Goal: Task Accomplishment & Management: Complete application form

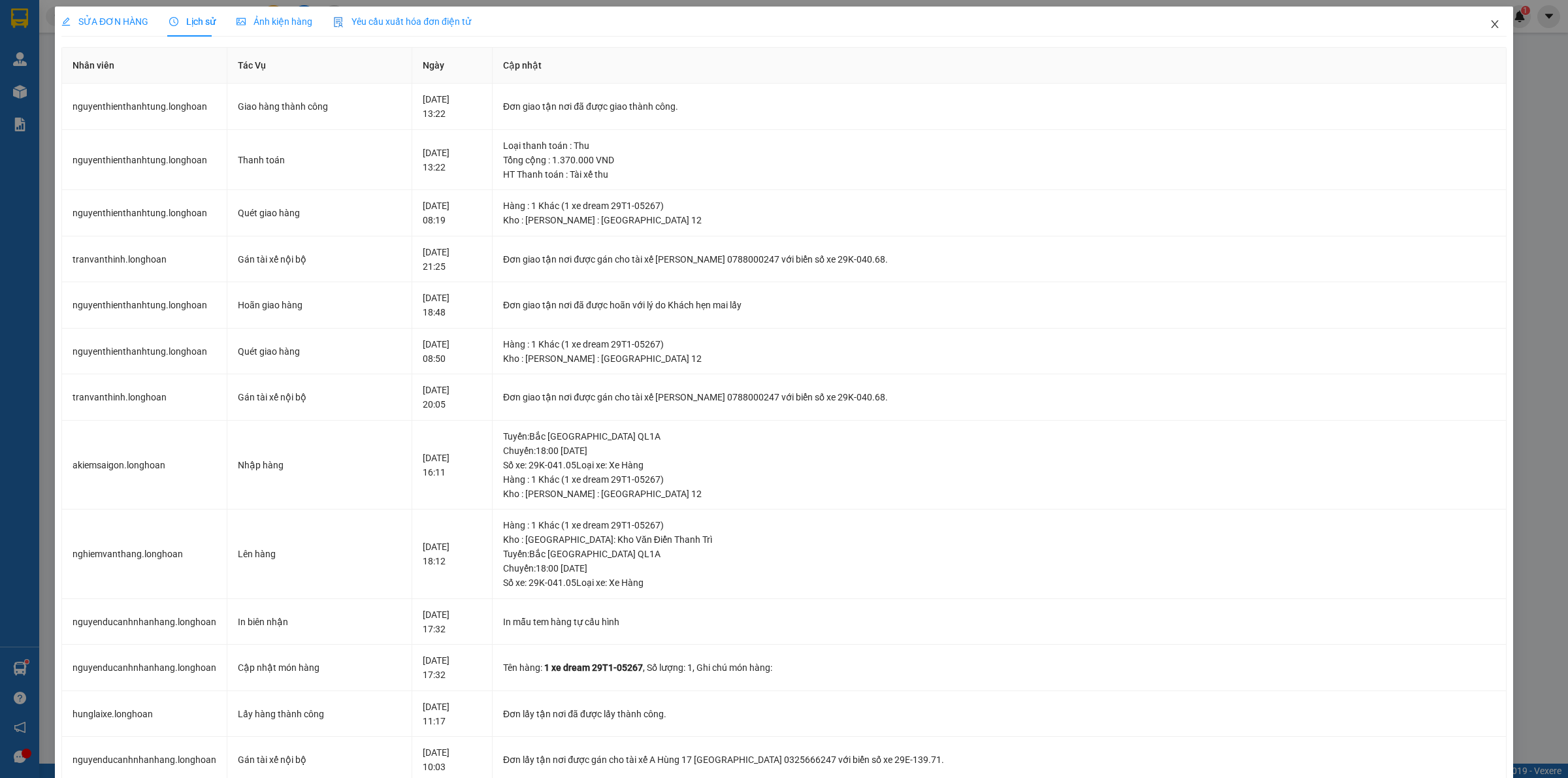
click at [1490, 23] on icon "close" at bounding box center [1495, 24] width 10 height 10
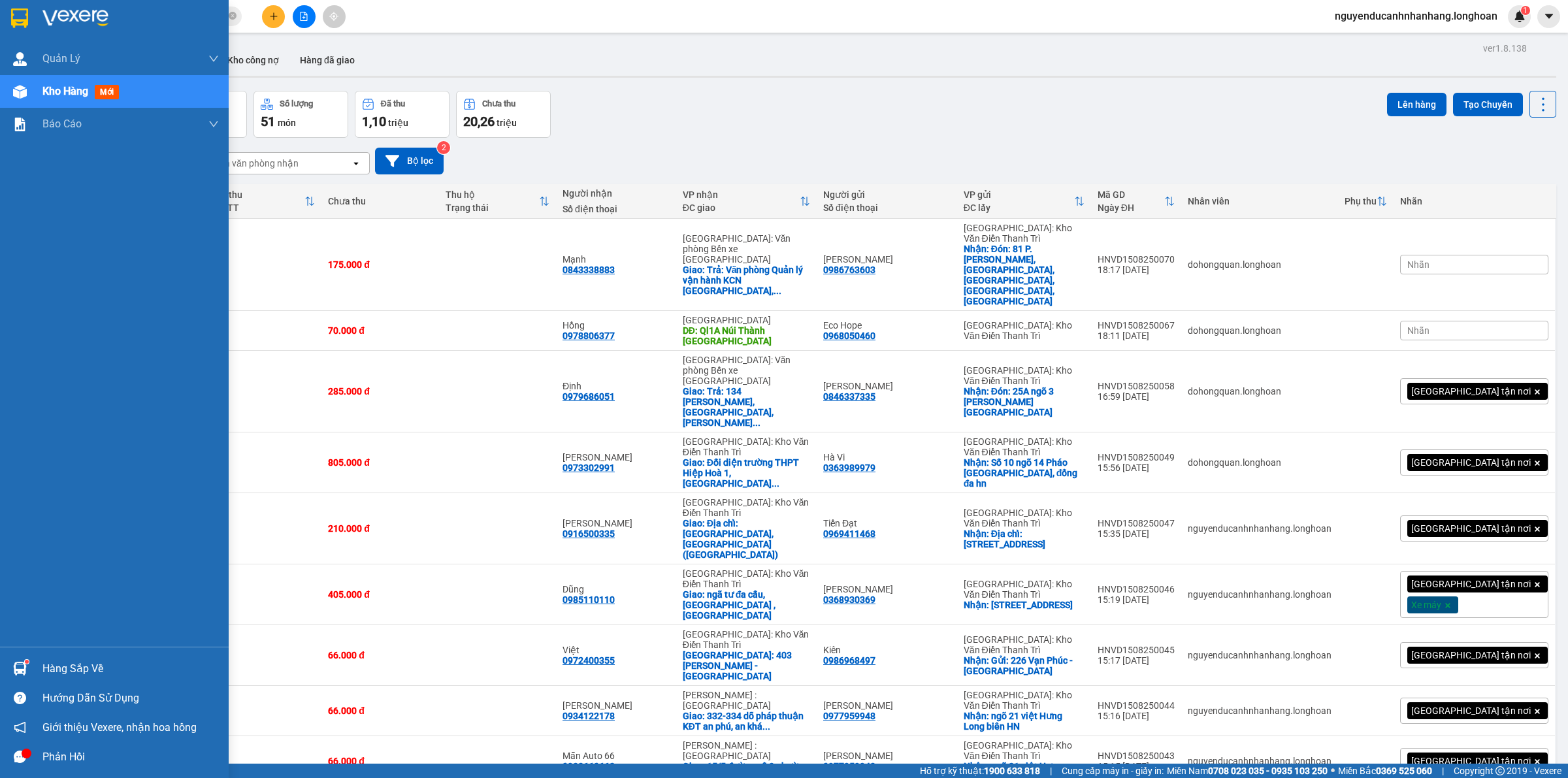
click at [26, 24] on img at bounding box center [20, 18] width 17 height 20
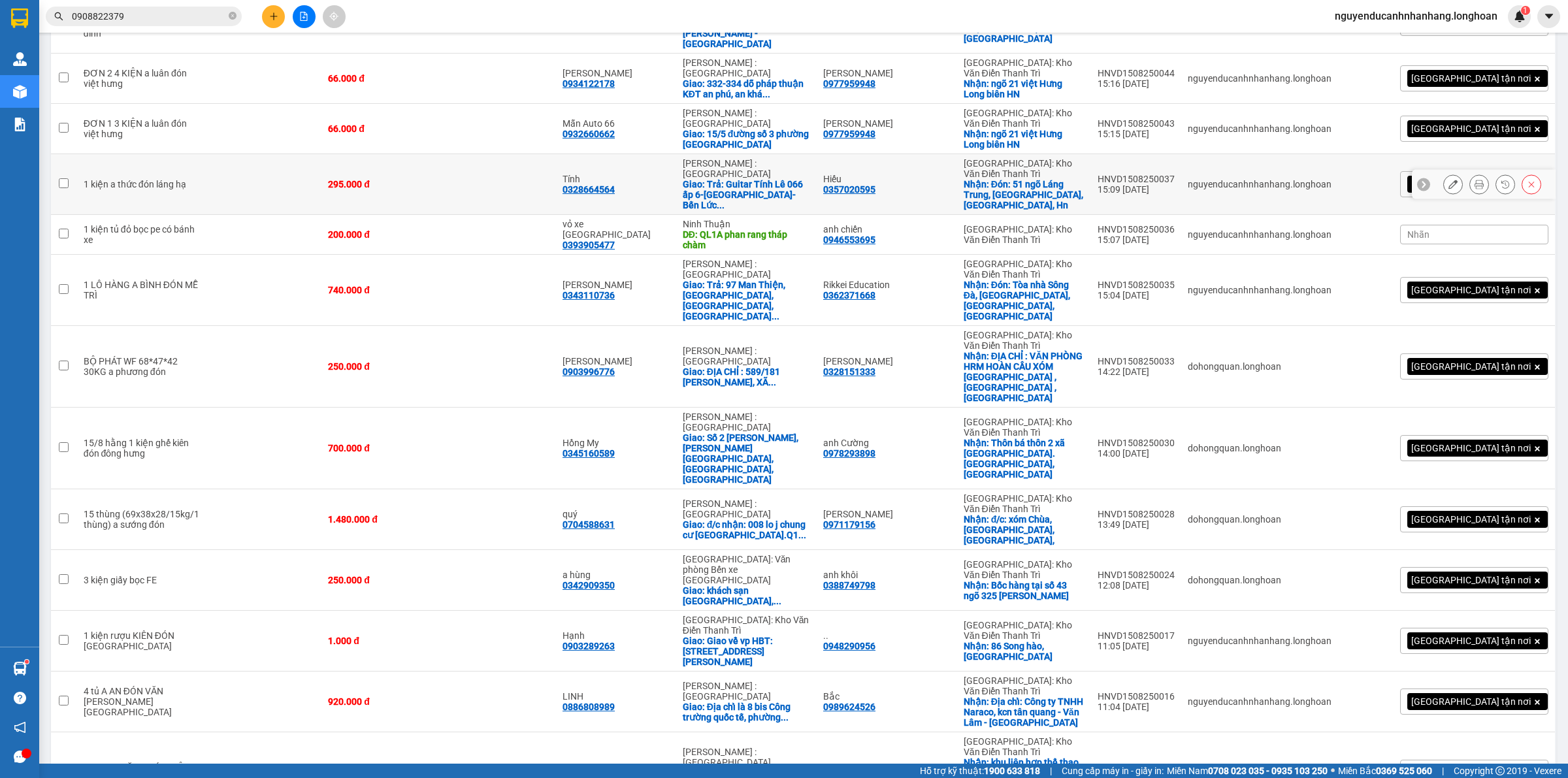
scroll to position [714, 0]
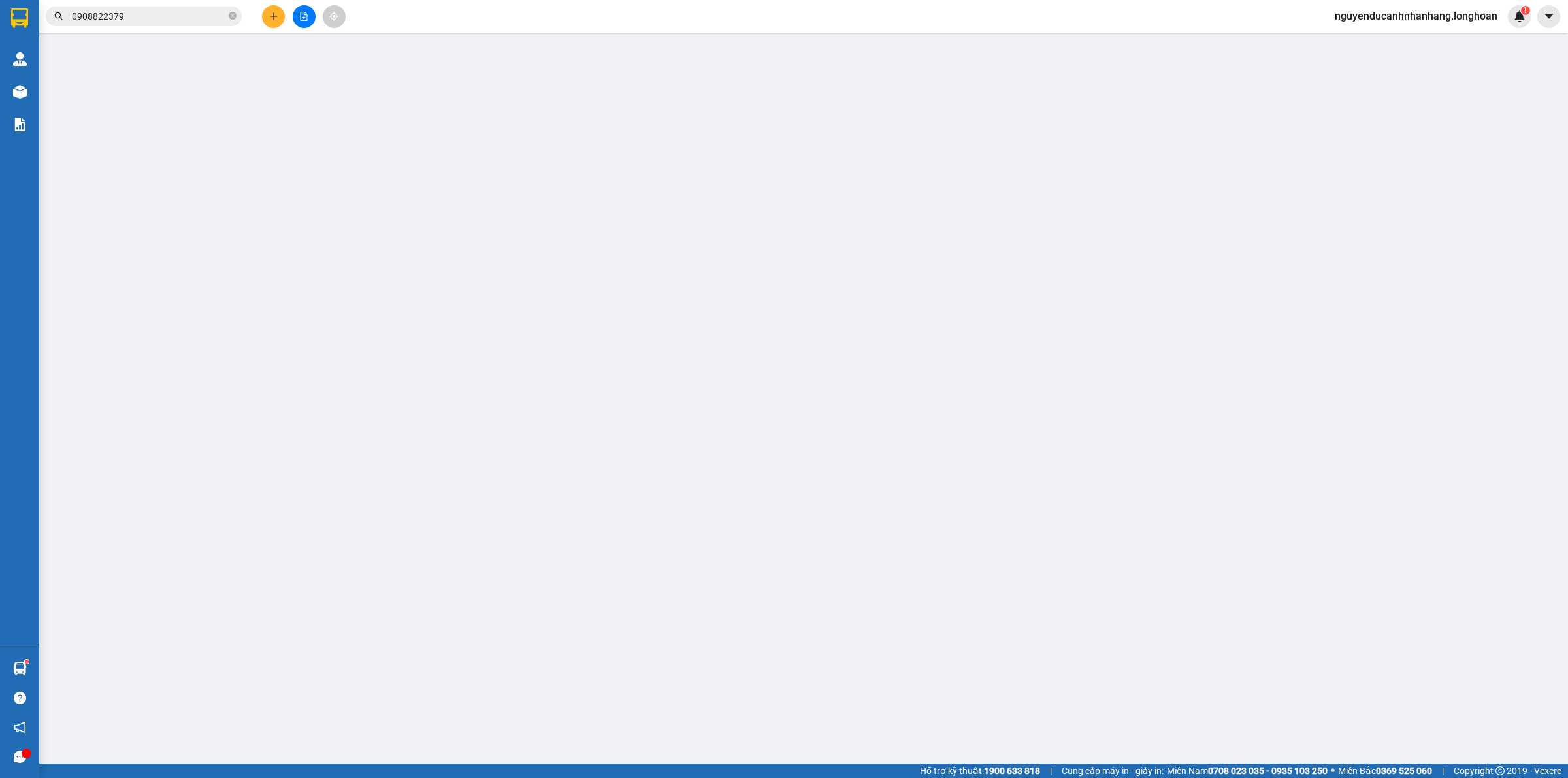
type input "0942721891"
type input "Snailsnizzy"
checkbox input "true"
type input "Đón : Tòa [GEOGRAPHIC_DATA][PERSON_NAME] , [GEOGRAPHIC_DATA] , [GEOGRAPHIC_DATA]"
type input "0942721891"
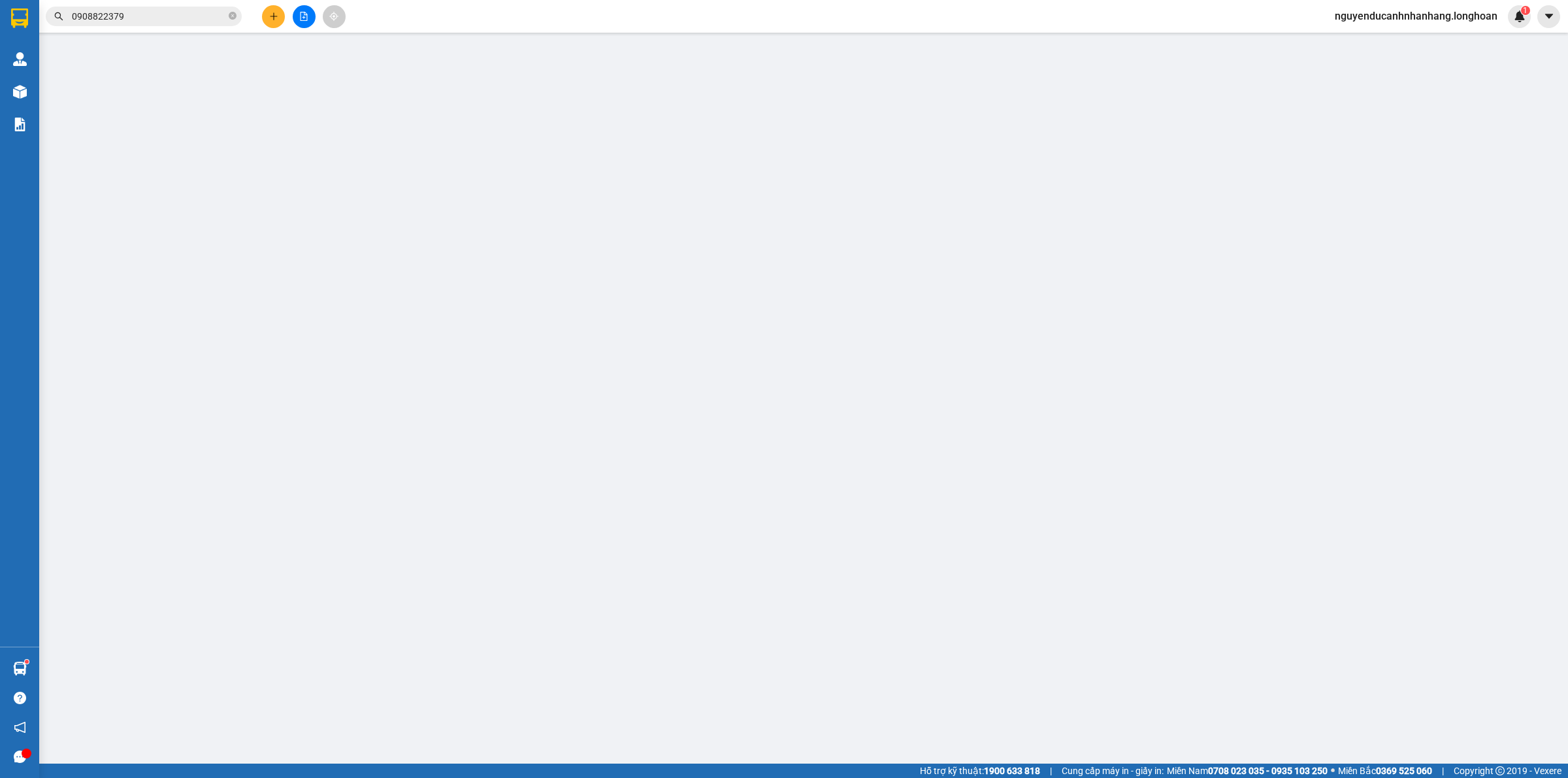
type input "Snailsnizzy"
checkbox input "true"
type input "Trả : The Grand Hồ Tràm. ,[PERSON_NAME], [GEOGRAPHIC_DATA]"
type input "Hàng về quấn thêm bọc xốp nổ cho khách nhé e"
type input "700.000"
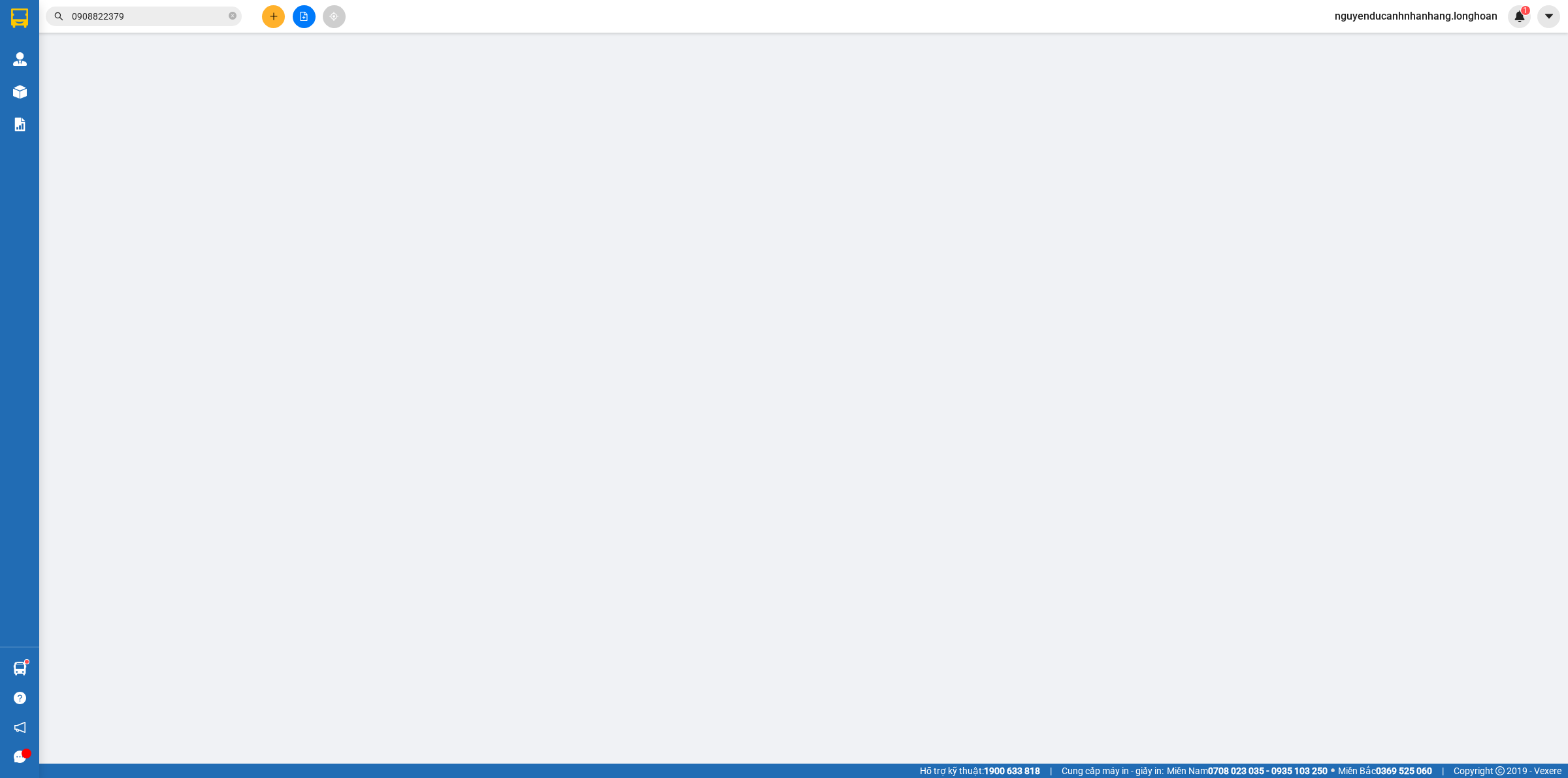
type input "80.000"
type input "700.000"
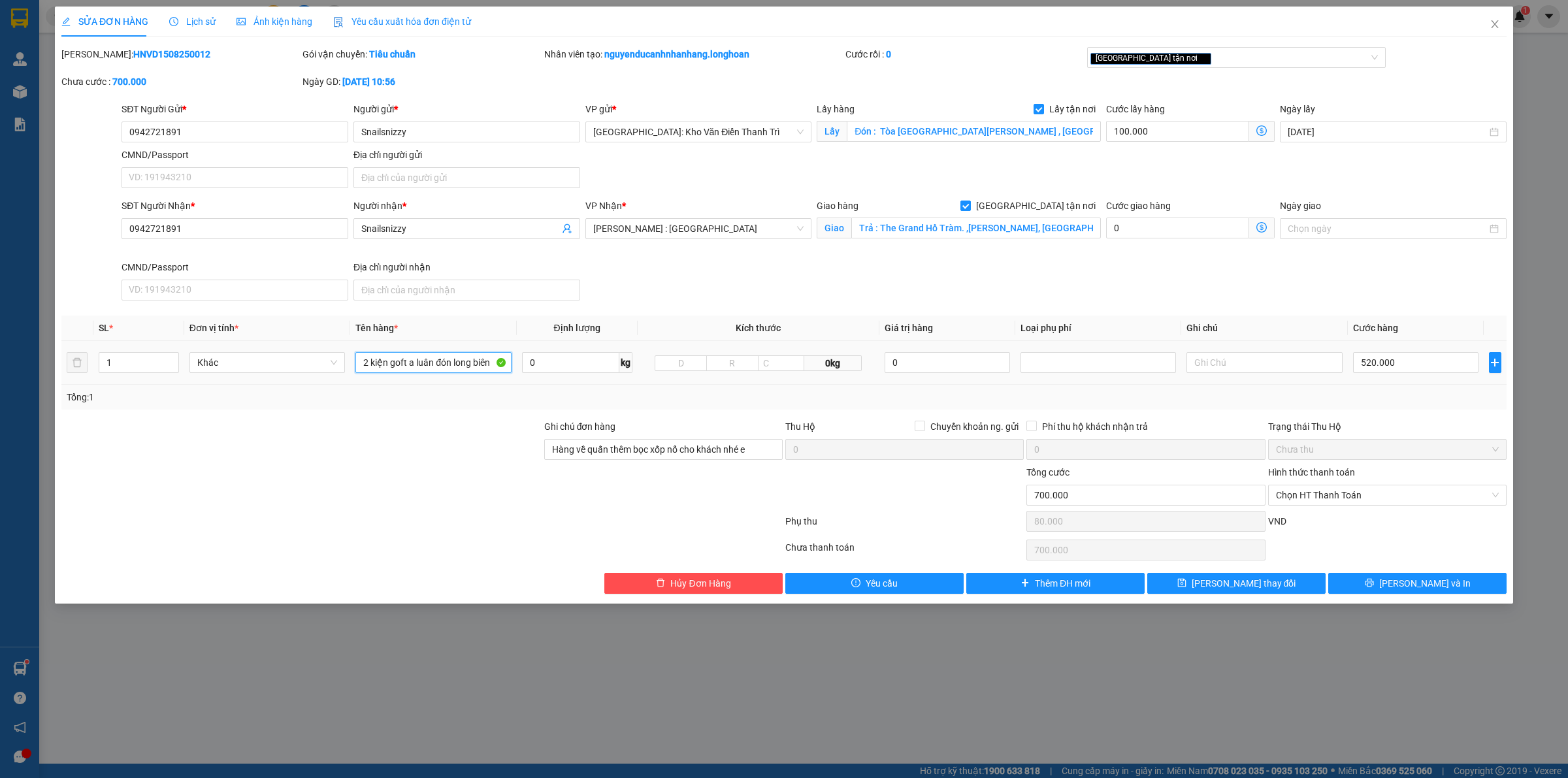
click at [409, 367] on input "2 kiện goft a luân đón long biên" at bounding box center [433, 362] width 156 height 21
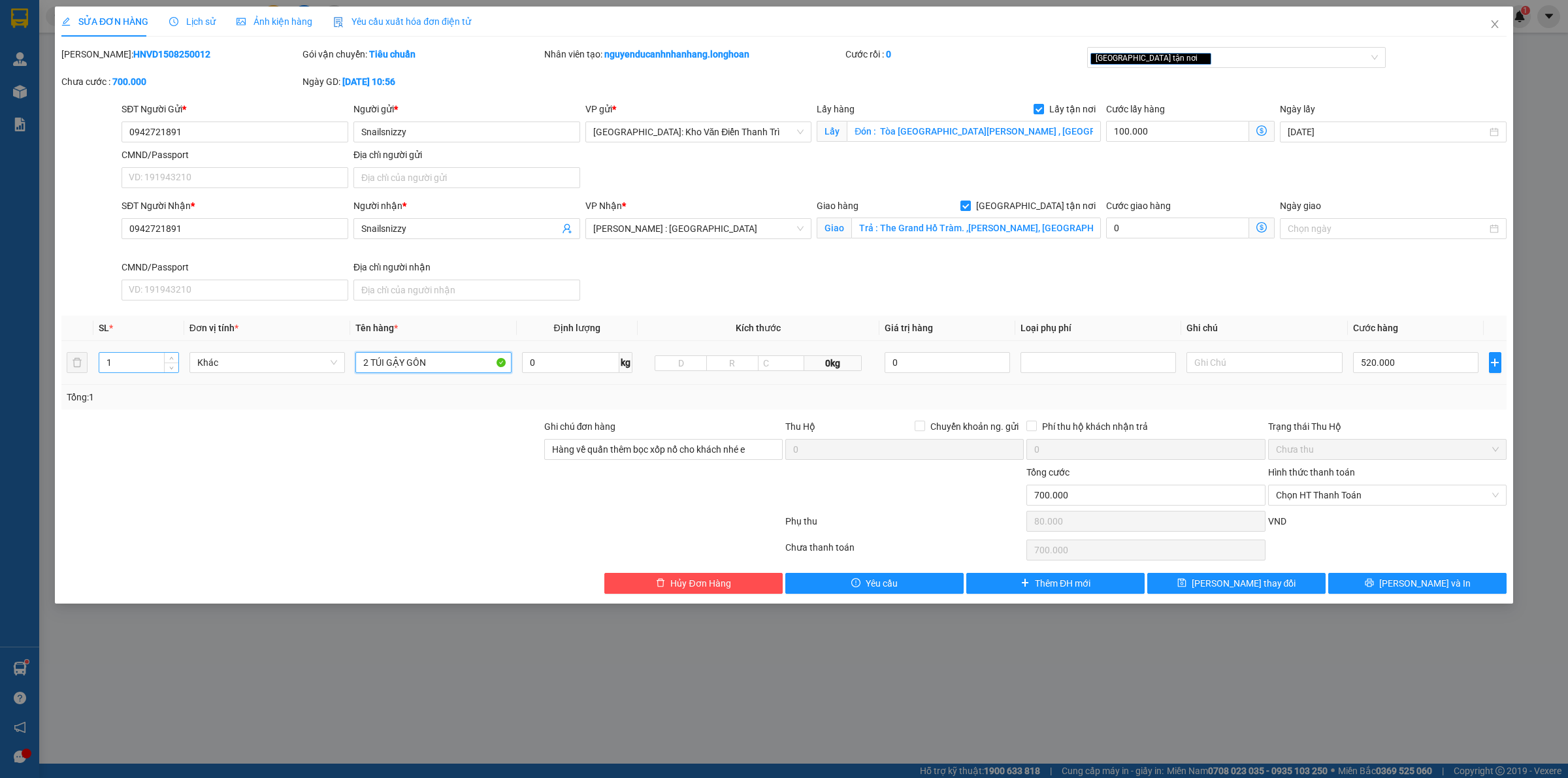
type input "2 TÚI GẬY GÔN"
click at [117, 365] on input "1" at bounding box center [138, 362] width 79 height 20
type input "2"
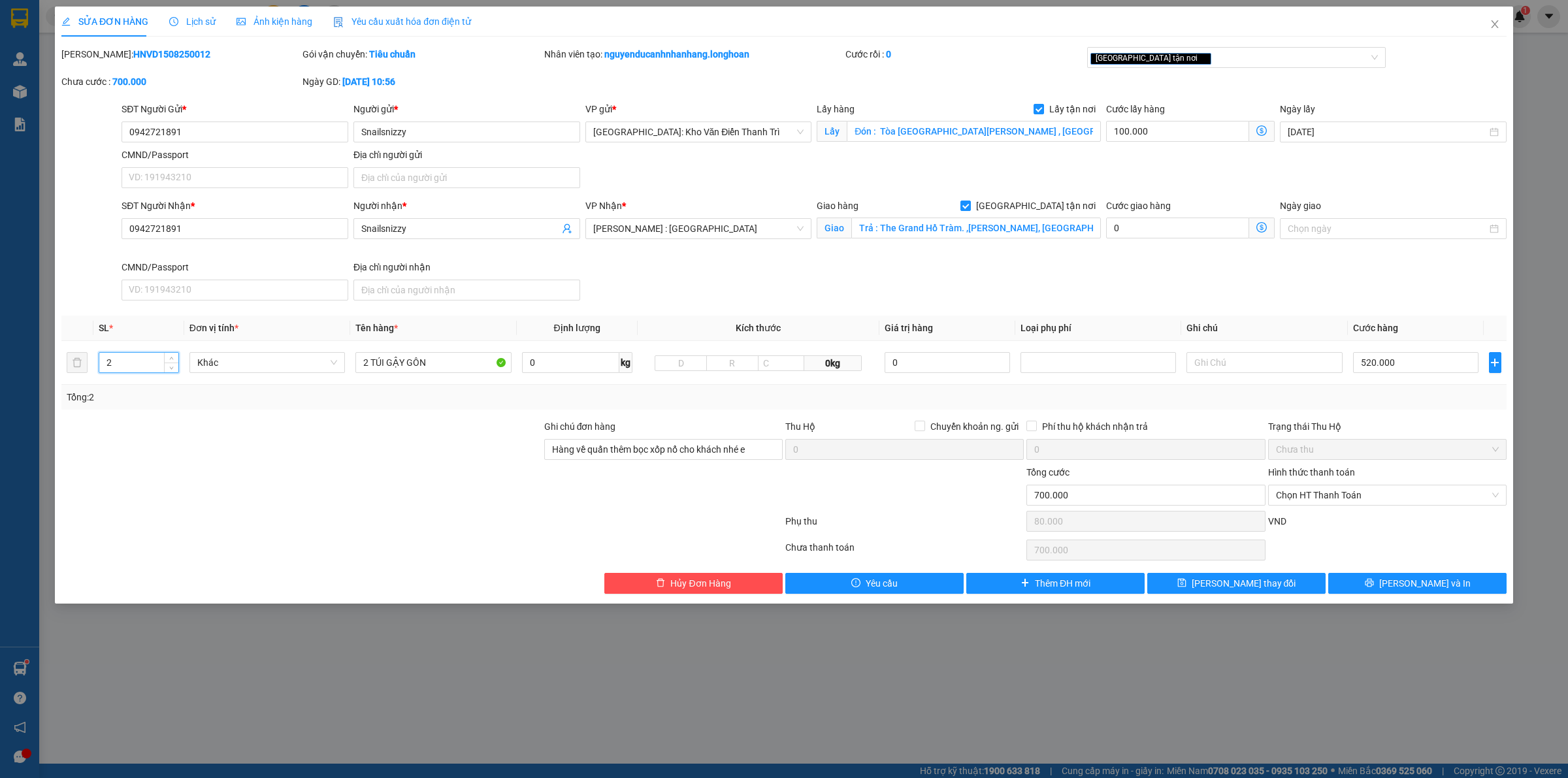
click at [330, 432] on div at bounding box center [302, 442] width 483 height 46
click at [445, 368] on input "2 TÚI GẬY GÔN" at bounding box center [433, 362] width 156 height 21
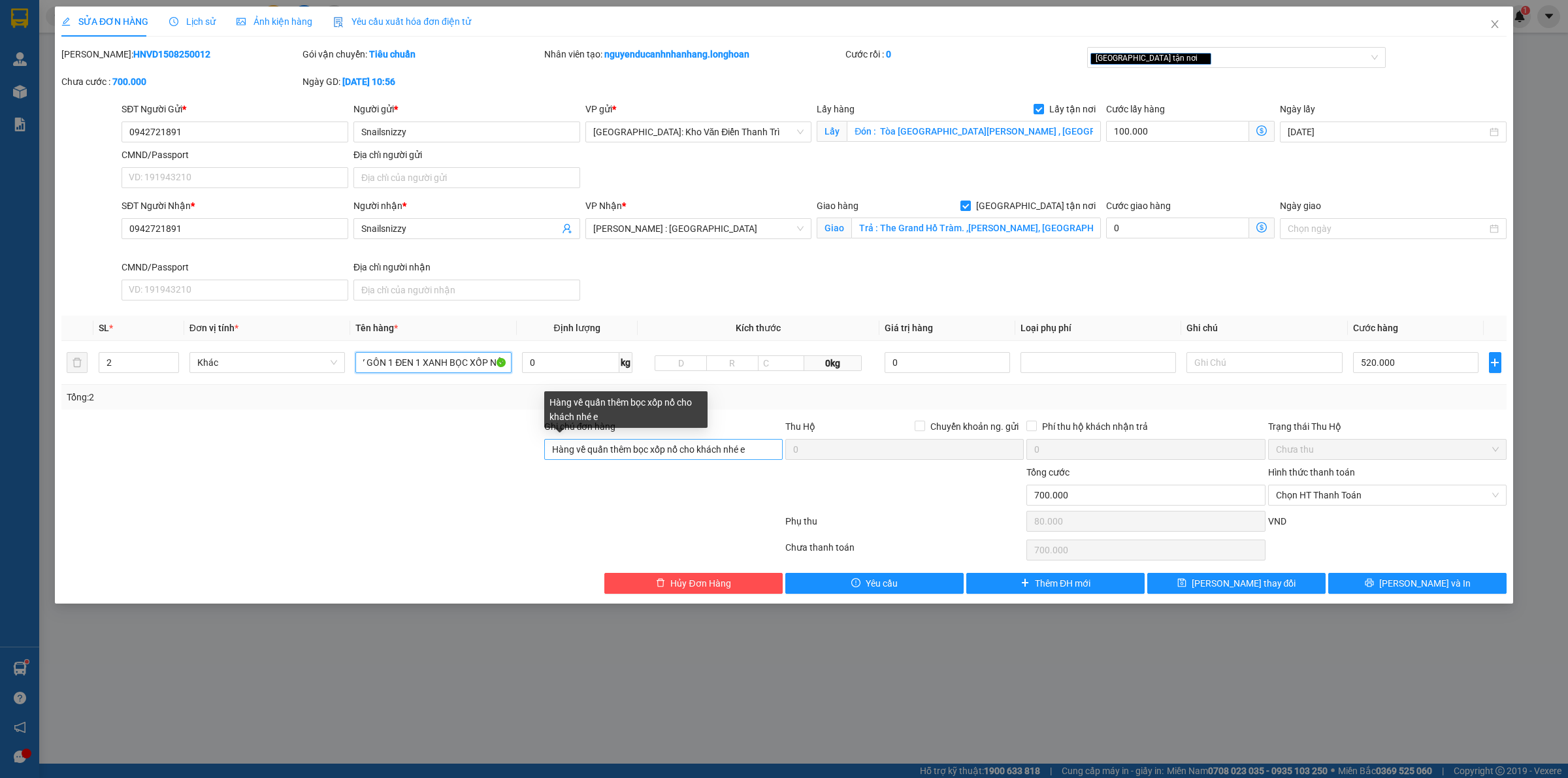
type input "2 TÚI GẬY GÔN 1 ĐEN 1 XANH BỌC XỐP NỔ"
click at [661, 457] on input "Hàng về quấn thêm bọc xốp nổ cho khách nhé e" at bounding box center [664, 450] width 239 height 21
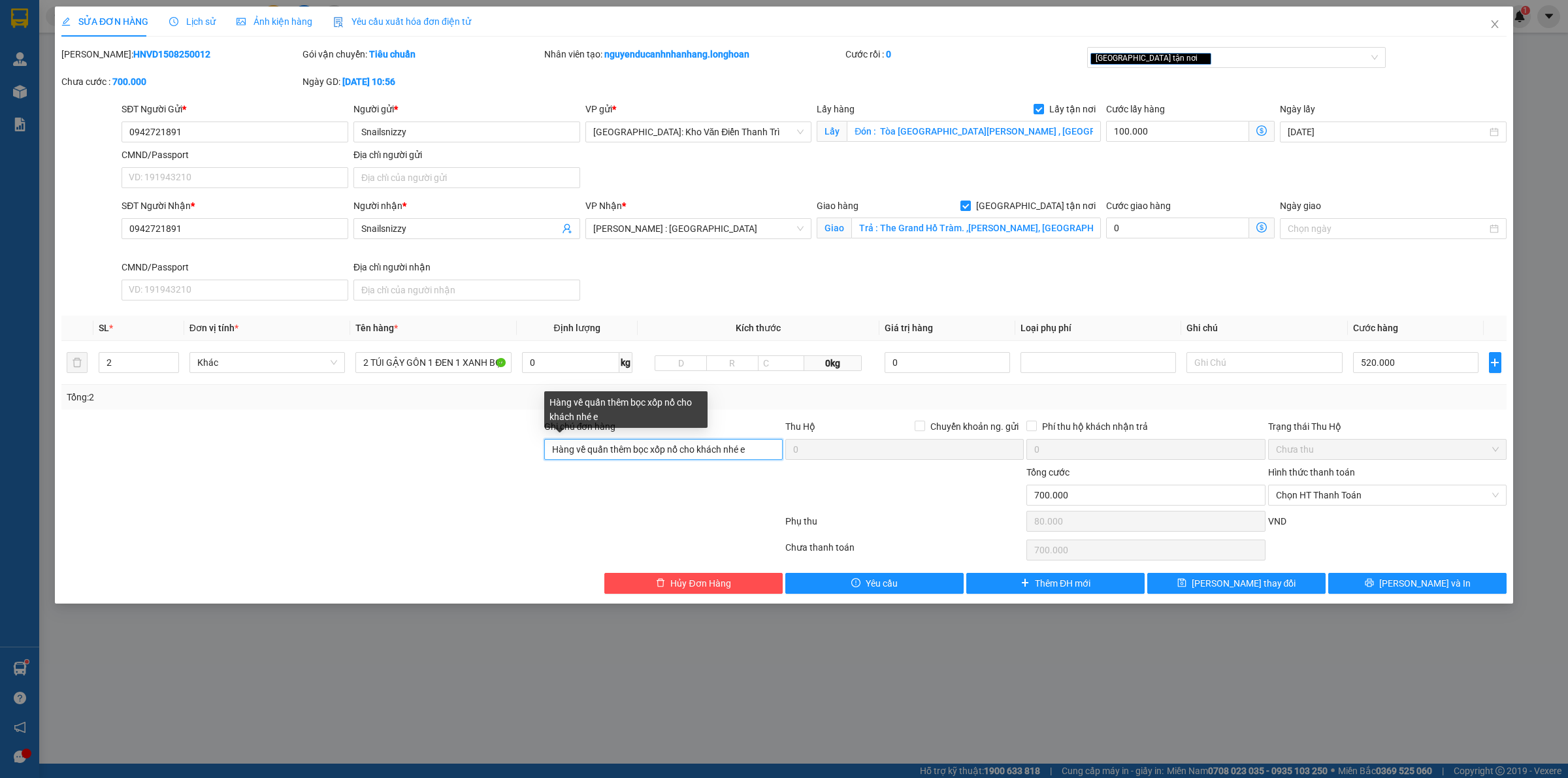
click at [661, 457] on input "Hàng về quấn thêm bọc xốp nổ cho khách nhé e" at bounding box center [664, 450] width 239 height 21
click at [692, 456] on input "Ghi chú đơn hàng" at bounding box center [664, 450] width 239 height 21
type input "hàng giao nguyên kiện, hư vỡ ko đền"
click at [732, 495] on div at bounding box center [663, 488] width 241 height 46
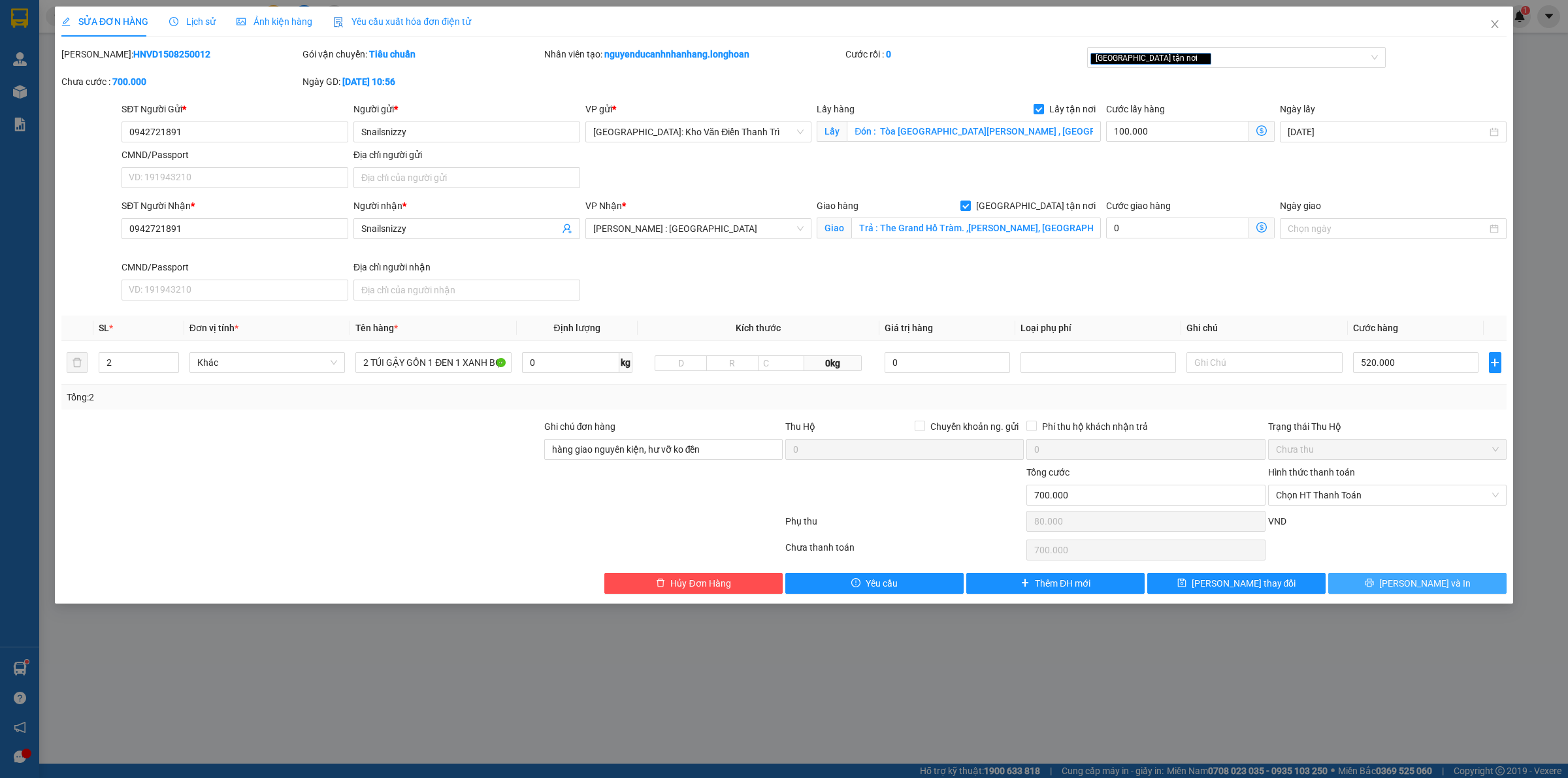
click at [1380, 577] on button "[PERSON_NAME] và In" at bounding box center [1418, 584] width 178 height 21
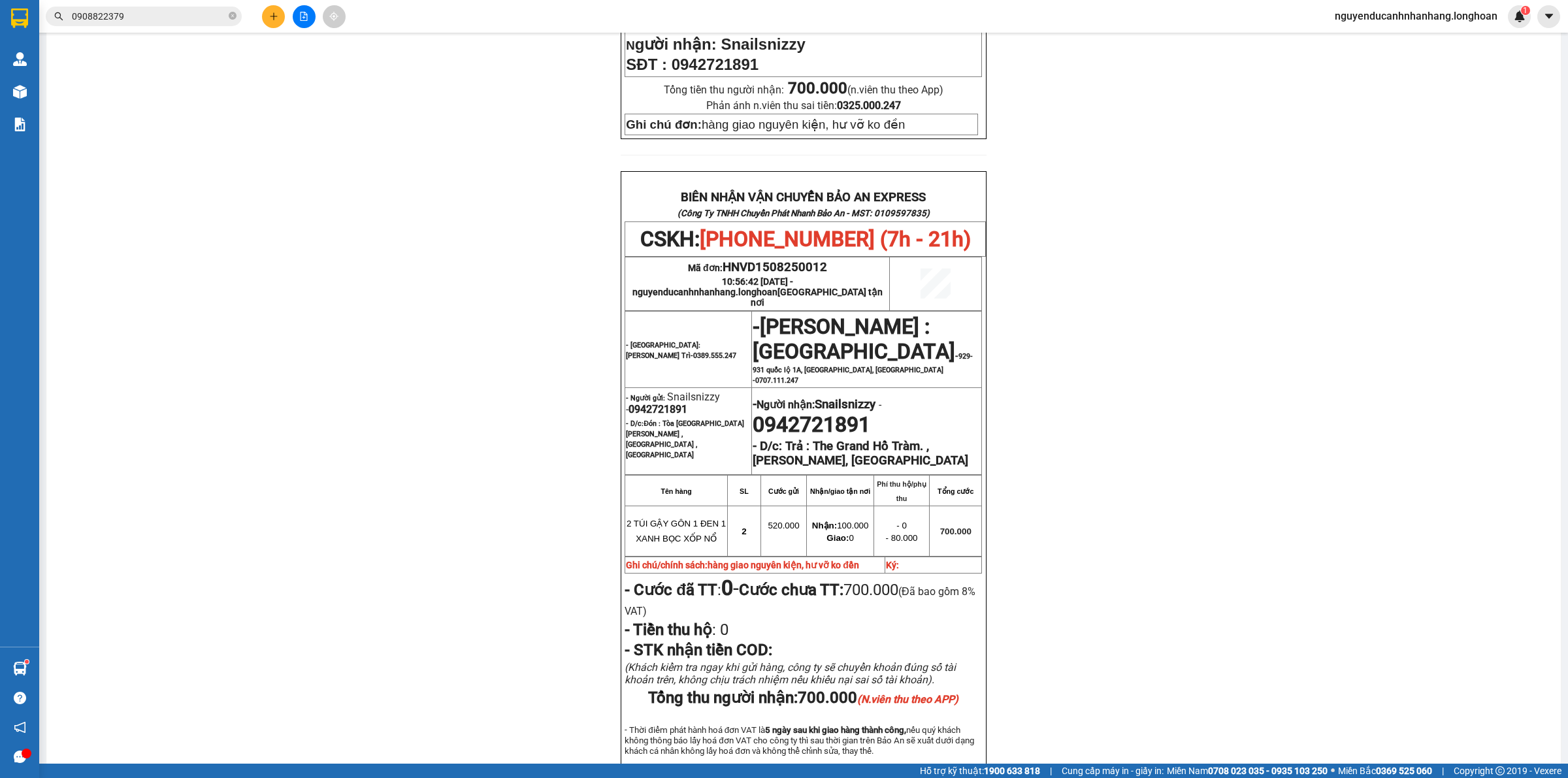
scroll to position [490, 0]
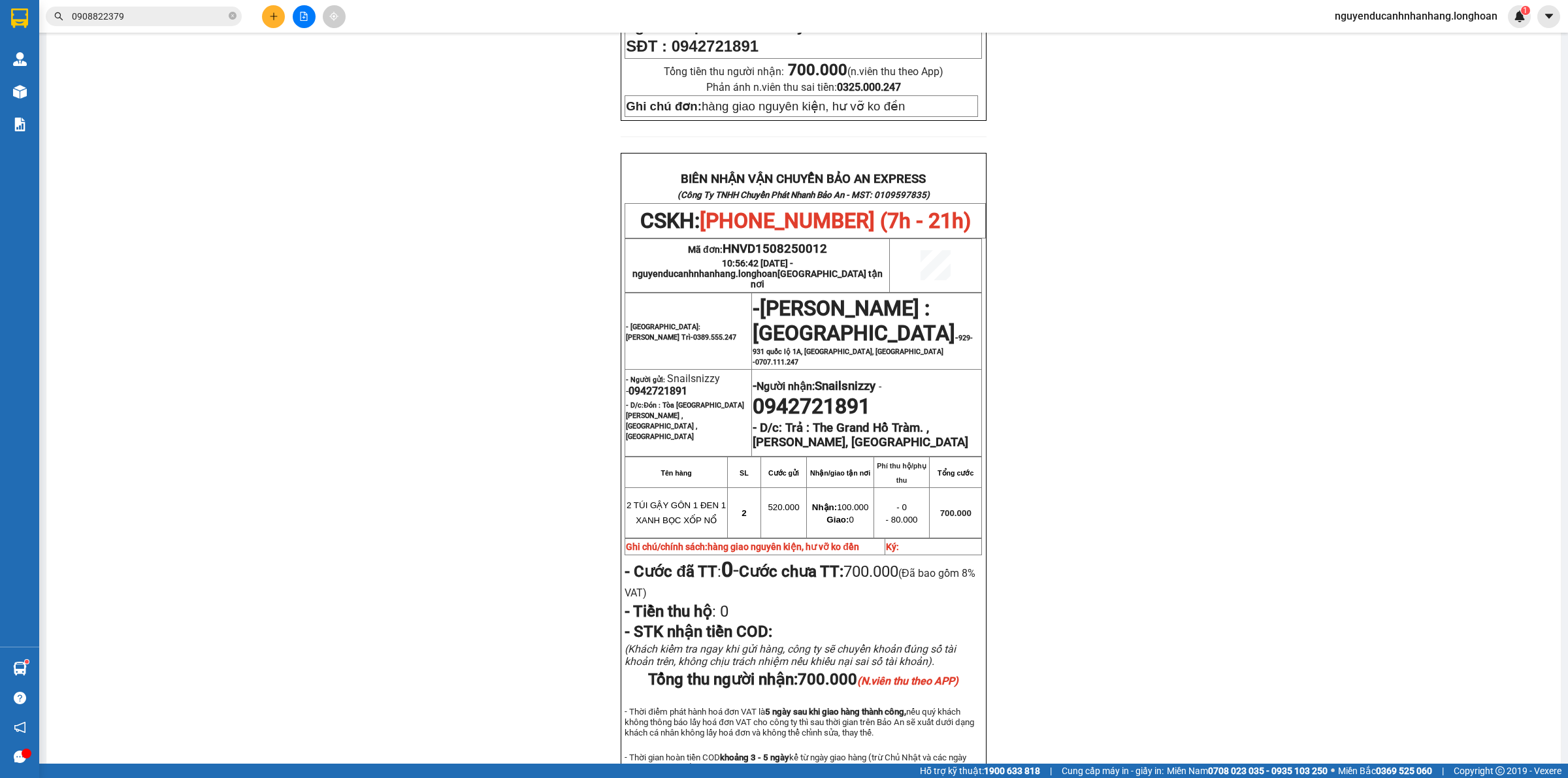
click at [663, 385] on span "0942721891" at bounding box center [658, 391] width 59 height 12
copy span "0942721891"
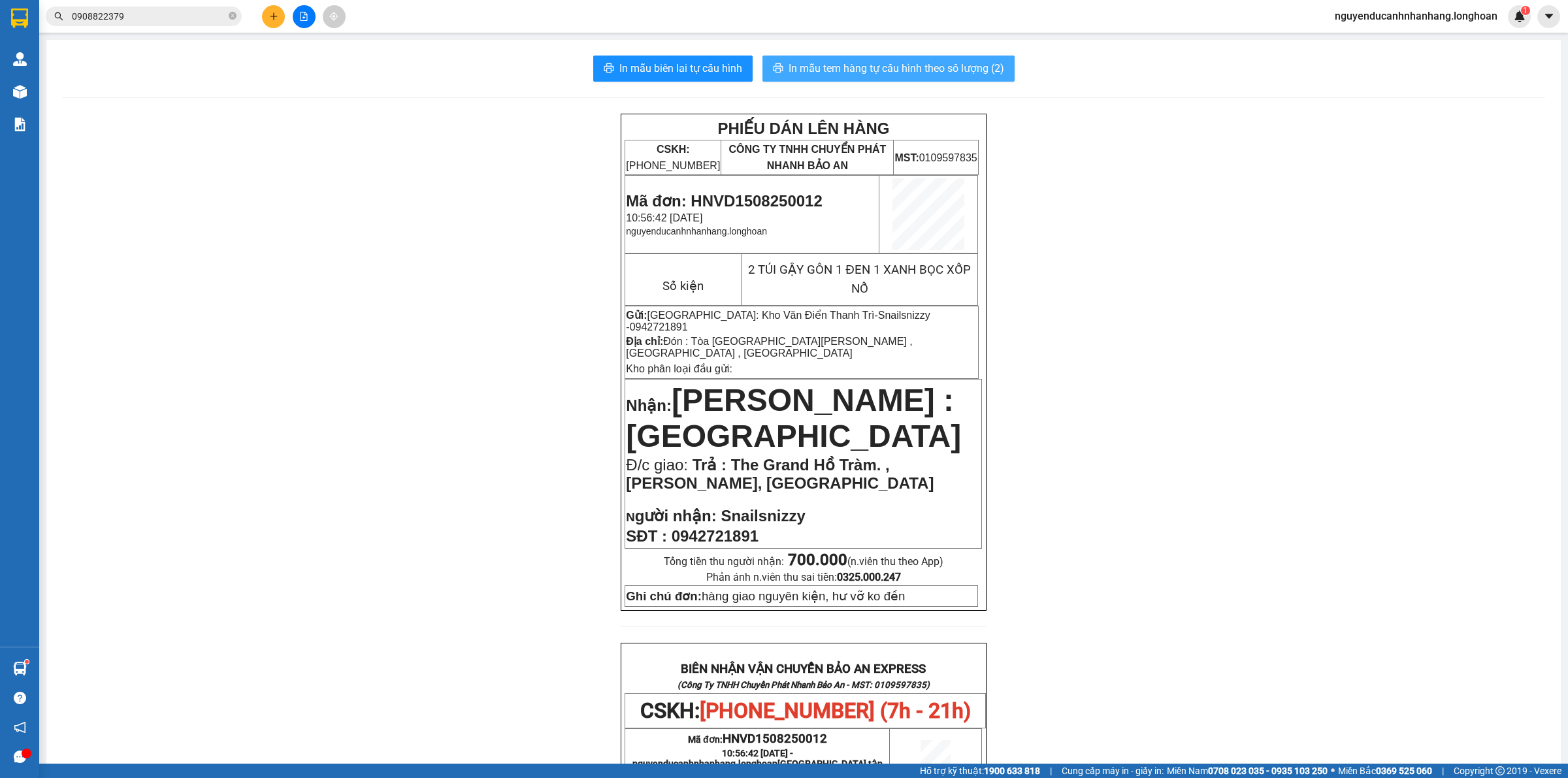
click at [931, 61] on span "In mẫu tem hàng tự cấu hình theo số lượng (2)" at bounding box center [896, 68] width 215 height 16
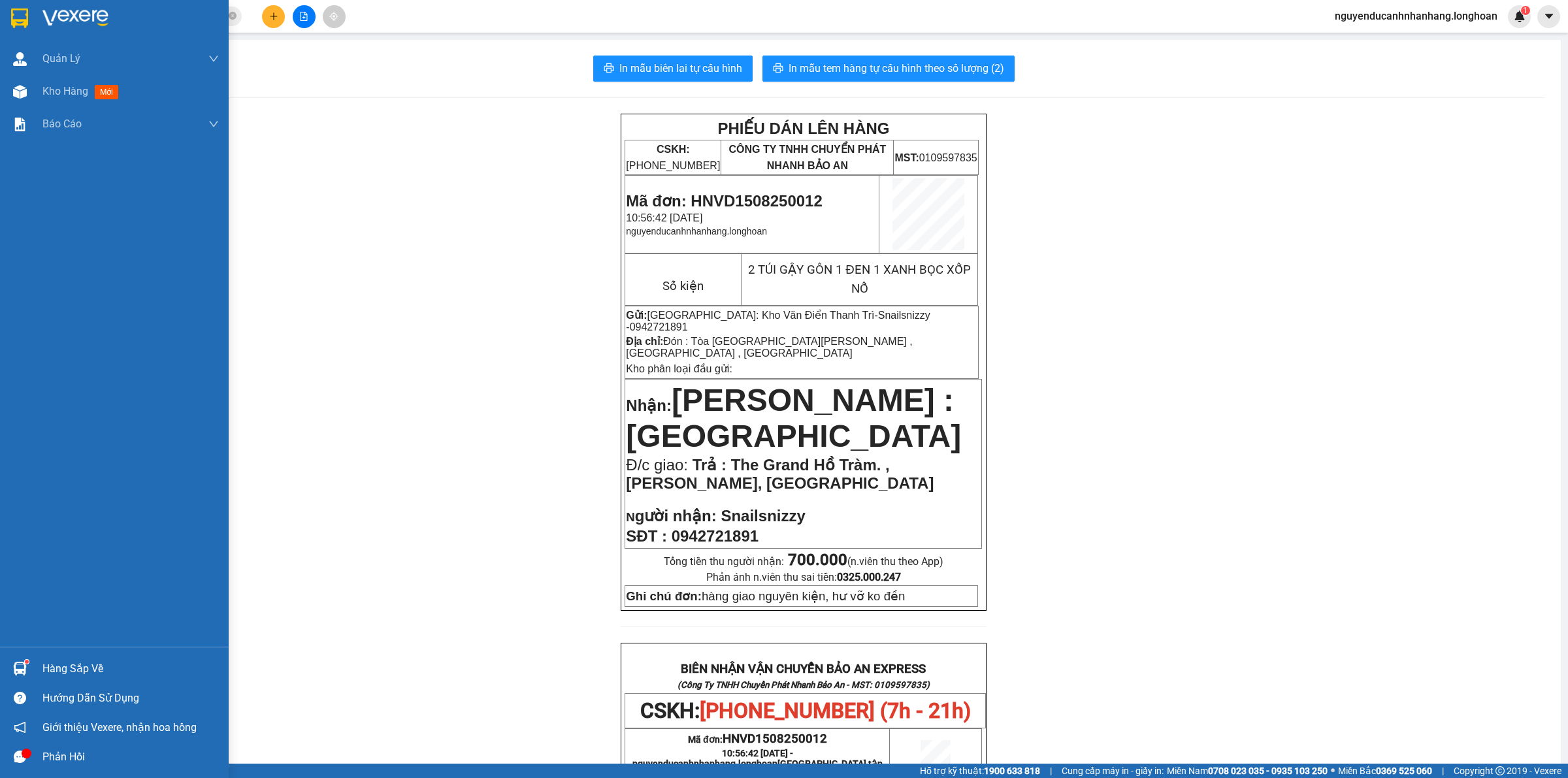
click at [24, 17] on img at bounding box center [20, 18] width 17 height 20
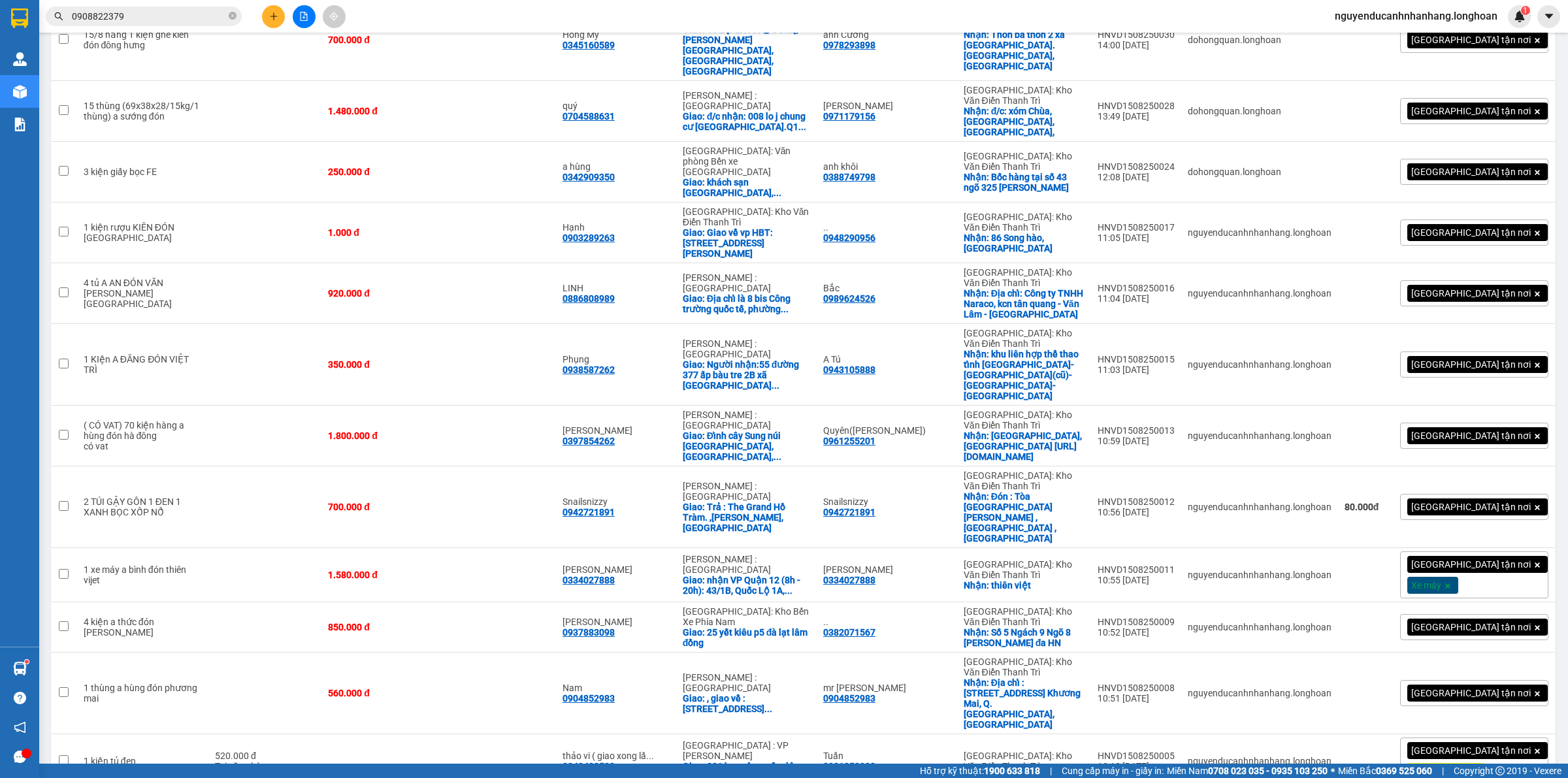
scroll to position [960, 0]
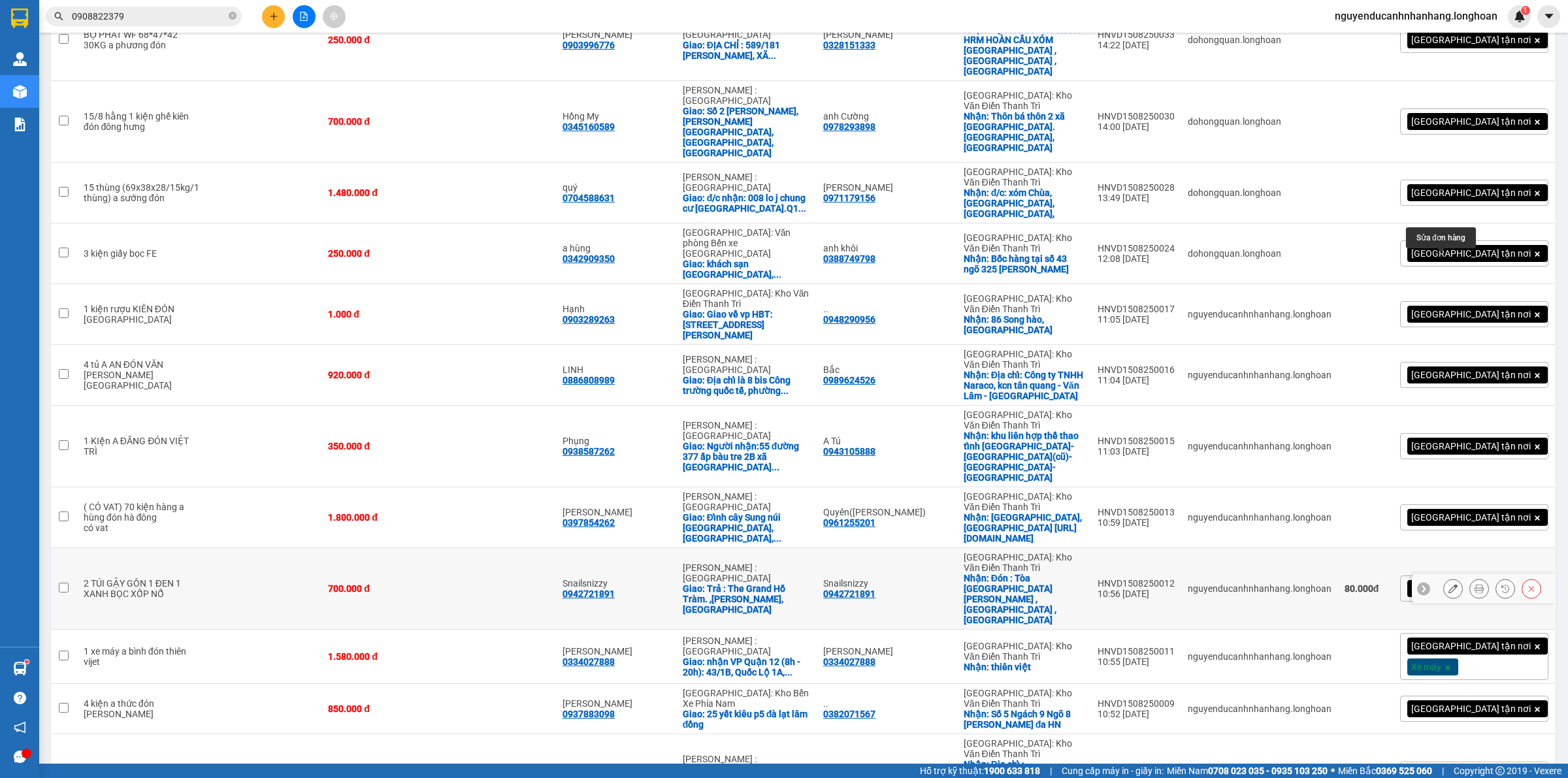
click at [1444, 577] on button at bounding box center [1453, 589] width 18 height 22
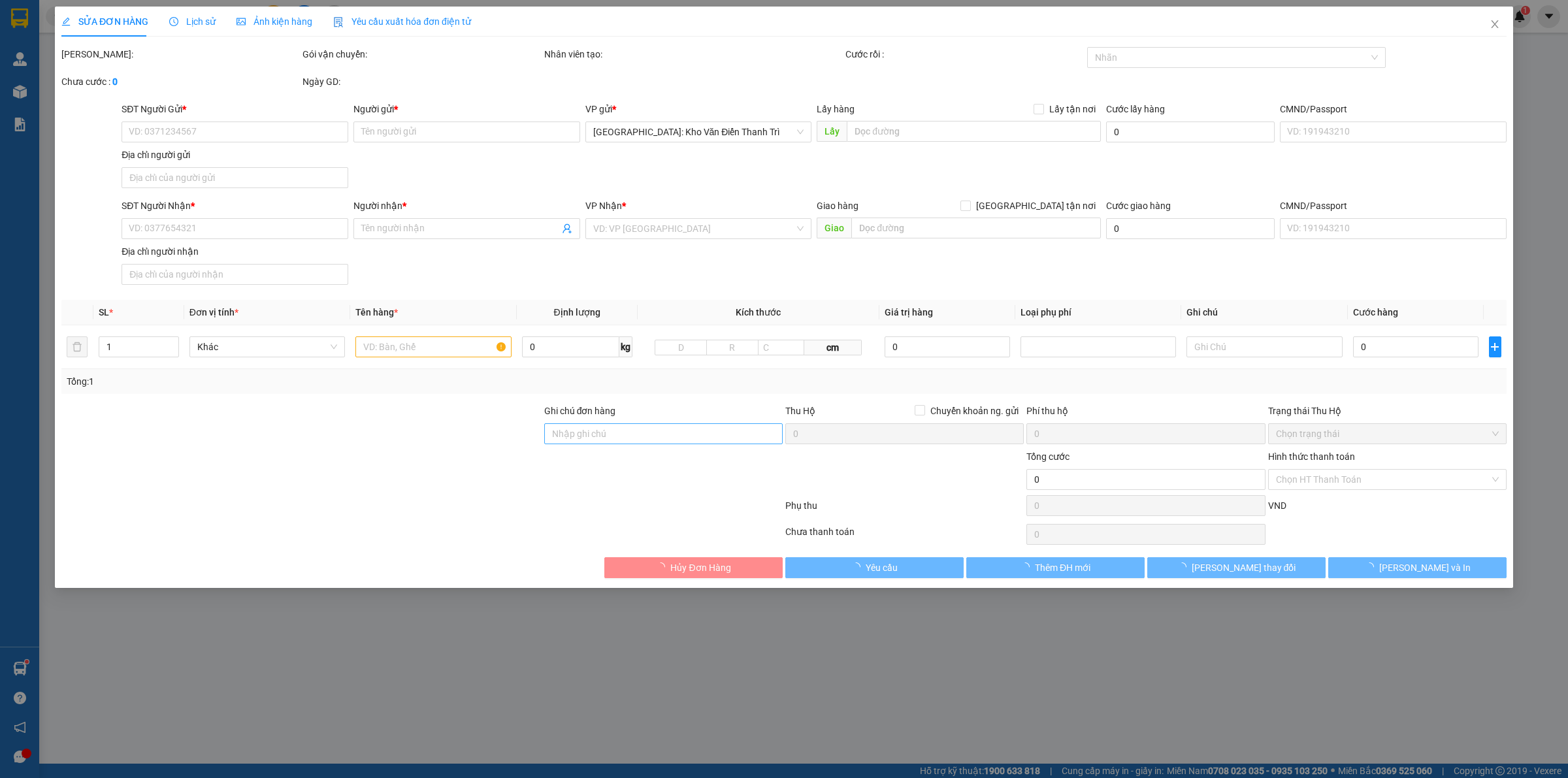
type input "0942721891"
type input "Snailsnizzy"
checkbox input "true"
type input "Đón : Tòa Le Grand Jardin- Huỳnh Văn Nghệ , Long Biên , Hà Nội"
type input "0942721891"
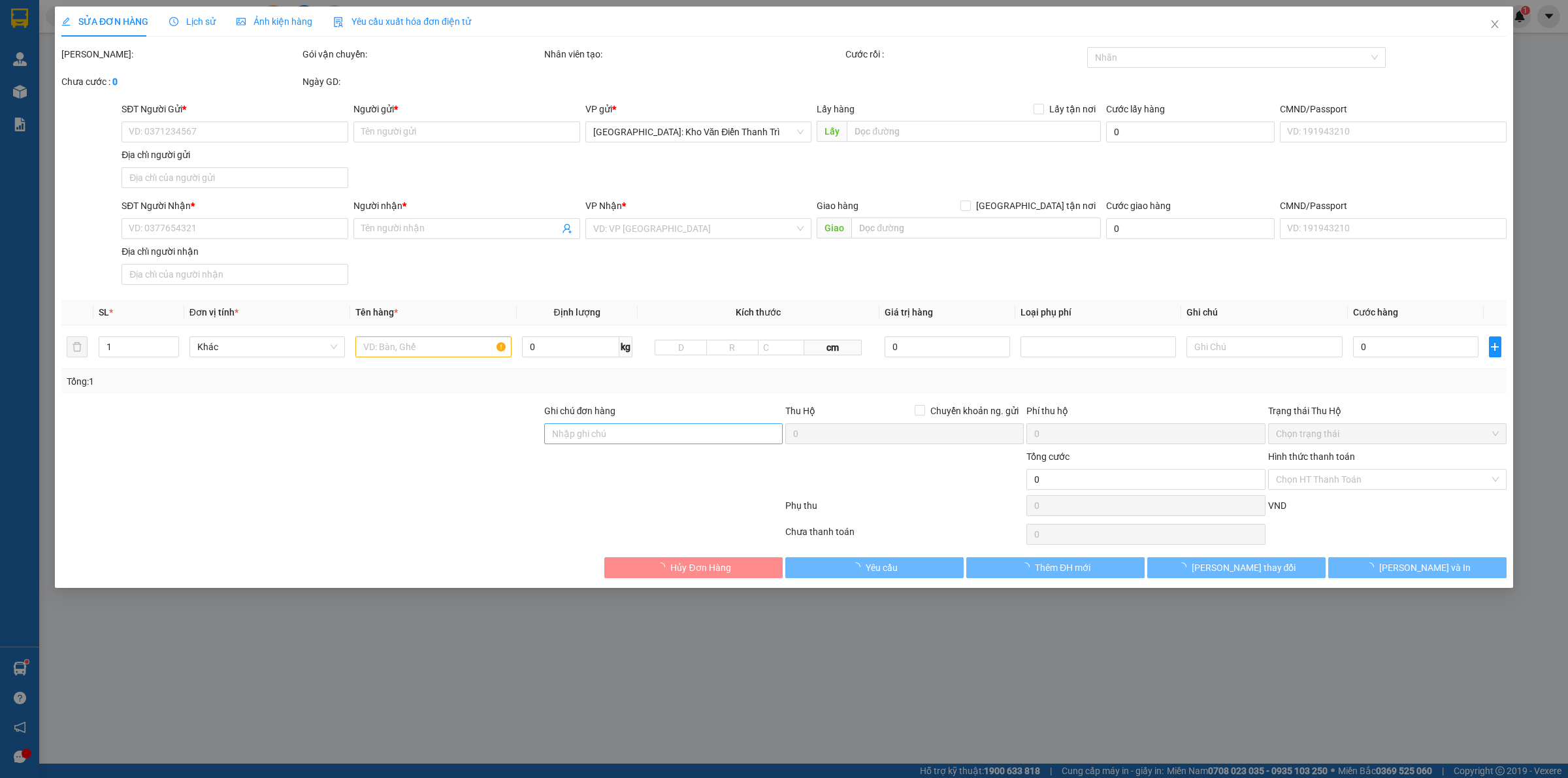
type input "Snailsnizzy"
checkbox input "true"
type input "Trả : The Grand Hồ Tràm. ,Hồ tràm, Vũng Tàu"
type input "hàng giao nguyên kiện, hư vỡ ko đền"
type input "700.000"
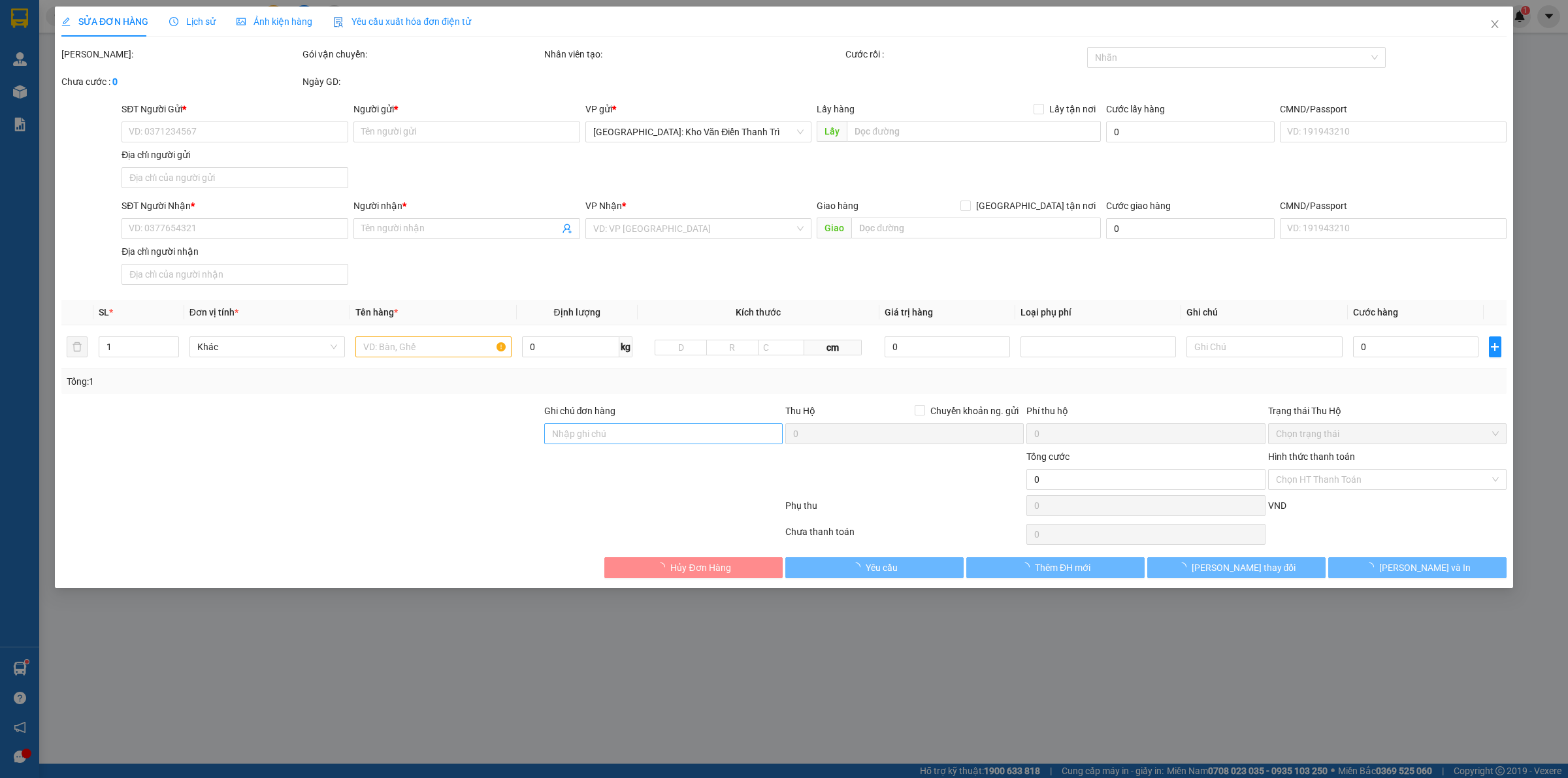
type input "80.000"
type input "700.000"
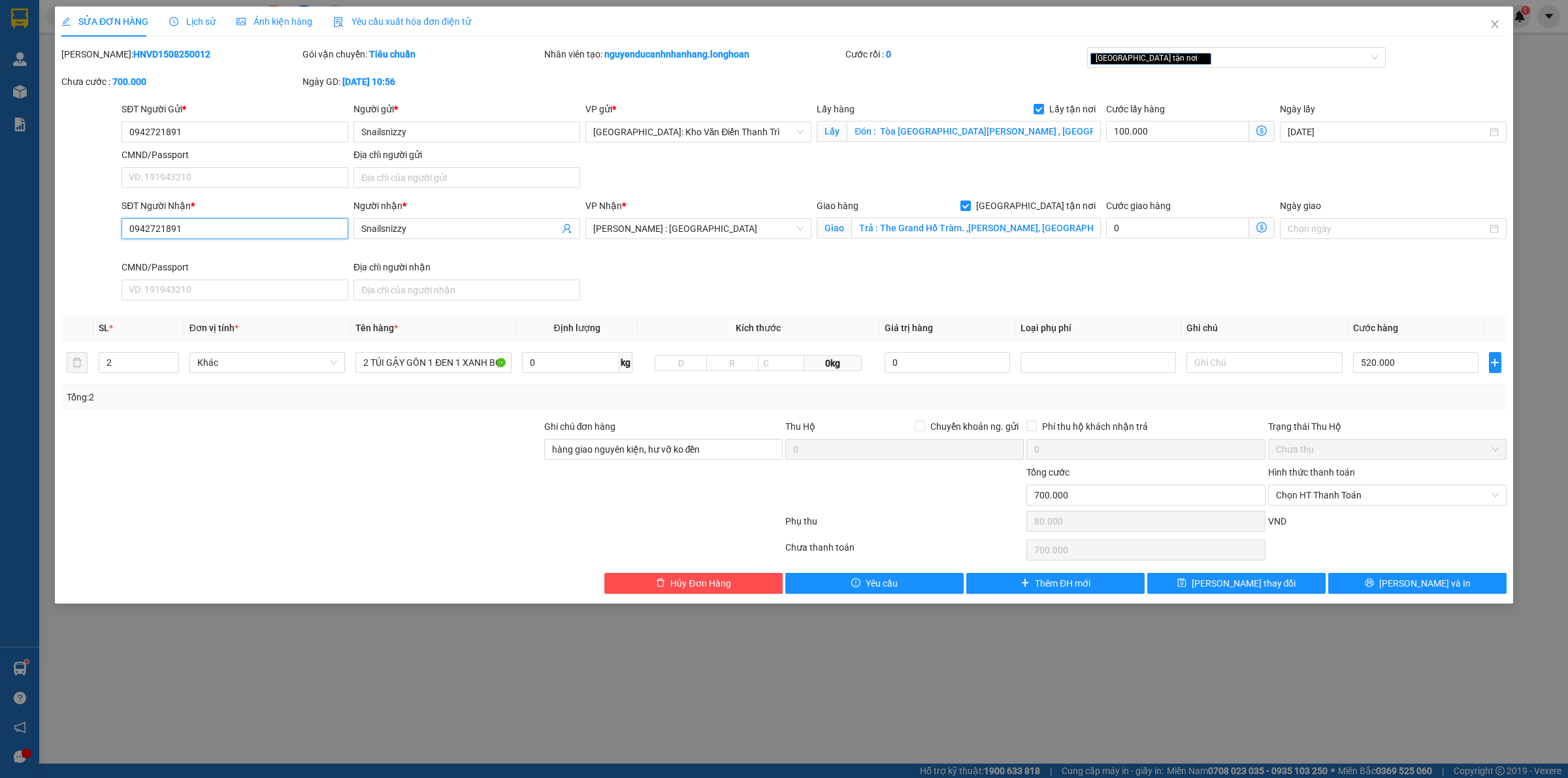
click at [255, 226] on input "0942721891" at bounding box center [235, 228] width 226 height 21
click at [232, 229] on input "0942721891" at bounding box center [235, 228] width 226 height 21
click at [490, 229] on input "Snailsnizzy" at bounding box center [460, 228] width 198 height 15
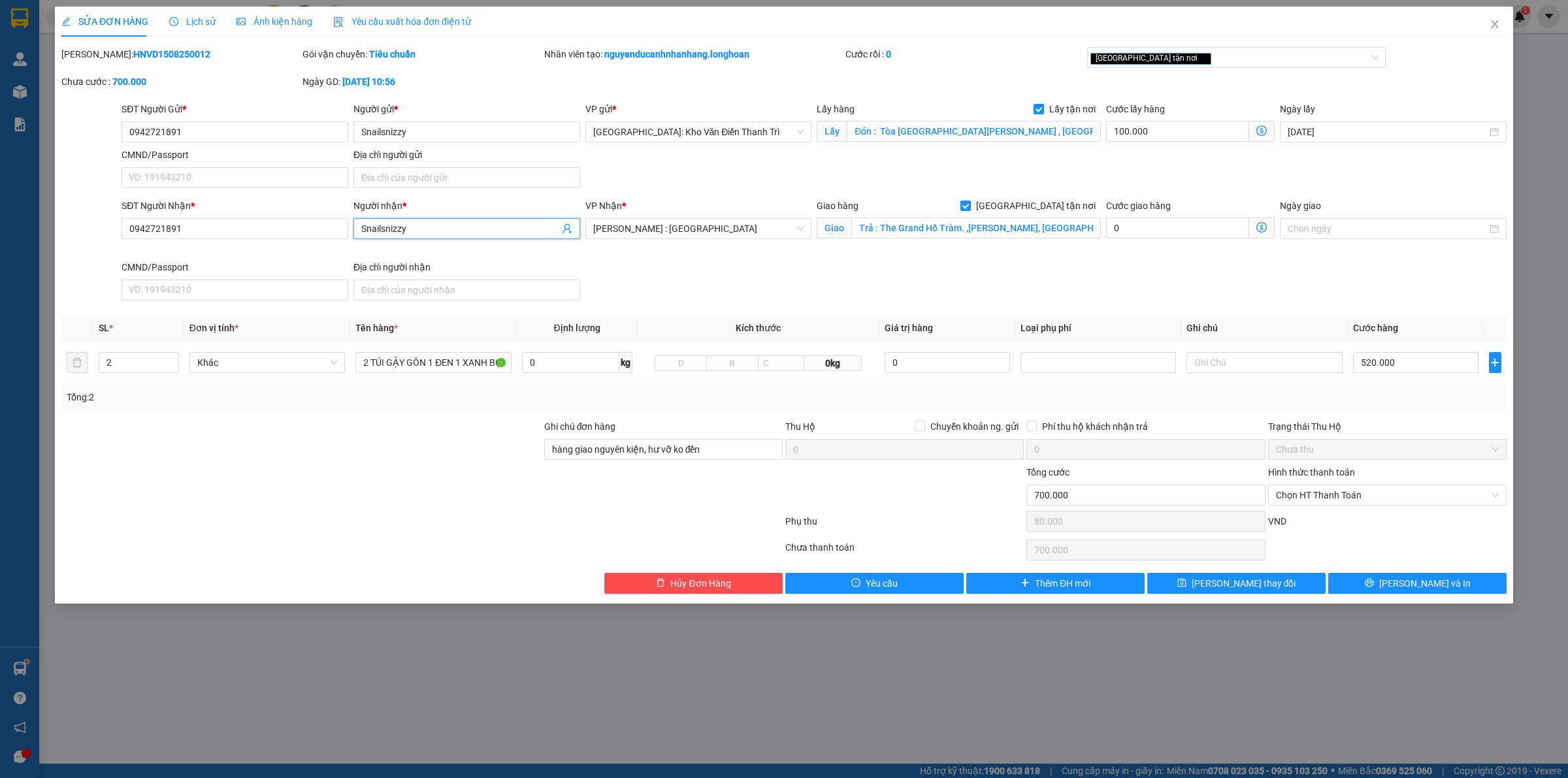
click at [490, 229] on input "Snailsnizzy" at bounding box center [460, 228] width 198 height 15
paste input "Lee Tsung I"
type input "Lee Tsung I"
click at [822, 285] on div "SĐT Người Nhận * 0942721891 Người nhận * Lee Tsung I Lee Tsung I VP Nhận * Hồ C…" at bounding box center [814, 252] width 1391 height 107
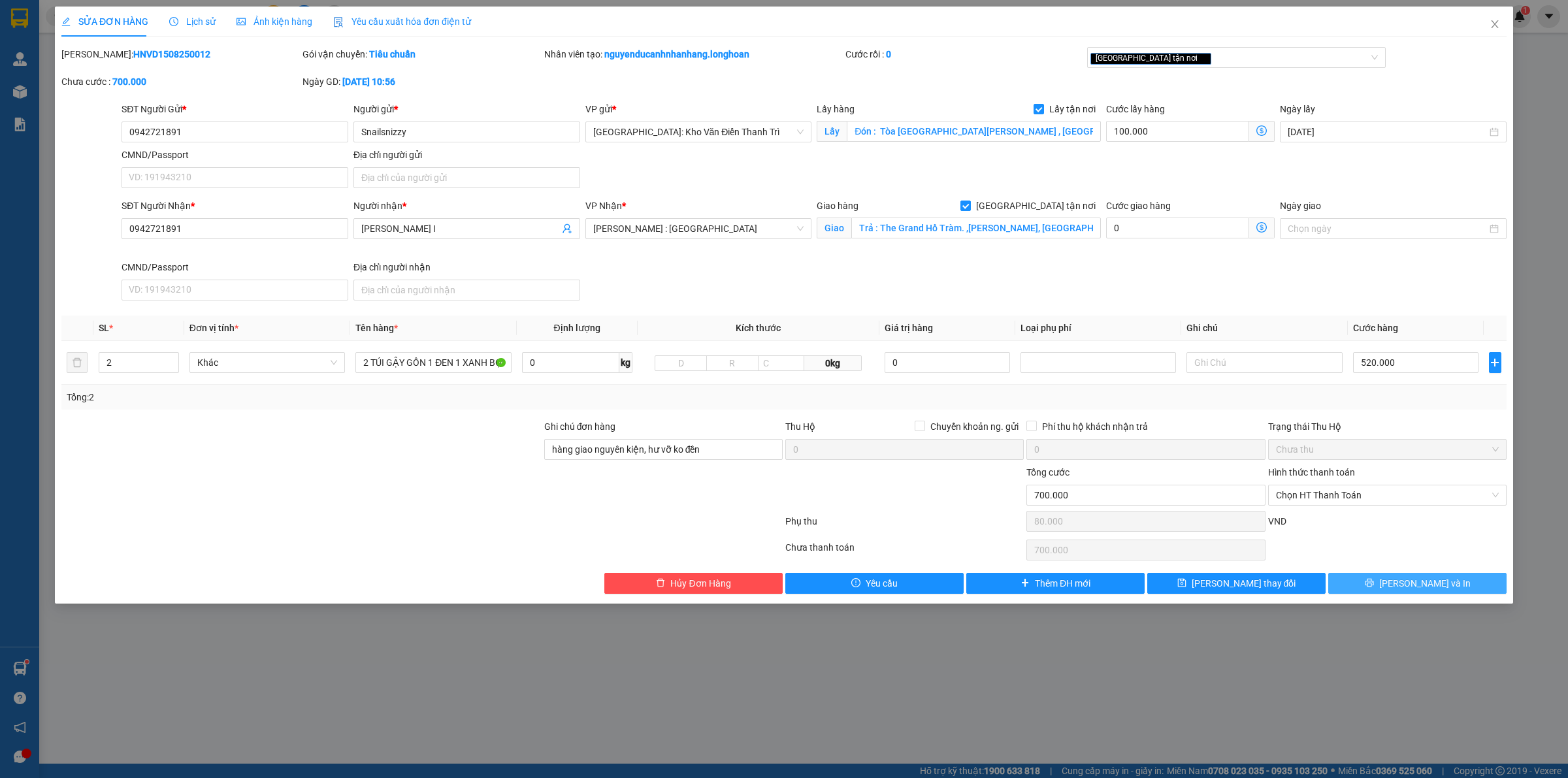
click at [1407, 586] on span "[PERSON_NAME] và In" at bounding box center [1425, 584] width 92 height 15
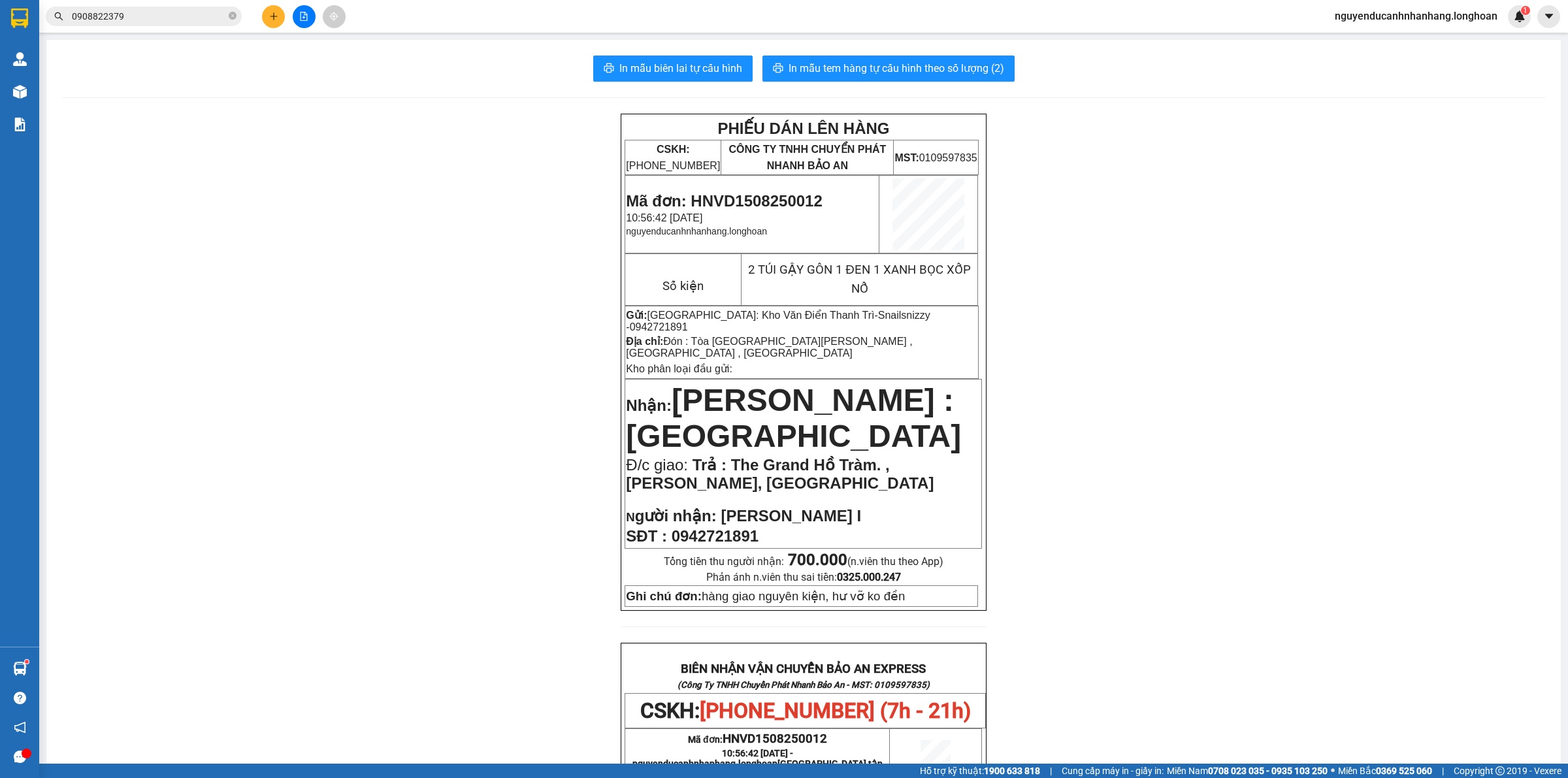
click at [751, 200] on span "Mã đơn: HNVD1508250012" at bounding box center [723, 201] width 196 height 17
click at [750, 200] on span "Mã đơn: HNVD1508250012" at bounding box center [723, 201] width 196 height 17
copy span "HNVD1508250012"
click at [229, 17] on icon "close-circle" at bounding box center [233, 16] width 8 height 8
click at [24, 30] on div at bounding box center [19, 21] width 39 height 42
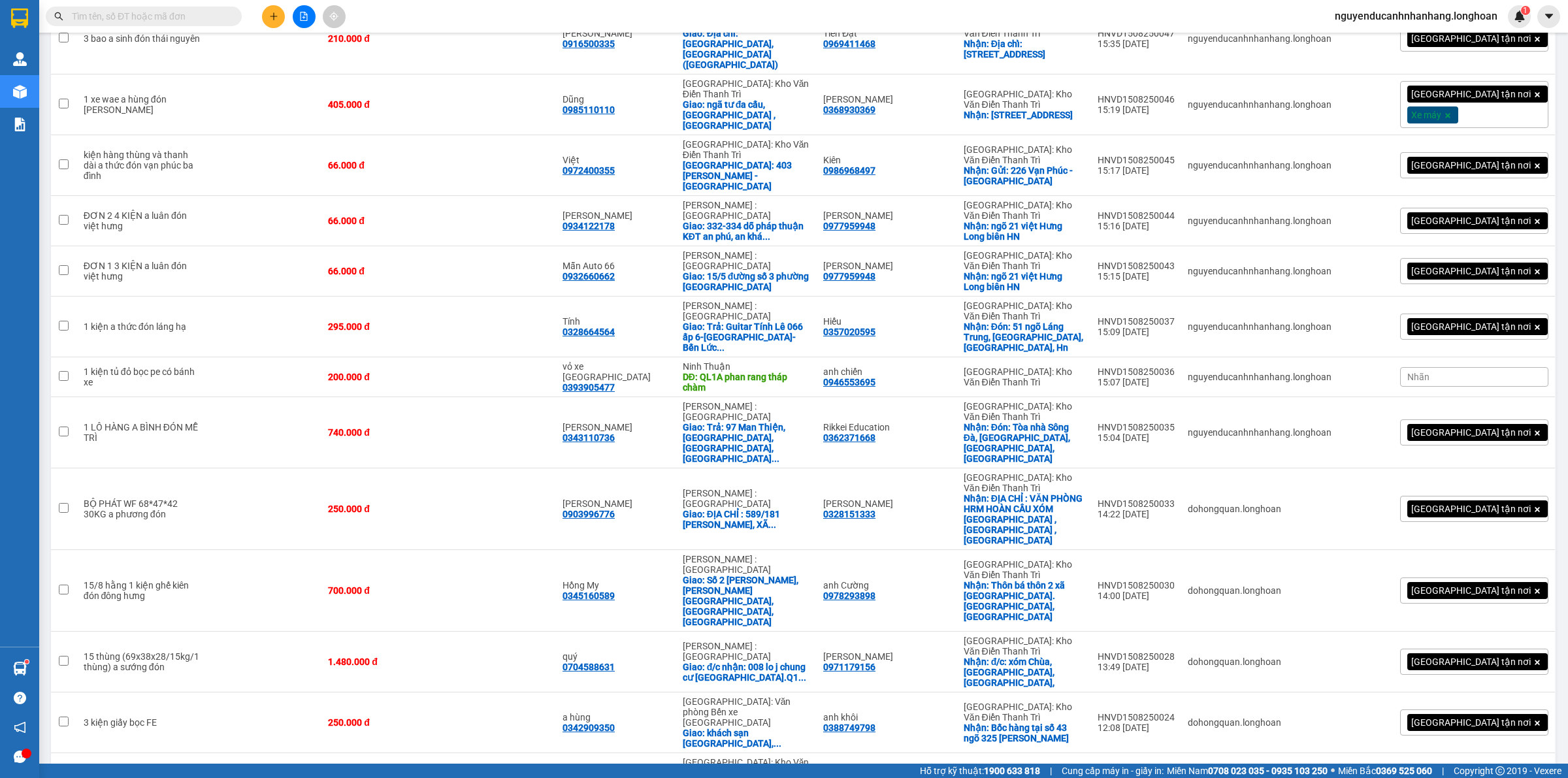
scroll to position [571, 0]
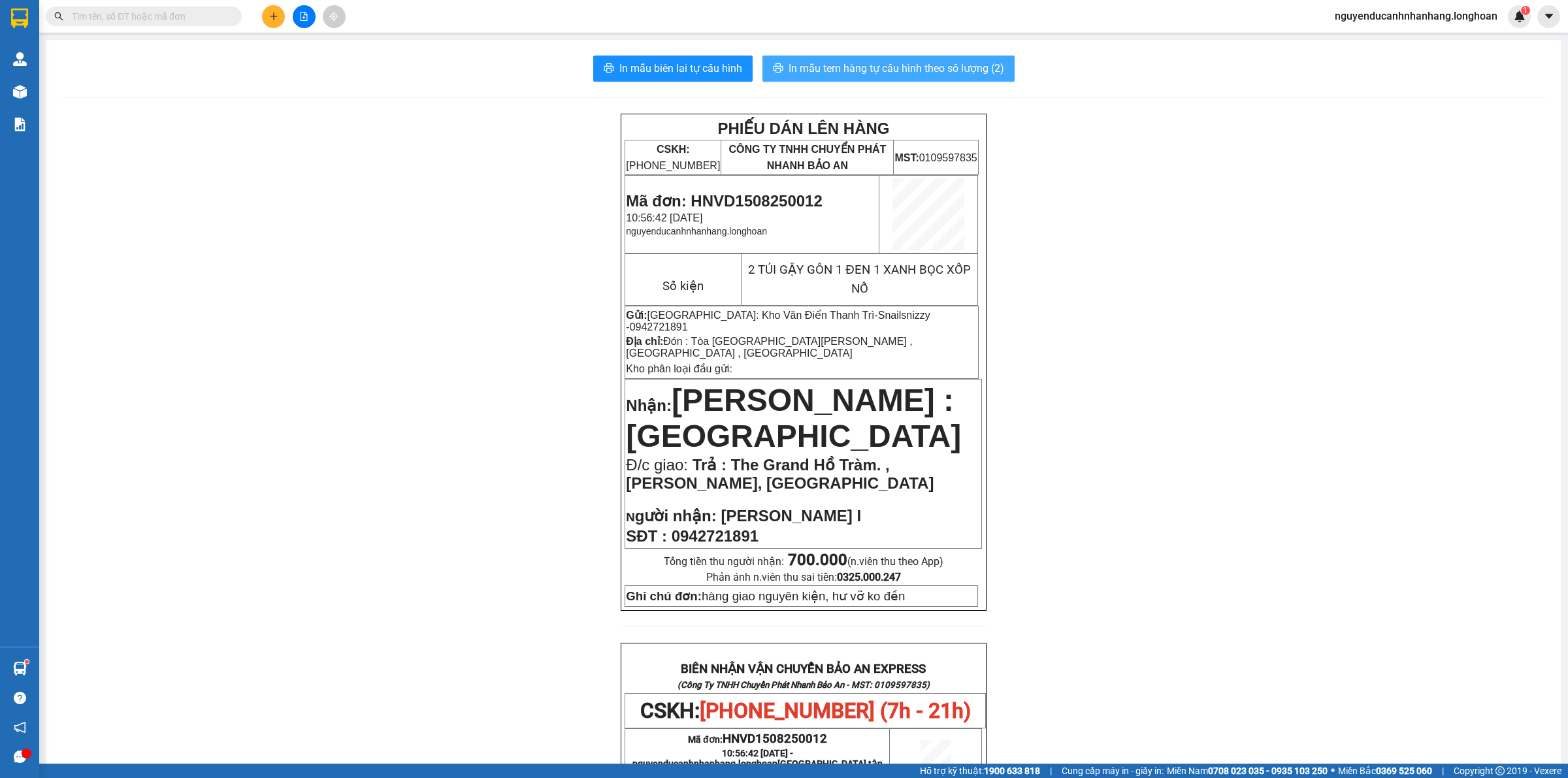
click at [883, 70] on span "In mẫu tem hàng tự cấu hình theo số lượng (2)" at bounding box center [896, 68] width 215 height 16
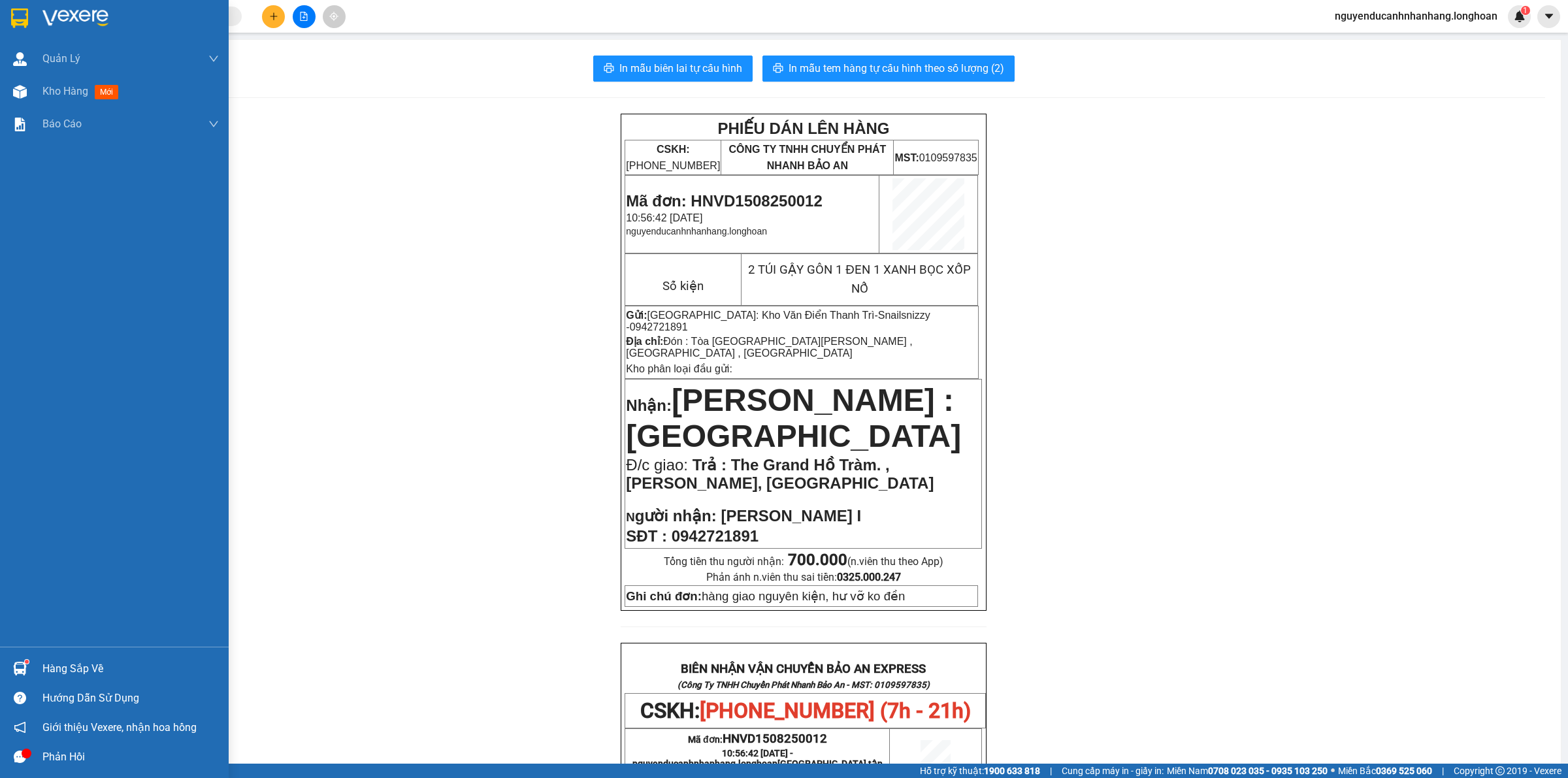
click at [18, 10] on img at bounding box center [20, 18] width 17 height 20
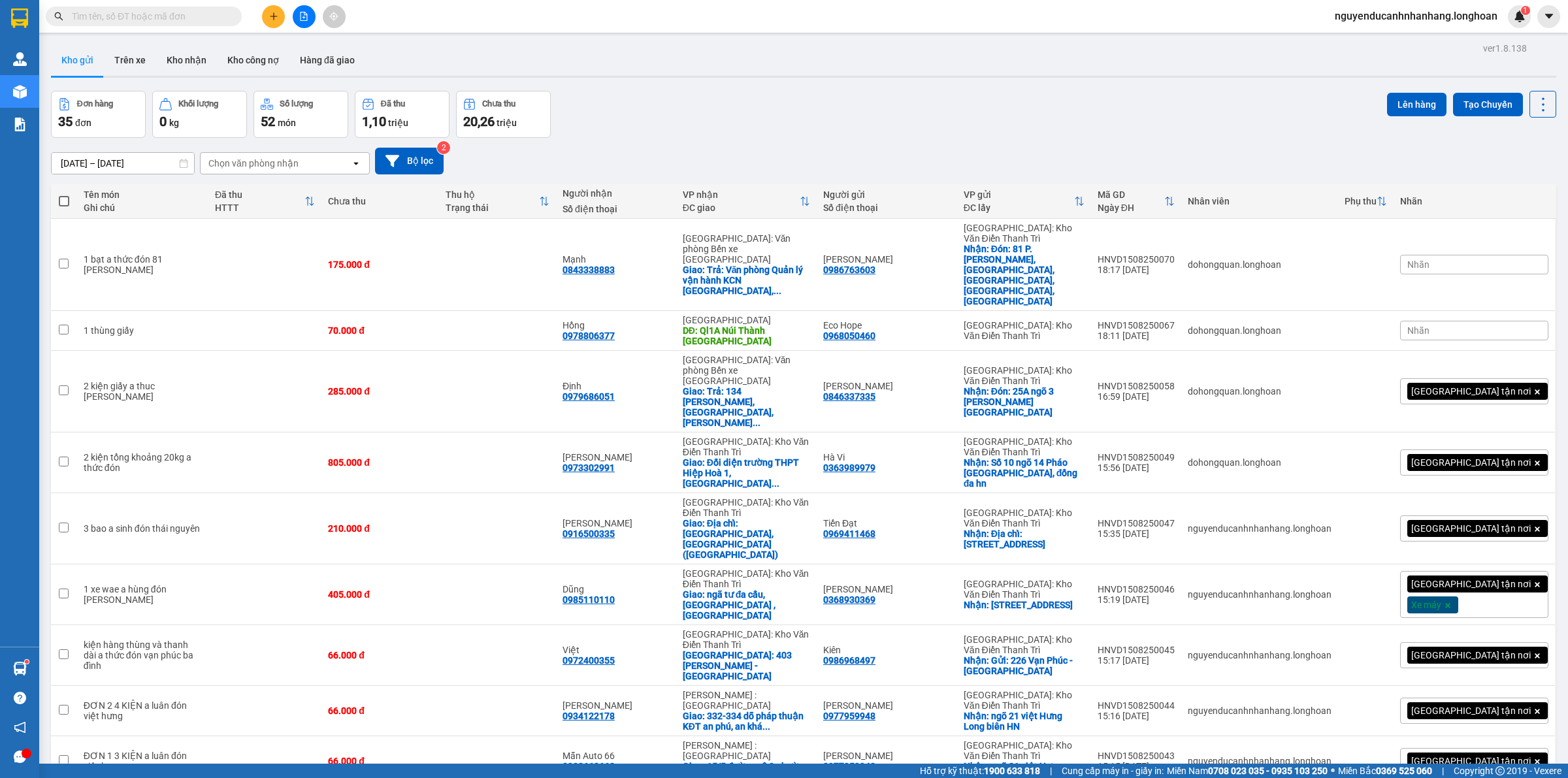
click at [922, 132] on div "Đơn hàng 35 đơn Khối lượng 0 kg Số lượng 52 món Đã thu 1,10 triệu Chưa thu 20,2…" at bounding box center [804, 114] width 1506 height 47
click at [1444, 380] on button at bounding box center [1453, 392] width 18 height 22
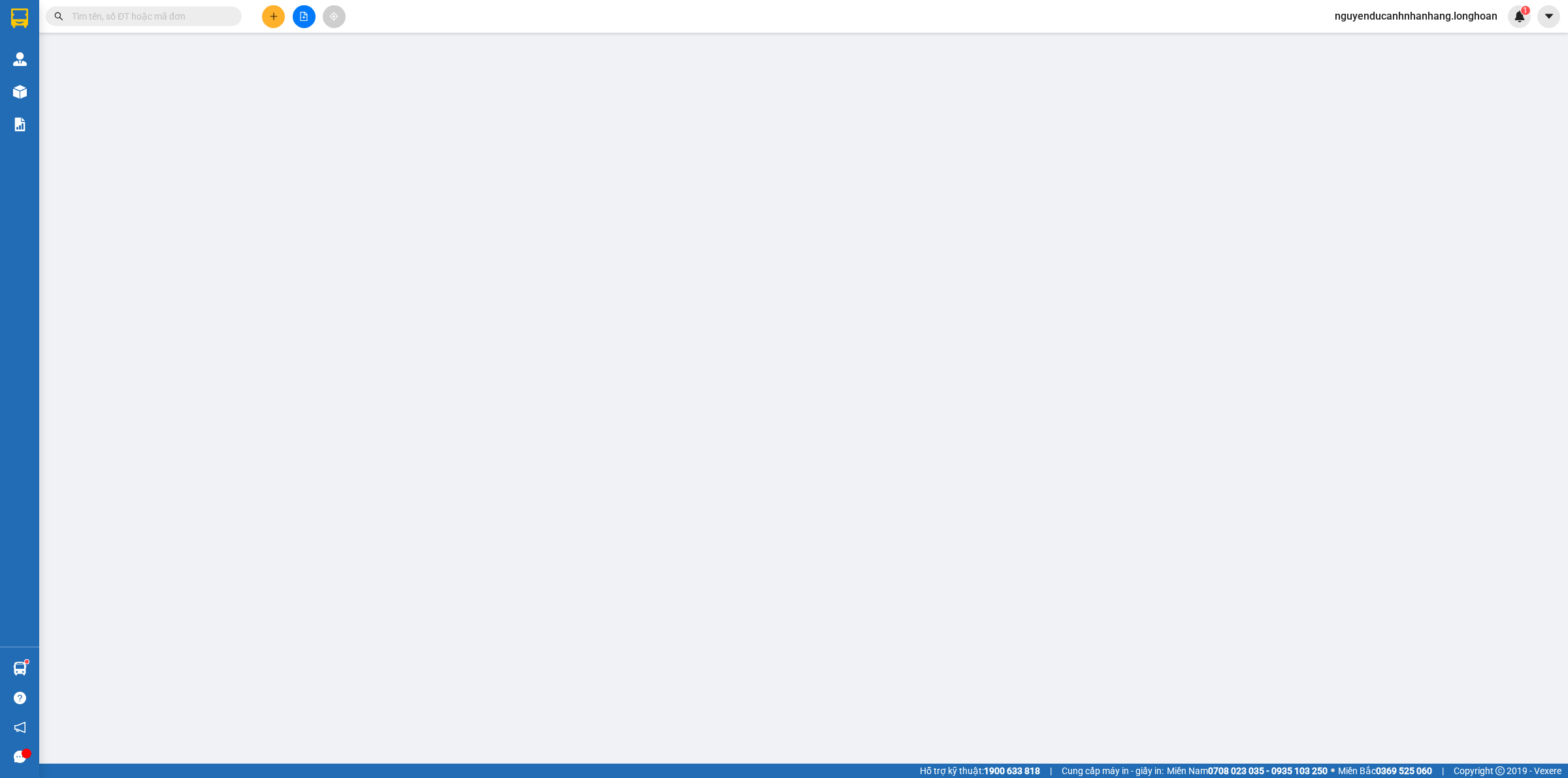
type input "0846337335"
type input "Linh"
checkbox input "true"
type input "Đón: 25A ngõ 3 nguyễn văn huyên phường quan hoa quận cầu giấy"
type input "0979686051"
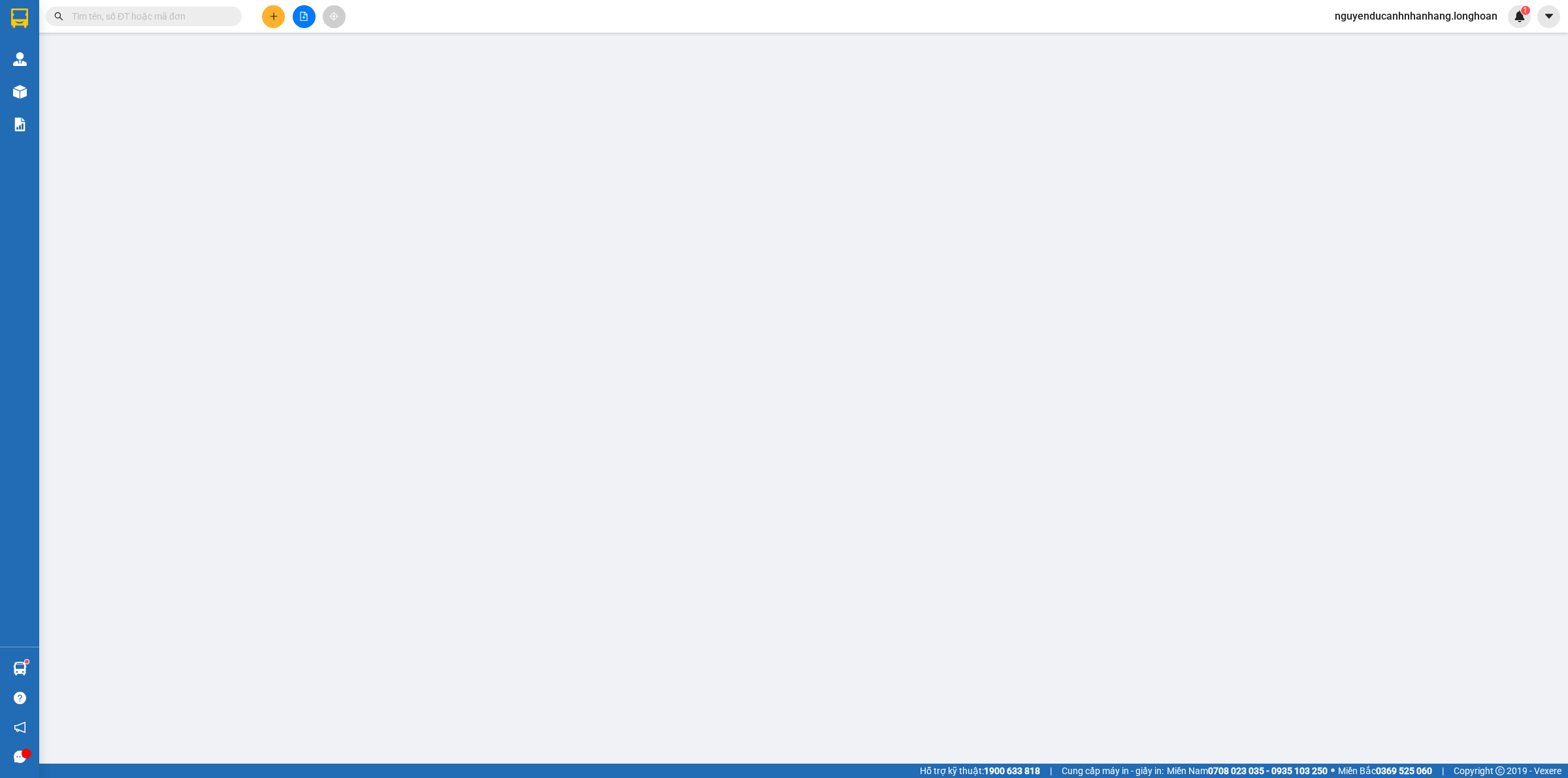
type input "Định"
checkbox input "true"
type input "Trả: 134 trần hưng đạo, ninh dương, móng cái, quảng ninh"
type input "285.000"
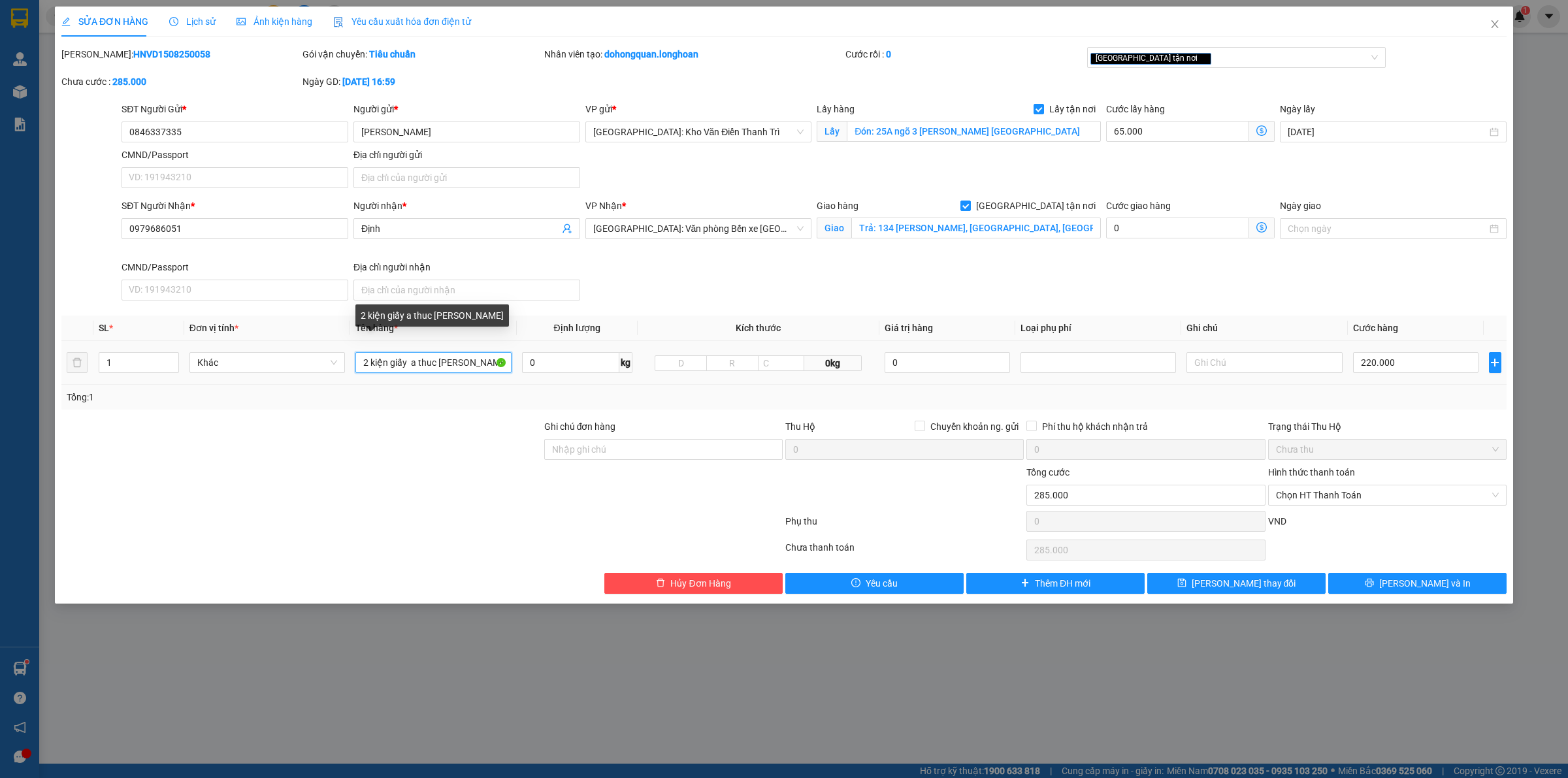
click at [443, 371] on input "2 kiện giấy a thuc don nguyen van huyen" at bounding box center [433, 362] width 156 height 21
type input "2 KIỆN GIẤY"
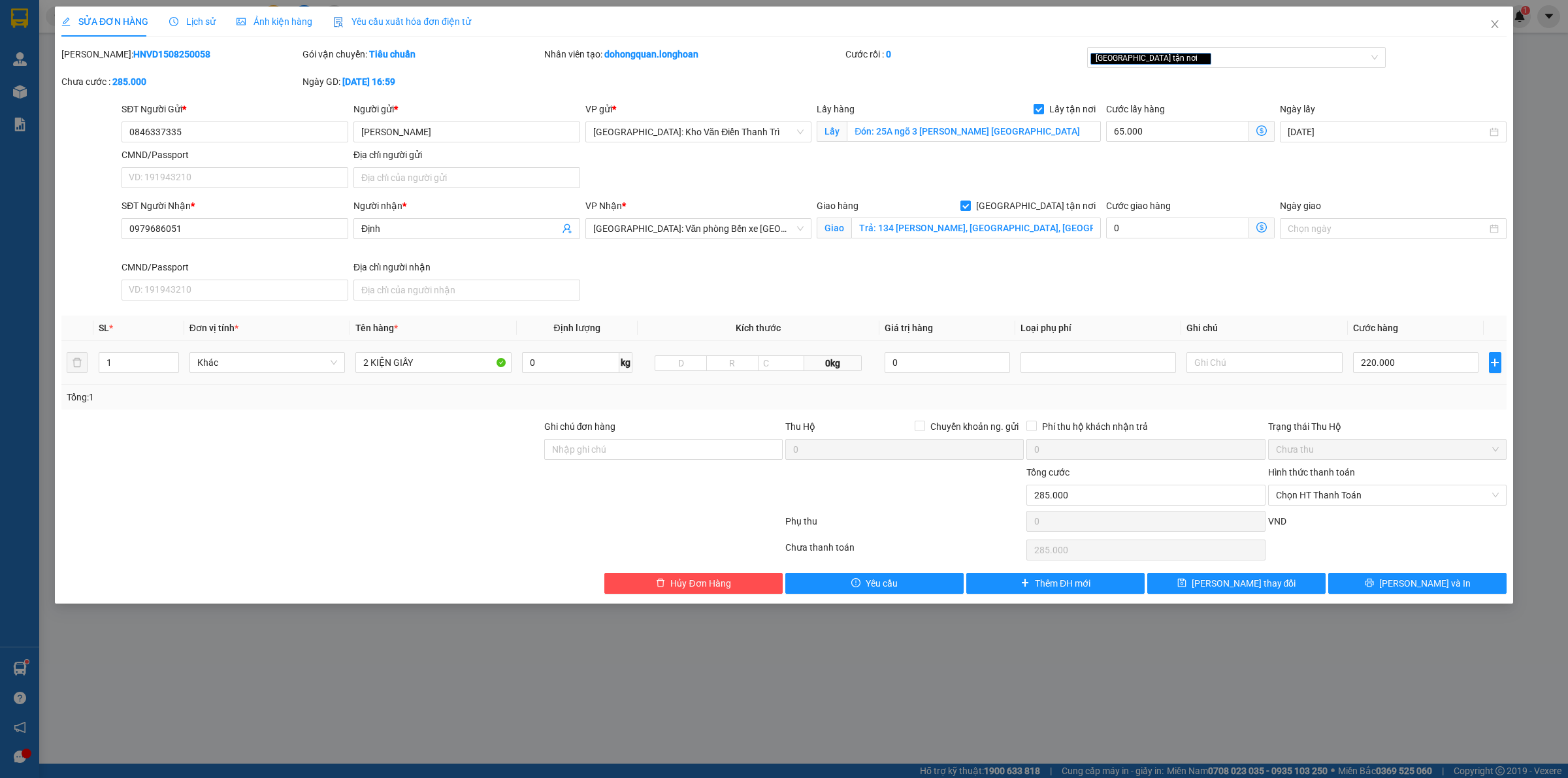
click at [99, 374] on div "1" at bounding box center [138, 362] width 80 height 26
click at [114, 366] on input "1" at bounding box center [138, 362] width 79 height 20
type input "2"
click at [209, 403] on div "Tổng: 2" at bounding box center [335, 397] width 539 height 15
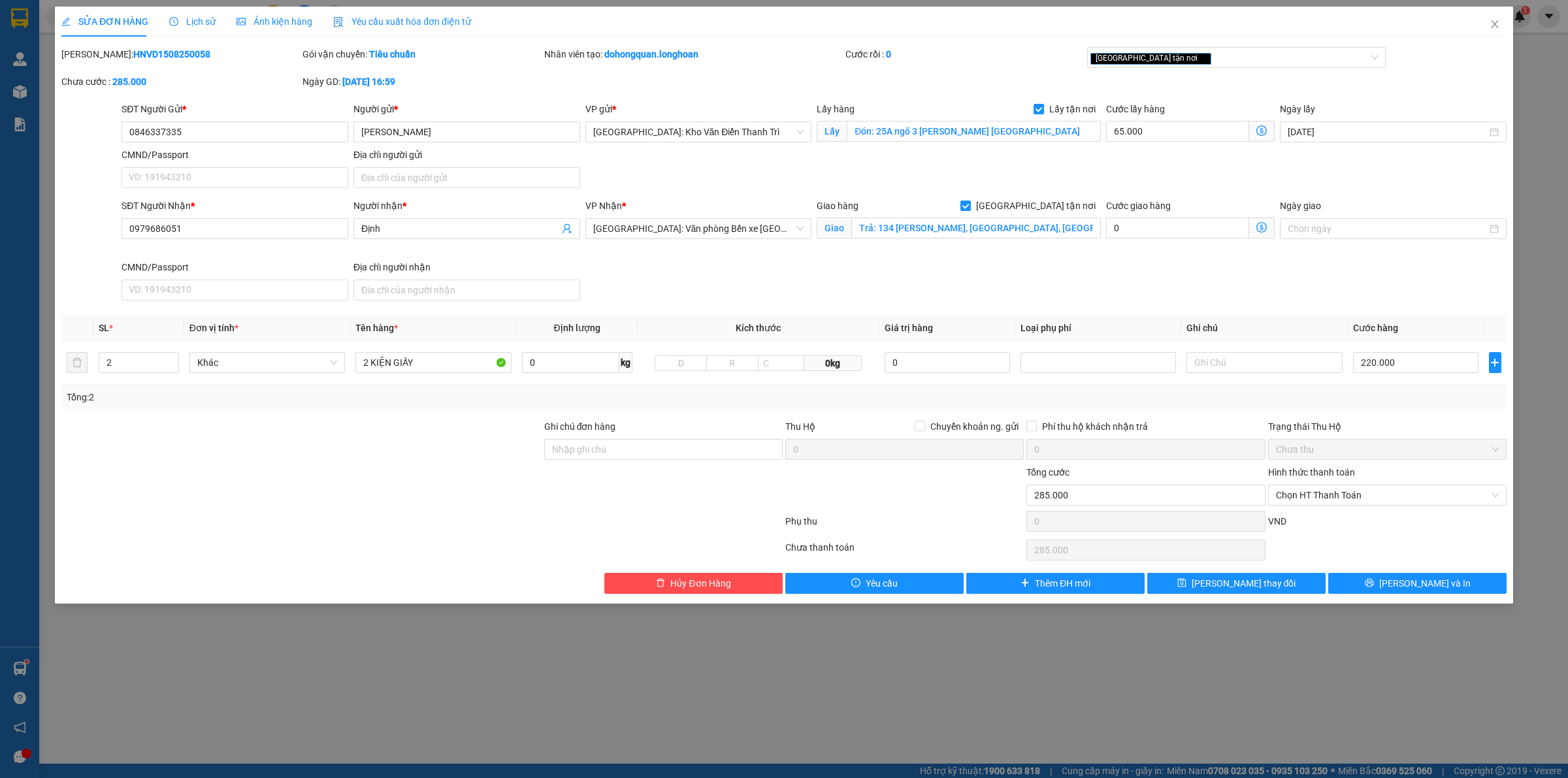
click at [1413, 422] on div "Trạng thái Thu Hộ" at bounding box center [1387, 426] width 239 height 15
click at [691, 507] on div at bounding box center [663, 488] width 241 height 46
click at [1416, 587] on span "[PERSON_NAME] và In" at bounding box center [1425, 584] width 92 height 15
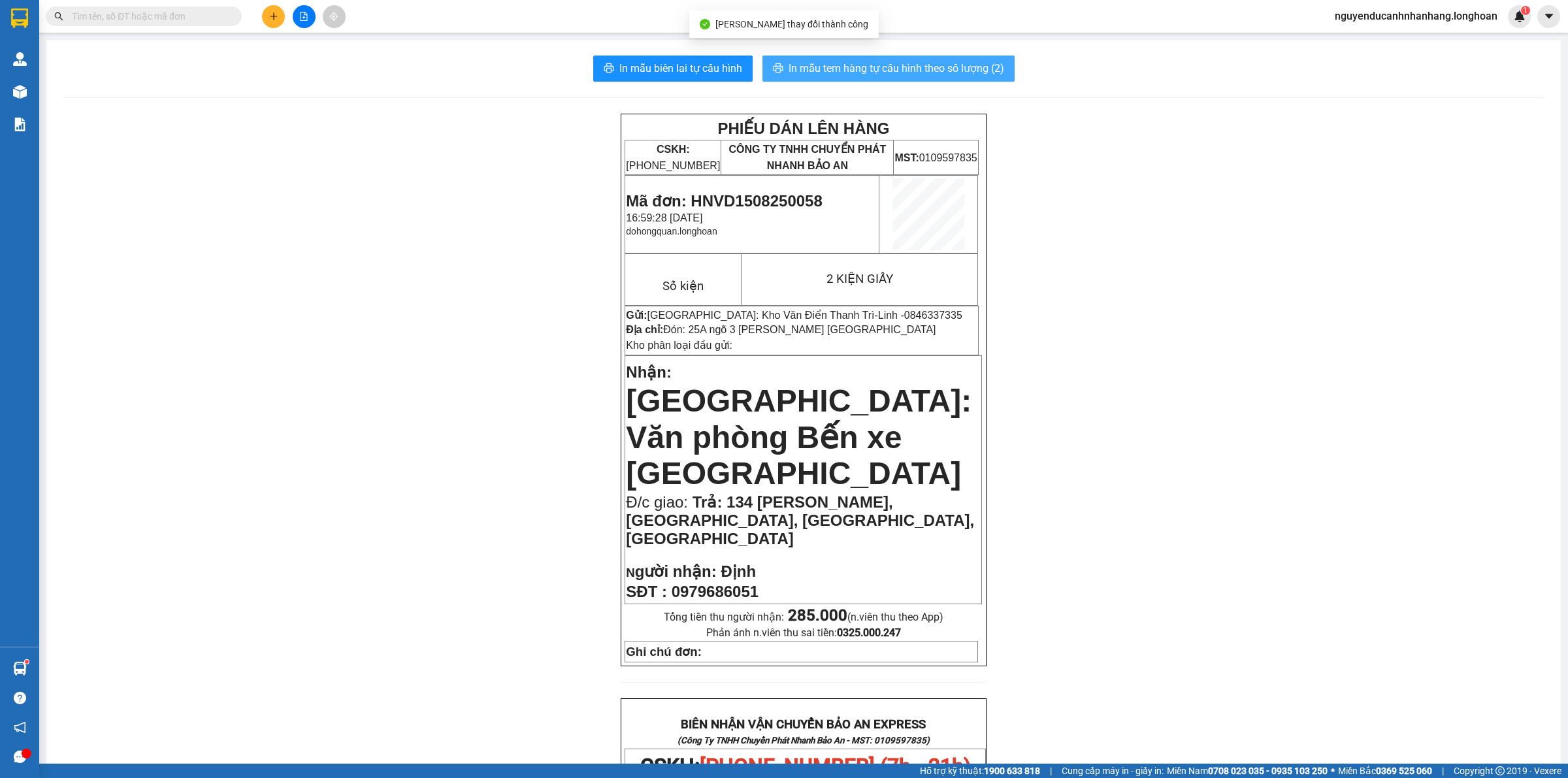
click at [844, 73] on span "In mẫu tem hàng tự cấu hình theo số lượng (2)" at bounding box center [896, 68] width 215 height 16
click at [904, 314] on span "0846337335" at bounding box center [933, 315] width 58 height 11
copy span "0846337335"
click at [746, 194] on span "Mã đơn: HNVD1508250058" at bounding box center [723, 201] width 196 height 17
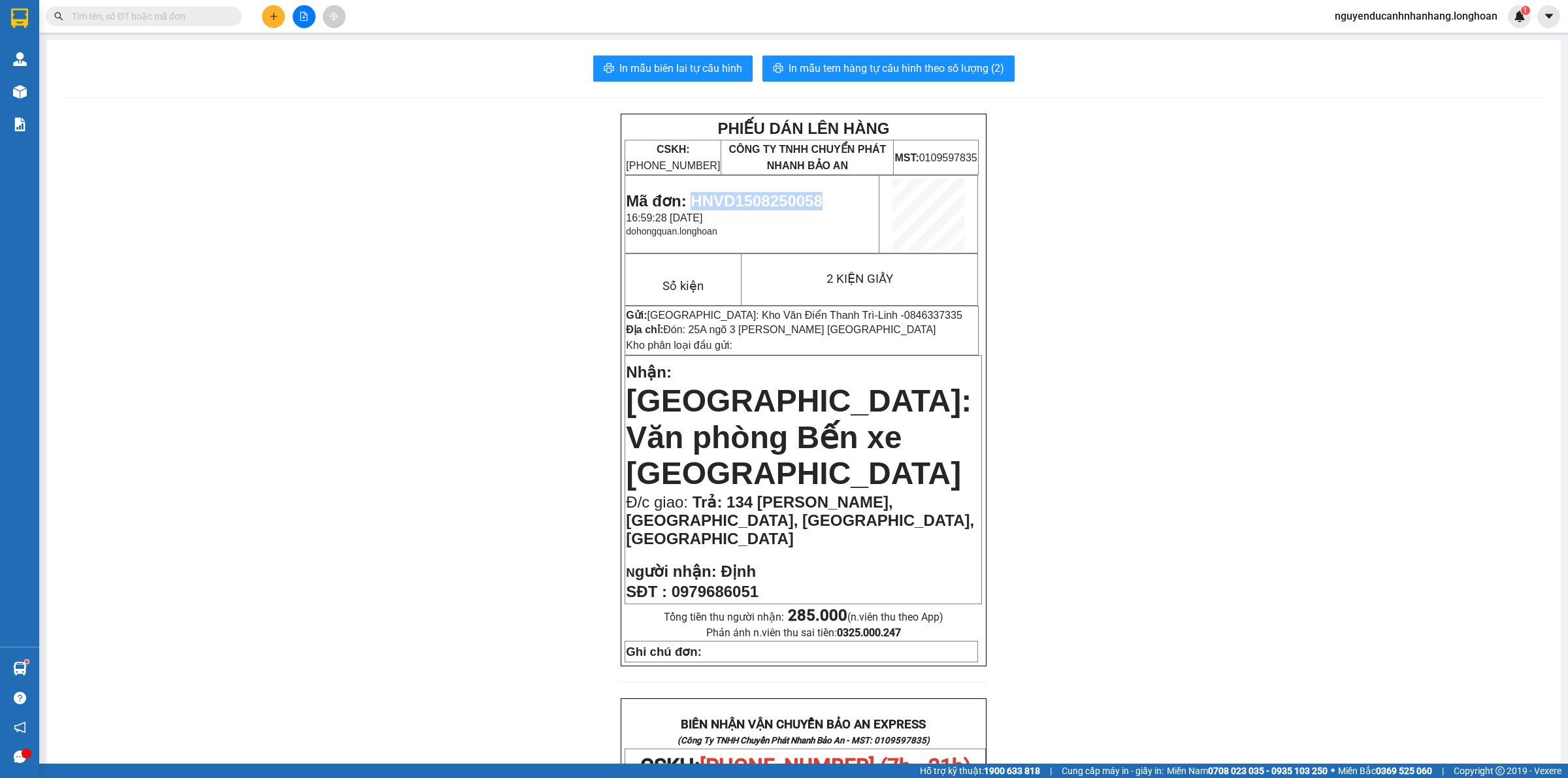
click at [746, 194] on span "Mã đơn: HNVD1508250058" at bounding box center [723, 201] width 196 height 17
copy span "HNVD1508250058"
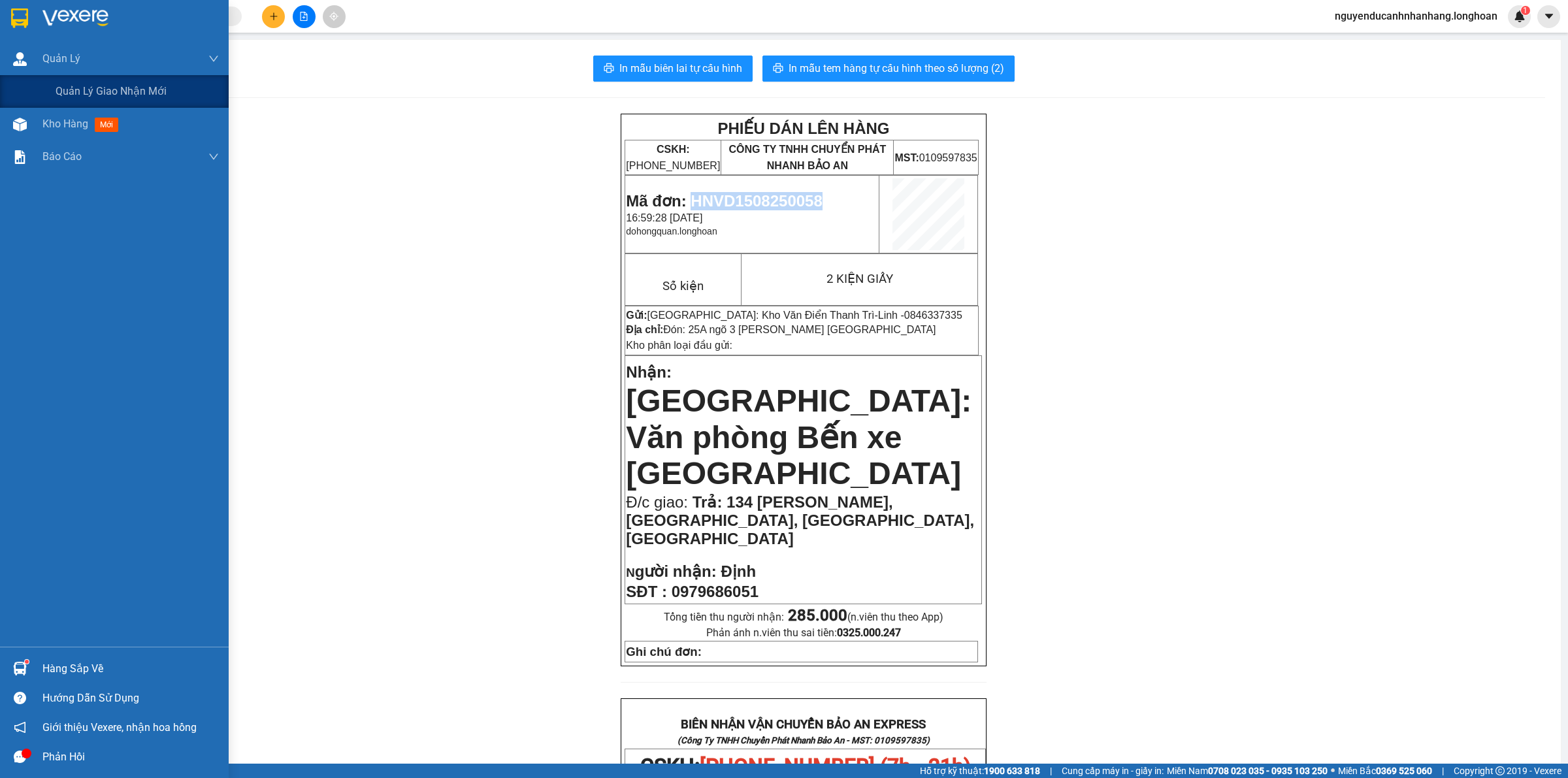
click at [20, 27] on img at bounding box center [20, 18] width 17 height 20
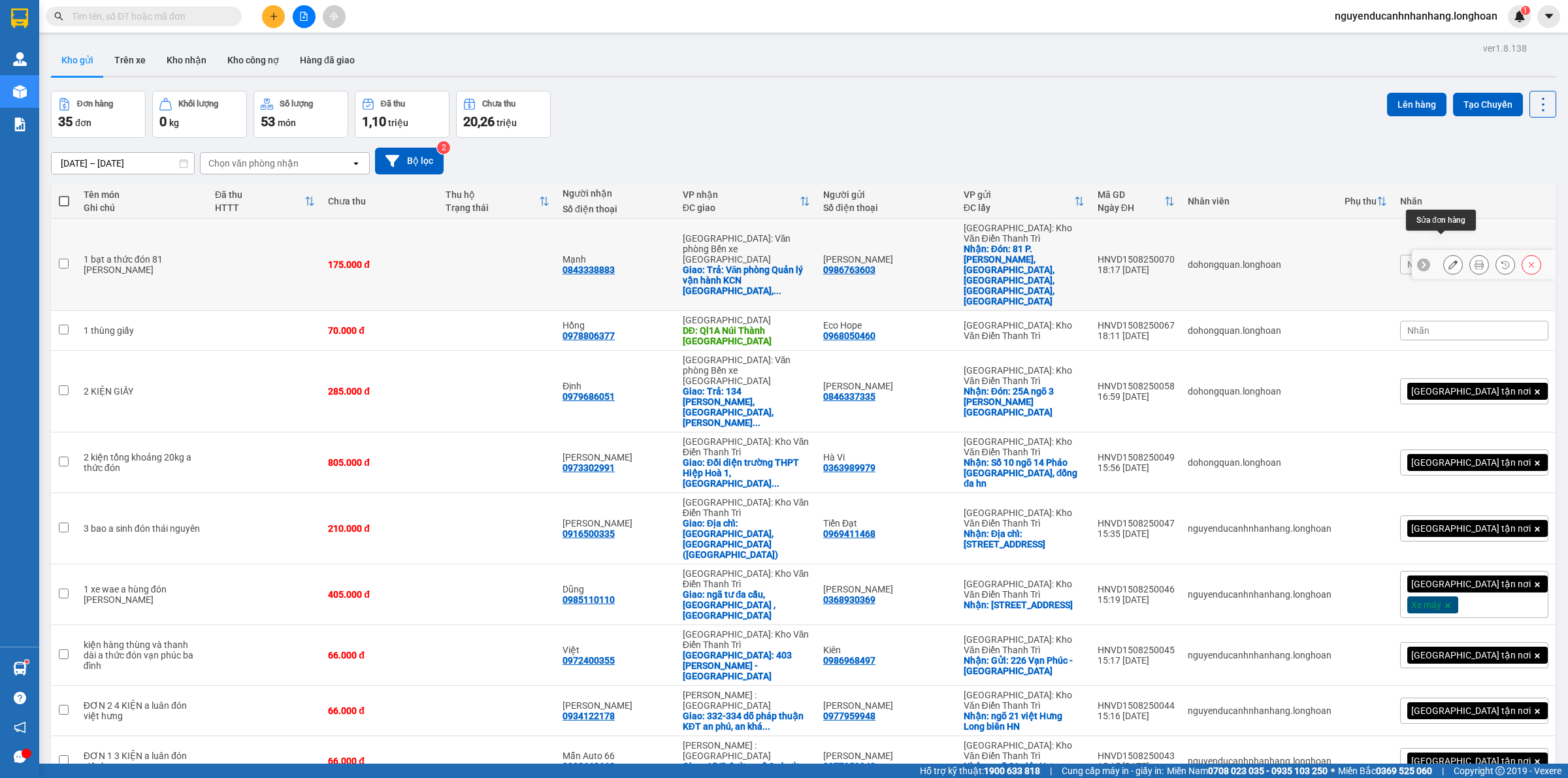
click at [1449, 260] on icon at bounding box center [1453, 265] width 10 height 10
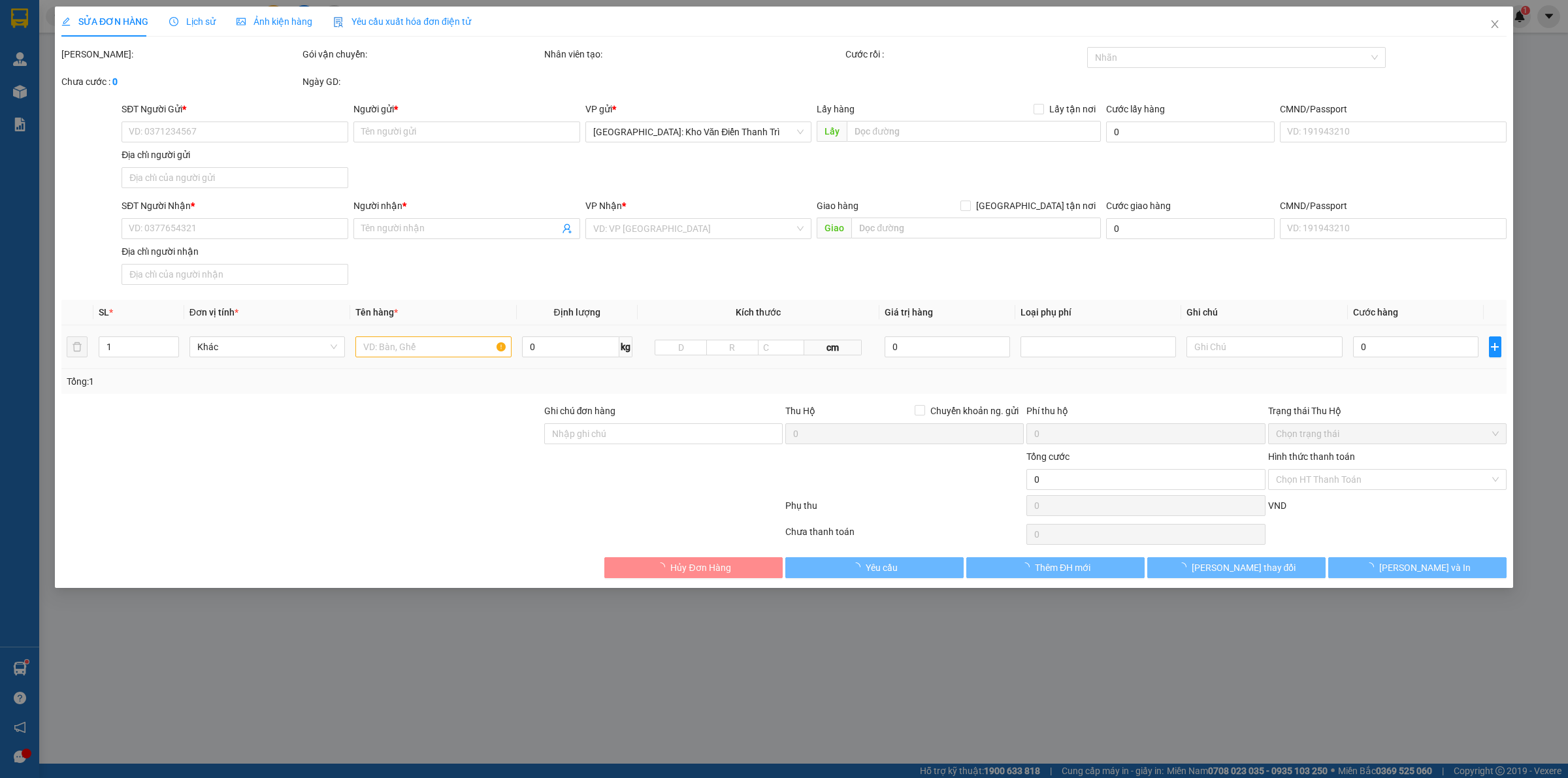
type input "0986763603"
type input "Hải Anh"
checkbox input "true"
type input "Đón: 81 P. Vũ Ngọc Phan, Láng Hạ, Đống Đa, Hà Nội, Việt Nam"
type input "0843338883"
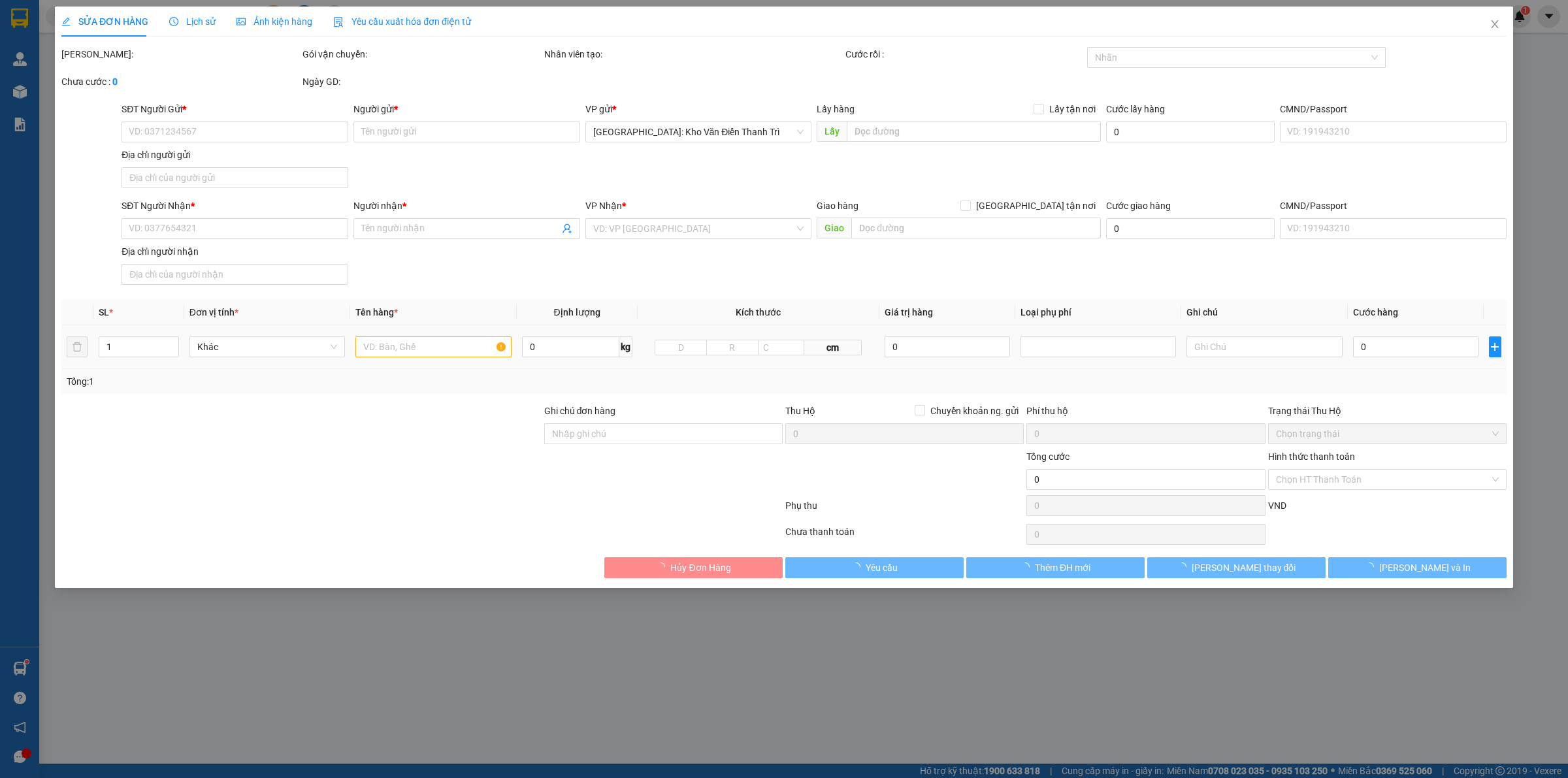
type input "Mạnh"
checkbox input "true"
type input "Trả: Văn phòng Quản lý vận hành KCN Hải Yên, p.Hải Yên, tp Móng Cái, tỉnh Quảng…"
type input "175.000"
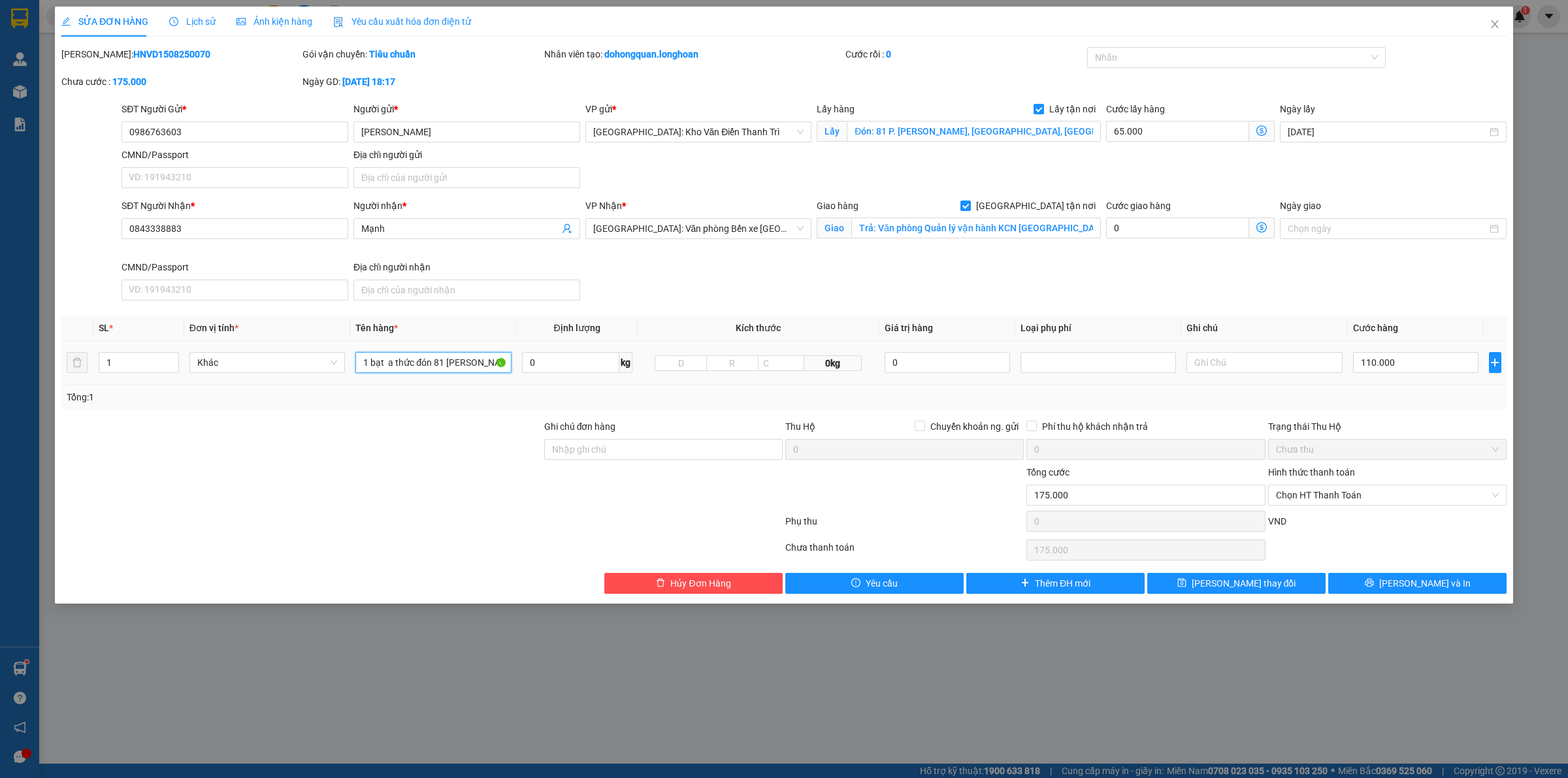
click at [417, 358] on input "1 bạt a thức đón 81 vũ ngọc phan" at bounding box center [433, 362] width 156 height 21
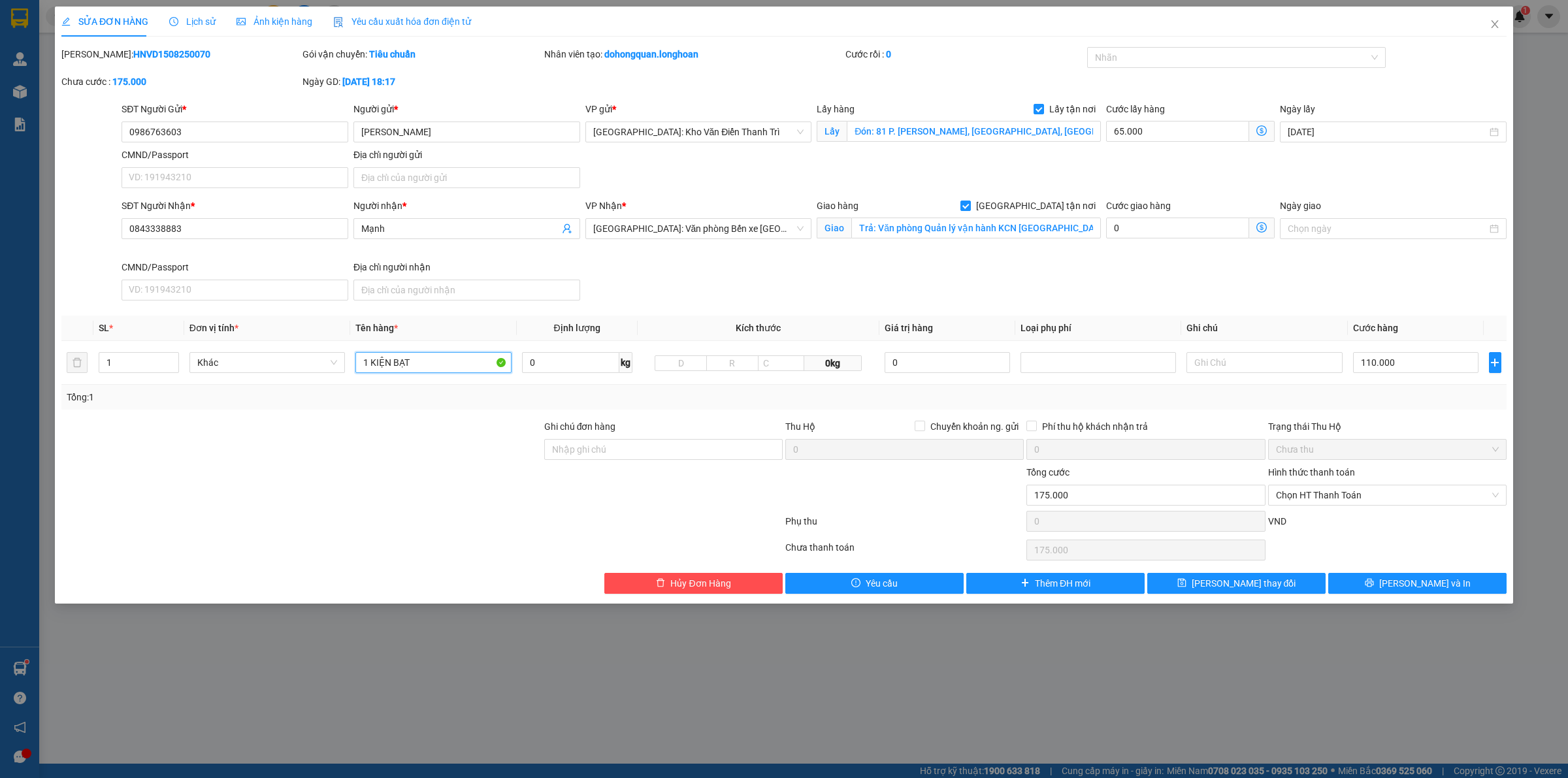
type input "1 KIỆN BẠT"
click at [1343, 408] on div "Tổng: 1" at bounding box center [784, 397] width 1445 height 25
click at [1065, 229] on input "Trả: Văn phòng Quản lý vận hành KCN Hải Yên, p.Hải Yên, tp Móng Cái, tỉnh Quảng…" at bounding box center [976, 228] width 250 height 21
click at [1066, 229] on input "Trả: Văn phòng Quản lý vận hành KCN Hải Yên, p.Hải Yên, tp Móng Cái, tỉnh Quảng…" at bounding box center [976, 228] width 250 height 21
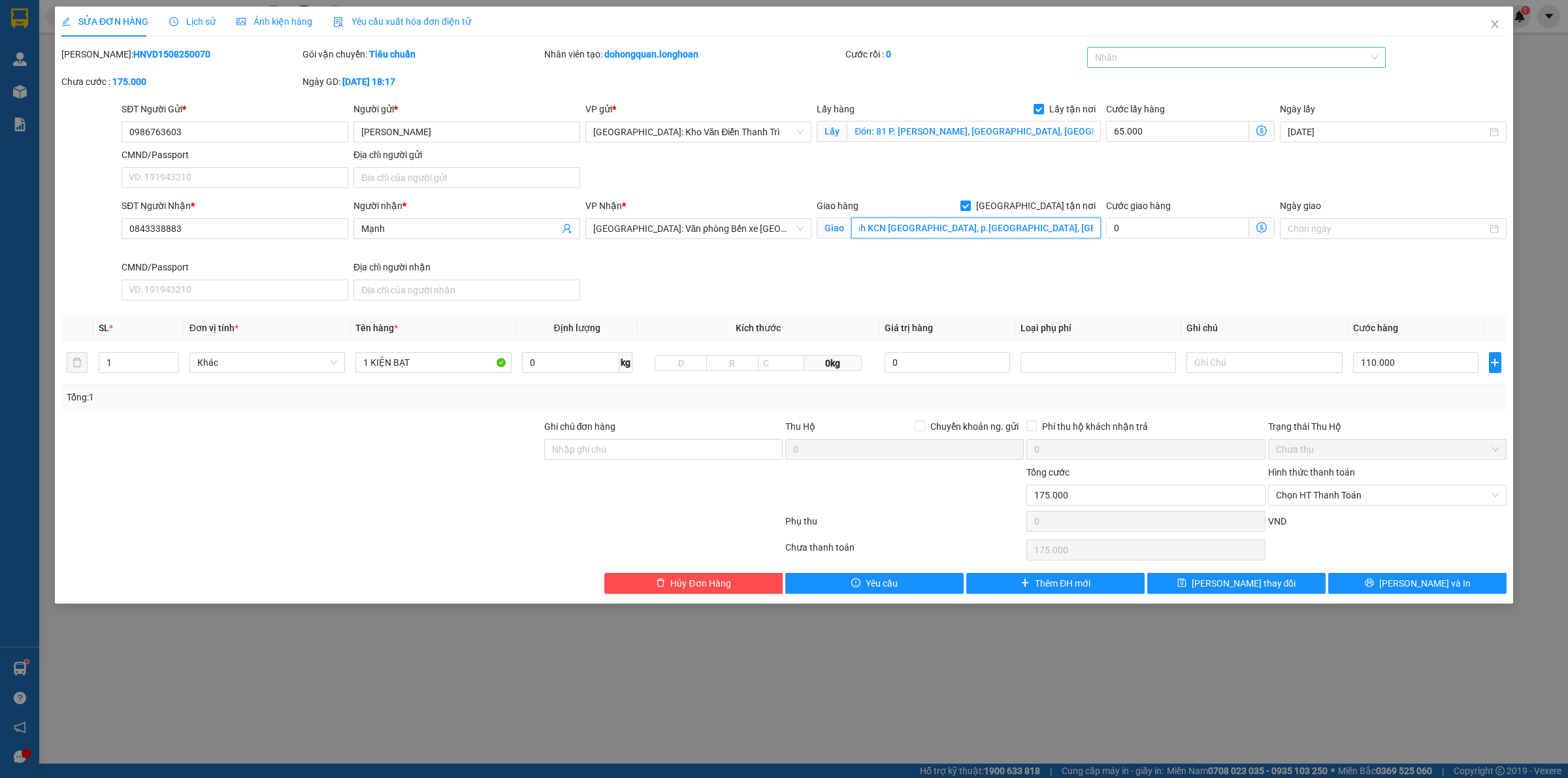
click at [1155, 60] on div at bounding box center [1231, 57] width 280 height 16
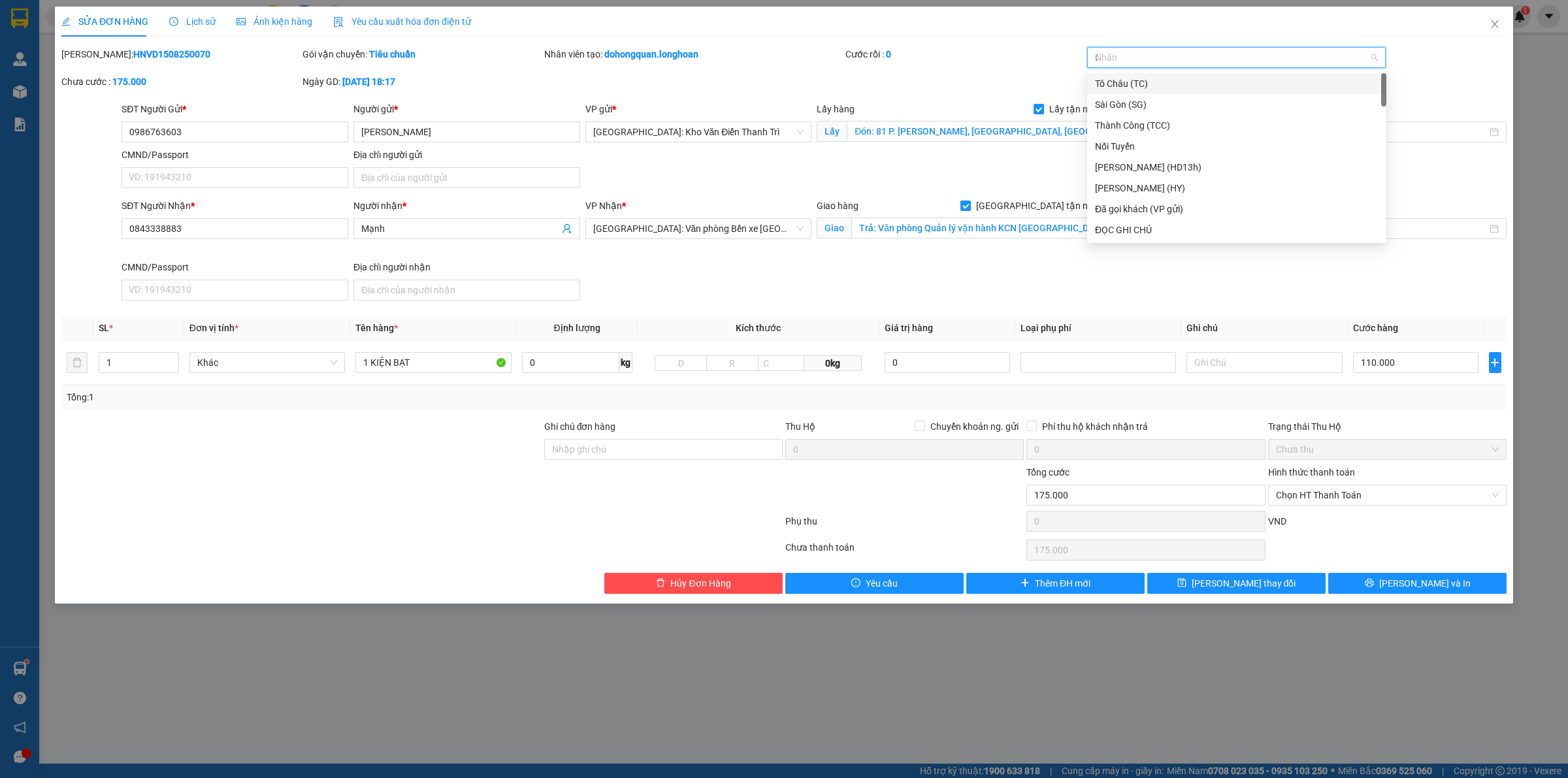
type input "GT"
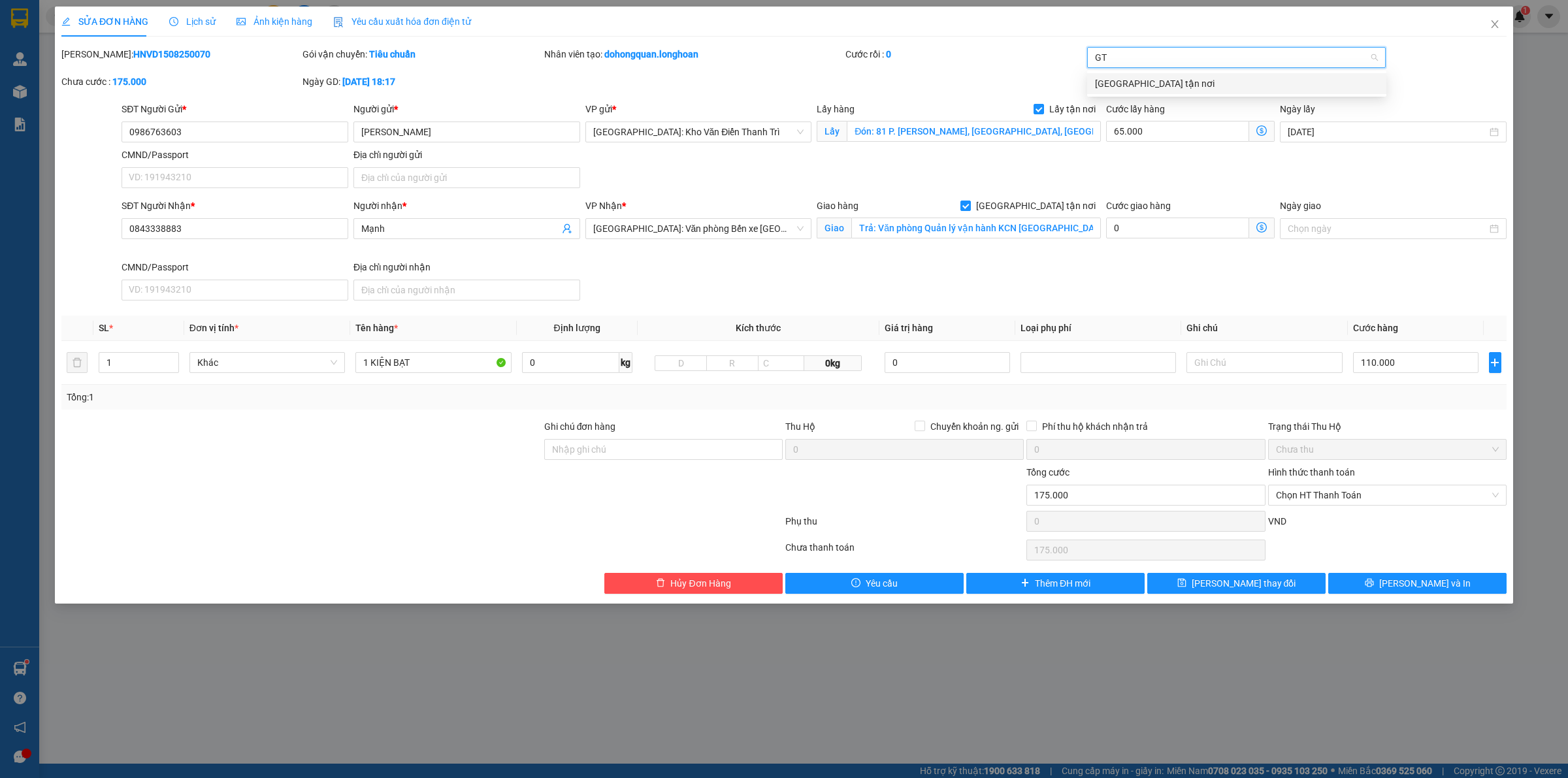
click at [1163, 86] on div "[GEOGRAPHIC_DATA] tận nơi" at bounding box center [1237, 83] width 284 height 15
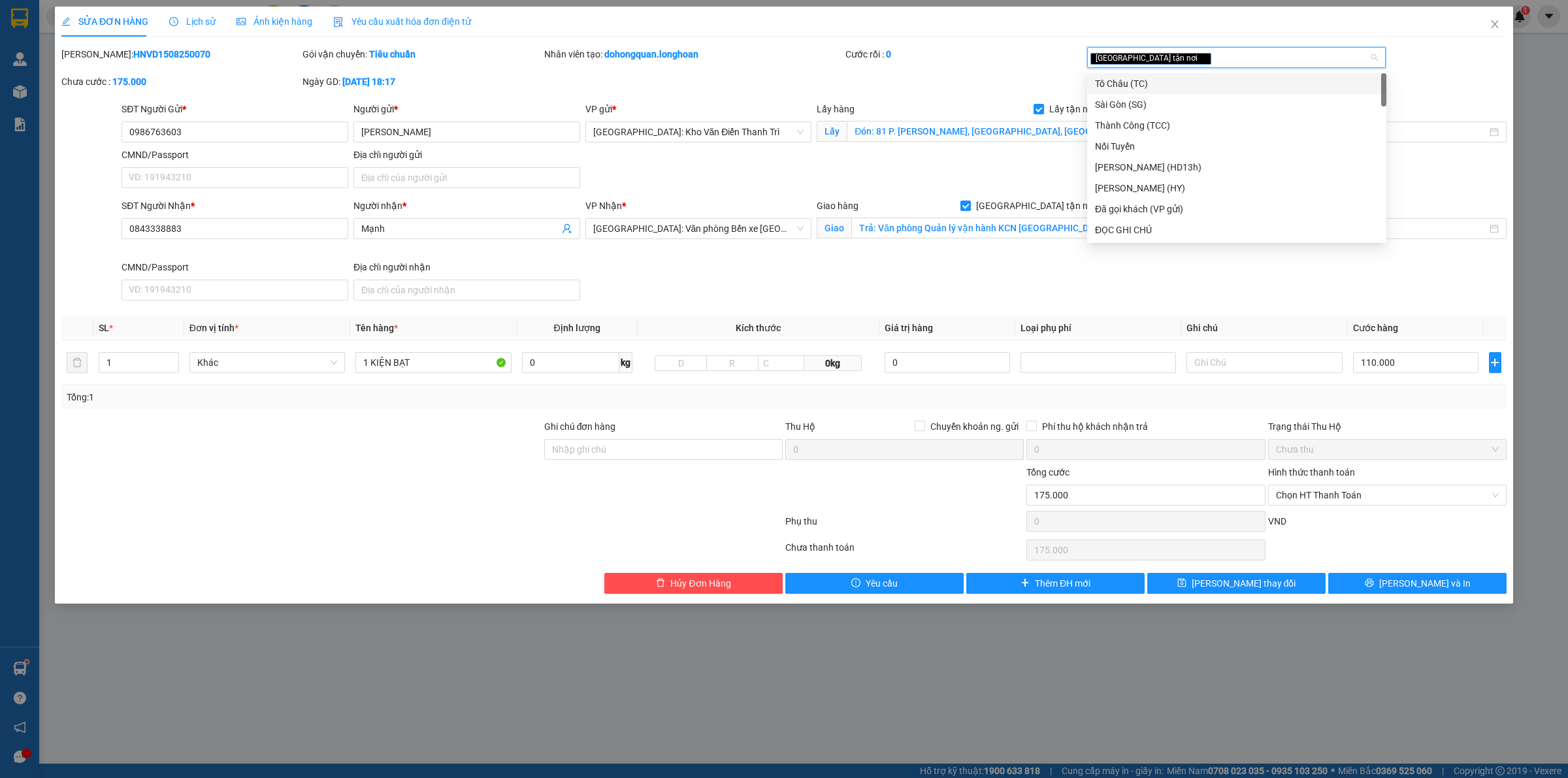
click at [1053, 76] on div "Mã ĐH: HNVD1508250070 Gói vận chuyển: Tiêu chuẩn Nhân viên tạo: dohongquan.long…" at bounding box center [784, 74] width 1448 height 55
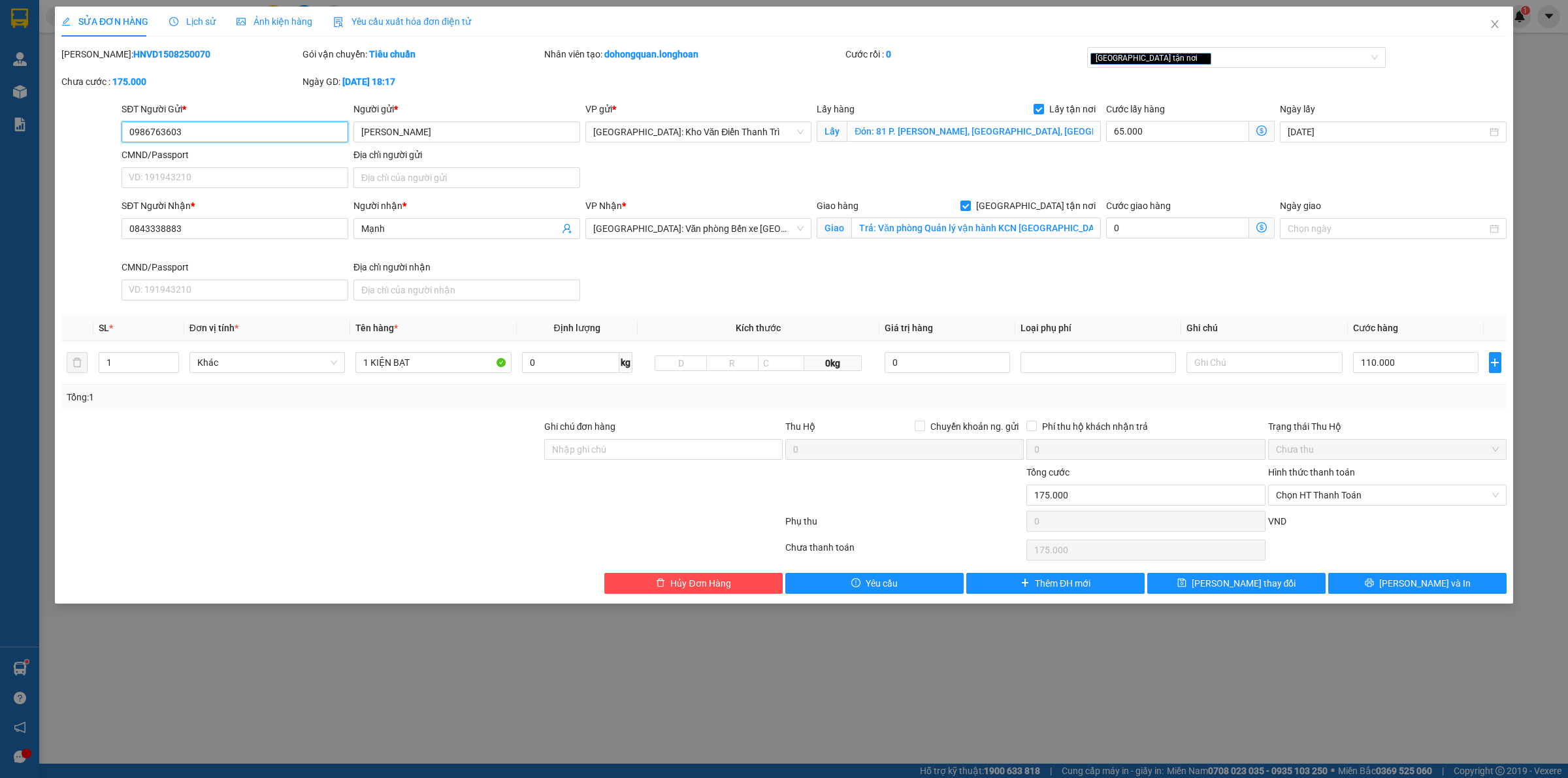
click at [253, 137] on input "0986763603" at bounding box center [235, 132] width 226 height 21
click at [1374, 585] on icon "printer" at bounding box center [1369, 584] width 9 height 9
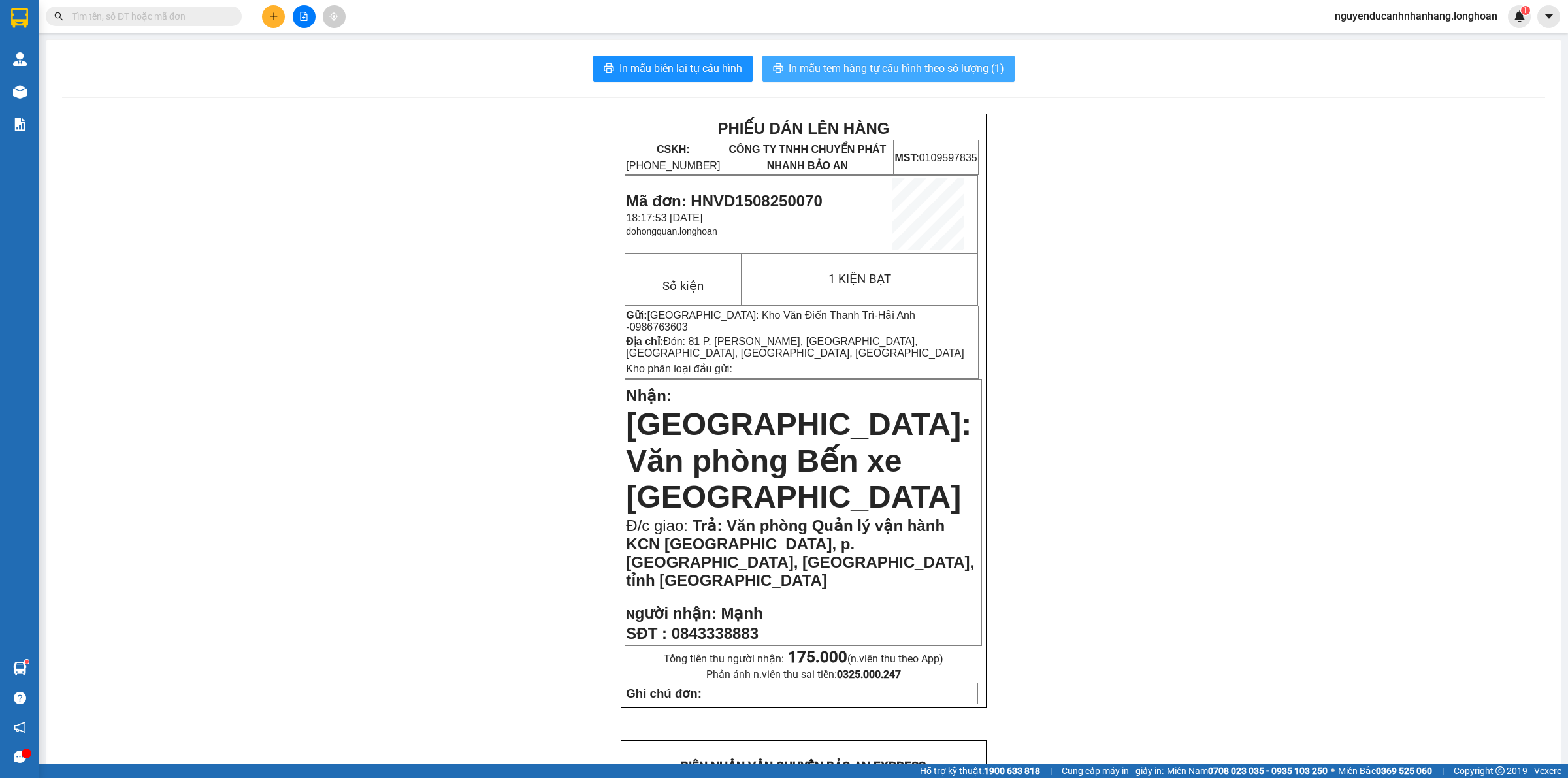
click at [824, 77] on button "In mẫu tem hàng tự cấu hình theo số lượng (1)" at bounding box center [889, 68] width 252 height 26
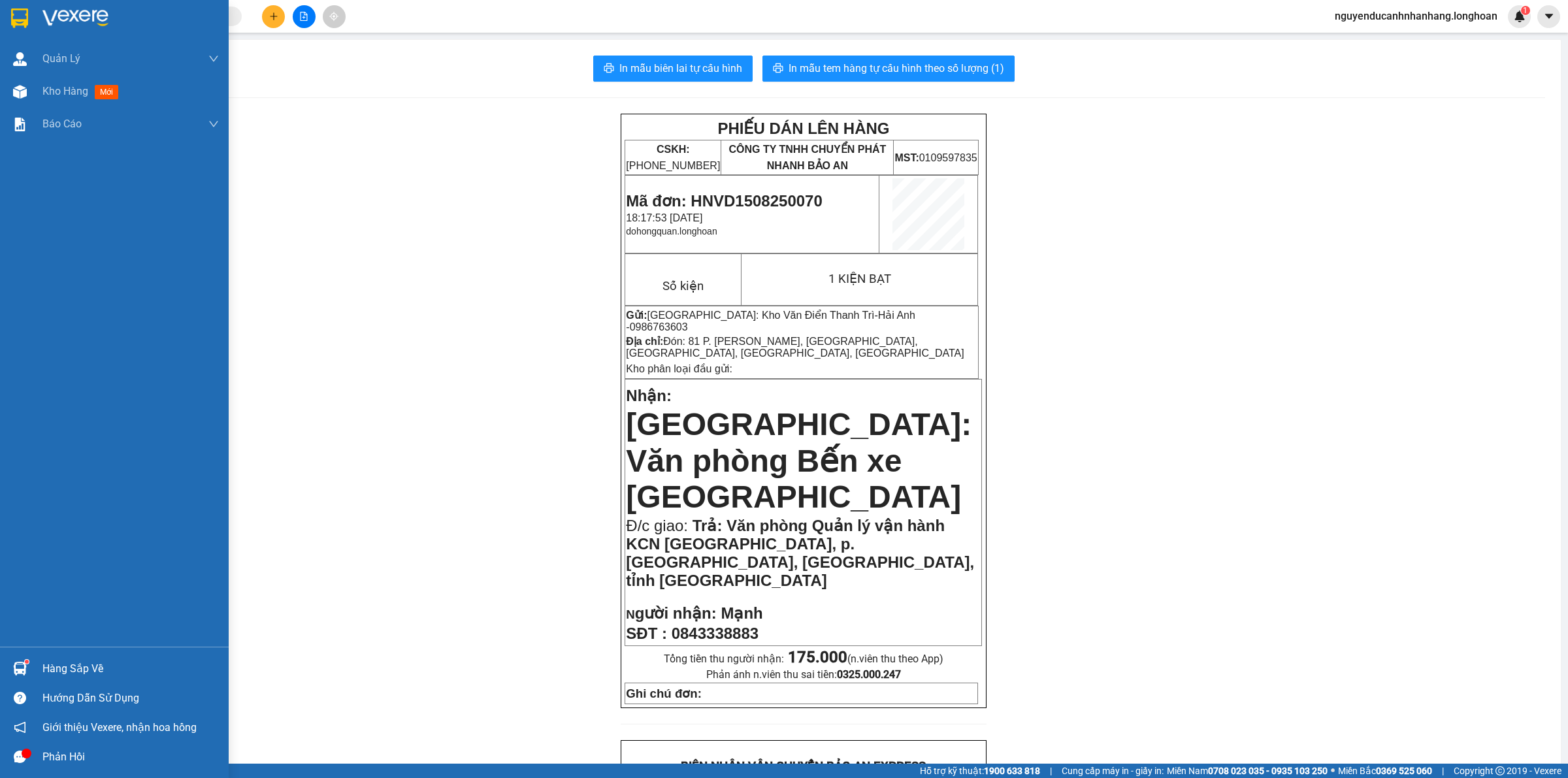
click at [22, 20] on img at bounding box center [20, 18] width 17 height 20
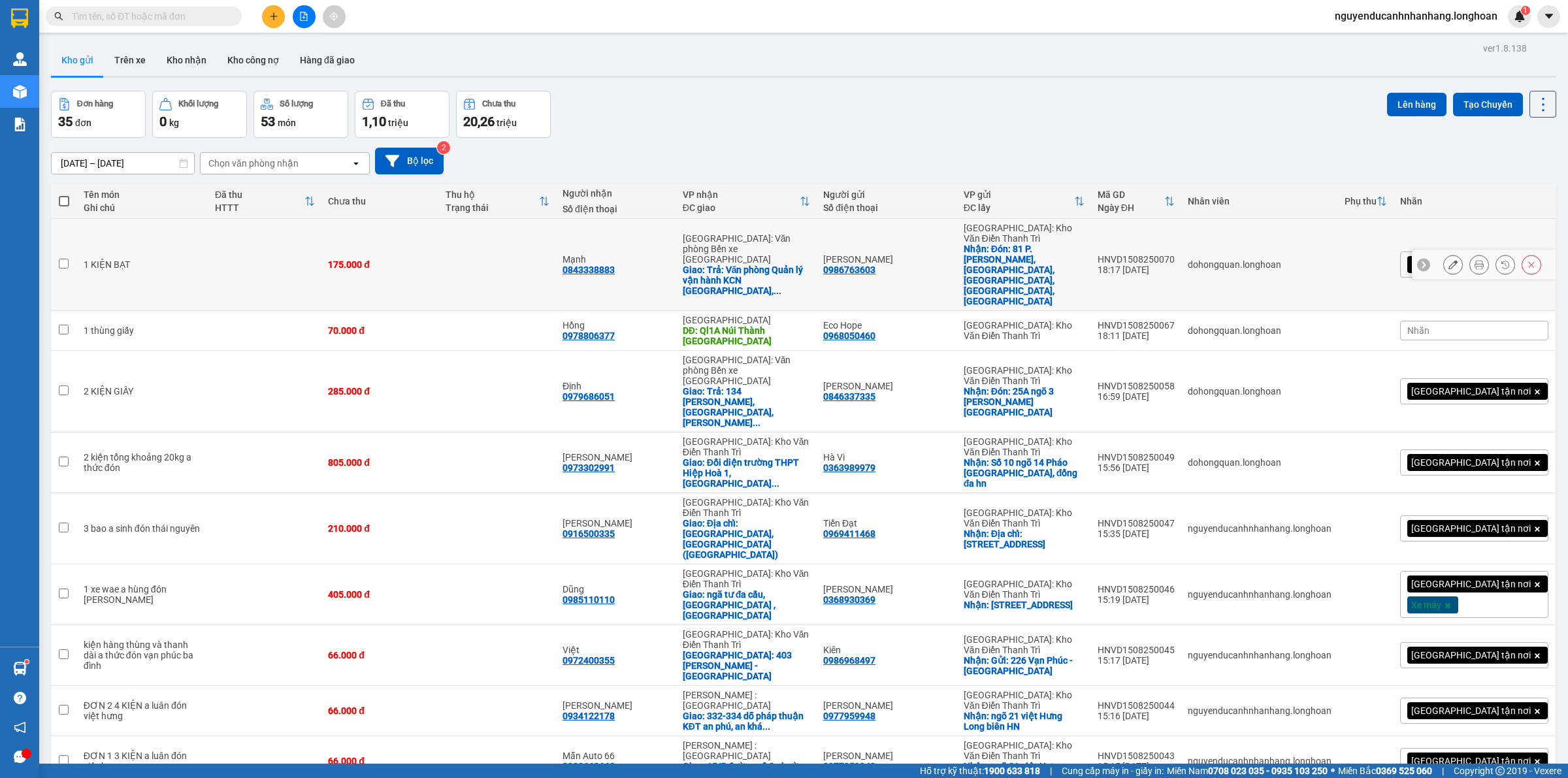
click at [475, 242] on td at bounding box center [497, 265] width 117 height 92
checkbox input "true"
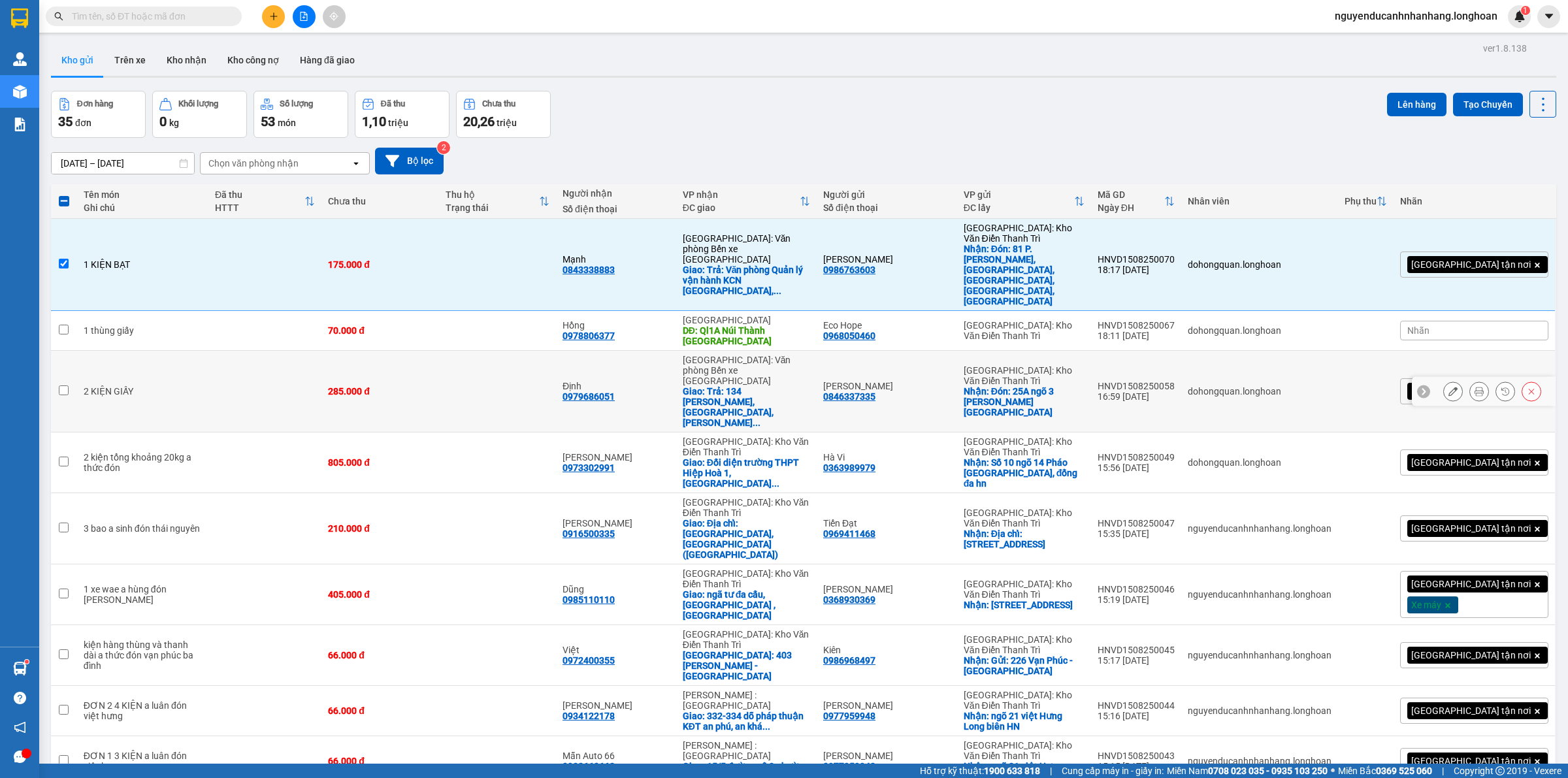
click at [500, 352] on td at bounding box center [497, 392] width 117 height 81
checkbox input "true"
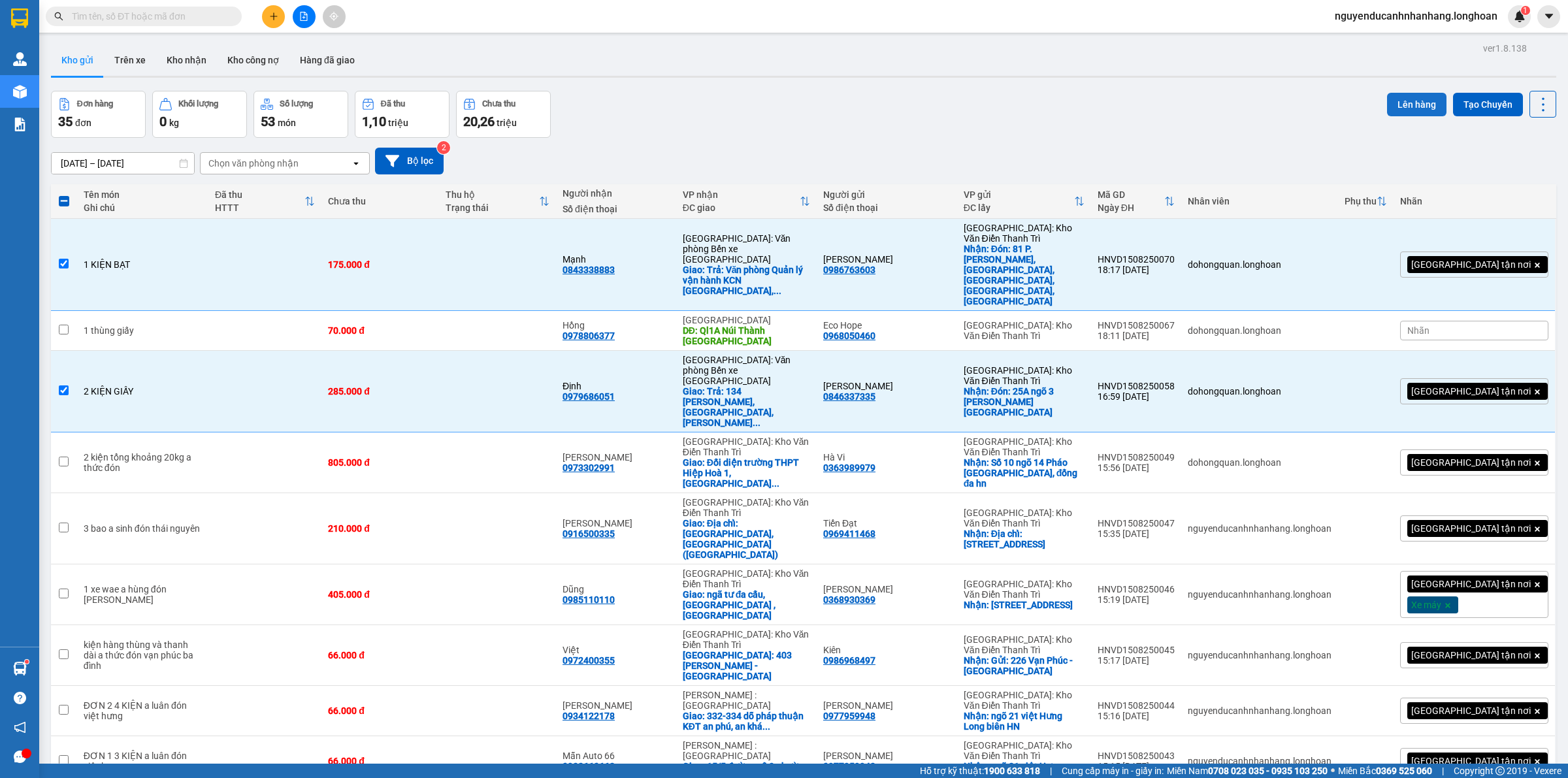
click at [1409, 105] on button "Lên hàng" at bounding box center [1417, 104] width 60 height 23
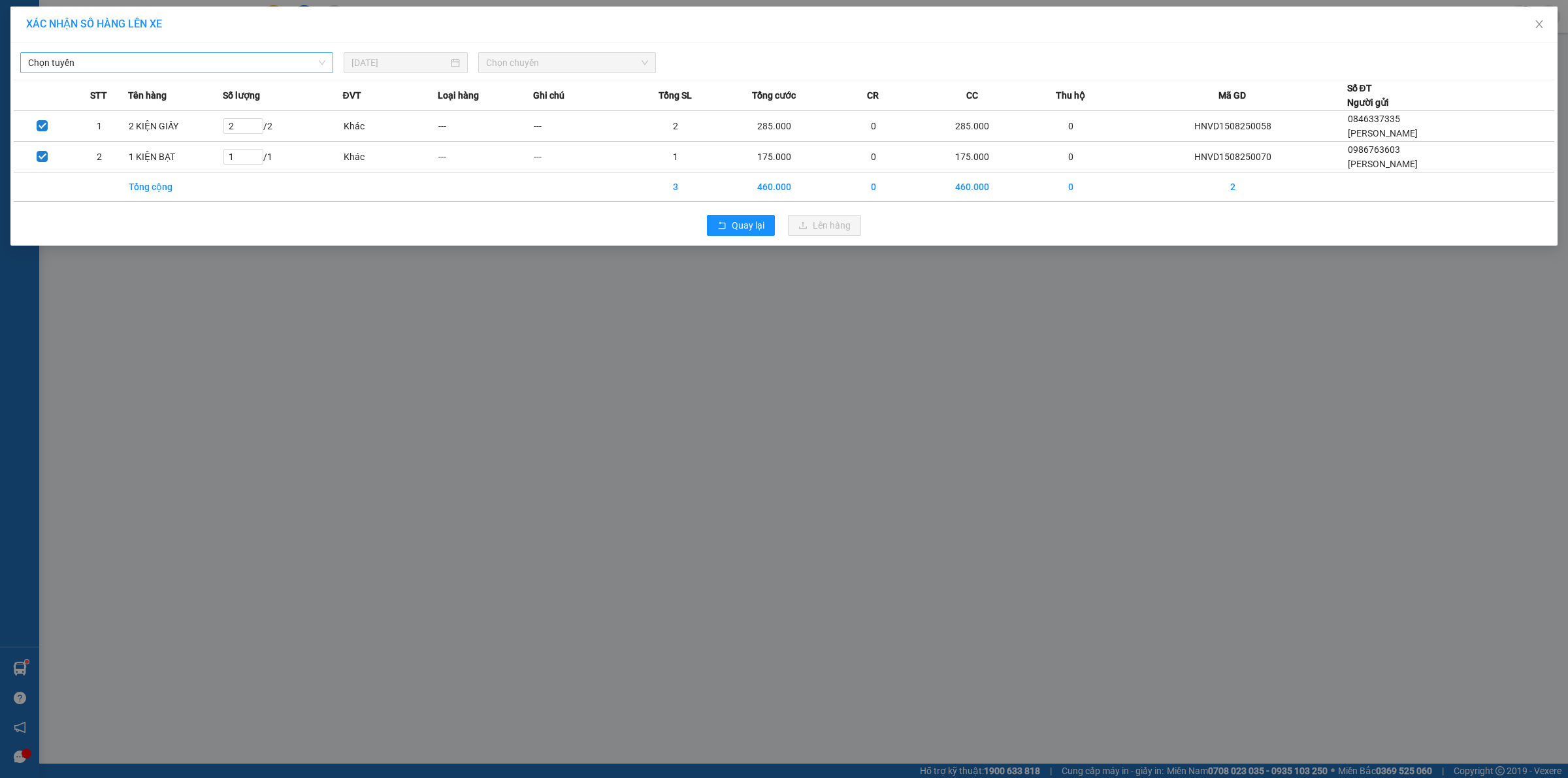
click at [303, 73] on input "search" at bounding box center [172, 62] width 288 height 20
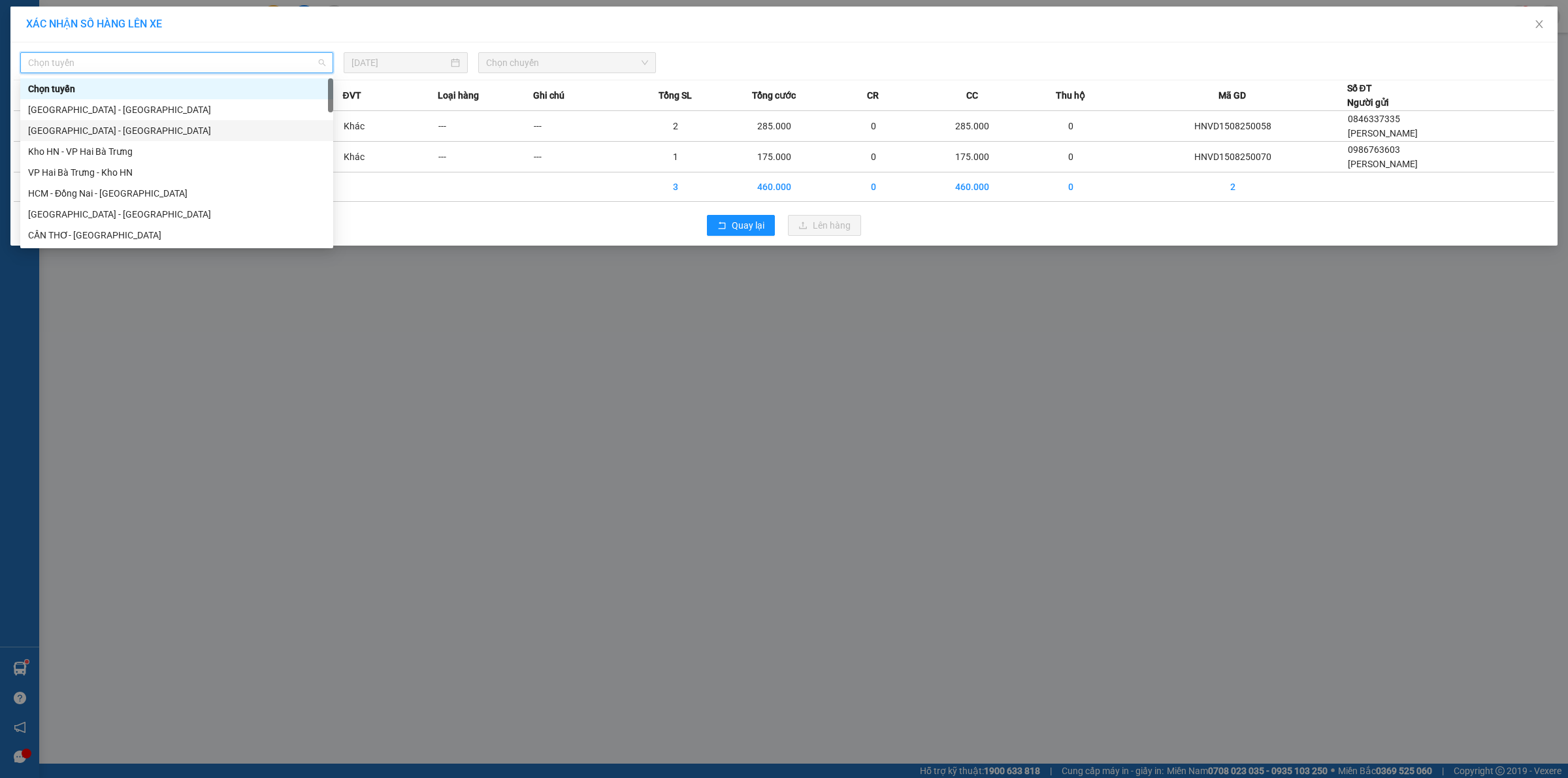
click at [99, 122] on div "Hà Nội - Hải Phòng" at bounding box center [176, 131] width 313 height 21
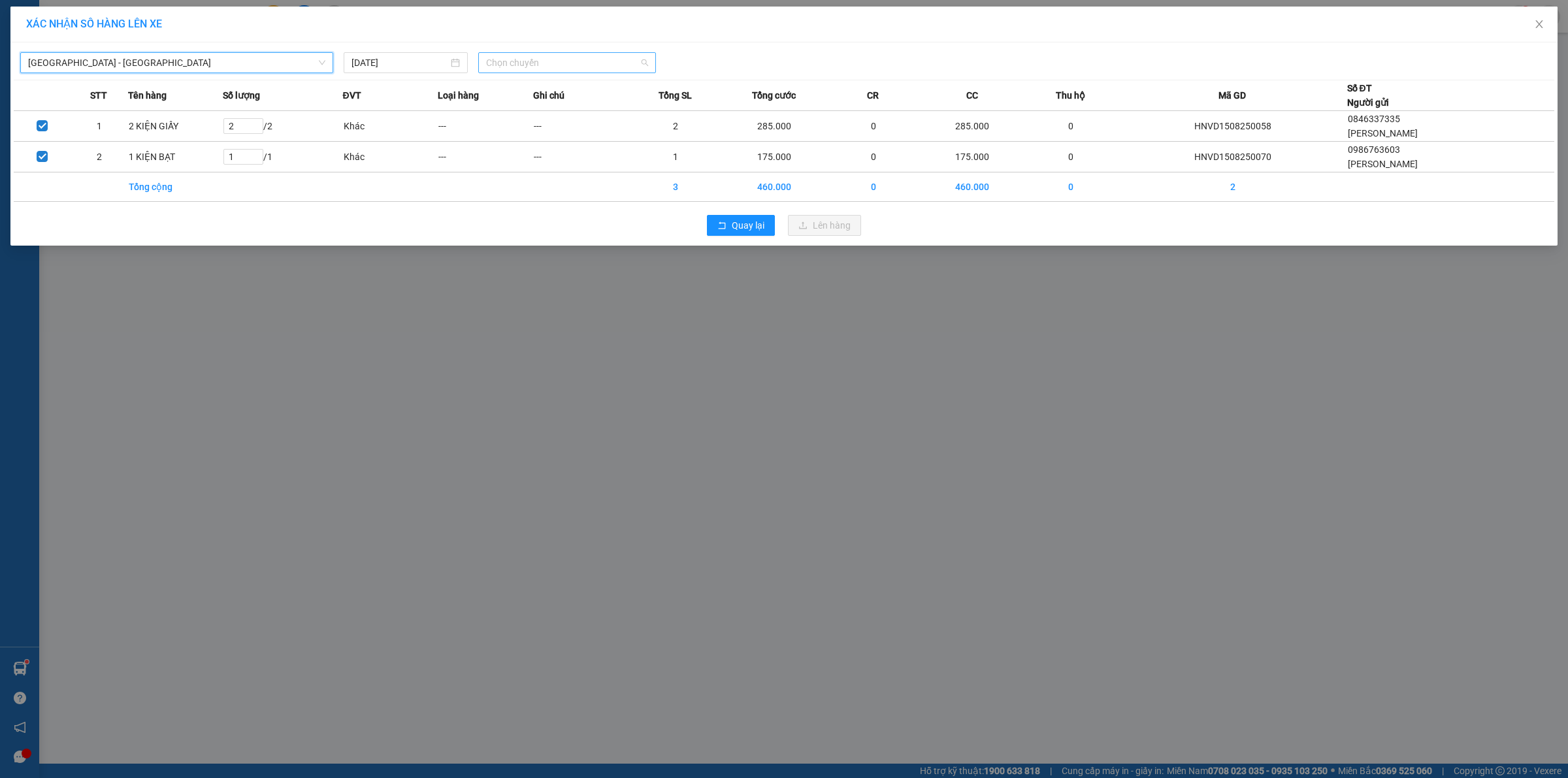
click at [566, 63] on span "Chọn chuyến" at bounding box center [567, 62] width 163 height 20
click at [525, 109] on div "20:00 (TC)" at bounding box center [537, 110] width 102 height 15
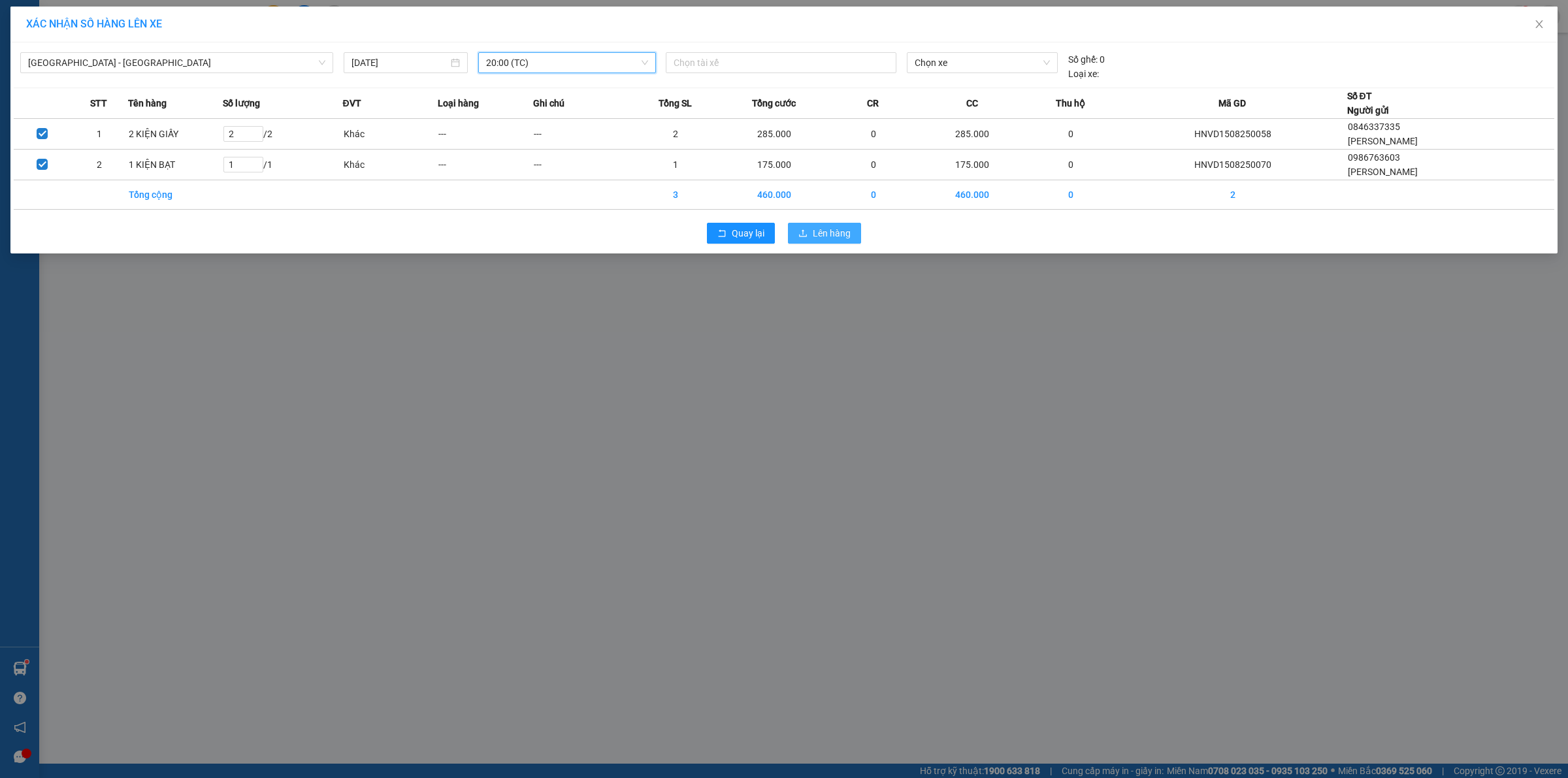
click at [838, 233] on span "Lên hàng" at bounding box center [832, 233] width 38 height 15
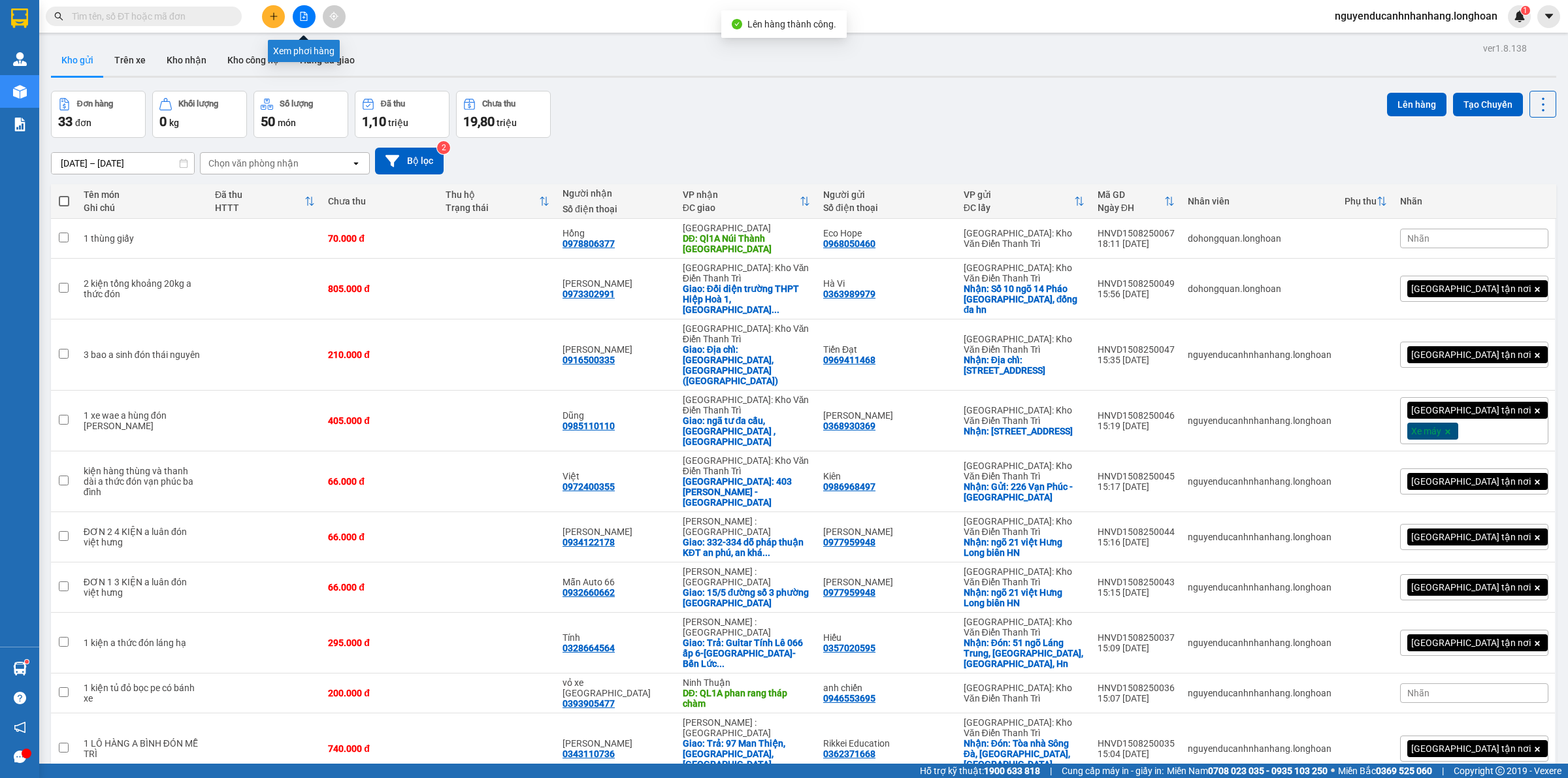
click at [299, 16] on icon "file-add" at bounding box center [303, 16] width 10 height 10
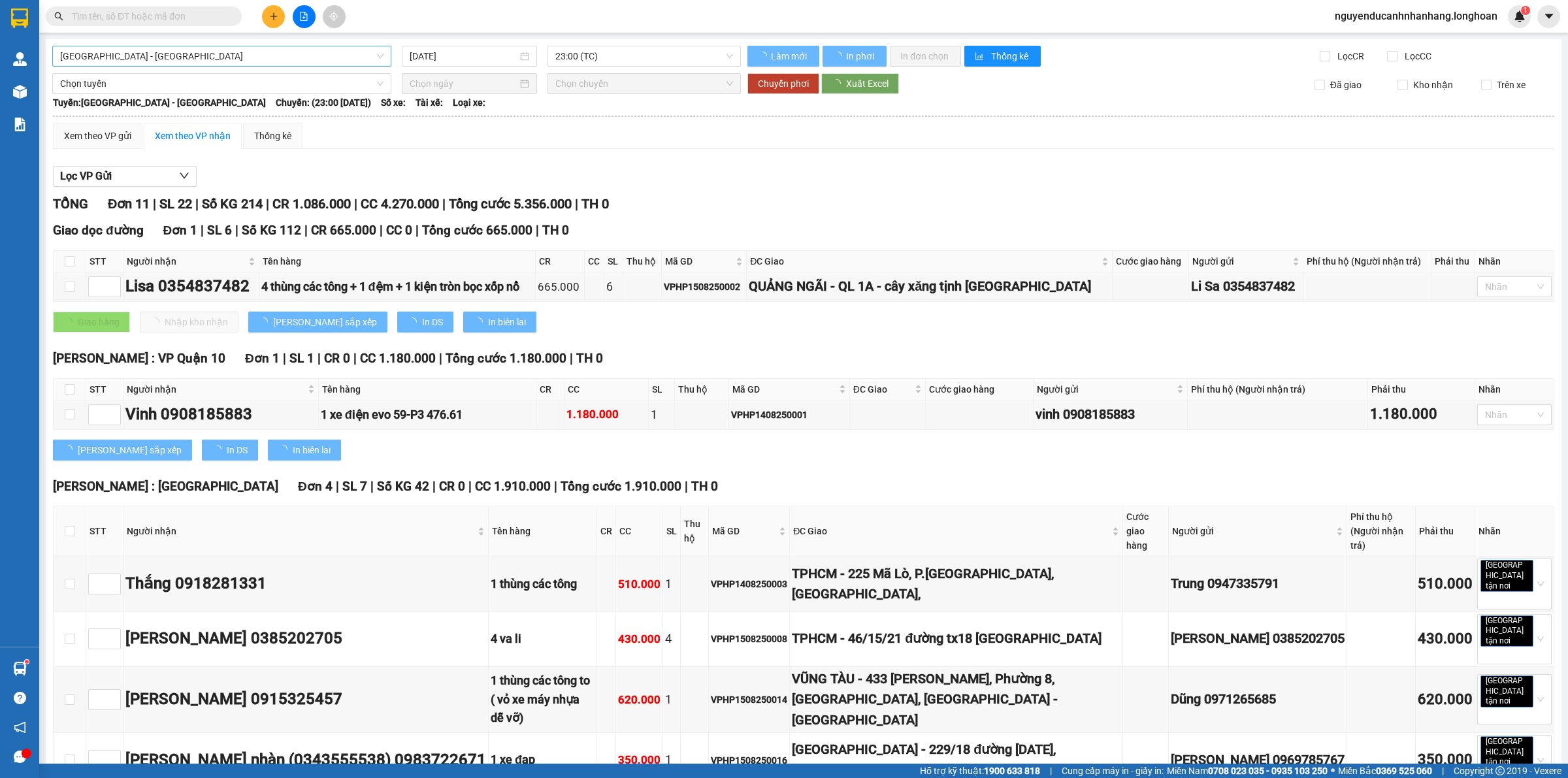
click at [277, 56] on span "Hải Phòng - Hà Nội" at bounding box center [222, 56] width 323 height 20
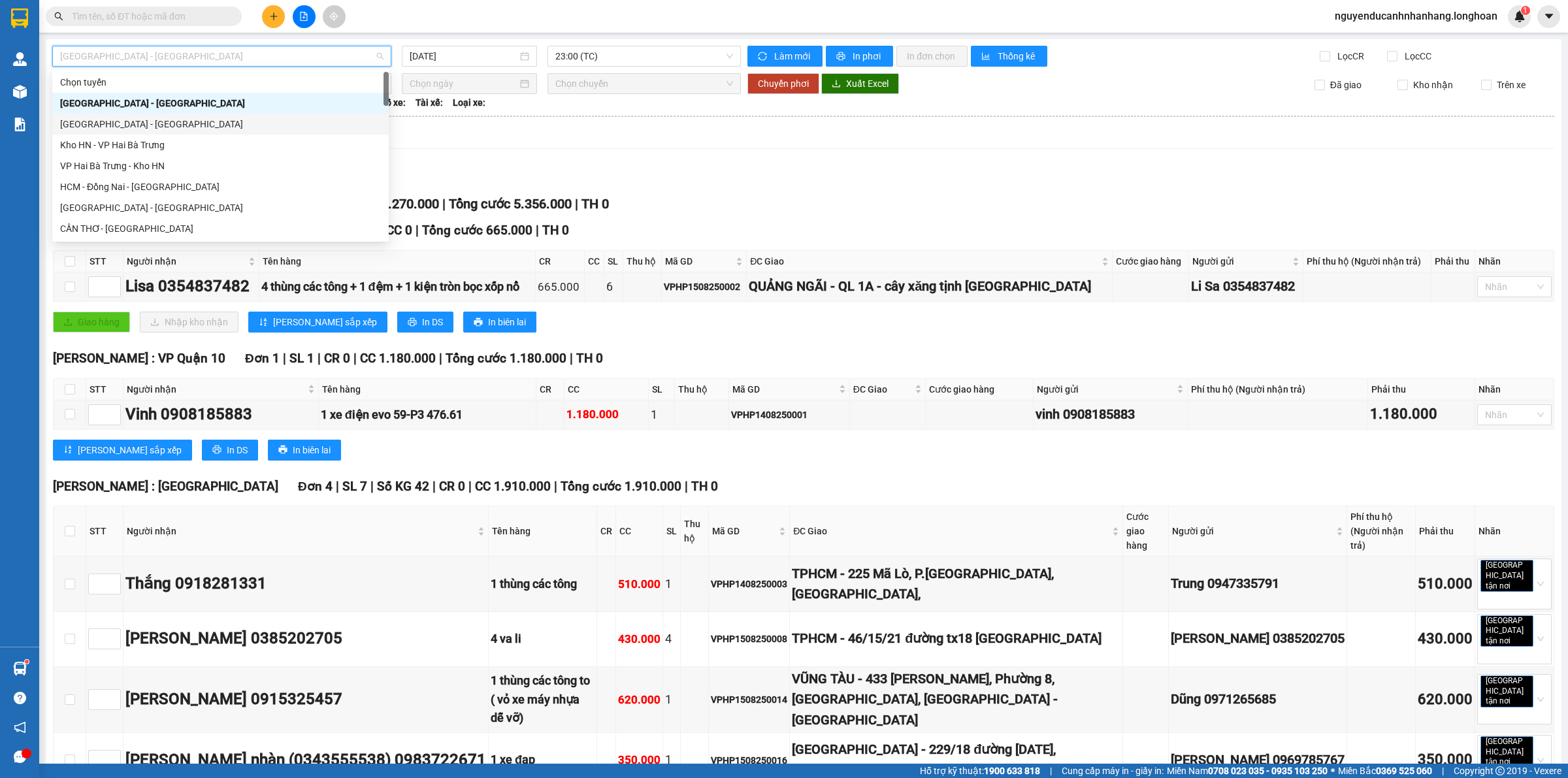
click at [131, 123] on div "Hà Nội - Hải Phòng" at bounding box center [220, 124] width 321 height 15
type input "[DATE]"
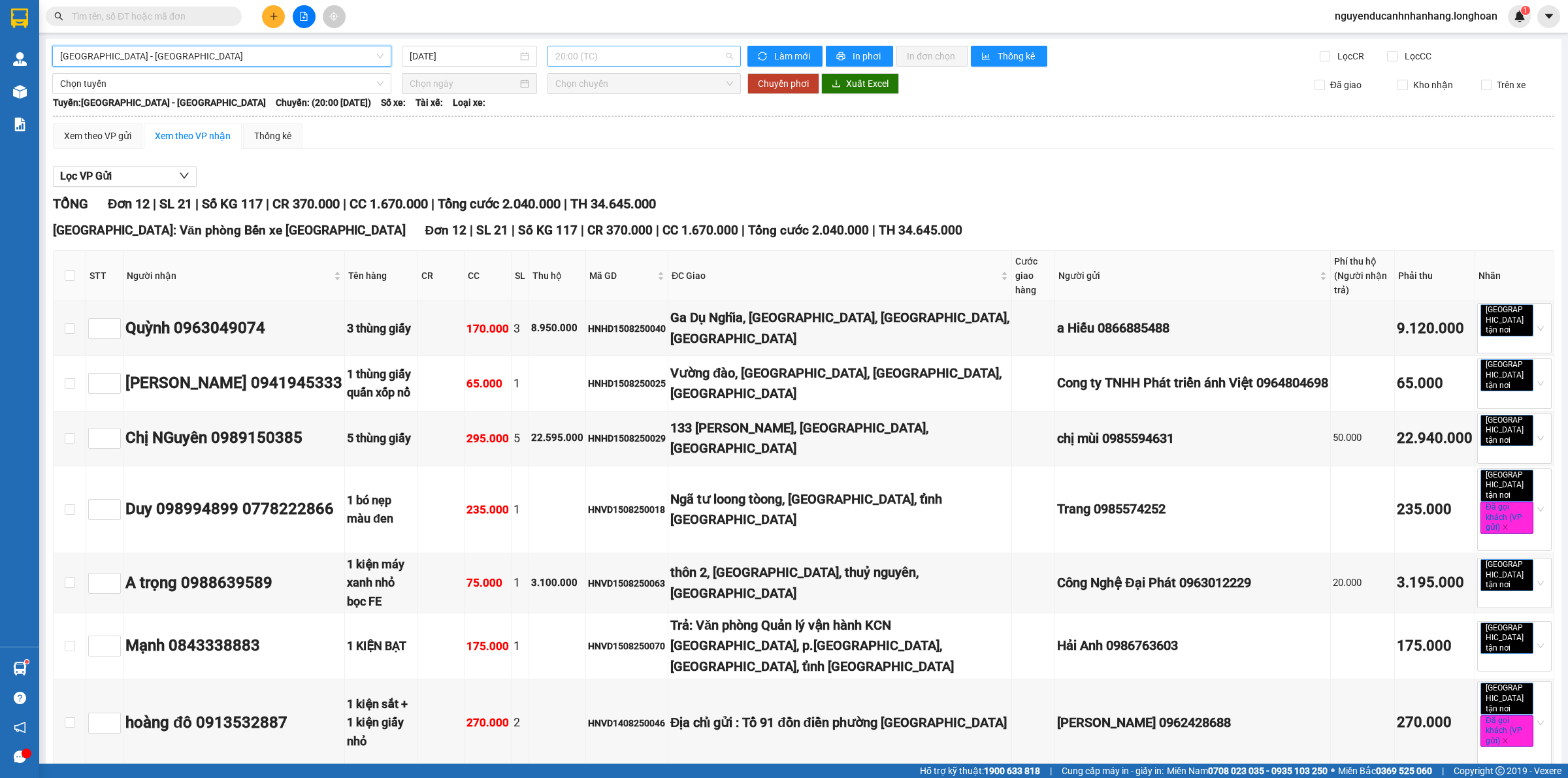
click at [609, 63] on span "20:00 (TC)" at bounding box center [645, 56] width 178 height 20
click at [593, 117] on div "21:00 (TC)" at bounding box center [602, 124] width 102 height 15
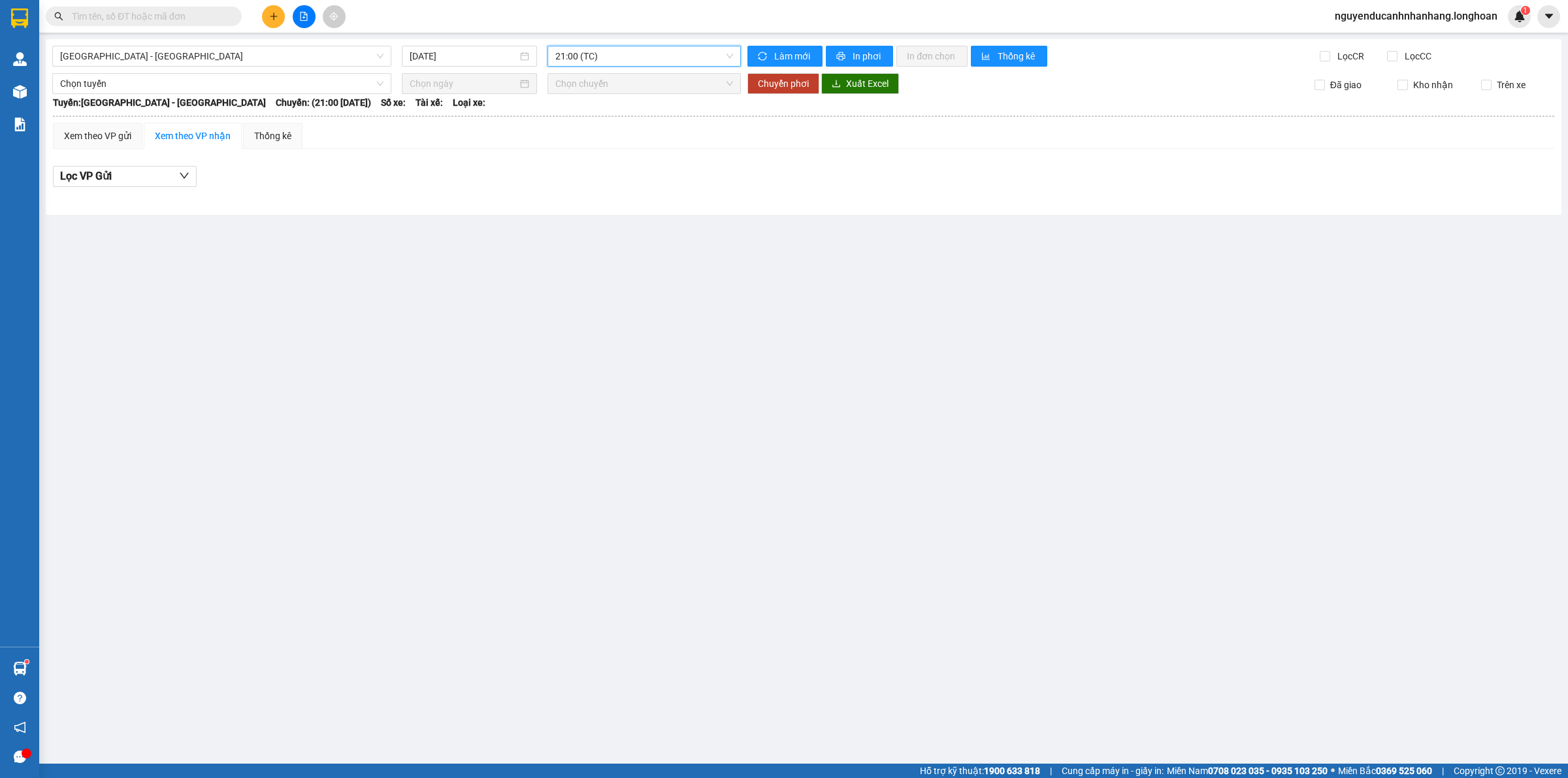
click at [612, 62] on span "21:00 (TC)" at bounding box center [645, 56] width 178 height 20
click at [612, 92] on div "Chọn chuyến" at bounding box center [607, 82] width 118 height 21
click at [609, 56] on span "21:00 (TC)" at bounding box center [645, 56] width 178 height 20
click at [596, 99] on div "20:00 (TC)" at bounding box center [607, 103] width 102 height 15
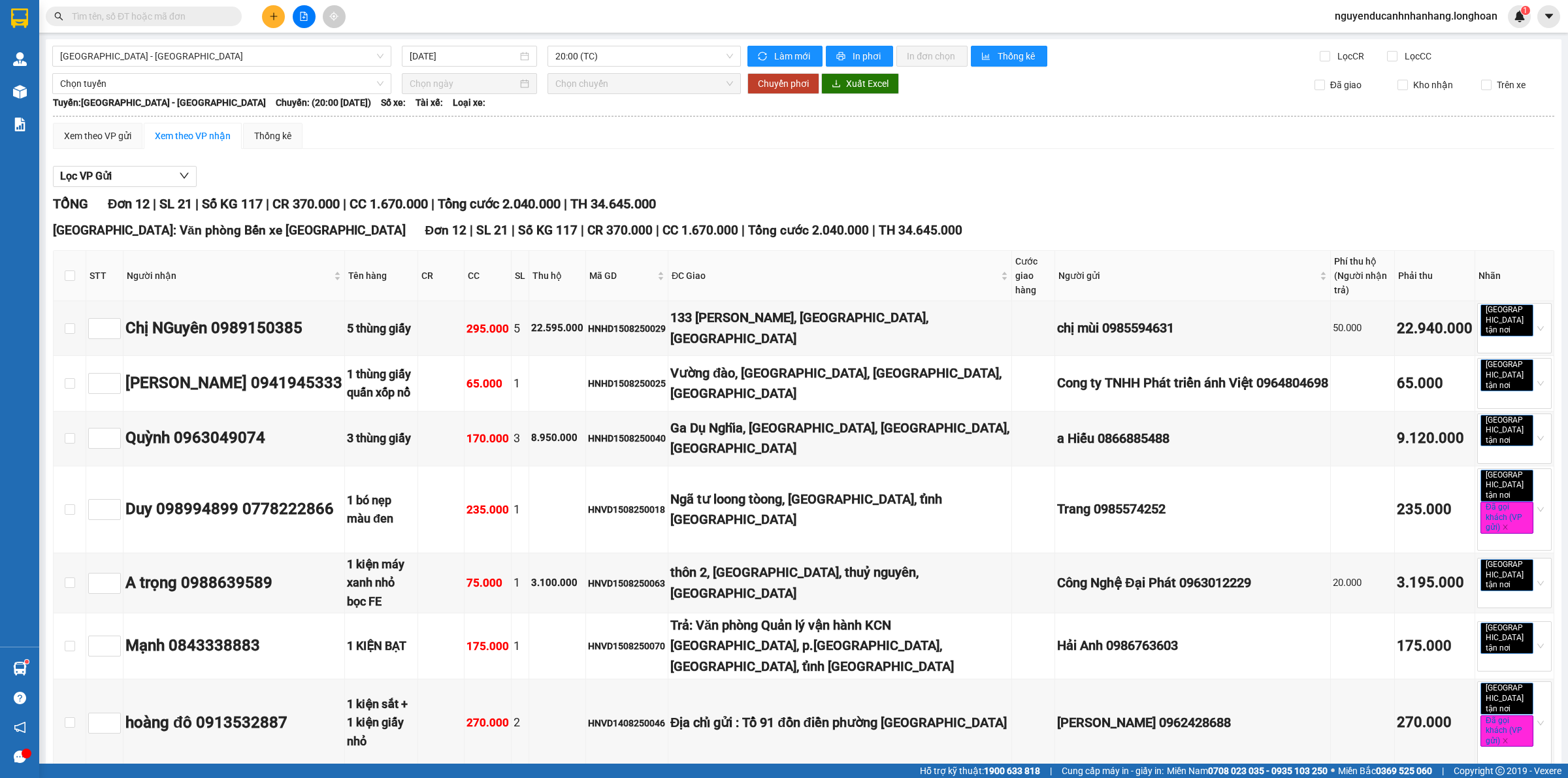
click at [97, 119] on th at bounding box center [803, 117] width 1503 height 12
click at [99, 135] on div "Xem theo VP gửi" at bounding box center [98, 136] width 67 height 15
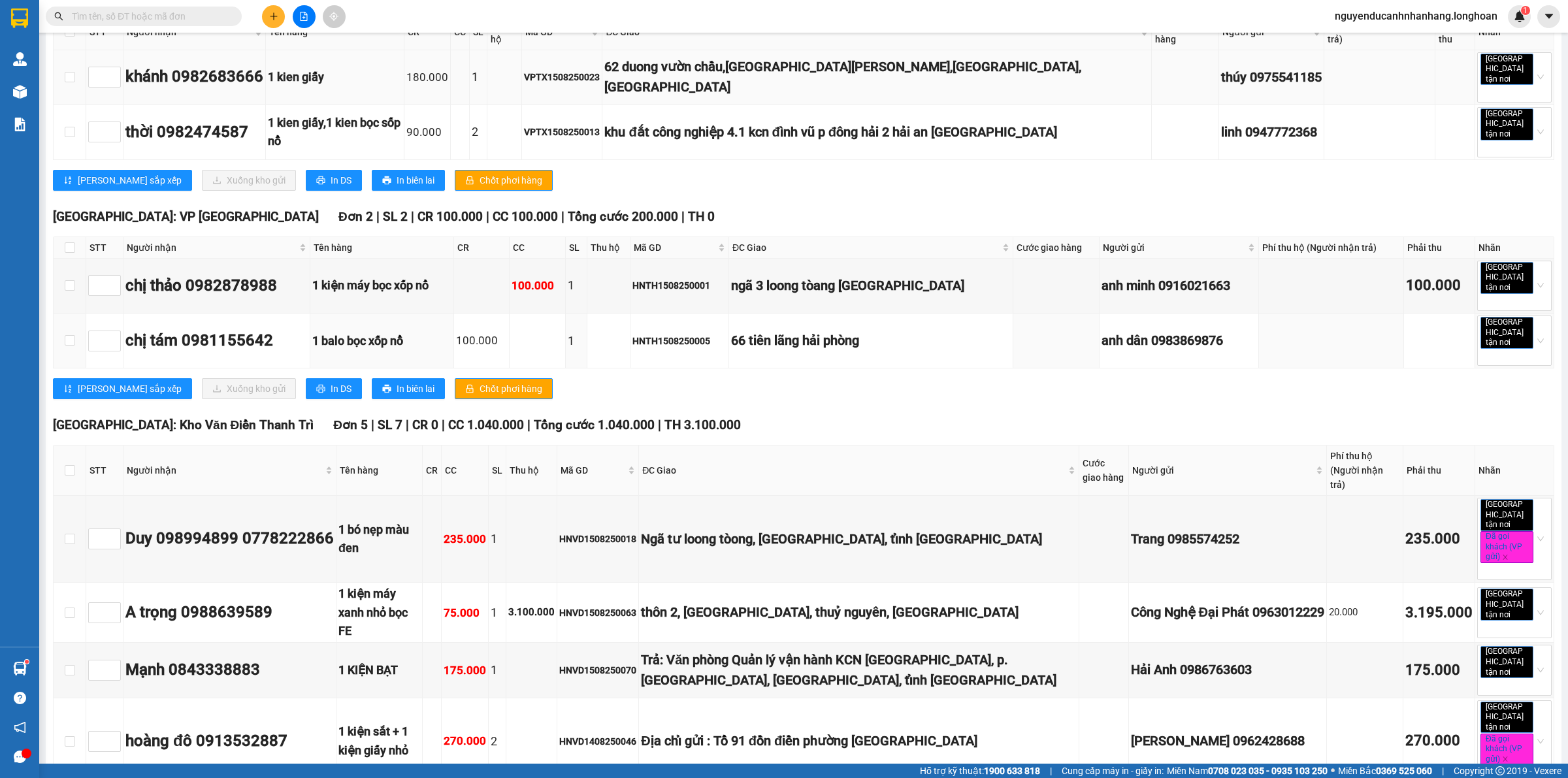
scroll to position [524, 0]
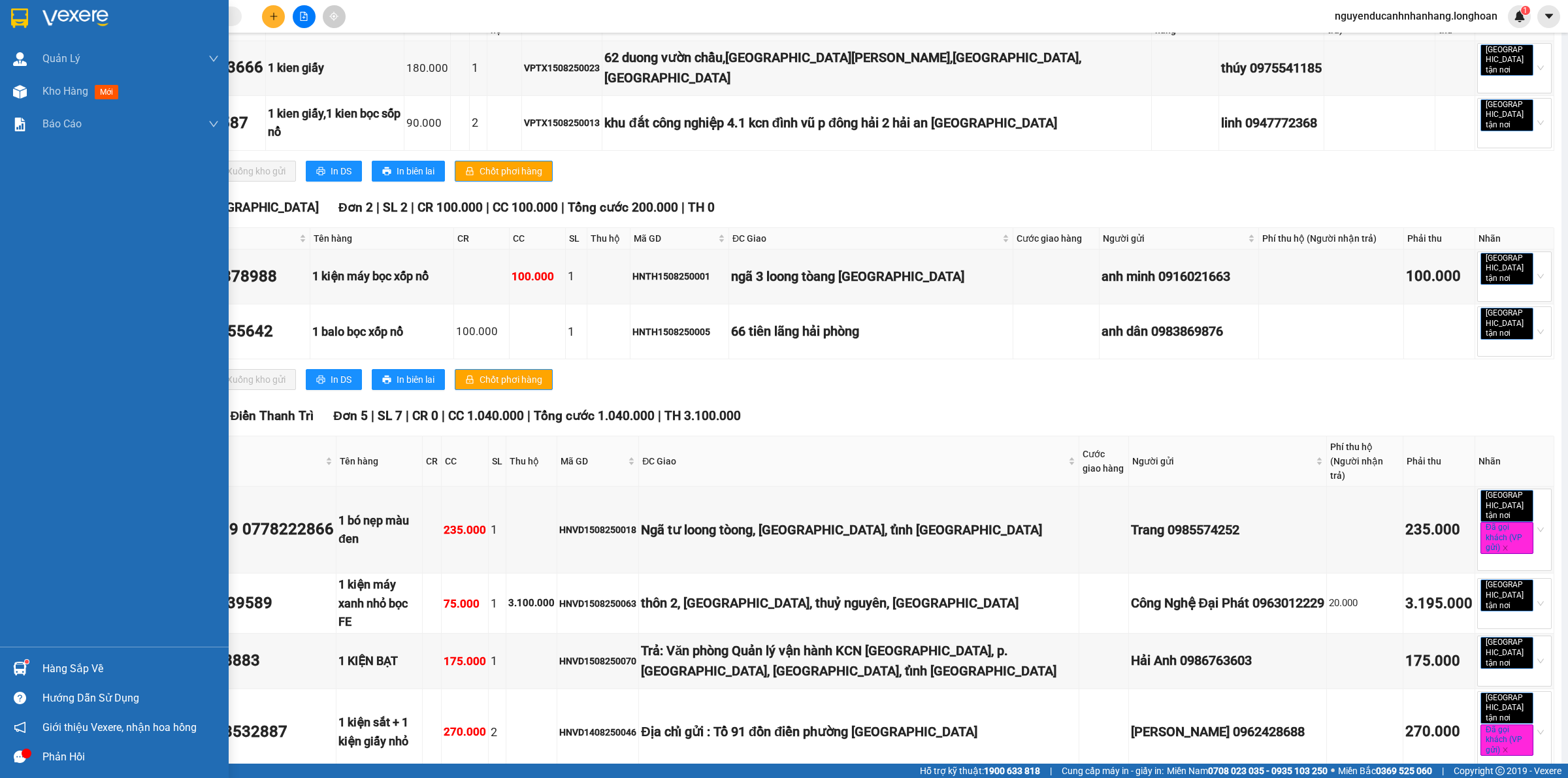
click at [17, 26] on img at bounding box center [20, 18] width 17 height 20
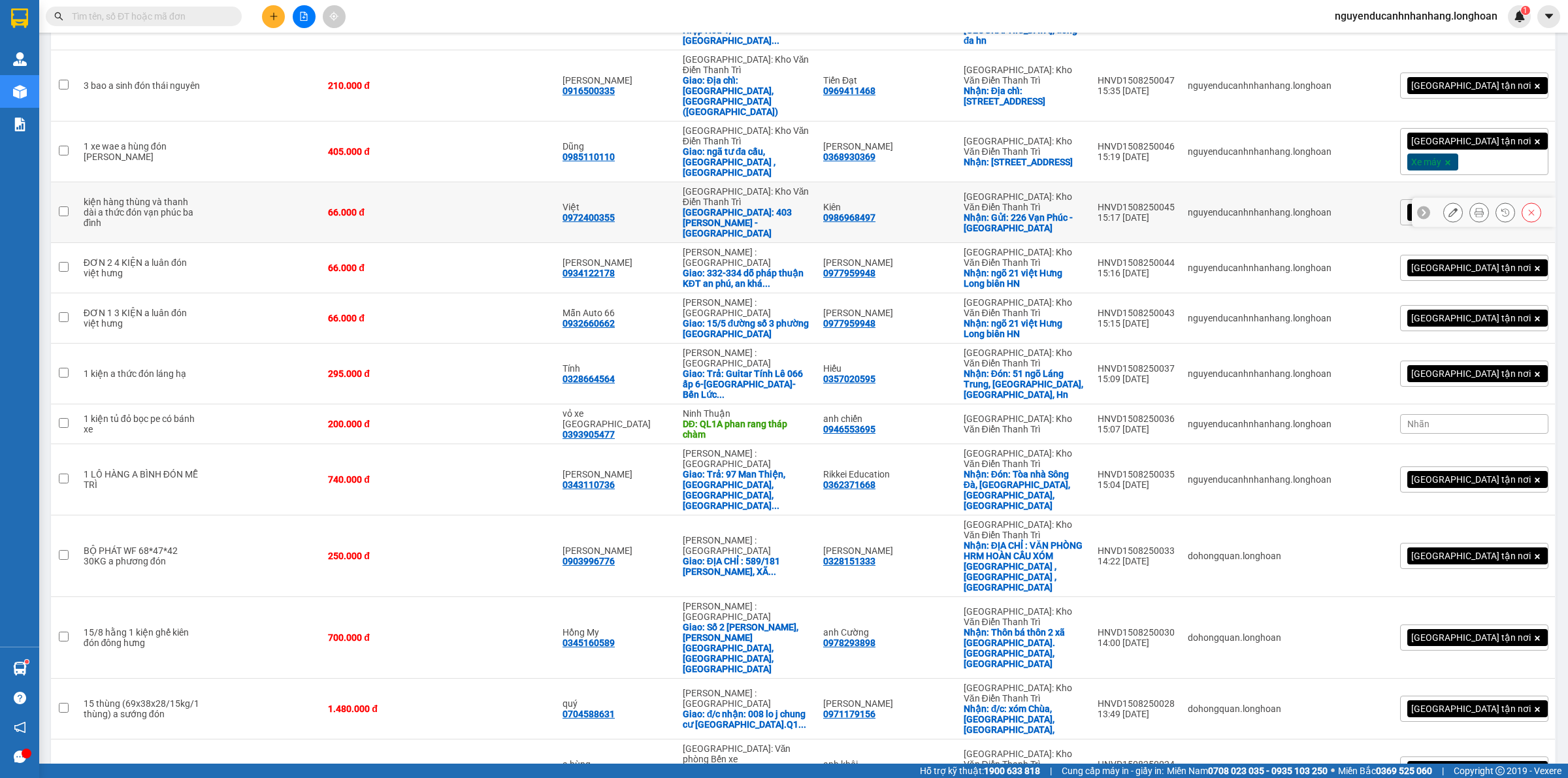
scroll to position [327, 0]
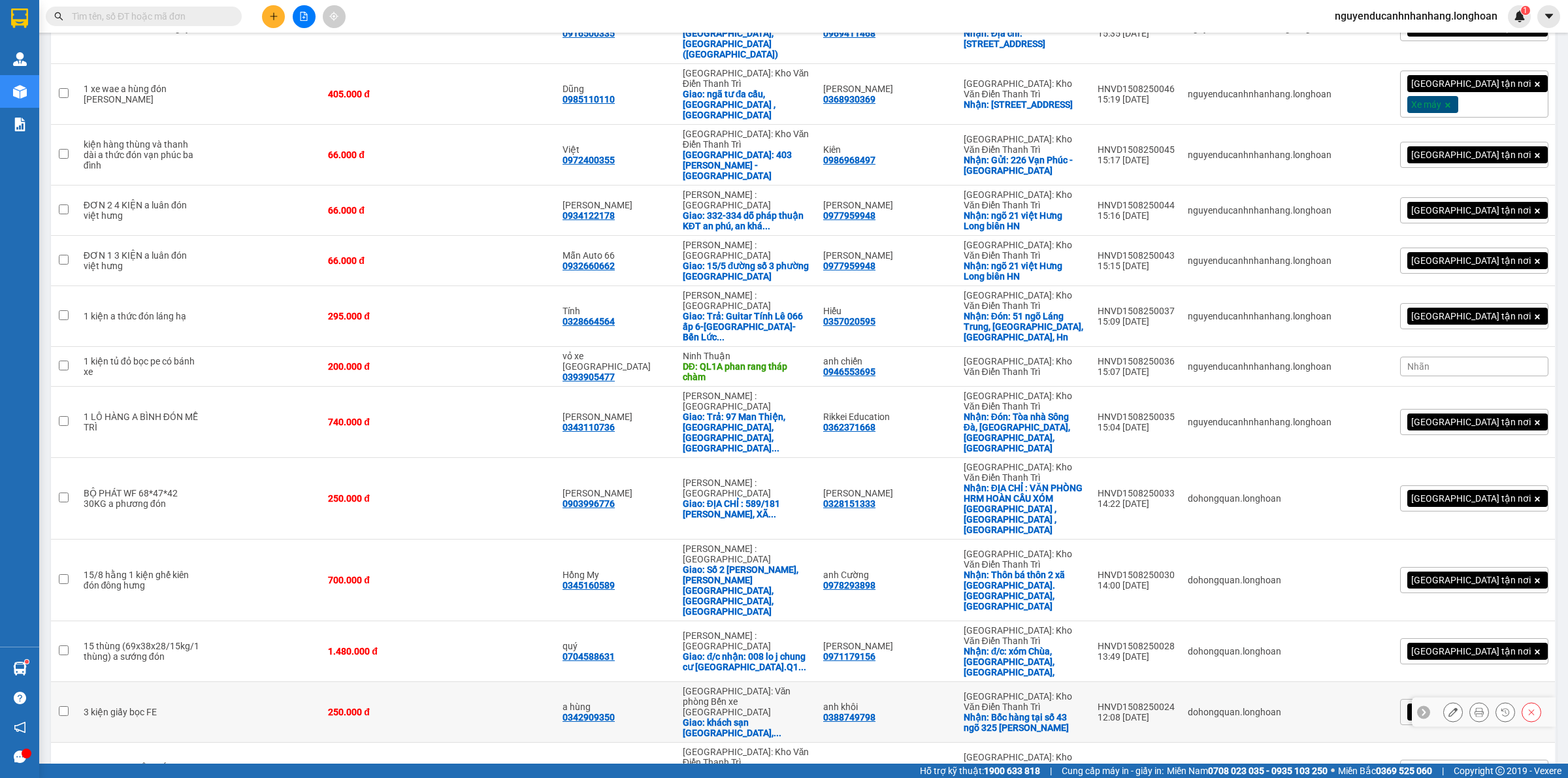
click at [717, 717] on div "Giao: khách sạn intercontinental hạ long, ..." at bounding box center [746, 728] width 127 height 21
checkbox input "true"
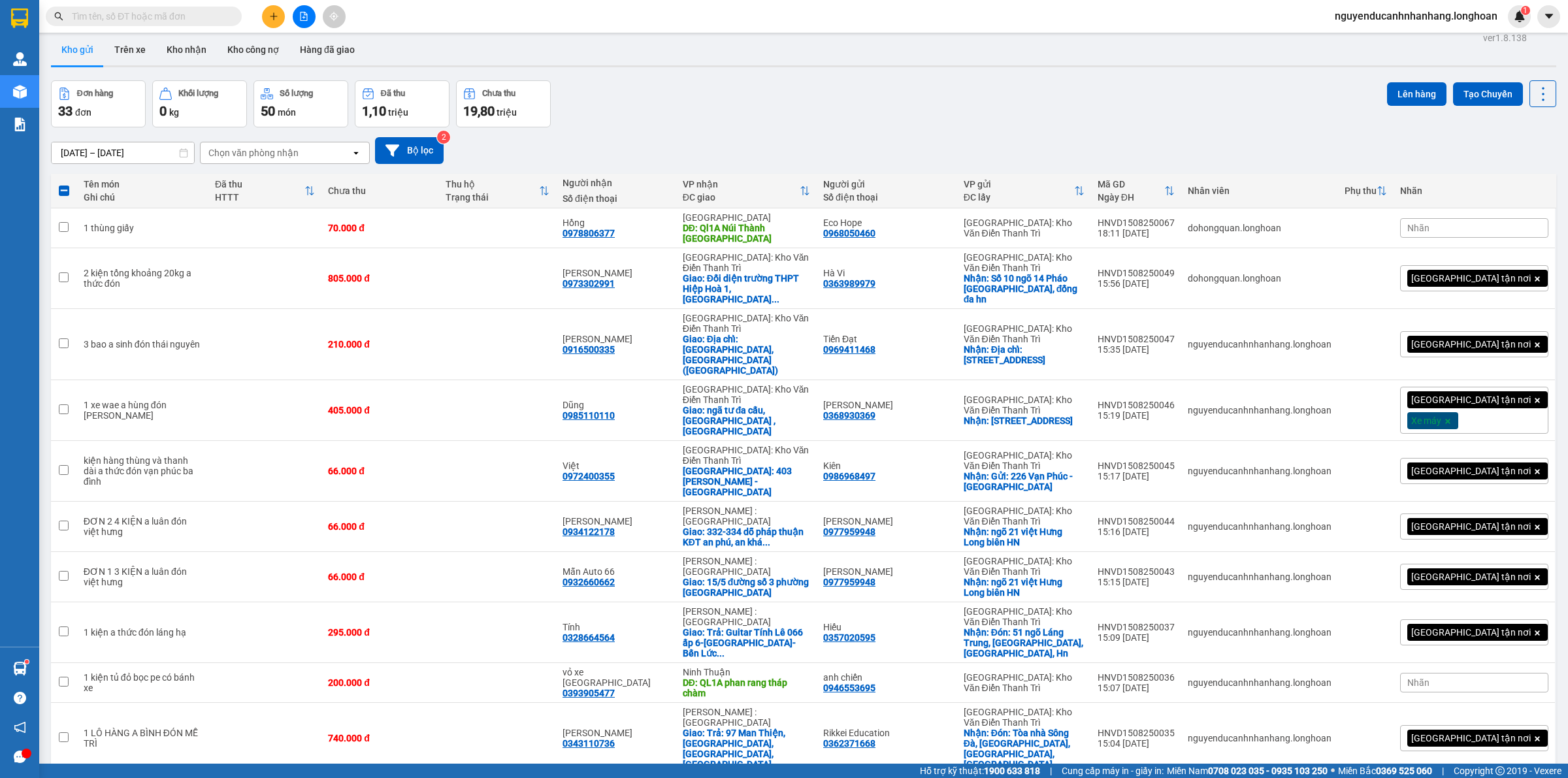
scroll to position [0, 0]
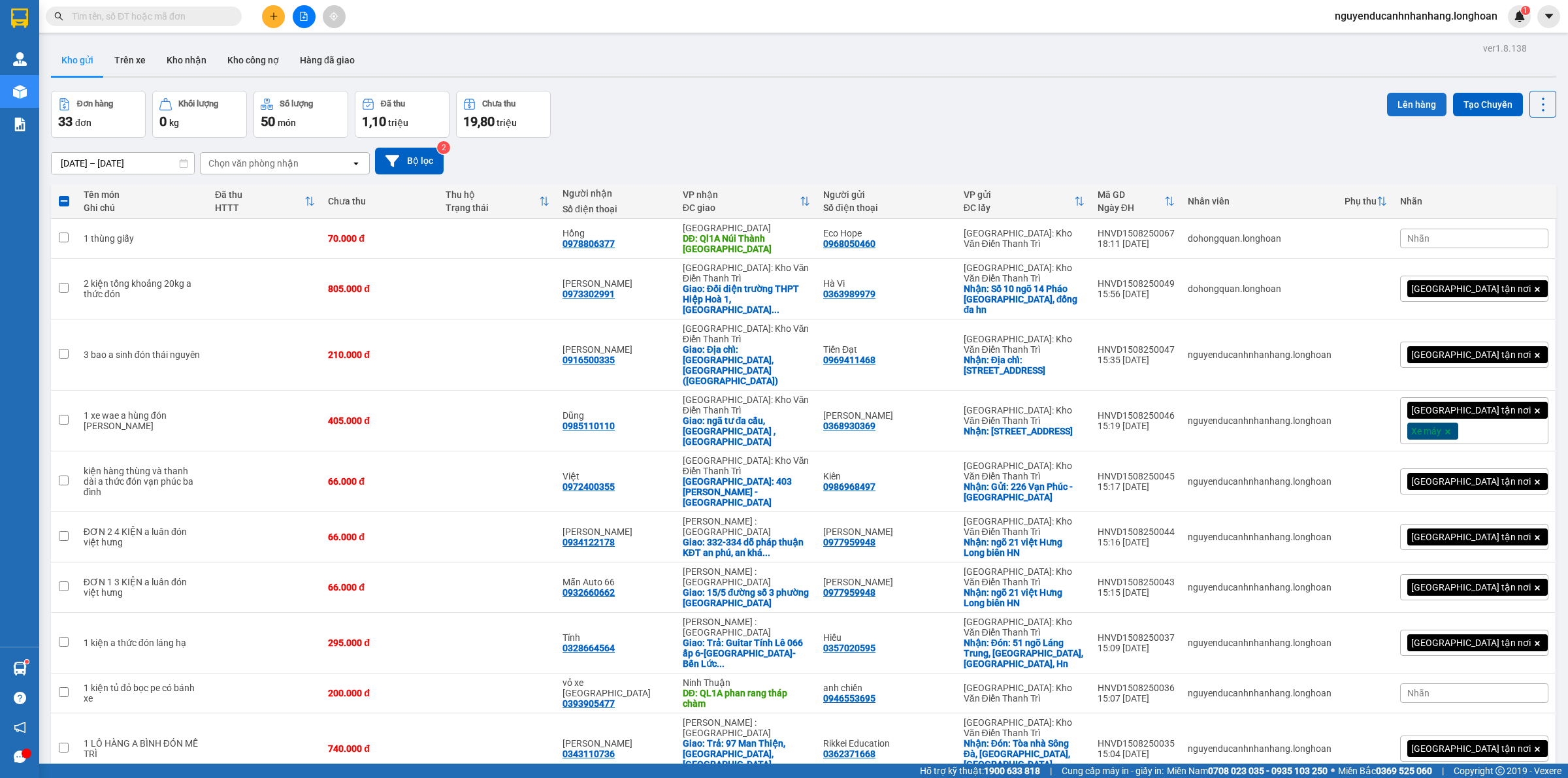
click at [1392, 112] on button "Lên hàng" at bounding box center [1417, 104] width 60 height 23
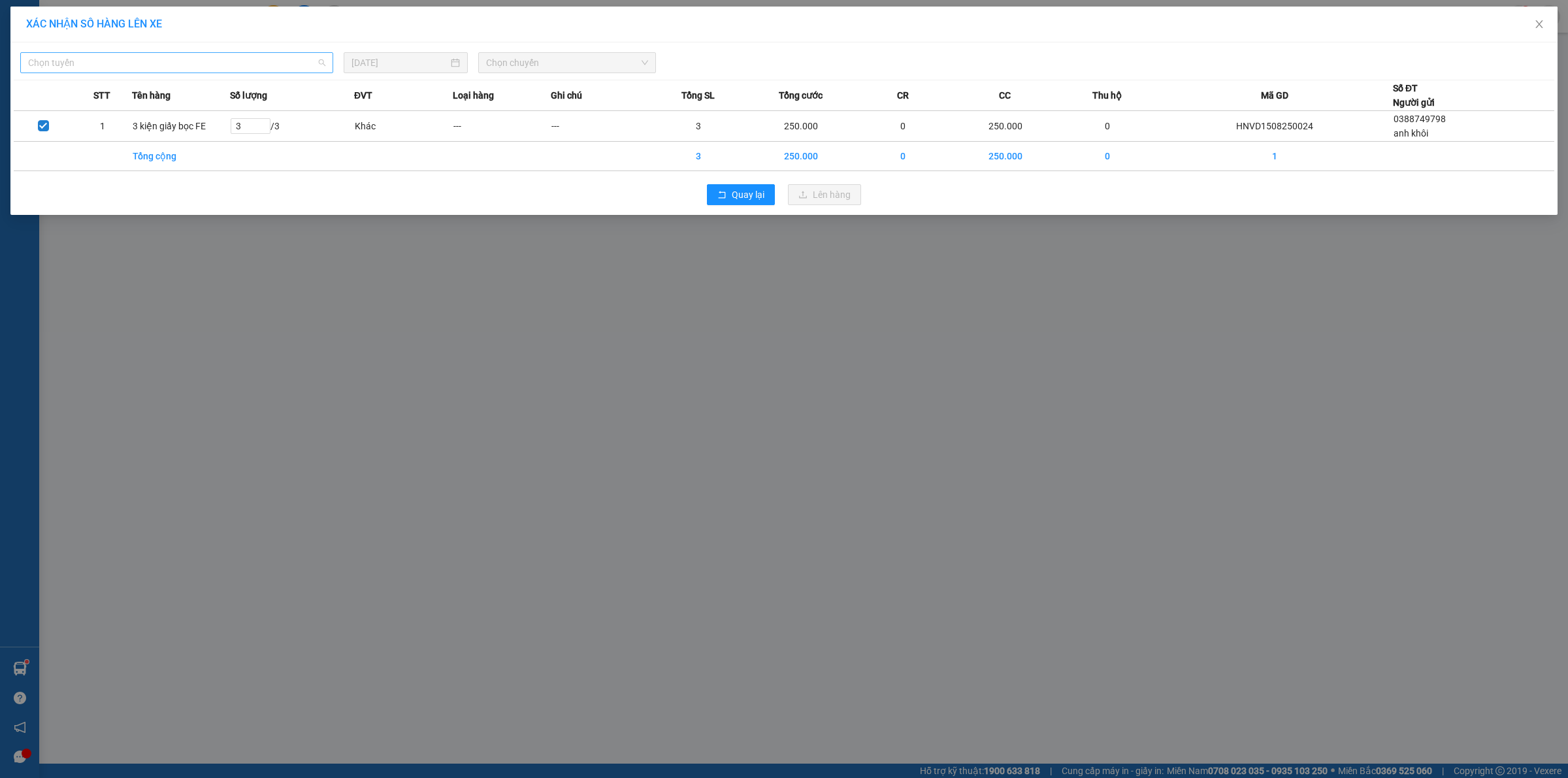
click at [210, 67] on span "Chọn tuyến" at bounding box center [177, 62] width 297 height 20
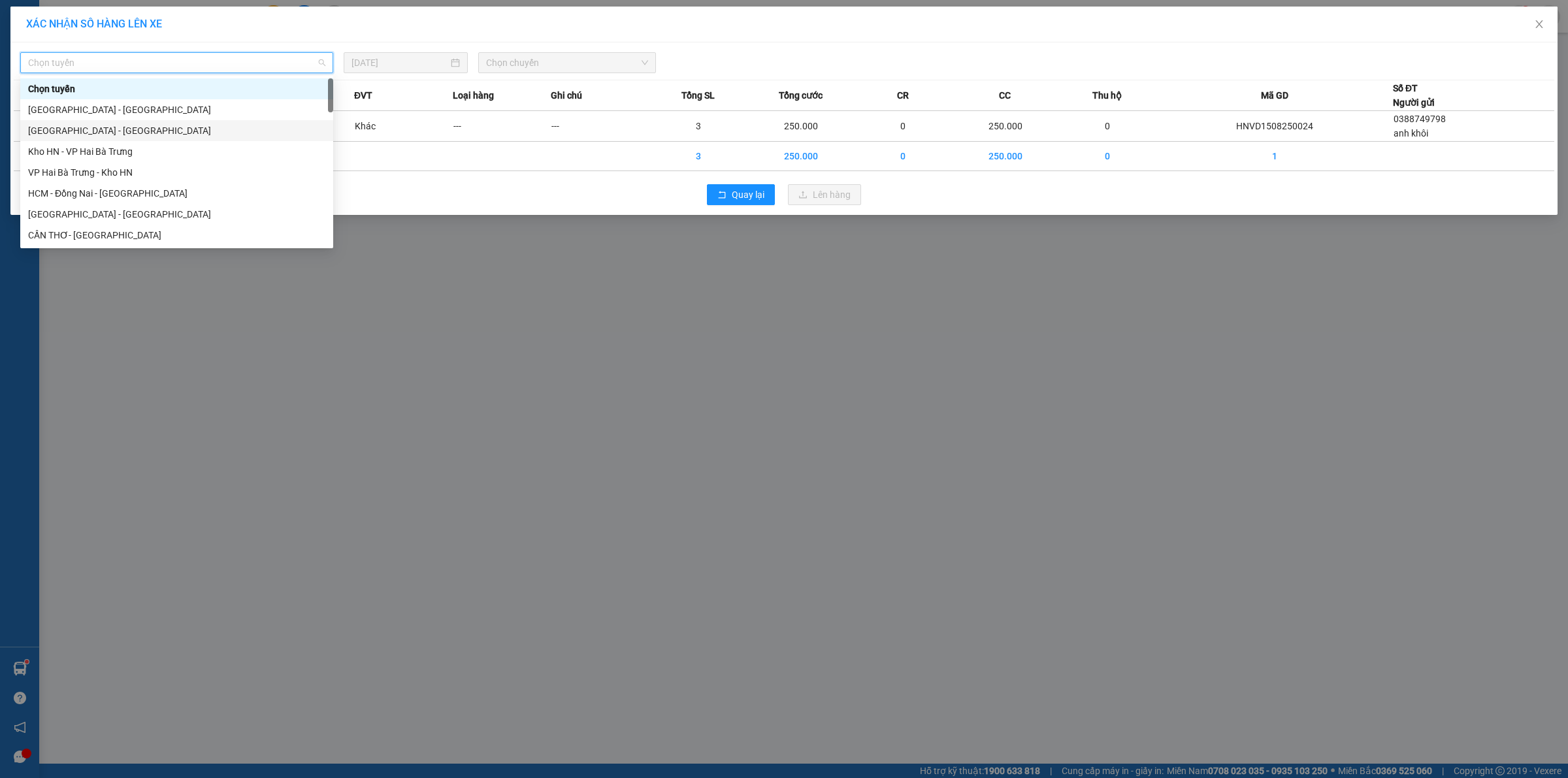
click at [122, 132] on div "Hà Nội - Hải Phòng" at bounding box center [177, 131] width 297 height 15
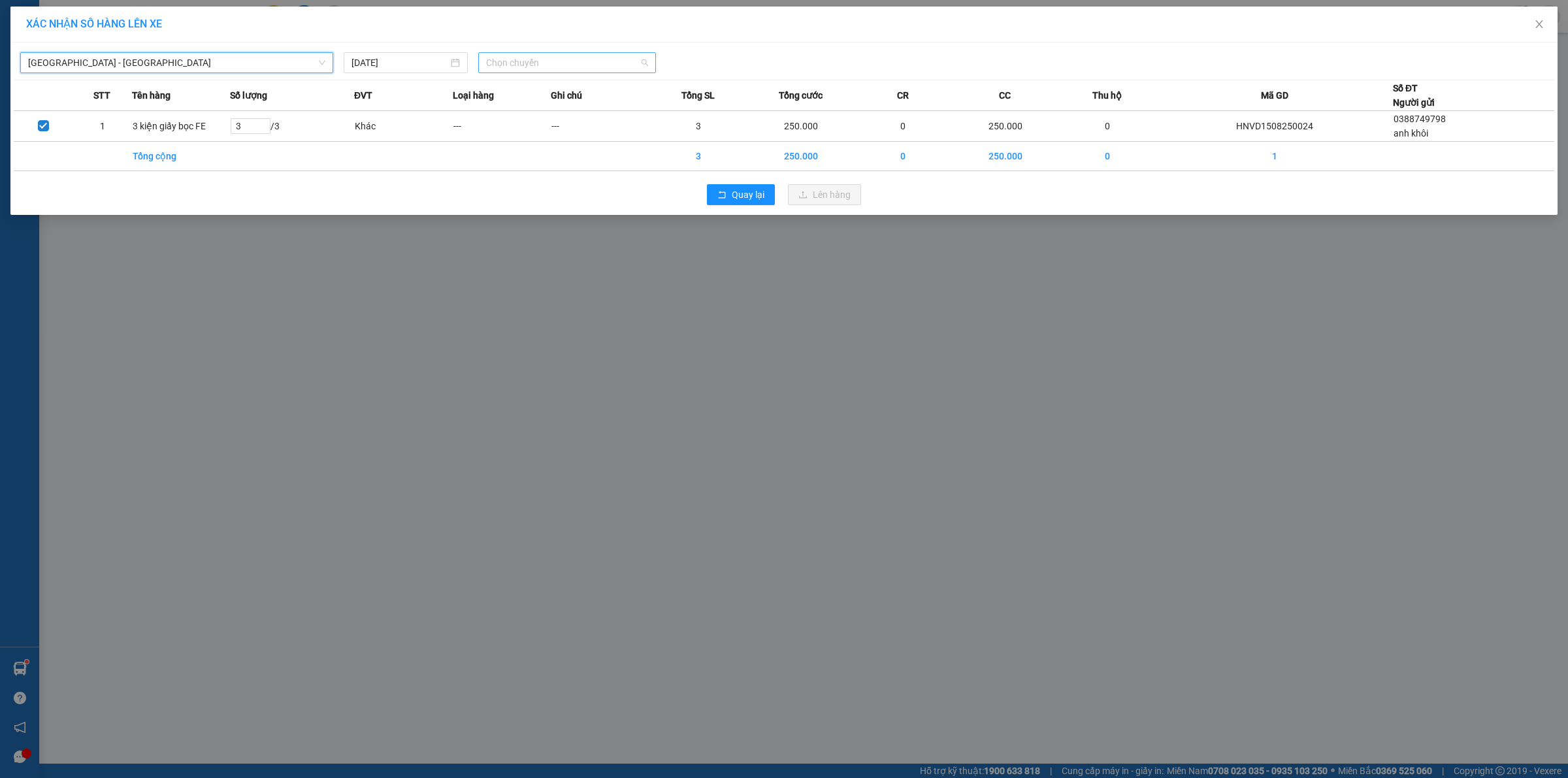
click at [556, 66] on span "Chọn chuyến" at bounding box center [567, 62] width 163 height 20
click at [537, 109] on div "20:00 (TC)" at bounding box center [537, 110] width 102 height 15
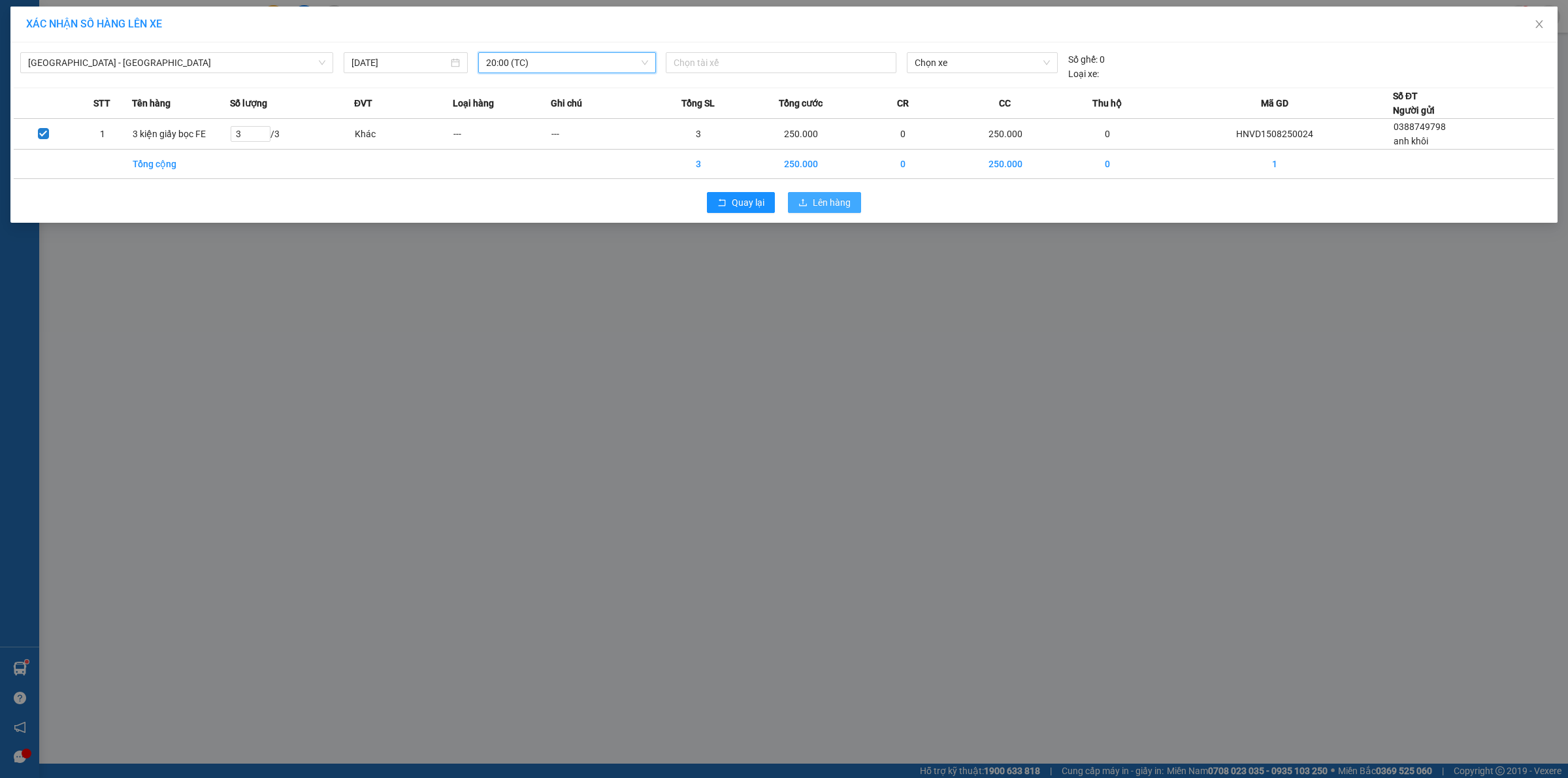
click at [839, 194] on button "Lên hàng" at bounding box center [825, 202] width 73 height 21
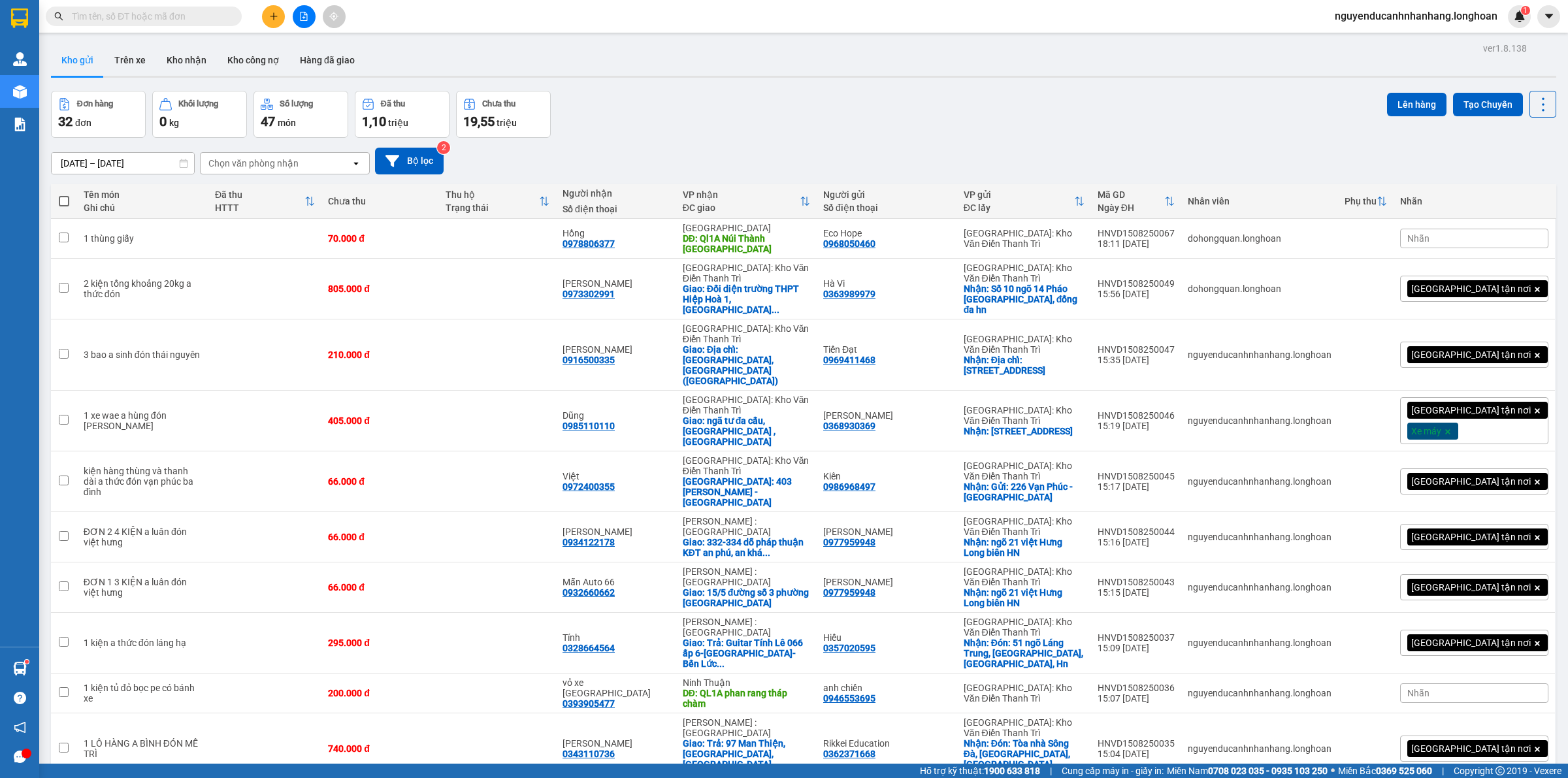
click at [842, 207] on div "Số điện thoại" at bounding box center [887, 207] width 127 height 10
click at [762, 109] on div "Đơn hàng 32 đơn Khối lượng 0 kg Số lượng 47 món Đã thu 1,10 triệu Chưa thu 19,5…" at bounding box center [804, 114] width 1506 height 47
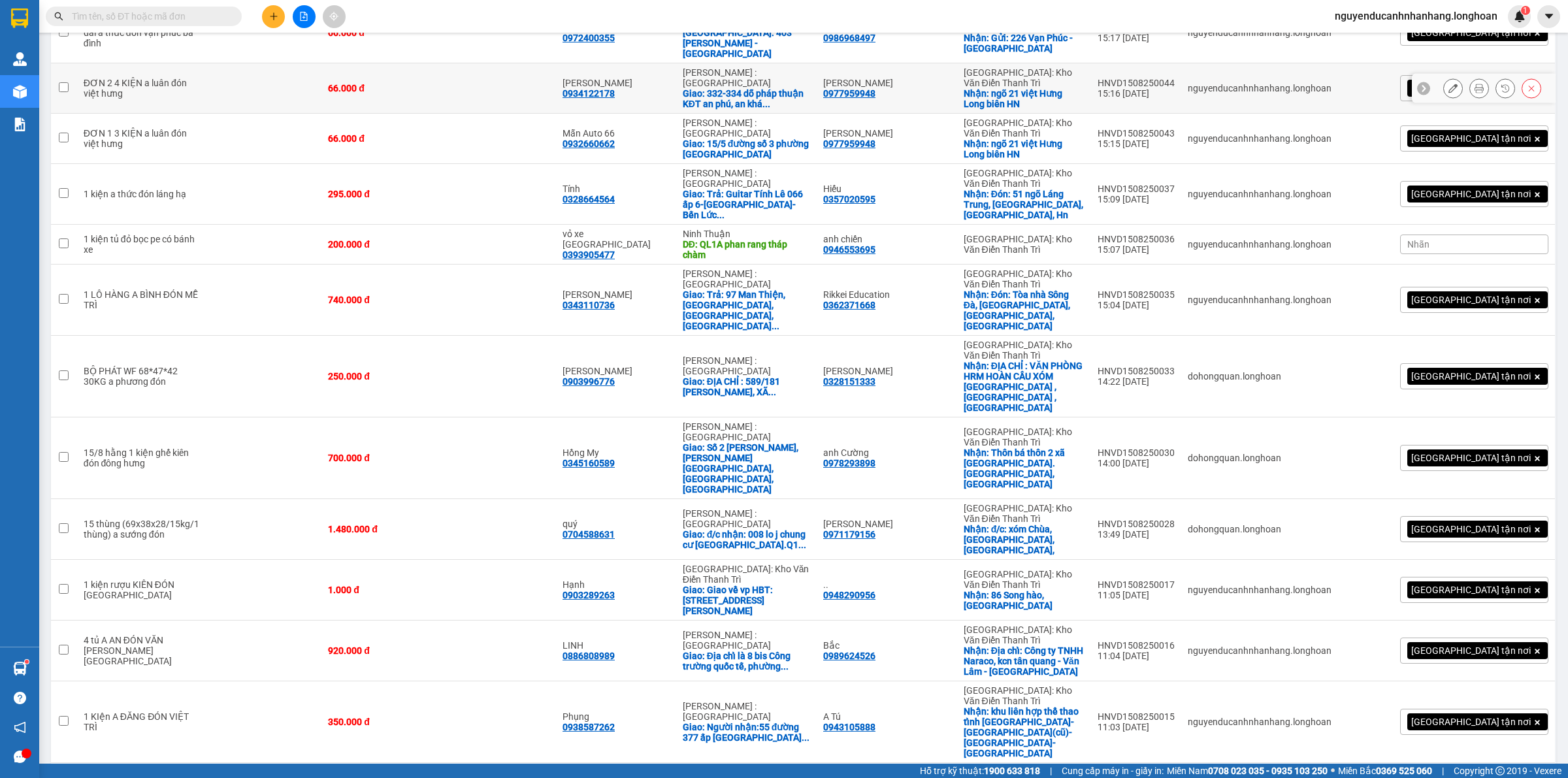
scroll to position [490, 0]
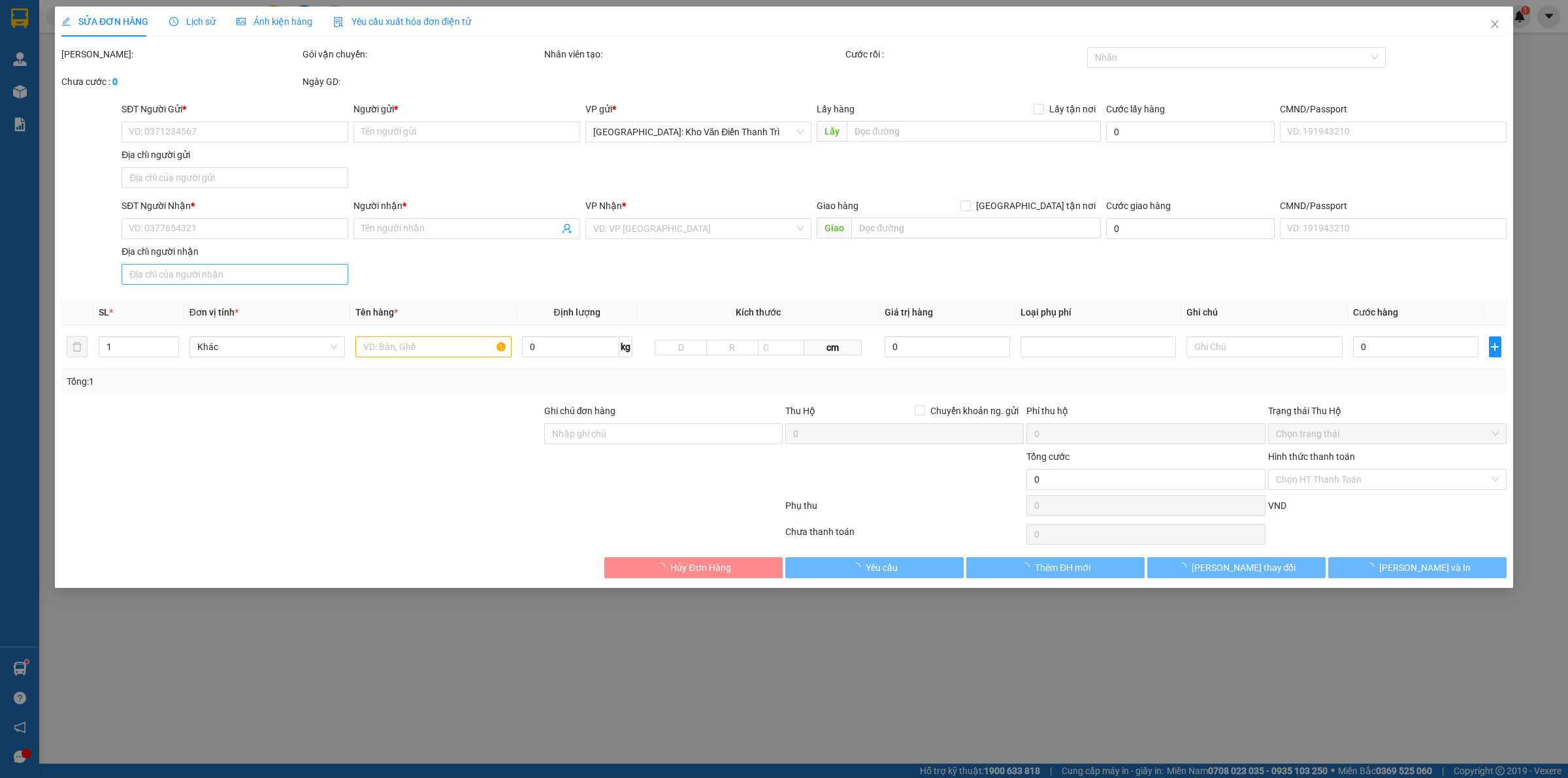
type input "0942721891"
type input "Snailsnizzy"
checkbox input "true"
type input "Đón : Tòa [GEOGRAPHIC_DATA][PERSON_NAME] , [GEOGRAPHIC_DATA] , [GEOGRAPHIC_DATA]"
type input "0942721891"
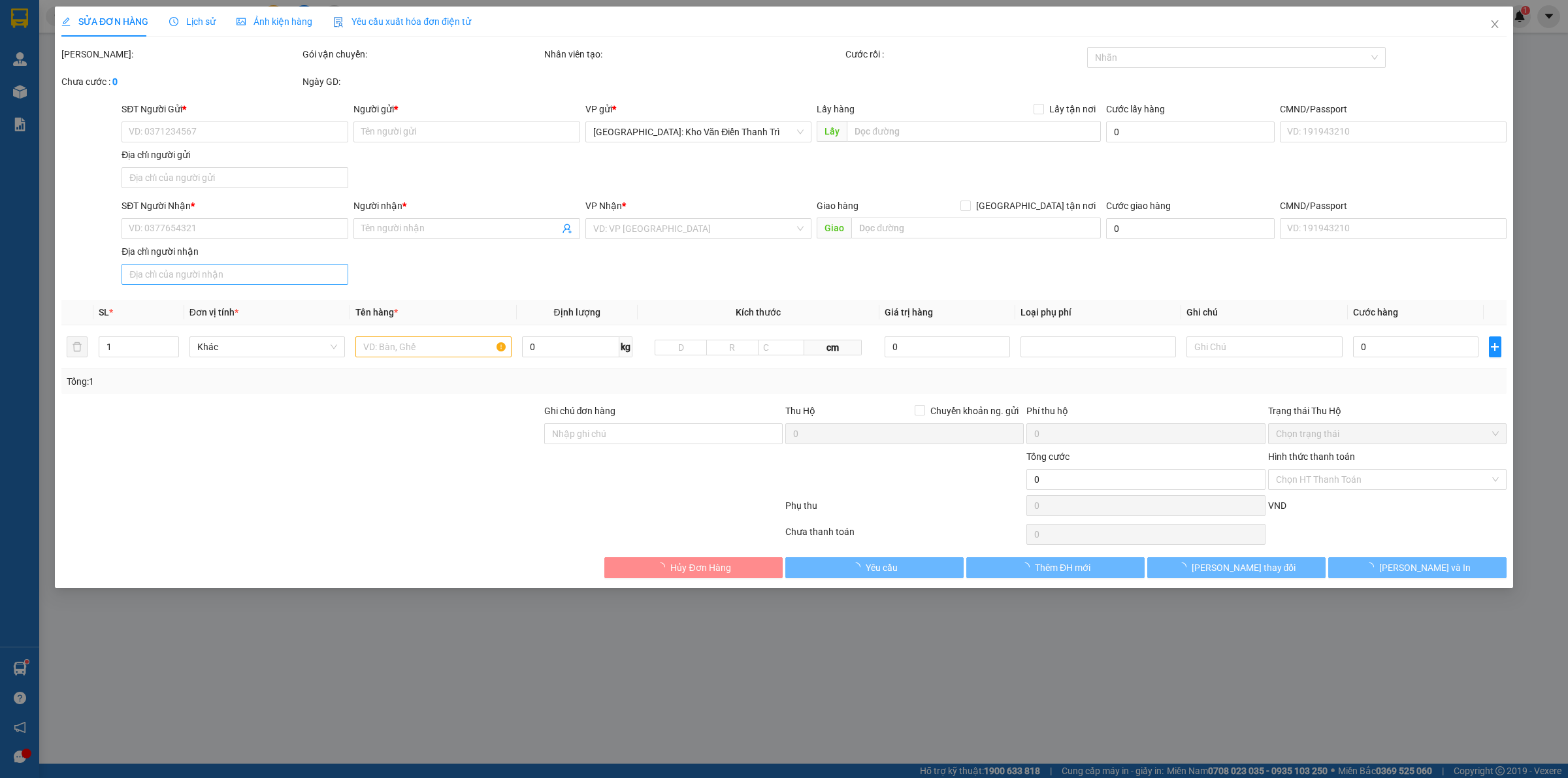
type input "[PERSON_NAME] I"
checkbox input "true"
type input "Trả : The Grand Hồ Tràm. ,[PERSON_NAME], [GEOGRAPHIC_DATA]"
type input "hàng giao nguyên kiện, hư vỡ ko đền"
type input "700.000"
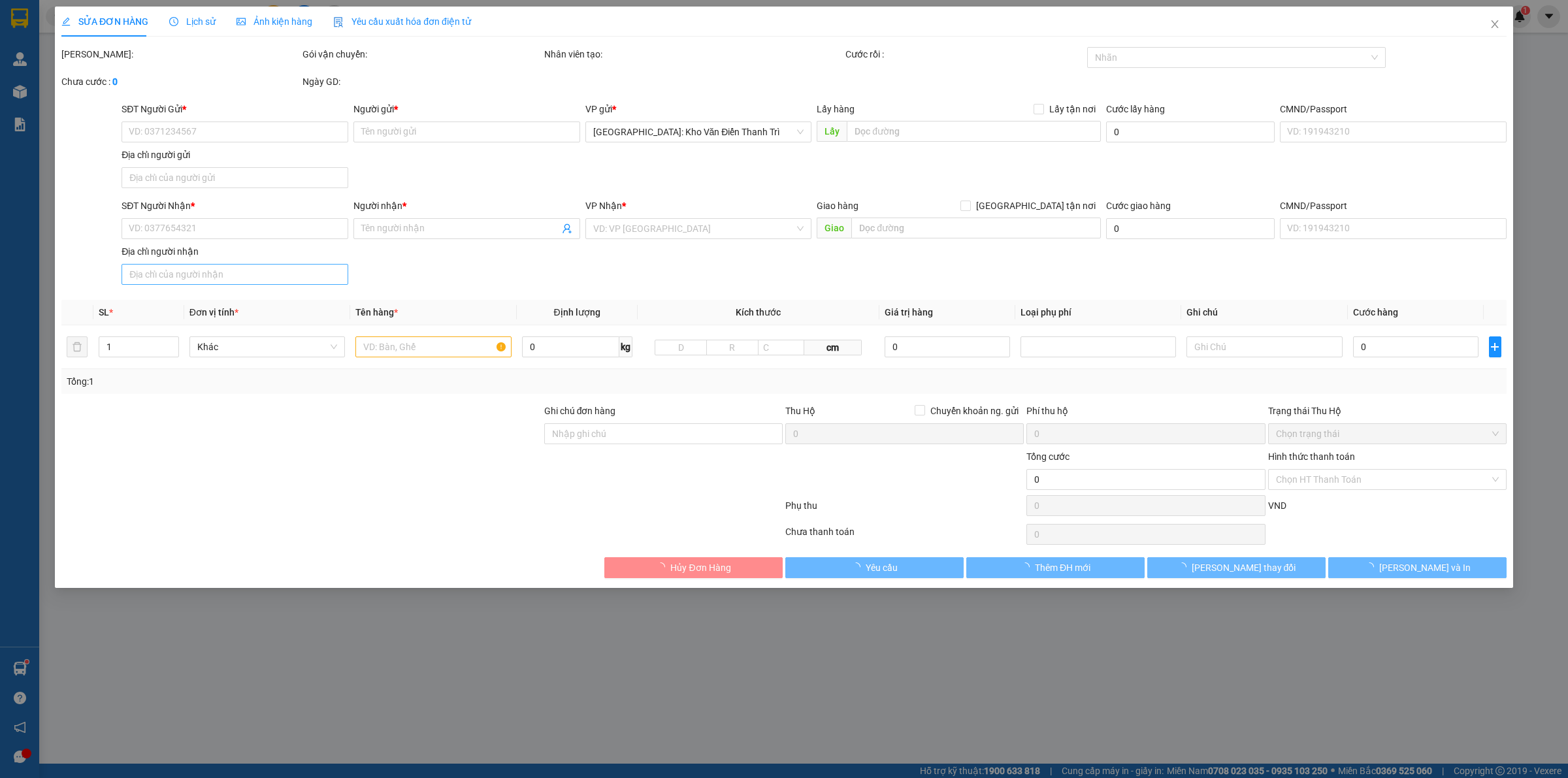
type input "80.000"
type input "700.000"
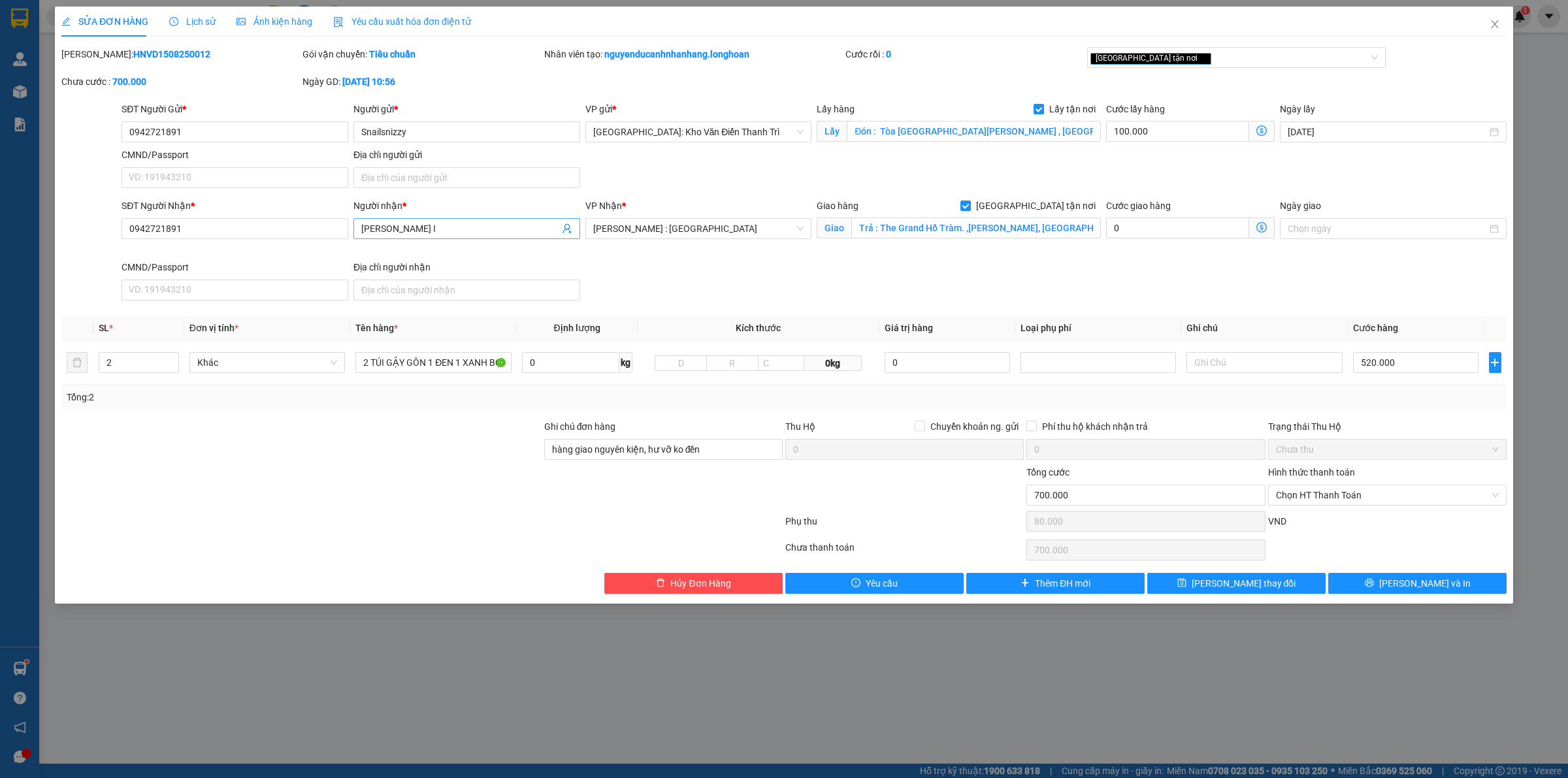
click at [457, 226] on input "[PERSON_NAME] I" at bounding box center [460, 228] width 198 height 15
click at [877, 229] on input "Trả : The Grand Hồ Tràm. ,[PERSON_NAME], [GEOGRAPHIC_DATA]" at bounding box center [976, 228] width 250 height 21
drag, startPoint x: 877, startPoint y: 229, endPoint x: 853, endPoint y: 229, distance: 24.0
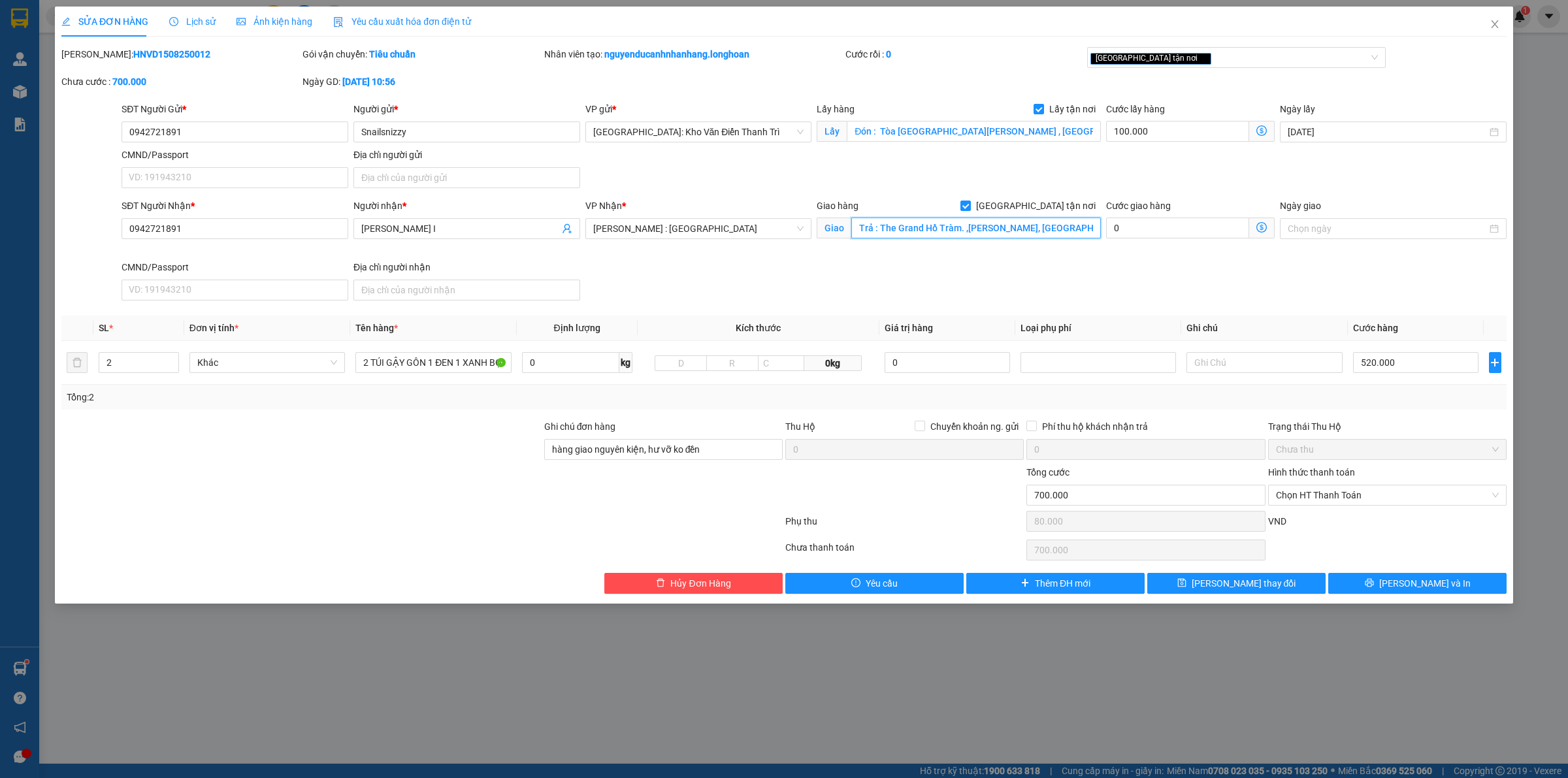
click at [853, 229] on input "Trả : The Grand Hồ Tràm. ,[PERSON_NAME], [GEOGRAPHIC_DATA]" at bounding box center [976, 228] width 250 height 21
click at [877, 227] on input "Trả : The Grand Hồ Tràm. ,[PERSON_NAME], [GEOGRAPHIC_DATA]" at bounding box center [976, 228] width 250 height 21
drag, startPoint x: 877, startPoint y: 226, endPoint x: 864, endPoint y: 226, distance: 13.0
click at [864, 226] on input "Trả : The Grand Hồ Tràm. ,[PERSON_NAME], [GEOGRAPHIC_DATA]" at bounding box center [976, 228] width 250 height 21
click at [868, 226] on input "Trả : The Grand Hồ Tràm. ,[PERSON_NAME], [GEOGRAPHIC_DATA]" at bounding box center [976, 228] width 250 height 21
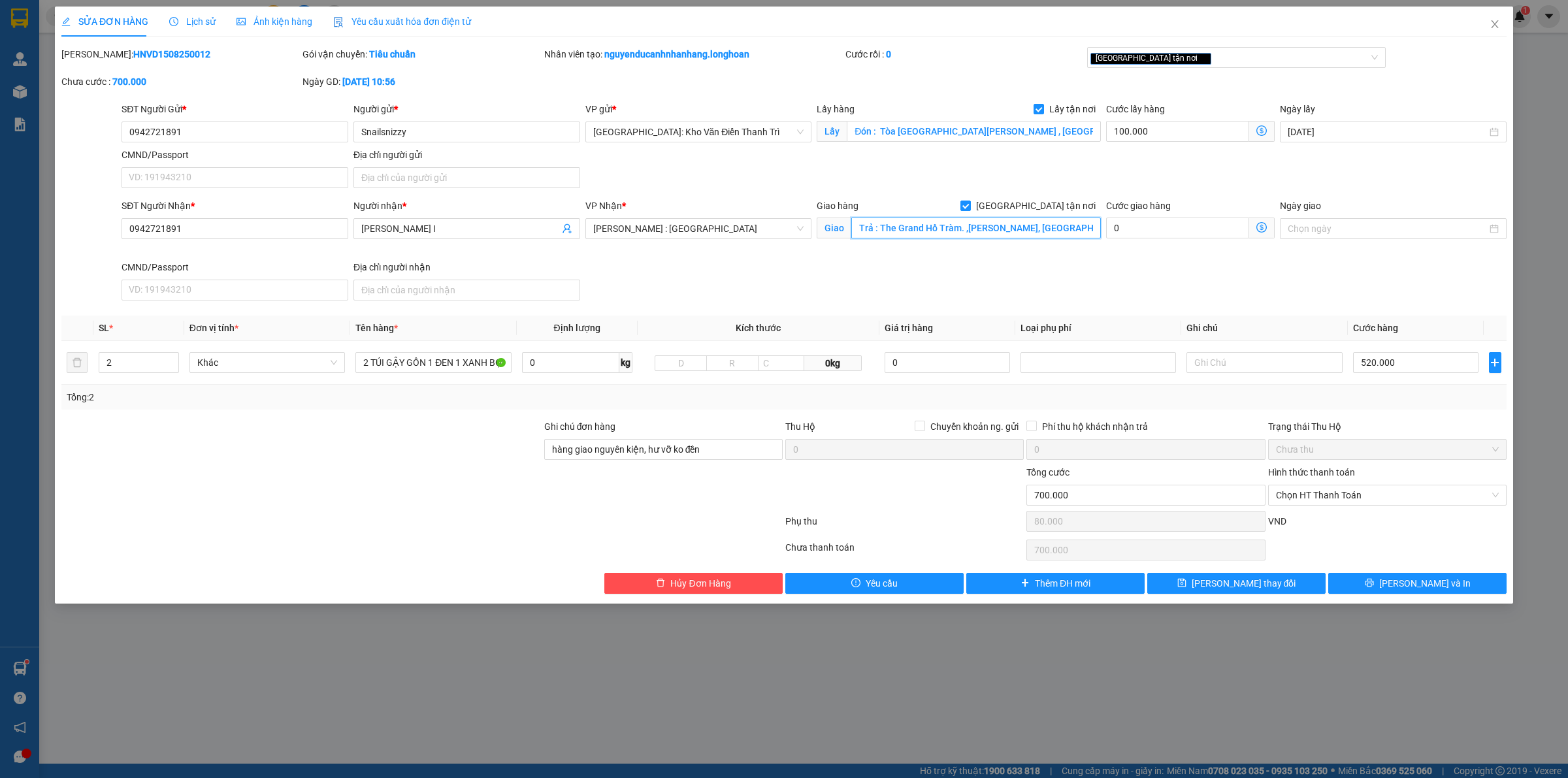
click at [877, 229] on input "Trả : The Grand Hồ Tràm. ,[PERSON_NAME], [GEOGRAPHIC_DATA]" at bounding box center [976, 228] width 250 height 21
drag, startPoint x: 875, startPoint y: 226, endPoint x: 847, endPoint y: 227, distance: 28.0
click at [853, 226] on input "Trả : The Grand Hồ Tràm. ,[PERSON_NAME], [GEOGRAPHIC_DATA]" at bounding box center [976, 228] width 250 height 21
paste input "Phòng 1733"
type input "Phòng 1733 The Grand Hồ Tràm. ,Hồ tràm, Vũng Tàu"
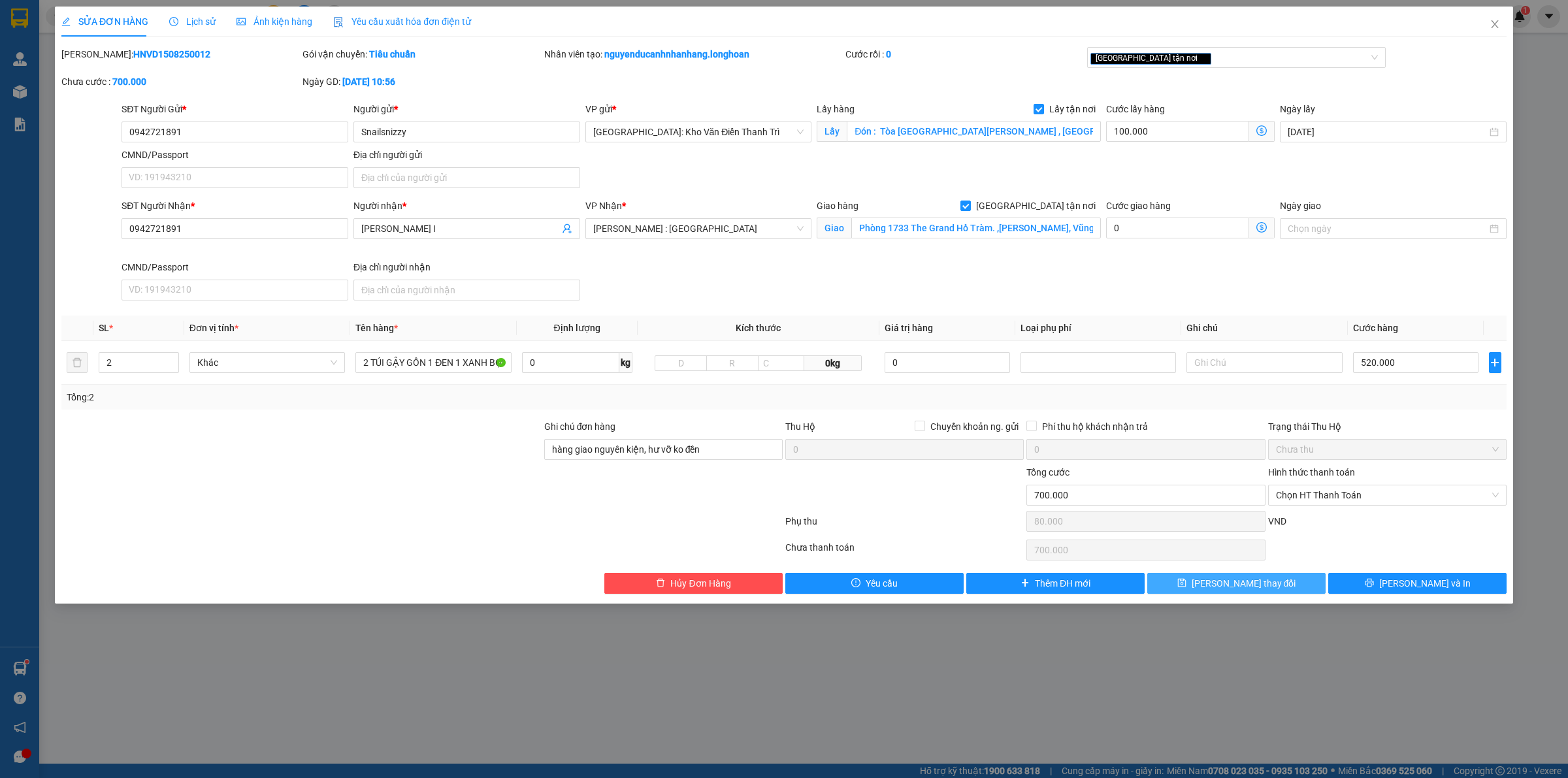
click at [1233, 580] on span "[PERSON_NAME] thay đổi" at bounding box center [1244, 584] width 105 height 15
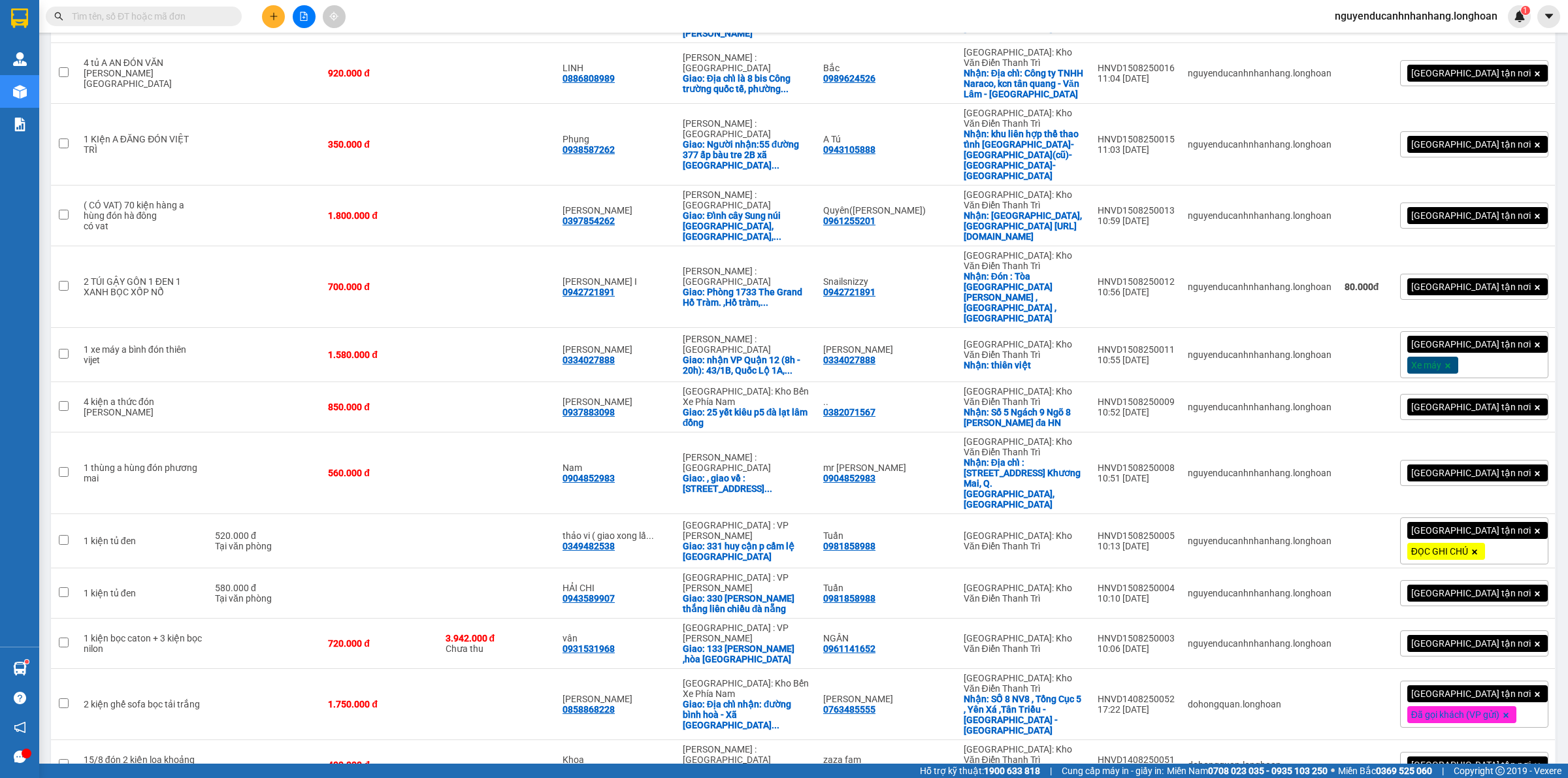
scroll to position [1228, 0]
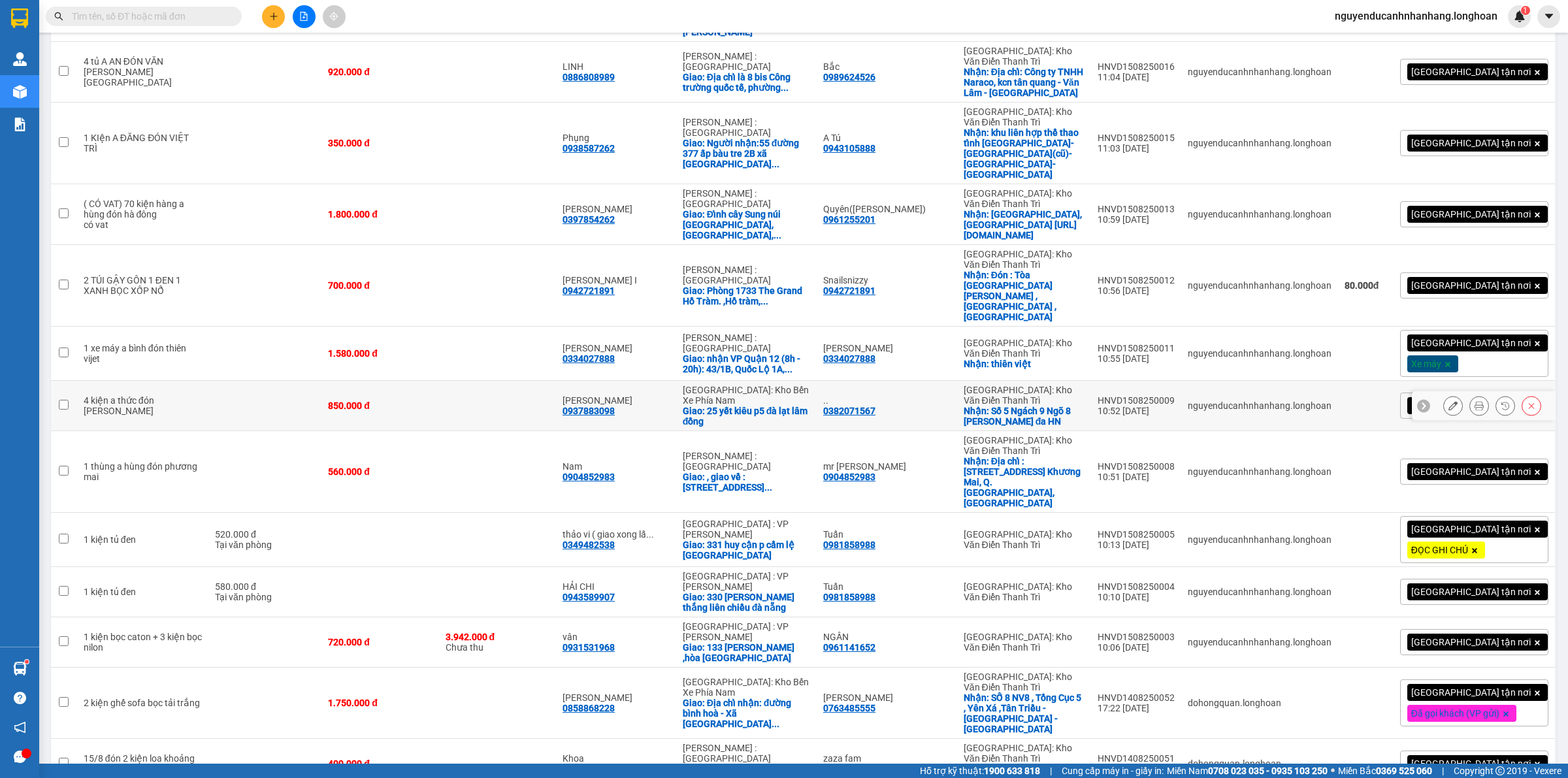
click at [1449, 401] on icon at bounding box center [1453, 405] width 10 height 10
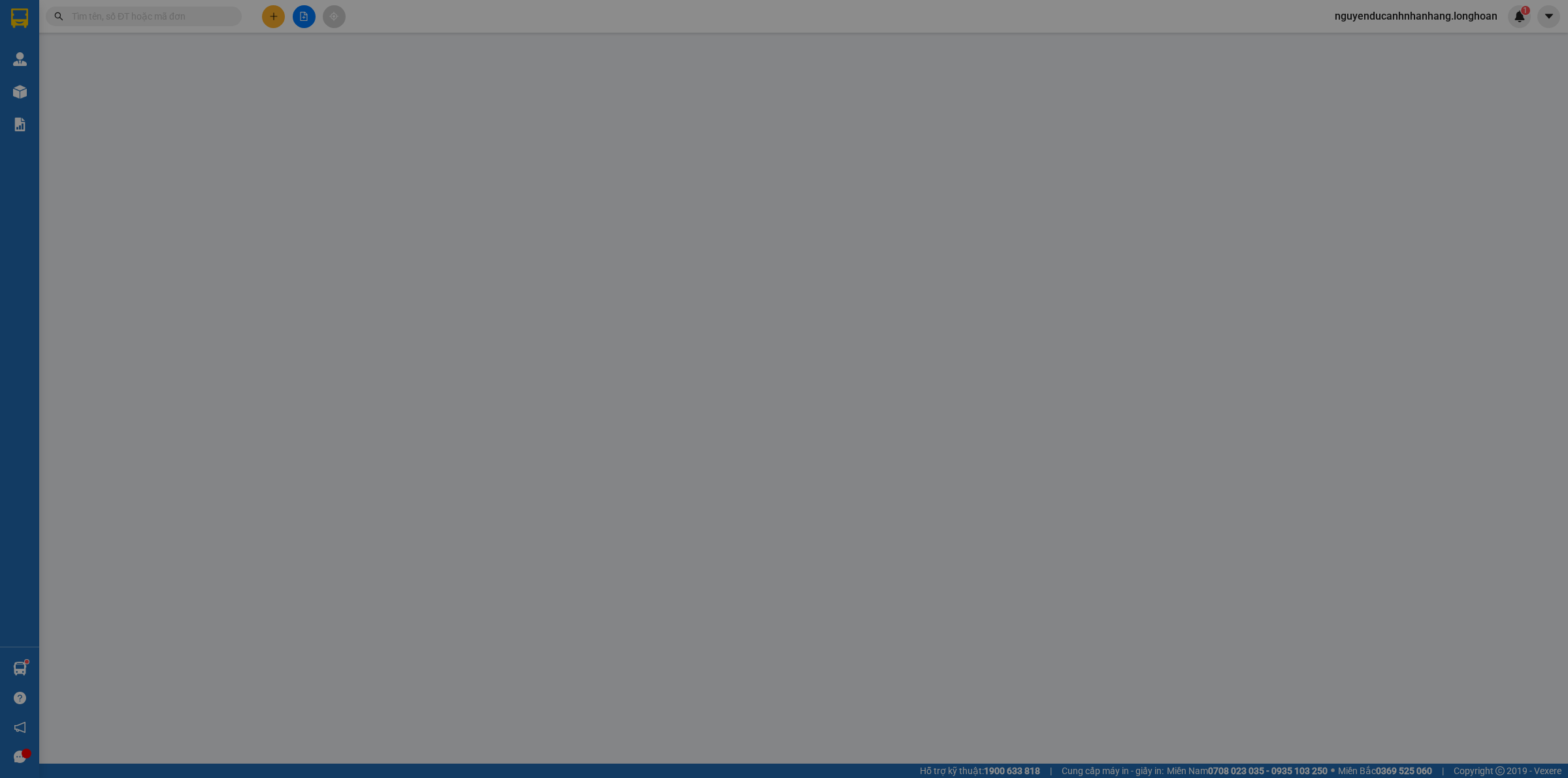
type input "0382071567"
type input ".."
checkbox input "true"
type input "Số 5 Ngách 9 Ngõ 8 Trần Quang Diệu - đống đa HN"
type input "0937883098"
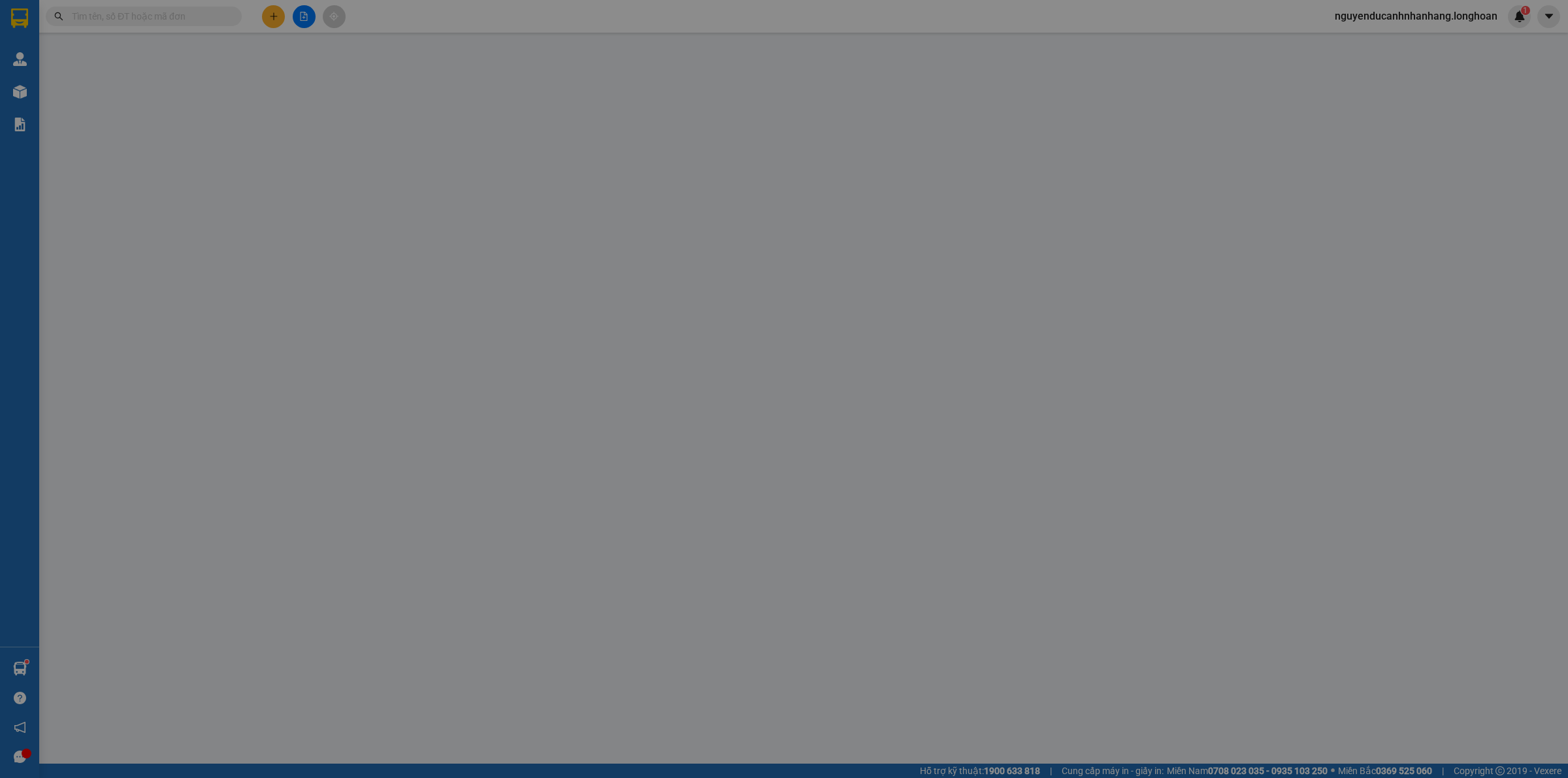
type input "[PERSON_NAME]"
checkbox input "true"
type input "25 yết kiêu p5 đà lạt lâm đồng"
type input "850.000"
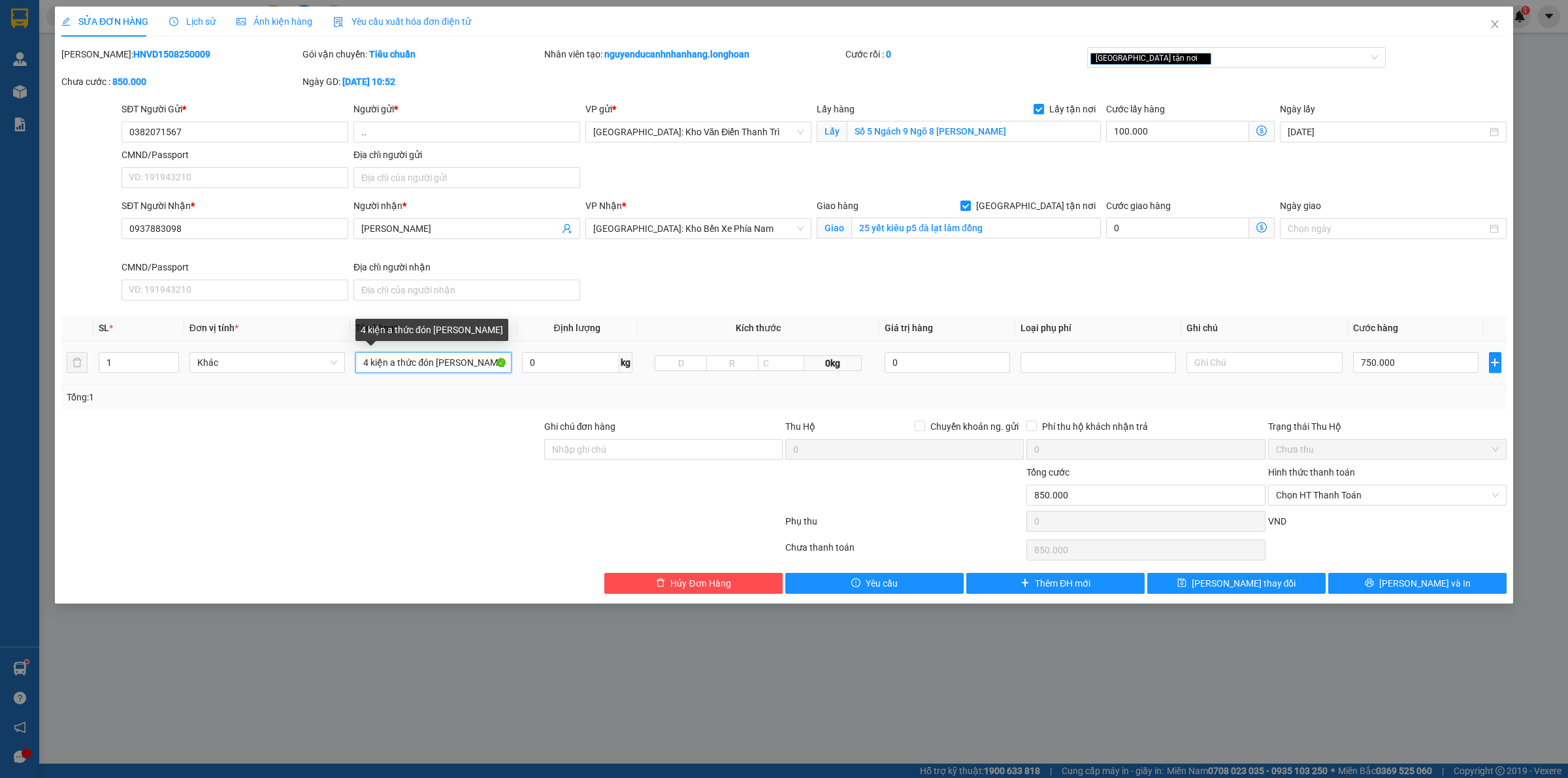
click at [392, 364] on input "4 kiện a thức đón [PERSON_NAME]" at bounding box center [433, 362] width 156 height 21
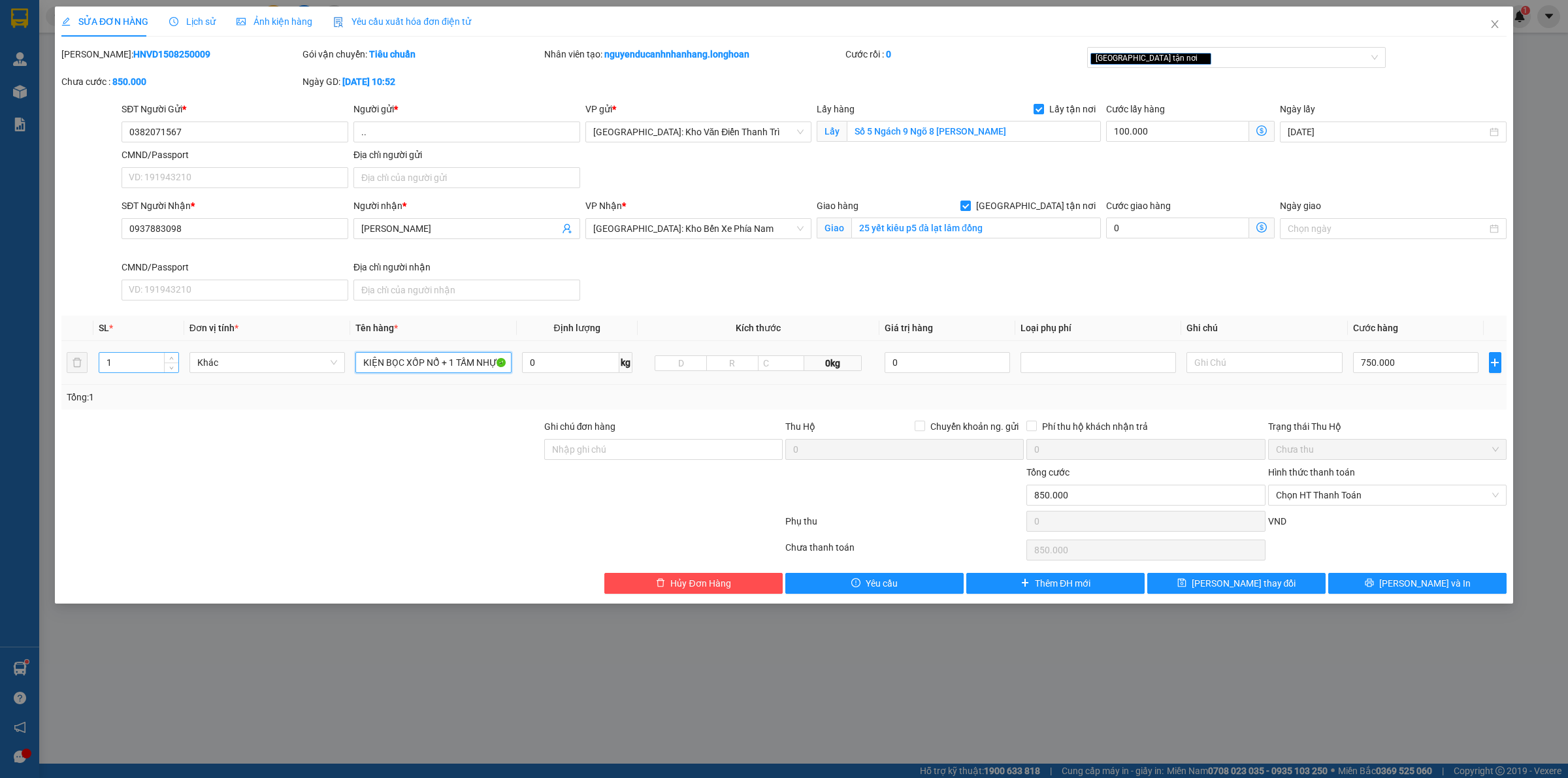
type input "2 KIỆN GIẤY + 1 KIỆN BỌC XỐP NỔ + 1 TẤM NHỰA"
click at [141, 371] on input "1" at bounding box center [138, 362] width 79 height 20
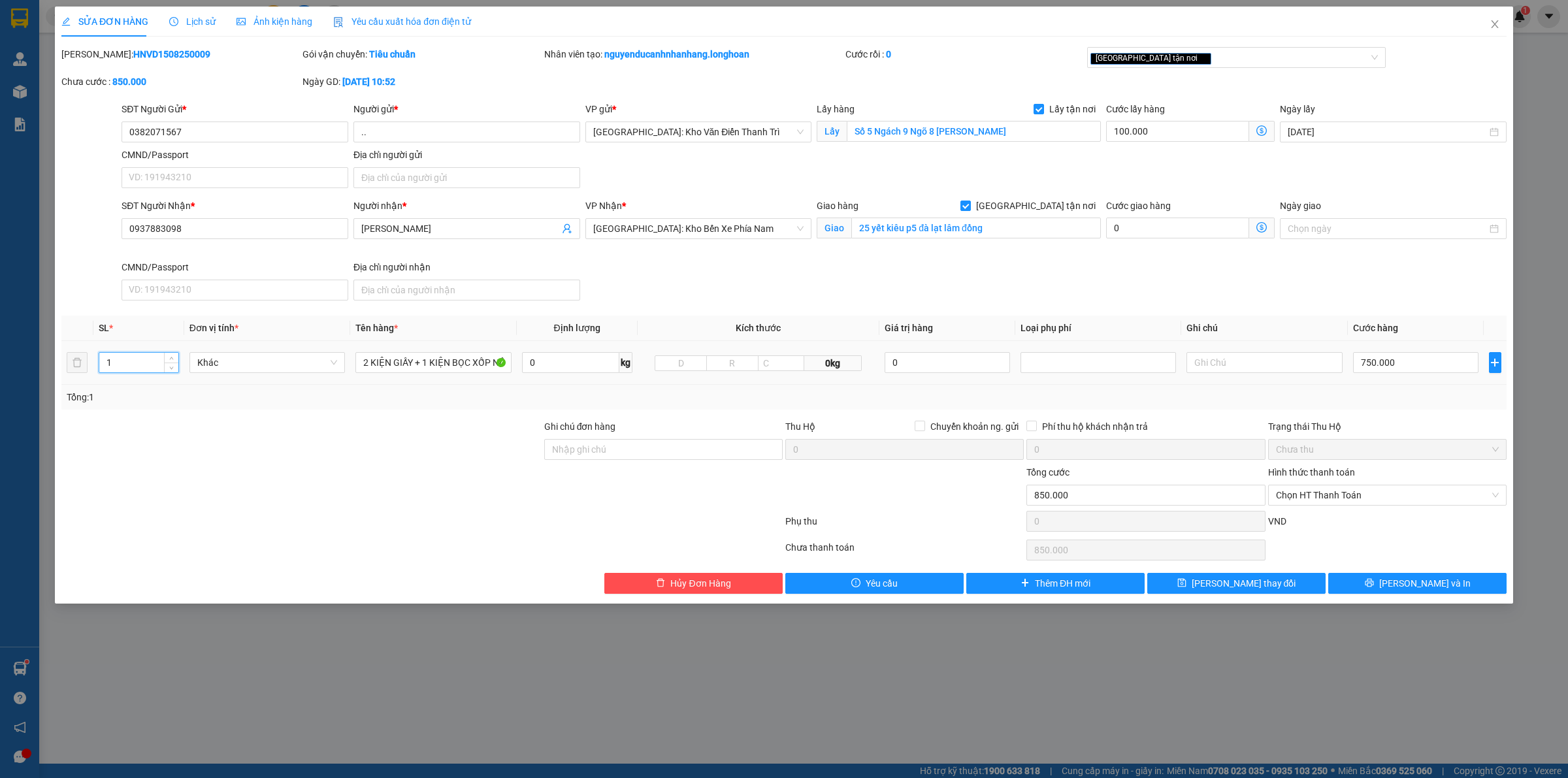
click at [141, 371] on input "1" at bounding box center [138, 362] width 79 height 20
type input "4"
click at [443, 451] on div at bounding box center [302, 442] width 483 height 46
click at [611, 462] on div "Ghi chú đơn hàng" at bounding box center [664, 442] width 239 height 46
click at [654, 455] on input "Ghi chú đơn hàng" at bounding box center [664, 450] width 239 height 21
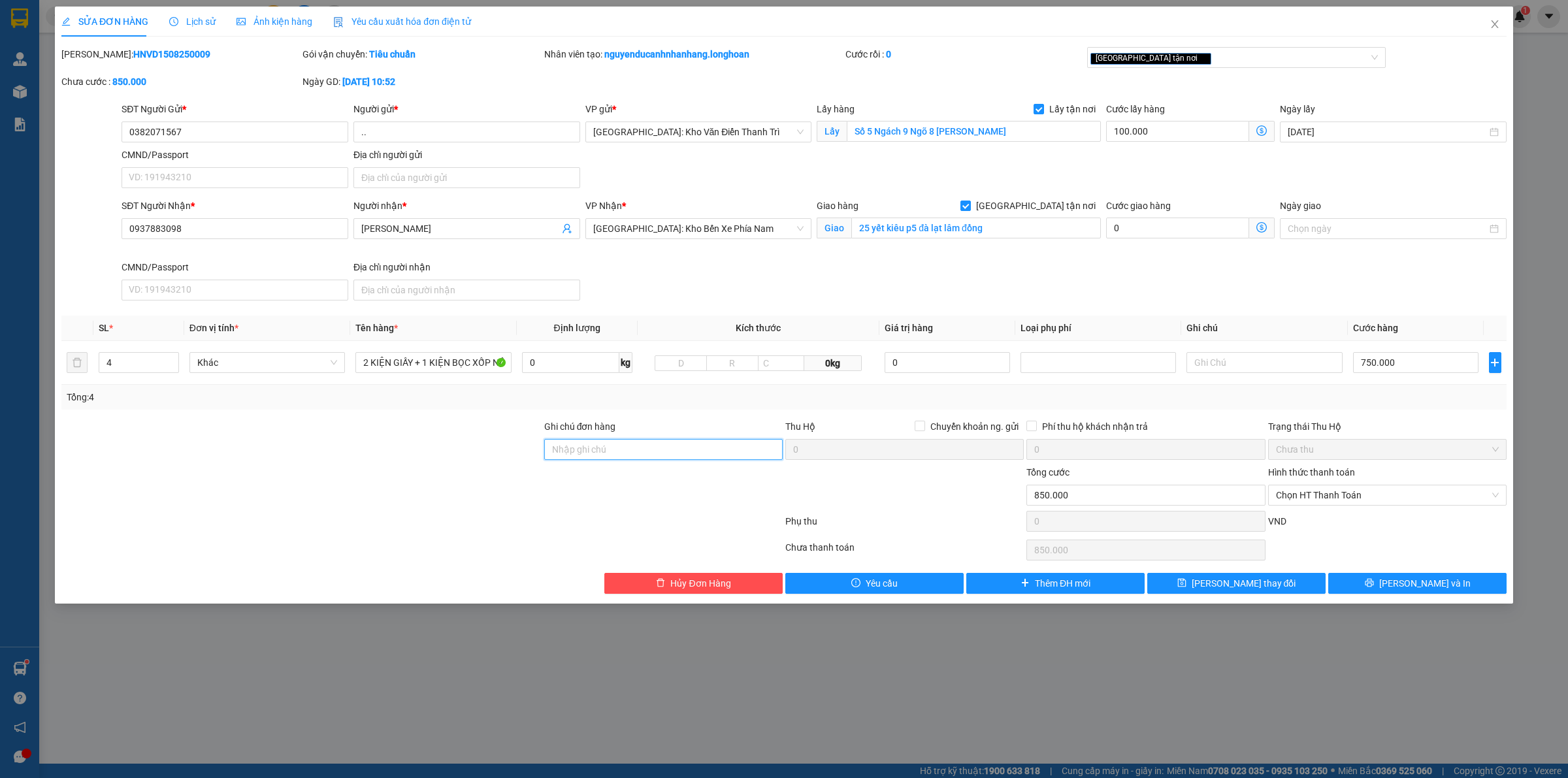
type input "hàng giao nguyên kiện, hư vỡ ko đền"
click at [429, 475] on div at bounding box center [302, 488] width 483 height 46
click at [474, 371] on input "2 KIỆN GIẤY + 1 KIỆN BỌC XỐP NỔ + 1 TẤM NHỰA" at bounding box center [433, 362] width 156 height 21
type input "2 KIỆN GIẤY + 1 KIỆN BỌC XỐP NỔ + 1 TẤM NHỰA XANH"
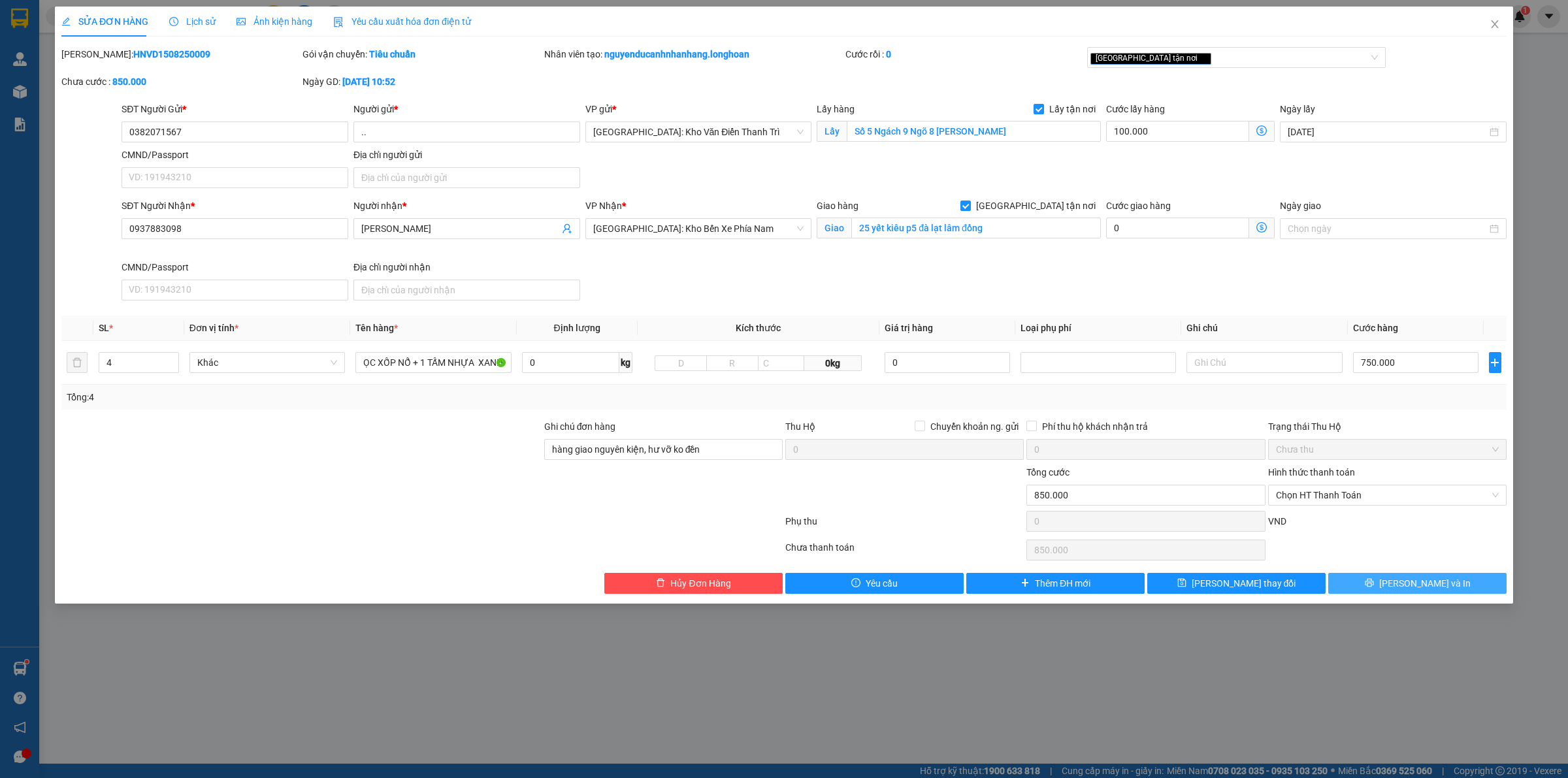
click at [1379, 576] on button "[PERSON_NAME] và In" at bounding box center [1418, 584] width 178 height 21
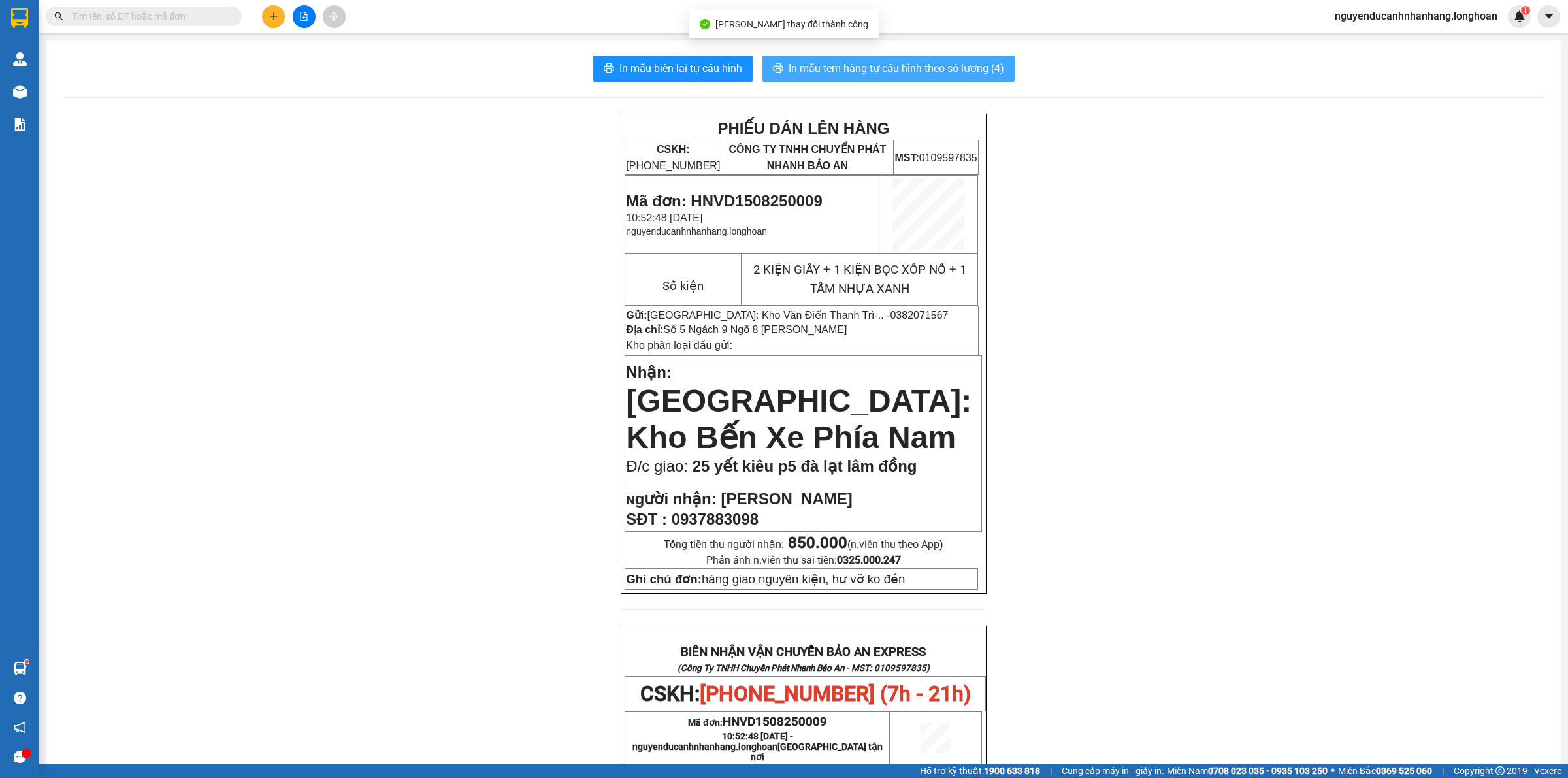
click at [821, 67] on span "In mẫu tem hàng tự cấu hình theo số lượng (4)" at bounding box center [896, 68] width 215 height 16
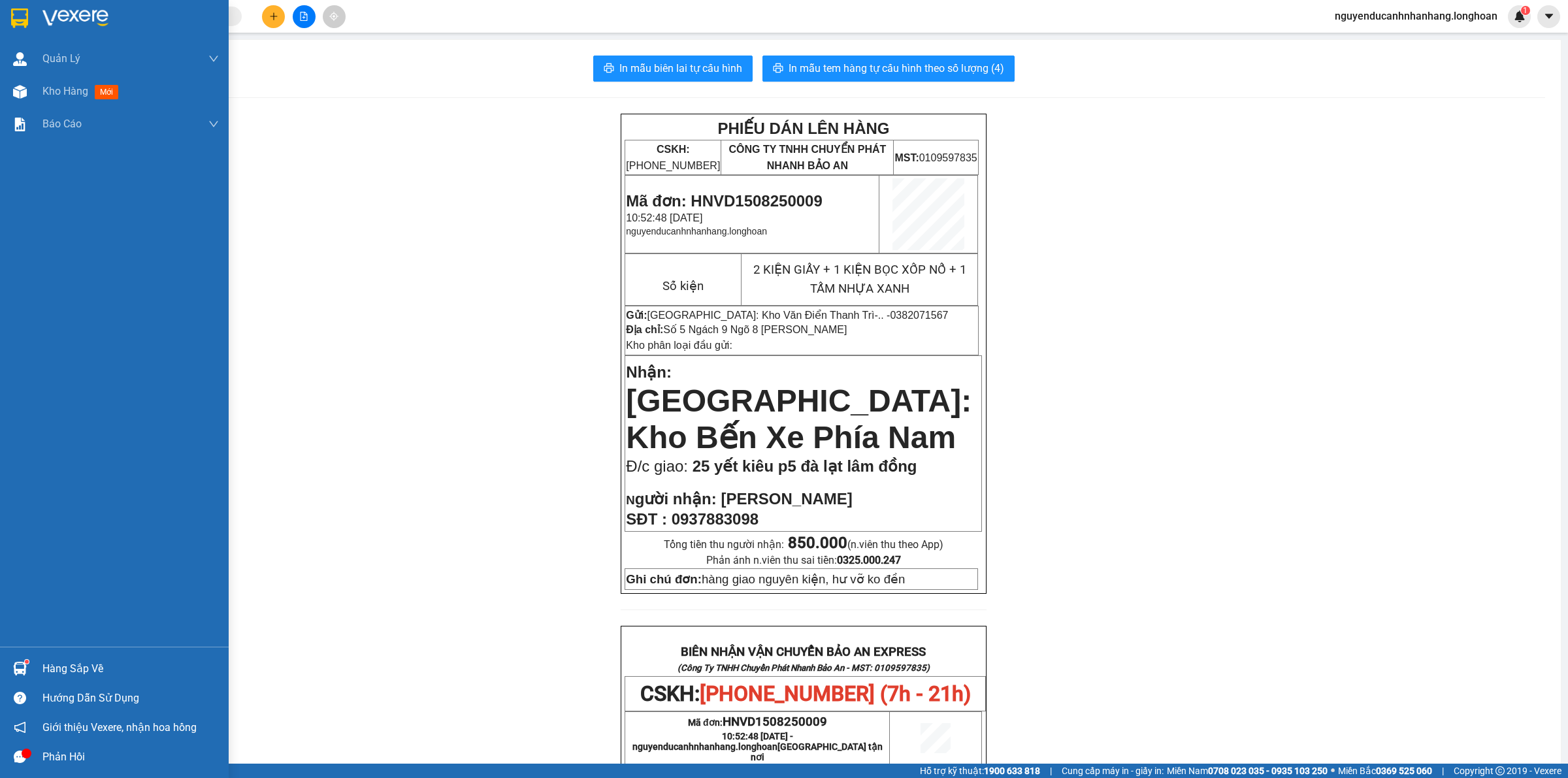
click at [22, 16] on img at bounding box center [20, 18] width 17 height 20
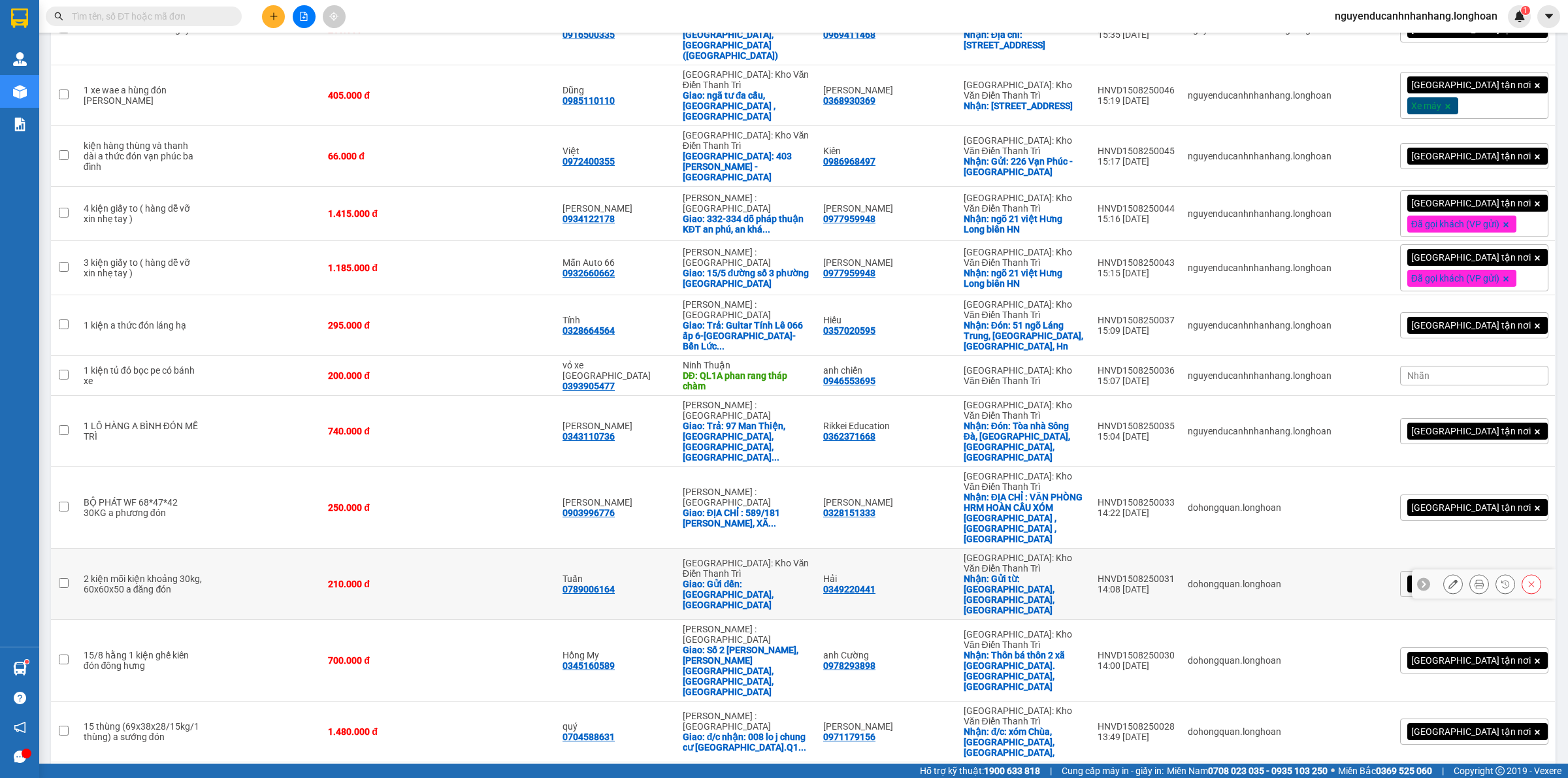
scroll to position [360, 0]
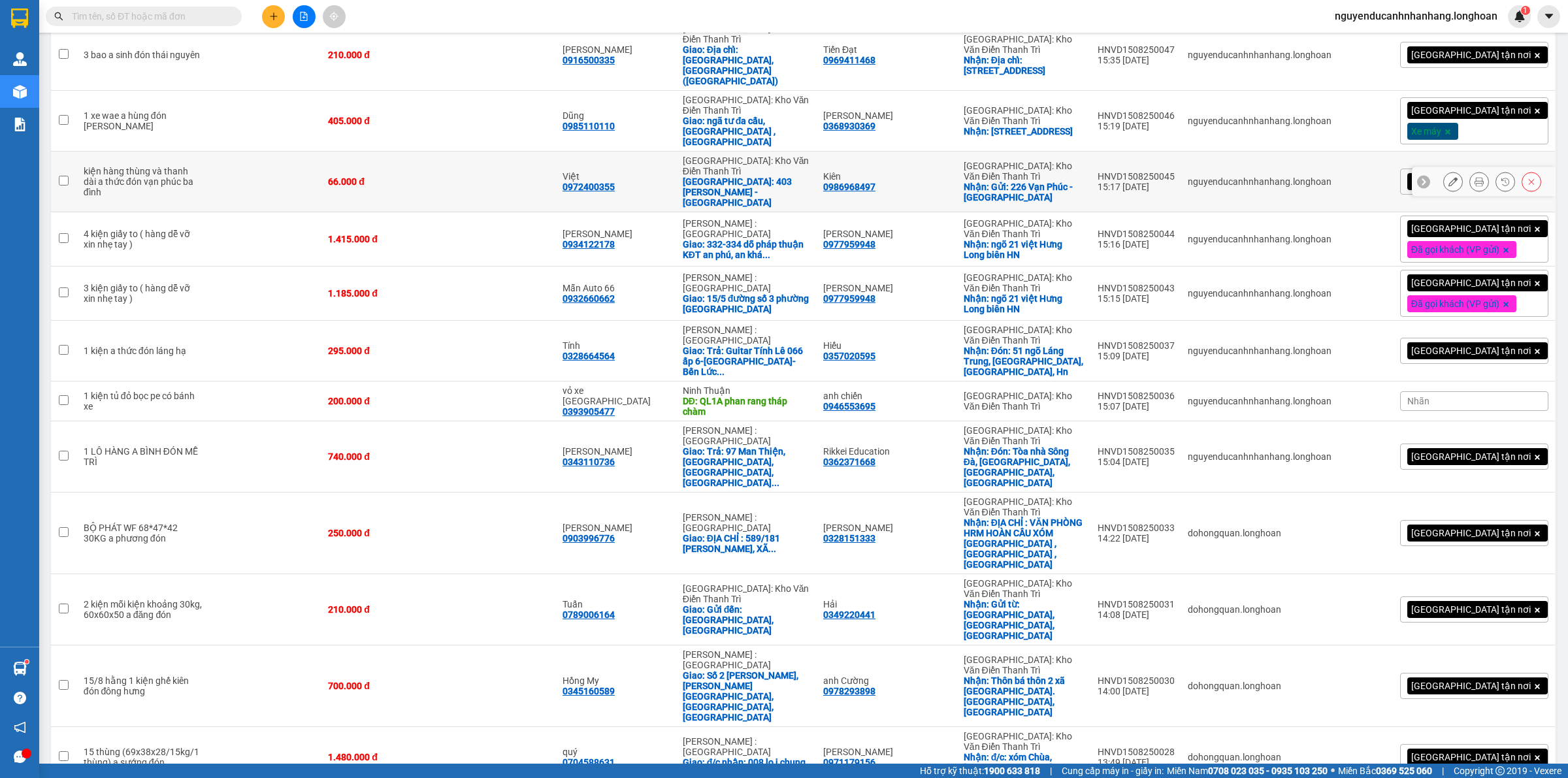
click at [1444, 170] on button at bounding box center [1453, 182] width 18 height 22
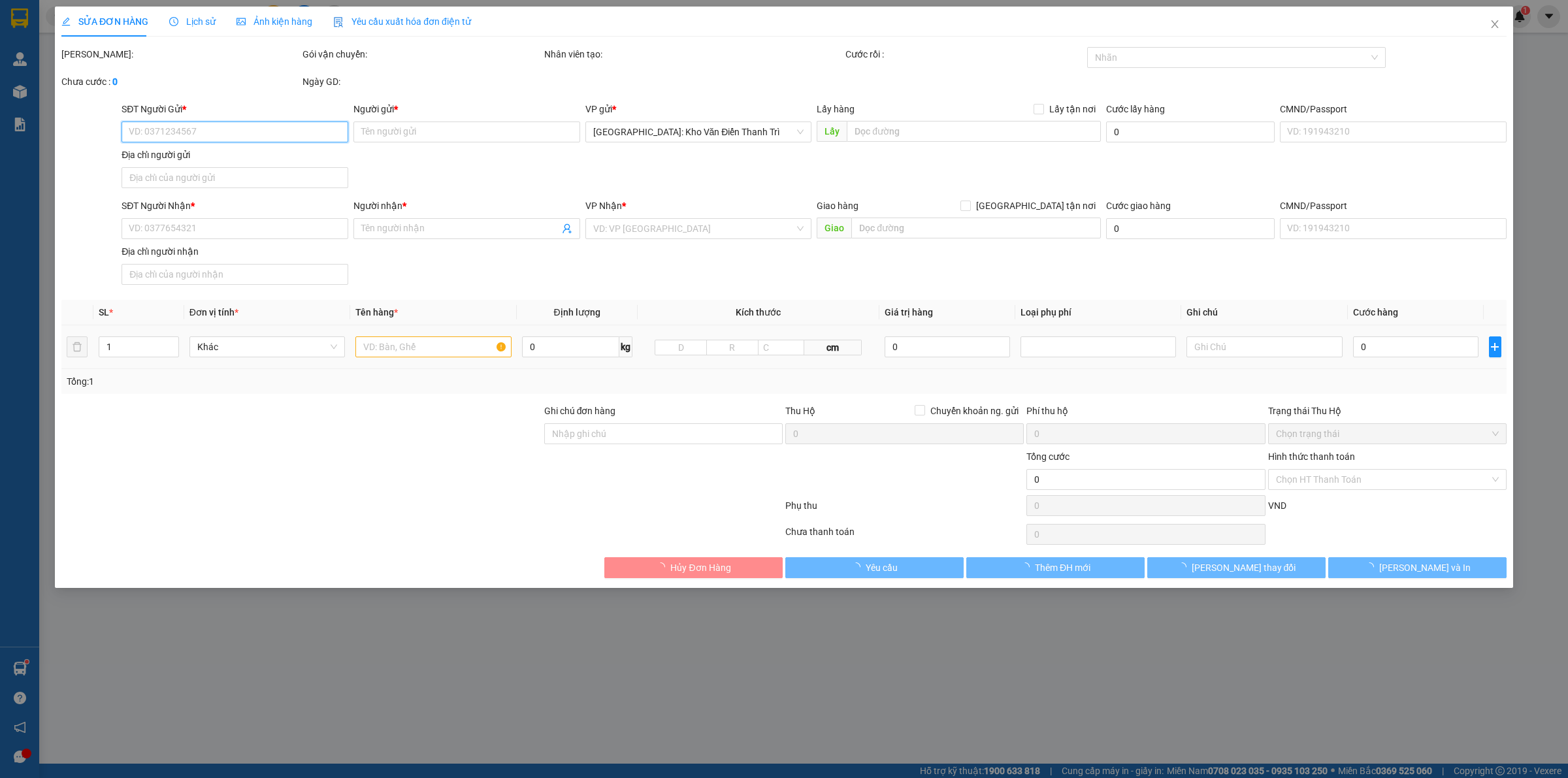
type input "0986968497"
type input "Kiên"
checkbox input "true"
type input "Gửi: 226 Vạn Phúc - Ba Đình"
type input "0972400355"
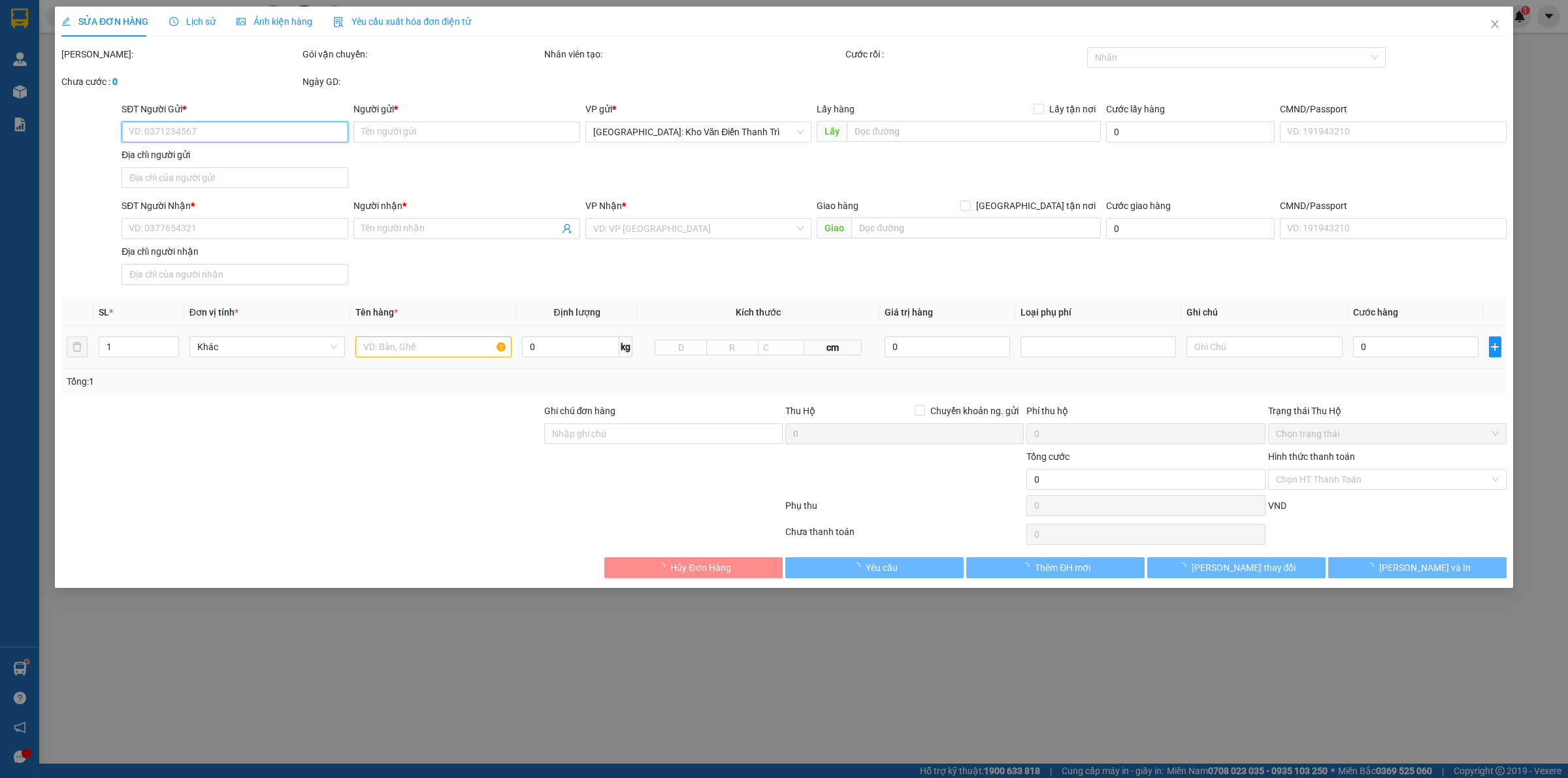
type input "Việt"
checkbox input "true"
type input "403 Lê quý đôn -tp thái bình"
type input "66.000"
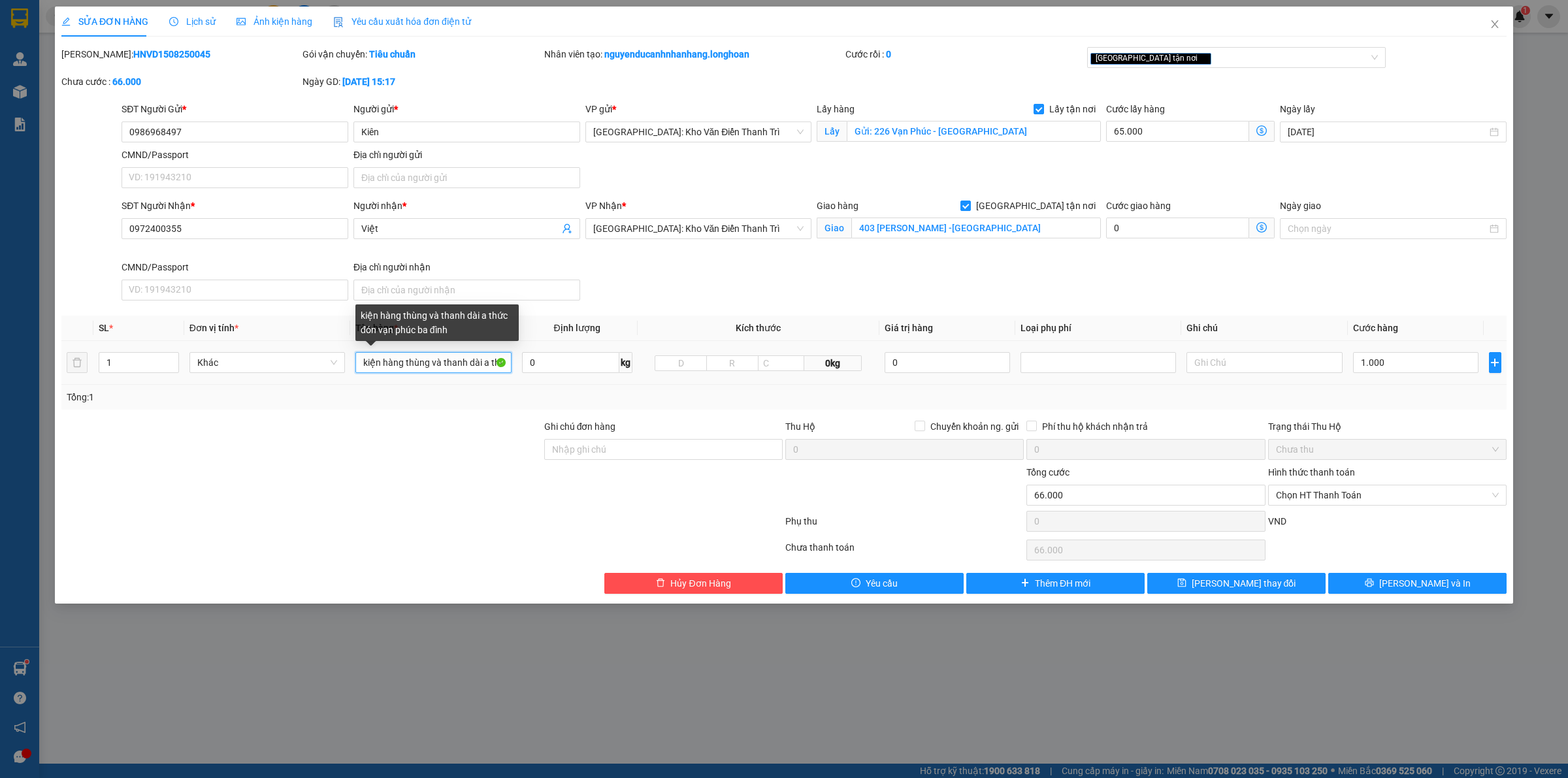
click at [428, 366] on input "kiện hàng thùng và thanh dài a thức đón vạn phúc ba đình" at bounding box center [433, 362] width 156 height 21
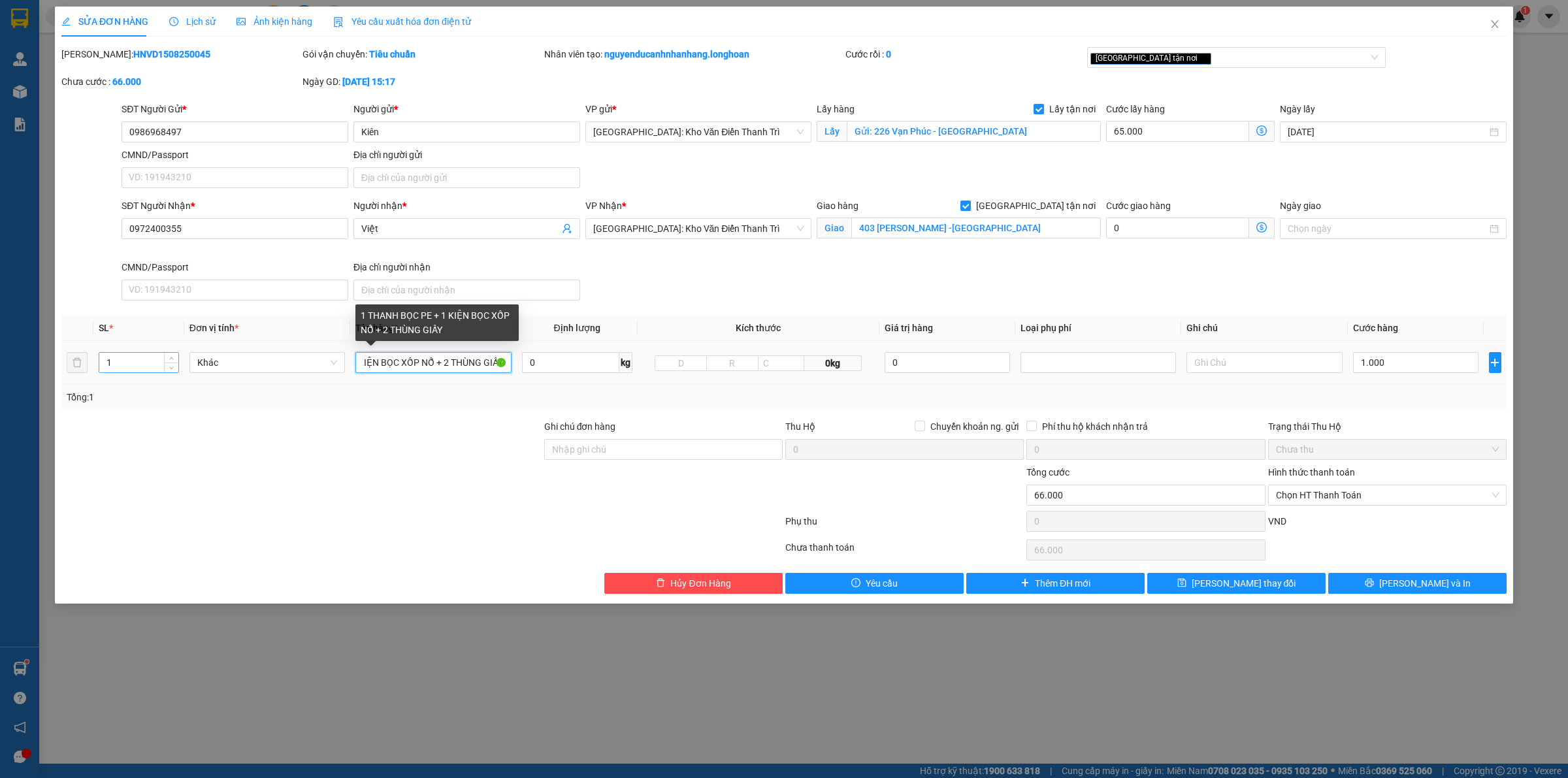
type input "1 THANH BỌC PE + 1 KIỆN BỌC XỐP NỔ + 2 THÙNG GIẤY"
click at [129, 370] on input "1" at bounding box center [138, 362] width 79 height 20
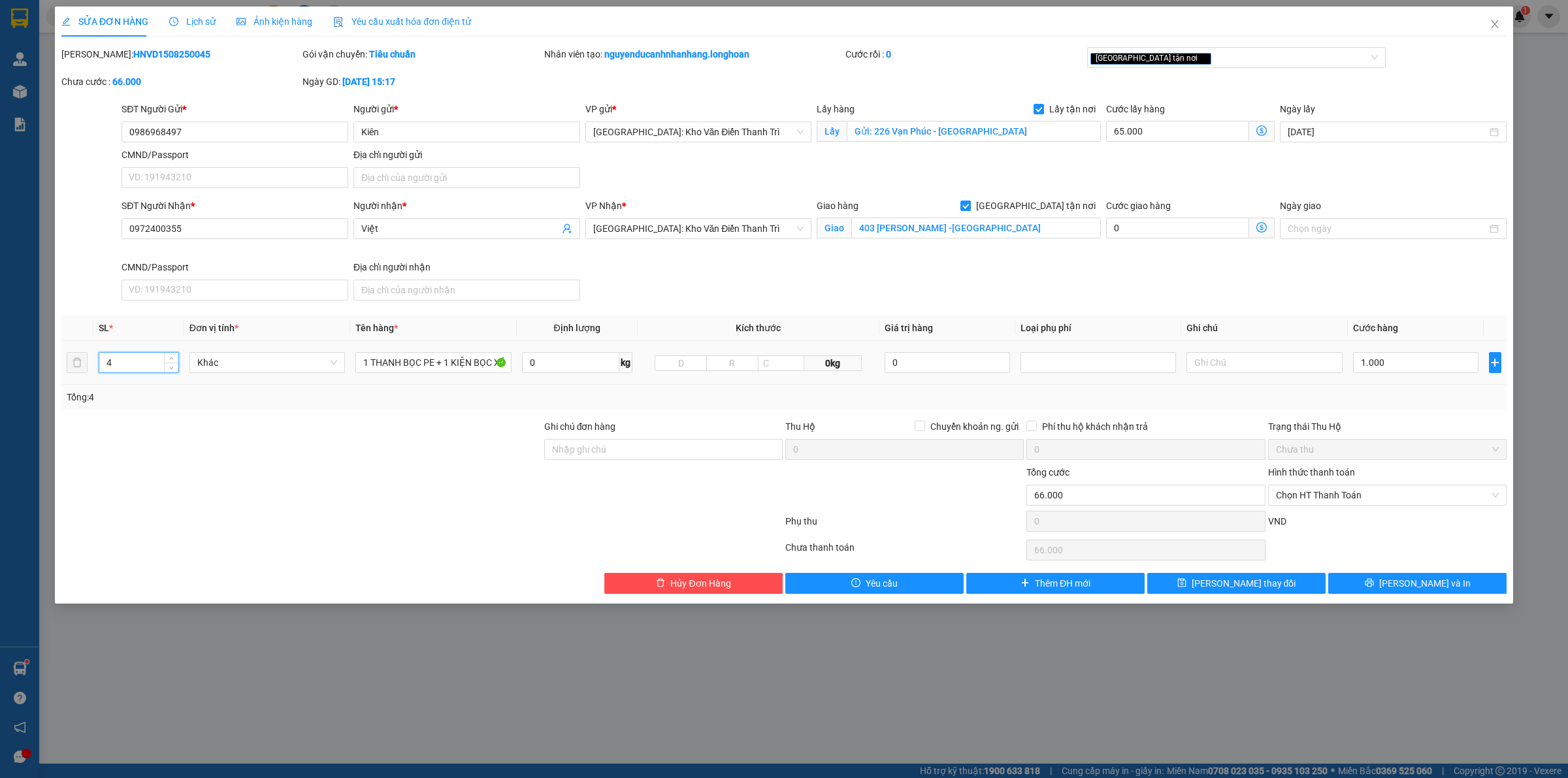
type input "4"
drag, startPoint x: 218, startPoint y: 415, endPoint x: 277, endPoint y: 425, distance: 59.8
click at [219, 417] on div "Total Paid Fee 0 Total UnPaid Fee 66.000 Cash Collection Total Fee Mã ĐH: HNVD1…" at bounding box center [784, 320] width 1445 height 547
click at [1348, 398] on div "Tổng: 4" at bounding box center [784, 397] width 1435 height 15
click at [1402, 369] on input "1.000" at bounding box center [1416, 362] width 125 height 21
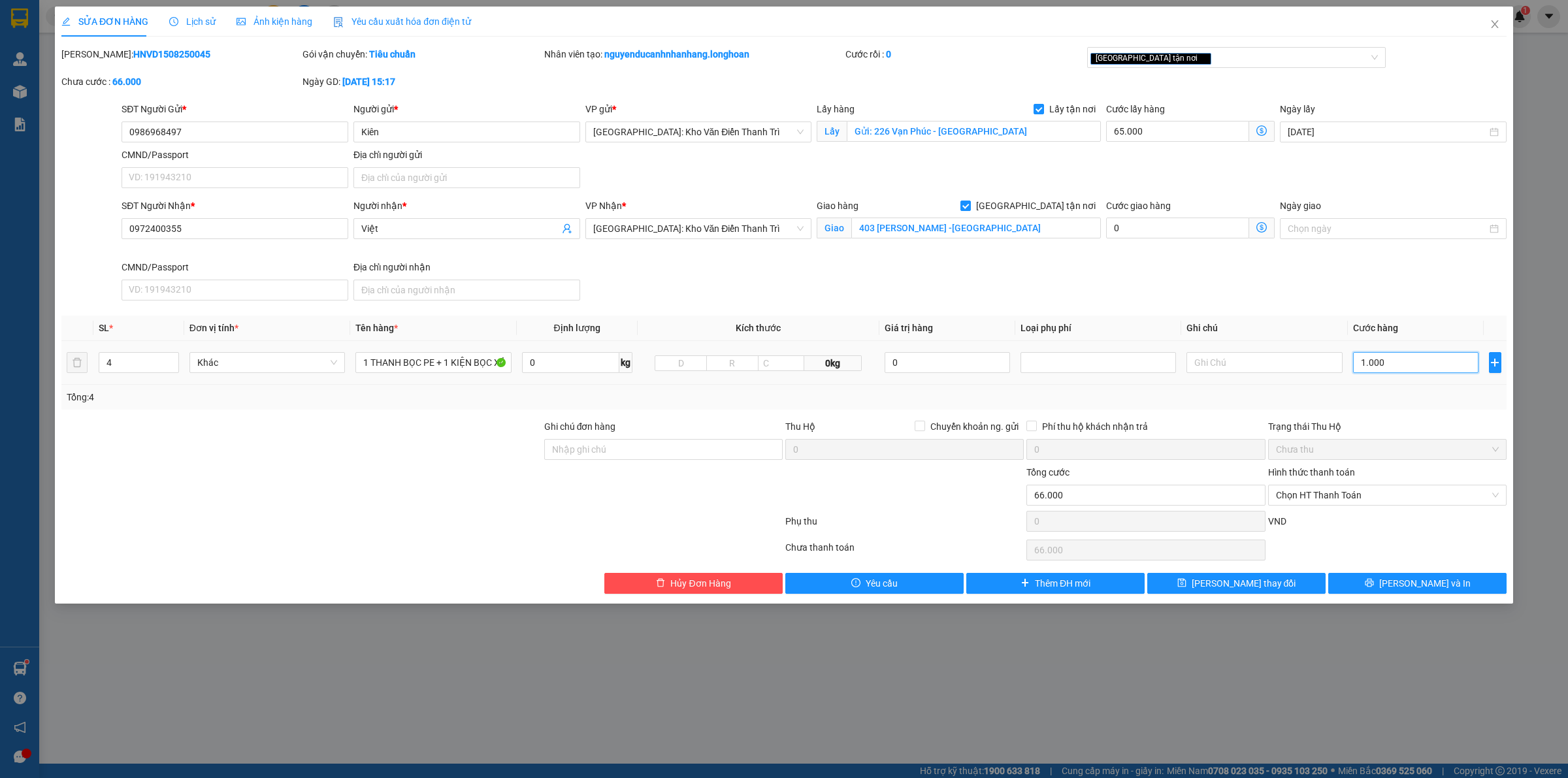
click at [1402, 369] on input "1.000" at bounding box center [1416, 362] width 125 height 21
type input "65.002"
type input "2"
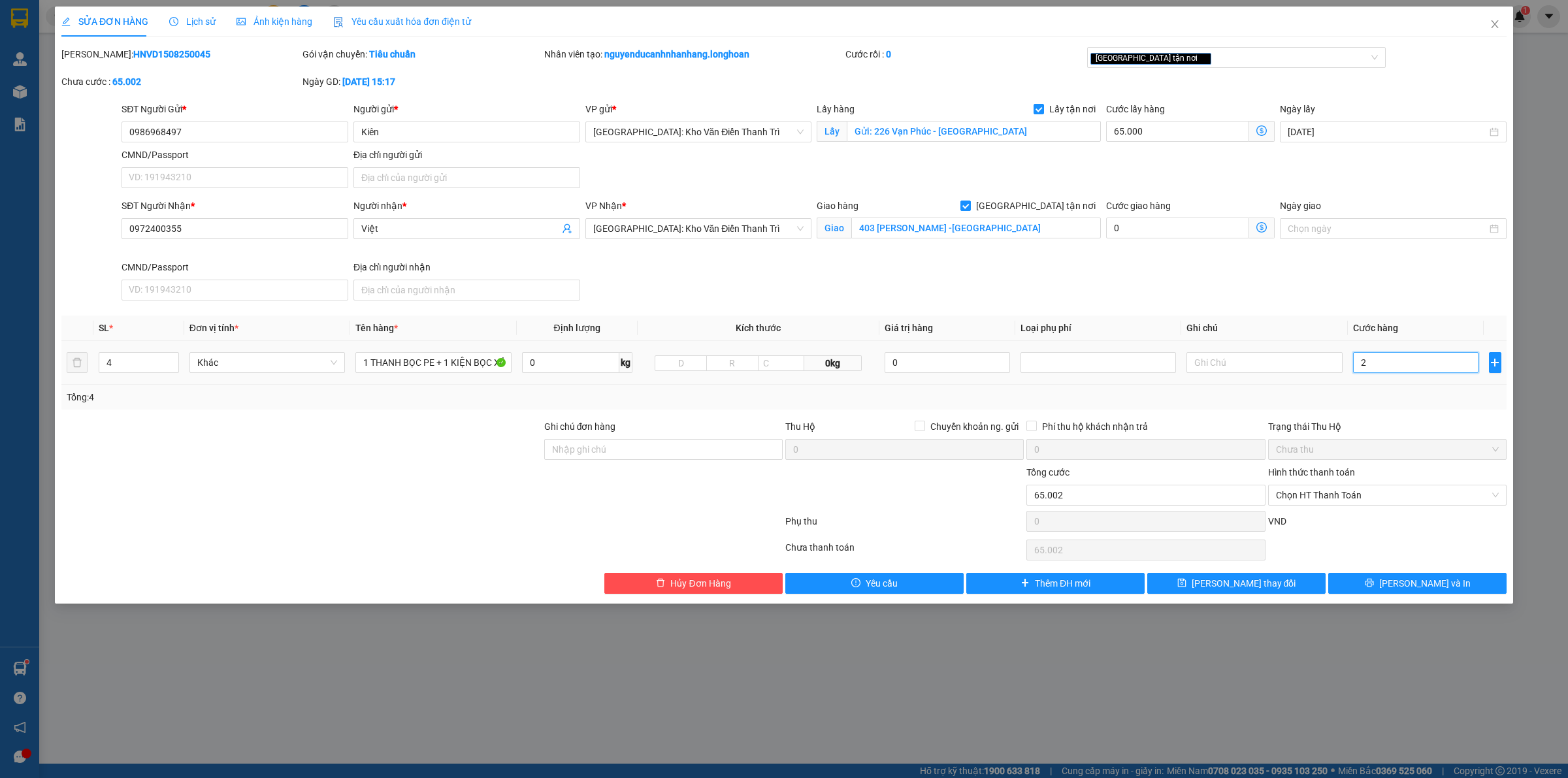
type input "65.020"
type input "20"
type input "65.205"
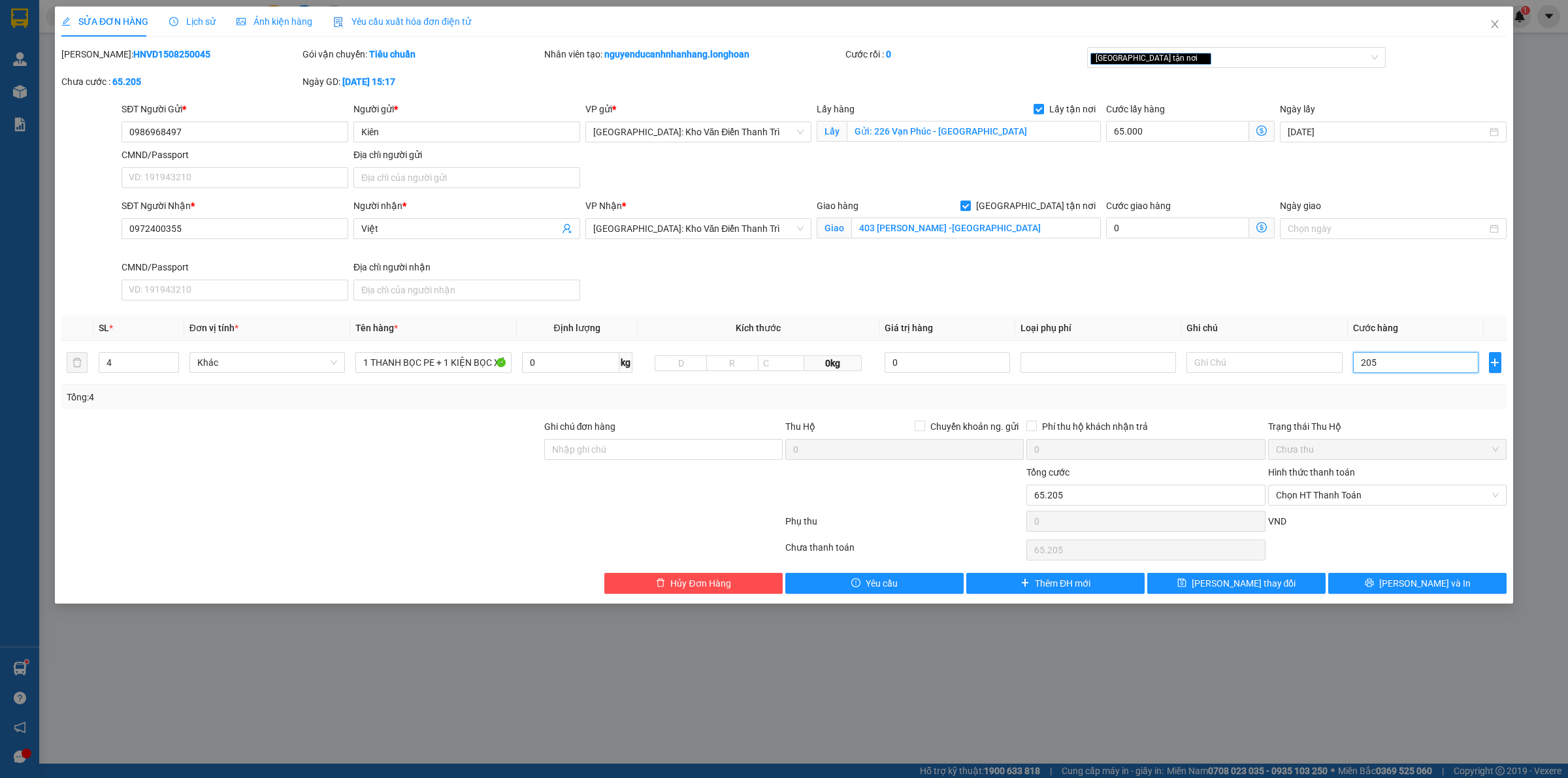
type input "205"
type input "270.000"
type input "205.000"
click at [928, 501] on div at bounding box center [904, 488] width 241 height 46
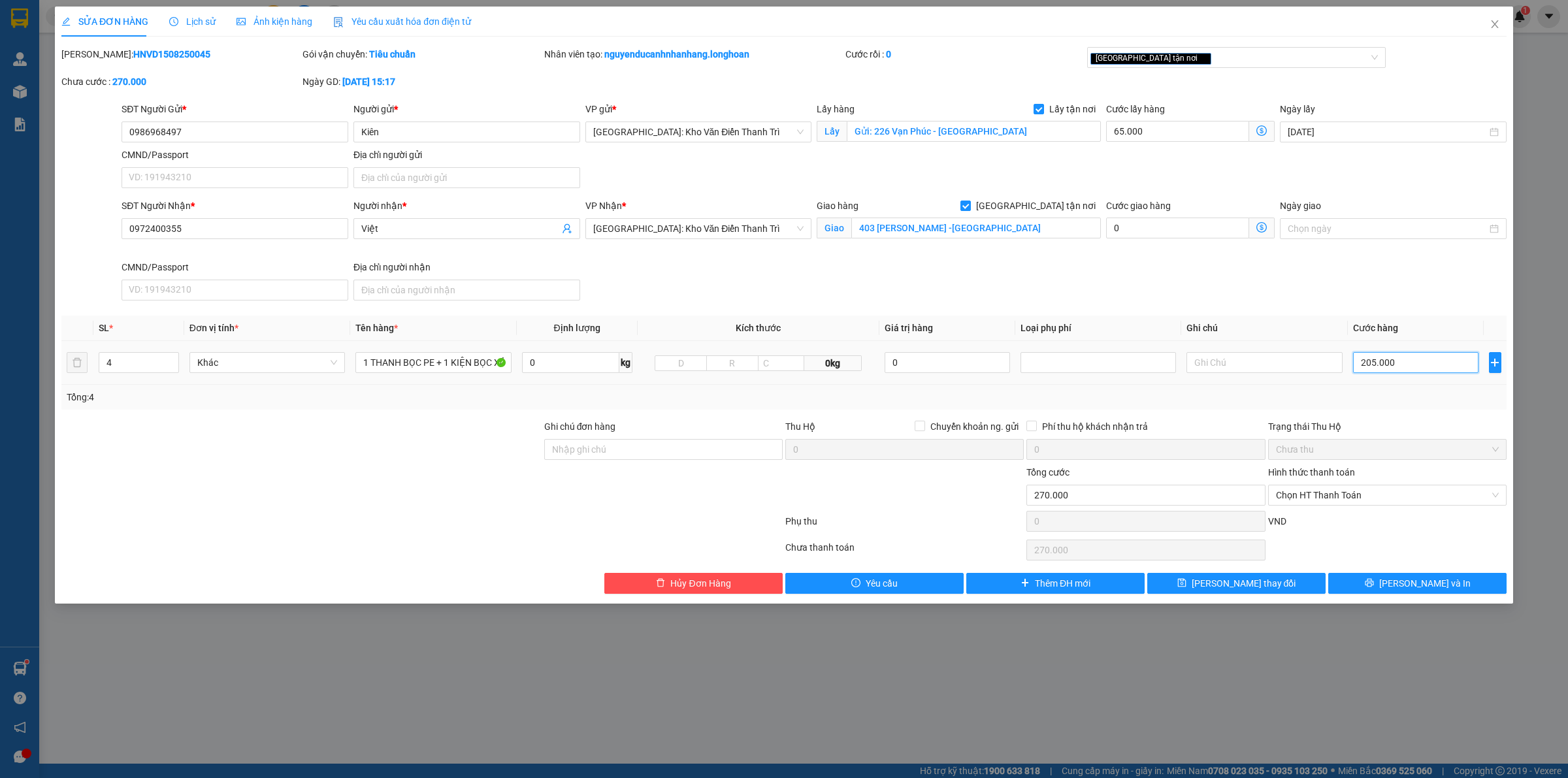
click at [1402, 368] on input "205.000" at bounding box center [1416, 362] width 125 height 21
type input "65.001"
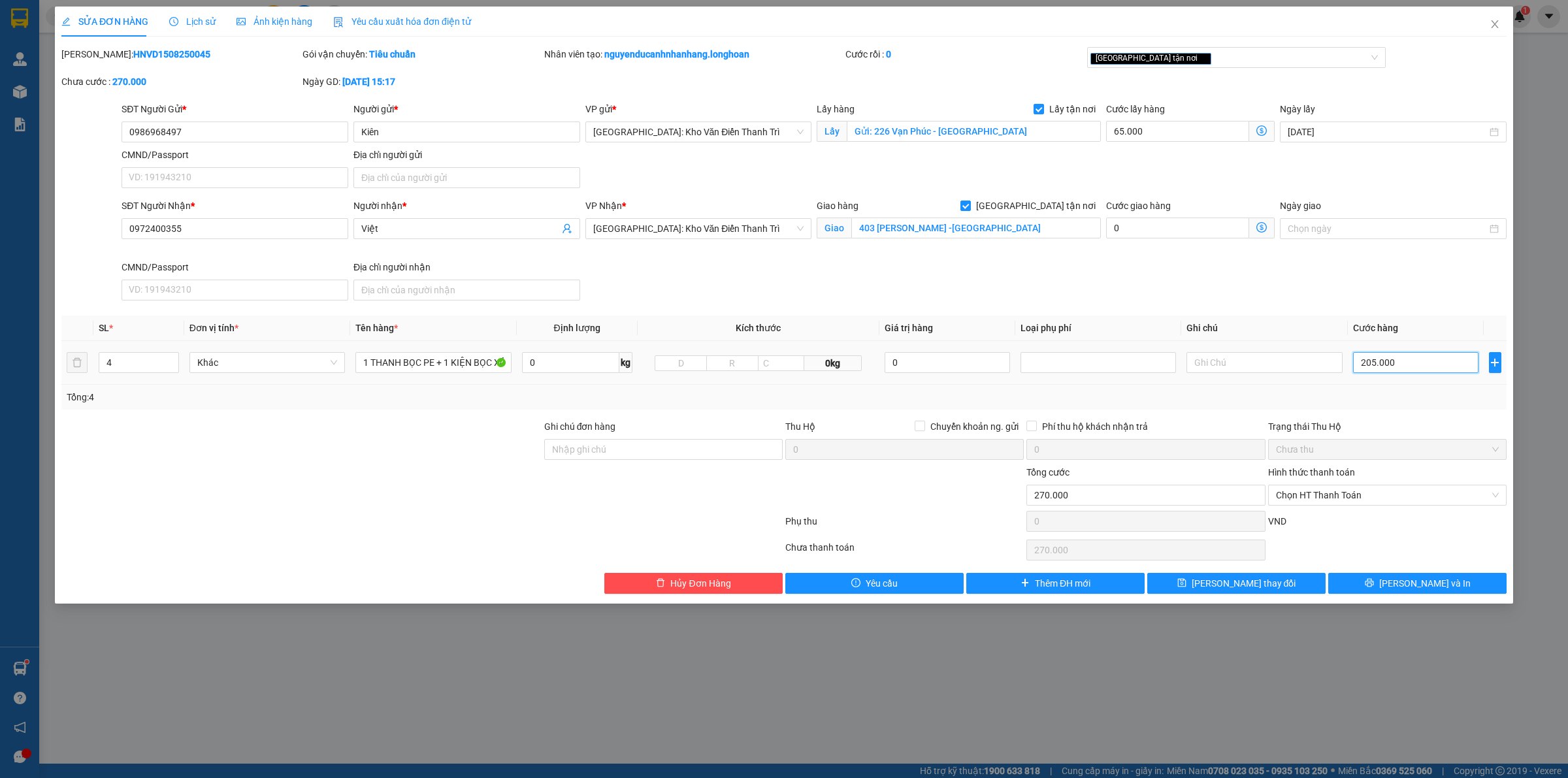
type input "1"
type input "65.013"
type input "13"
type input "65.135"
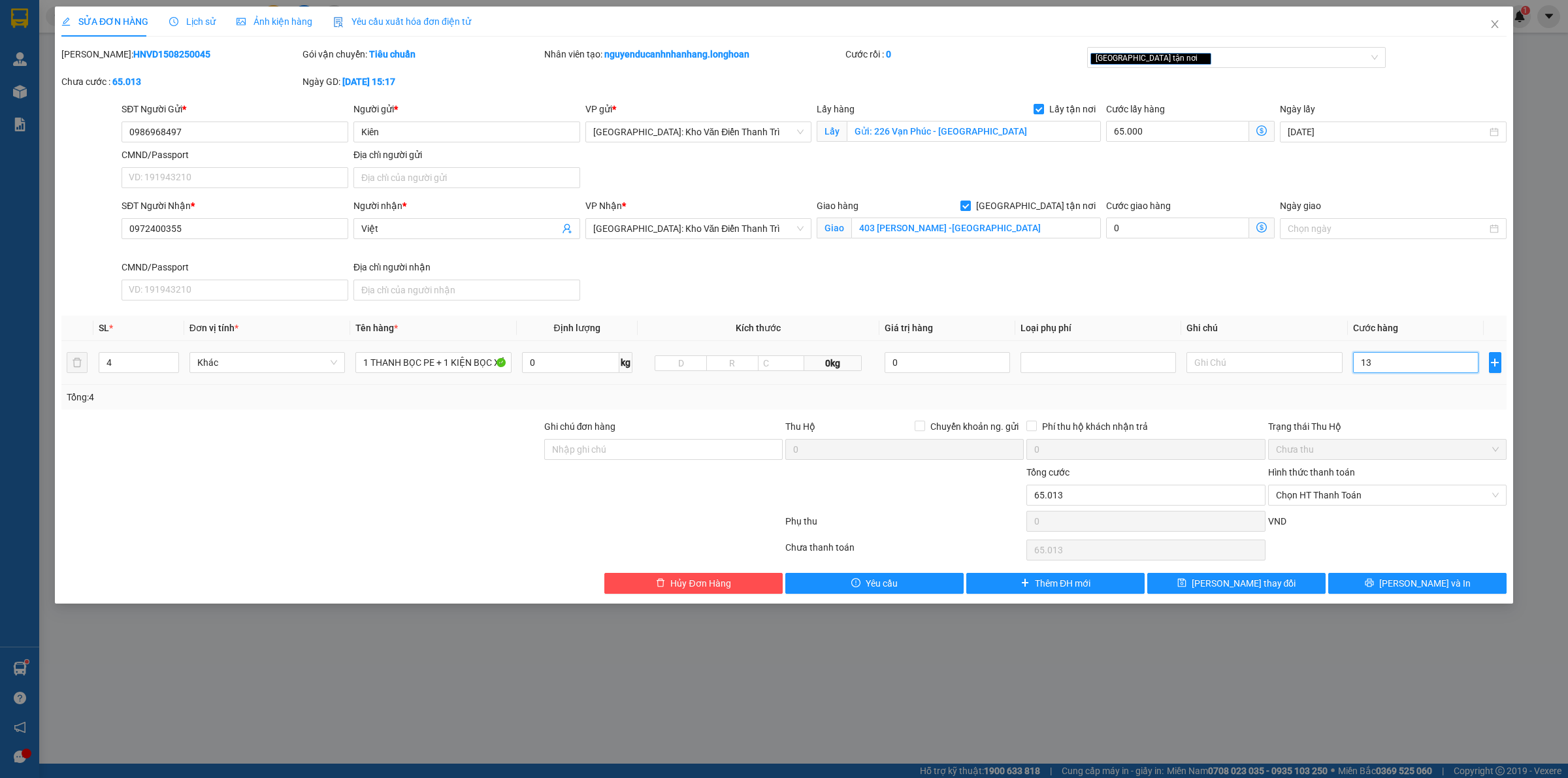
type input "65.135"
type input "135"
type input "200.000"
type input "135.000"
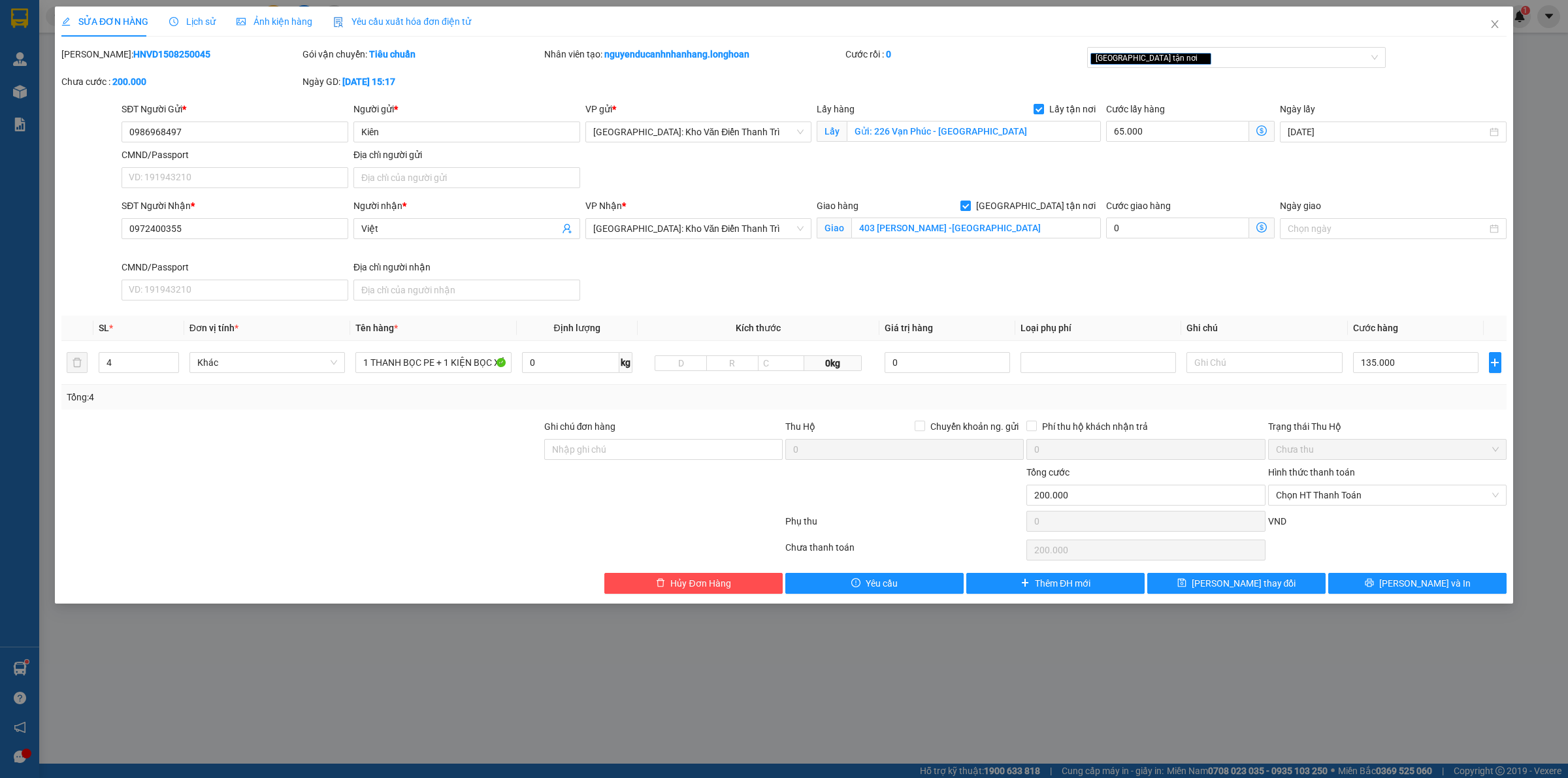
click at [1412, 400] on div "Tổng: 4" at bounding box center [784, 397] width 1435 height 15
click at [698, 450] on input "Ghi chú đơn hàng" at bounding box center [664, 450] width 239 height 21
type input "hàng giao nguyên kiện, hư vỡ ko đền"
click at [1404, 585] on button "[PERSON_NAME] và In" at bounding box center [1418, 584] width 178 height 21
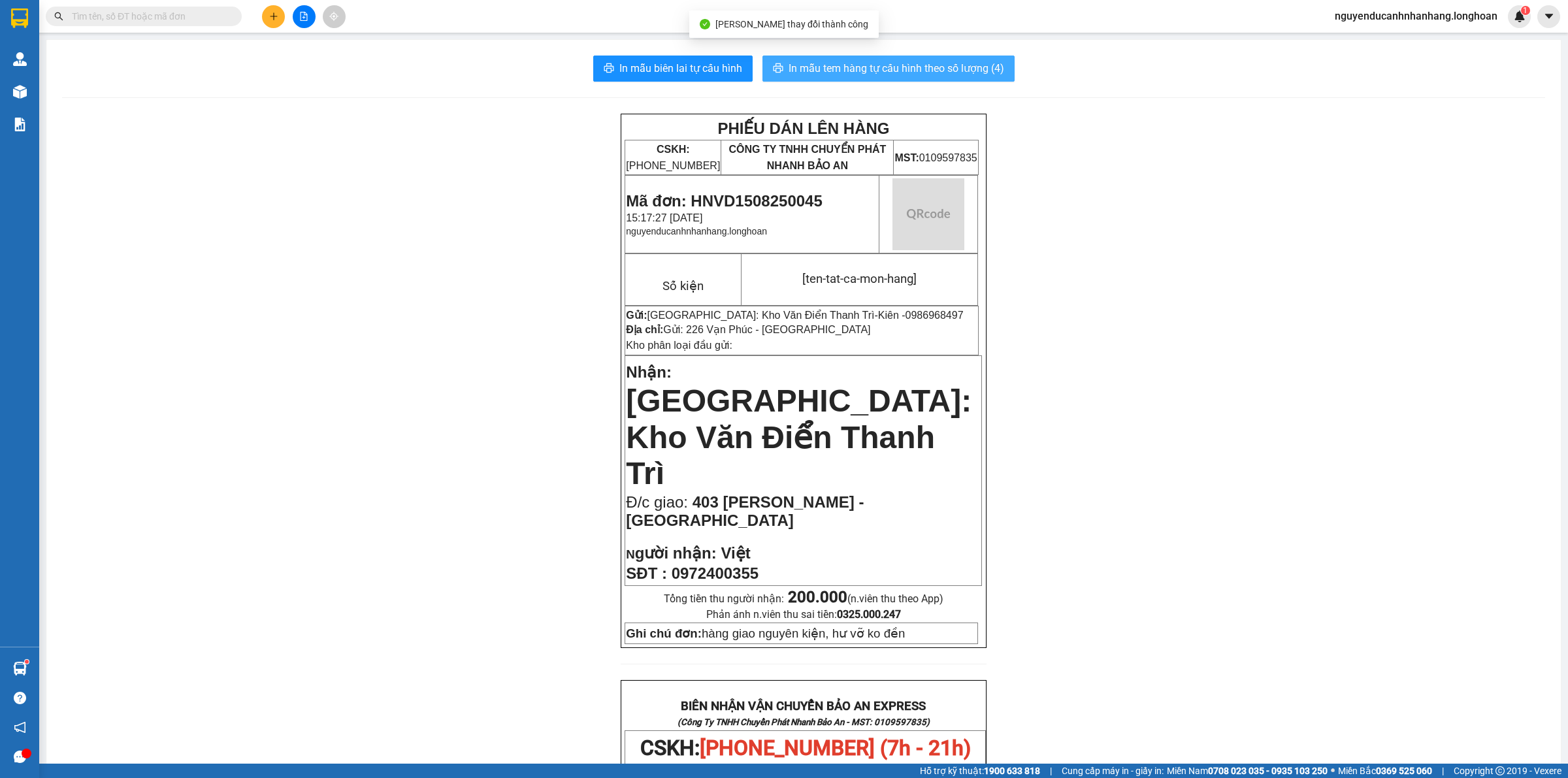
click at [935, 70] on span "In mẫu tem hàng tự cấu hình theo số lượng (4)" at bounding box center [896, 68] width 215 height 16
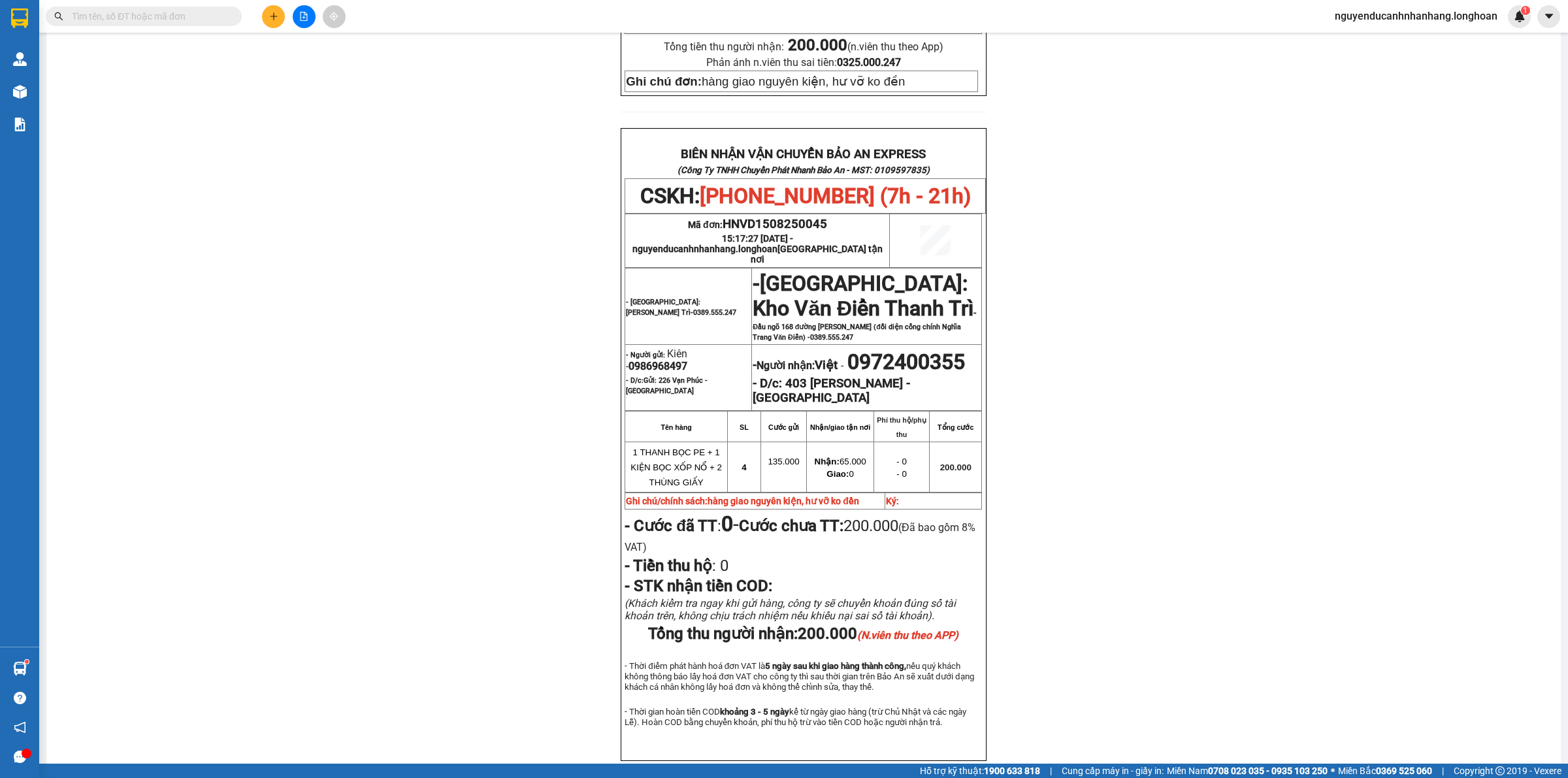
scroll to position [564, 0]
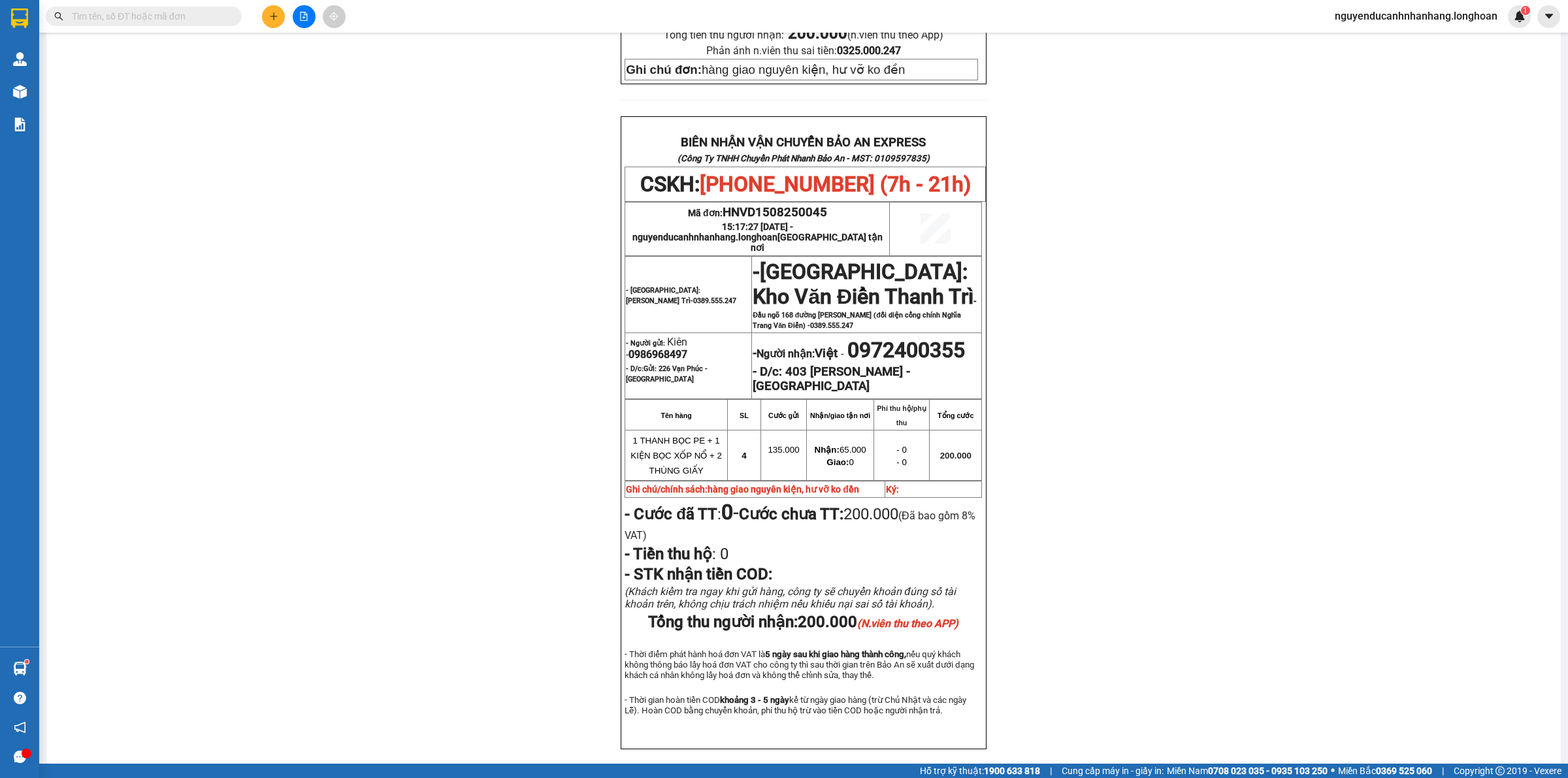
click at [666, 348] on span "0986968497" at bounding box center [658, 354] width 59 height 12
copy span "0986968497"
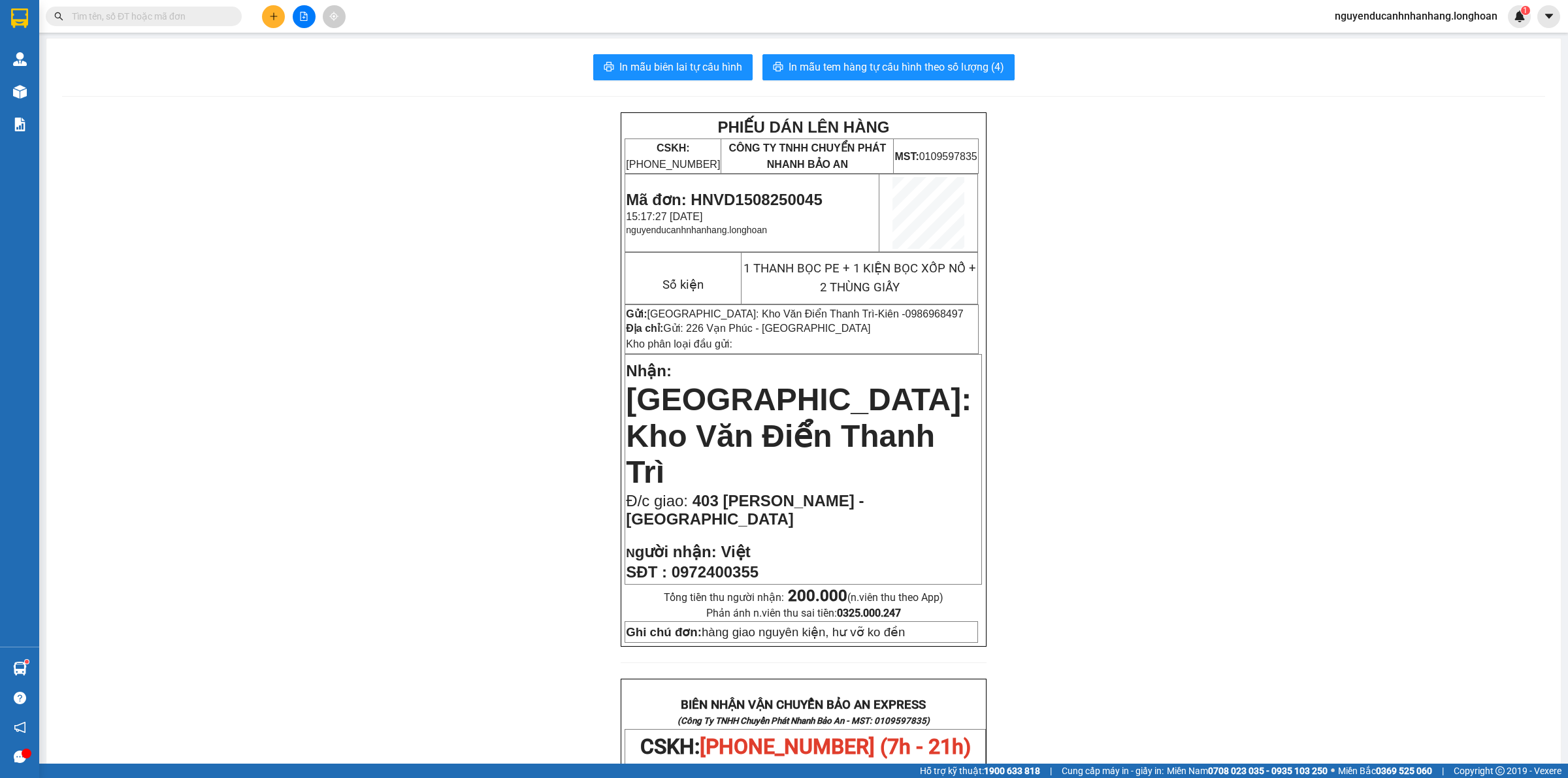
scroll to position [0, 0]
click at [906, 317] on span "0986968497" at bounding box center [934, 315] width 58 height 11
copy span "0986968497"
click at [190, 20] on input "text" at bounding box center [149, 16] width 154 height 15
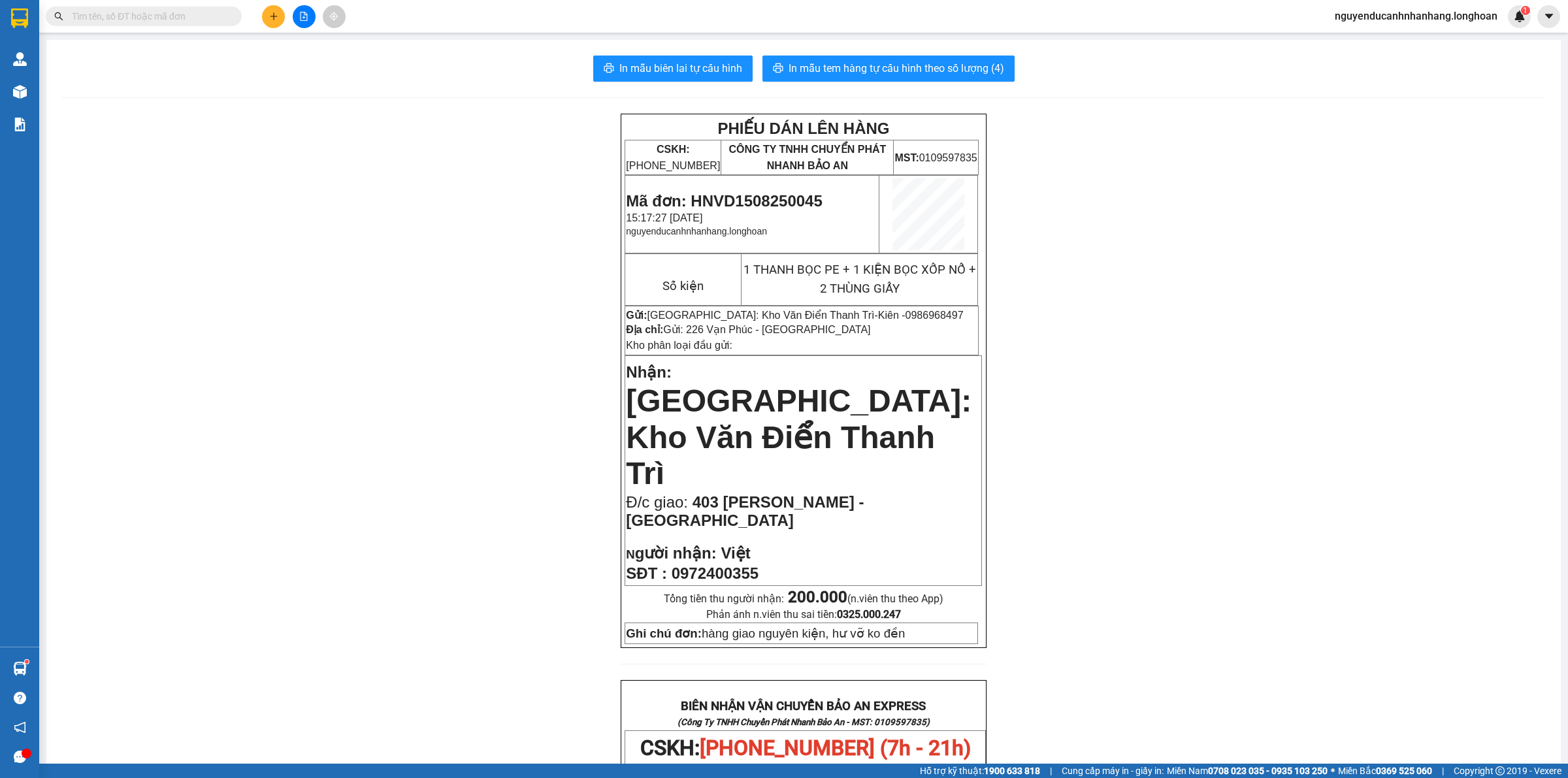
paste input "0986968497"
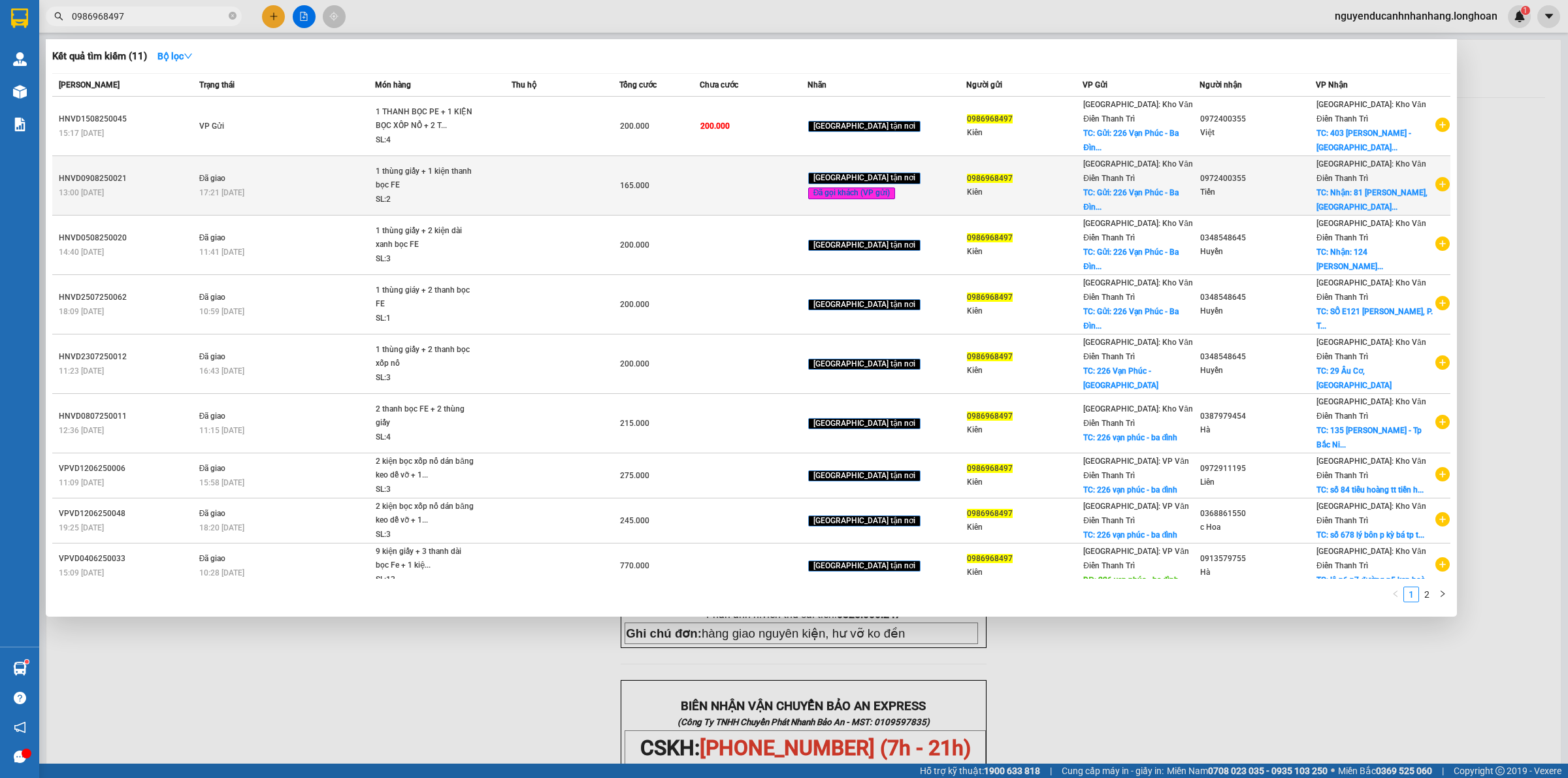
type input "0986968497"
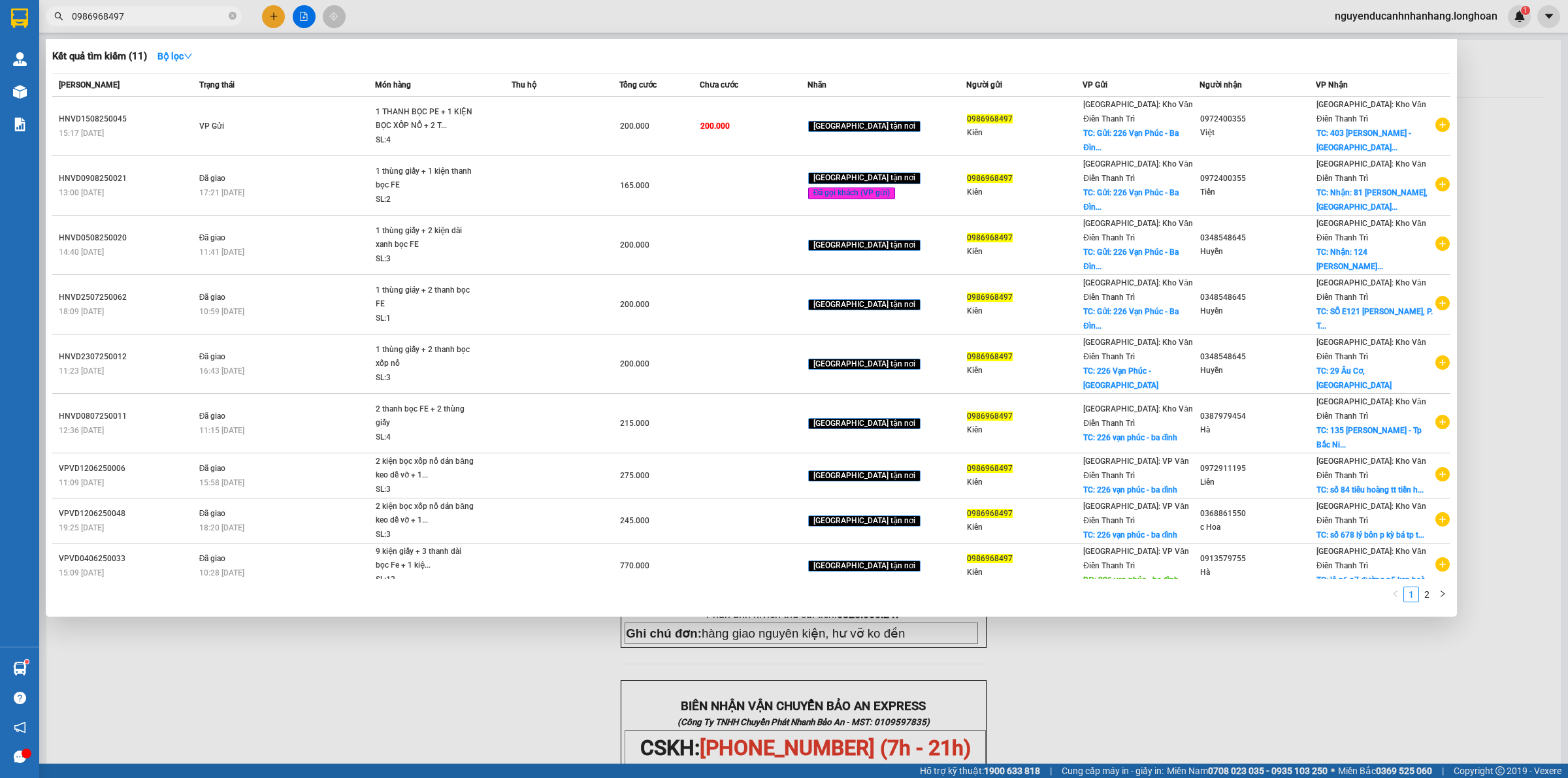
click at [1073, 714] on div at bounding box center [784, 389] width 1568 height 778
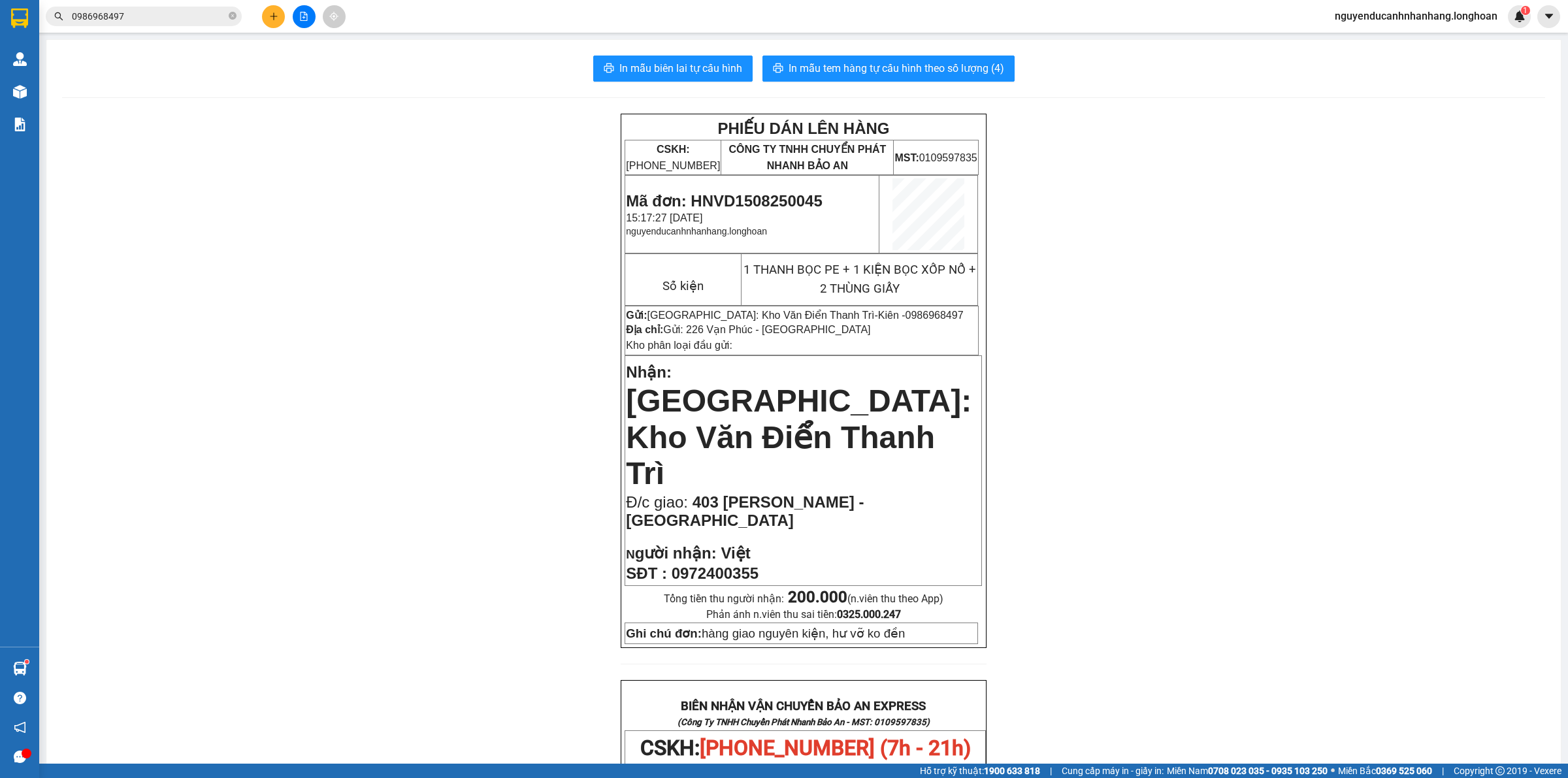
click at [789, 192] on span "Mã đơn: HNVD1508250045" at bounding box center [723, 201] width 196 height 17
click at [783, 197] on span "Mã đơn: HNVD1508250045" at bounding box center [723, 201] width 196 height 17
copy span "HNVD1508250045"
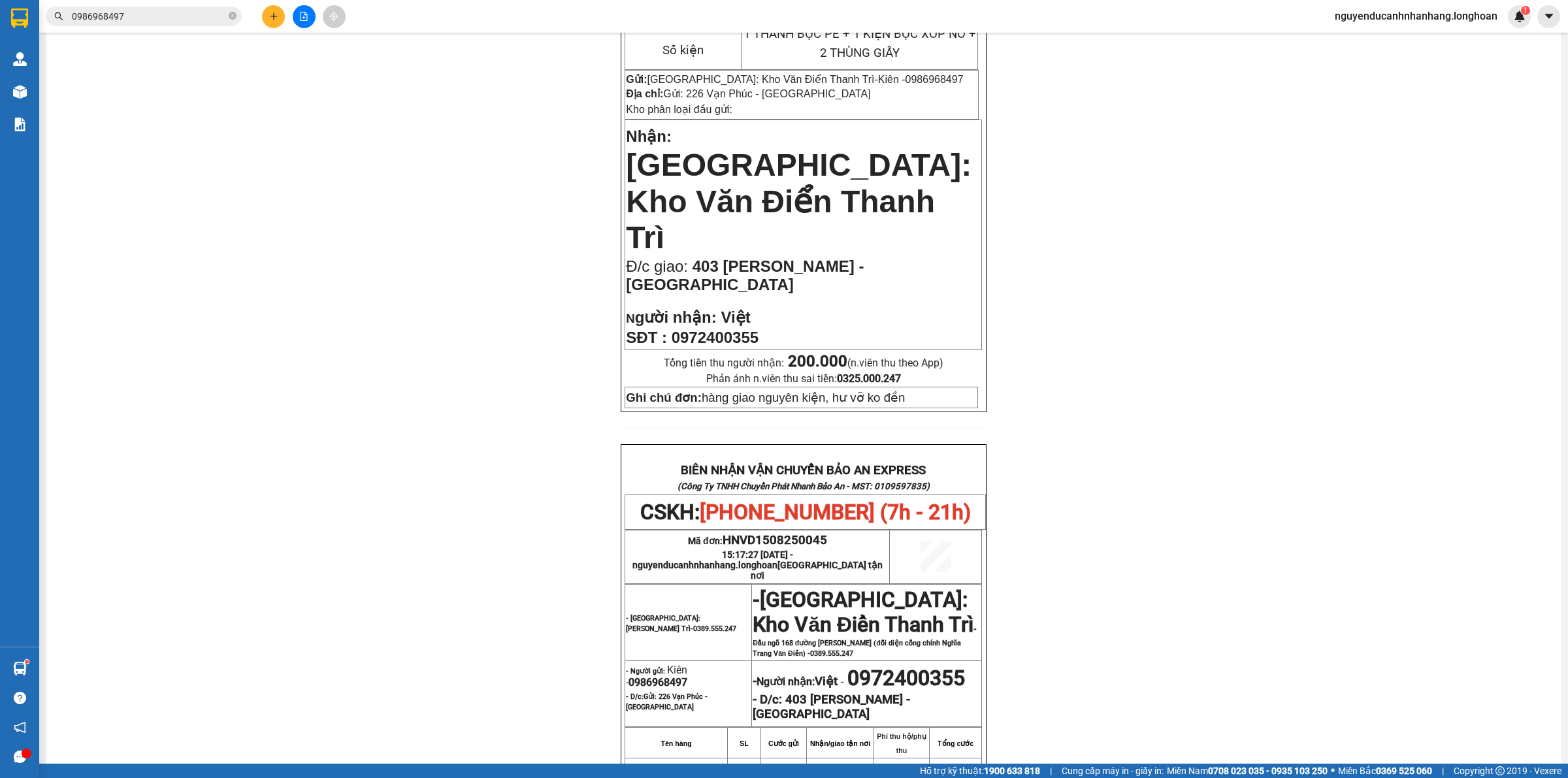
scroll to position [490, 0]
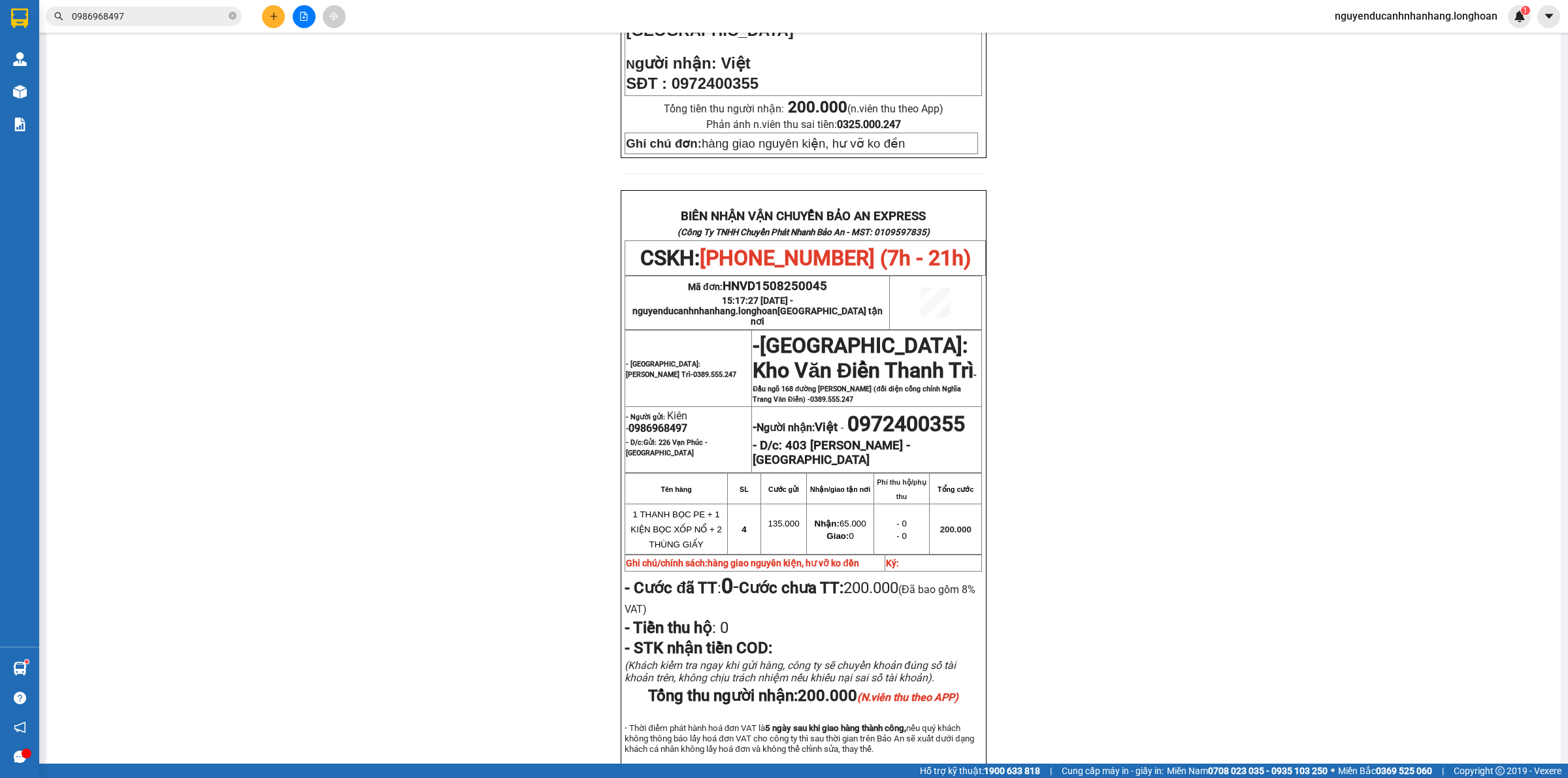
click at [1311, 226] on div "PHIẾU DÁN LÊN HÀNG CSKH: 1900.06.88.33 CÔNG TY TNHH CHUYỂN PHÁT NHANH BẢO AN MS…" at bounding box center [804, 239] width 1483 height 1232
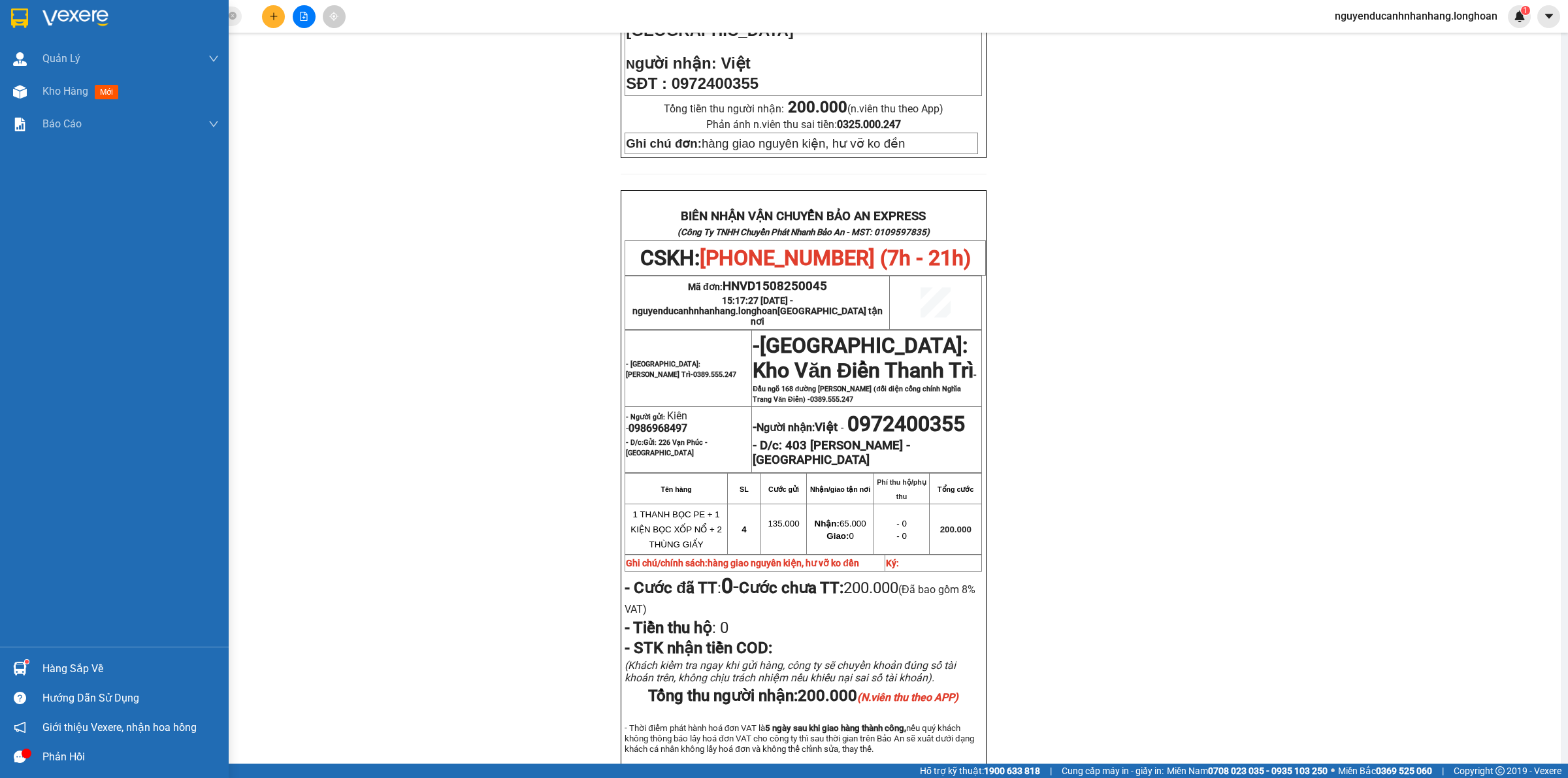
click at [12, 26] on img at bounding box center [20, 18] width 17 height 20
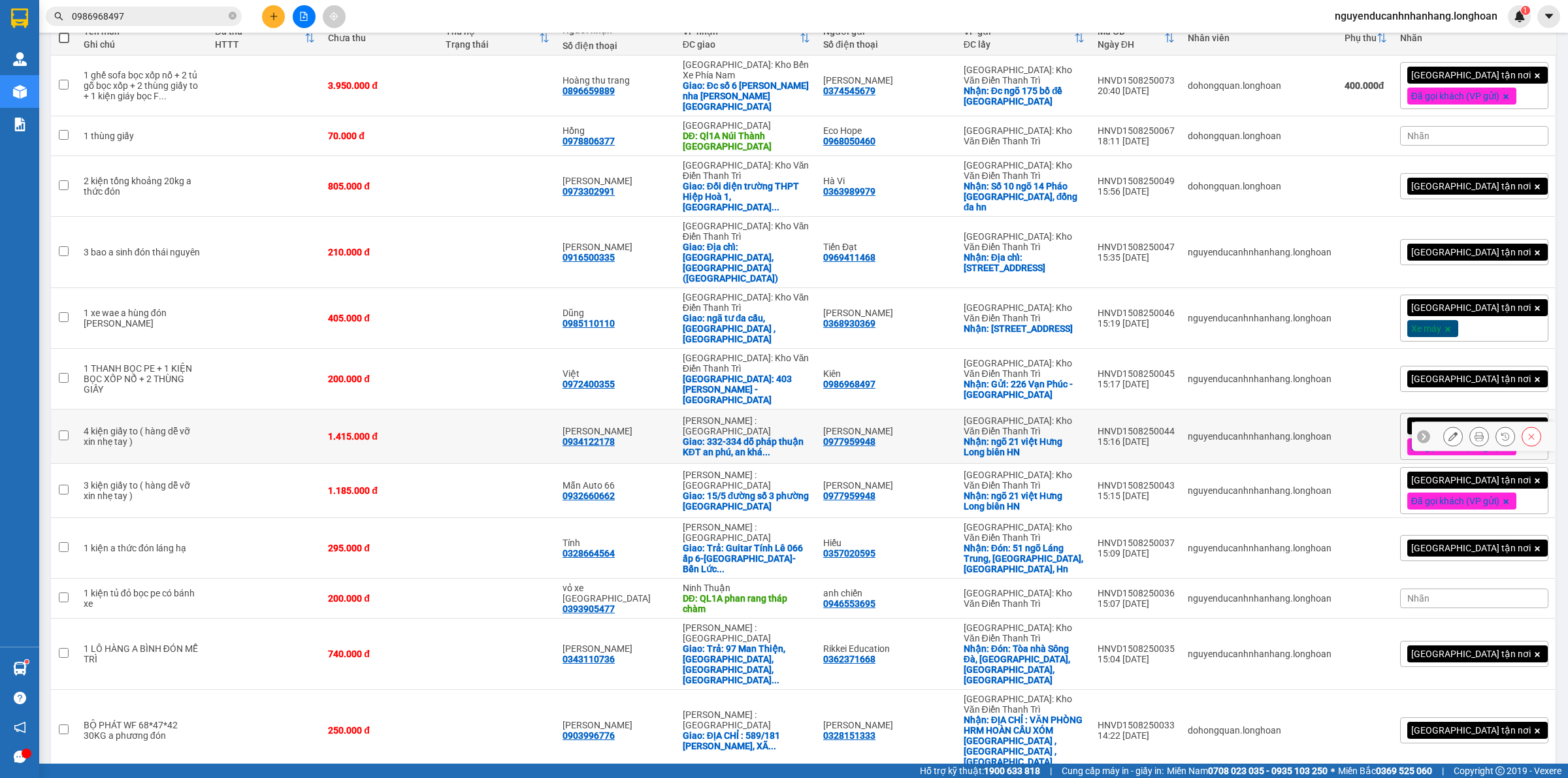
scroll to position [81, 0]
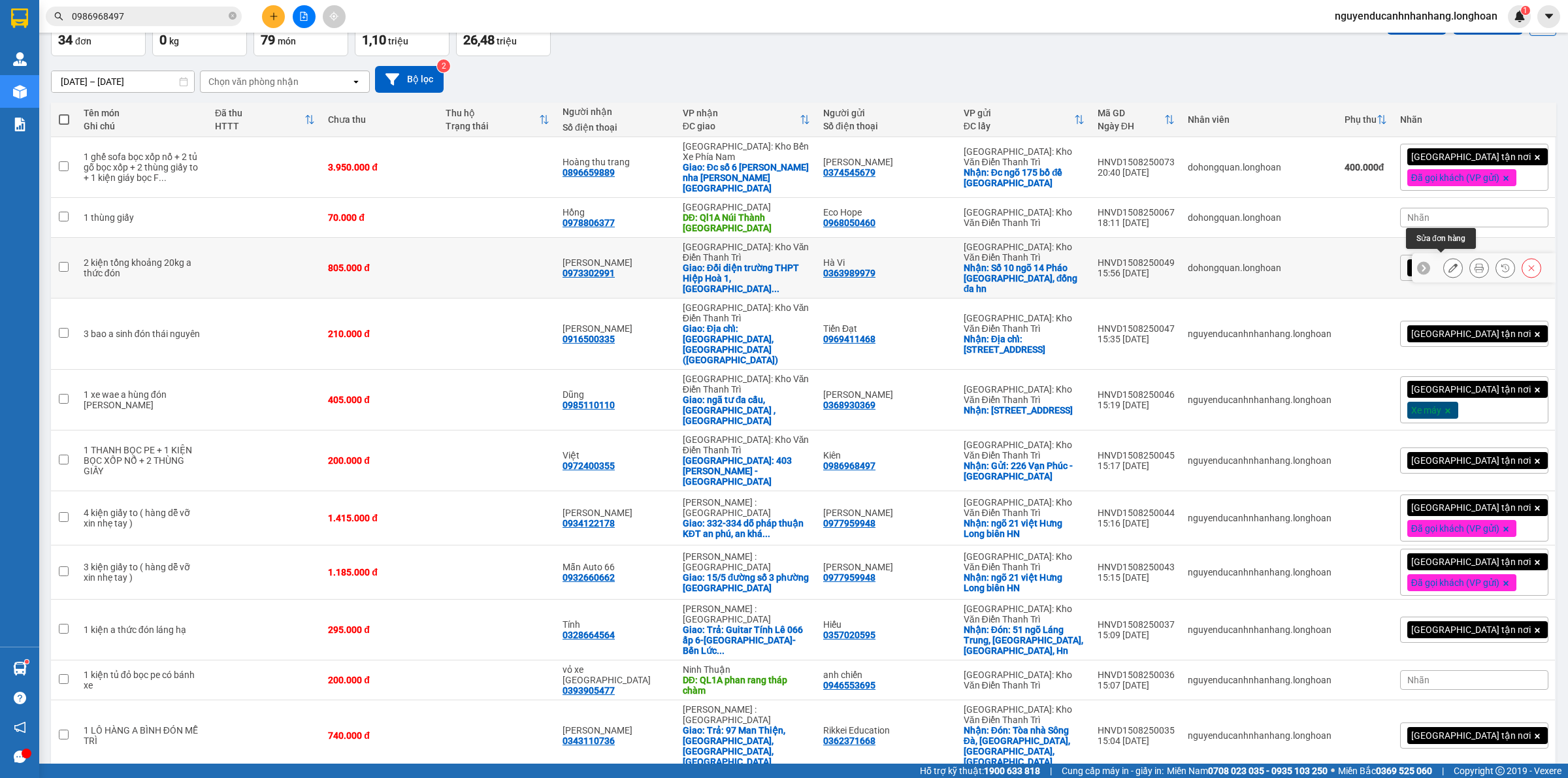
click at [1444, 263] on button at bounding box center [1453, 268] width 18 height 22
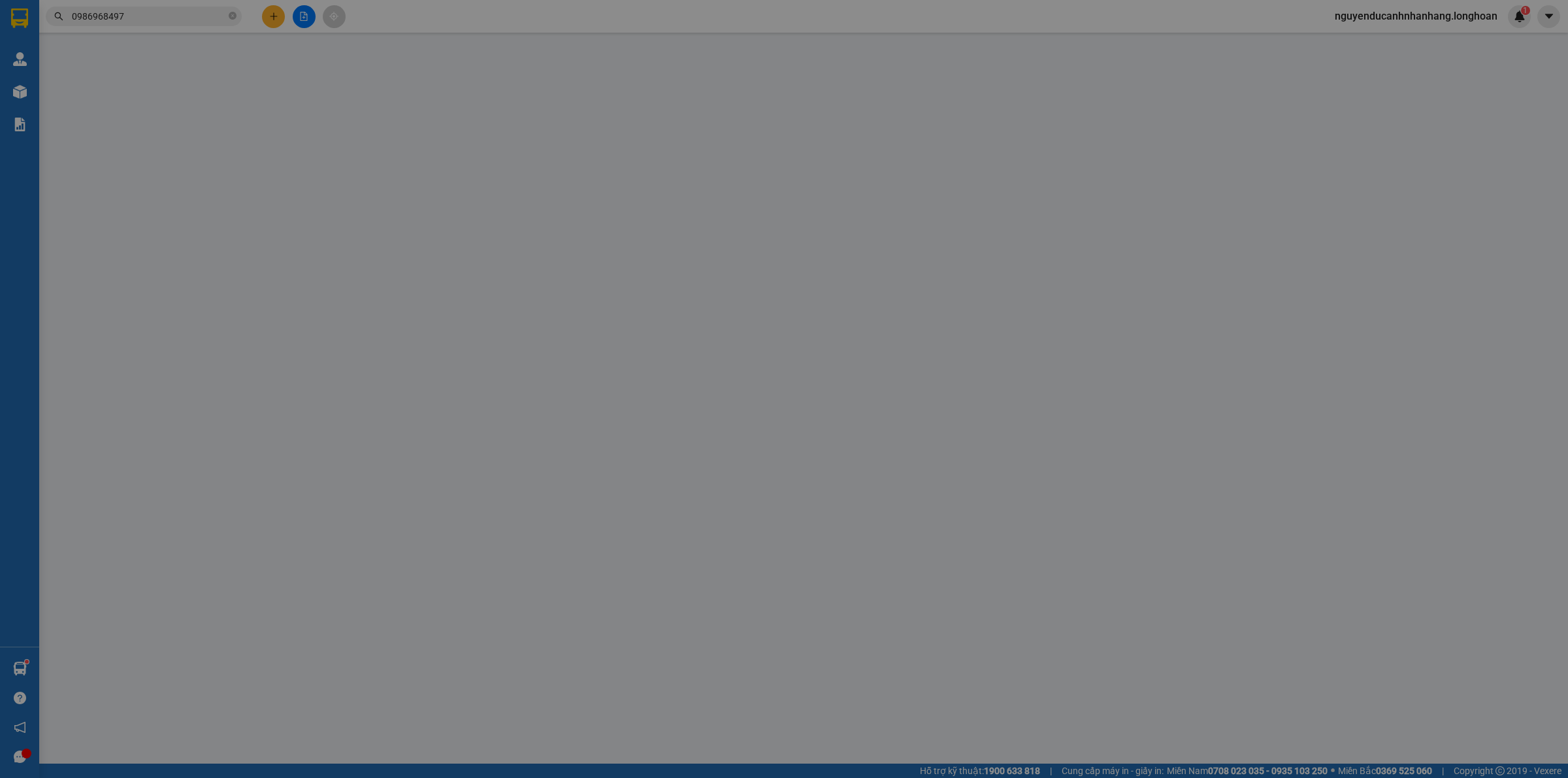
type input "0363989979"
type input "Hà Vi"
checkbox input "true"
type input "Số 10 ngõ 14 Pháo Đài Láng, đống đa hn"
type input "0973302991"
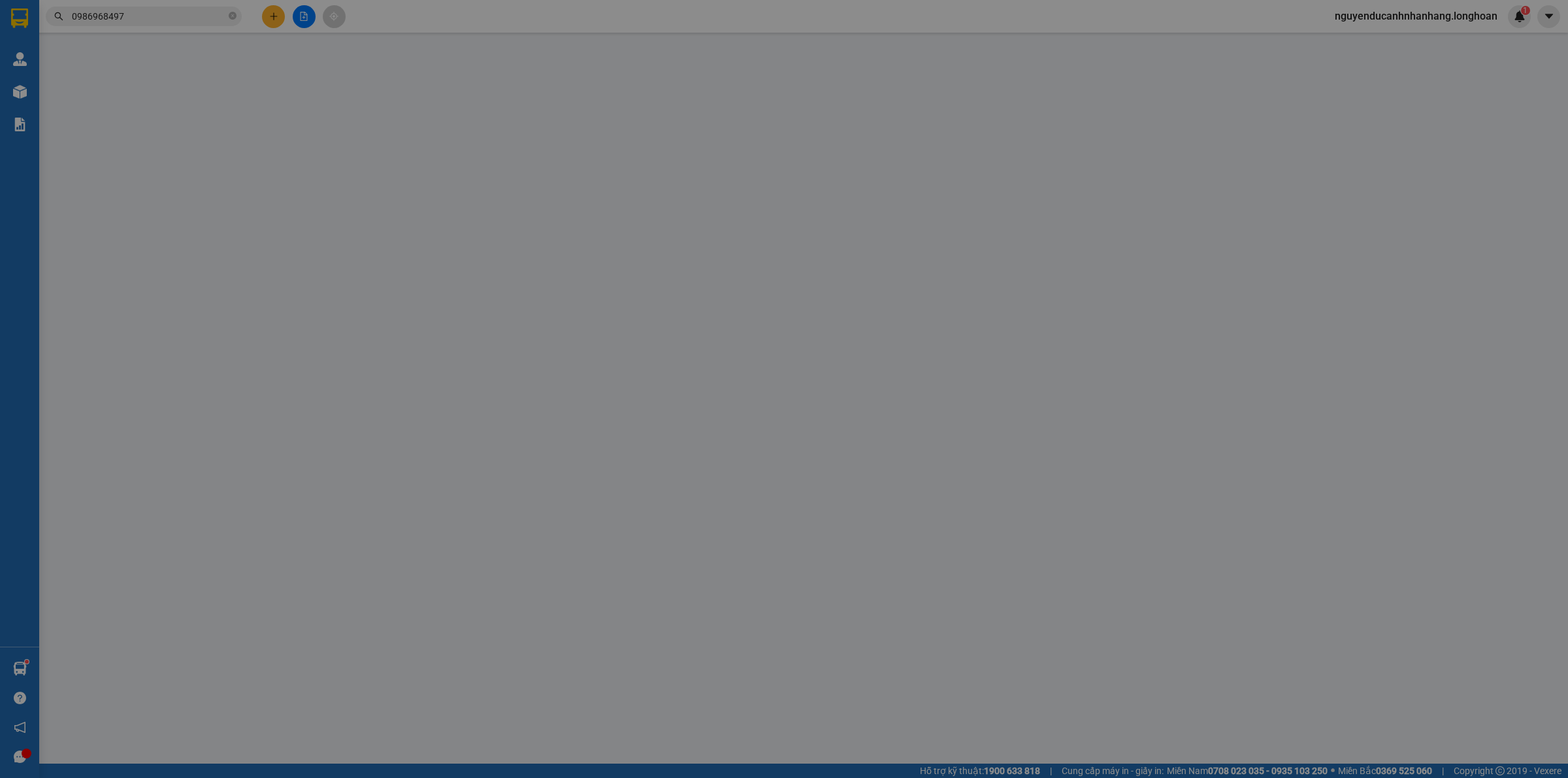
type input "[PERSON_NAME]"
checkbox input "true"
type input "Đối diện trường THPT Hiệp Hoà 1, Đường Hoàng Văn Thái, Thôn 2, Xã Hiệp Hoà, tỉn…"
type input "805.000"
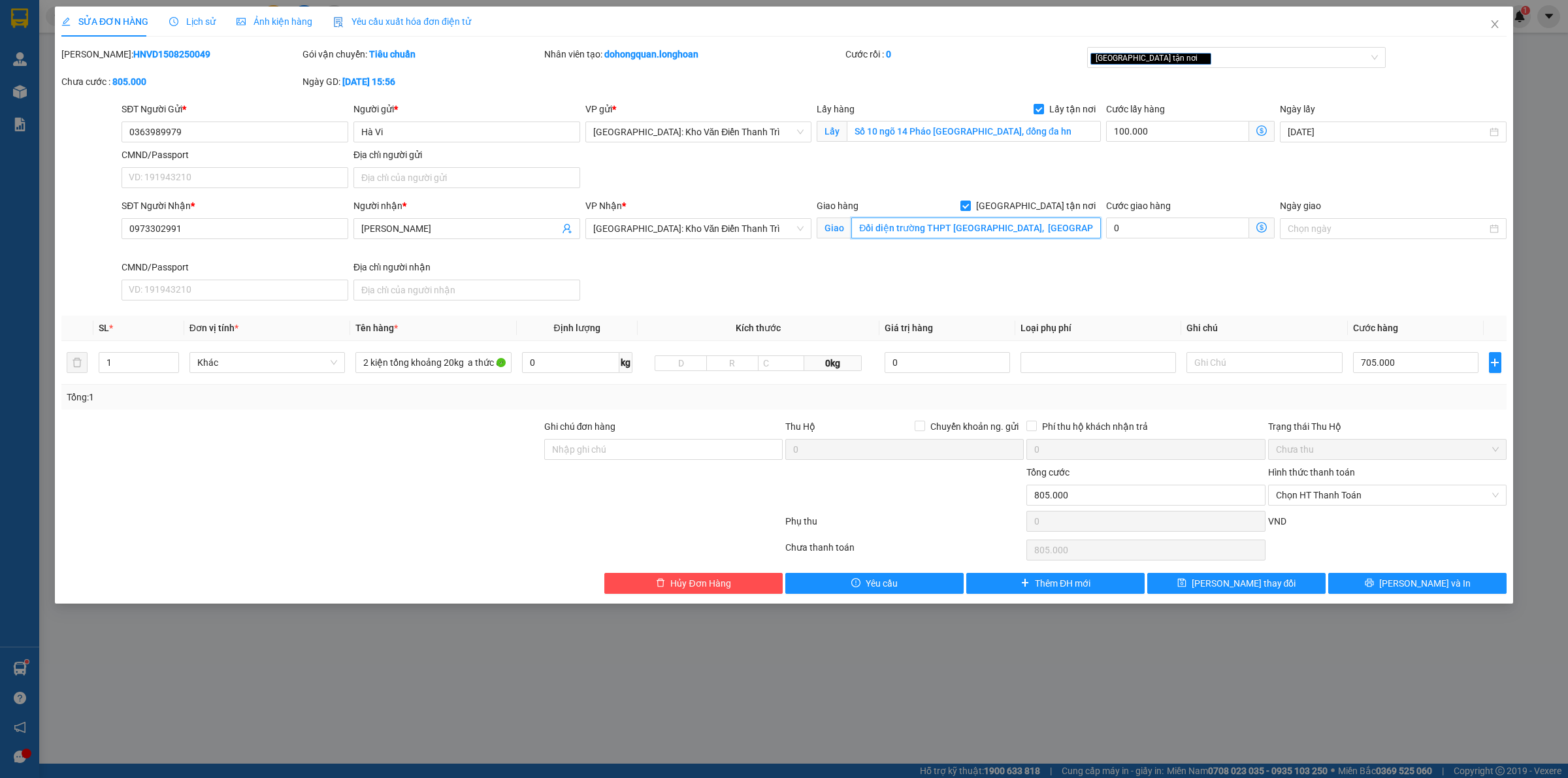
click at [1036, 232] on input "Đối diện trường THPT Hiệp Hoà 1, Đường Hoàng Văn Thái, Thôn 2, Xã Hiệp Hoà, tỉn…" at bounding box center [976, 228] width 250 height 21
click at [1060, 232] on input "Đối diện trường THPT Hiệp Hoà 1, Đường Hoàng Văn Thái, Thôn 2, Xã Hiệp Hoà, tỉn…" at bounding box center [976, 228] width 250 height 21
click at [393, 354] on input "2 kiện tổng khoảng 20kg a thức đón" at bounding box center [433, 362] width 156 height 21
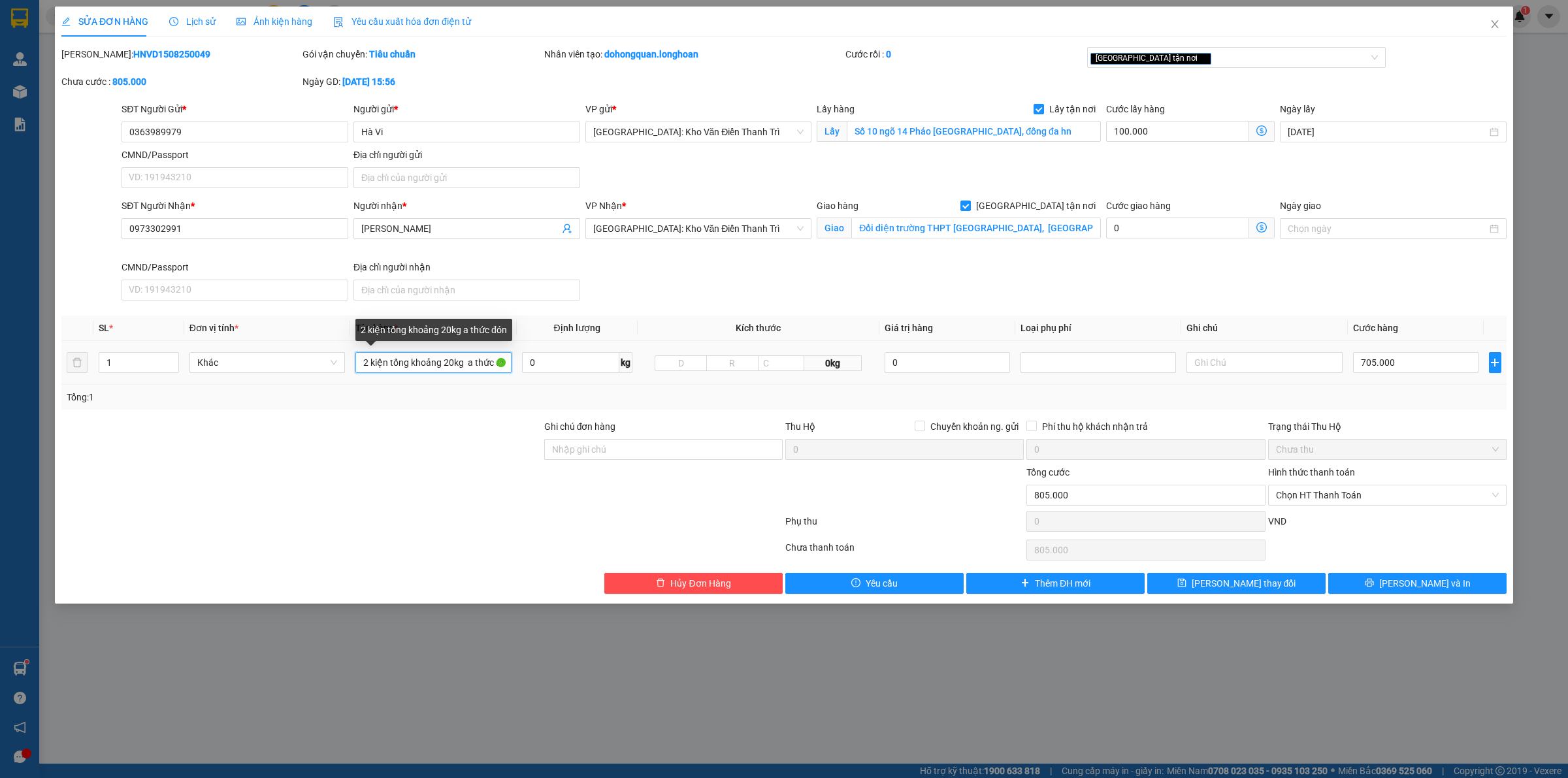
click at [393, 354] on input "2 kiện tổng khoảng 20kg a thức đón" at bounding box center [433, 362] width 156 height 21
type input "2 KIỆN TỦ"
click at [146, 371] on input "1" at bounding box center [138, 362] width 79 height 20
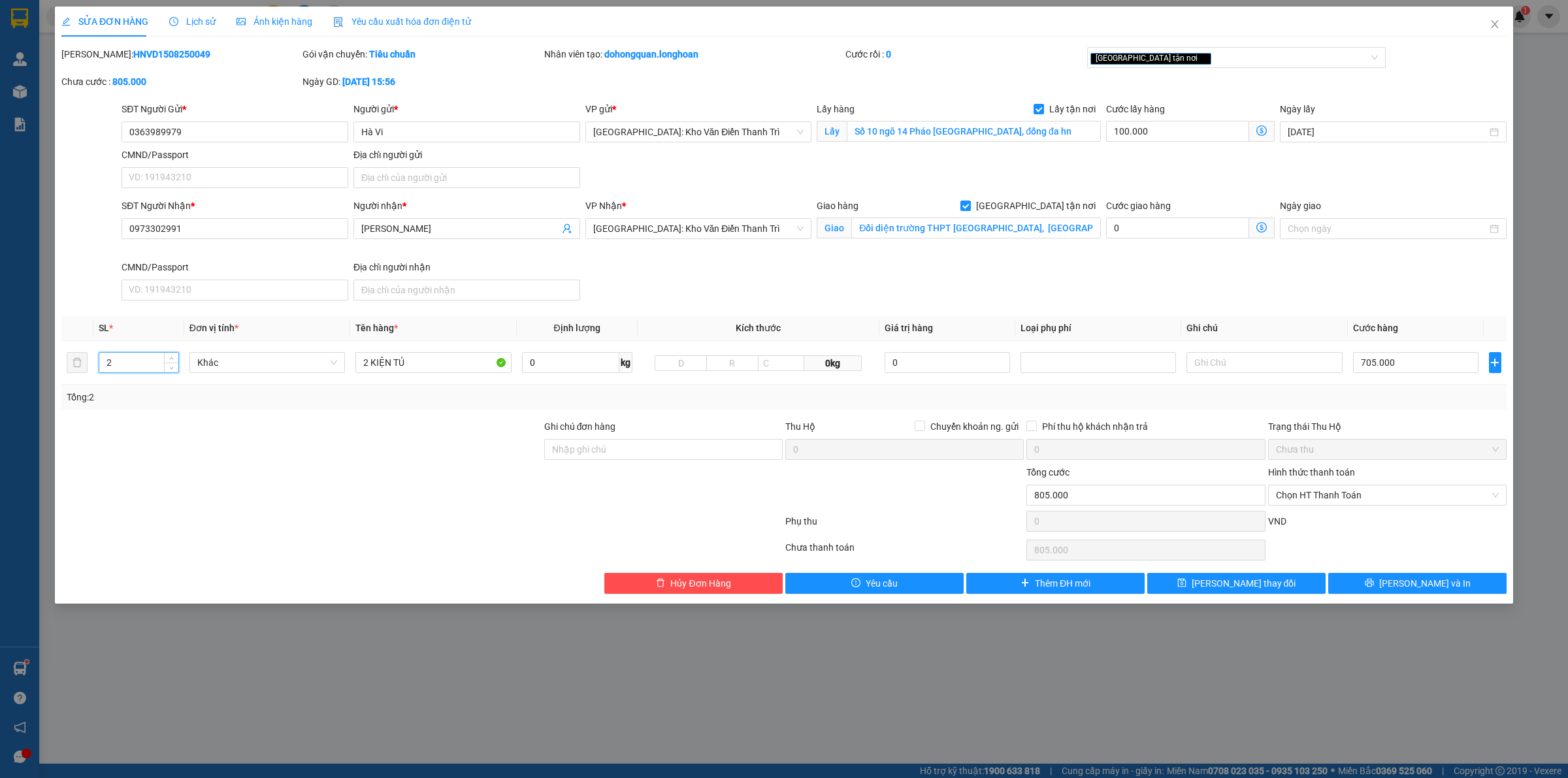
type input "2"
click at [282, 430] on div at bounding box center [302, 442] width 483 height 46
click at [194, 137] on input "0363989979" at bounding box center [235, 132] width 226 height 21
click at [1069, 232] on input "Đối diện trường THPT Hiệp Hoà 1, Đường Hoàng Văn Thái, Thôn 2, Xã Hiệp Hoà, tỉn…" at bounding box center [976, 228] width 250 height 21
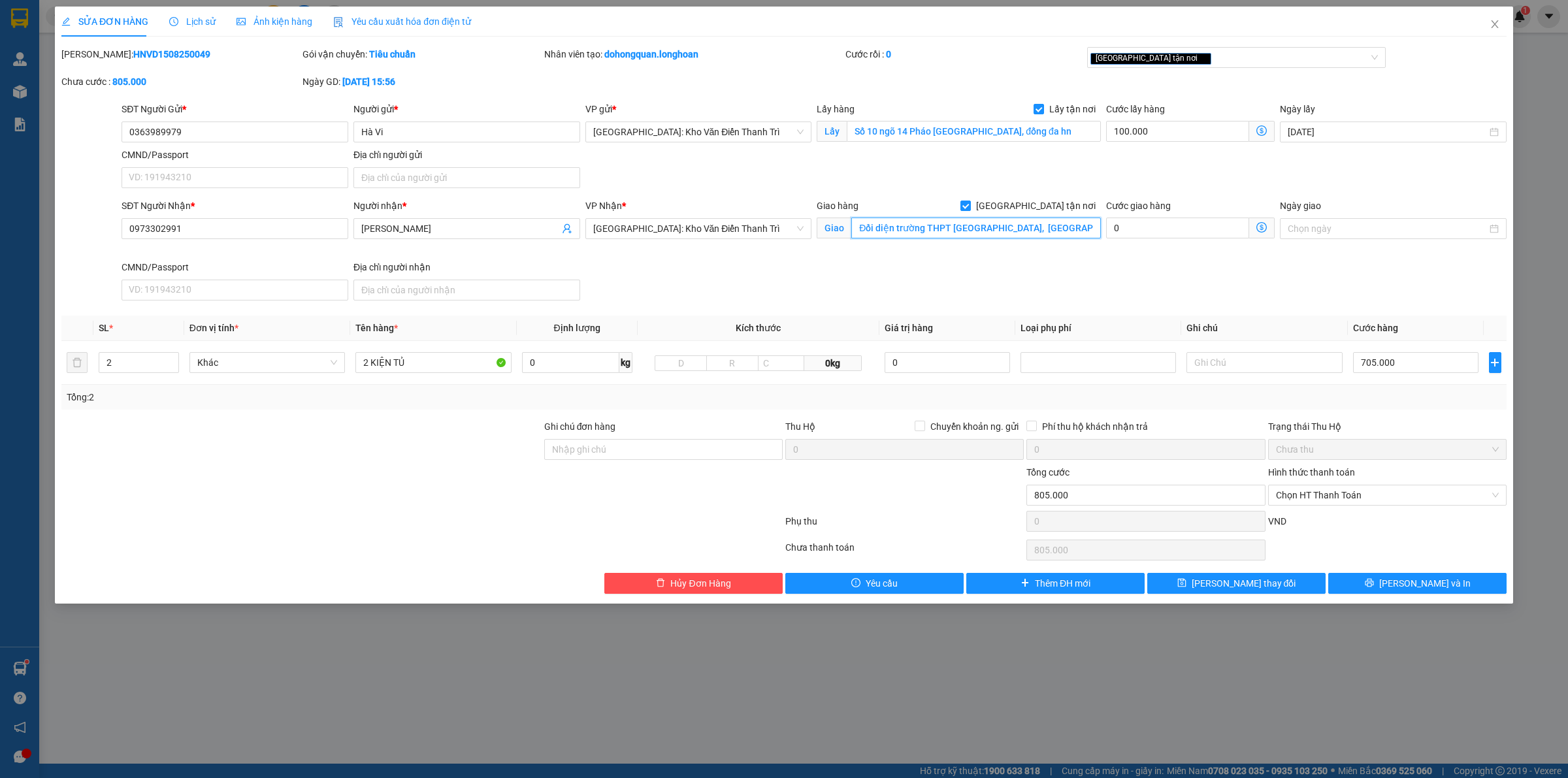
click at [1069, 232] on input "Đối diện trường THPT Hiệp Hoà 1, Đường Hoàng Văn Thái, Thôn 2, Xã Hiệp Hoà, tỉn…" at bounding box center [976, 228] width 250 height 21
click at [133, 49] on b "HNVD1508250049" at bounding box center [171, 54] width 77 height 10
copy b "HNVD1508250049"
click at [1386, 585] on button "[PERSON_NAME] và In" at bounding box center [1418, 584] width 178 height 21
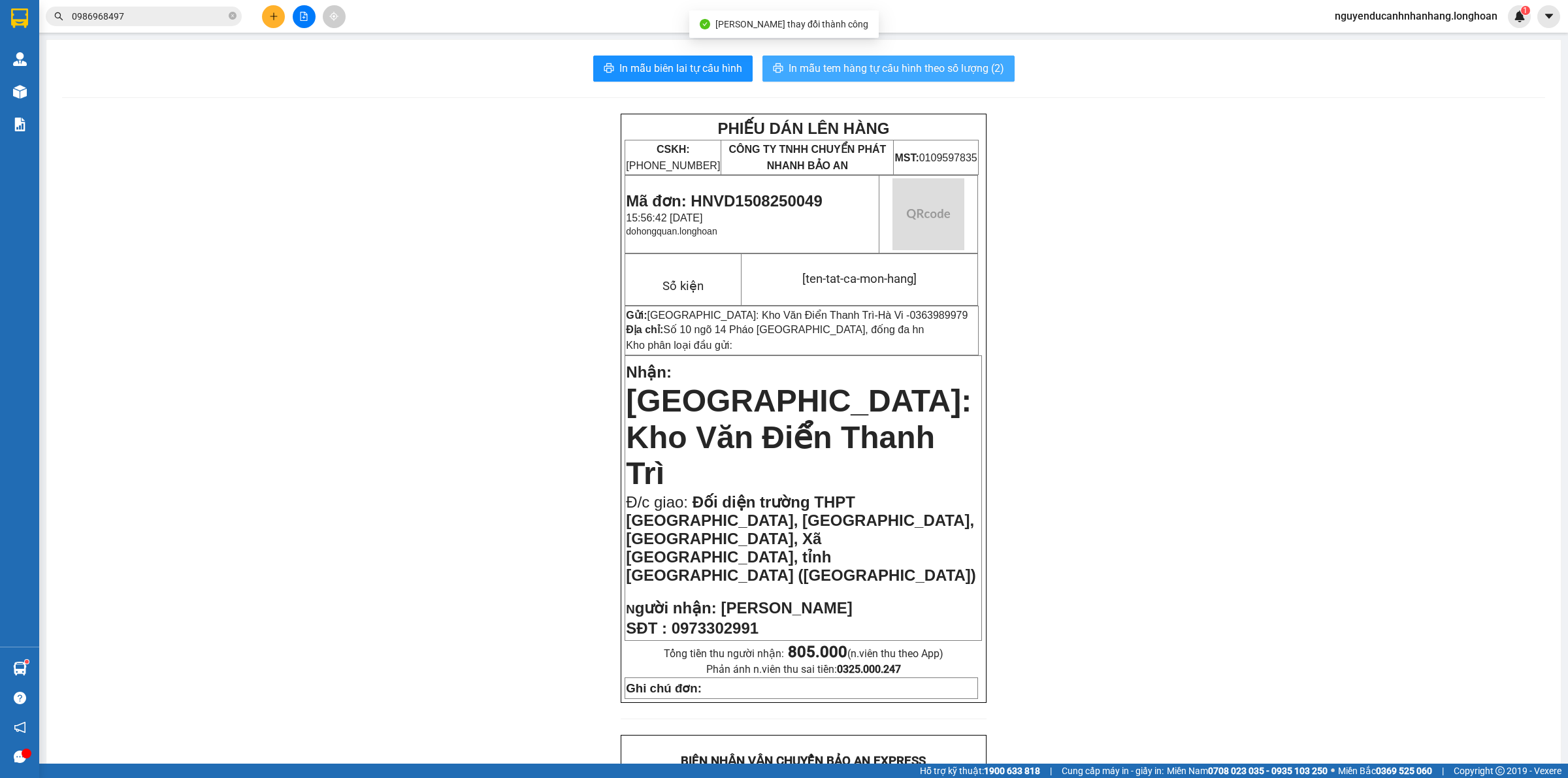
click at [802, 61] on span "In mẫu tem hàng tự cấu hình theo số lượng (2)" at bounding box center [896, 68] width 215 height 16
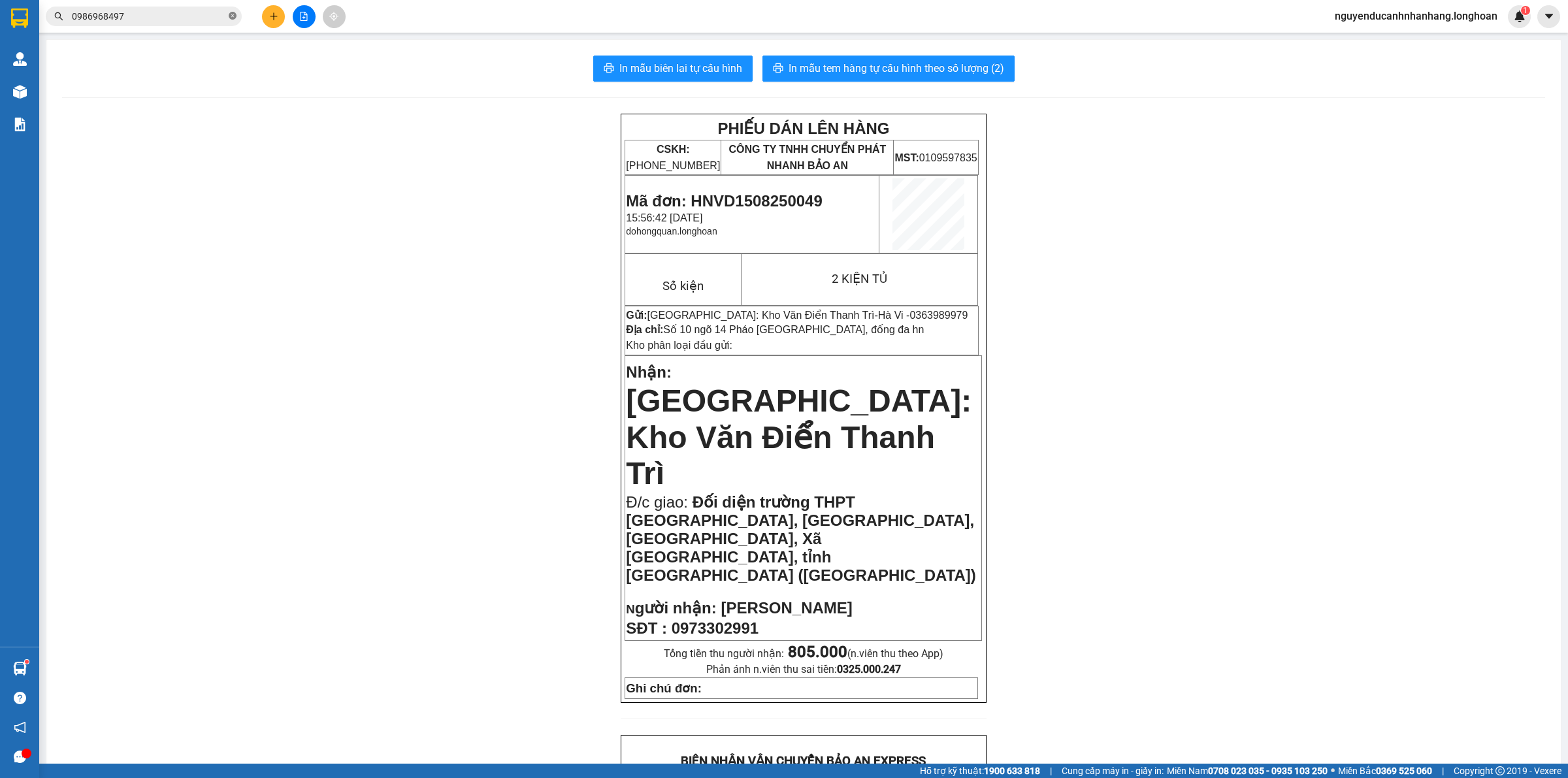
click at [234, 17] on icon "close-circle" at bounding box center [233, 16] width 8 height 8
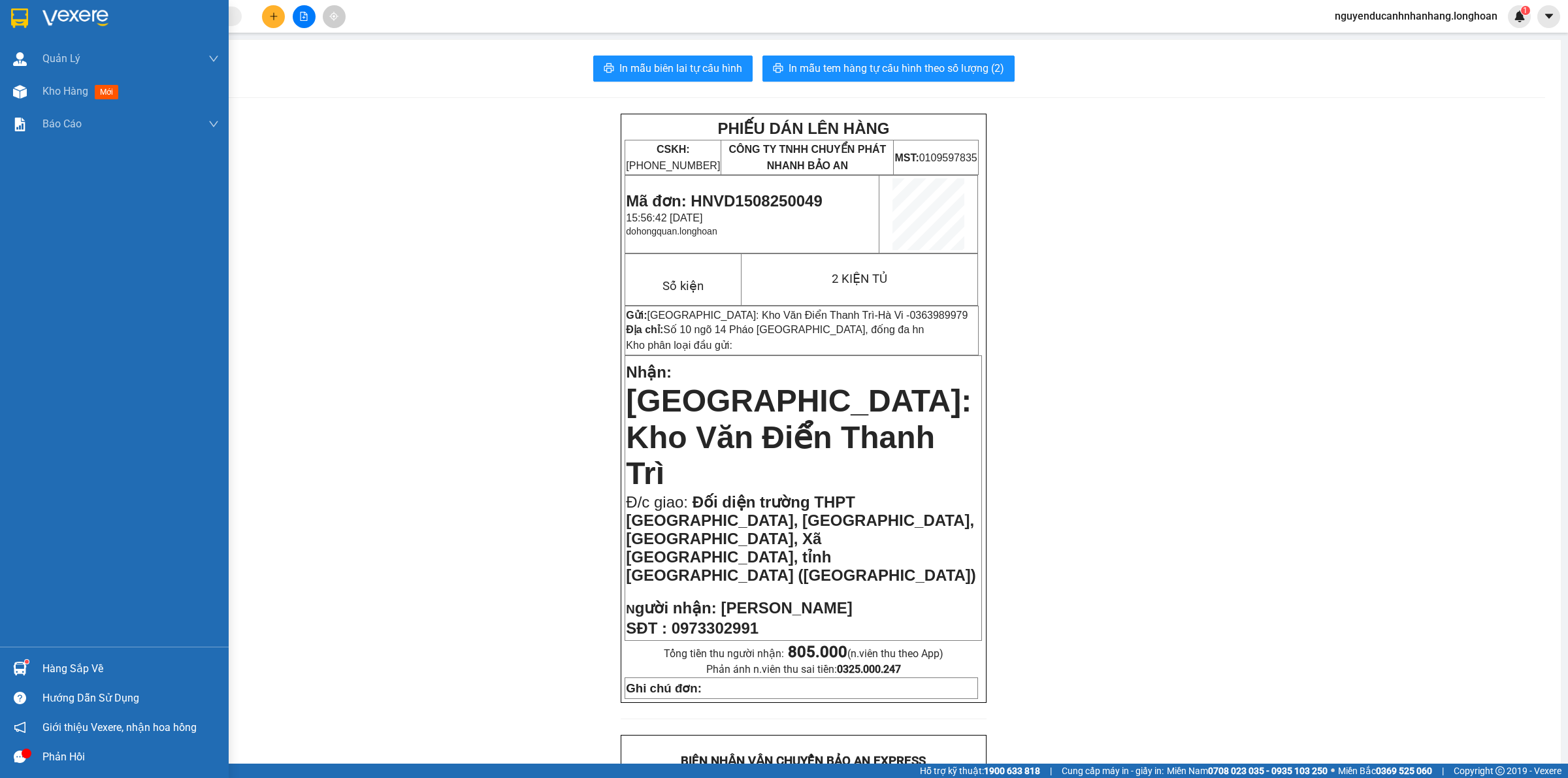
click at [17, 15] on img at bounding box center [20, 18] width 17 height 20
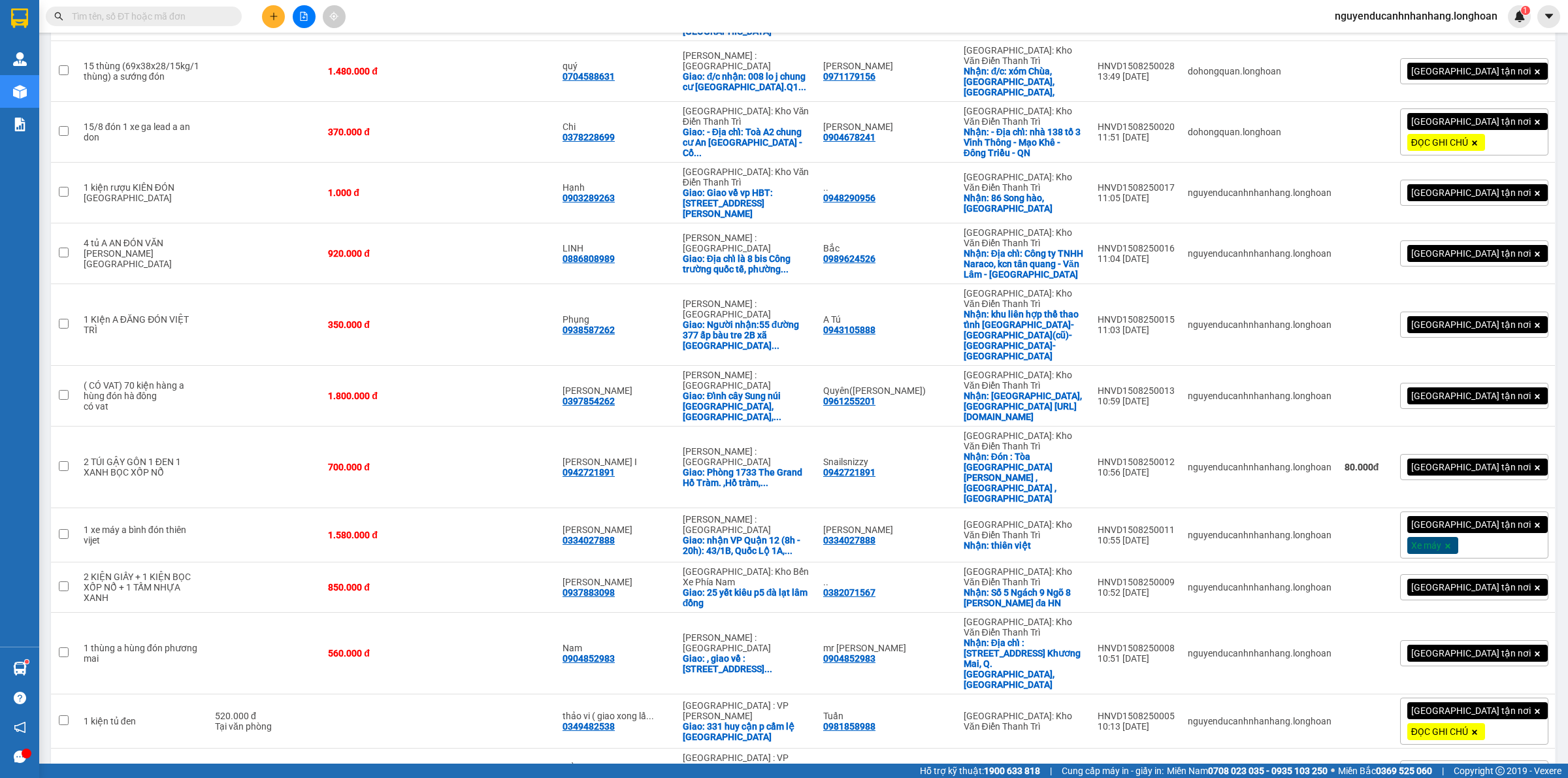
scroll to position [1177, 0]
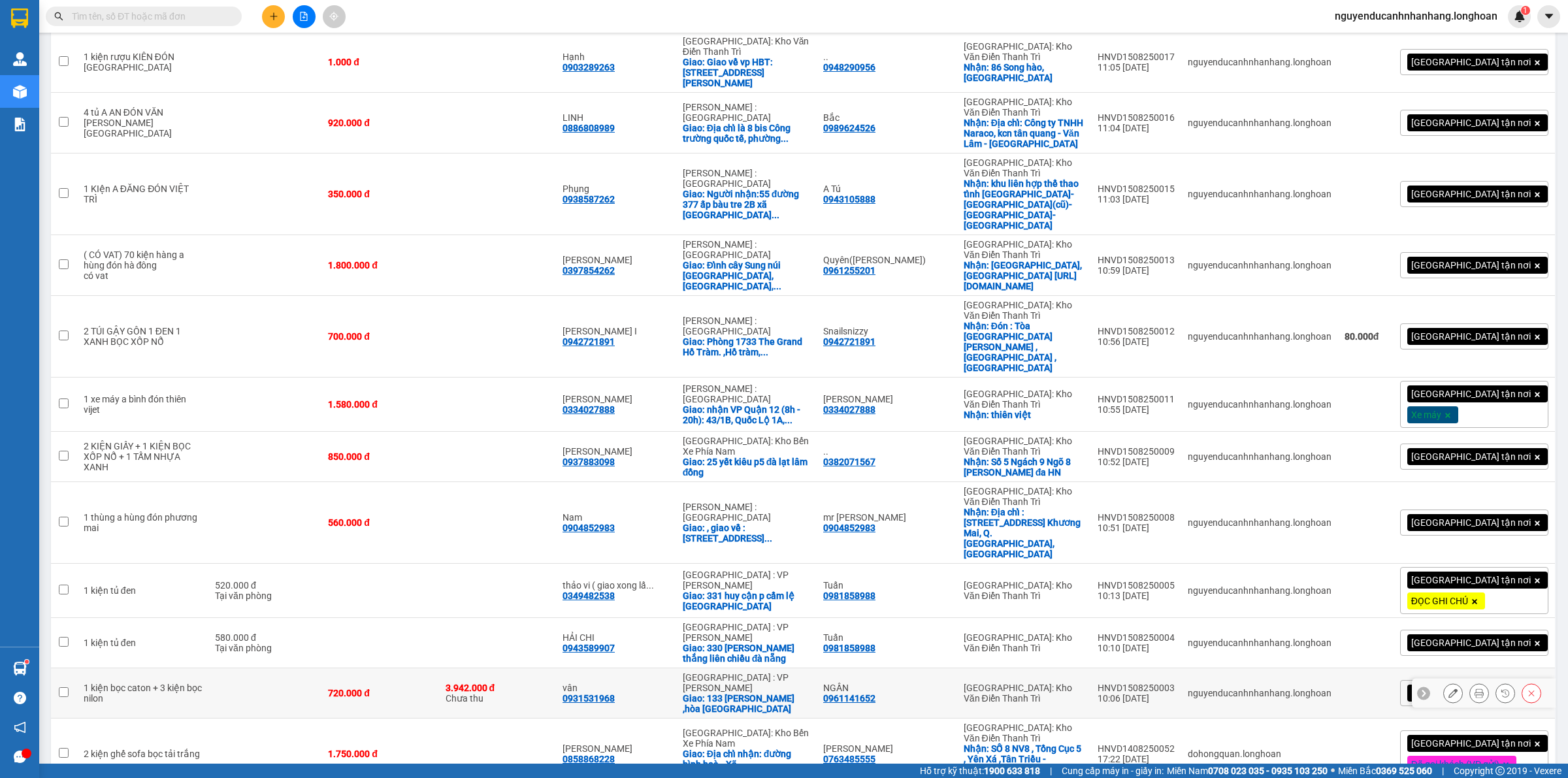
click at [1419, 689] on icon at bounding box center [1424, 693] width 10 height 10
click at [1509, 680] on div "[GEOGRAPHIC_DATA] tận nơi" at bounding box center [1475, 693] width 149 height 26
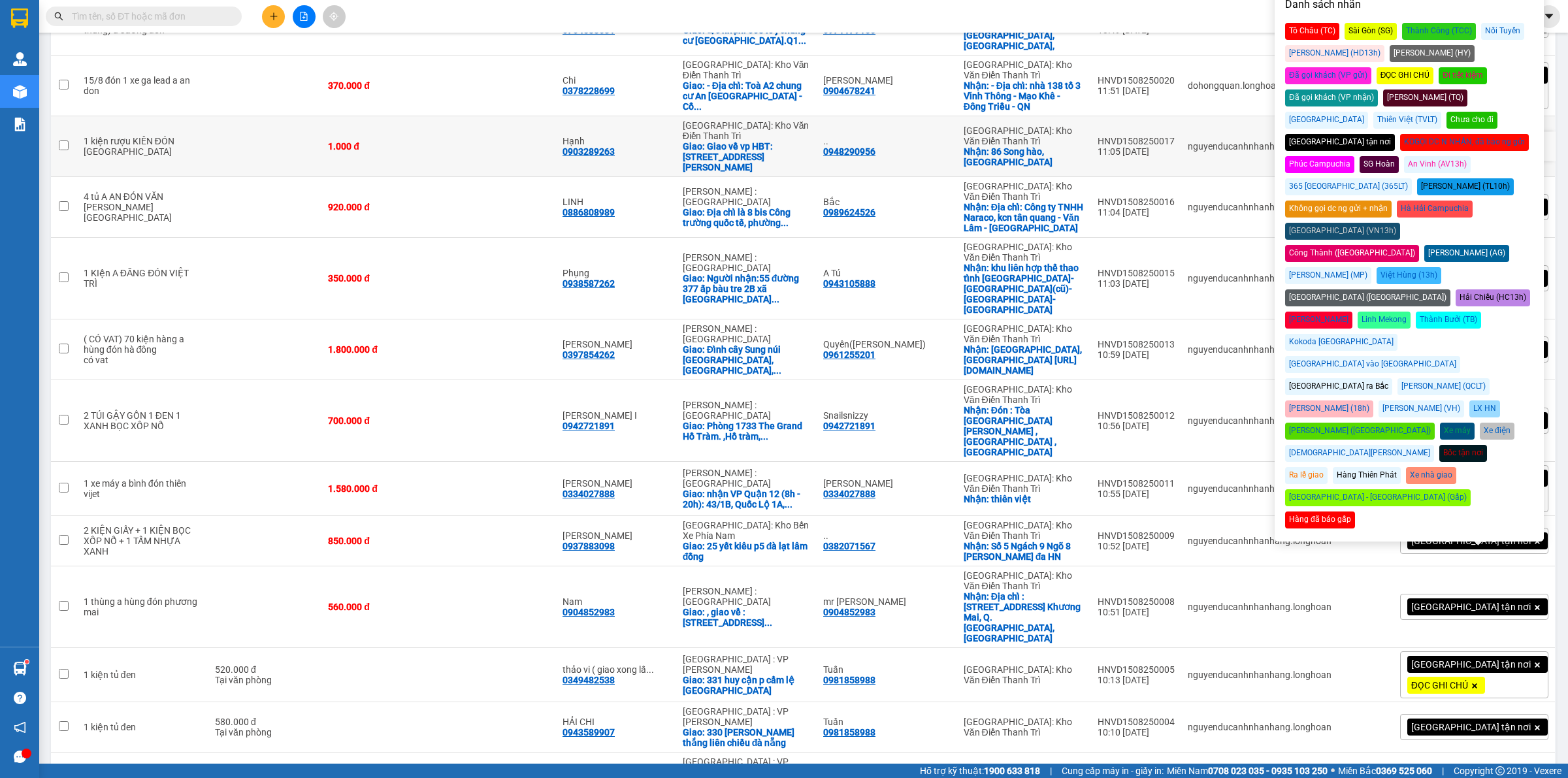
scroll to position [1014, 0]
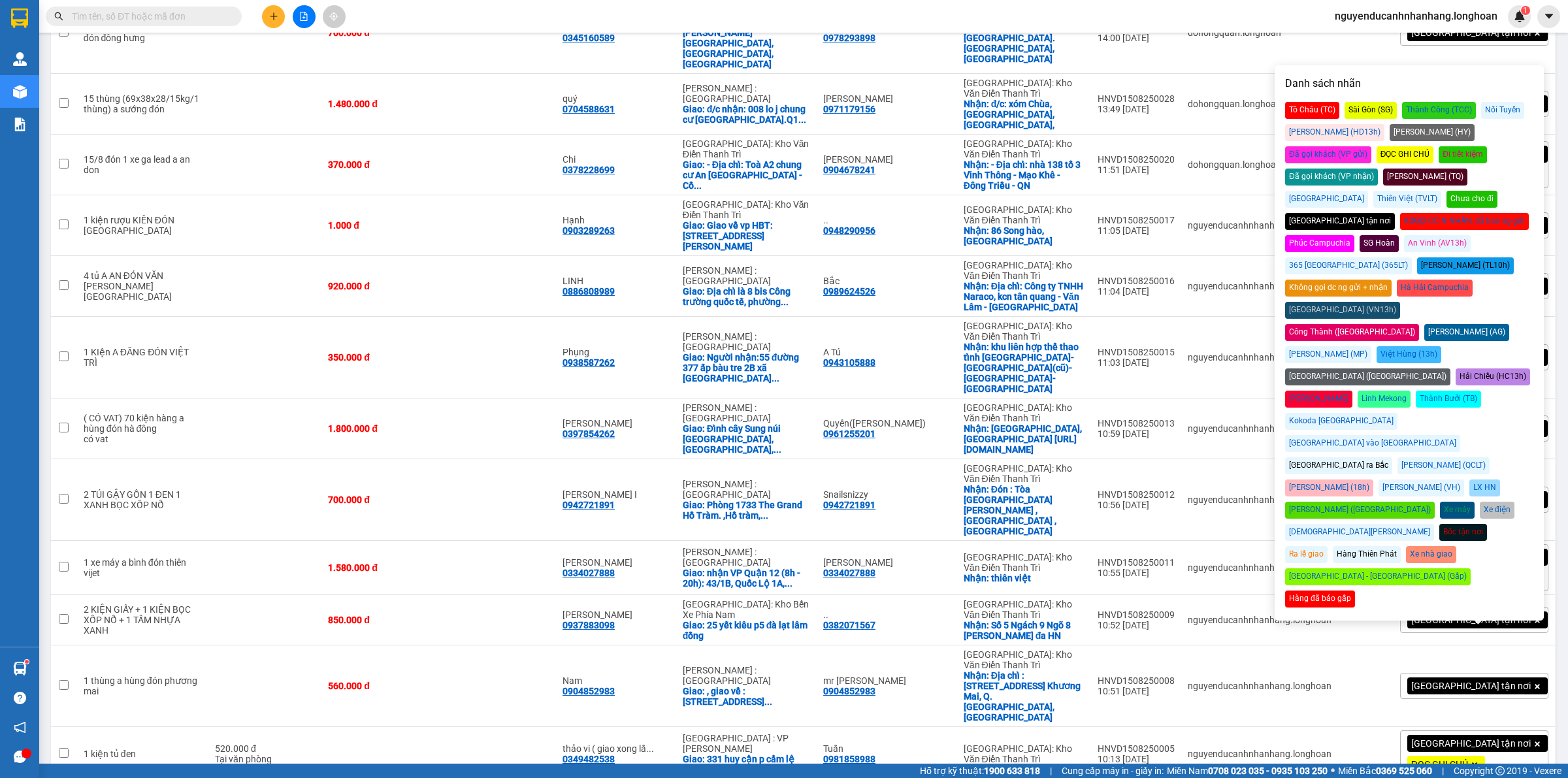
click at [1372, 146] on div "Đã gọi khách (VP gửi)" at bounding box center [1329, 155] width 86 height 17
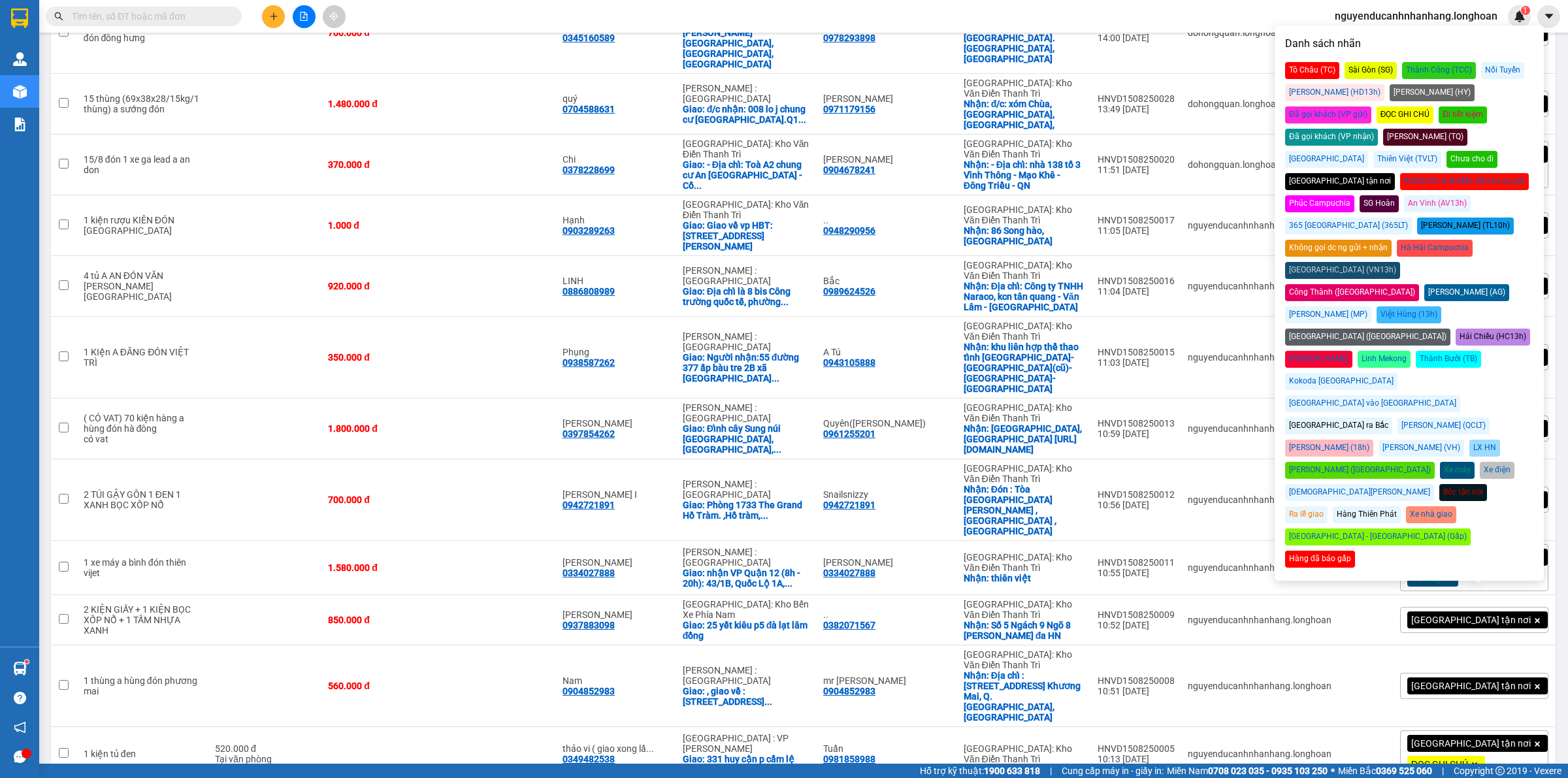
click at [1372, 106] on div "Đã gọi khách (VP gửi)" at bounding box center [1329, 115] width 86 height 17
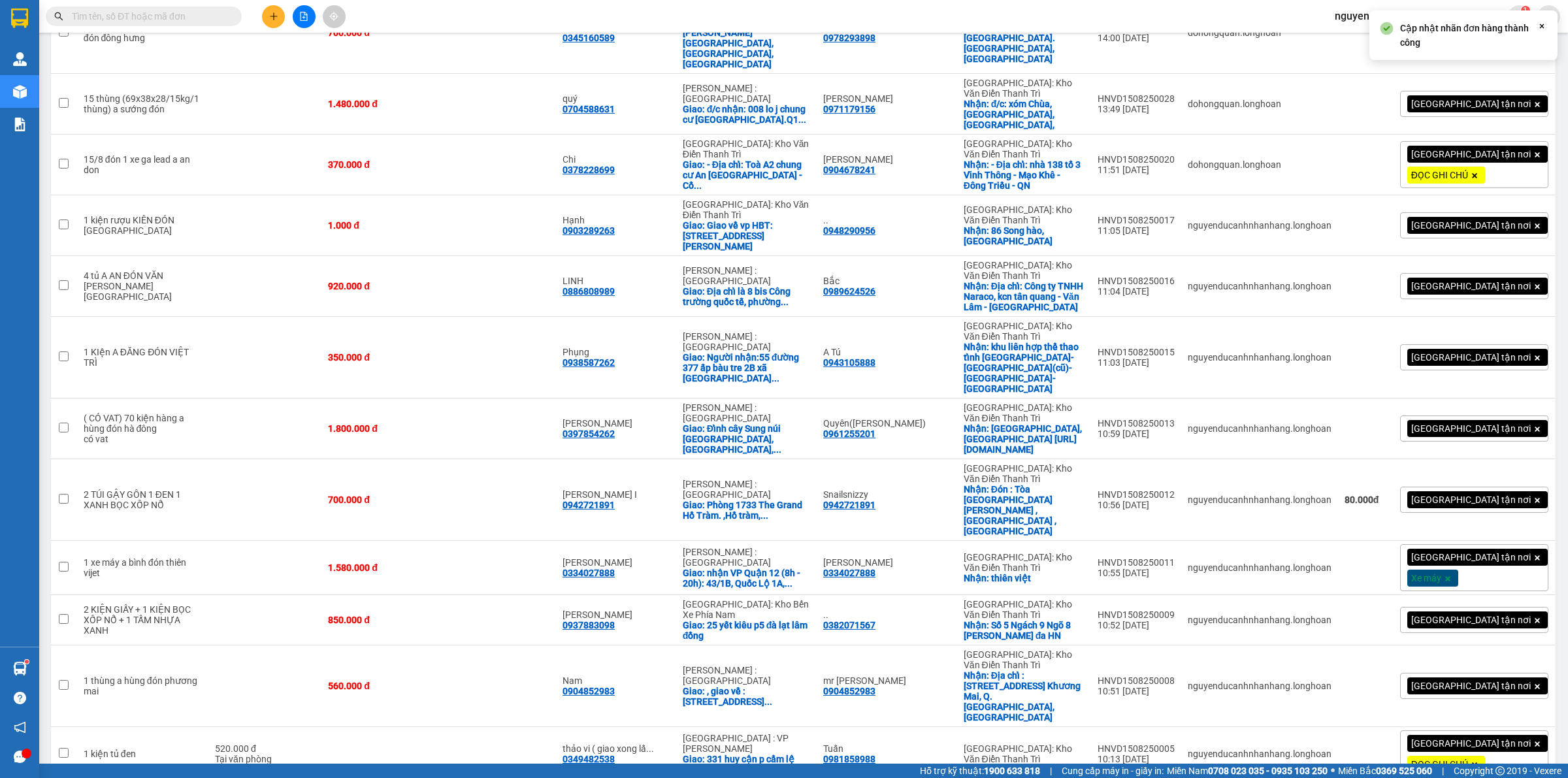
click at [1509, 730] on div "Giao tận nơi ĐỌC GHI CHÚ" at bounding box center [1475, 754] width 149 height 47
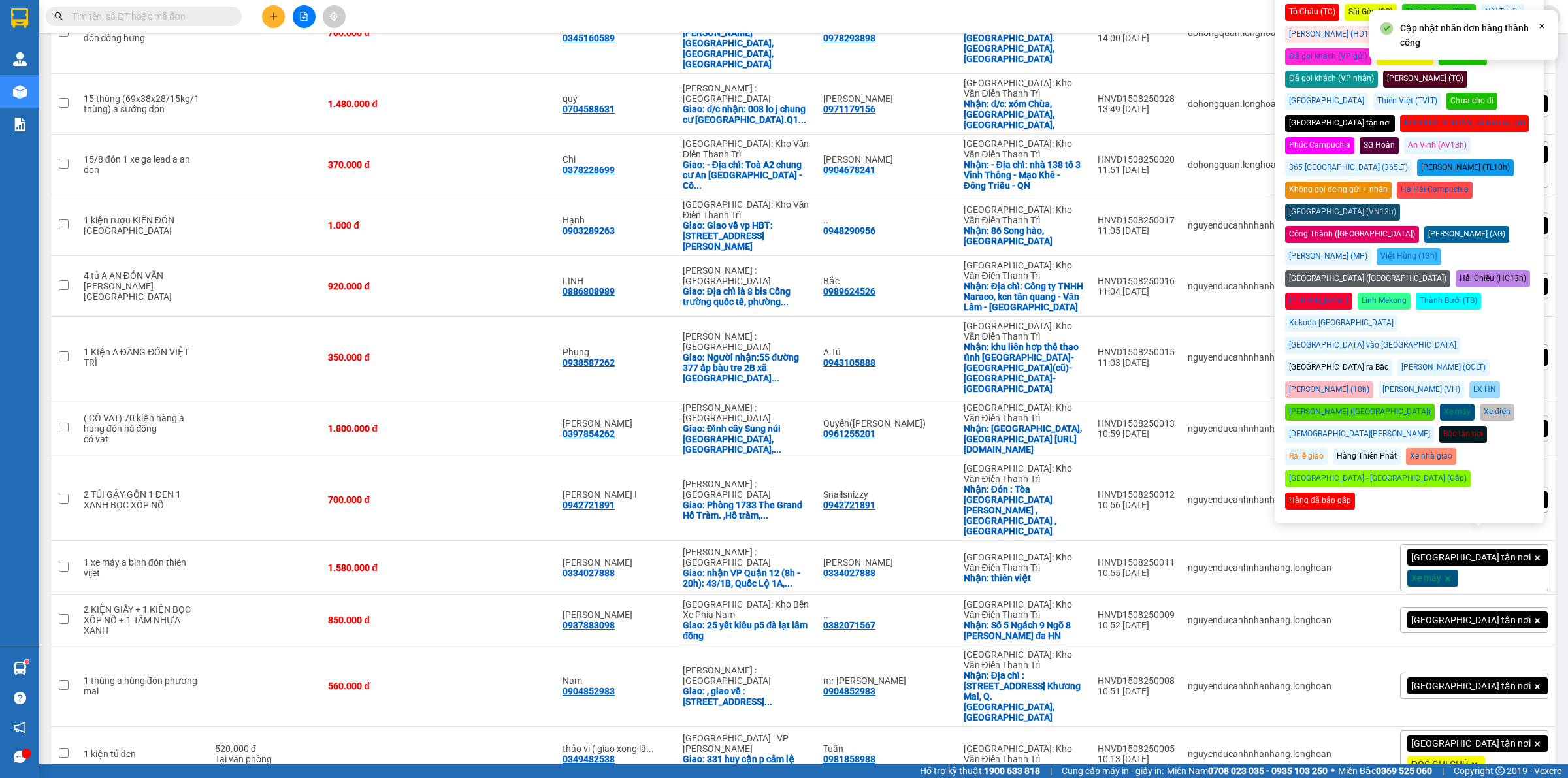
scroll to position [851, 0]
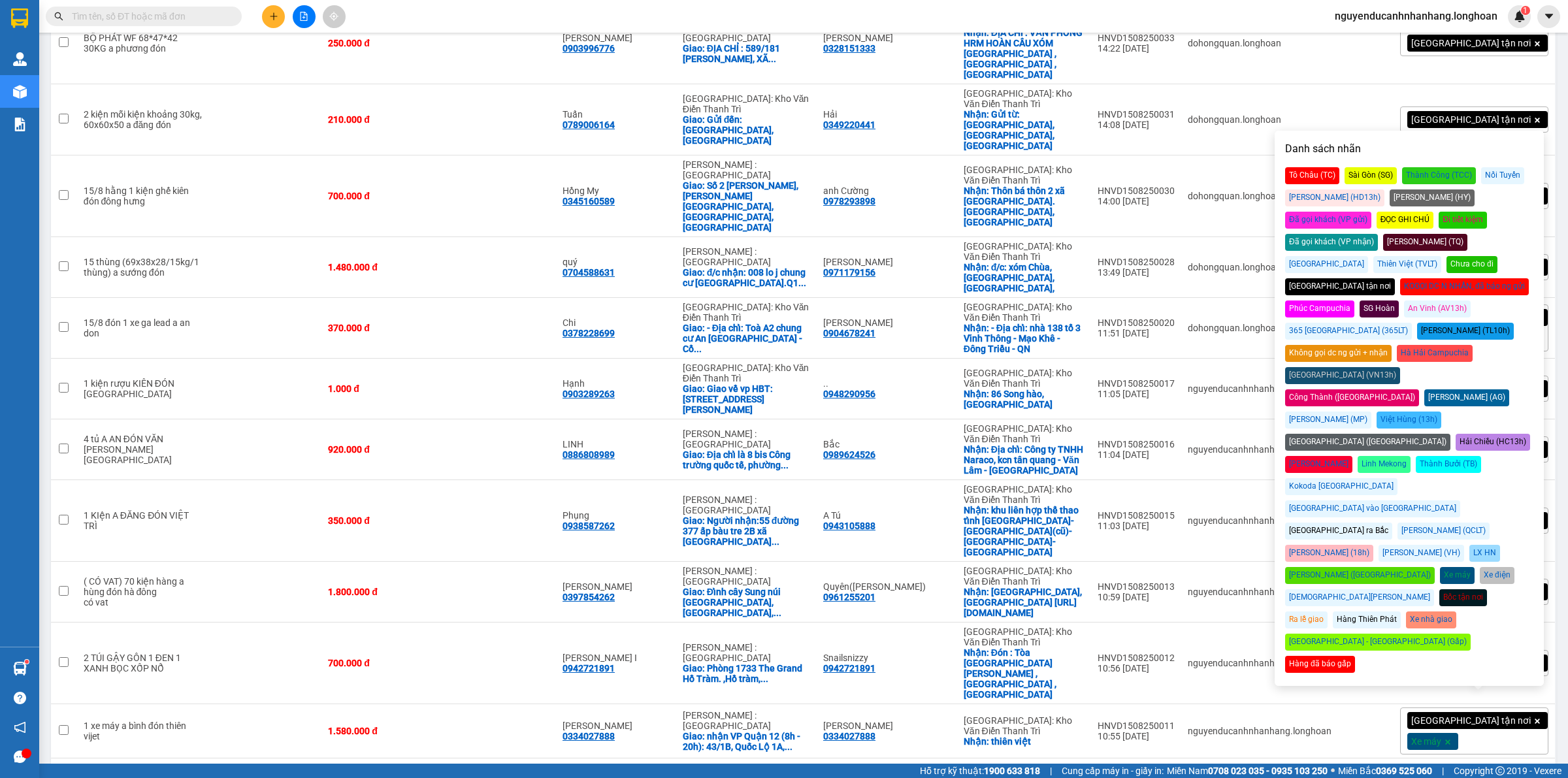
click at [1372, 212] on div "Đã gọi khách (VP gửi)" at bounding box center [1329, 220] width 86 height 17
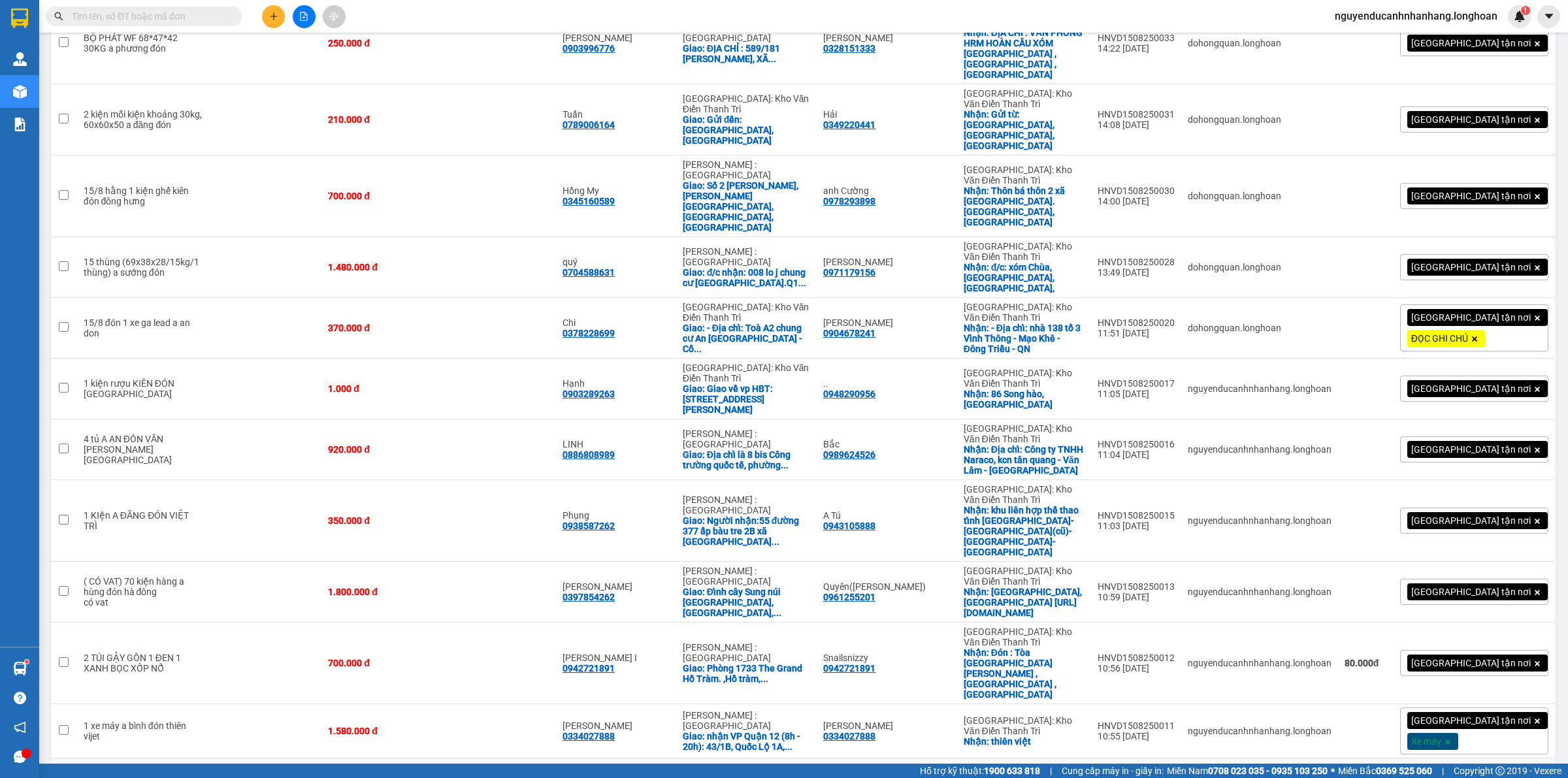
drag, startPoint x: 847, startPoint y: 501, endPoint x: 788, endPoint y: 500, distance: 59.0
click at [824, 773] on div ".. 0382071567" at bounding box center [887, 783] width 127 height 21
copy div "0382071567"
click at [1422, 778] on icon at bounding box center [1424, 784] width 4 height 7
click at [1508, 770] on div "[GEOGRAPHIC_DATA] tận nơi" at bounding box center [1475, 783] width 149 height 26
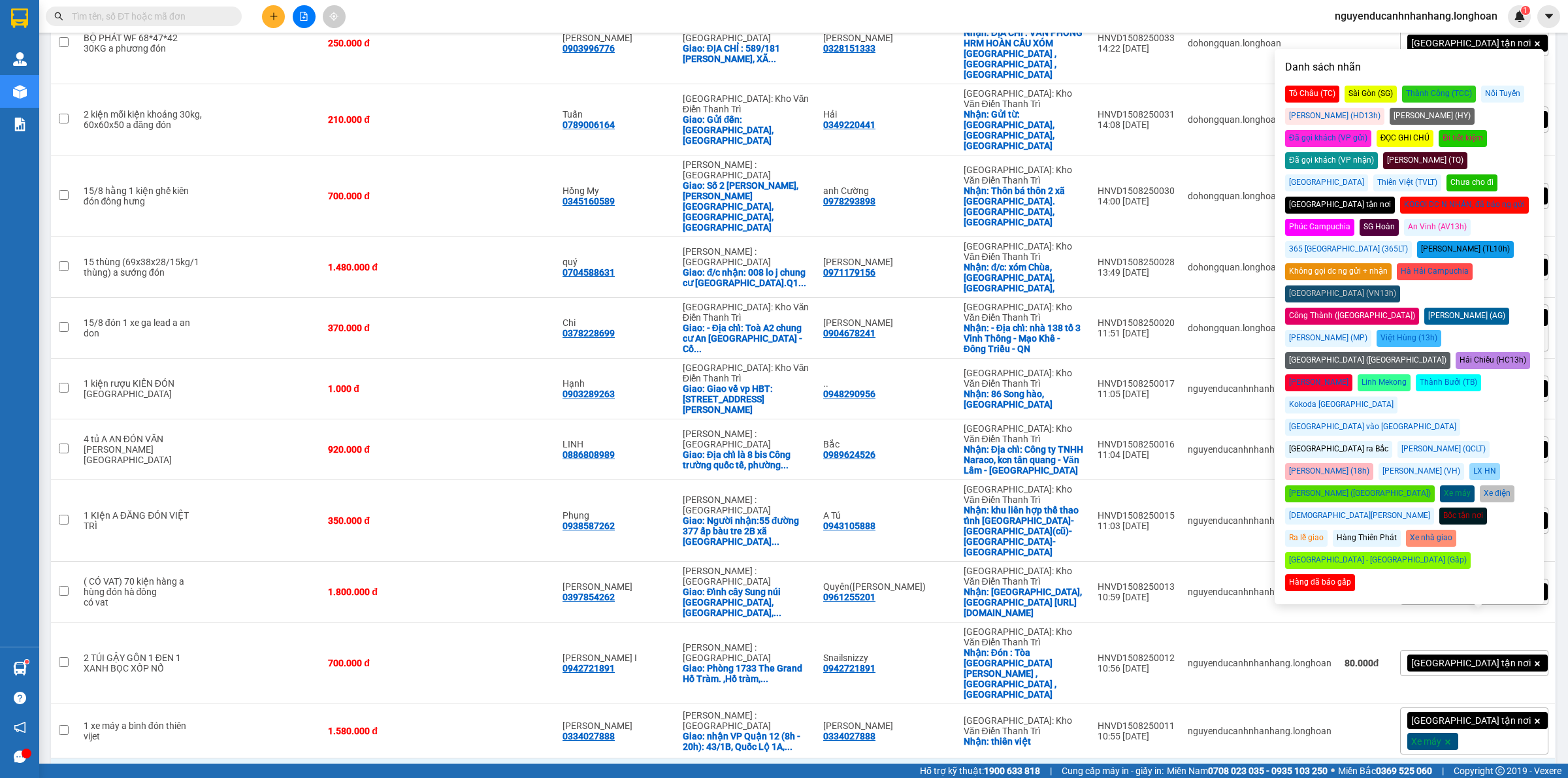
click at [1372, 130] on div "Đã gọi khách (VP gửi)" at bounding box center [1329, 138] width 86 height 17
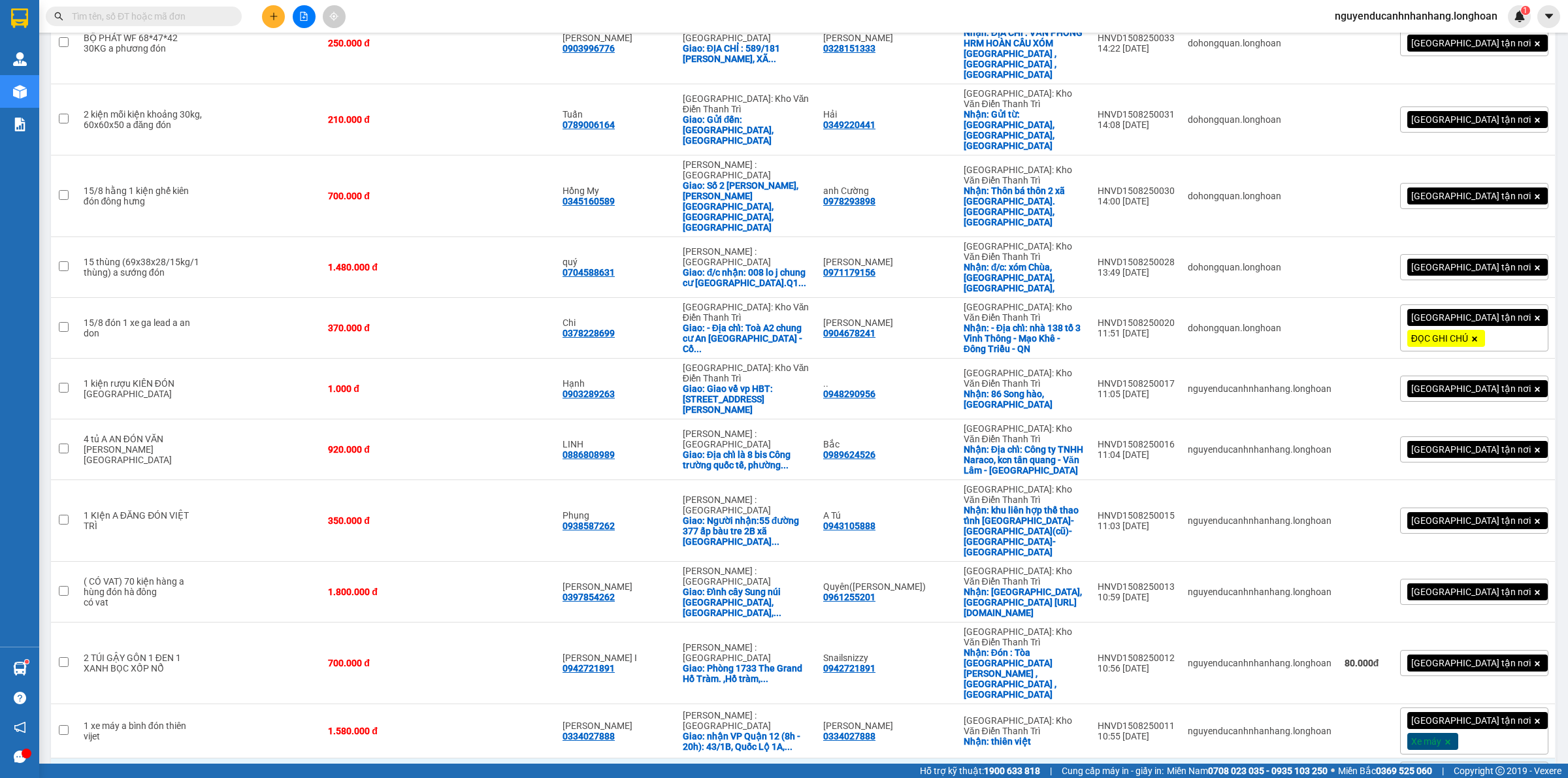
click at [563, 778] on div "0937883098" at bounding box center [589, 791] width 52 height 10
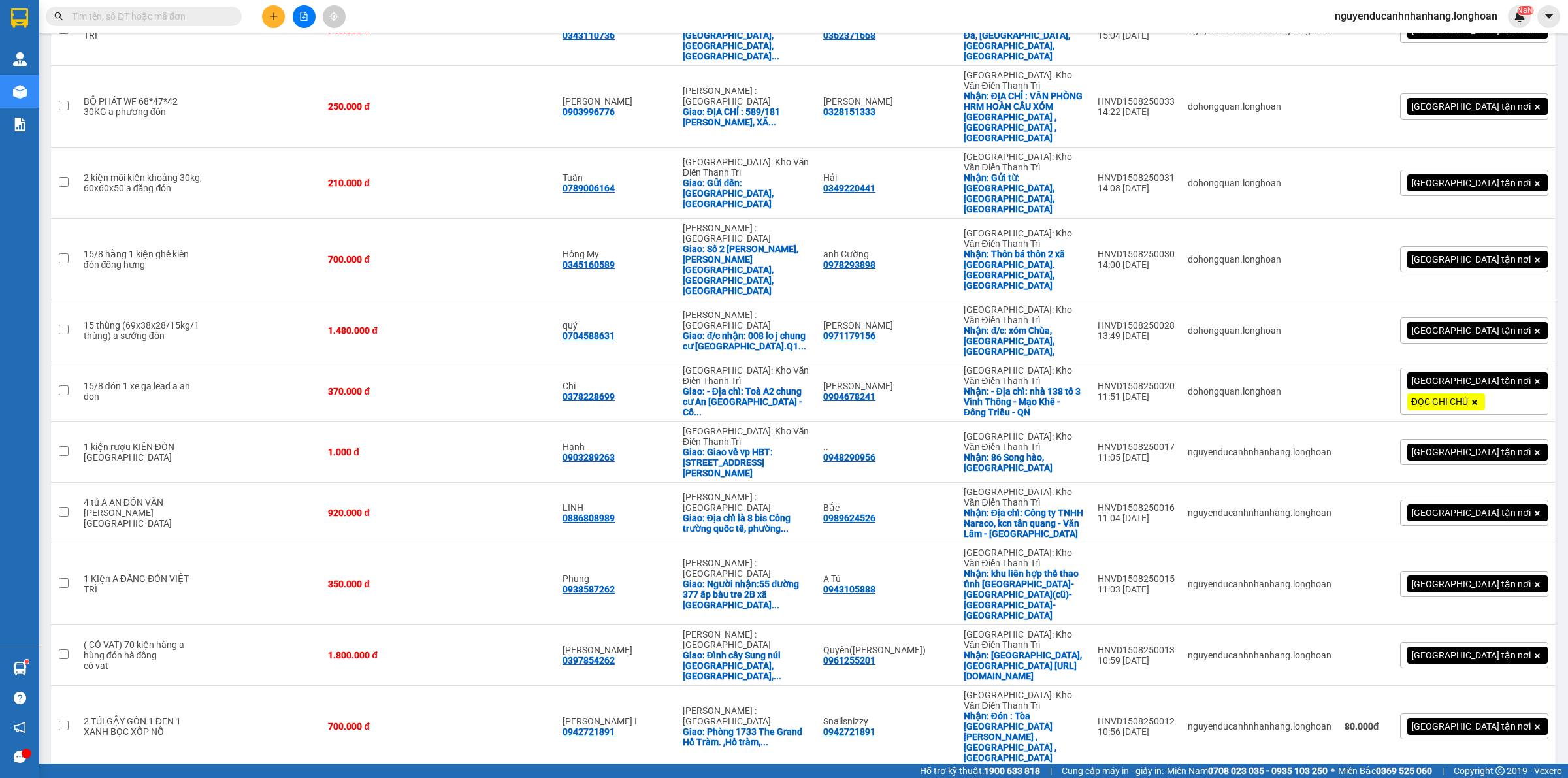
scroll to position [769, 0]
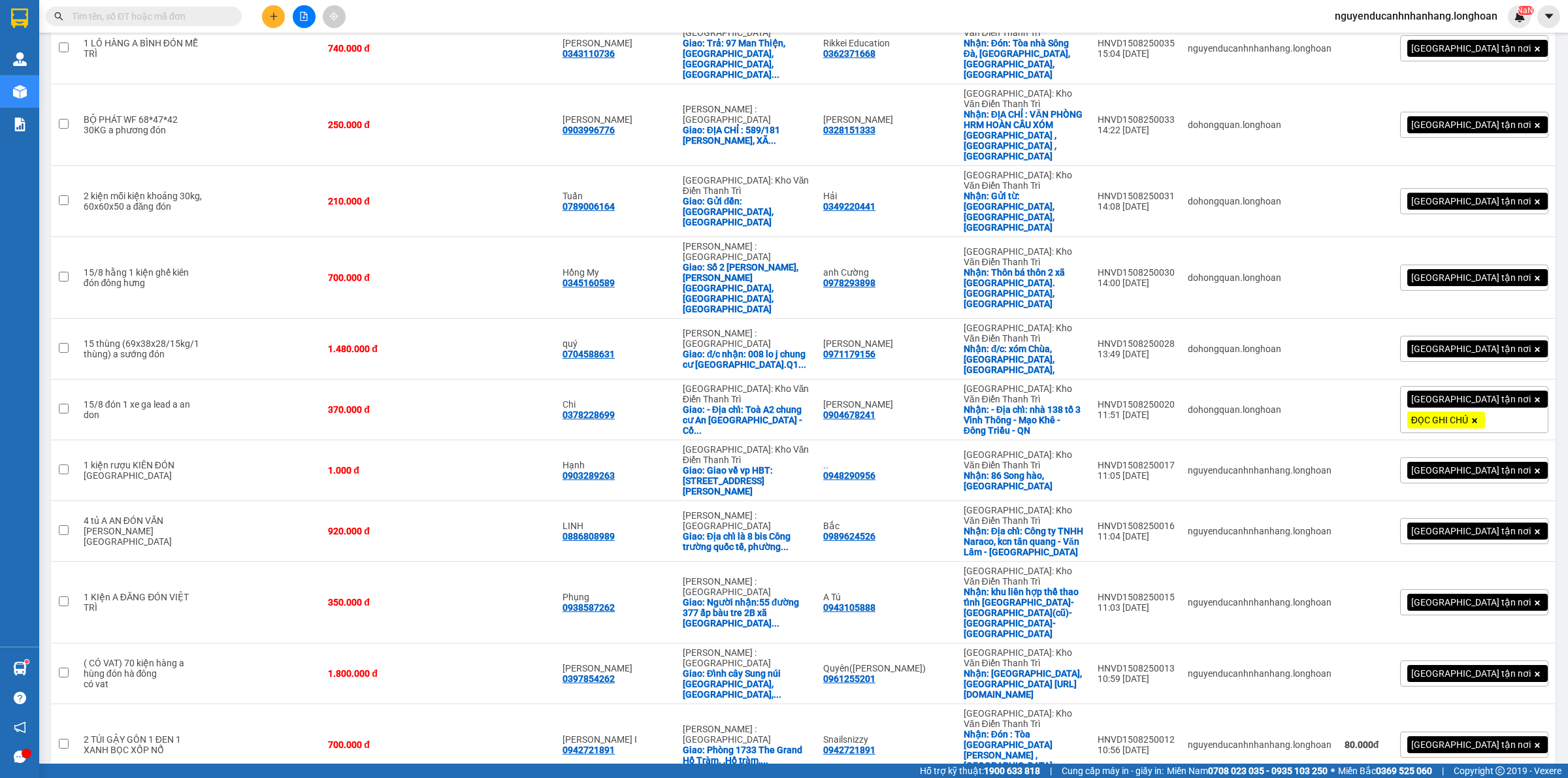
click at [1517, 732] on div "[GEOGRAPHIC_DATA] tận nơi" at bounding box center [1475, 745] width 149 height 26
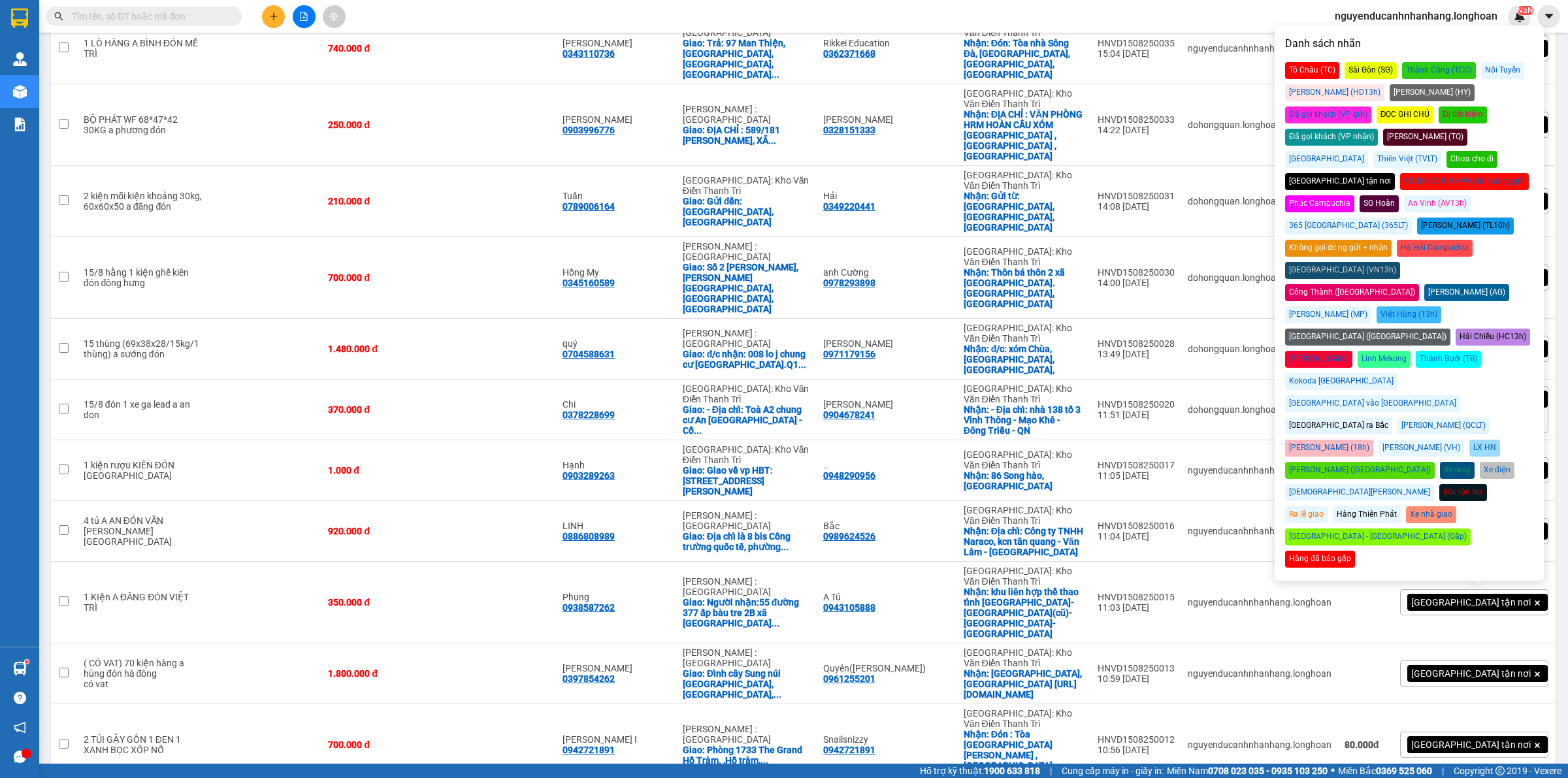
click at [1372, 106] on div "Đã gọi khách (VP gửi)" at bounding box center [1329, 115] width 86 height 17
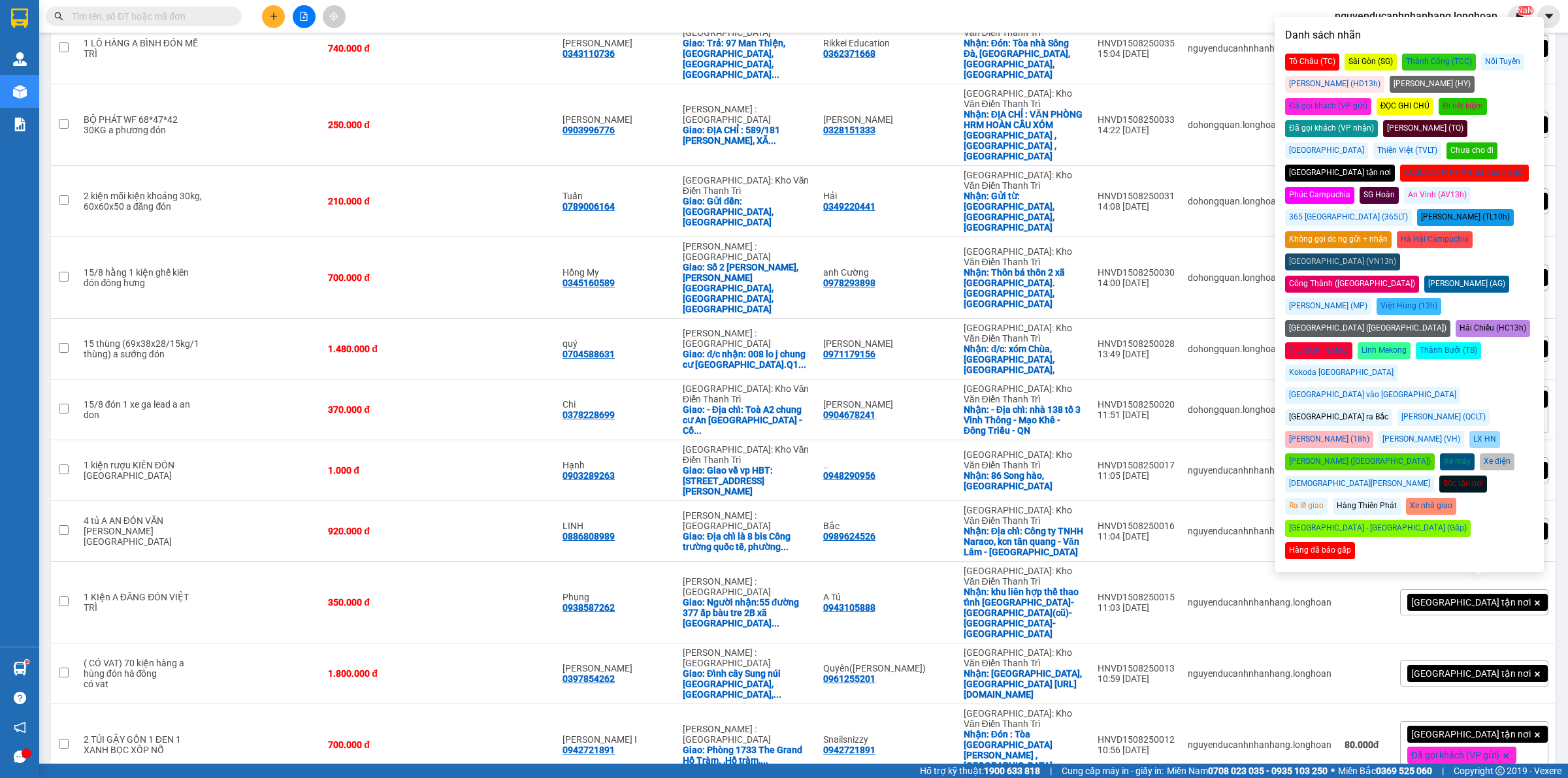
click at [1510, 722] on div "Giao tận nơi Đã gọi khách (VP gửi)" at bounding box center [1475, 745] width 149 height 47
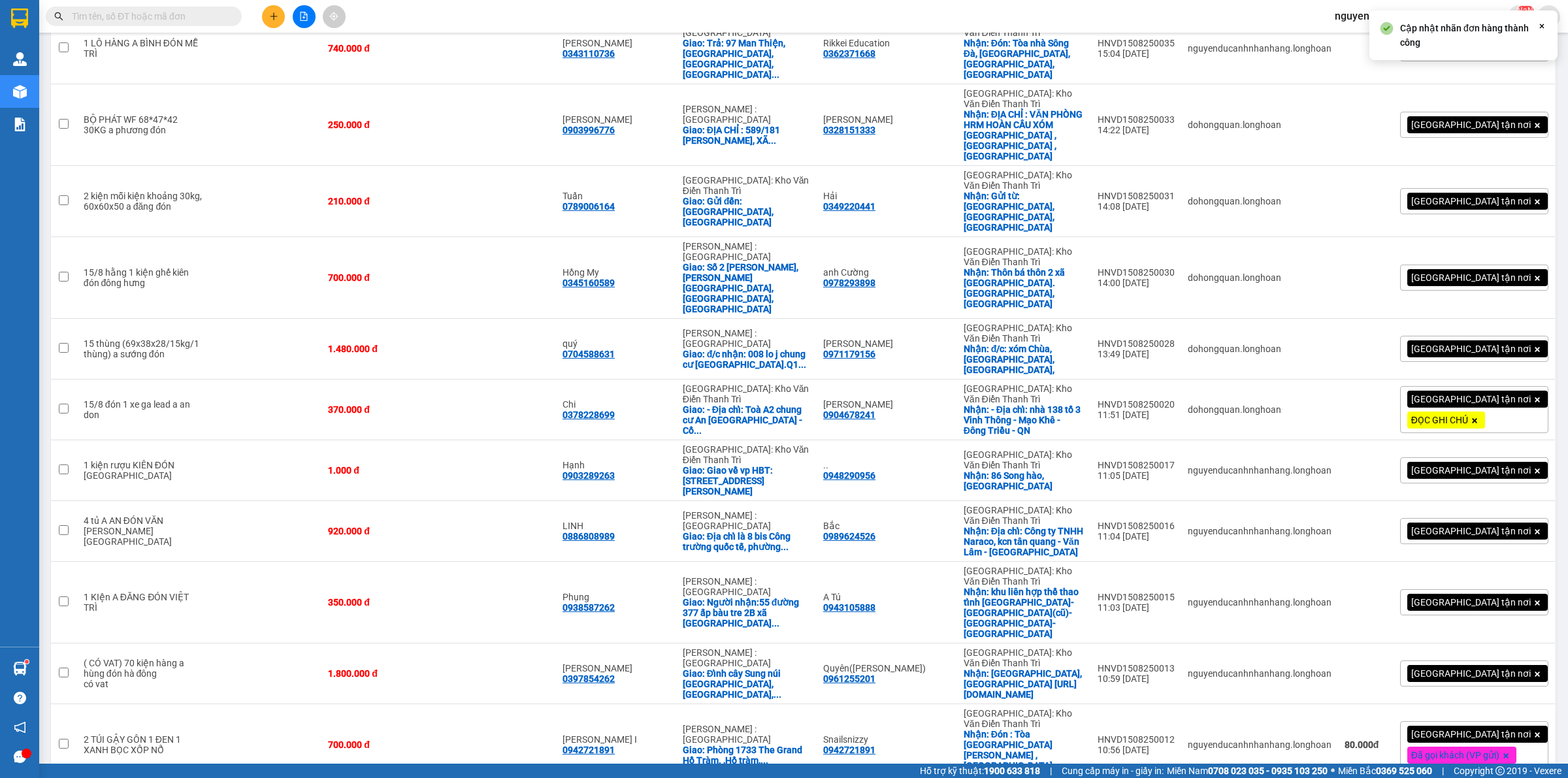
checkbox input "false"
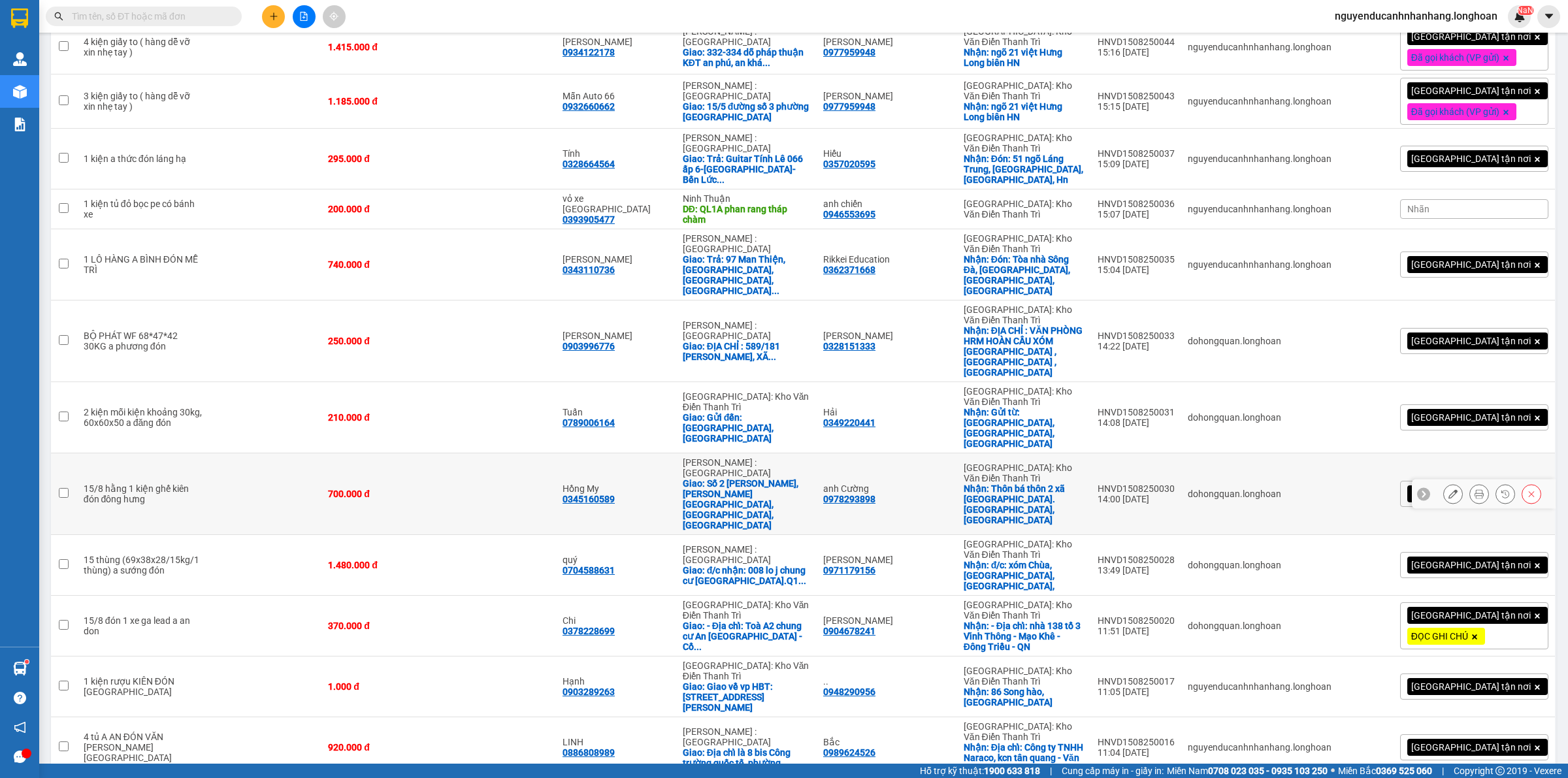
scroll to position [524, 0]
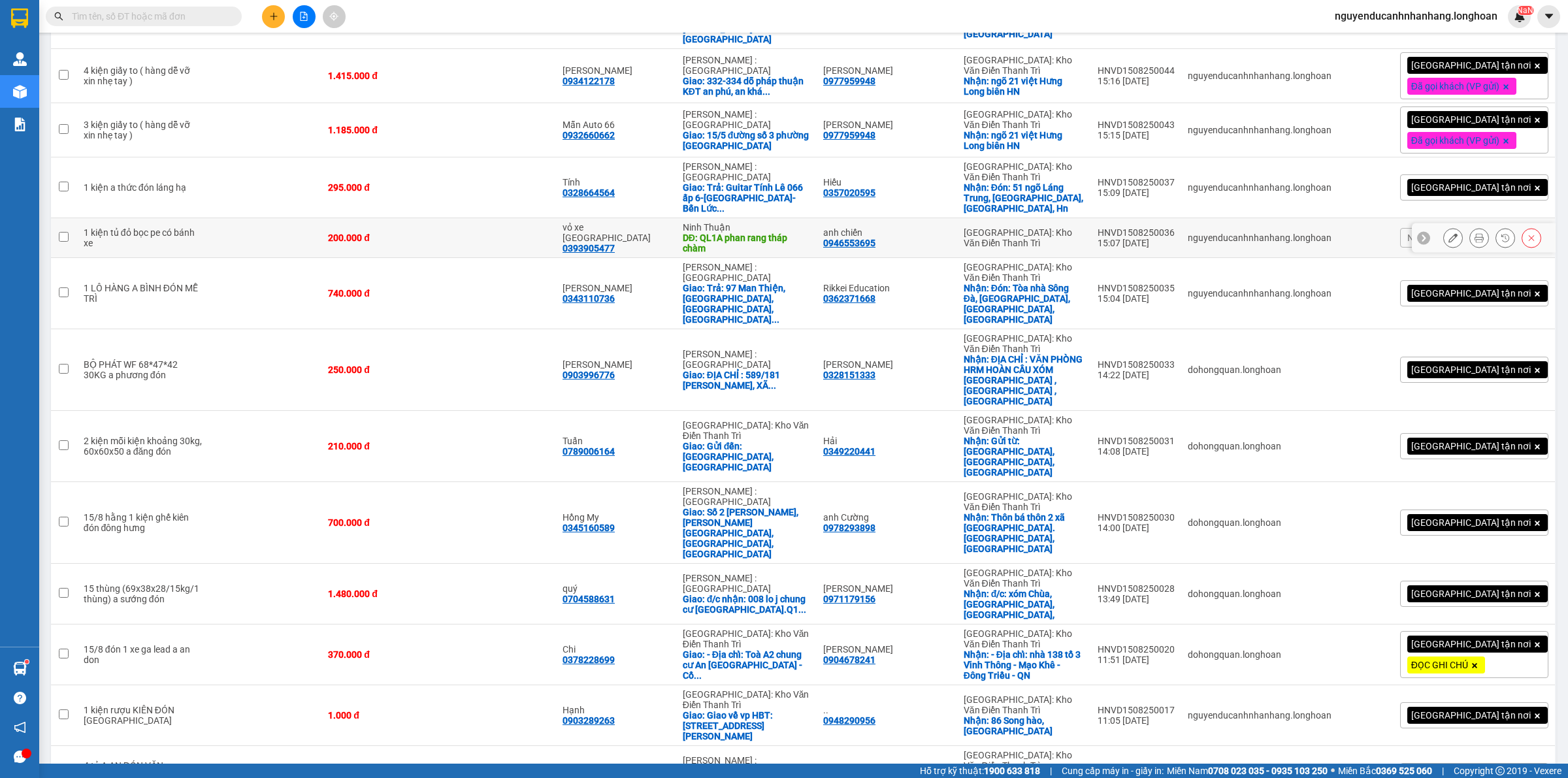
click at [1419, 233] on icon at bounding box center [1424, 238] width 10 height 10
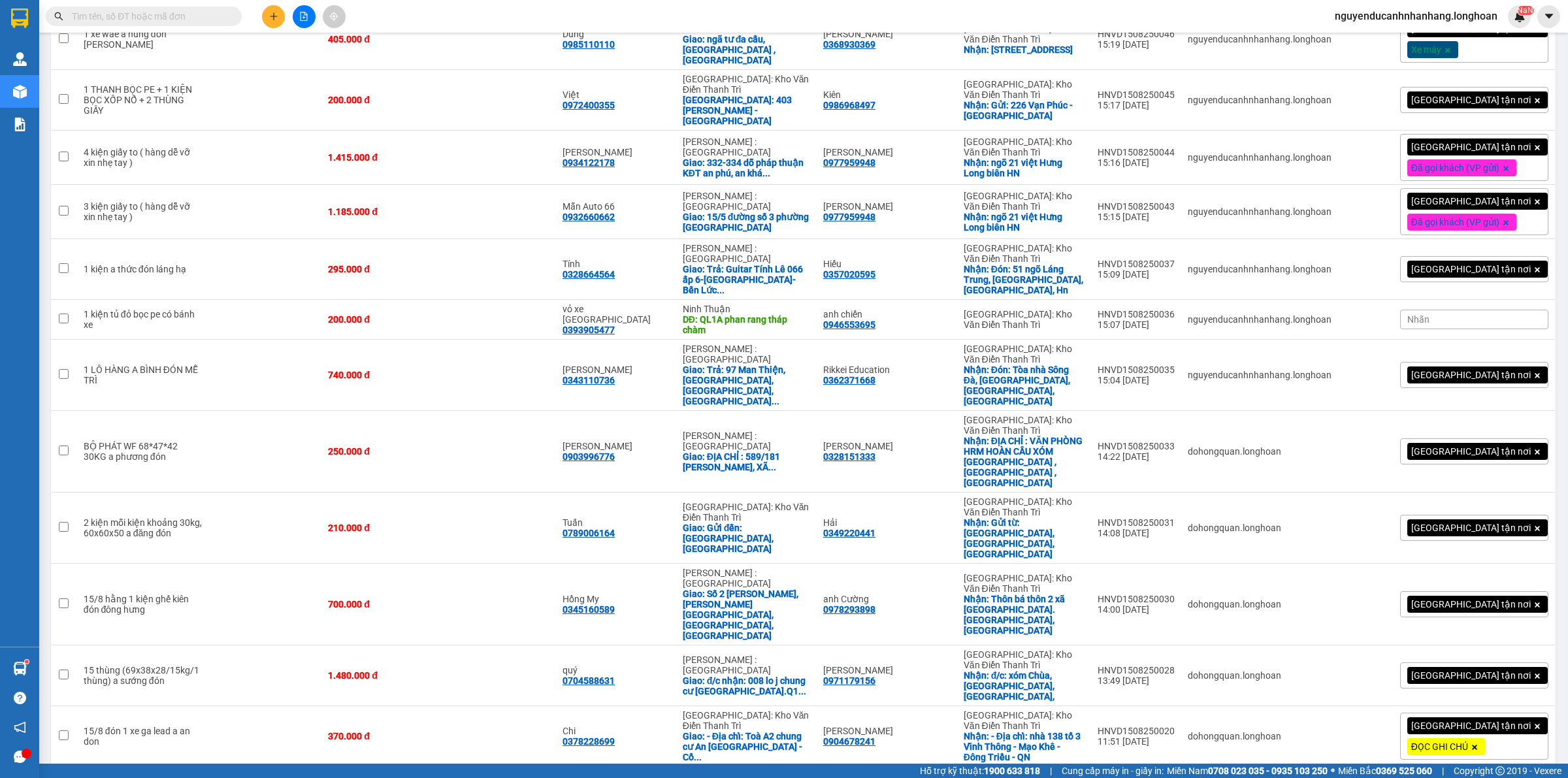
click at [1465, 309] on div "Nhãn" at bounding box center [1475, 319] width 149 height 20
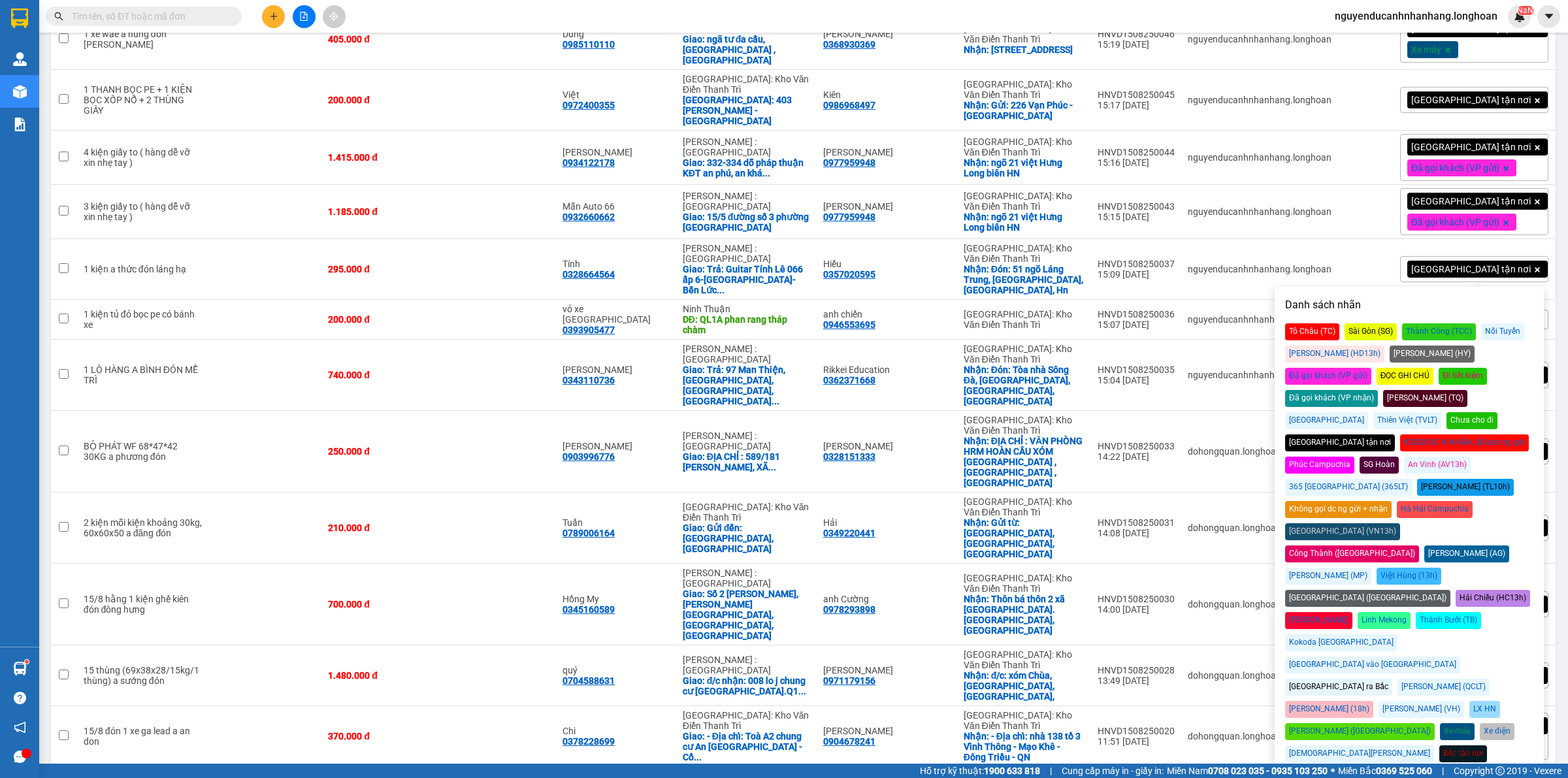
click at [1372, 368] on div "Đã gọi khách (VP gửi)" at bounding box center [1329, 377] width 86 height 17
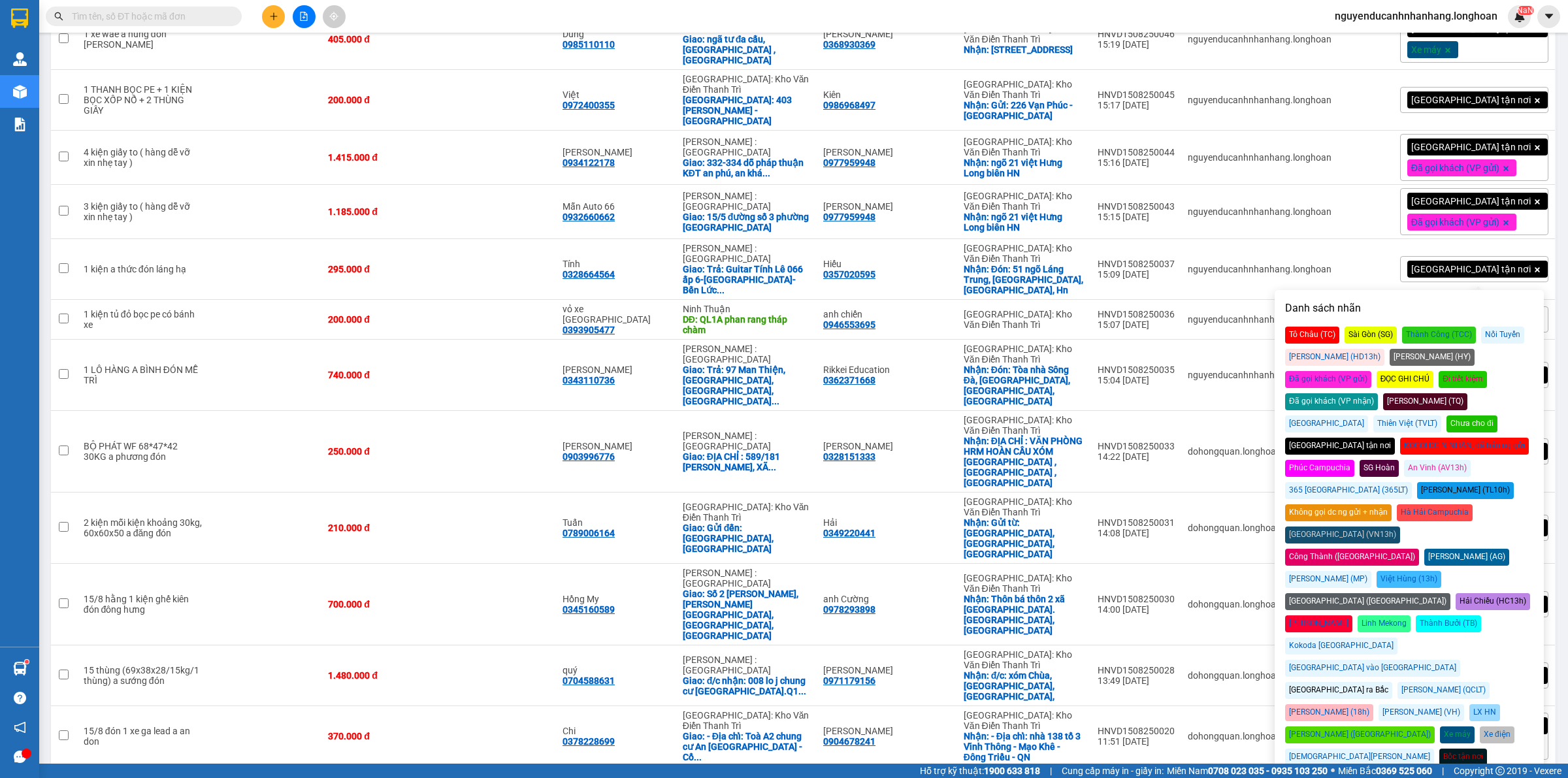
click at [1421, 307] on div "Đã gọi khách (VP gửi)" at bounding box center [1475, 320] width 149 height 26
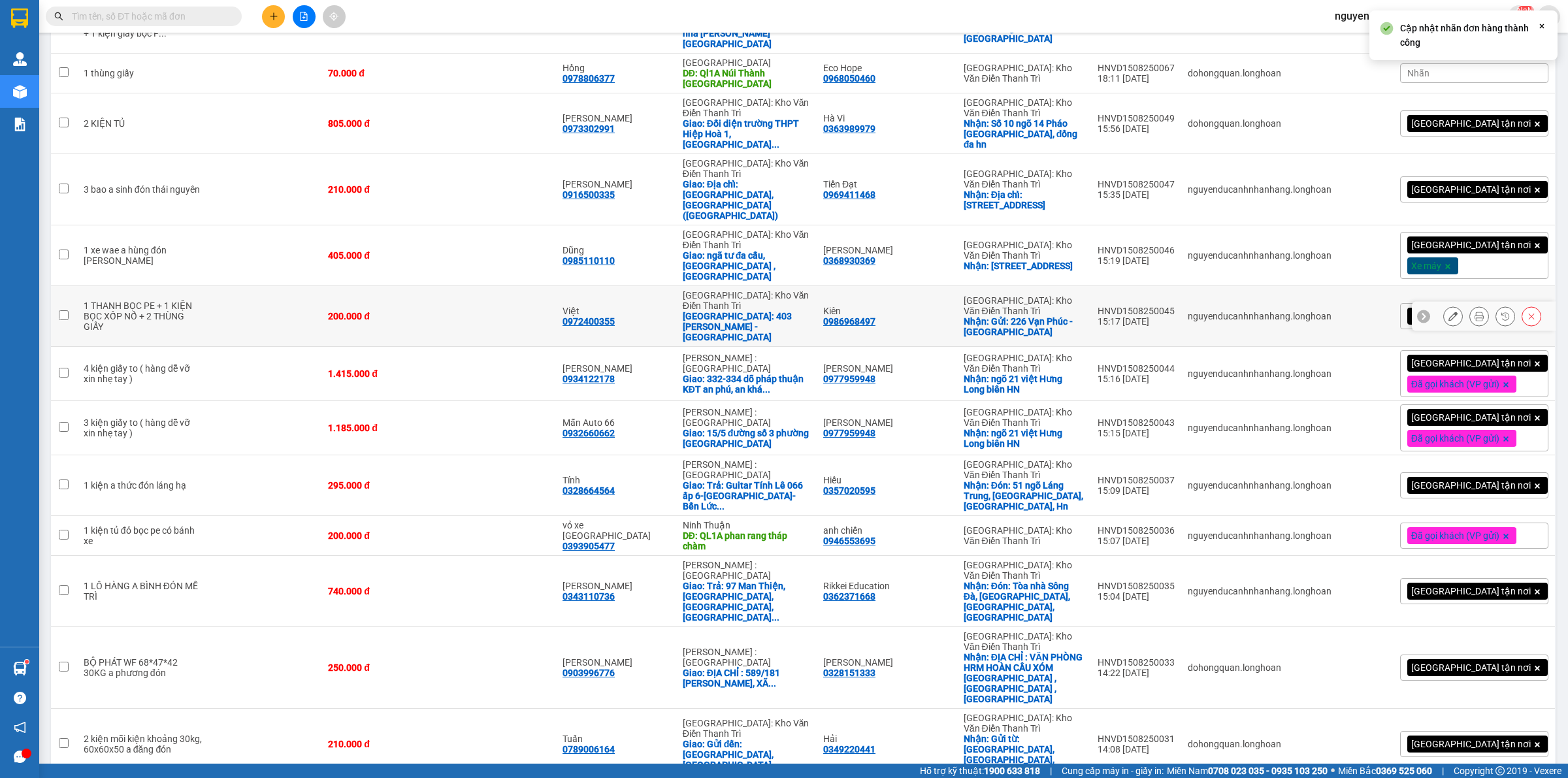
scroll to position [197, 0]
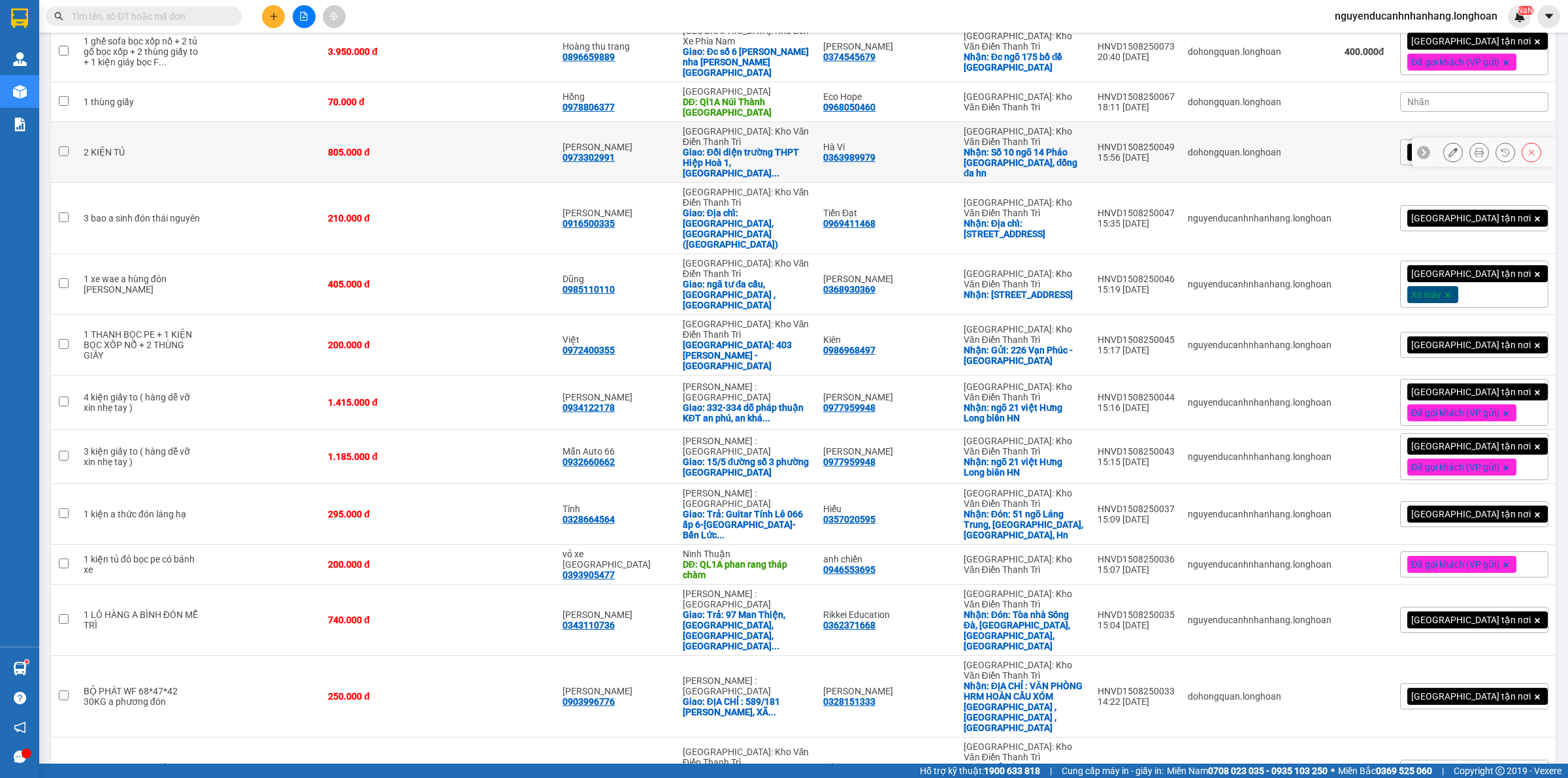
click at [1422, 149] on icon at bounding box center [1424, 152] width 4 height 7
click at [1513, 155] on div "[GEOGRAPHIC_DATA] tận nơi" at bounding box center [1475, 152] width 149 height 26
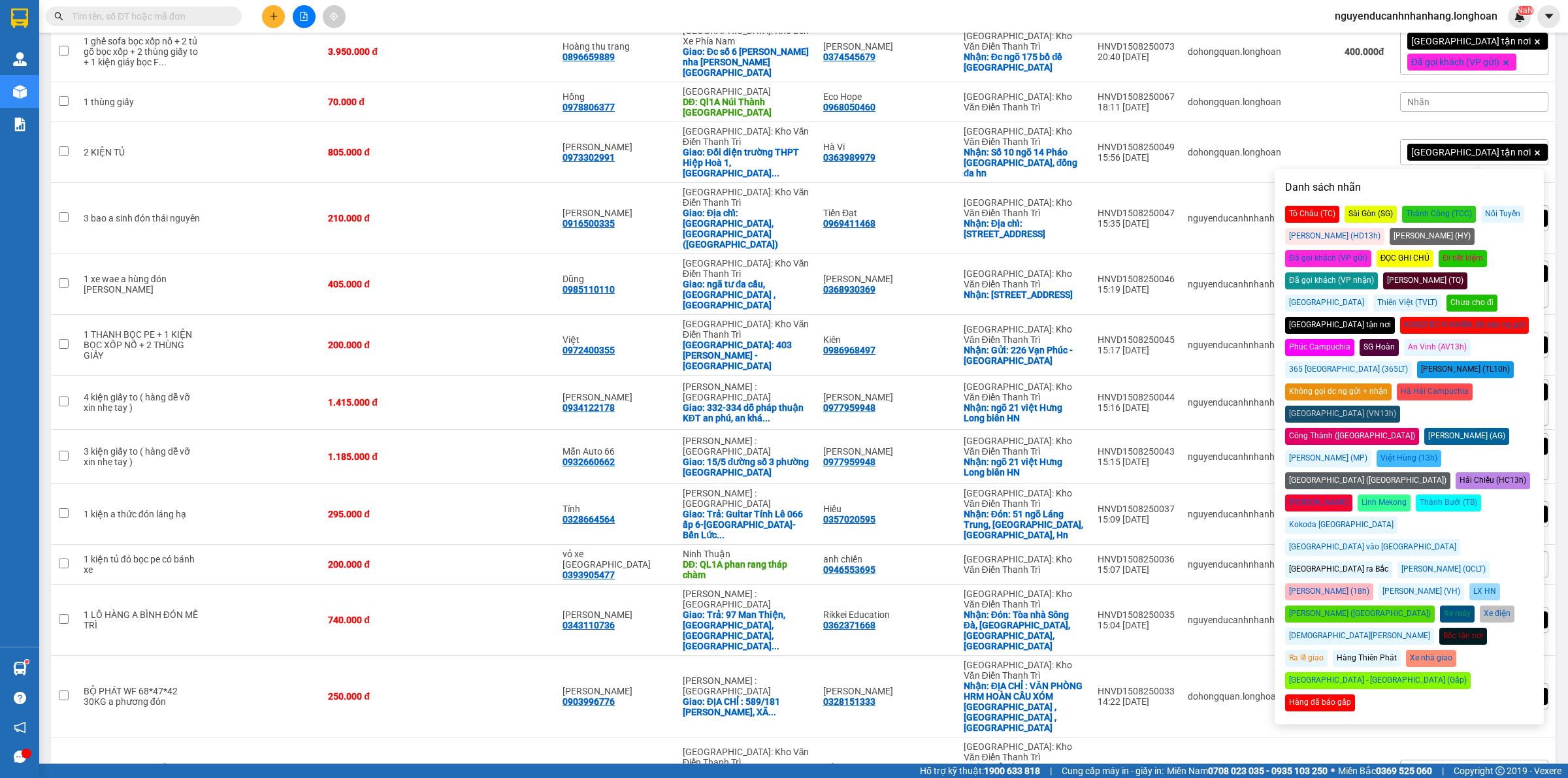
drag, startPoint x: 1496, startPoint y: 236, endPoint x: 1517, endPoint y: 230, distance: 21.8
click at [1372, 251] on div "Đã gọi khách (VP gửi)" at bounding box center [1329, 259] width 86 height 17
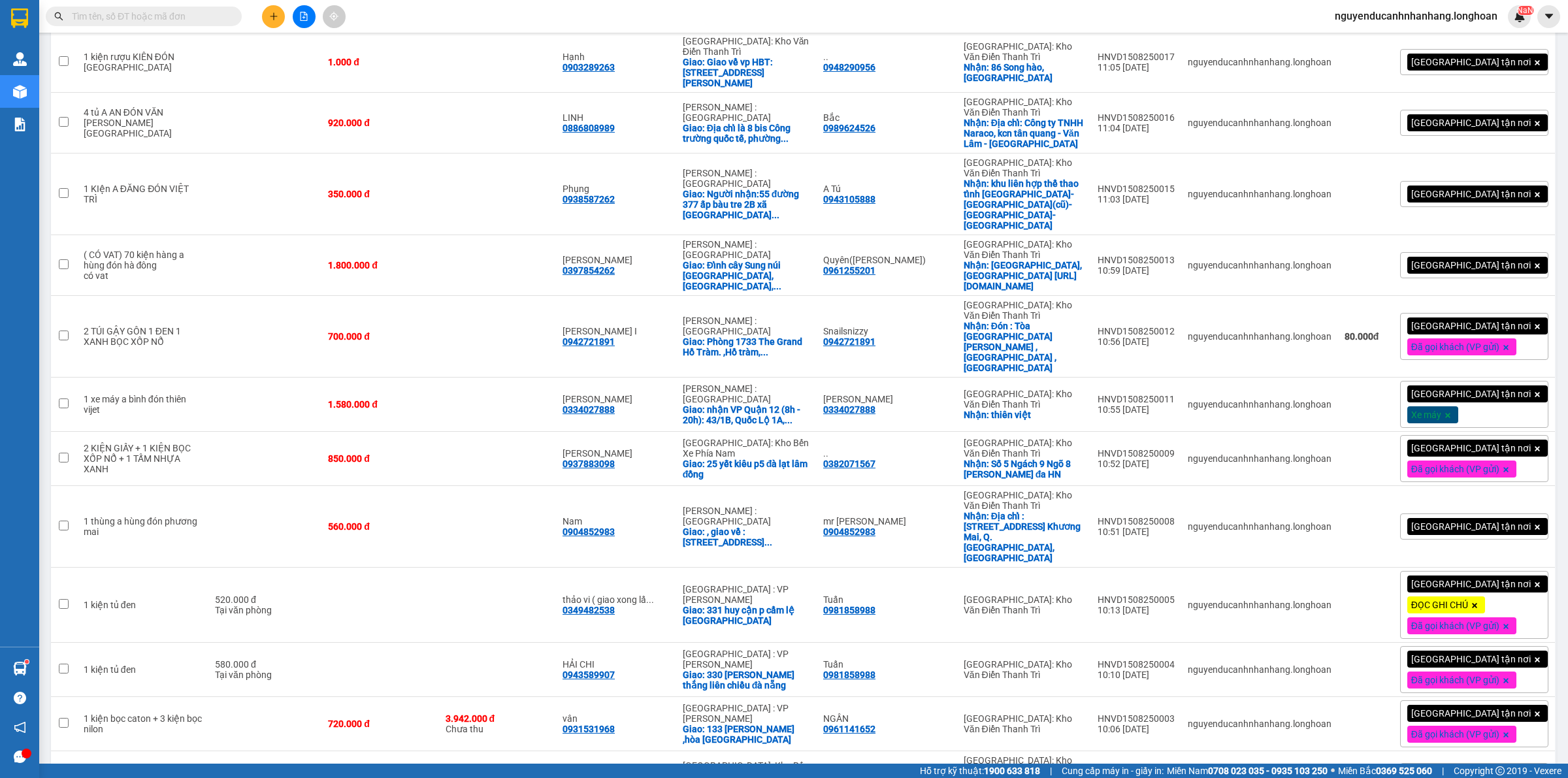
scroll to position [1236, 0]
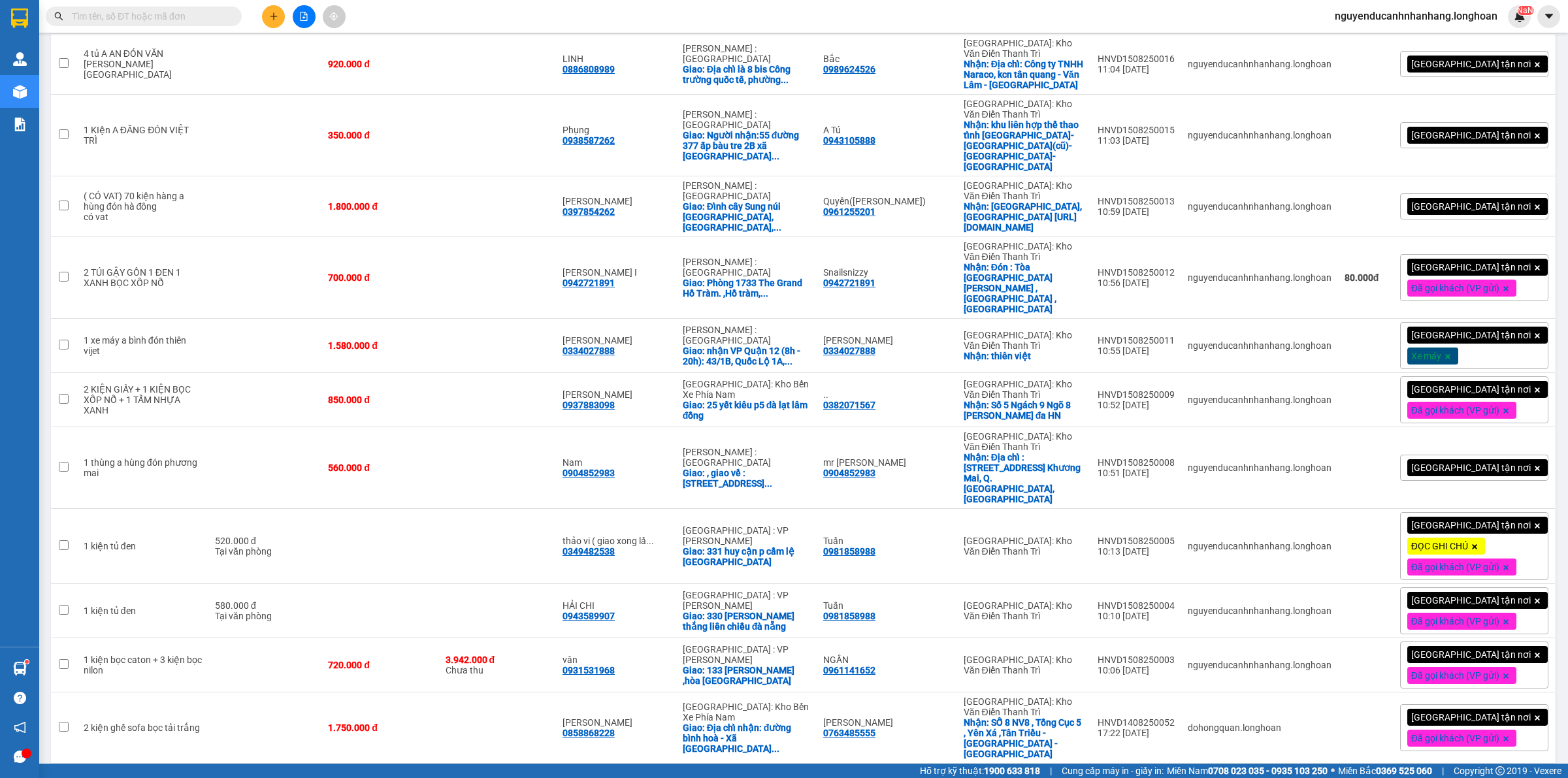
checkbox input "false"
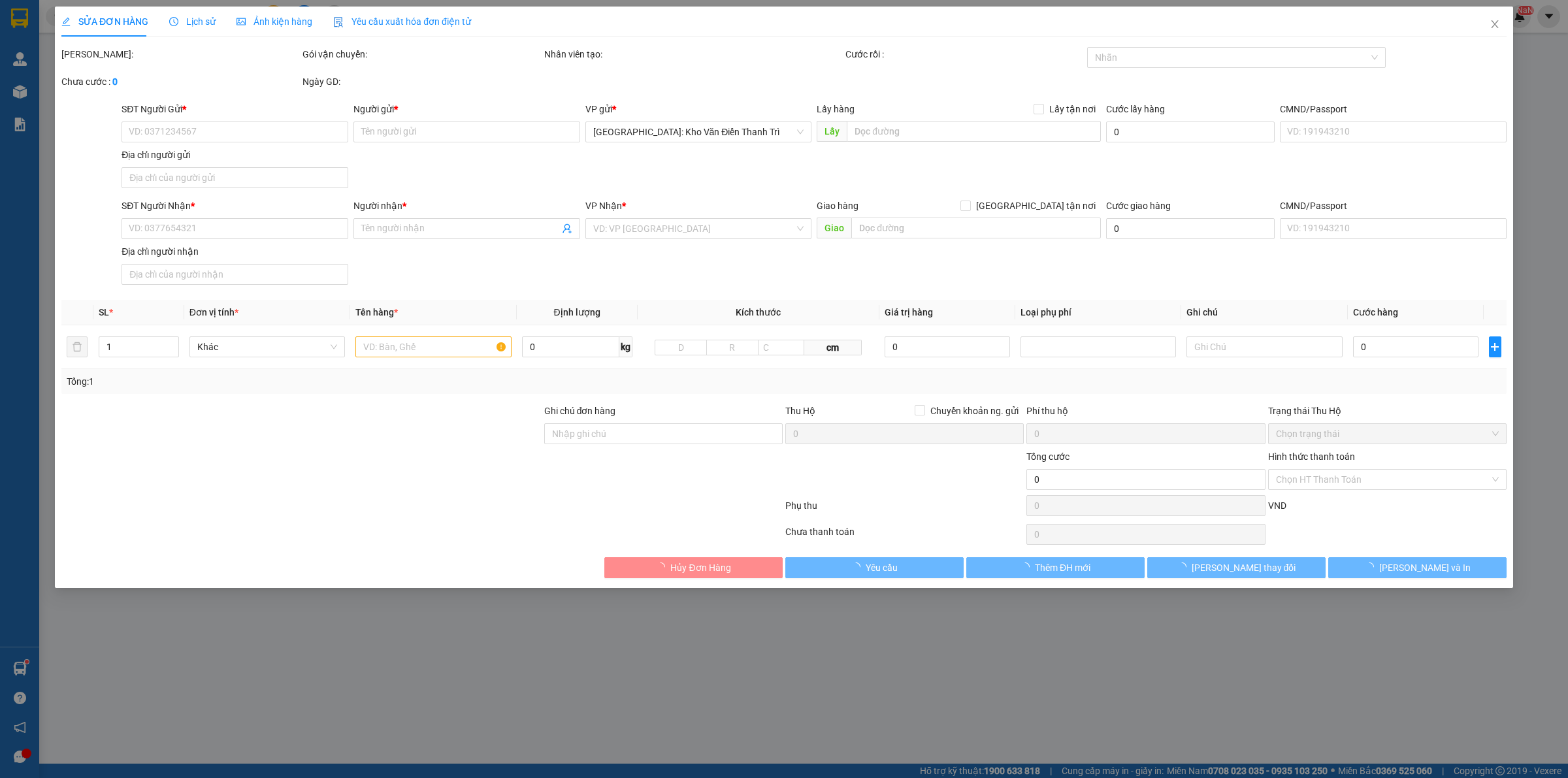
type input "0866058704"
type input "Quỳnh"
checkbox input "true"
type input "Địa chỉ: Số 20 ngõ 165 Đường Cầu Giấy , Phường Dịch Vọng, Quận Cầu Giấy, TP Hà …"
type input "0559556506"
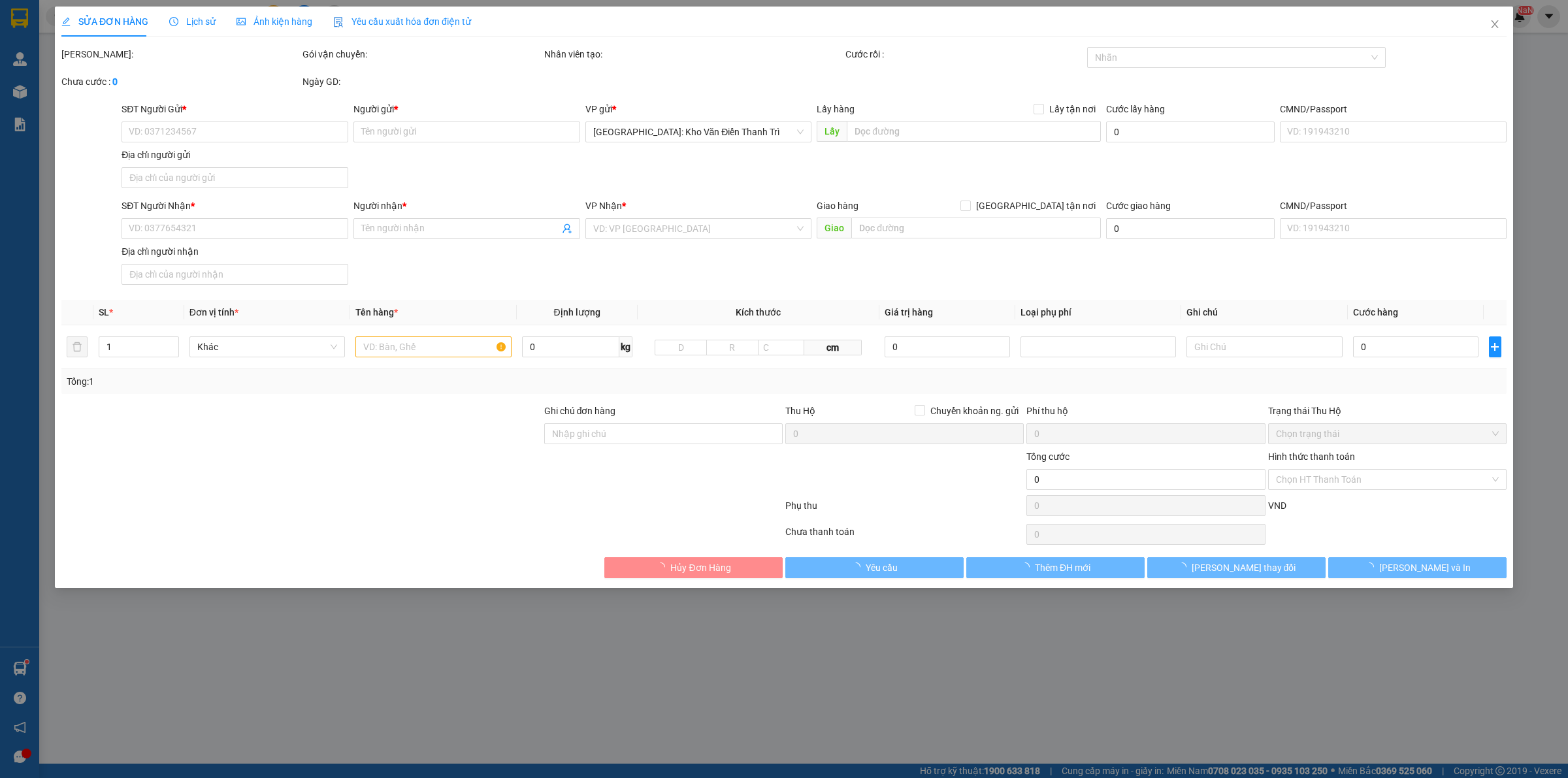
type input "Gace Store"
checkbox input "true"
type input "HCM: 11 Đường Số 39, An Khánh, Q2, TP. Thủ Đức"
type input "66.000"
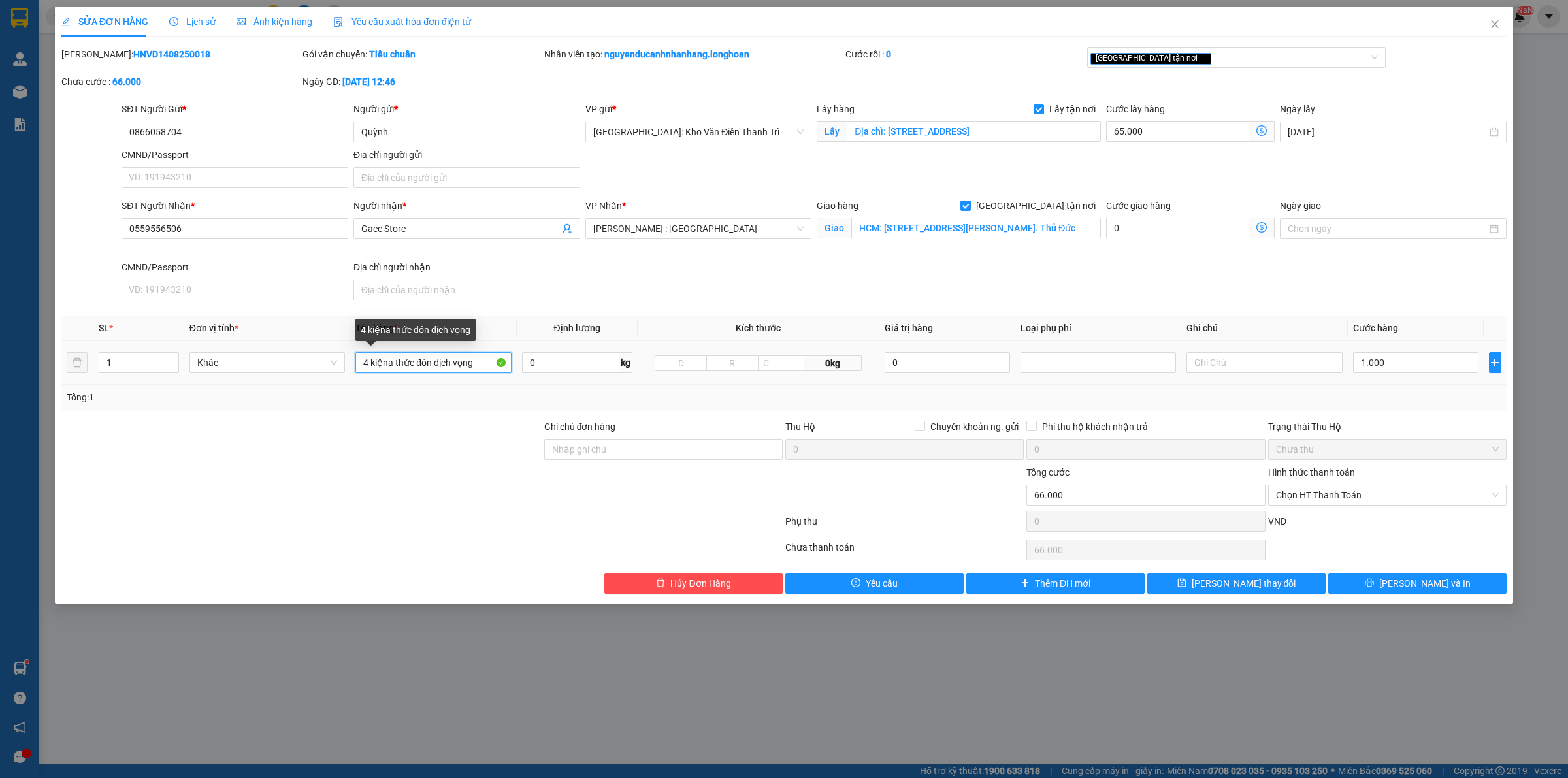
click at [452, 363] on input "4 kiệna thức đón dịch vọng" at bounding box center [433, 362] width 156 height 21
type input "4 KIỆN GIẤY"
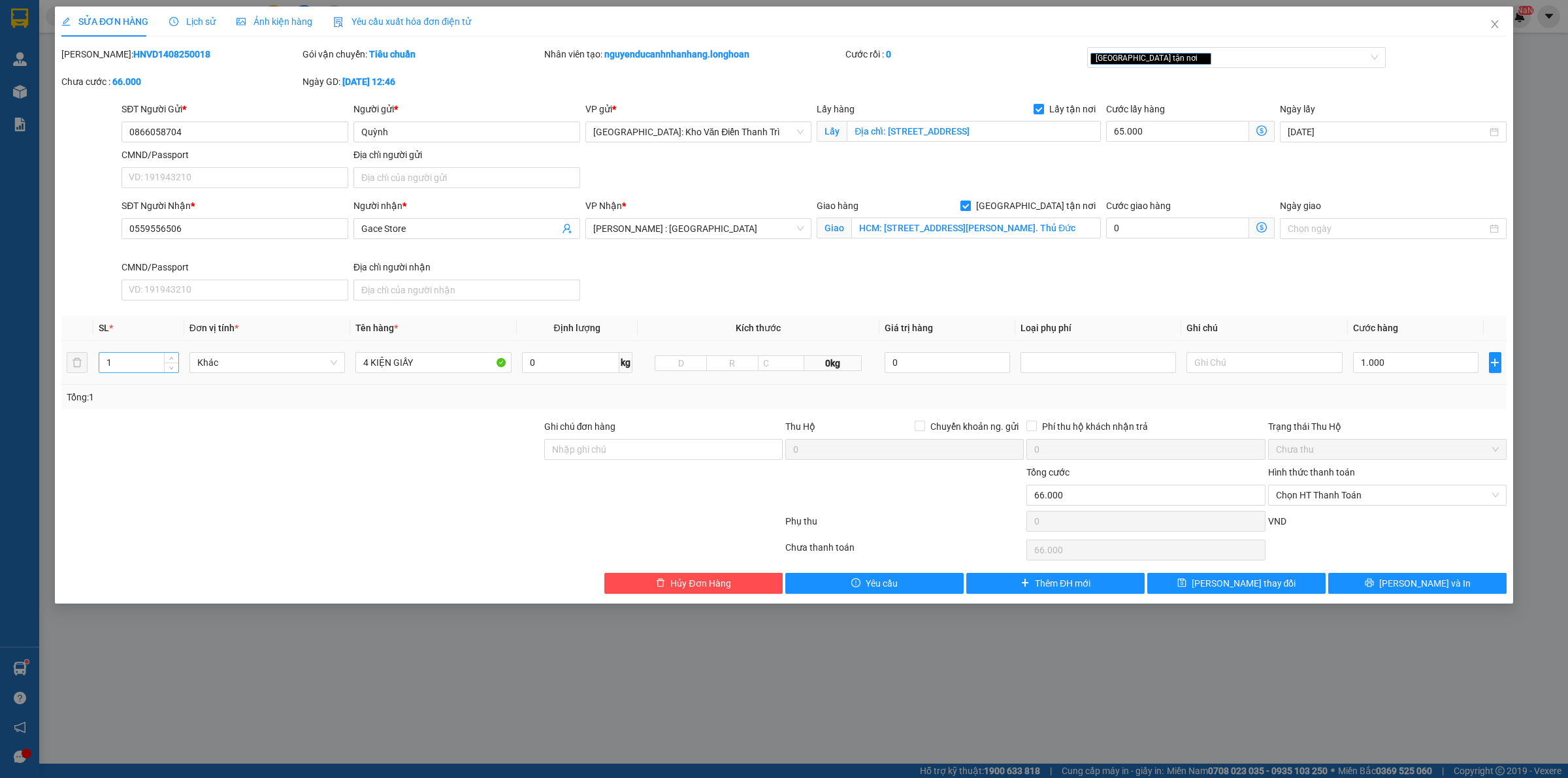
click at [162, 371] on input "1" at bounding box center [138, 362] width 79 height 20
type input "4"
click at [198, 393] on div "Tổng: 4" at bounding box center [335, 397] width 539 height 15
click at [1408, 365] on input "1.000" at bounding box center [1416, 362] width 125 height 21
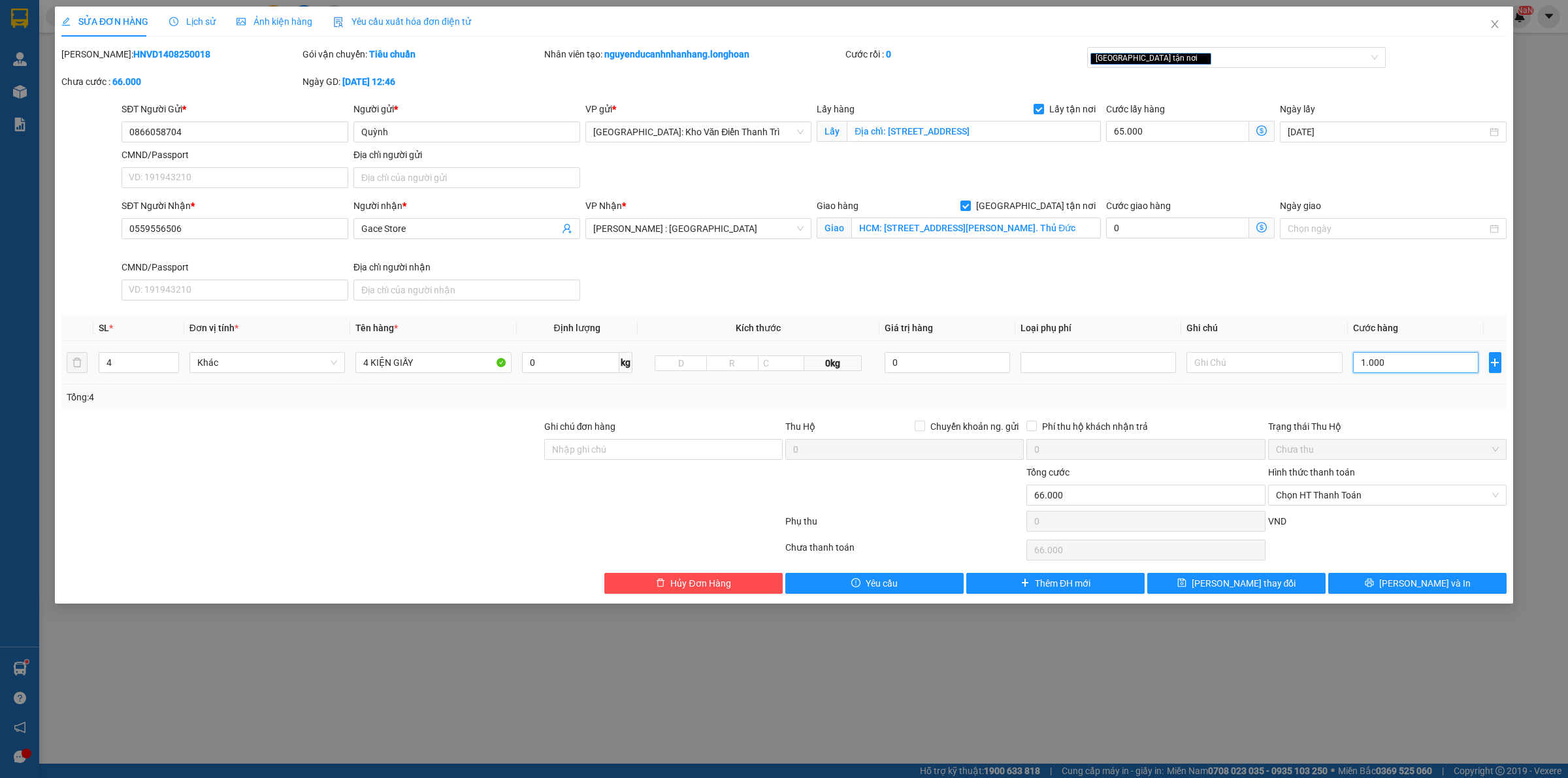
click at [1408, 365] on input "1.000" at bounding box center [1416, 362] width 125 height 21
type input "65.003"
type input "3"
type input "65.035"
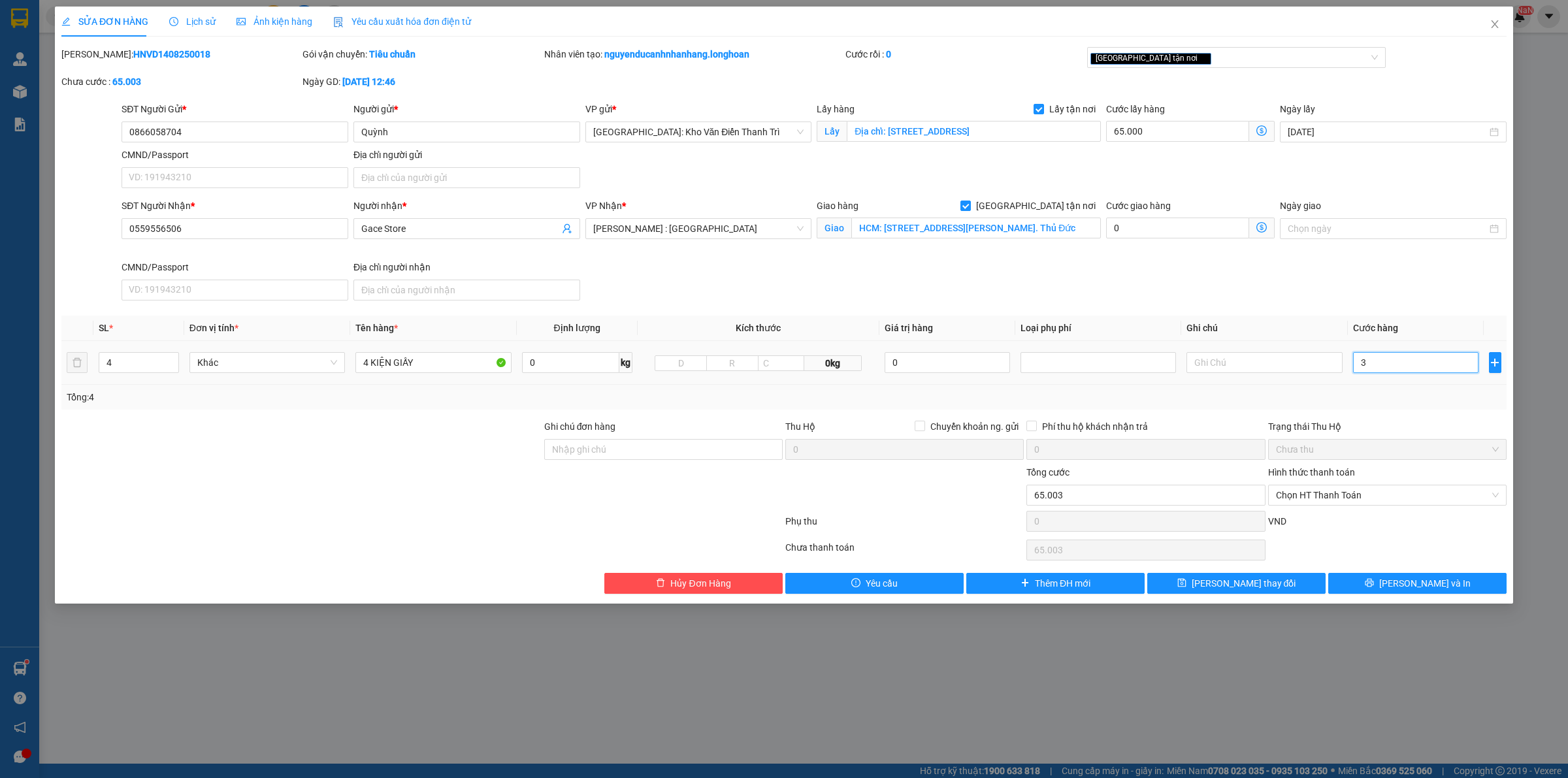
type input "65.035"
type input "35"
type input "65.350"
type input "350"
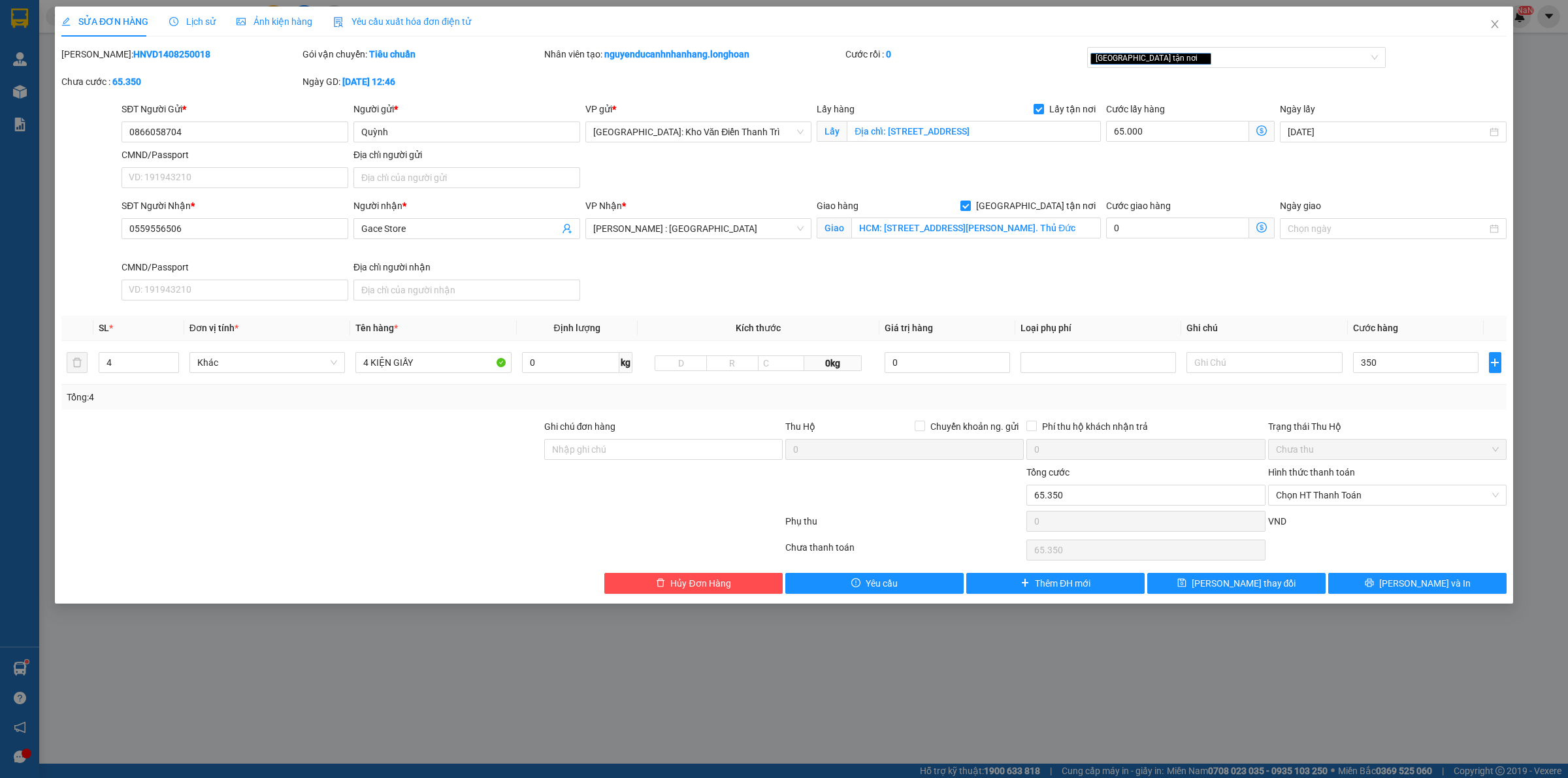
type input "415.000"
type input "350.000"
click at [1494, 423] on div "Trạng thái Thu Hộ" at bounding box center [1387, 426] width 239 height 15
click at [1399, 363] on input "350.000" at bounding box center [1416, 362] width 125 height 21
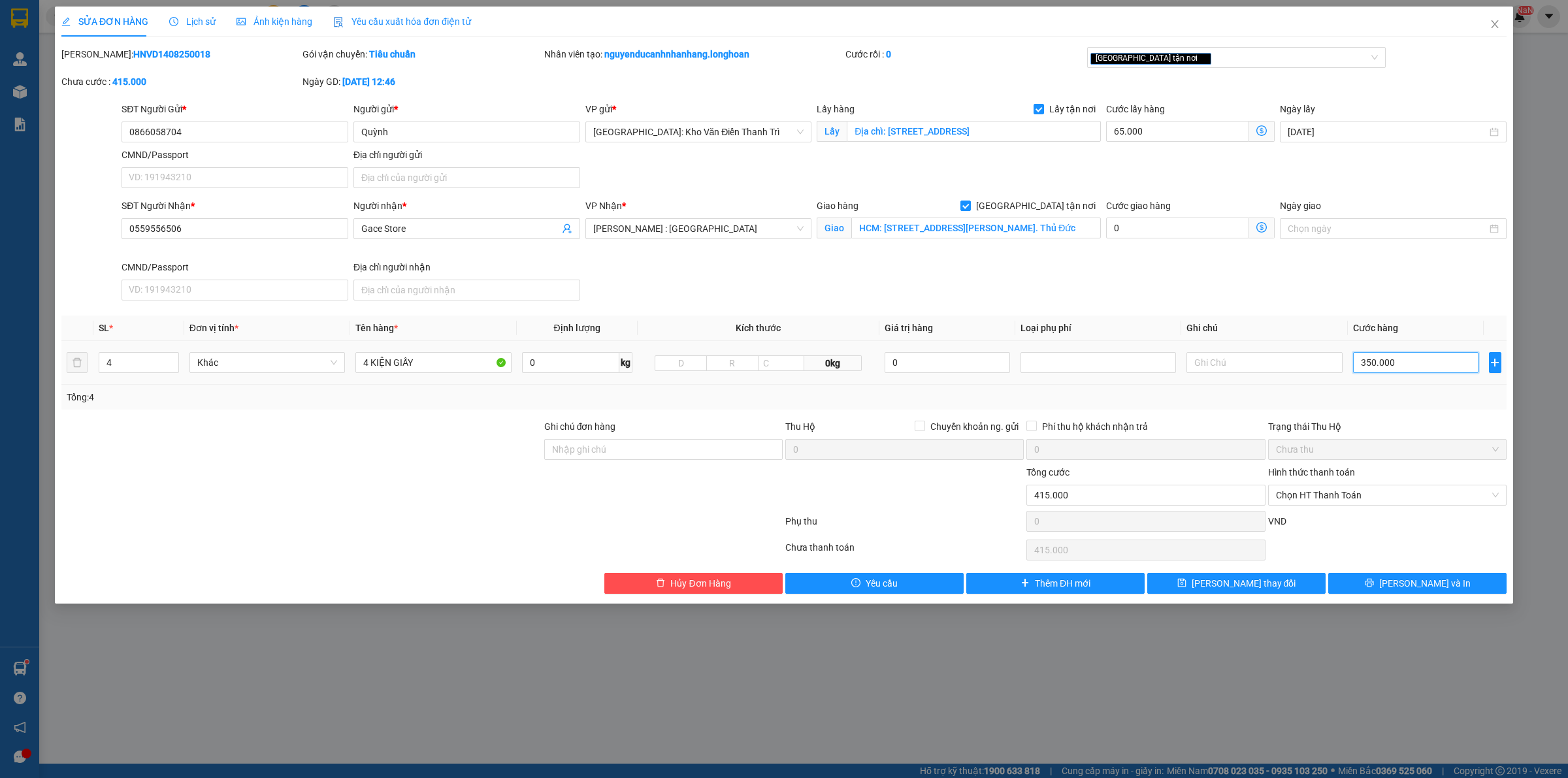
click at [1399, 363] on input "350.000" at bounding box center [1416, 362] width 125 height 21
click at [1376, 361] on input "350.000" at bounding box center [1416, 362] width 125 height 21
type input "100.000"
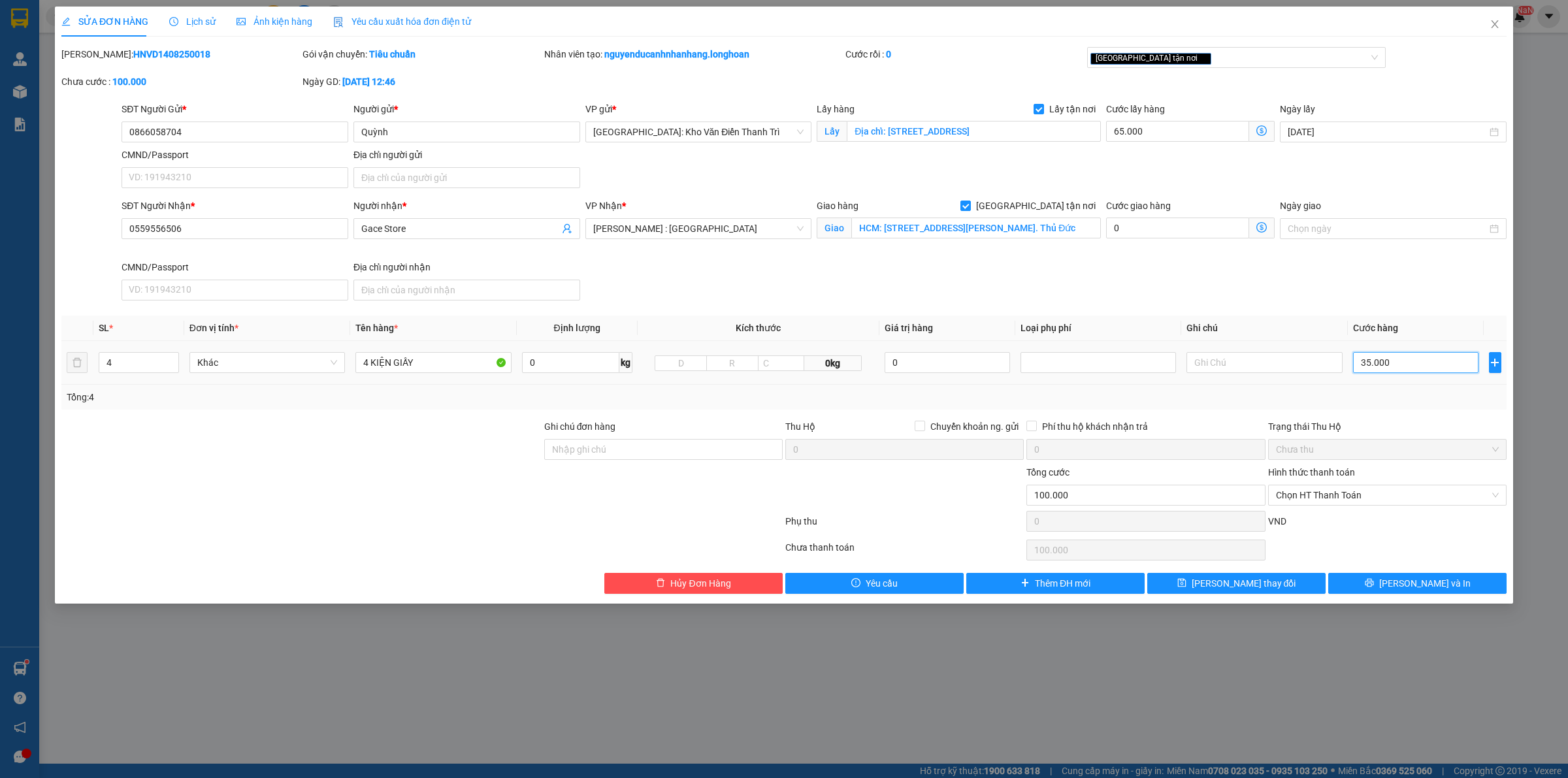
type input "355.000"
type input "420.000"
type input "355.000"
click at [961, 499] on div at bounding box center [904, 488] width 241 height 46
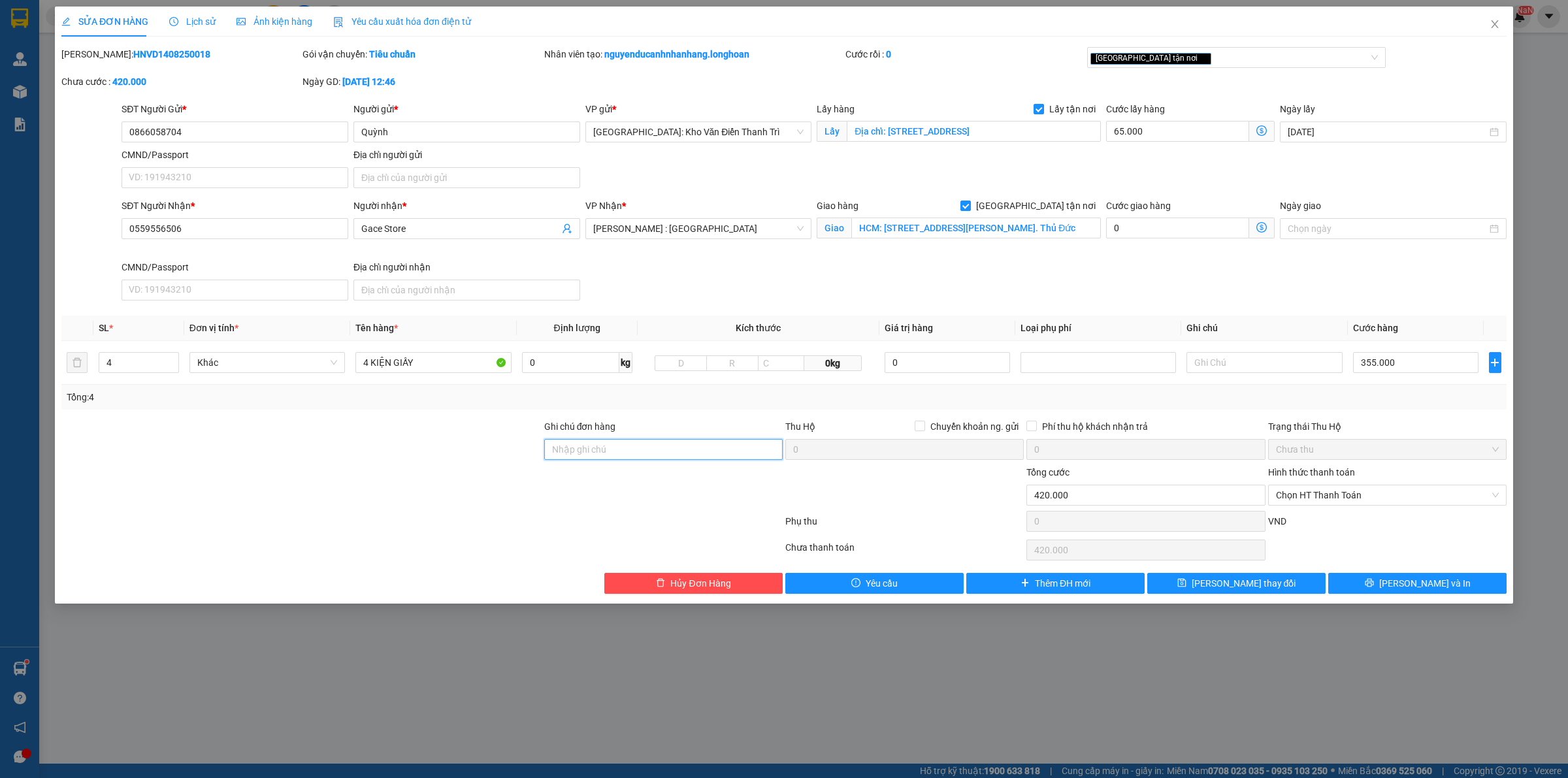
click at [691, 446] on input "Ghi chú đơn hàng" at bounding box center [664, 450] width 239 height 21
type input "hàng giao nguyên kiện, hư vỡ ko đền"
drag, startPoint x: 559, startPoint y: 499, endPoint x: 553, endPoint y: 494, distance: 7.8
click at [553, 494] on div at bounding box center [663, 488] width 241 height 46
click at [284, 137] on input "0866058704" at bounding box center [235, 132] width 226 height 21
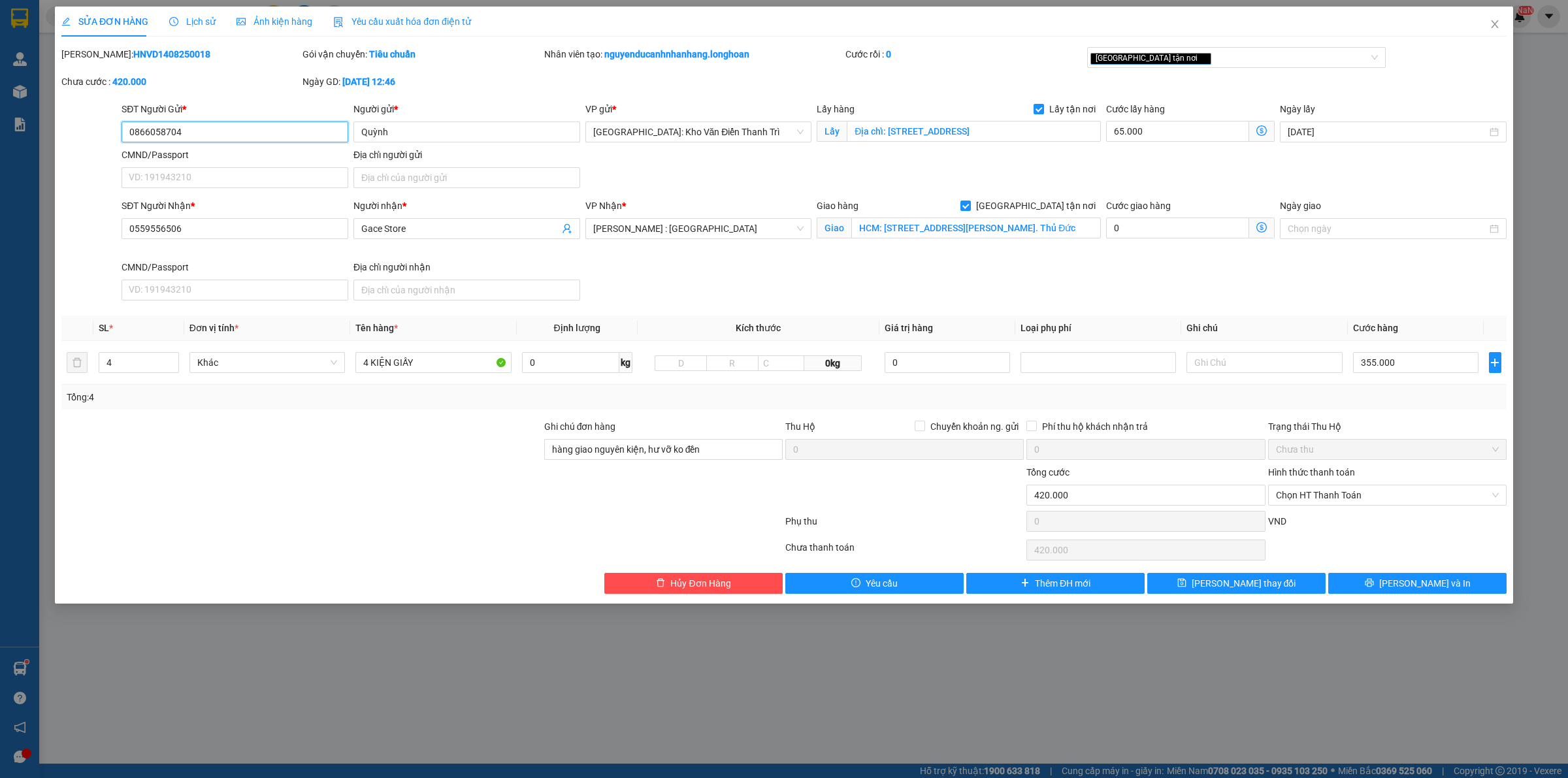
click at [284, 137] on input "0866058704" at bounding box center [235, 132] width 226 height 21
click at [298, 230] on input "0559556506" at bounding box center [235, 228] width 226 height 21
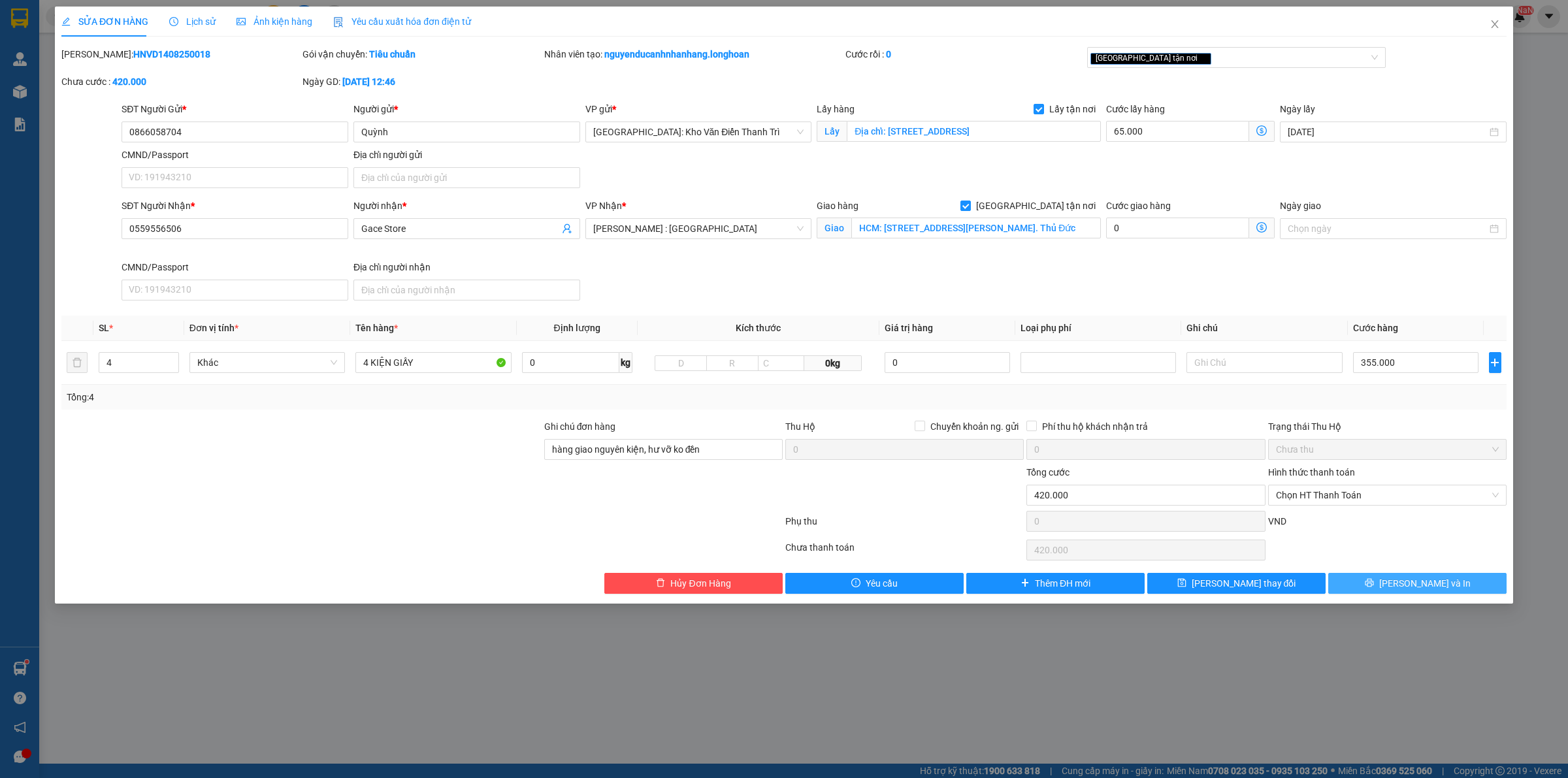
click at [1386, 588] on button "[PERSON_NAME] và In" at bounding box center [1418, 584] width 178 height 21
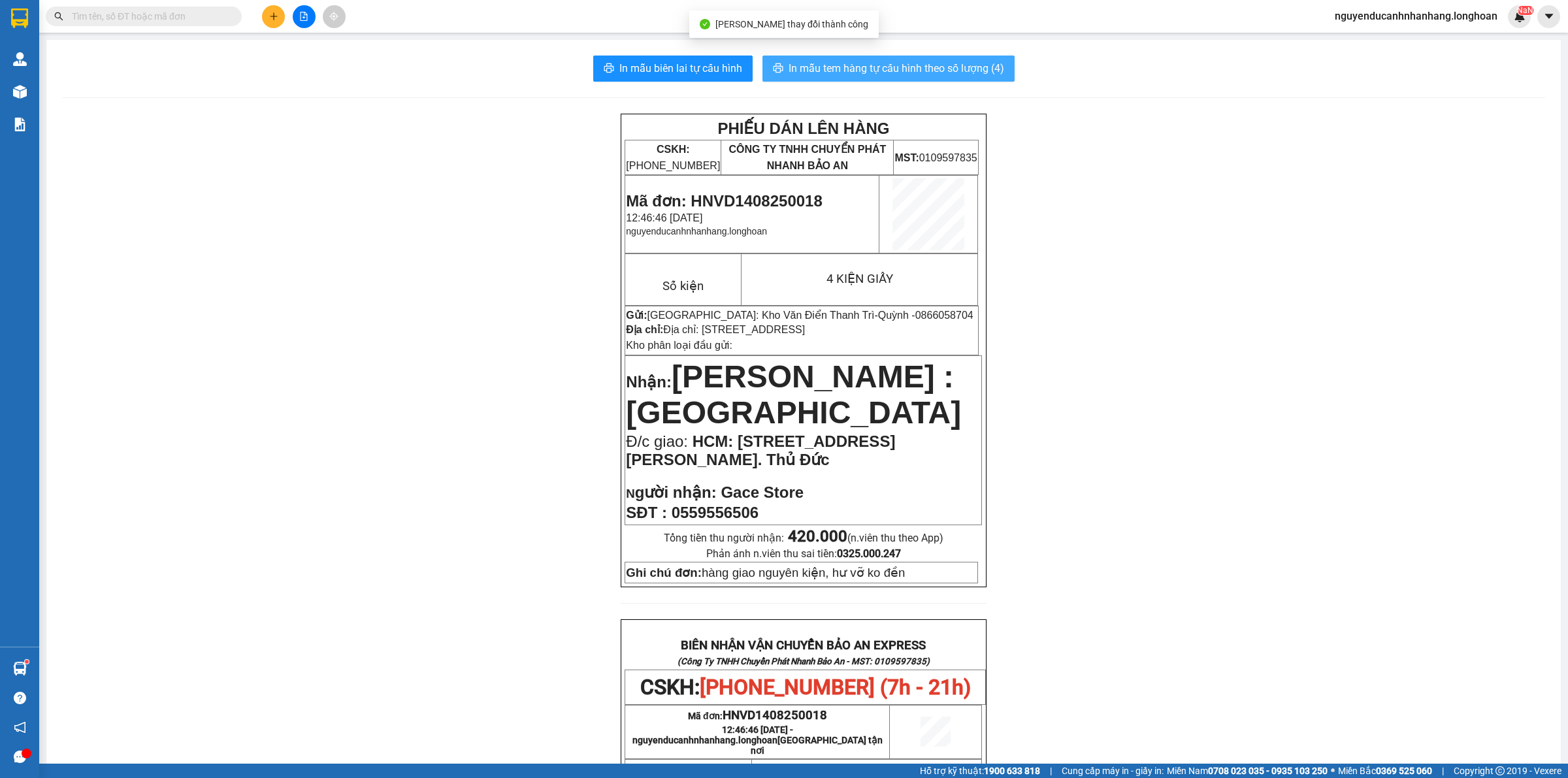
click at [883, 76] on span "In mẫu tem hàng tự cấu hình theo số lượng (4)" at bounding box center [896, 68] width 215 height 16
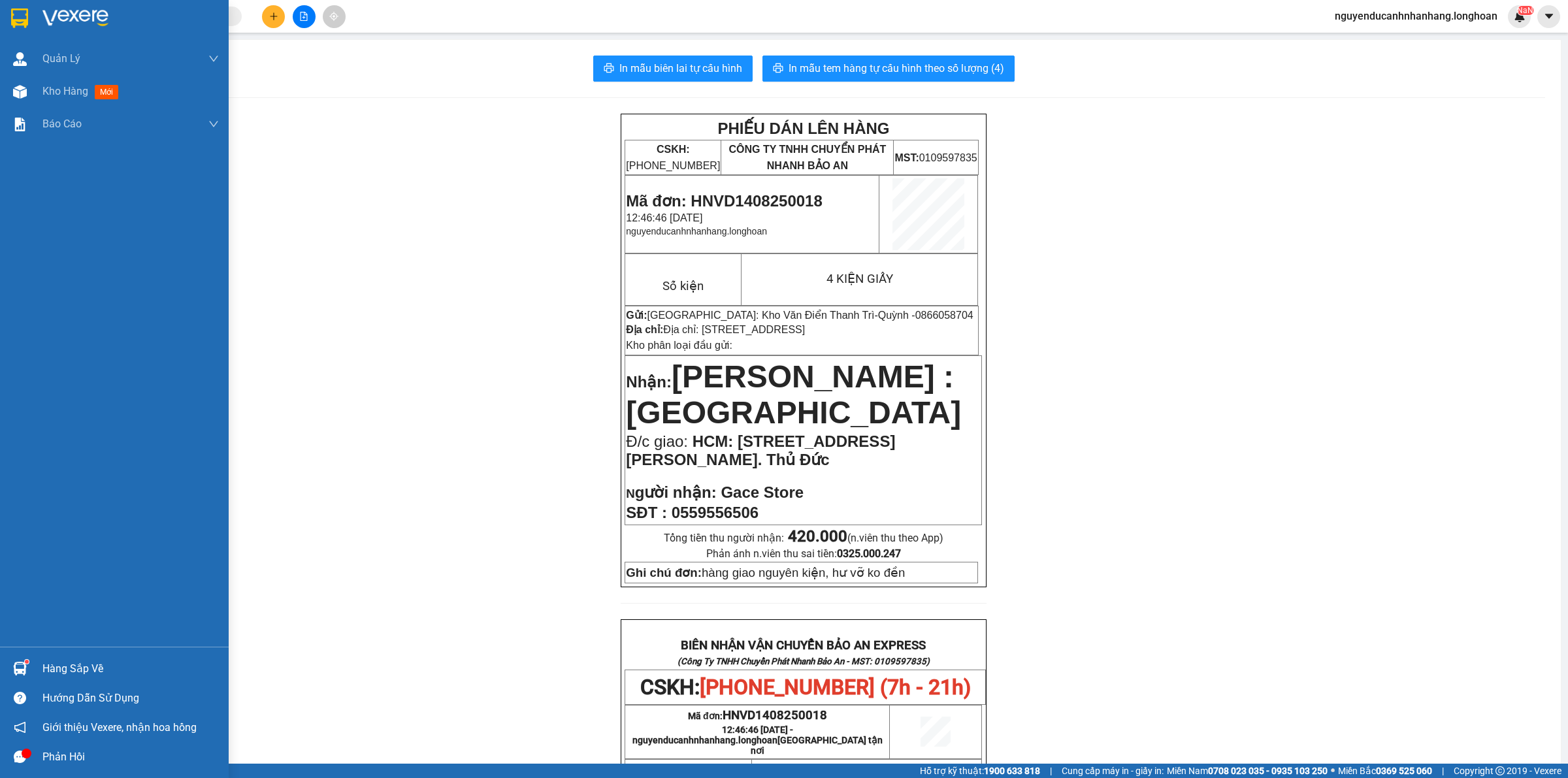
click at [23, 22] on img at bounding box center [20, 18] width 17 height 20
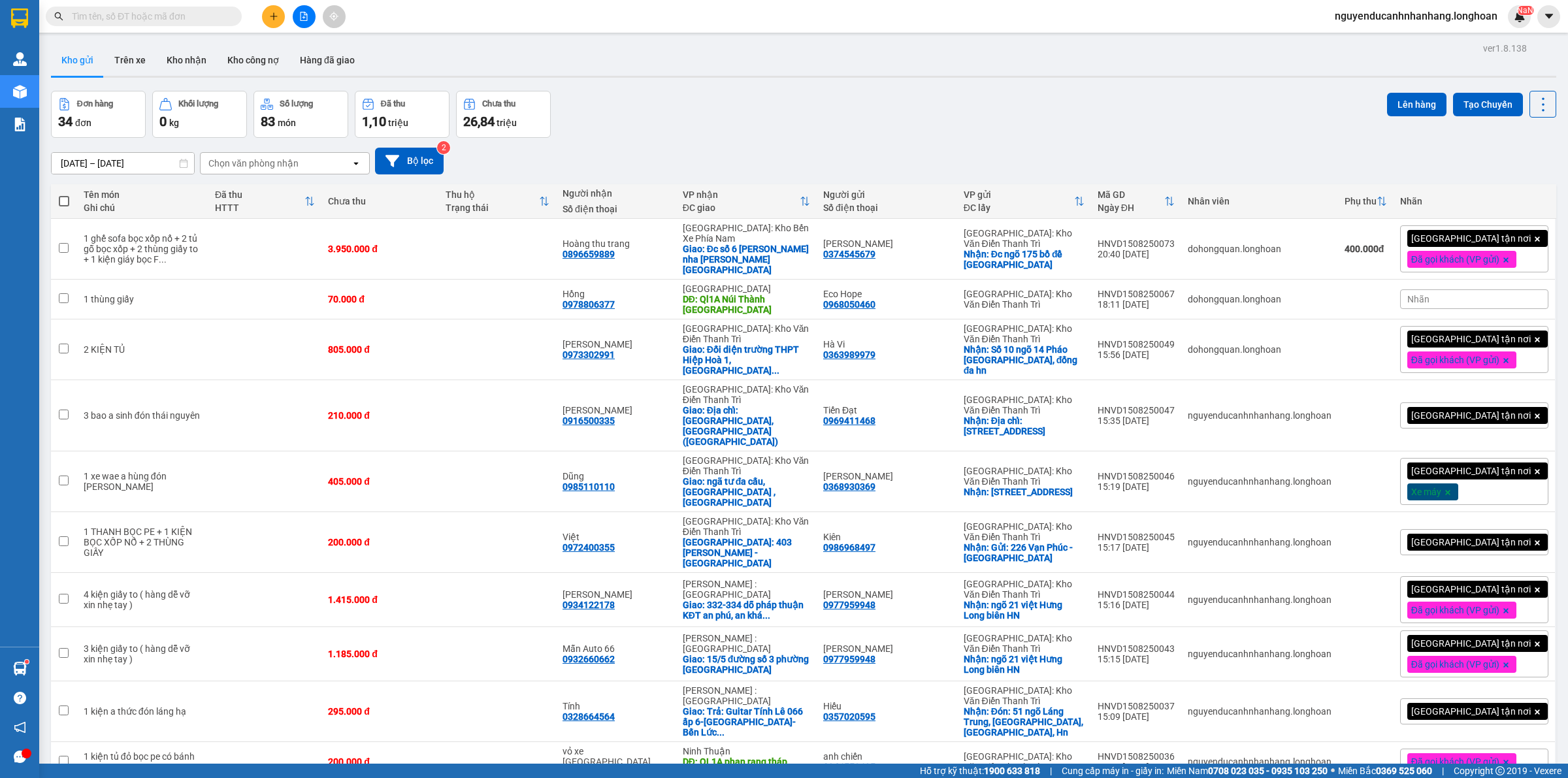
click at [196, 20] on input "text" at bounding box center [149, 16] width 154 height 15
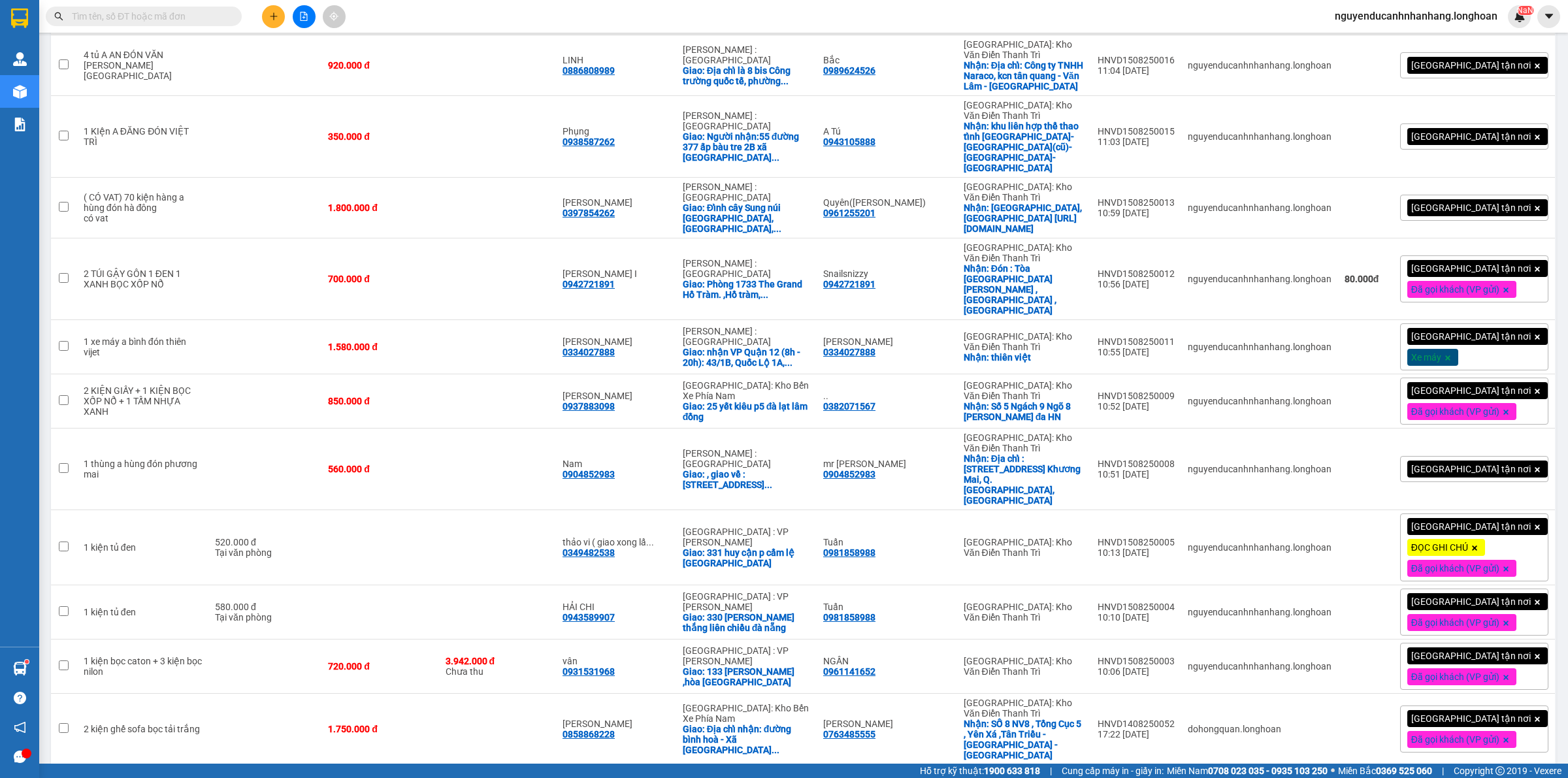
scroll to position [1236, 0]
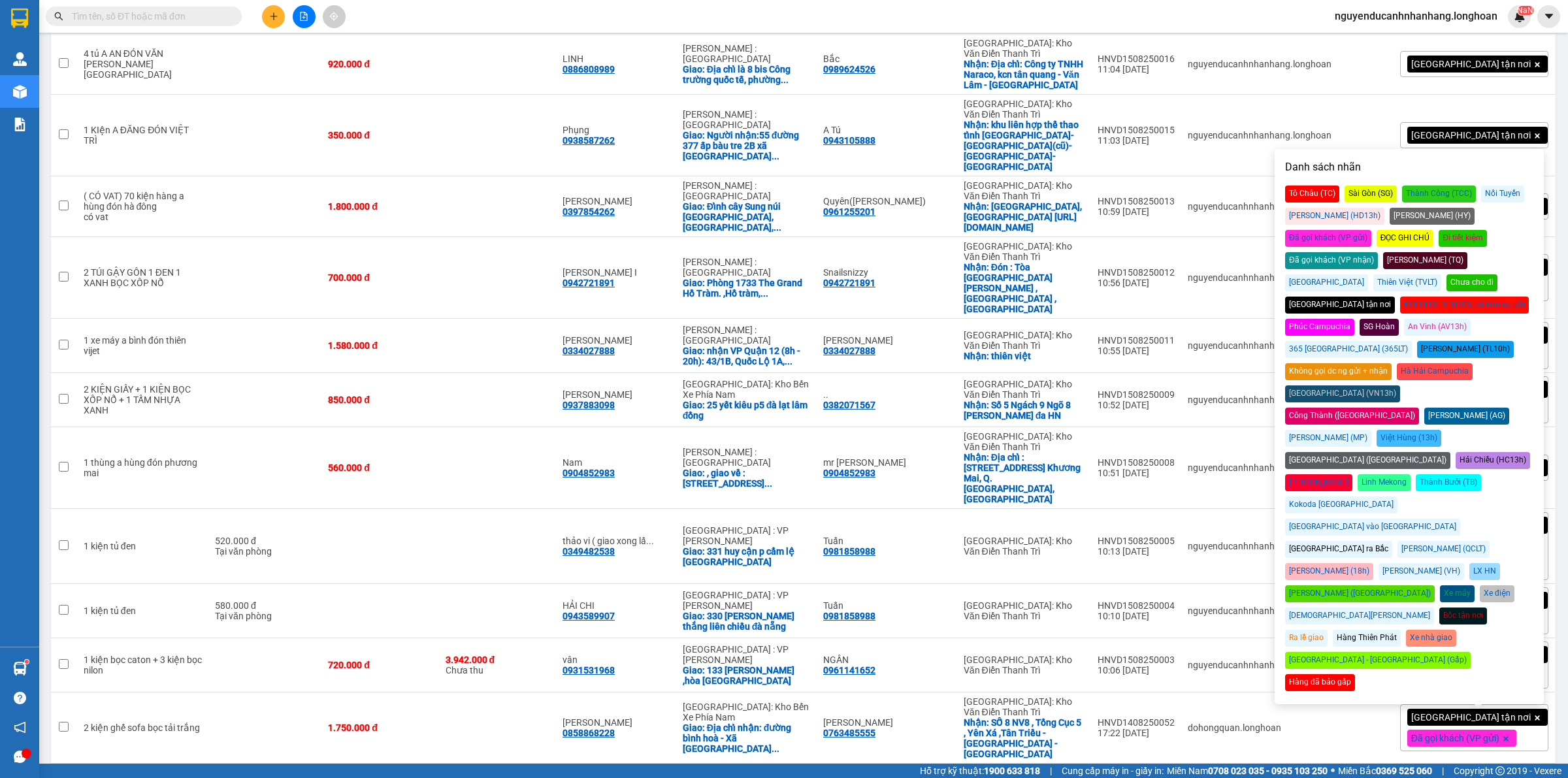
click at [1372, 230] on div "Đã gọi khách (VP gửi)" at bounding box center [1329, 239] width 86 height 17
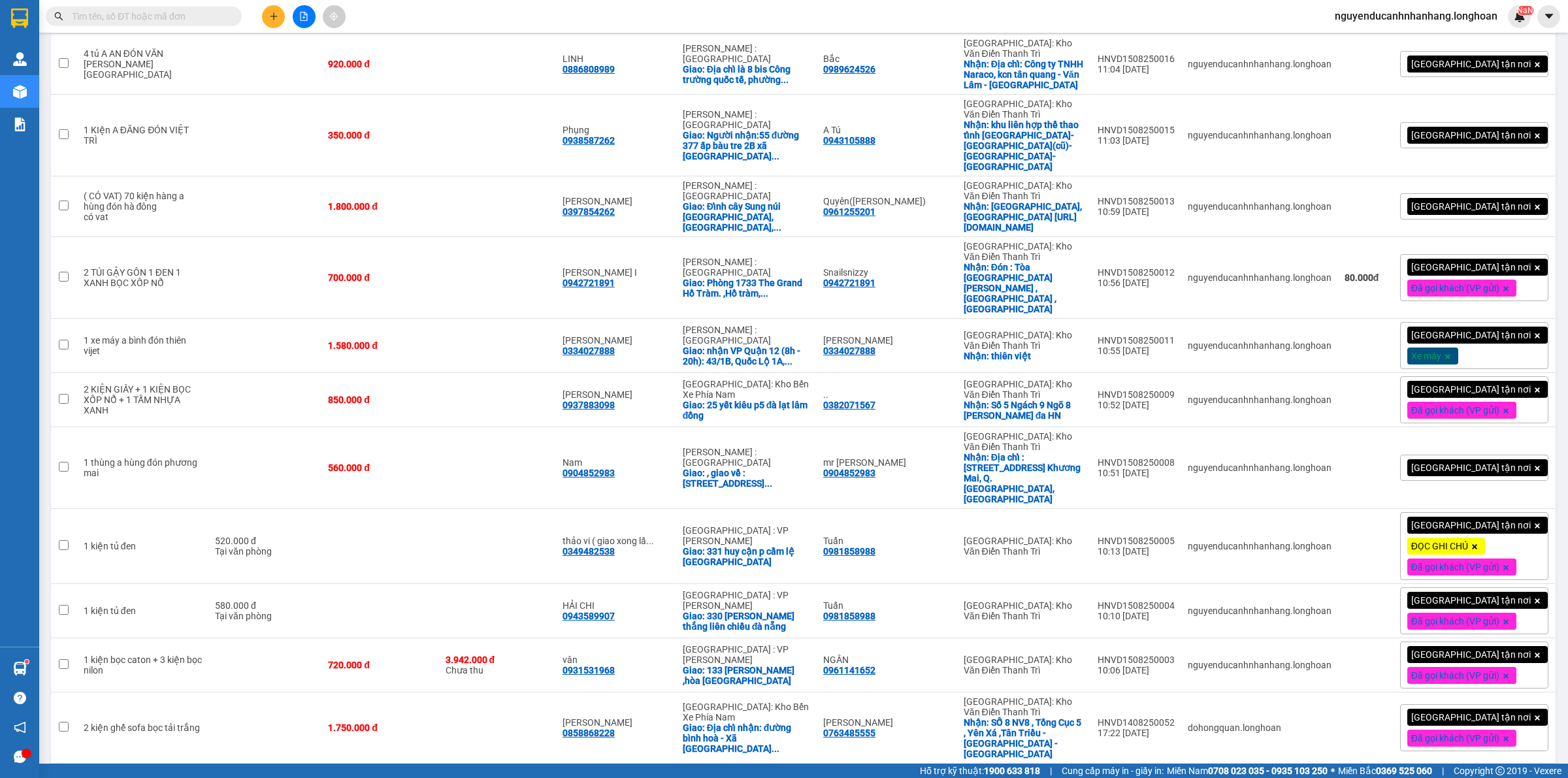
drag, startPoint x: 571, startPoint y: 600, endPoint x: 612, endPoint y: 600, distance: 41.0
drag, startPoint x: 615, startPoint y: 606, endPoint x: 557, endPoint y: 605, distance: 58.0
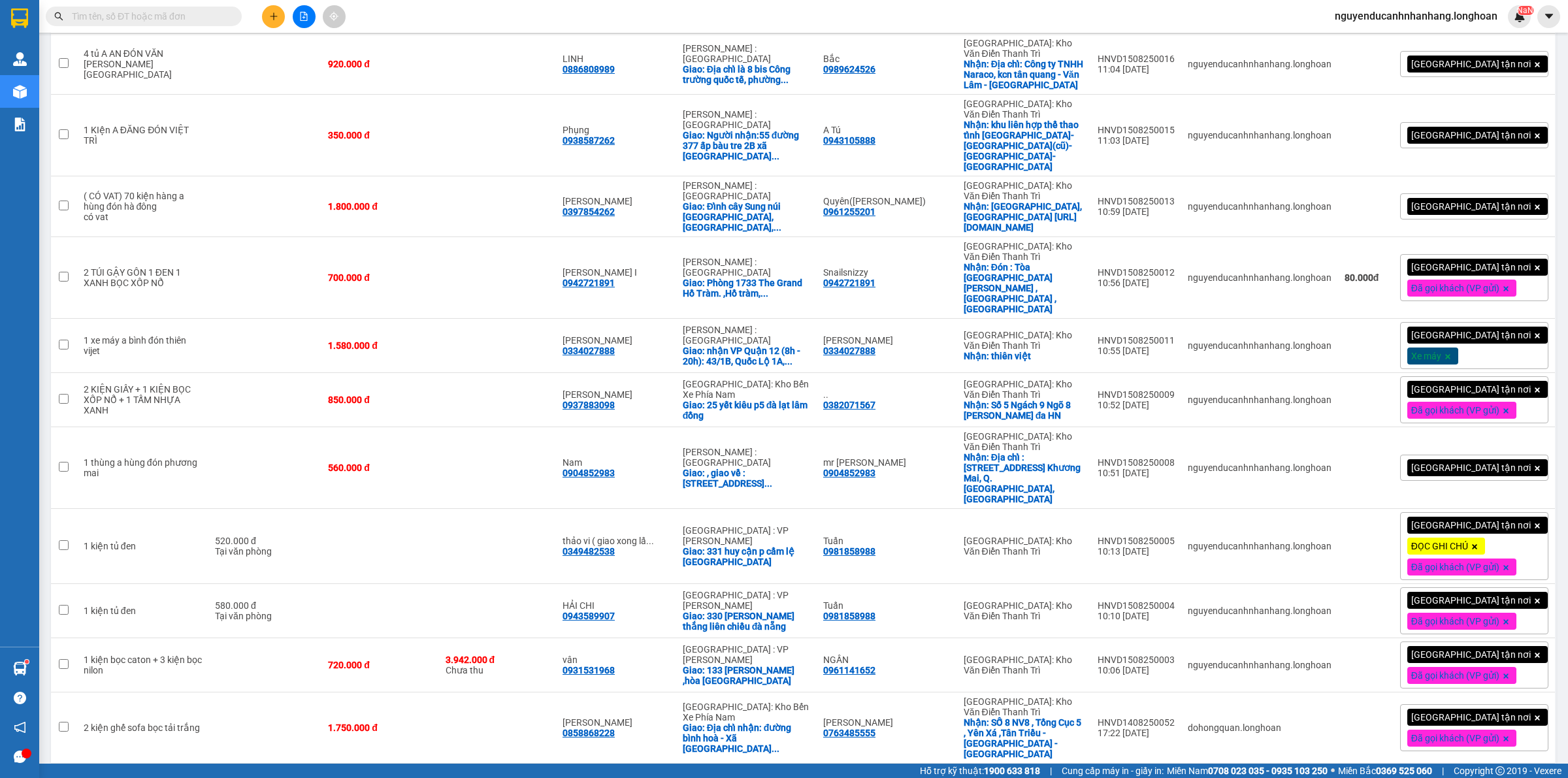
copy div "0559556506"
drag, startPoint x: 1198, startPoint y: 589, endPoint x: 1125, endPoint y: 589, distance: 73.0
copy div "HNVD1408250018"
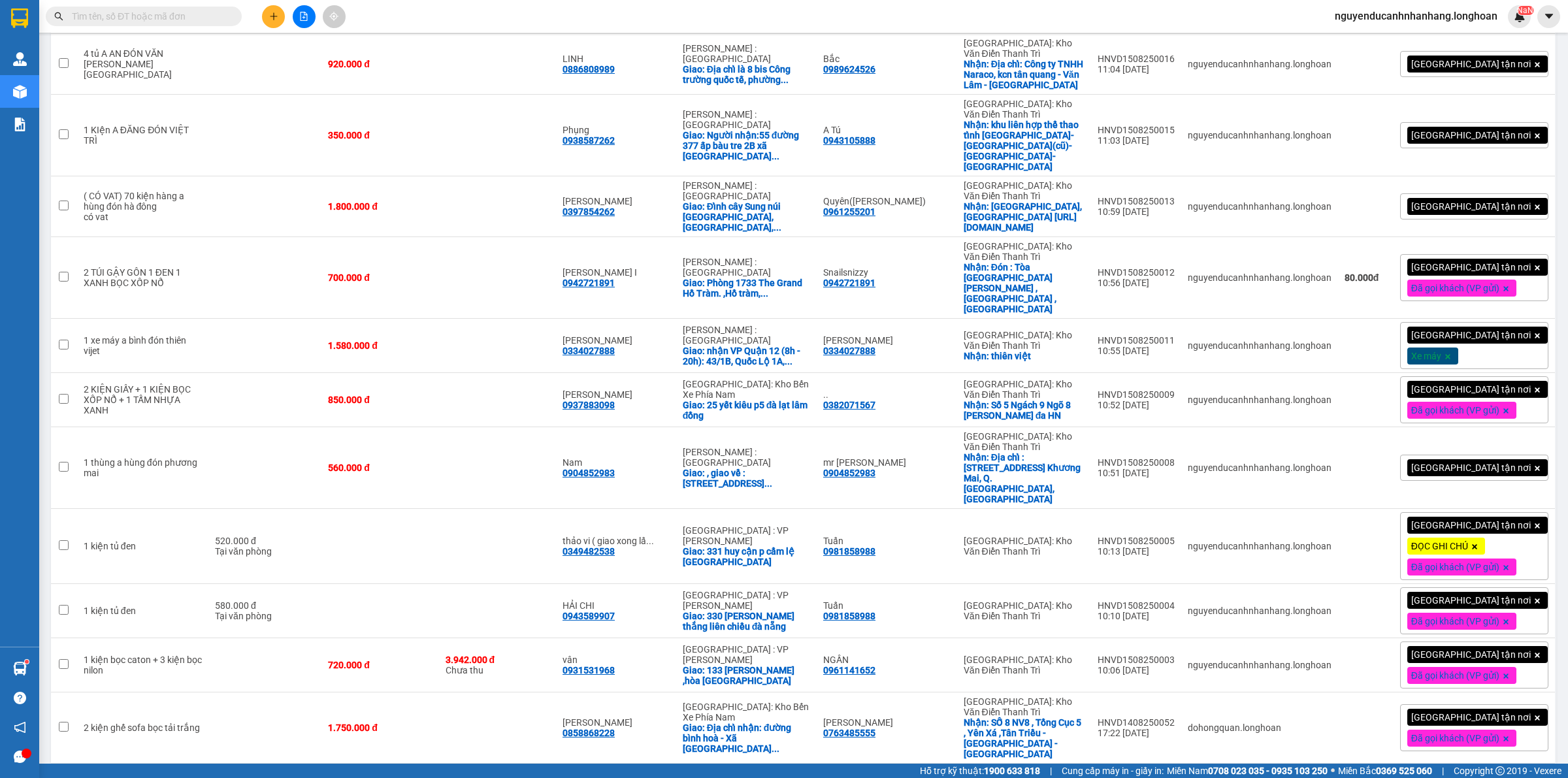
checkbox input "false"
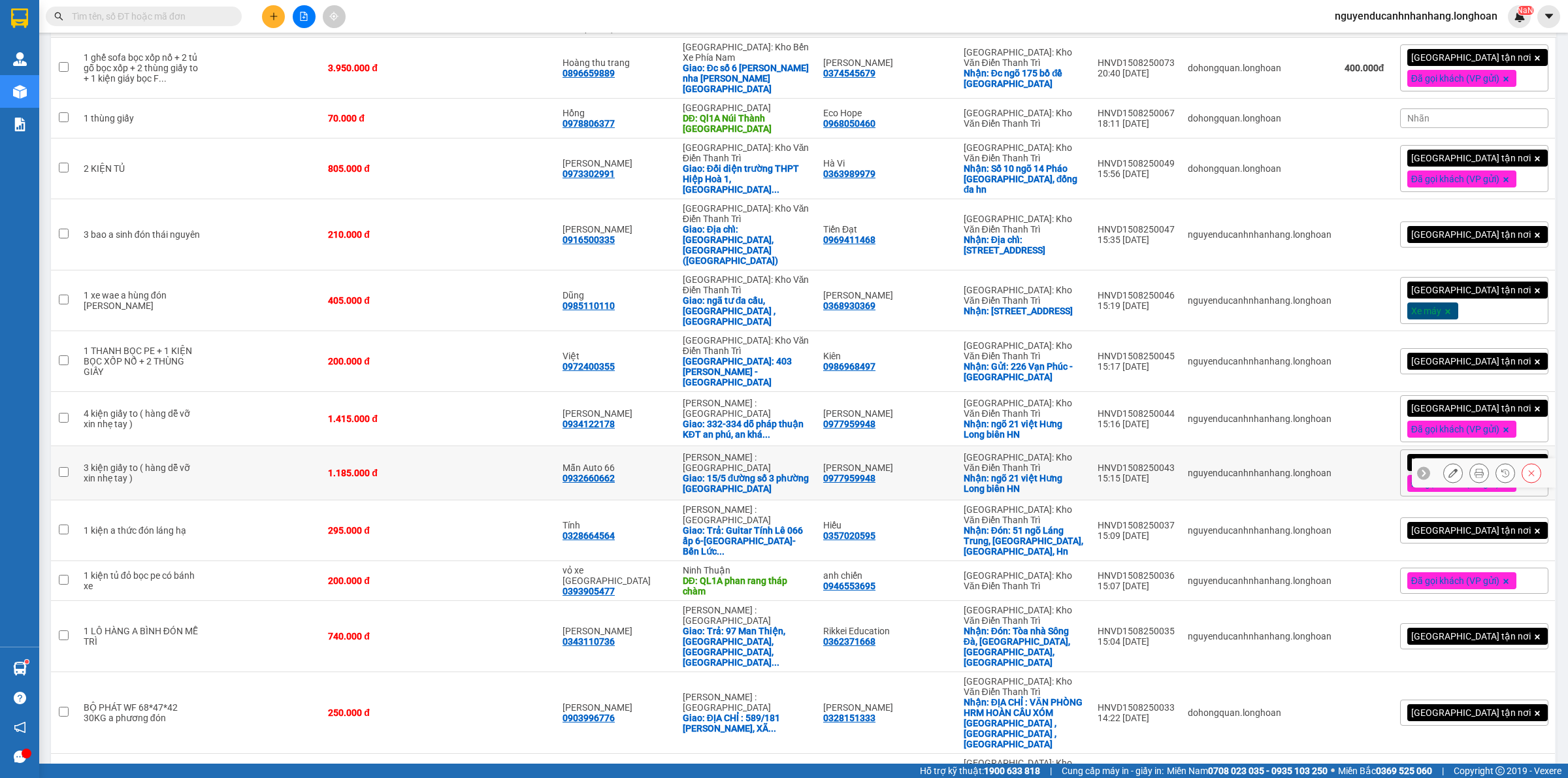
scroll to position [408, 0]
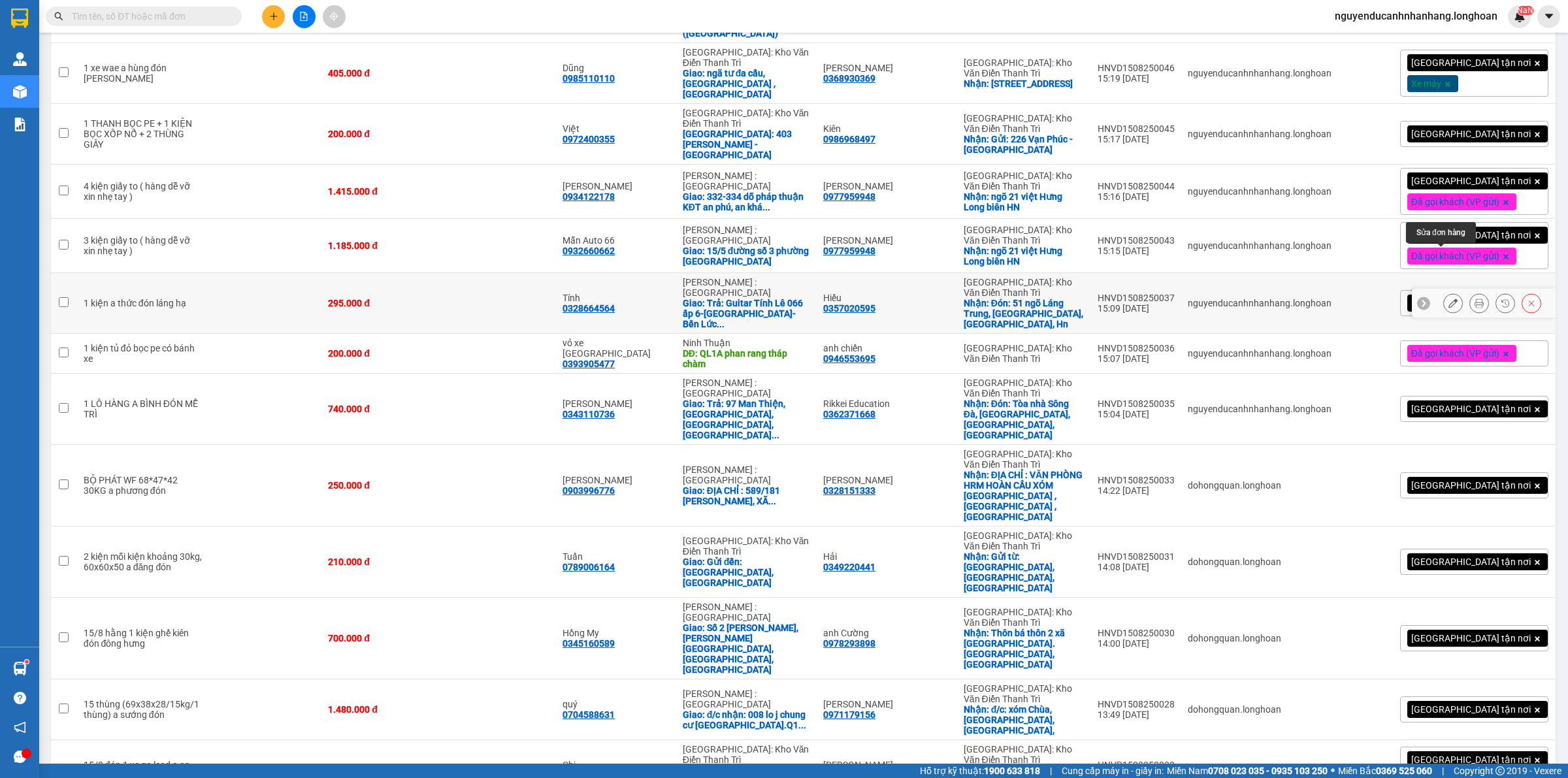
click at [1444, 292] on button at bounding box center [1453, 303] width 18 height 22
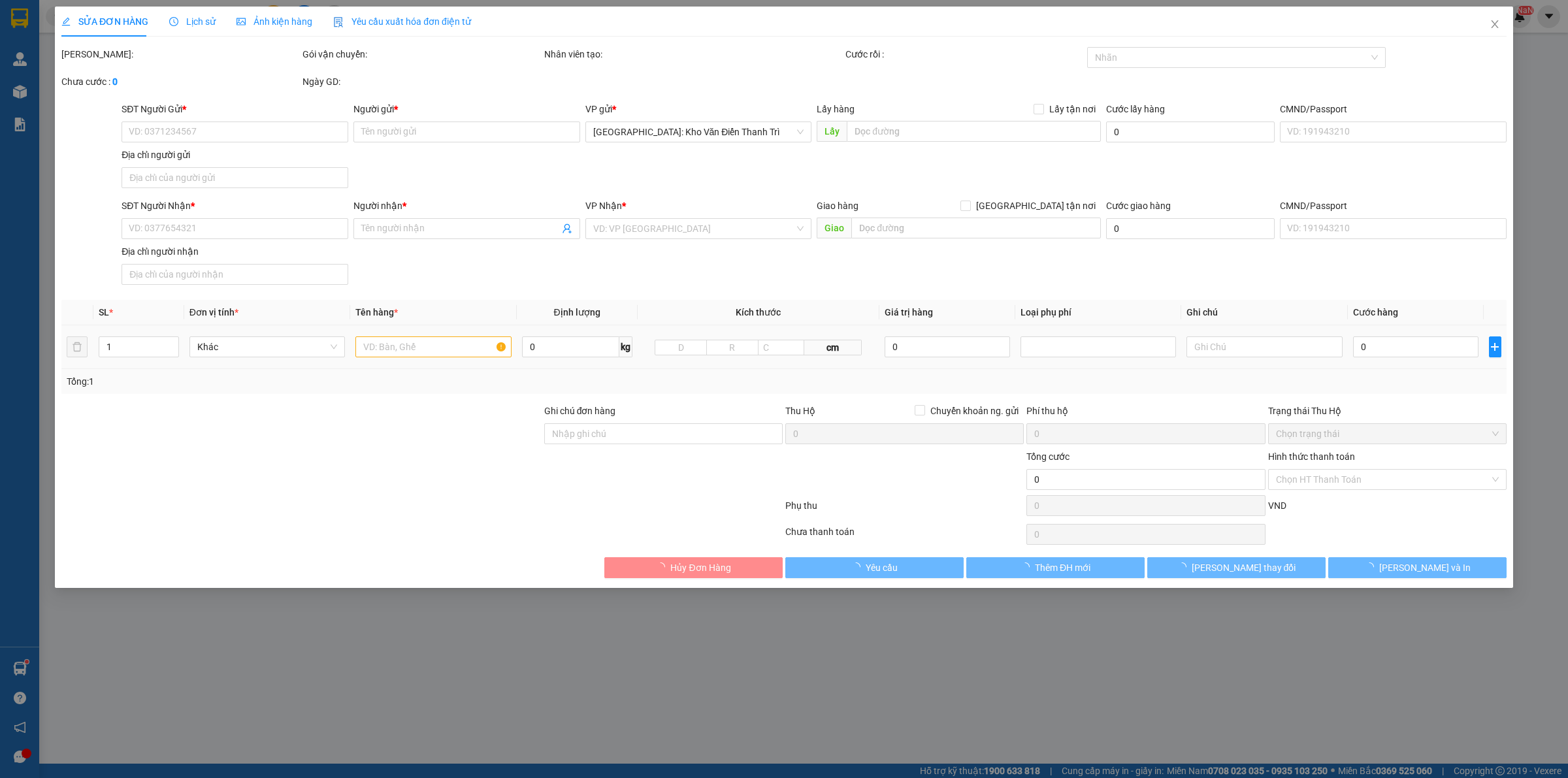
type input "0357020595"
type input "Hiếu"
checkbox input "true"
type input "Đón: 51 ngõ Láng Trung, Láng Hạ, Đống Đa, Hn"
type input "0328664564"
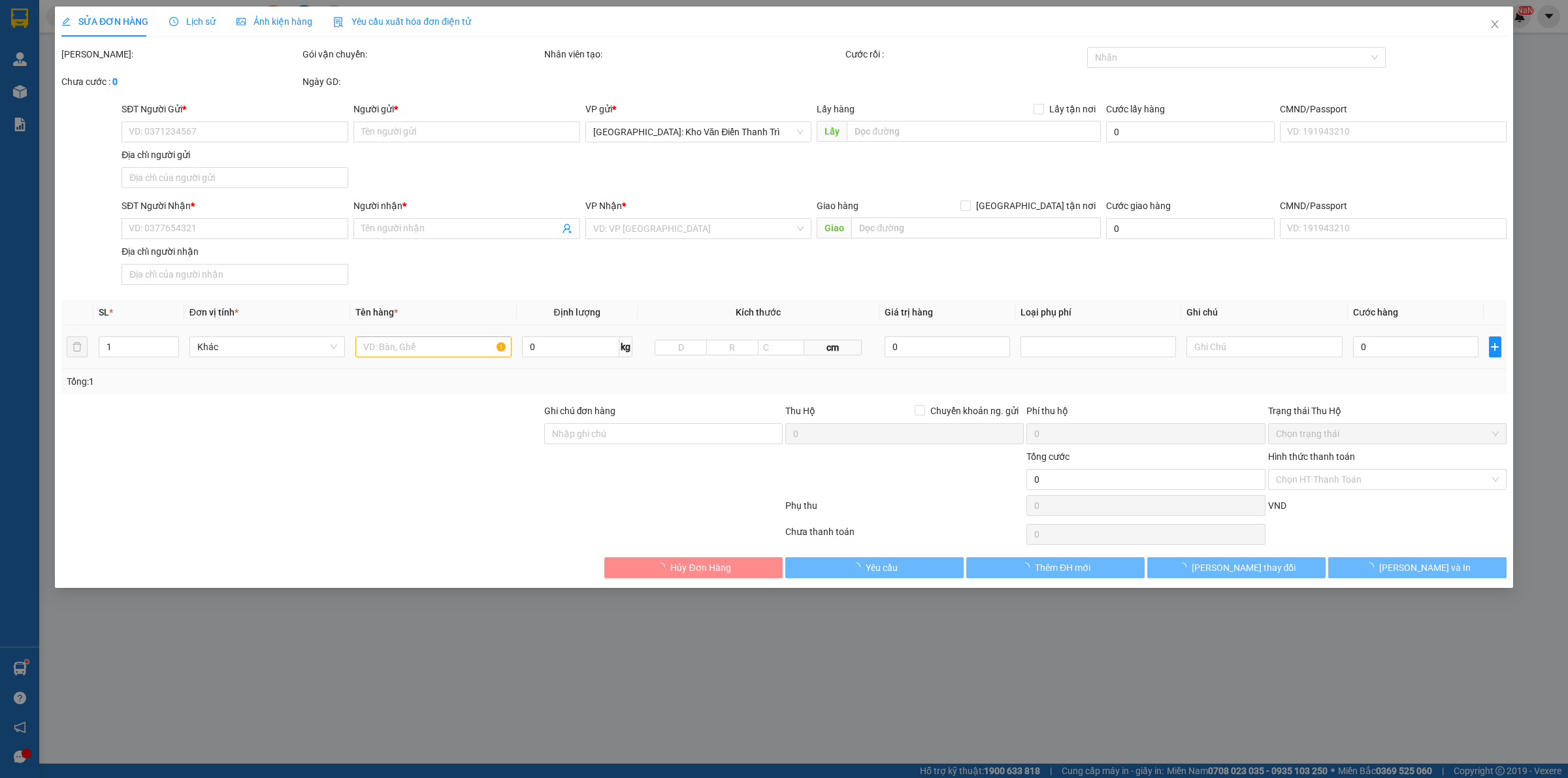
type input "Tính"
checkbox input "true"
type input "Trả: Guitar Tính Lê 066 ấp 6-[GEOGRAPHIC_DATA]-Bến Lức-[GEOGRAPHIC_DATA]"
type input "295.000"
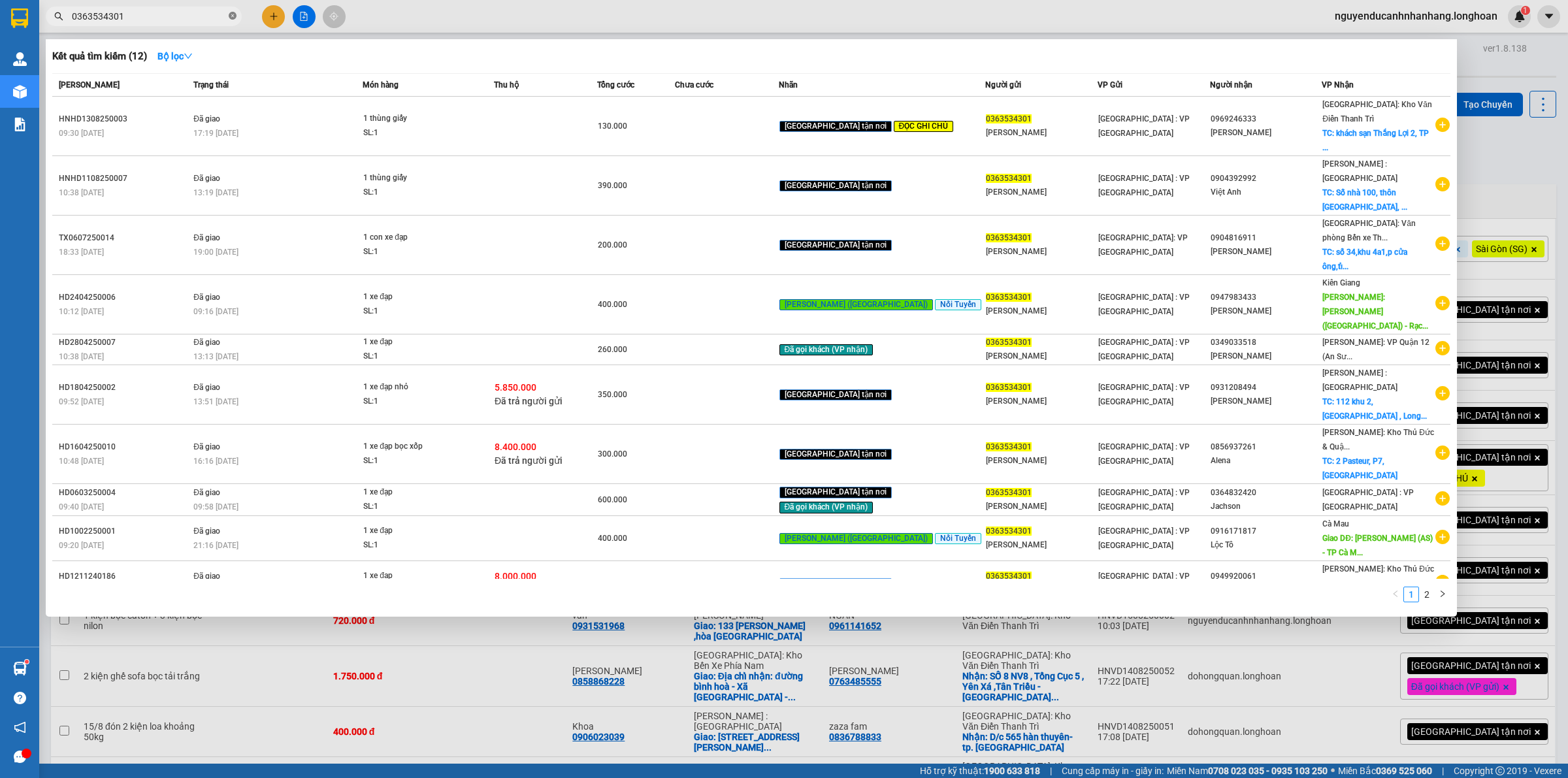
click at [235, 15] on icon "close-circle" at bounding box center [233, 16] width 8 height 8
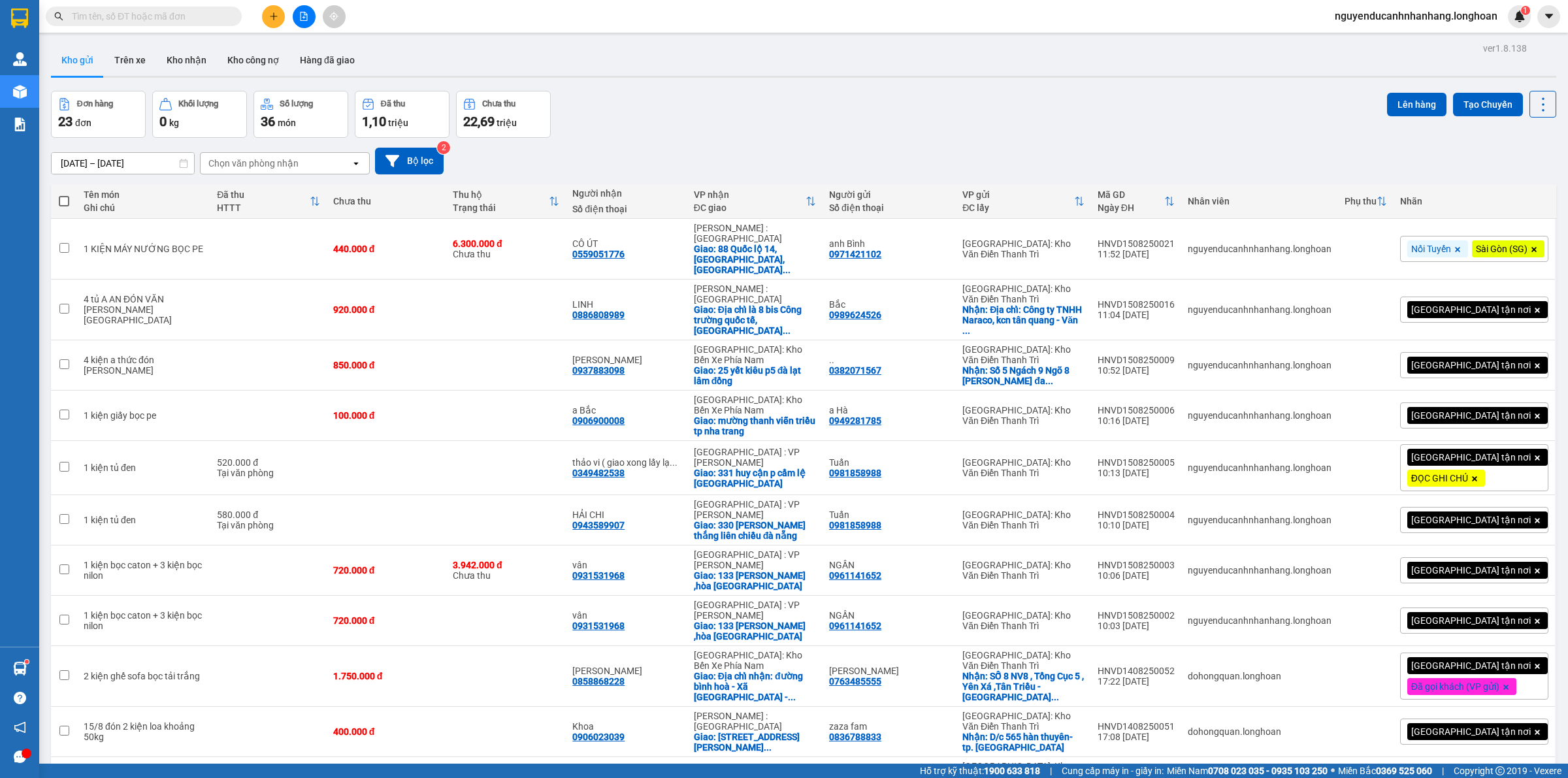
click at [197, 16] on input "text" at bounding box center [149, 16] width 154 height 15
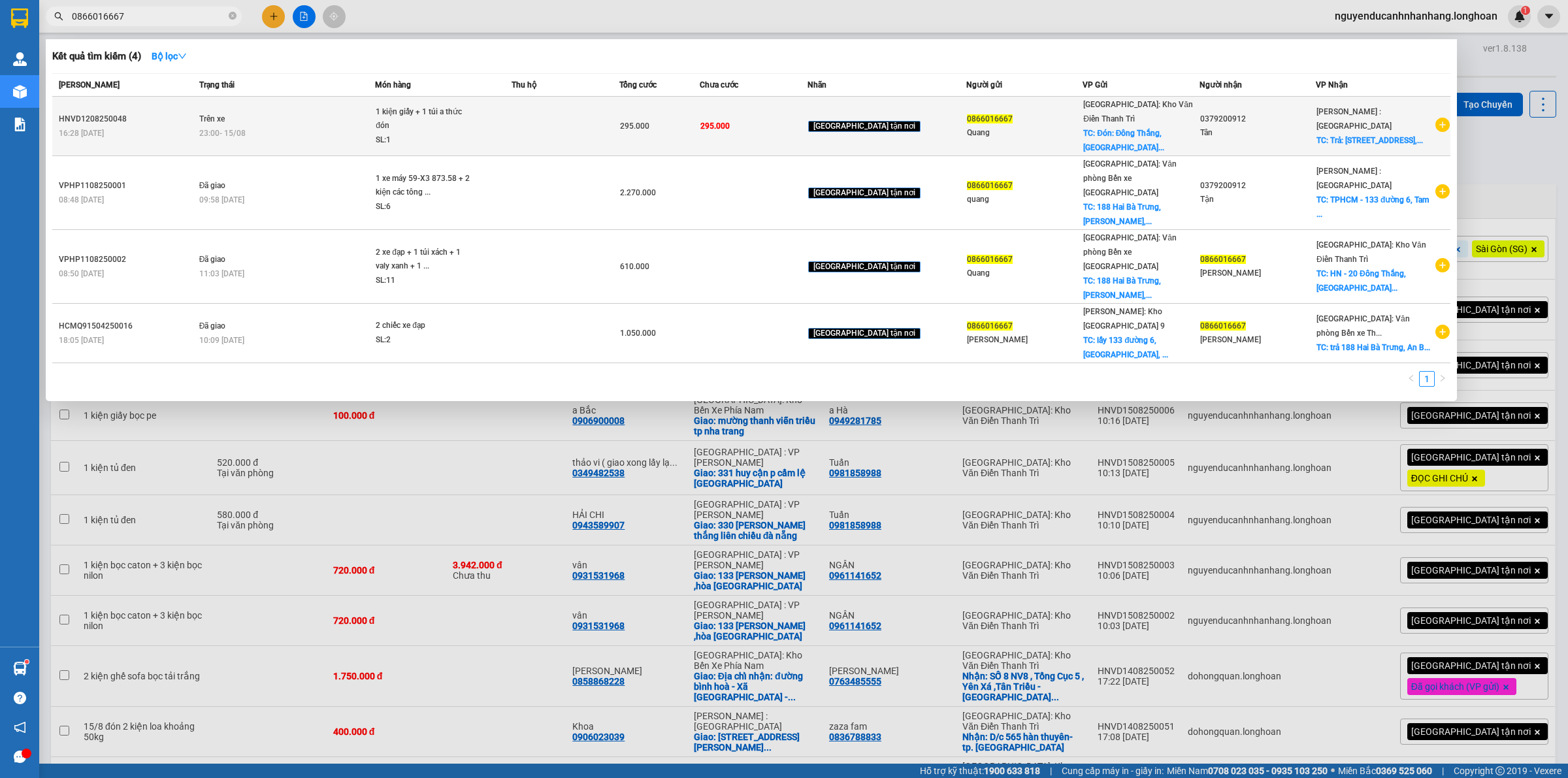
type input "0866016667"
click at [577, 124] on td at bounding box center [565, 126] width 108 height 60
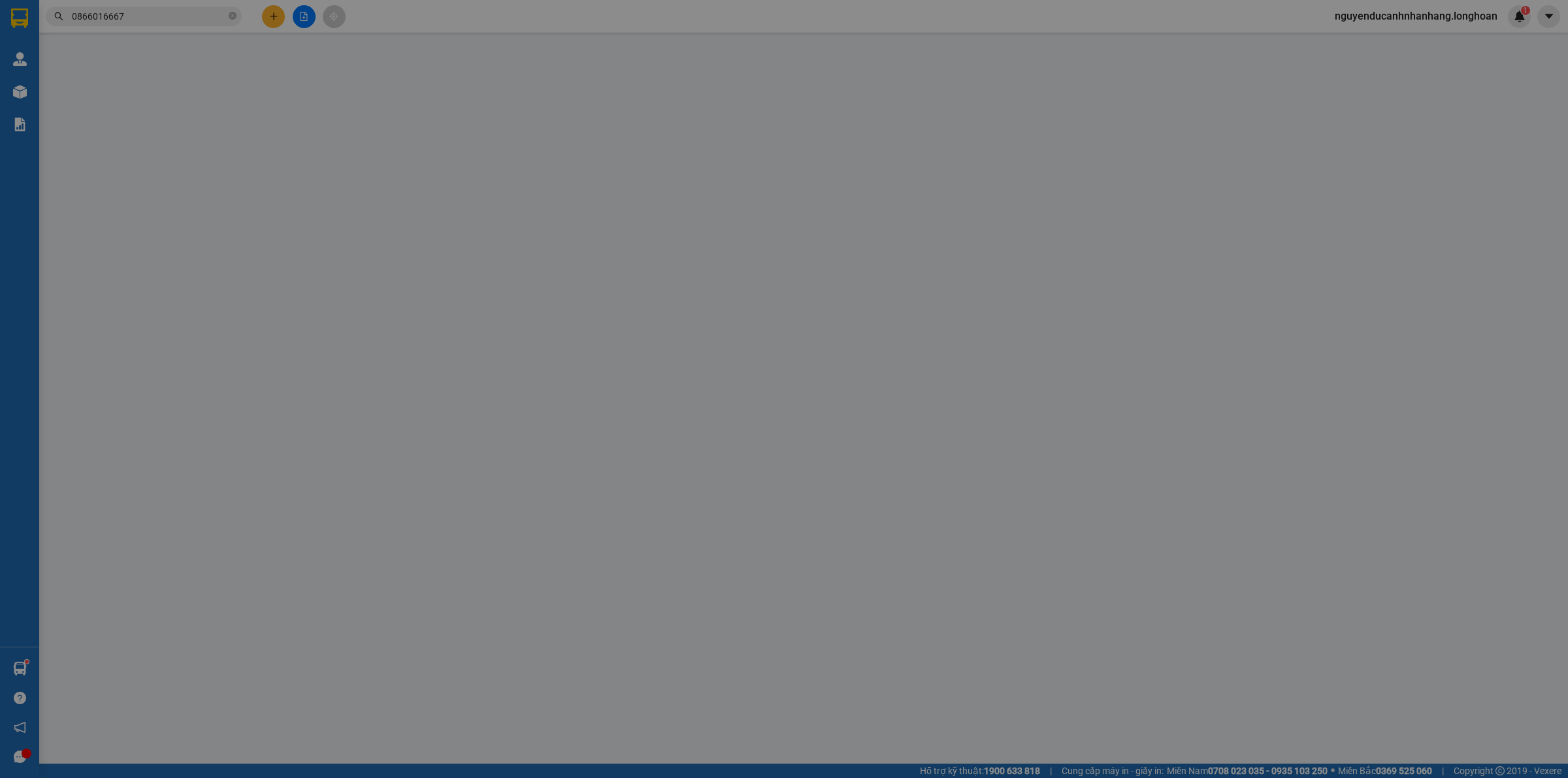
type input "0866016667"
type input "Quang"
checkbox input "true"
type input "Đón: Đông Thắng, Đông Ngạc, HN"
type input "0379200912"
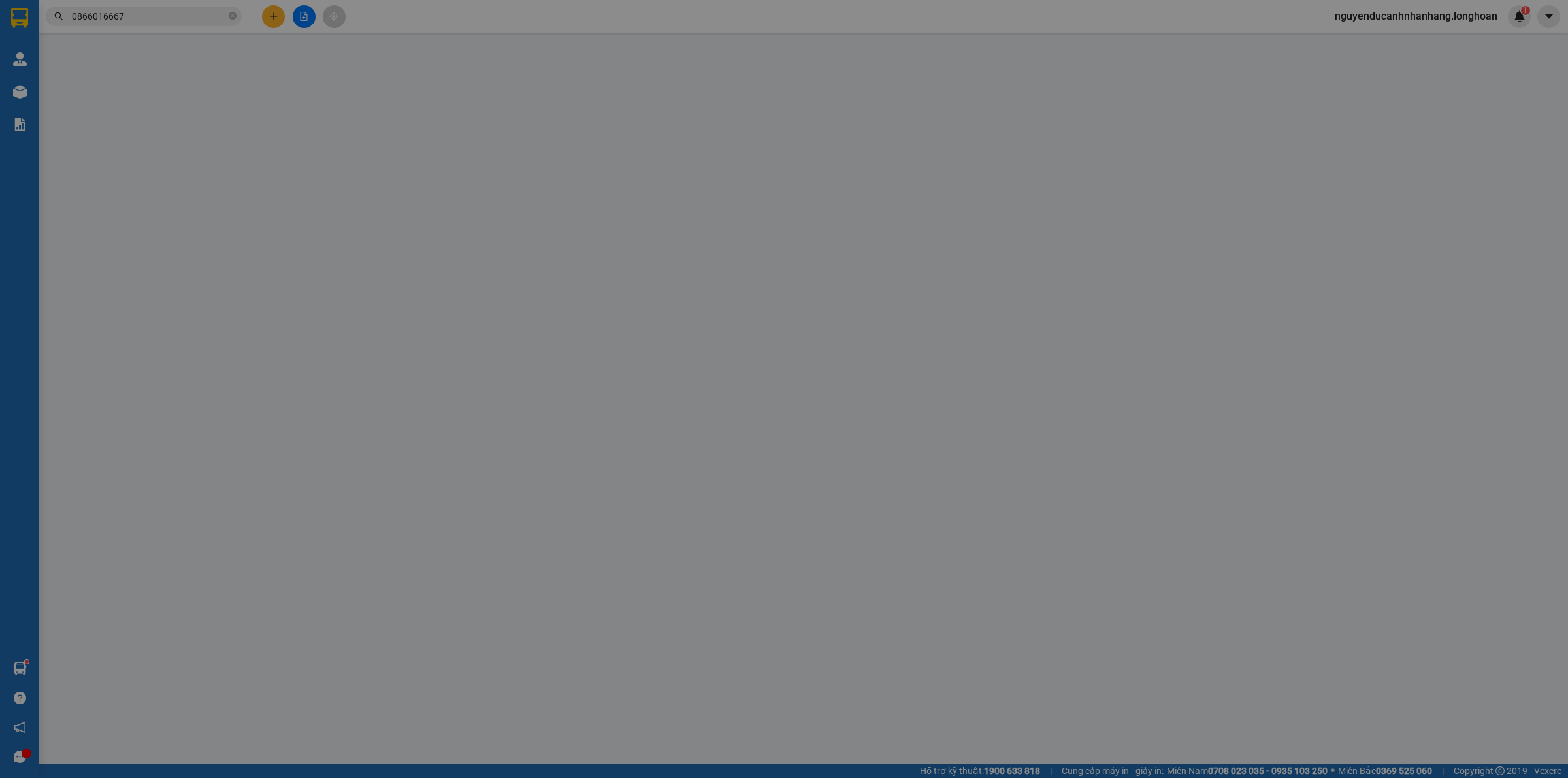
type input "Tân"
checkbox input "true"
type input "Trả: 133 Đường 6, Tam Phú, HCM"
type input "295.000"
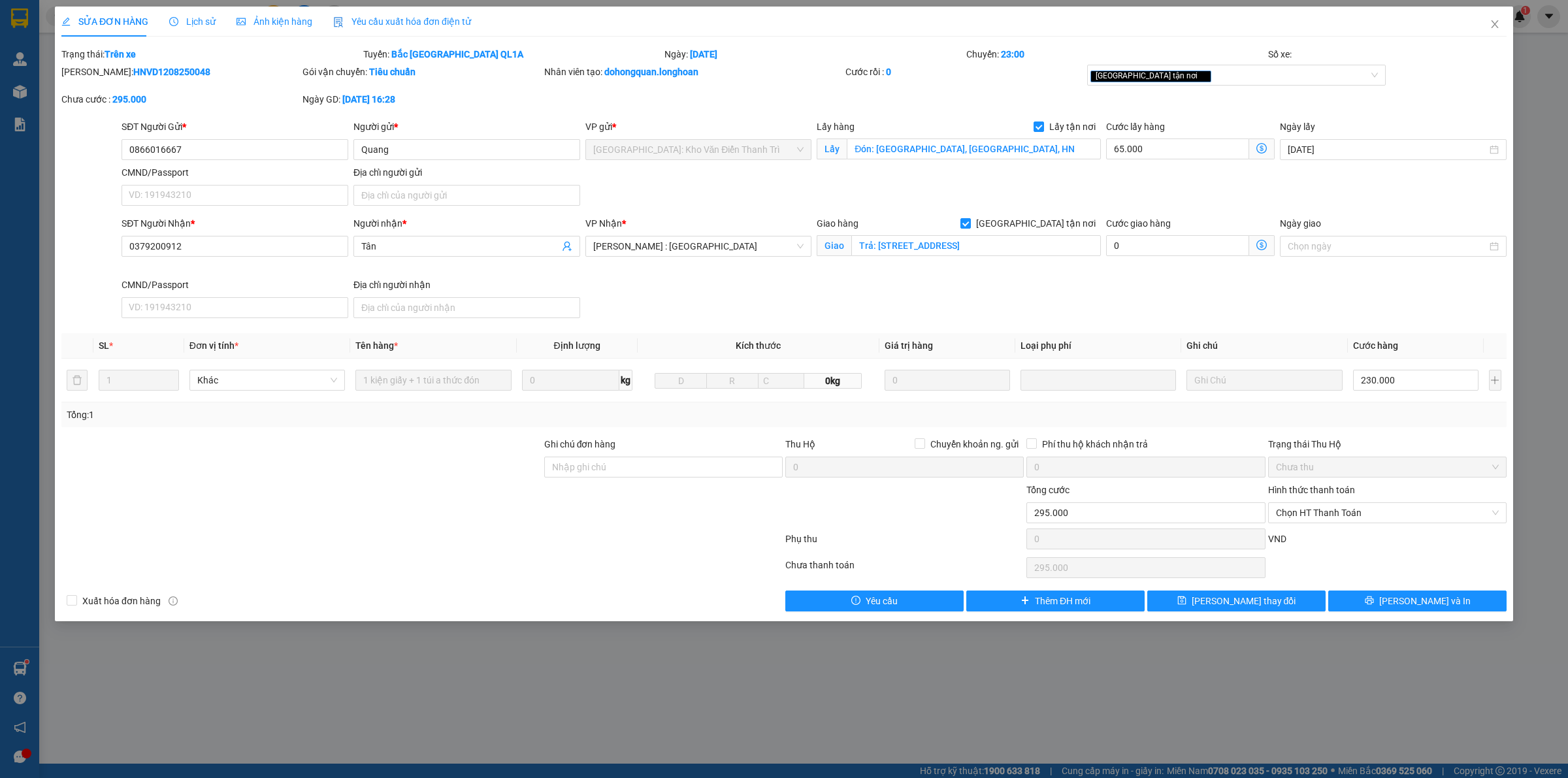
click at [188, 22] on span "Lịch sử" at bounding box center [193, 22] width 47 height 10
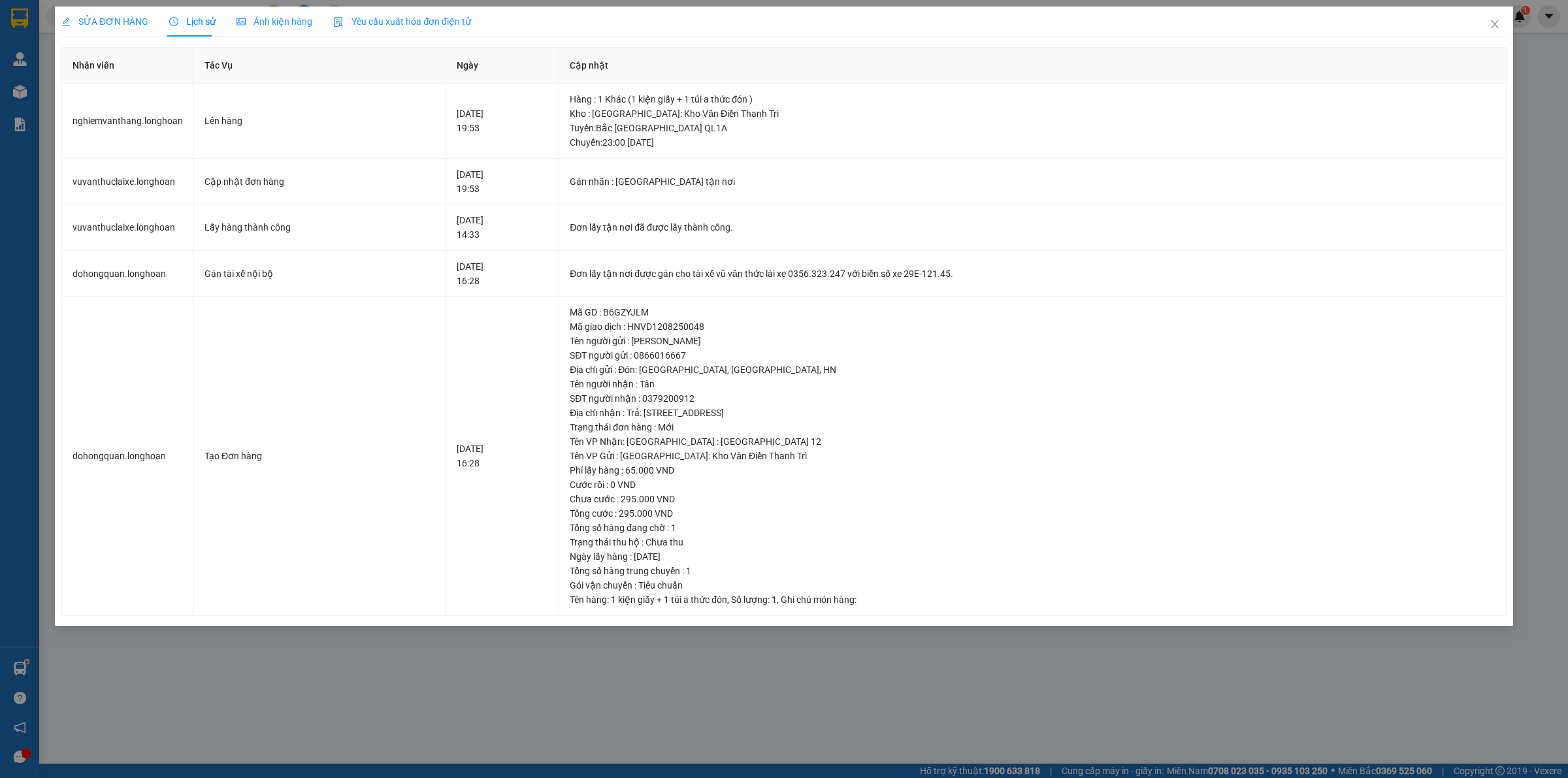
click at [121, 23] on span "SỬA ĐƠN HÀNG" at bounding box center [105, 22] width 87 height 10
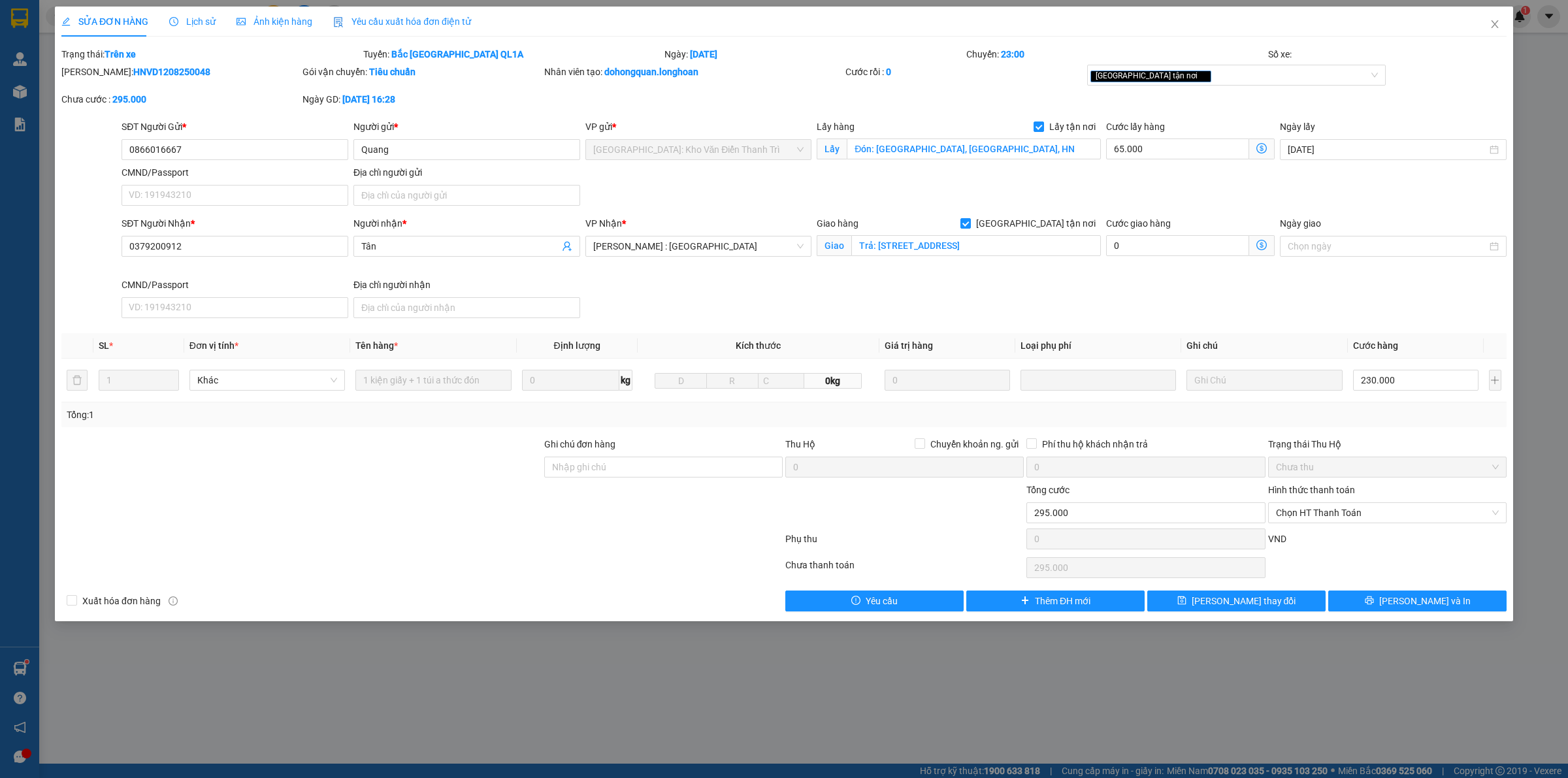
click at [194, 26] on span "Lịch sử" at bounding box center [193, 22] width 47 height 10
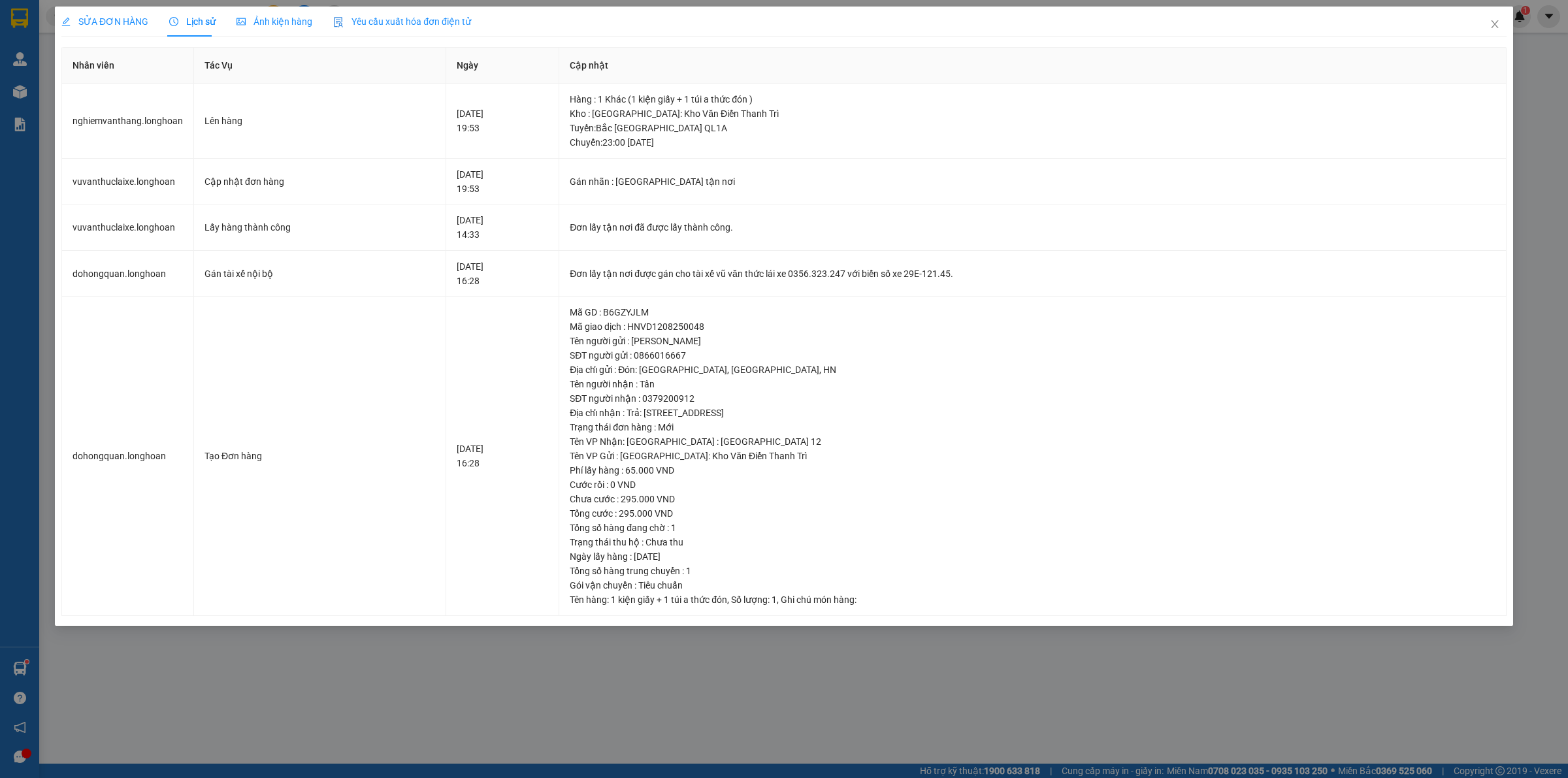
click at [122, 18] on span "SỬA ĐƠN HÀNG" at bounding box center [105, 22] width 87 height 10
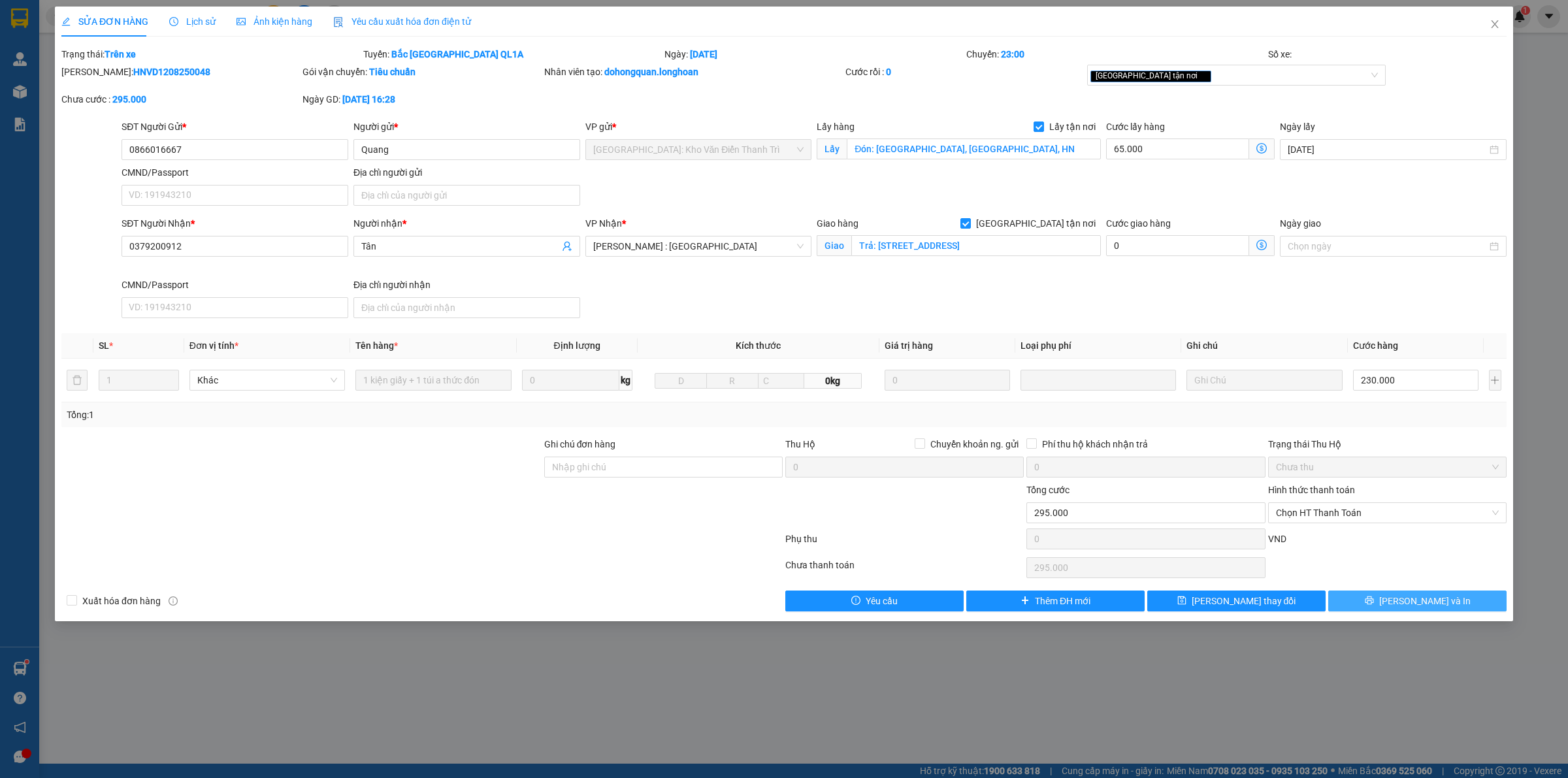
click at [1351, 598] on button "[PERSON_NAME] và In" at bounding box center [1418, 601] width 178 height 21
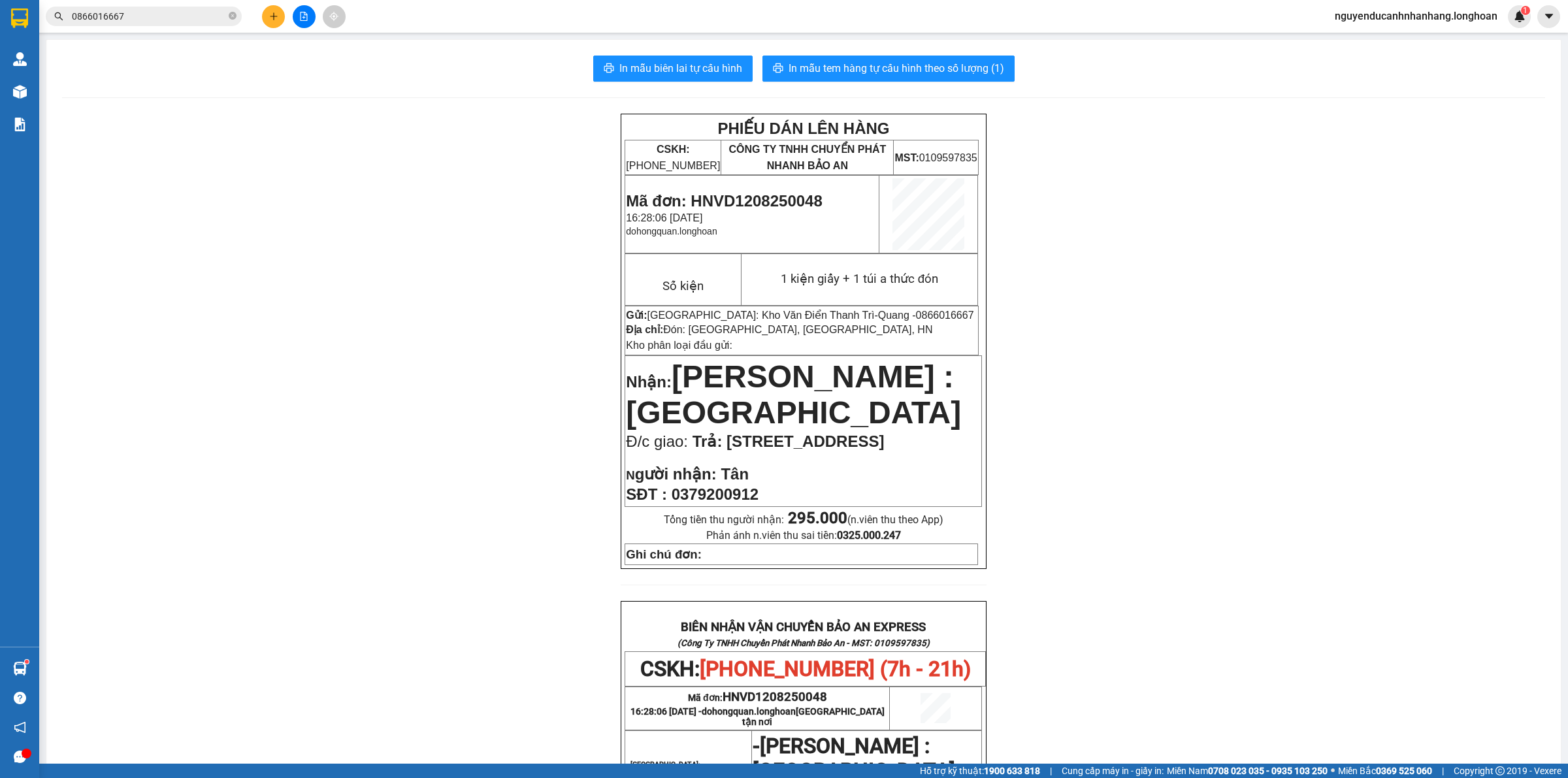
click at [916, 312] on span "0866016667" at bounding box center [945, 315] width 58 height 11
copy span "0866016667"
click at [883, 71] on span "In mẫu tem hàng tự cấu hình theo số lượng (1)" at bounding box center [896, 68] width 215 height 16
click at [889, 77] on button "In mẫu tem hàng tự cấu hình theo số lượng (1)" at bounding box center [889, 68] width 252 height 26
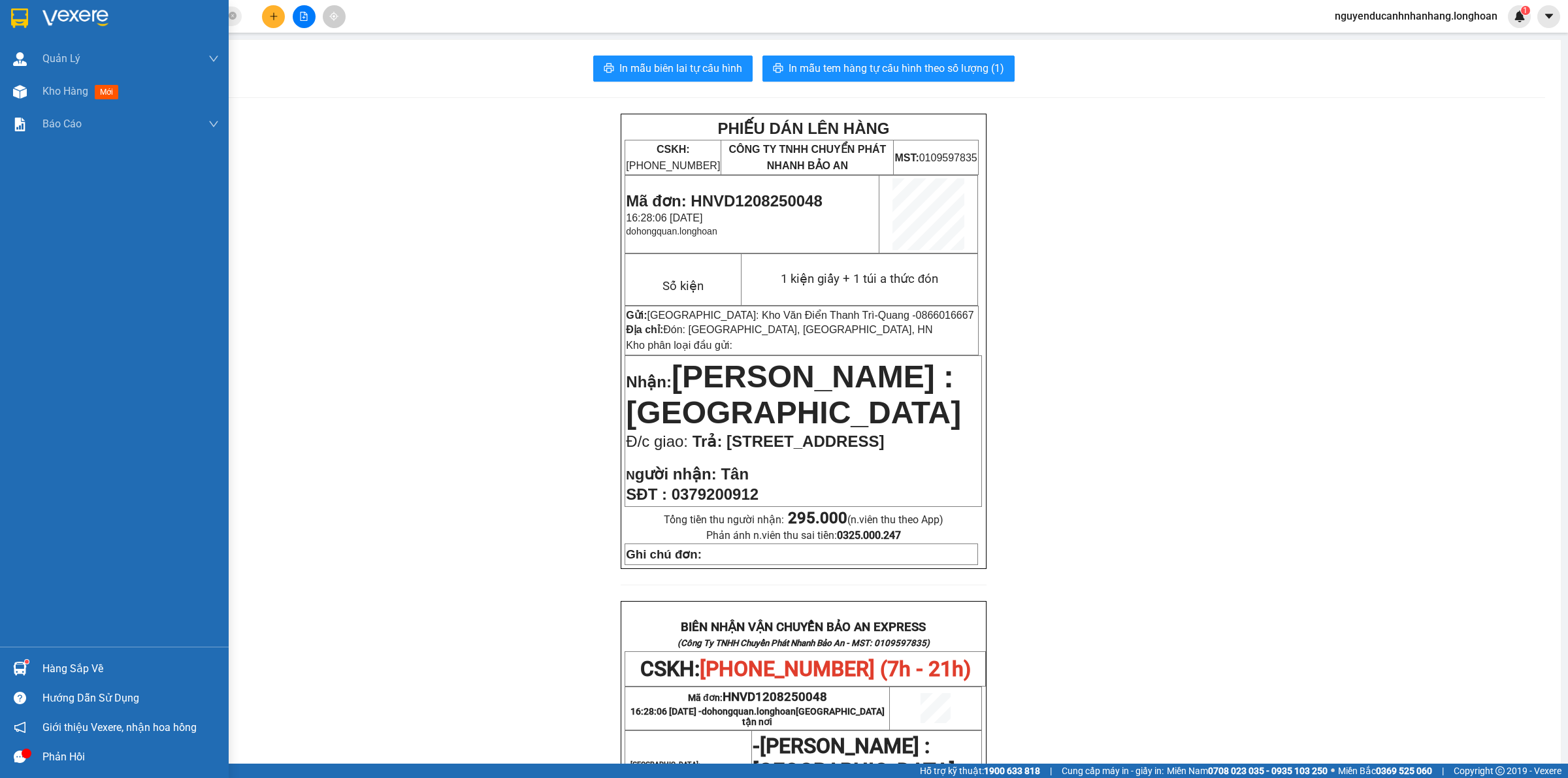
click at [9, 24] on div at bounding box center [20, 18] width 22 height 22
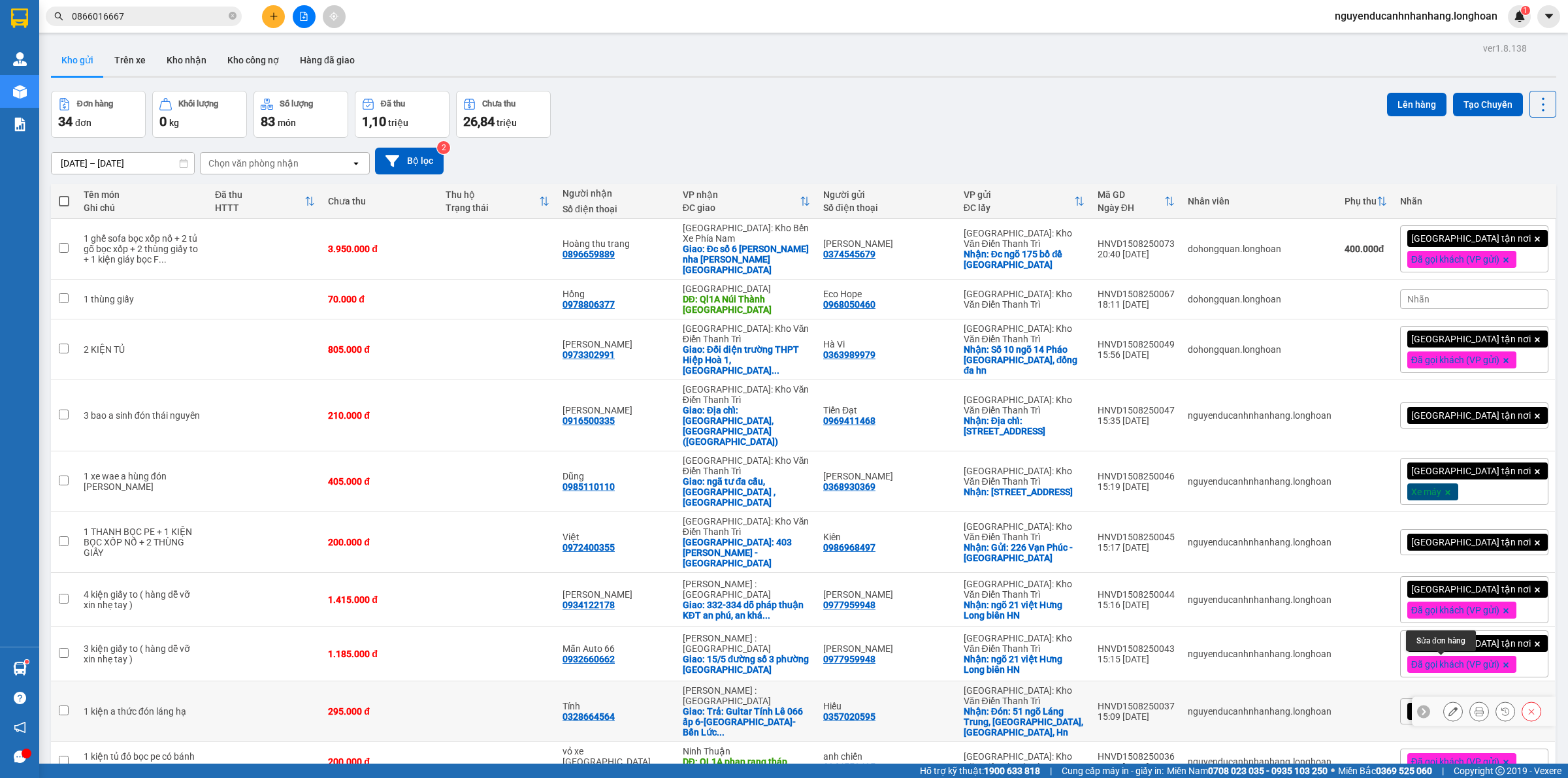
click at [1449, 707] on icon at bounding box center [1453, 711] width 10 height 10
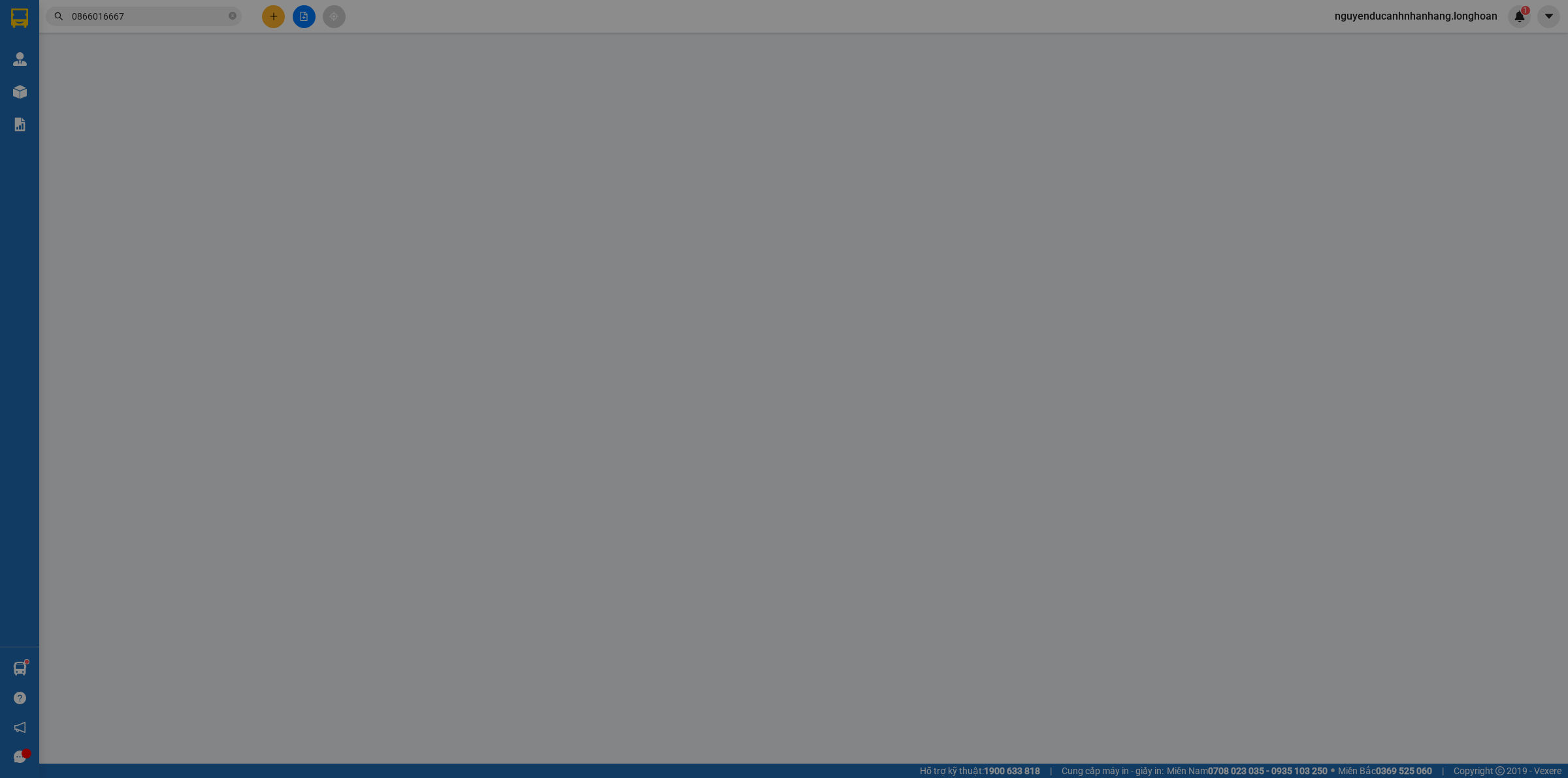
type input "0357020595"
type input "Hiếu"
checkbox input "true"
type input "Đón: 51 ngõ Láng Trung, Láng Hạ, Đống Đa, Hn"
type input "0328664564"
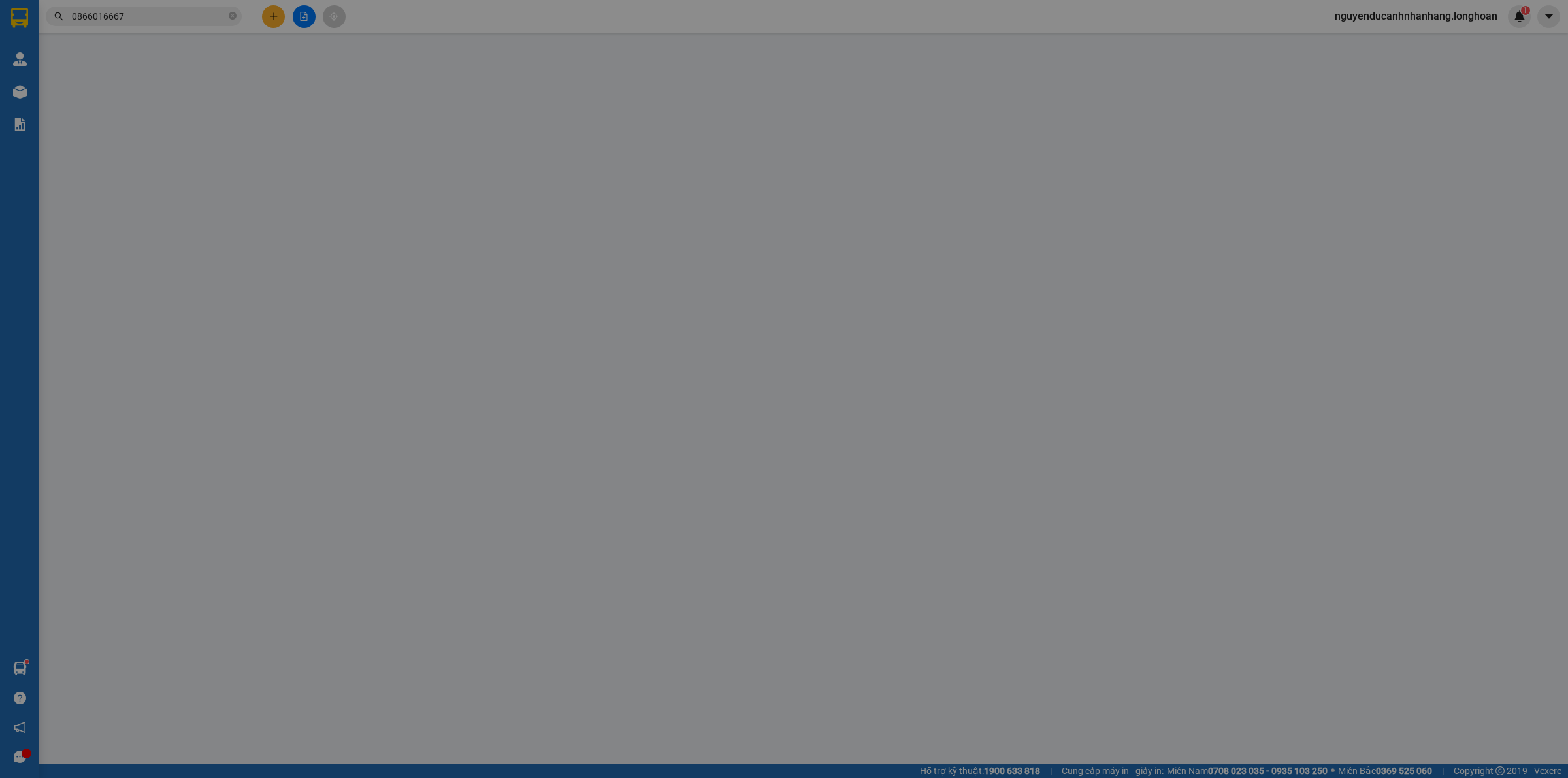
type input "Tính"
checkbox input "true"
type input "Trả: Guitar Tính Lê 066 ấp 6-Tân Bửu-Bến Lức-LongAn"
type input "295.000"
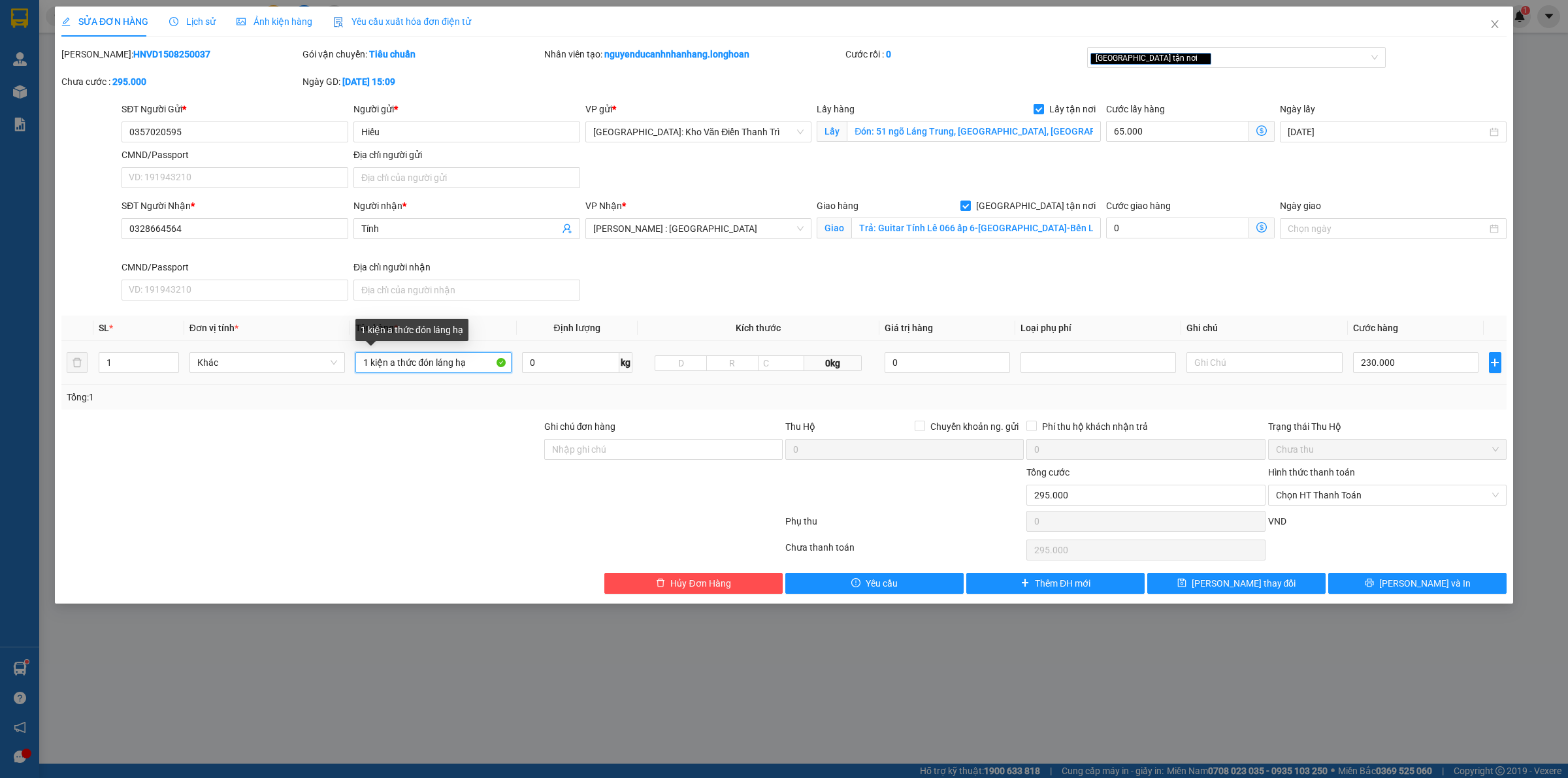
click at [414, 358] on input "1 kiện a thức đón láng hạ" at bounding box center [433, 362] width 156 height 21
type input "1 THÙNG GIẤY + 1 THÙNG XỐP"
click at [151, 357] on input "1" at bounding box center [138, 362] width 79 height 20
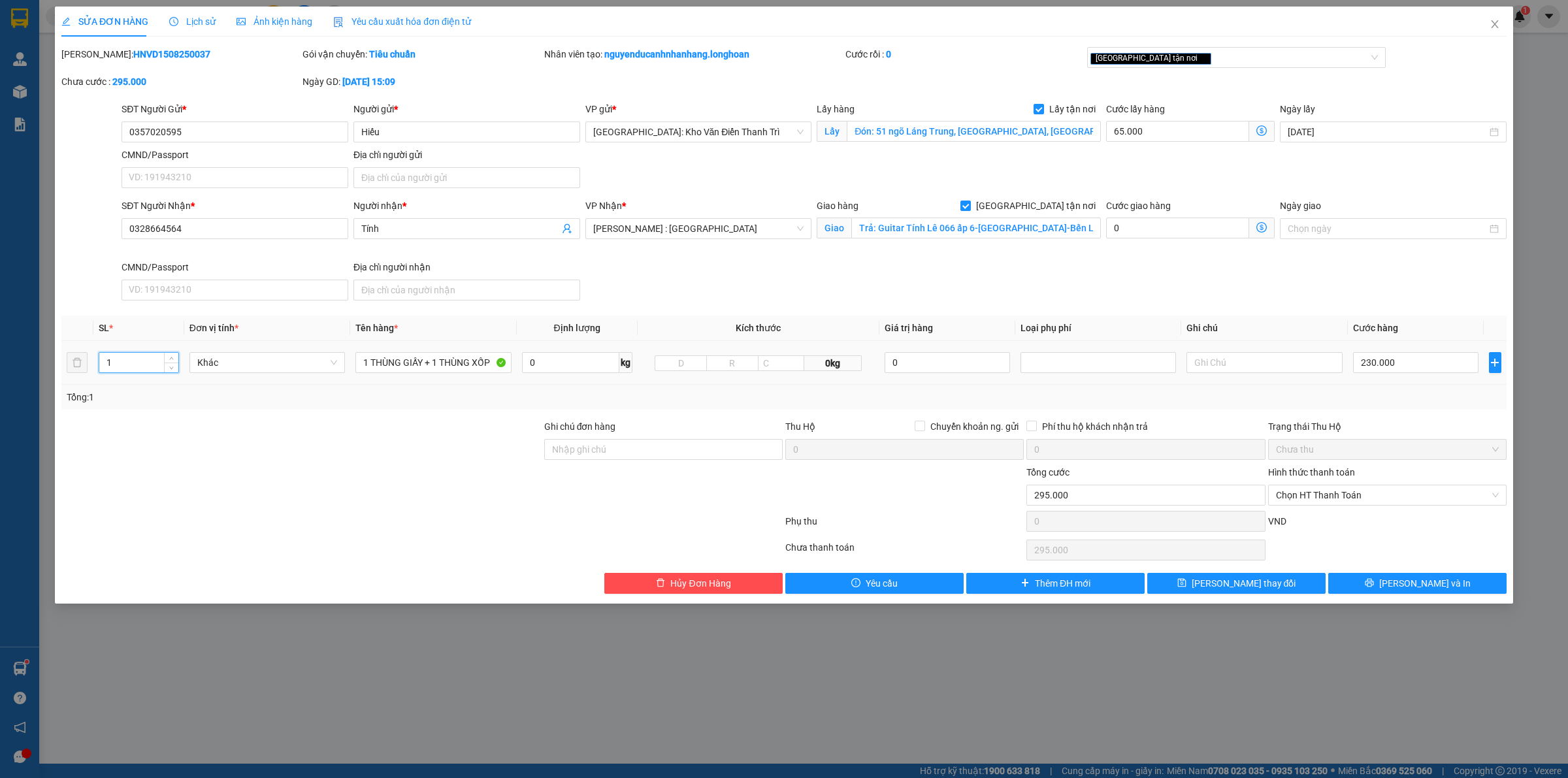
click at [151, 357] on input "1" at bounding box center [138, 362] width 79 height 20
type input "2"
drag, startPoint x: 269, startPoint y: 430, endPoint x: 1327, endPoint y: 348, distance: 1061.2
click at [271, 430] on div at bounding box center [302, 442] width 483 height 46
click at [200, 110] on div "SĐT Người Gửi *" at bounding box center [235, 109] width 226 height 15
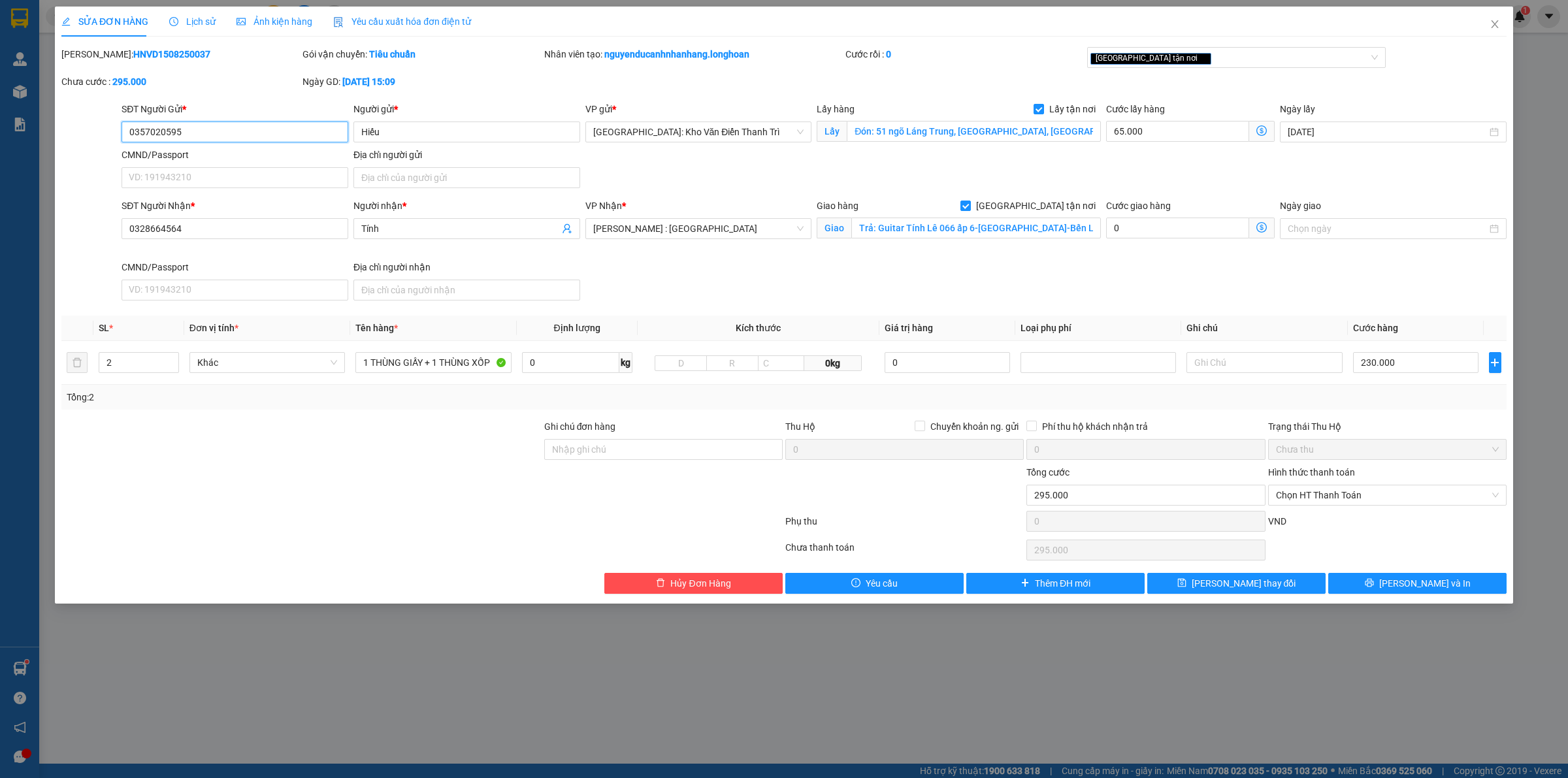
click at [200, 122] on input "0357020595" at bounding box center [235, 132] width 226 height 21
click at [190, 125] on input "0357020595" at bounding box center [235, 132] width 226 height 21
click at [188, 12] on div "Lịch sử" at bounding box center [193, 22] width 47 height 30
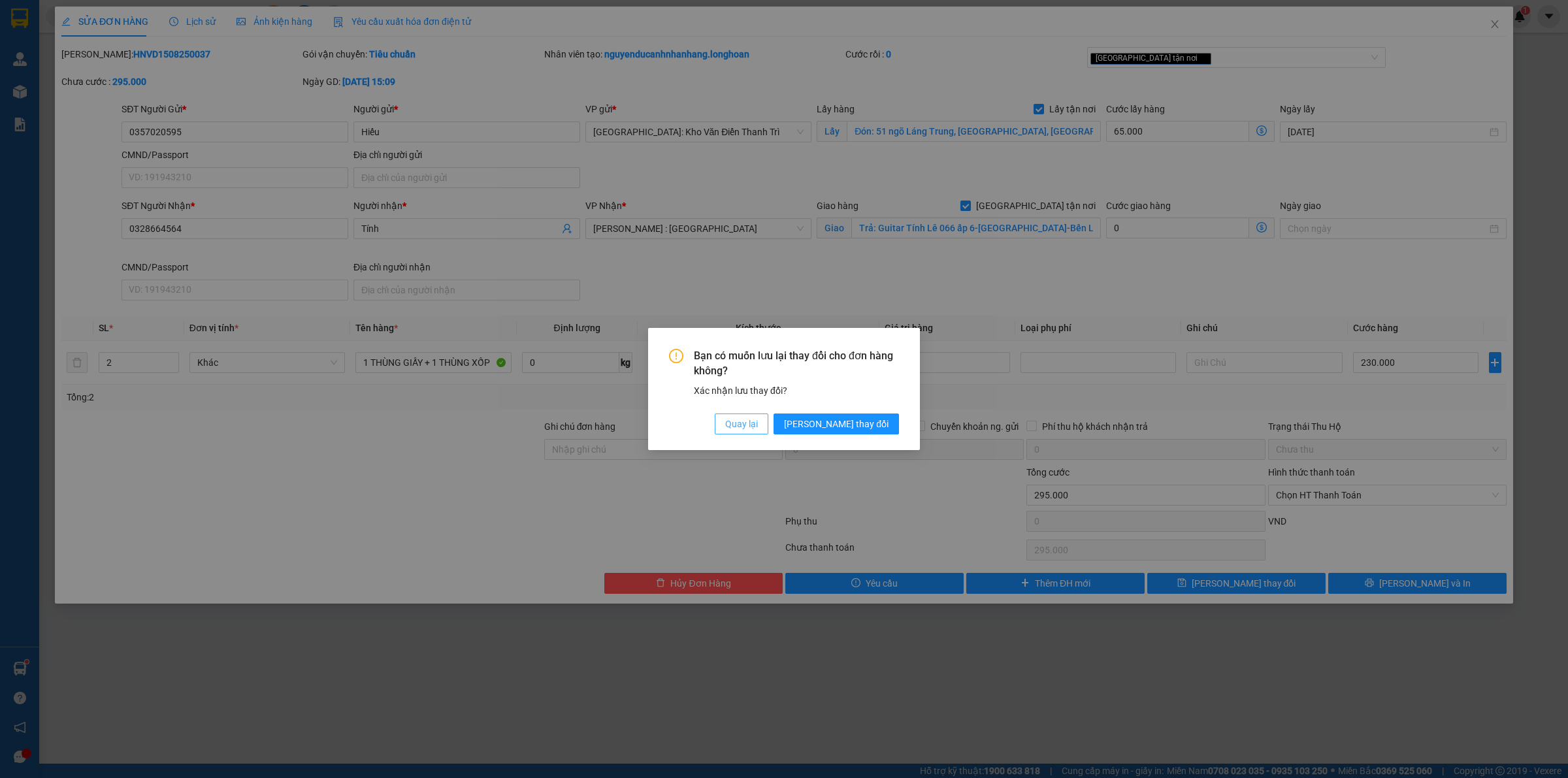
click at [758, 428] on span "Quay lại" at bounding box center [742, 424] width 33 height 15
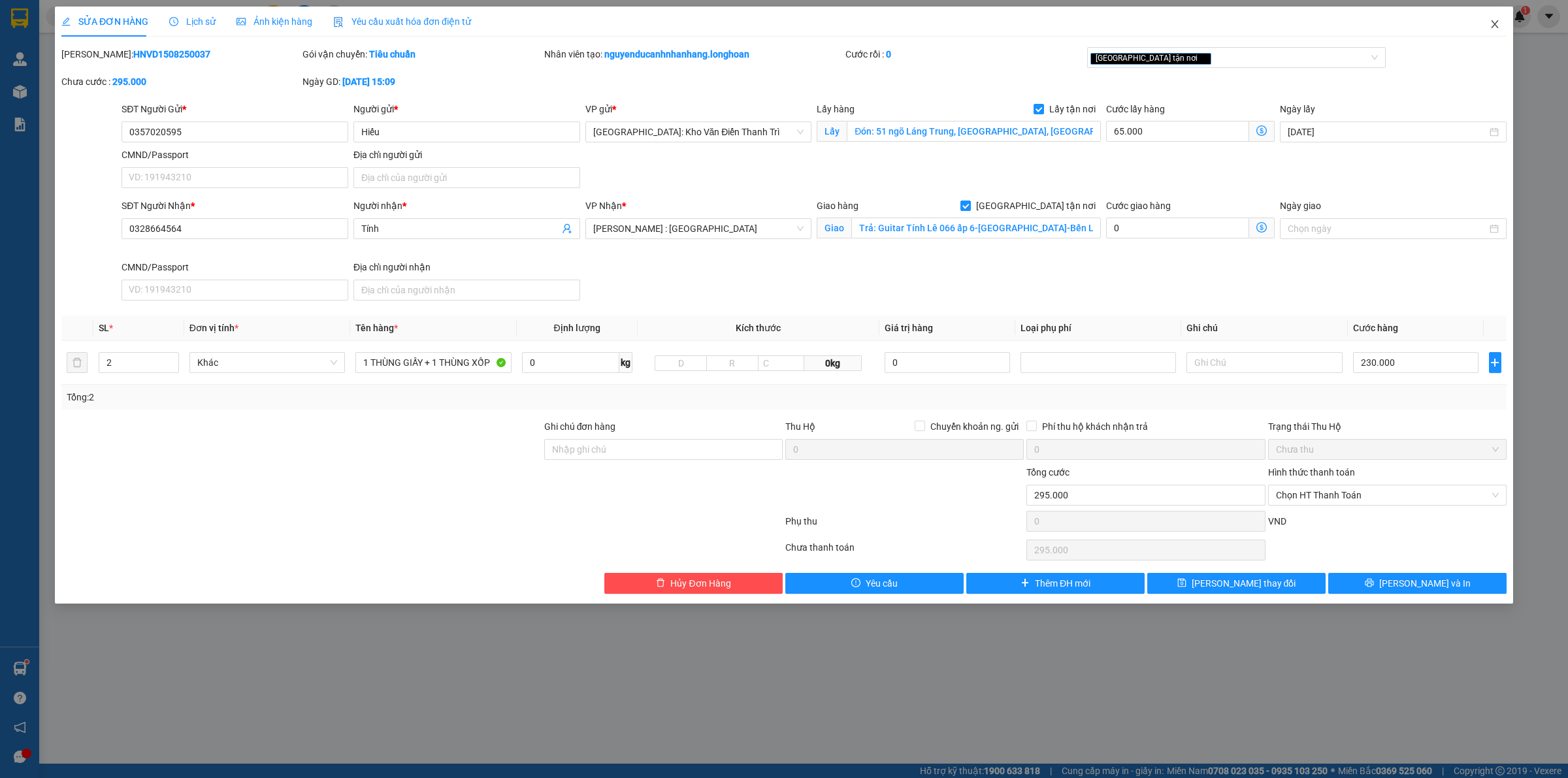
click at [1488, 28] on span "Close" at bounding box center [1495, 25] width 36 height 36
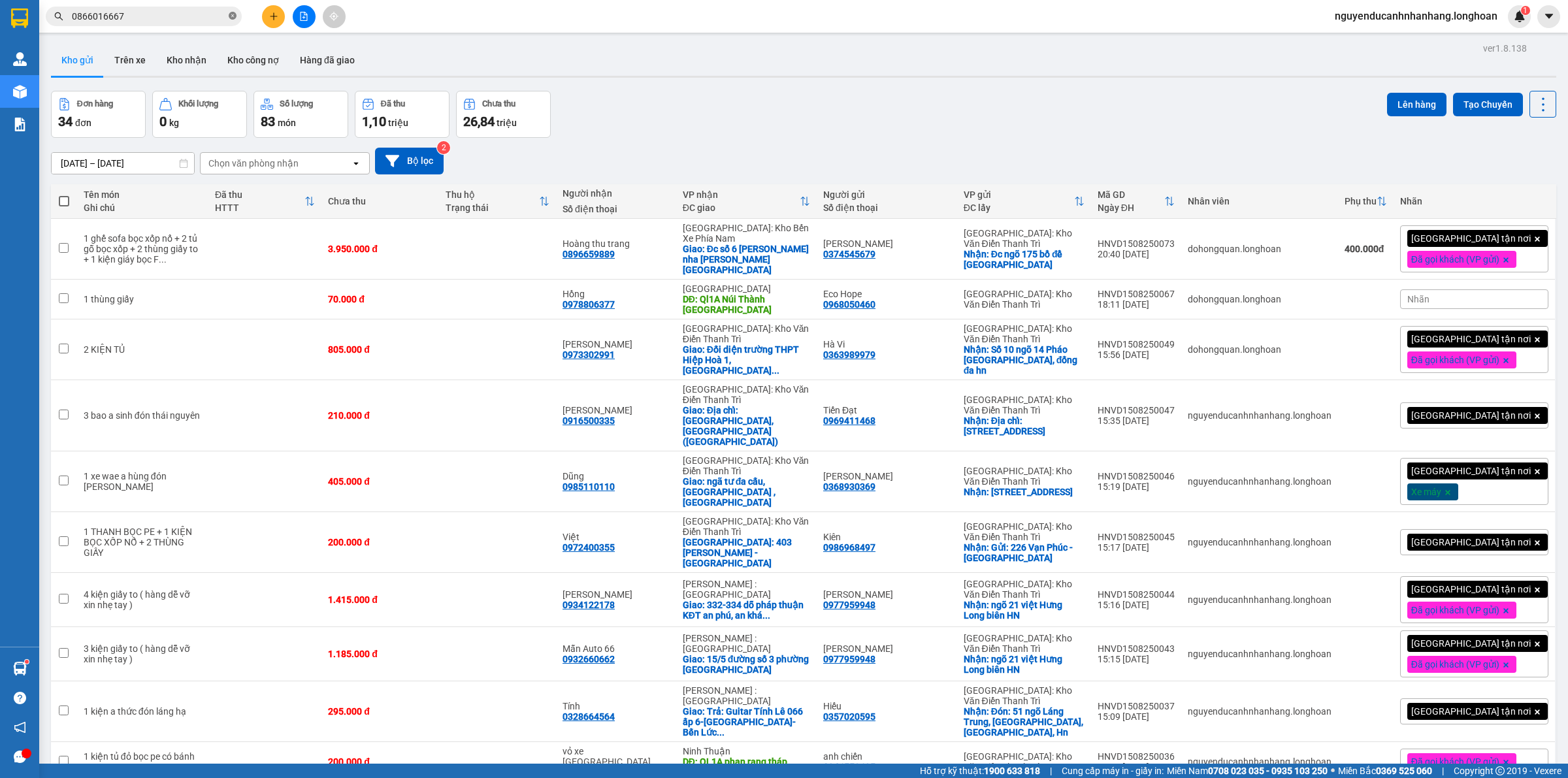
click at [232, 13] on icon "close-circle" at bounding box center [233, 16] width 8 height 8
click at [420, 63] on div "Kho gửi Trên xe Kho nhận Kho công nợ Hàng đã giao" at bounding box center [804, 61] width 1506 height 35
click at [10, 3] on div at bounding box center [19, 21] width 39 height 42
click at [756, 351] on div "Giao: Đối diện trường THPT Hiệp Hoà 1, Đường Hoàng ..." at bounding box center [746, 360] width 127 height 31
checkbox input "true"
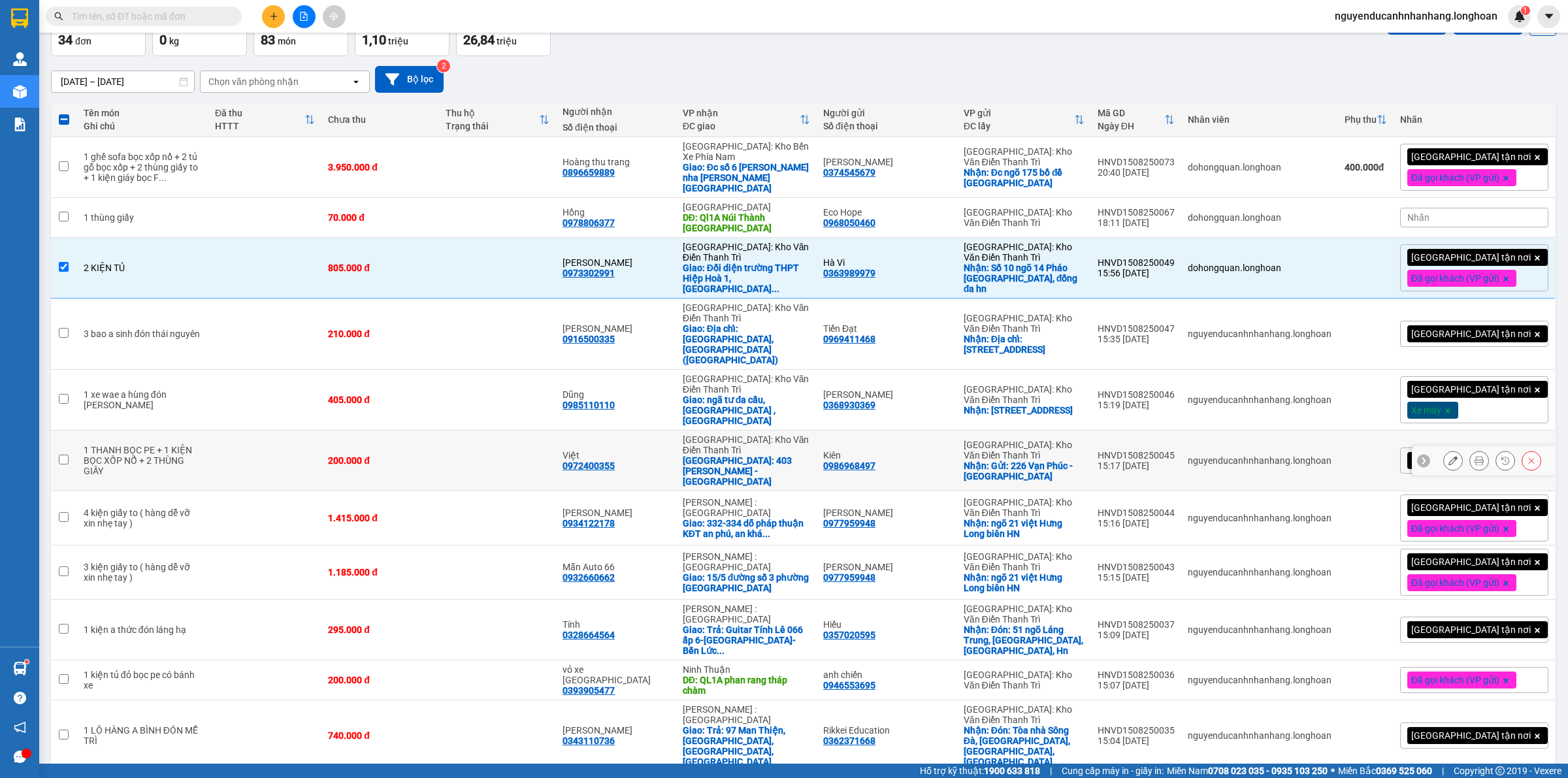
scroll to position [163, 0]
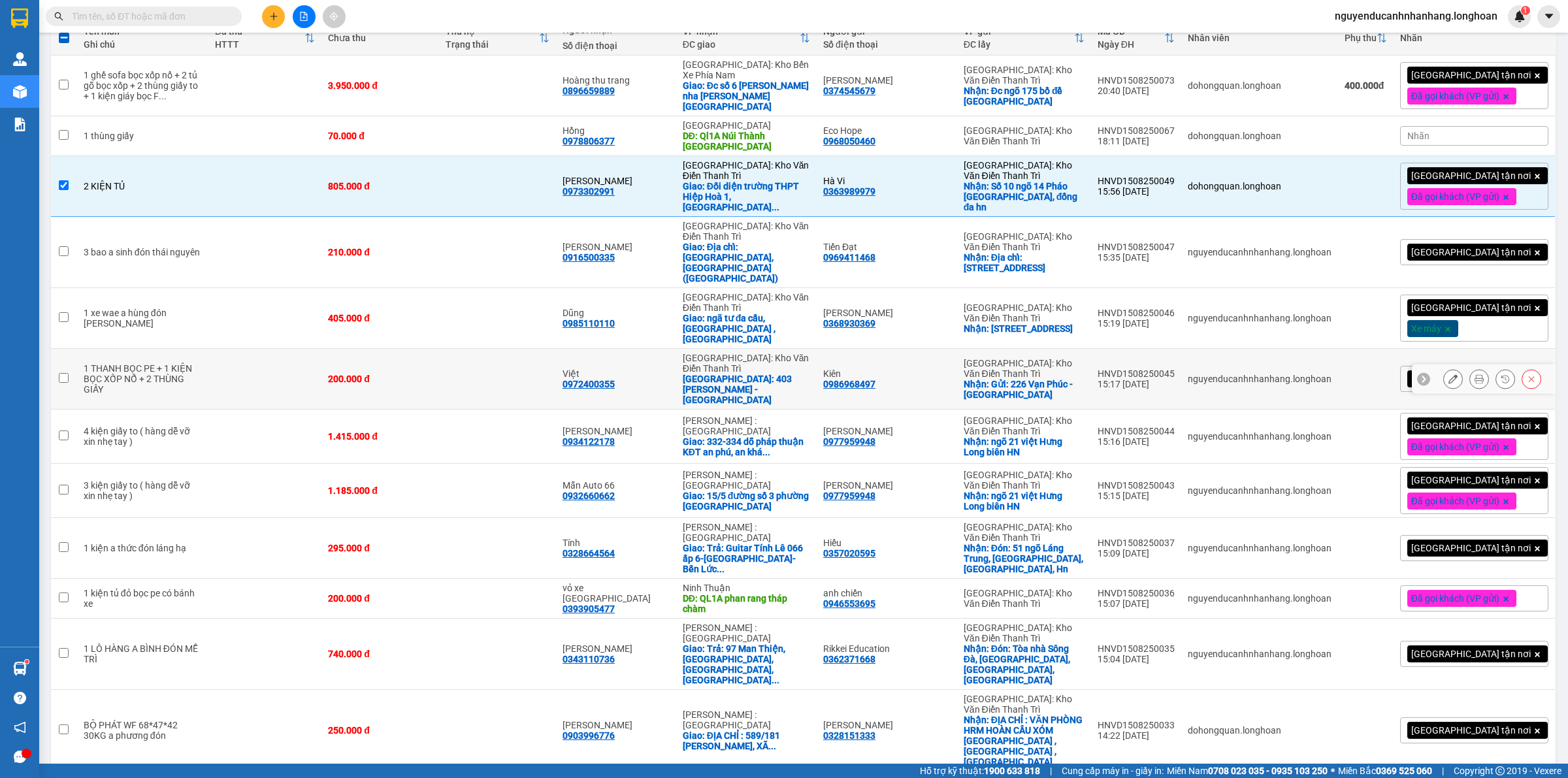
drag, startPoint x: 749, startPoint y: 341, endPoint x: 765, endPoint y: 354, distance: 20.6
click at [749, 373] on div "[GEOGRAPHIC_DATA]: 403 [PERSON_NAME] -[GEOGRAPHIC_DATA]" at bounding box center [746, 389] width 127 height 31
checkbox input "true"
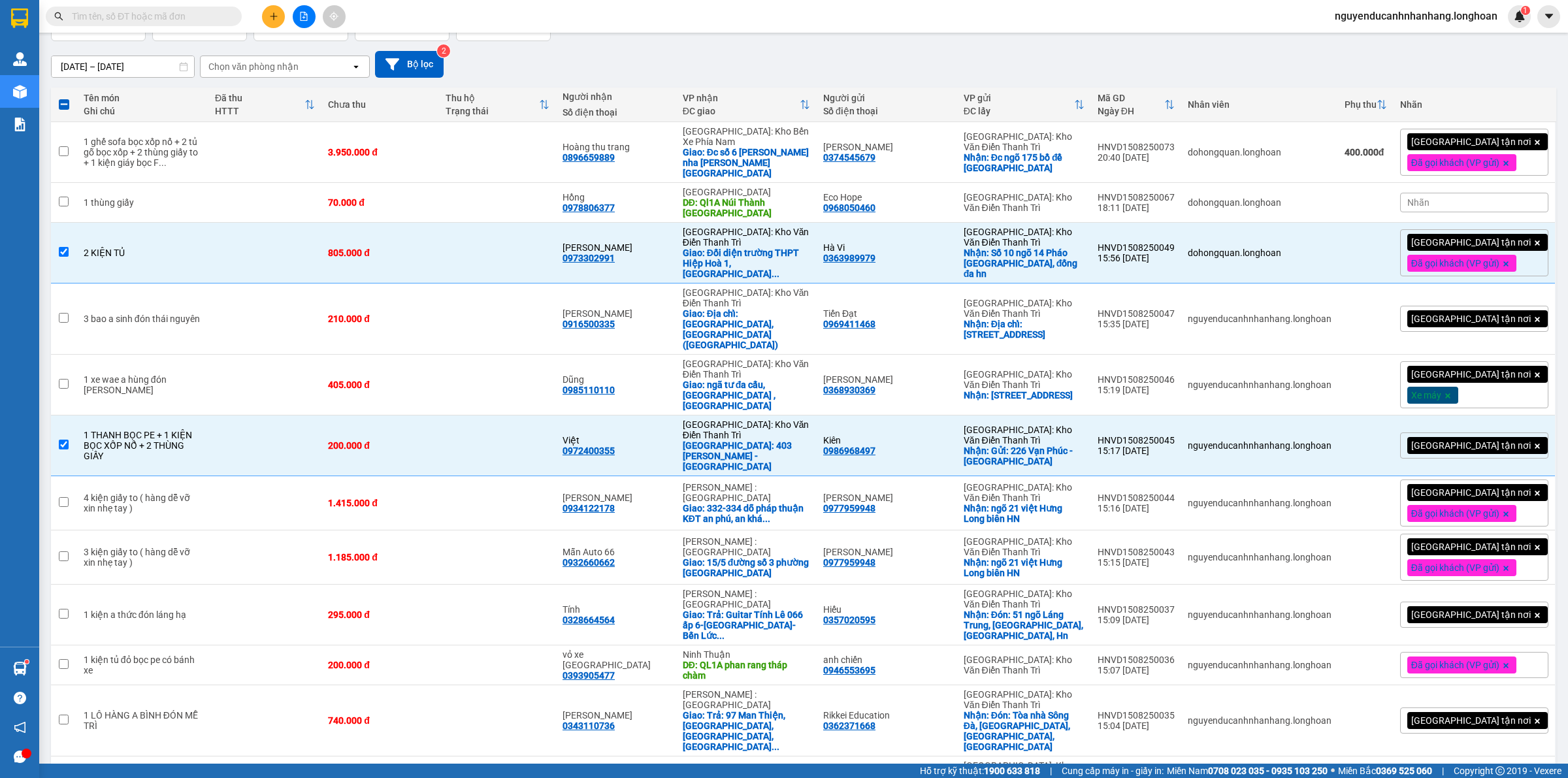
scroll to position [0, 0]
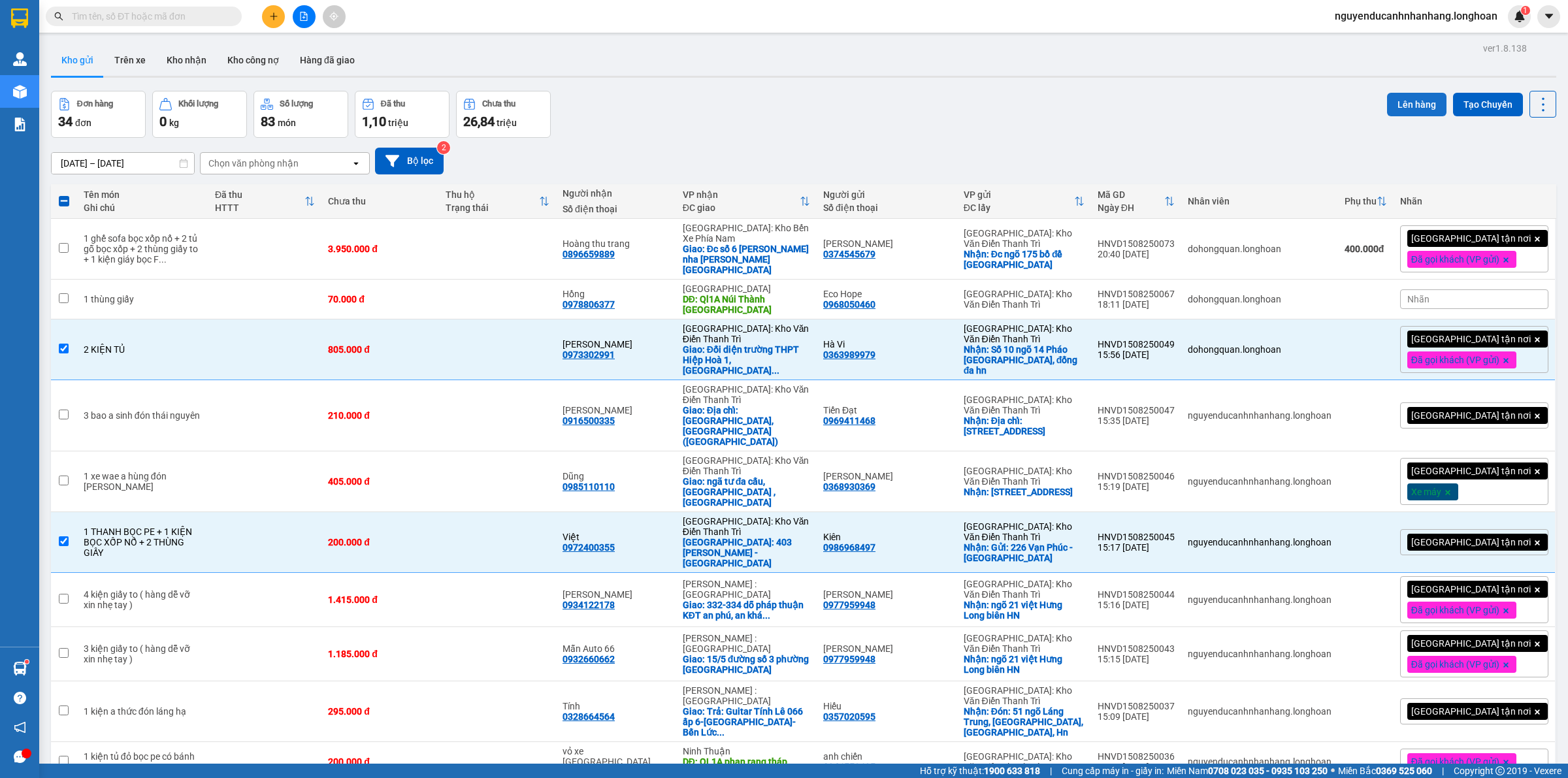
click at [1409, 112] on button "Lên hàng" at bounding box center [1417, 104] width 60 height 23
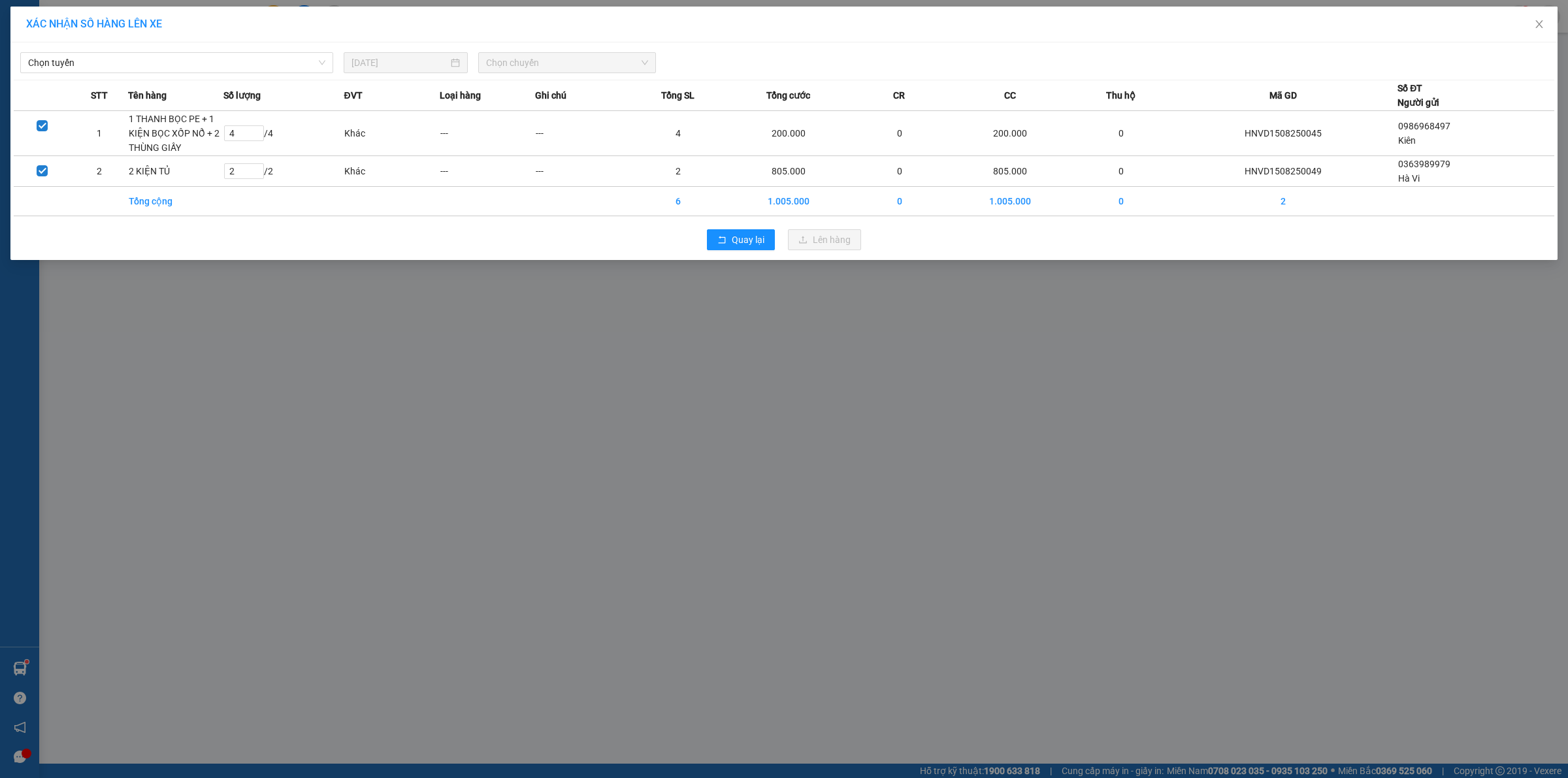
click at [200, 76] on div "Chọn tuyến 15/08/2025 Chọn chuyến STT Tên hàng Số lượng ĐVT Loại hàng Ghi chú T…" at bounding box center [784, 151] width 1547 height 218
click at [181, 63] on span "Chọn tuyến" at bounding box center [177, 62] width 297 height 20
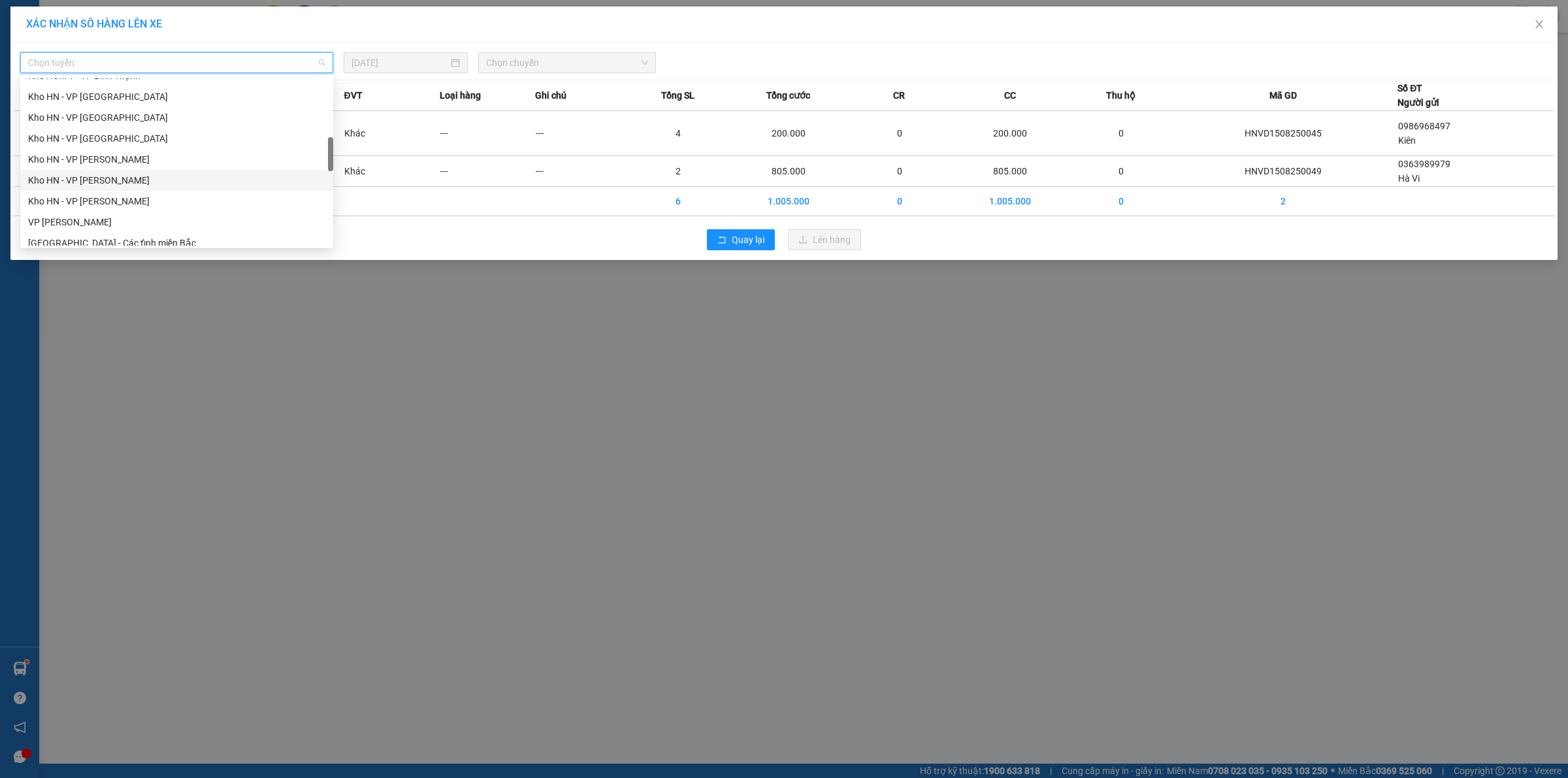
scroll to position [408, 0]
click at [103, 162] on div "Hà Nội - Các tỉnh miền Bắc" at bounding box center [177, 161] width 297 height 15
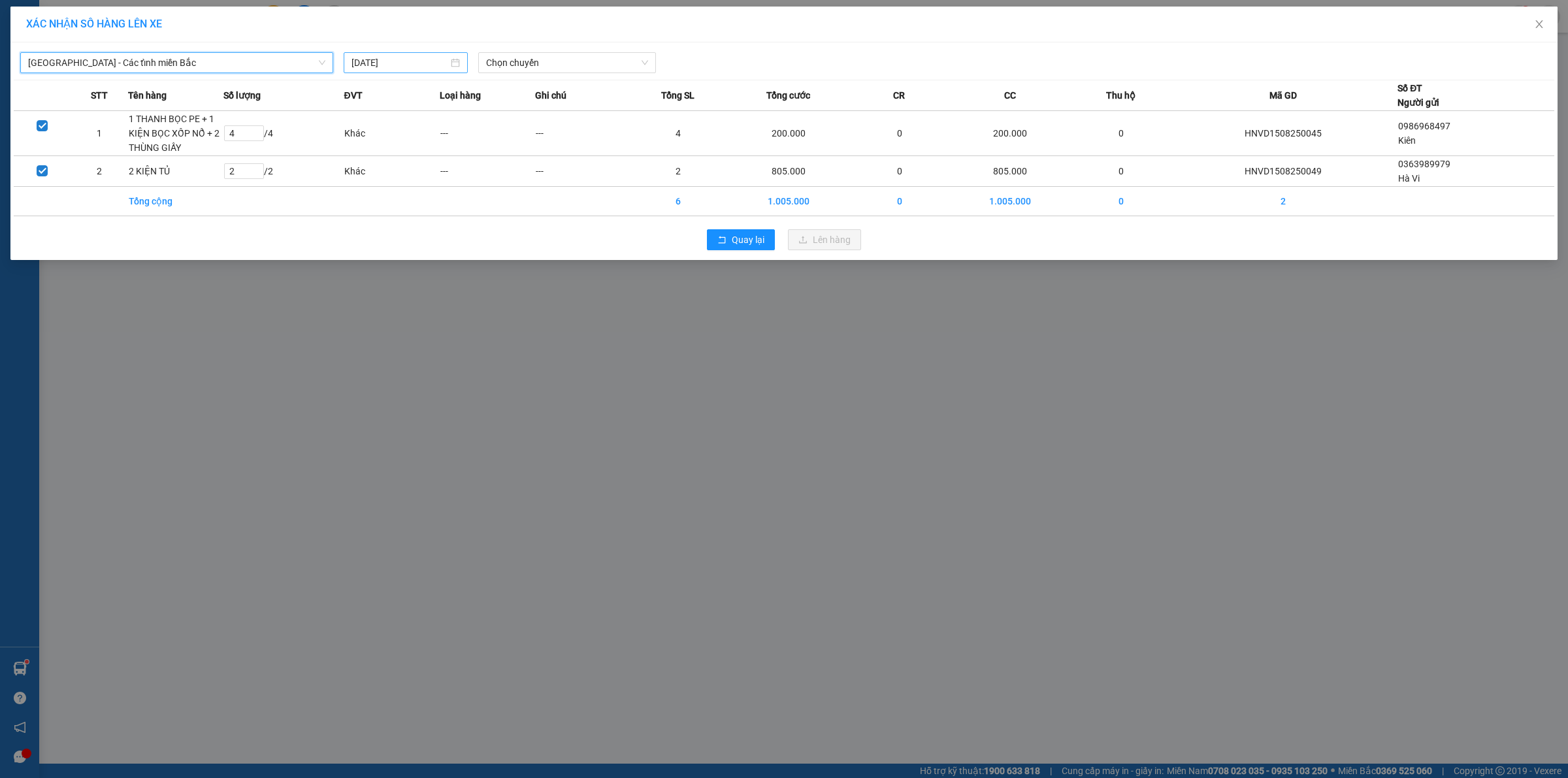
click at [399, 67] on input "[DATE]" at bounding box center [400, 62] width 97 height 15
click at [498, 176] on div "16" at bounding box center [505, 178] width 16 height 16
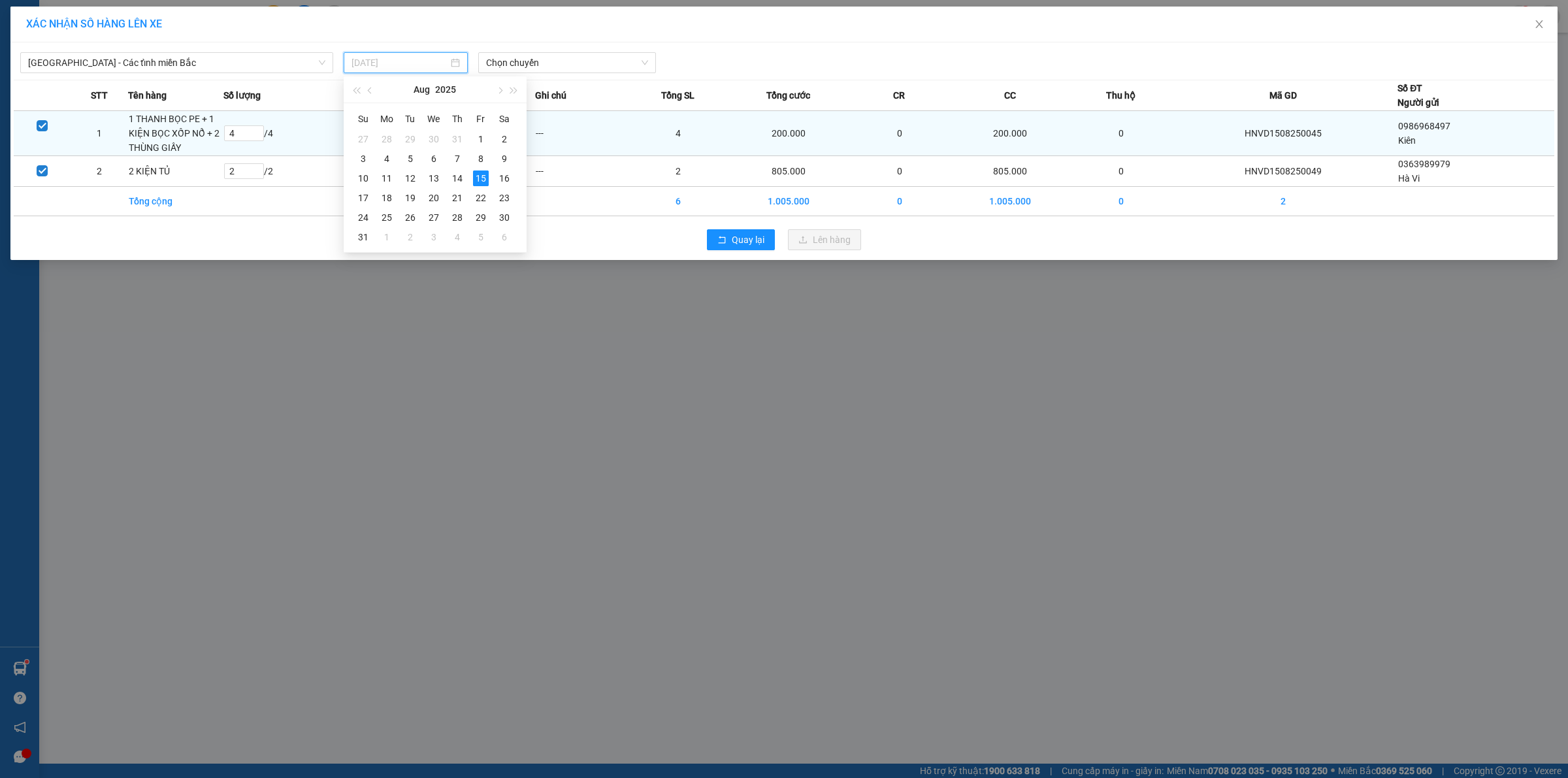
type input "16/08/2025"
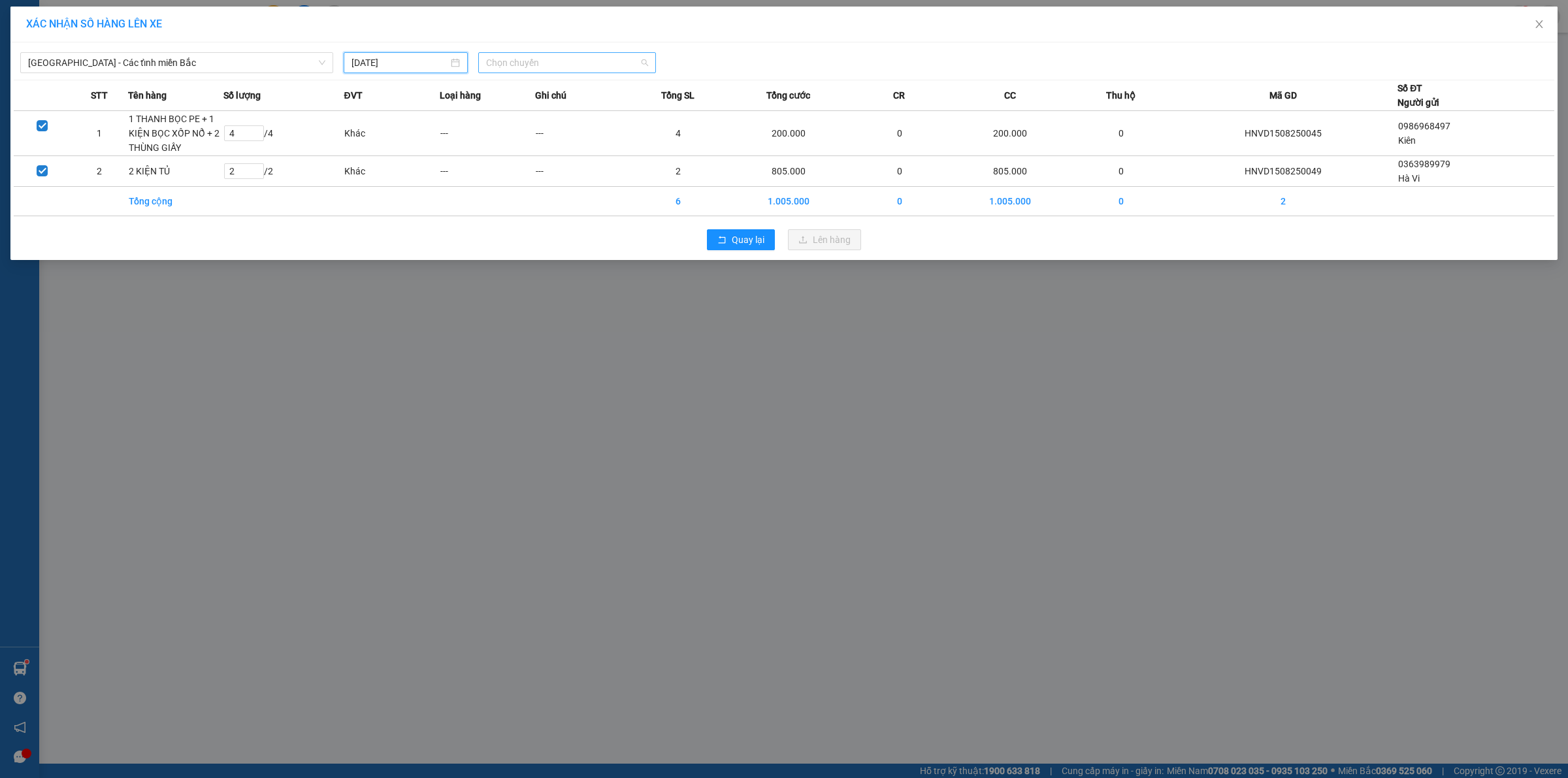
click at [532, 67] on span "Chọn chuyến" at bounding box center [567, 62] width 163 height 20
click at [553, 108] on div "06:00 (TC)" at bounding box center [537, 110] width 102 height 15
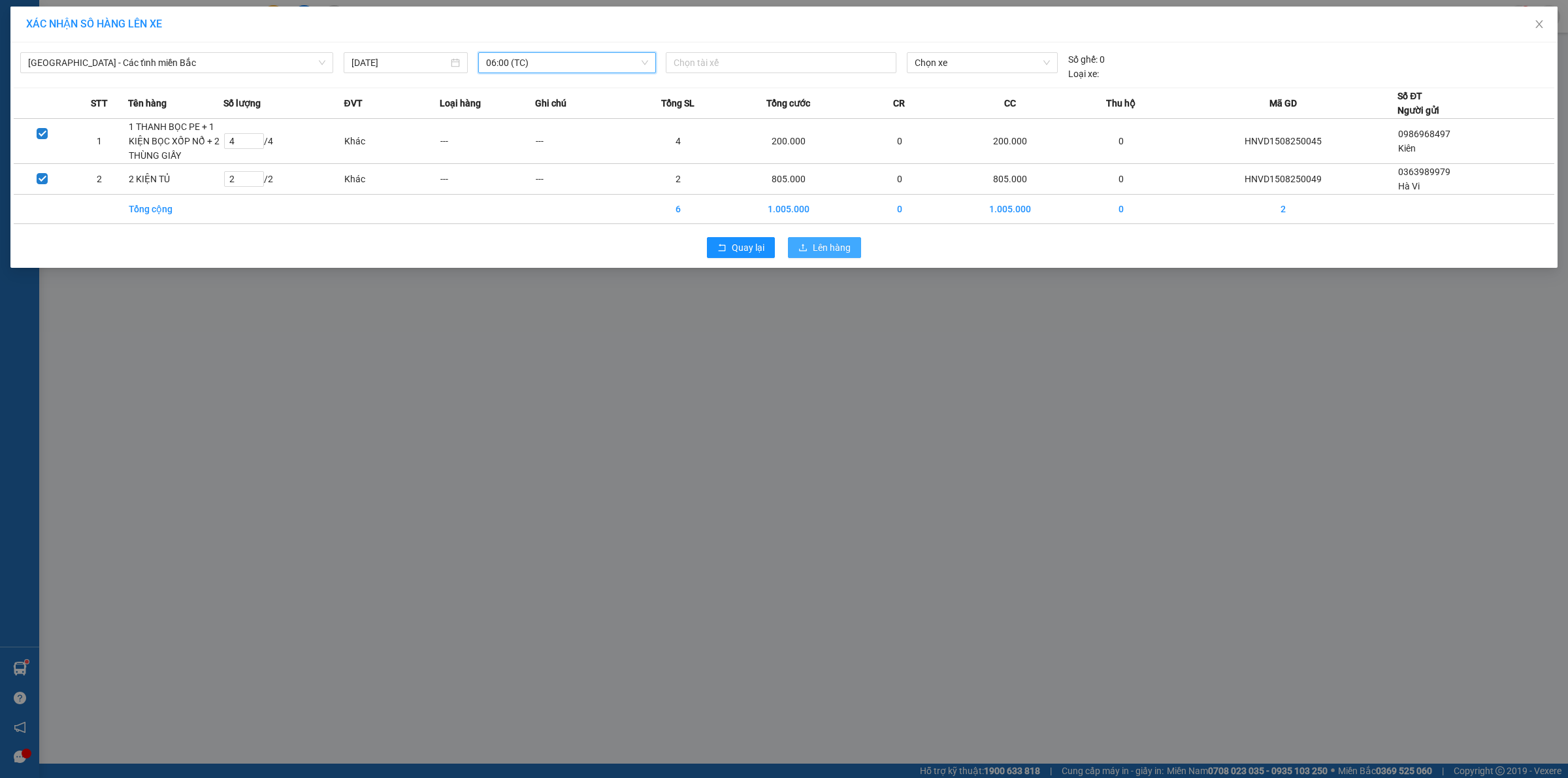
click at [837, 246] on span "Lên hàng" at bounding box center [832, 247] width 38 height 15
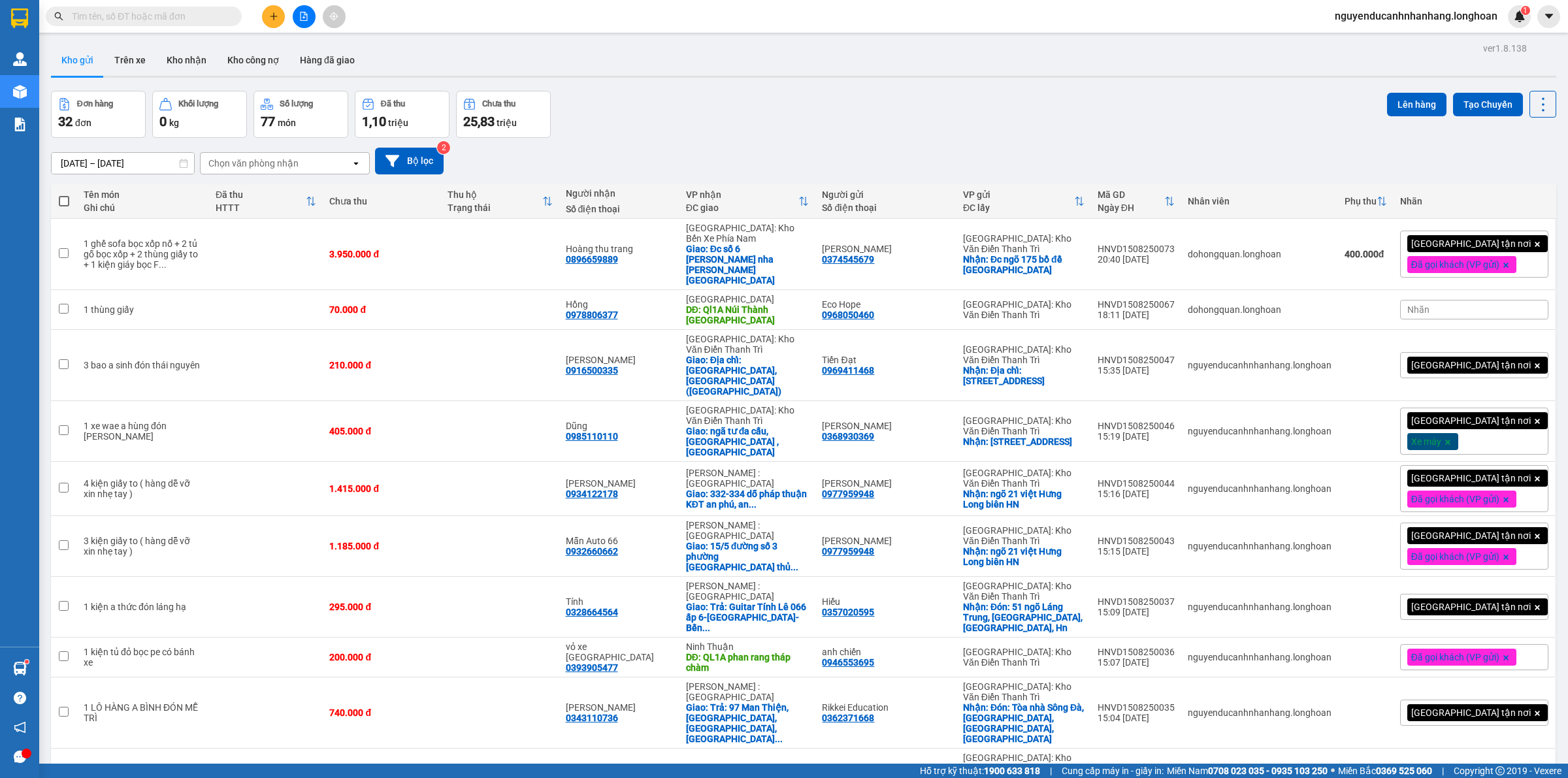
click at [126, 16] on input "text" at bounding box center [149, 16] width 154 height 15
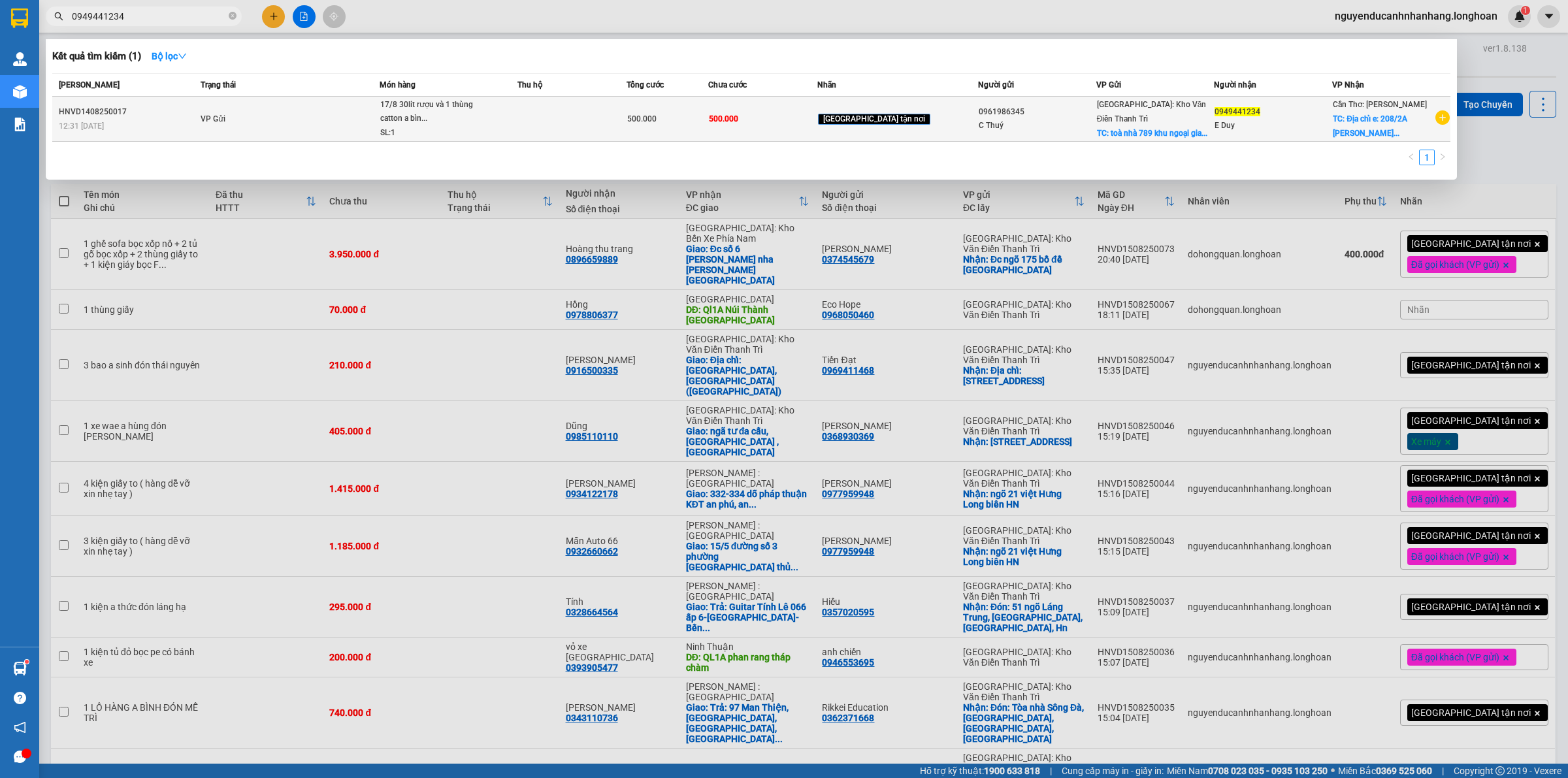
type input "0949441234"
click at [360, 127] on td "VP Gửi" at bounding box center [288, 119] width 182 height 45
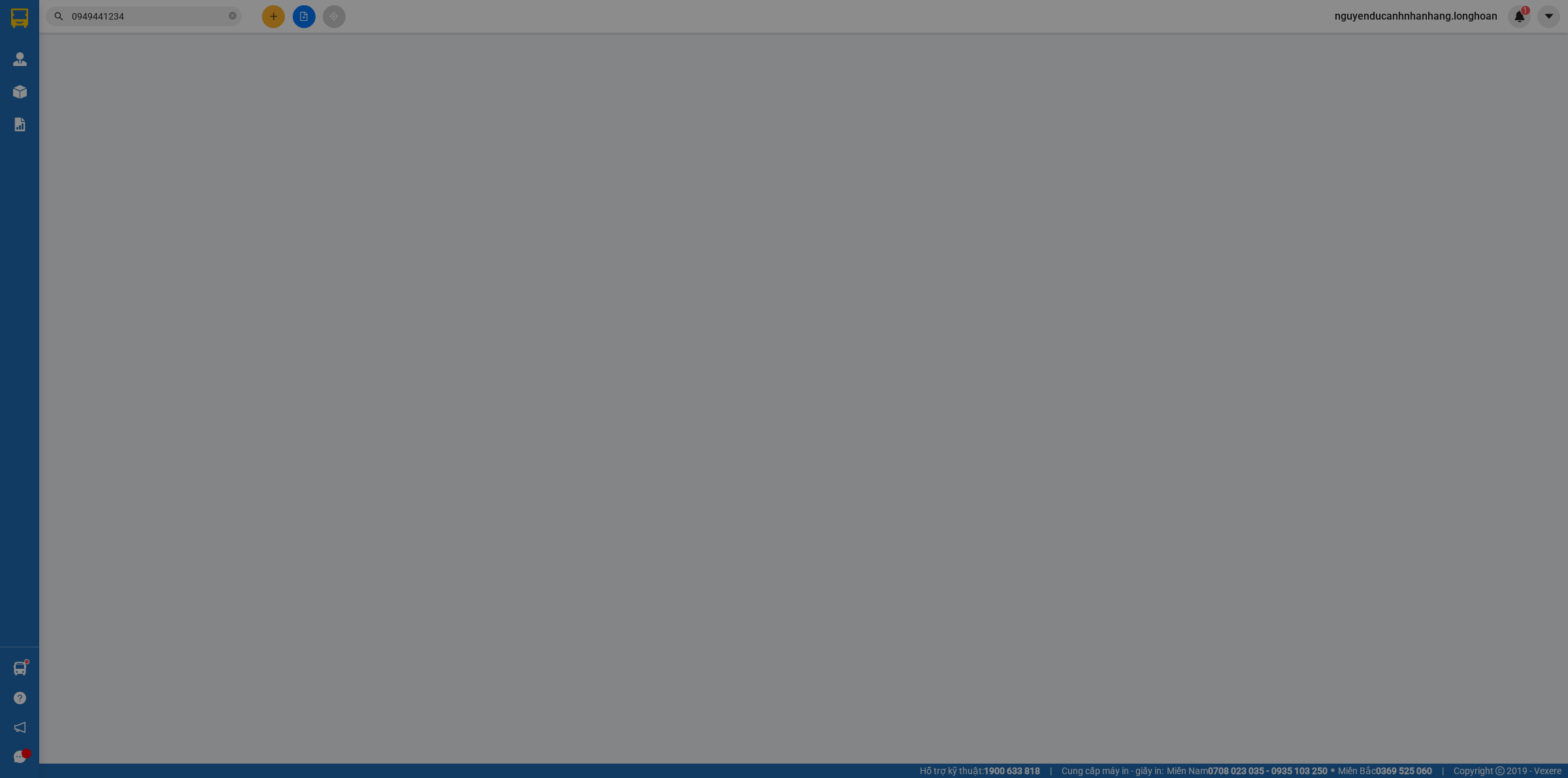
type input "0961986345"
type input "C Thuý"
checkbox input "true"
type input "toà nhà 789 khu ngoại giao đoàn phường xuân đỉnh Bắc từ Liêm HN"
type input "0949441234"
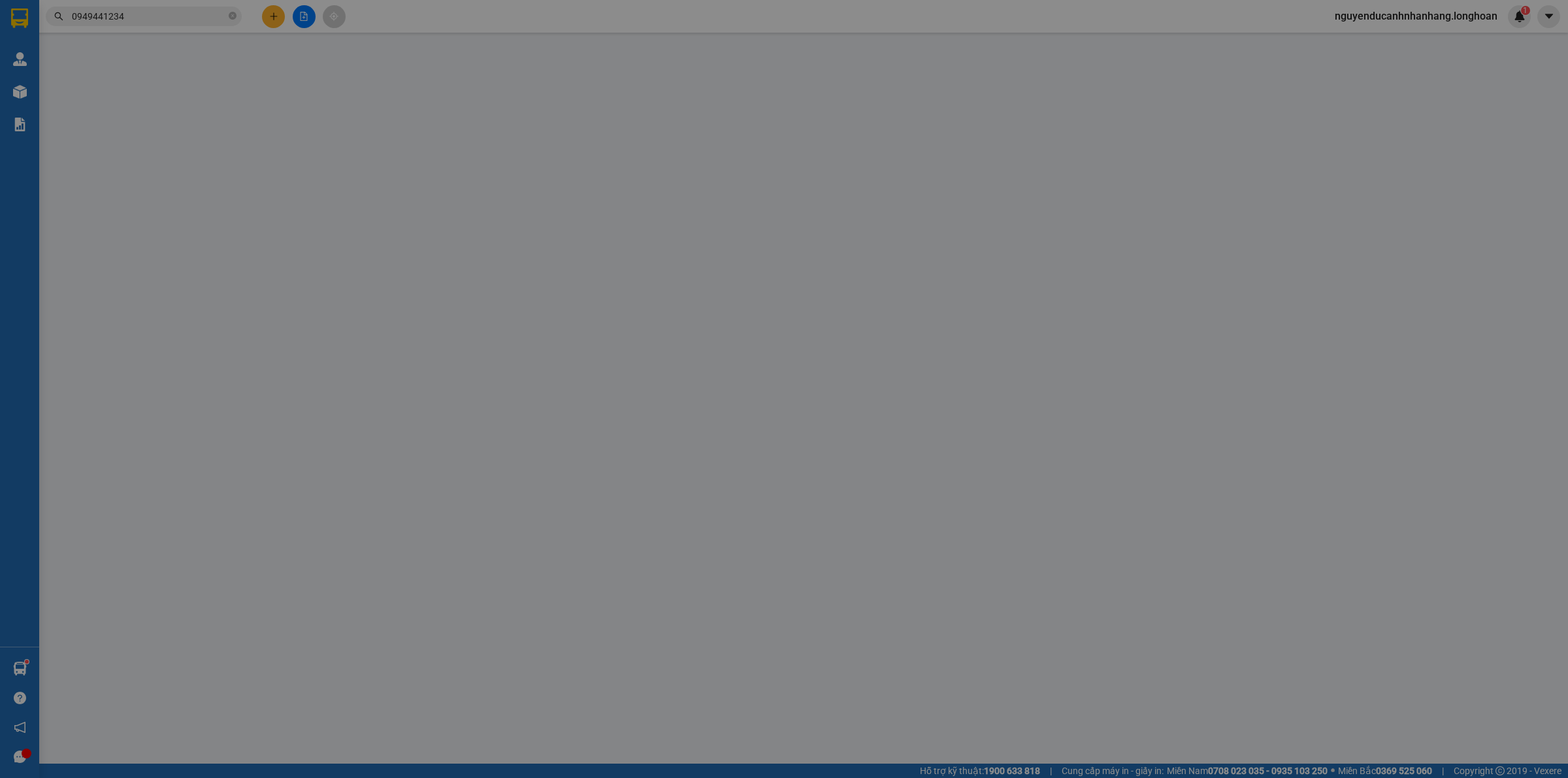
type input "E Duy"
checkbox input "true"
type input "Địa chỉ e: 208/2A Trần Quang Diệu, phường Long Xuyên, tỉnh An Giang"
type input "500.000"
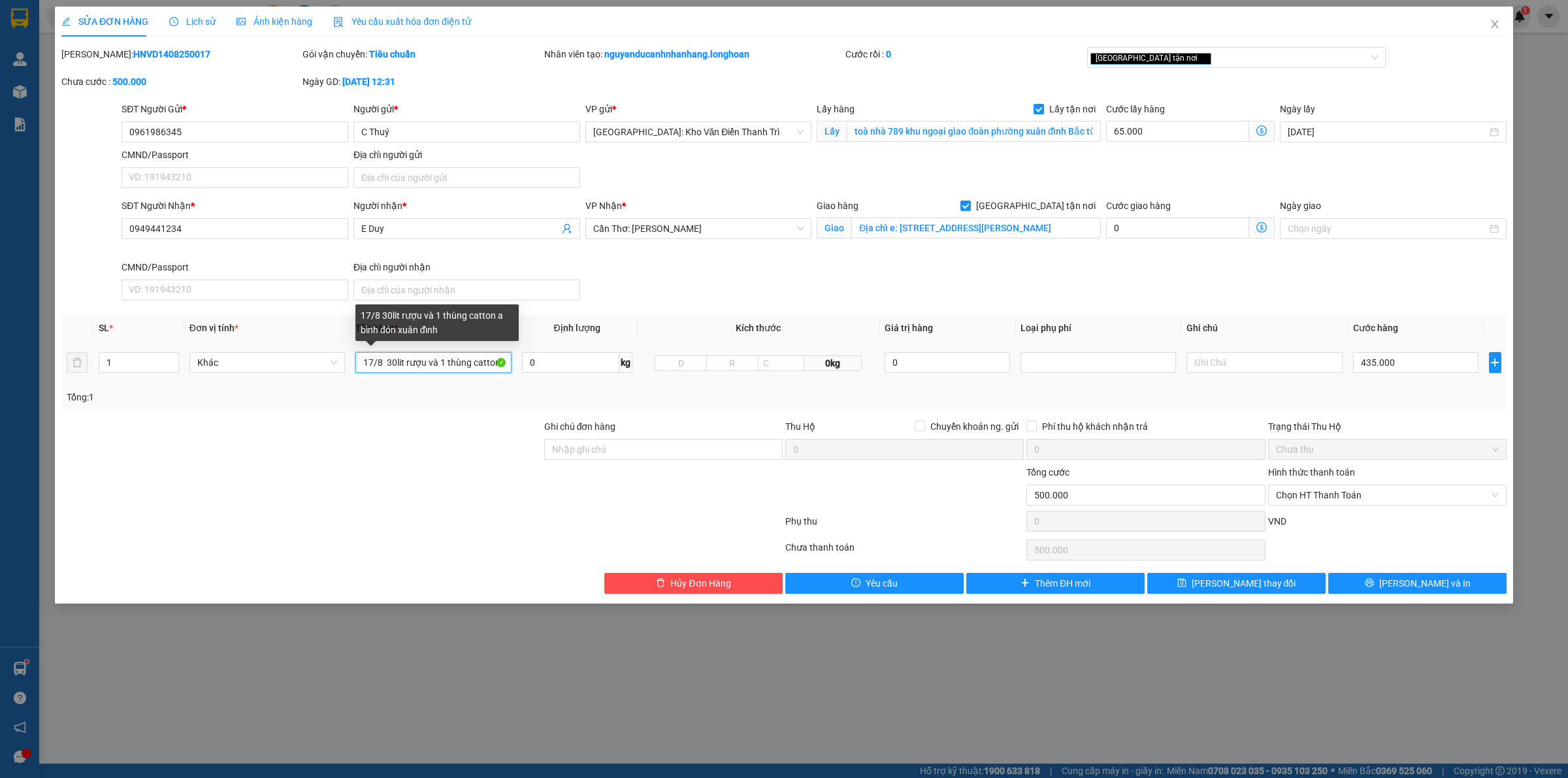
click at [424, 361] on input "17/8 30lit rượu và 1 thùng catton a bình đón xuân đỉnh" at bounding box center [433, 362] width 156 height 21
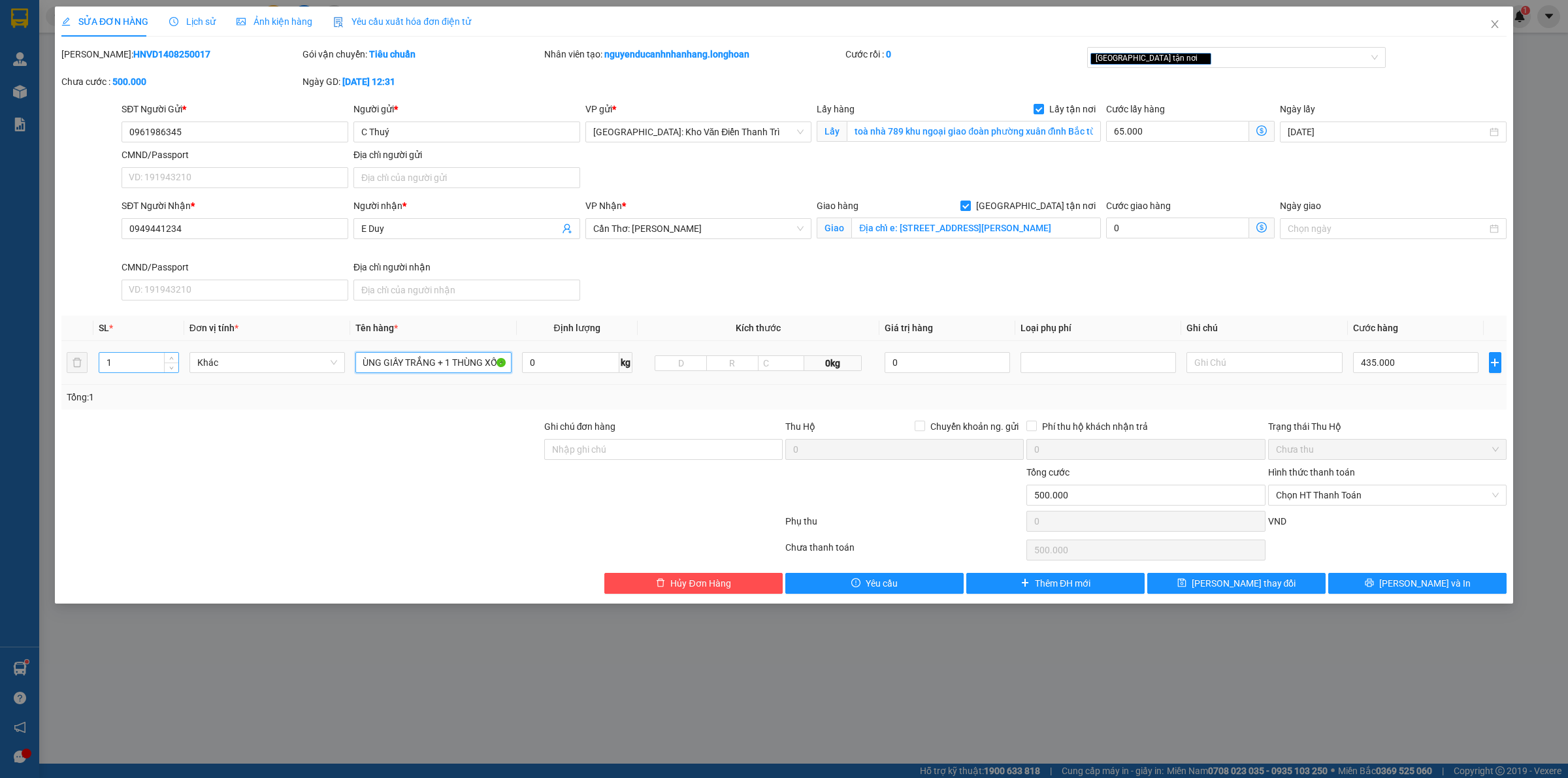
type input "1 THÙNG GIẤY TRẮNG + 1 THÙNG XỐP"
click at [144, 367] on input "1" at bounding box center [138, 362] width 79 height 20
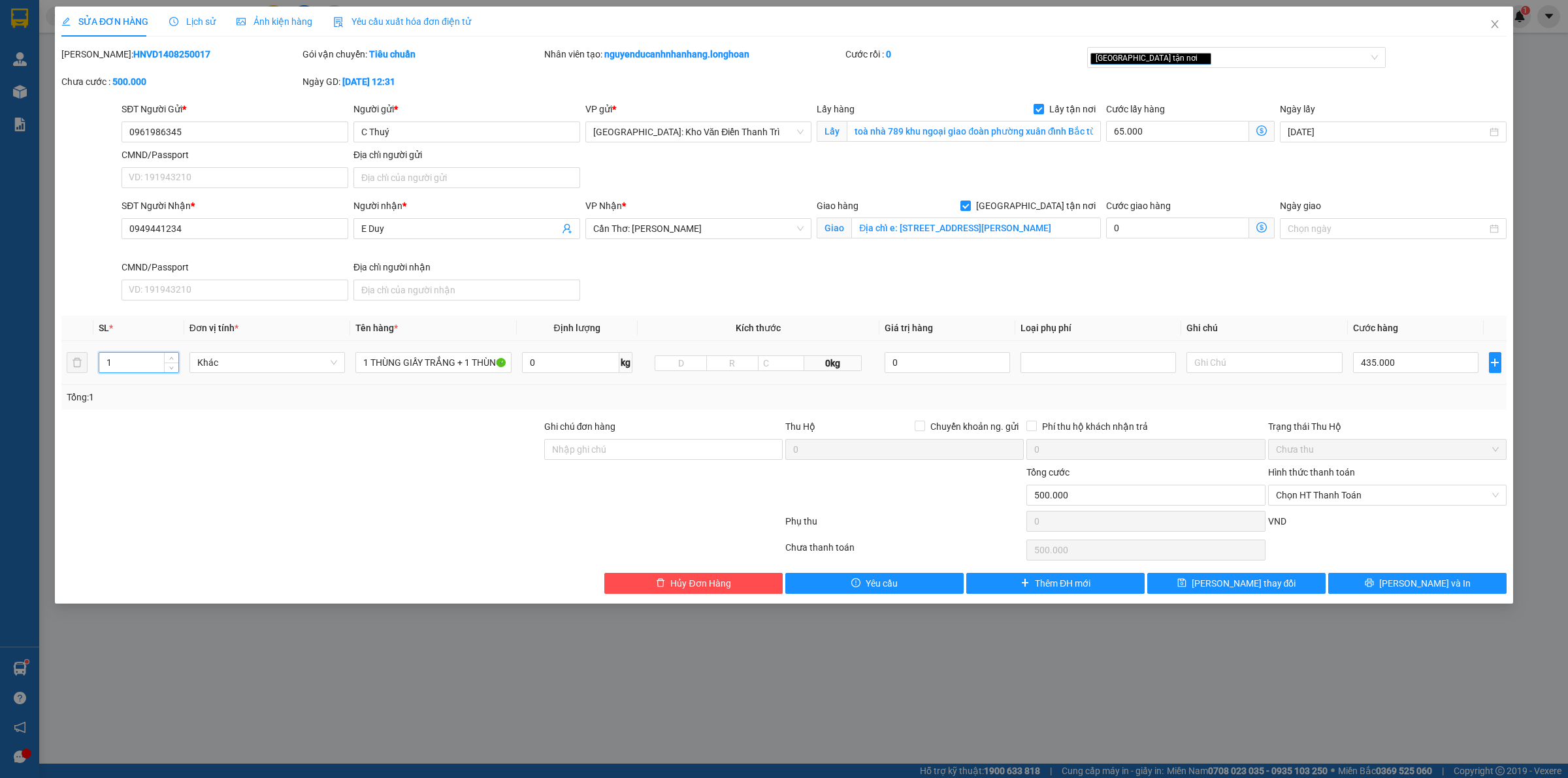
click at [144, 367] on input "1" at bounding box center [138, 362] width 79 height 20
type input "2"
click at [304, 469] on div at bounding box center [302, 488] width 483 height 46
click at [243, 123] on input "0961986345" at bounding box center [235, 132] width 226 height 21
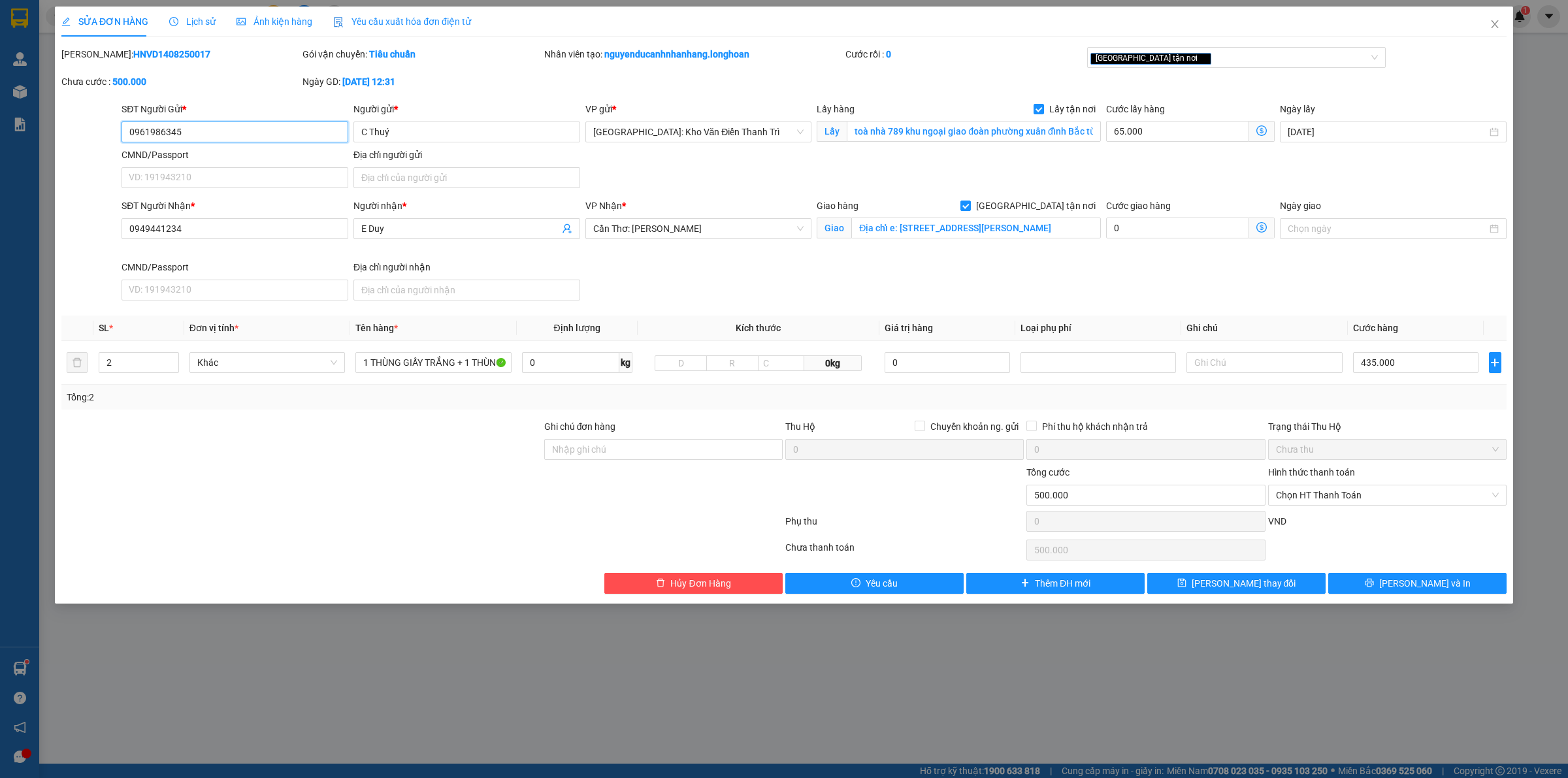
click at [243, 123] on input "0961986345" at bounding box center [235, 132] width 226 height 21
click at [269, 229] on input "0949441234" at bounding box center [235, 228] width 226 height 21
drag, startPoint x: 585, startPoint y: 442, endPoint x: 631, endPoint y: 462, distance: 50.2
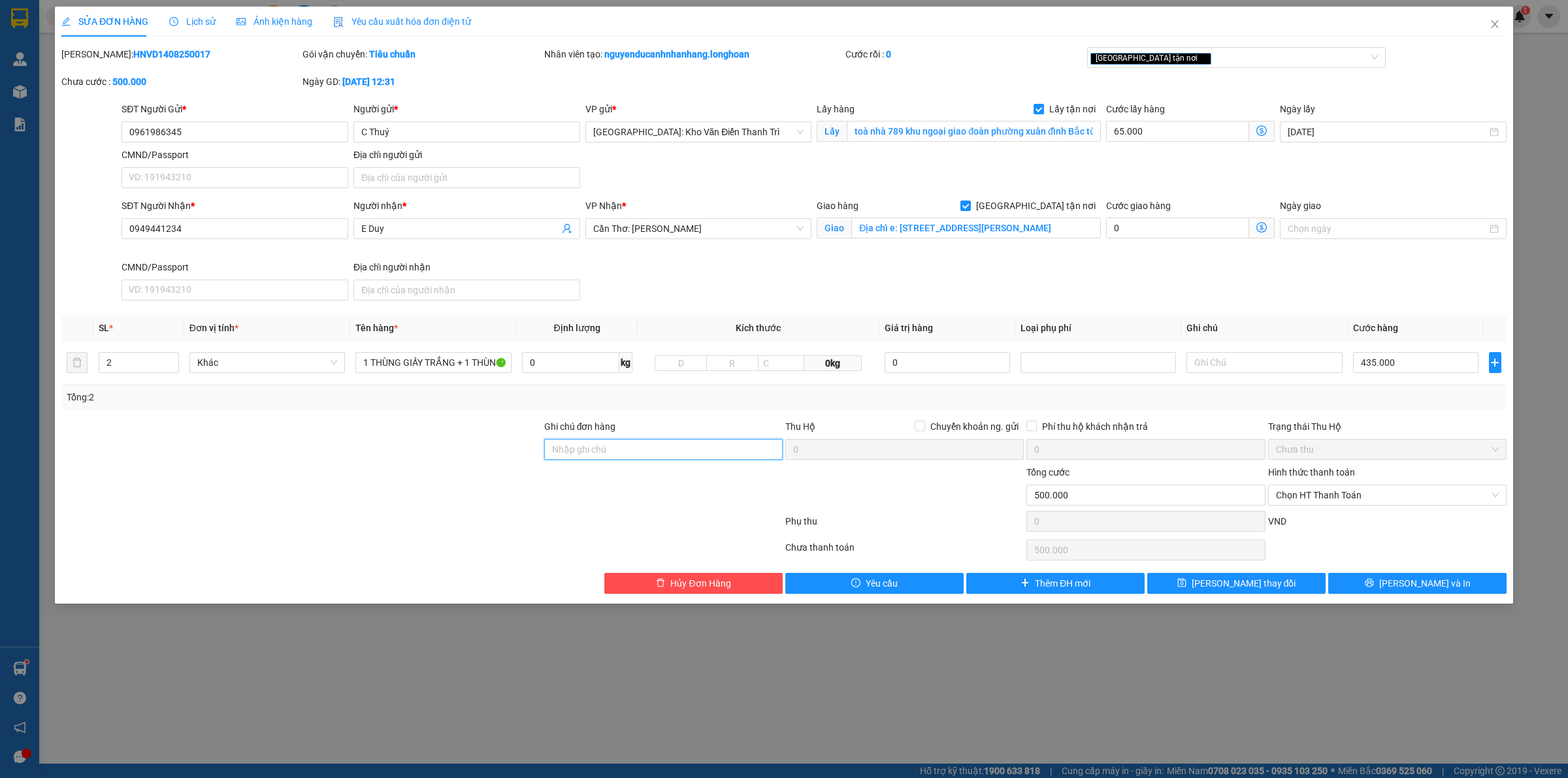
click at [585, 442] on input "Ghi chú đơn hàng" at bounding box center [664, 450] width 239 height 21
type input "hàng giao nguyên kiện, hư vỡ ko đền"
click at [1442, 583] on span "[PERSON_NAME] và In" at bounding box center [1425, 584] width 92 height 15
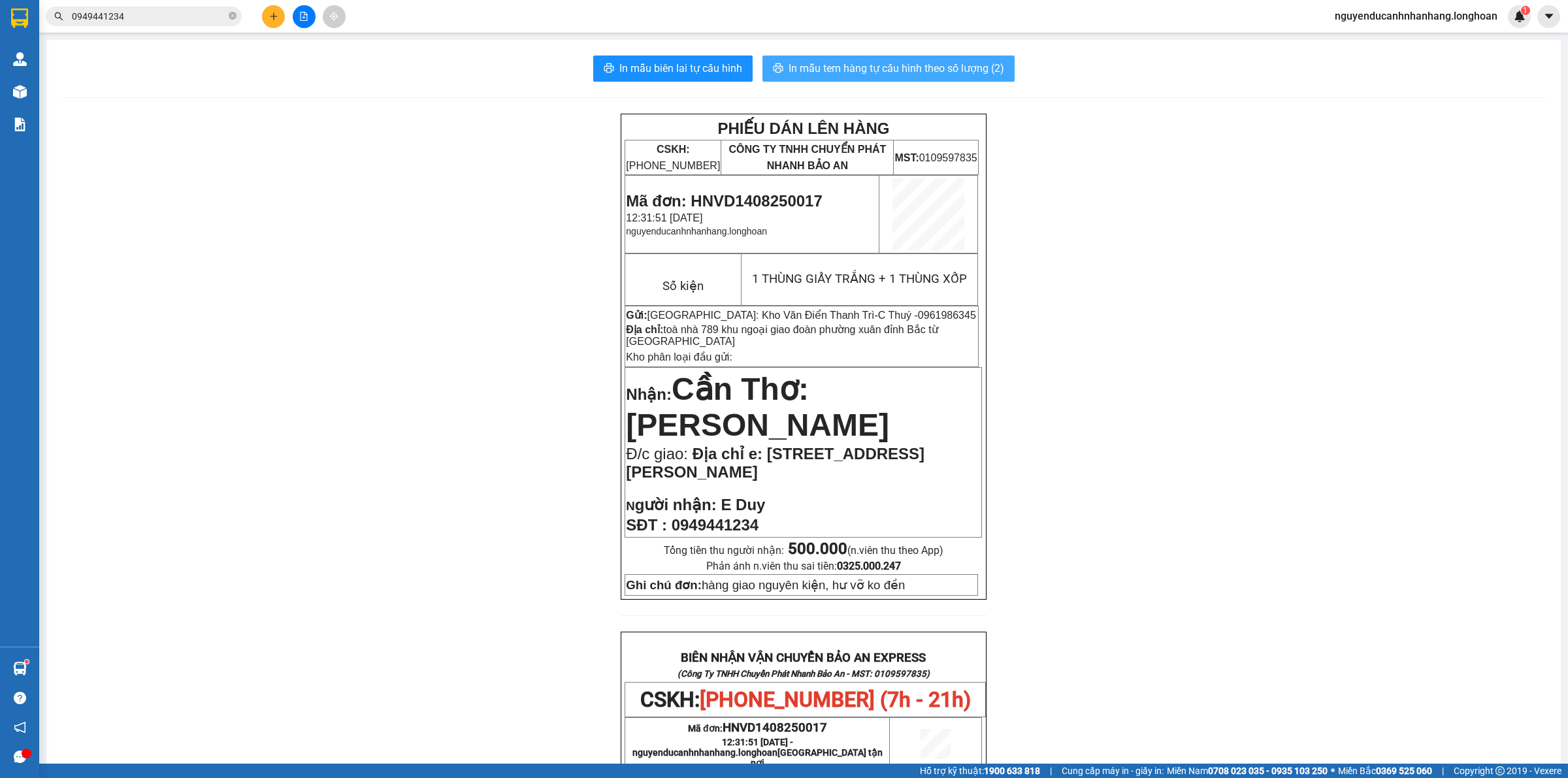
click at [859, 63] on span "In mẫu tem hàng tự cấu hình theo số lượng (2)" at bounding box center [896, 68] width 215 height 16
click at [275, 20] on icon "plus" at bounding box center [273, 16] width 10 height 10
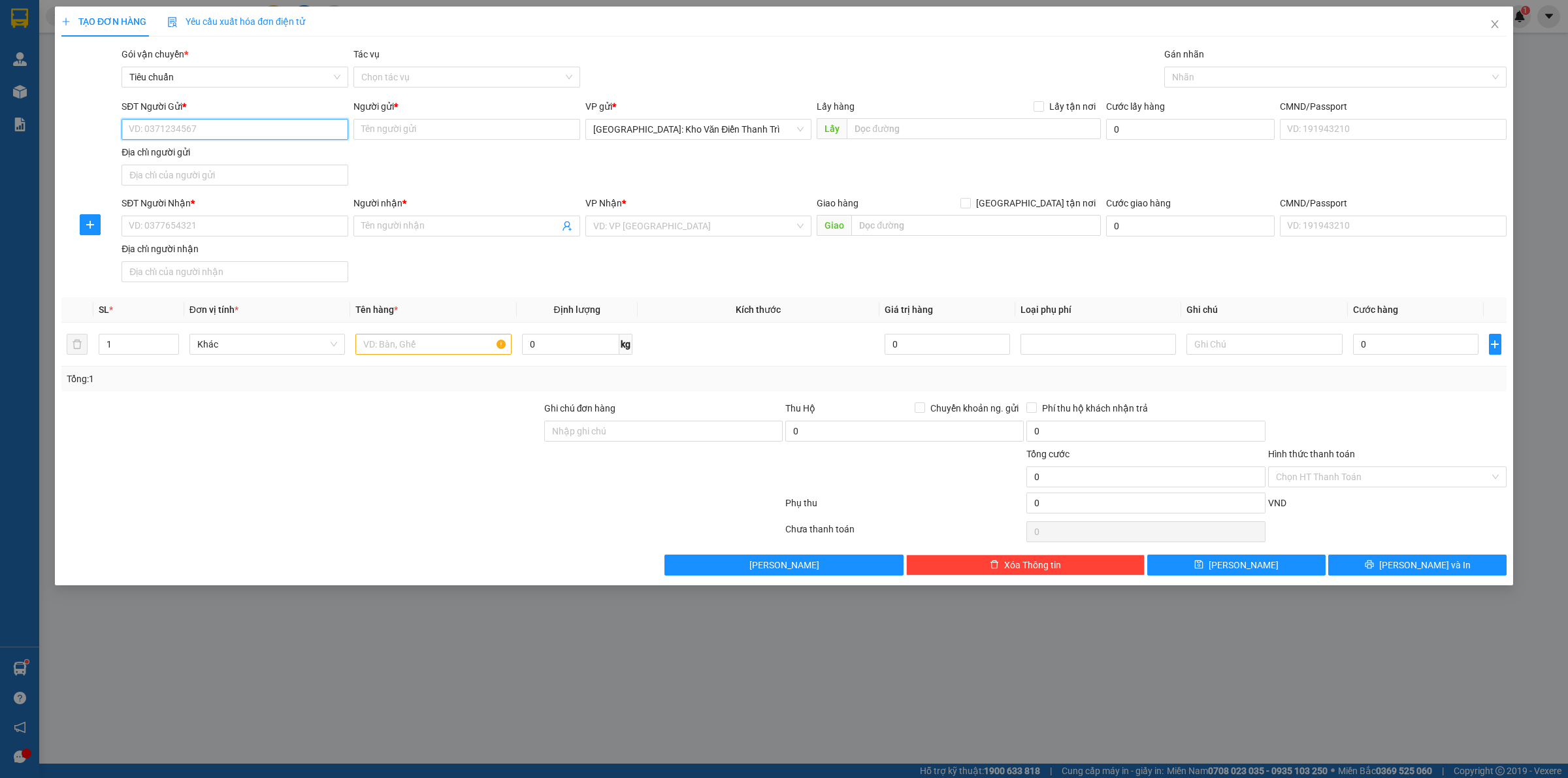
click at [213, 130] on input "SĐT Người Gửi *" at bounding box center [235, 130] width 226 height 21
click at [367, 121] on input "Người gửi *" at bounding box center [467, 130] width 226 height 21
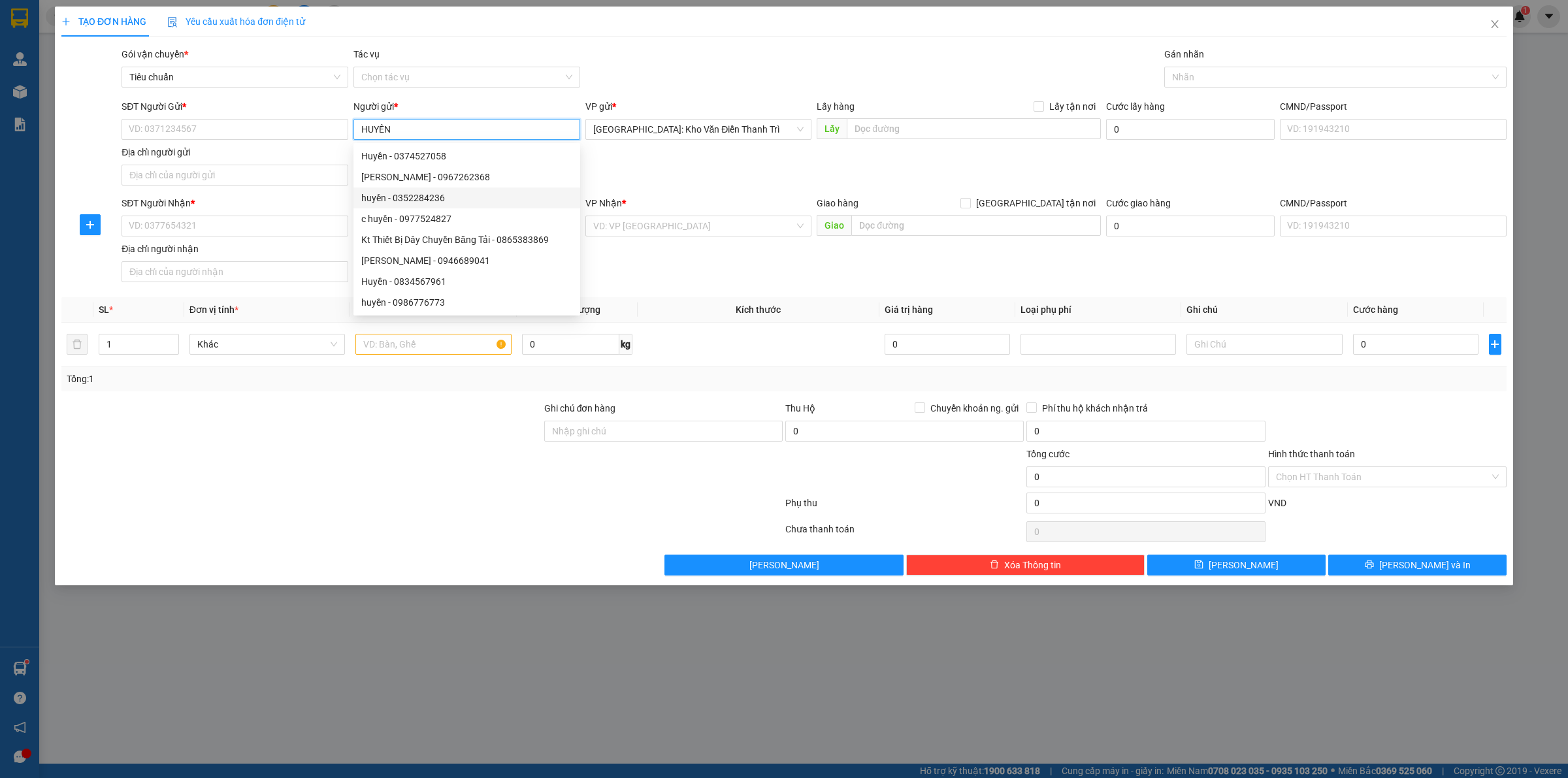
type input "HUYỀN"
click at [667, 162] on div "SĐT Người Gửi * VD: 0371234567 Người gửi * HUYỀN VP gửi * Hà Nội: Kho Văn Điển …" at bounding box center [814, 145] width 1391 height 92
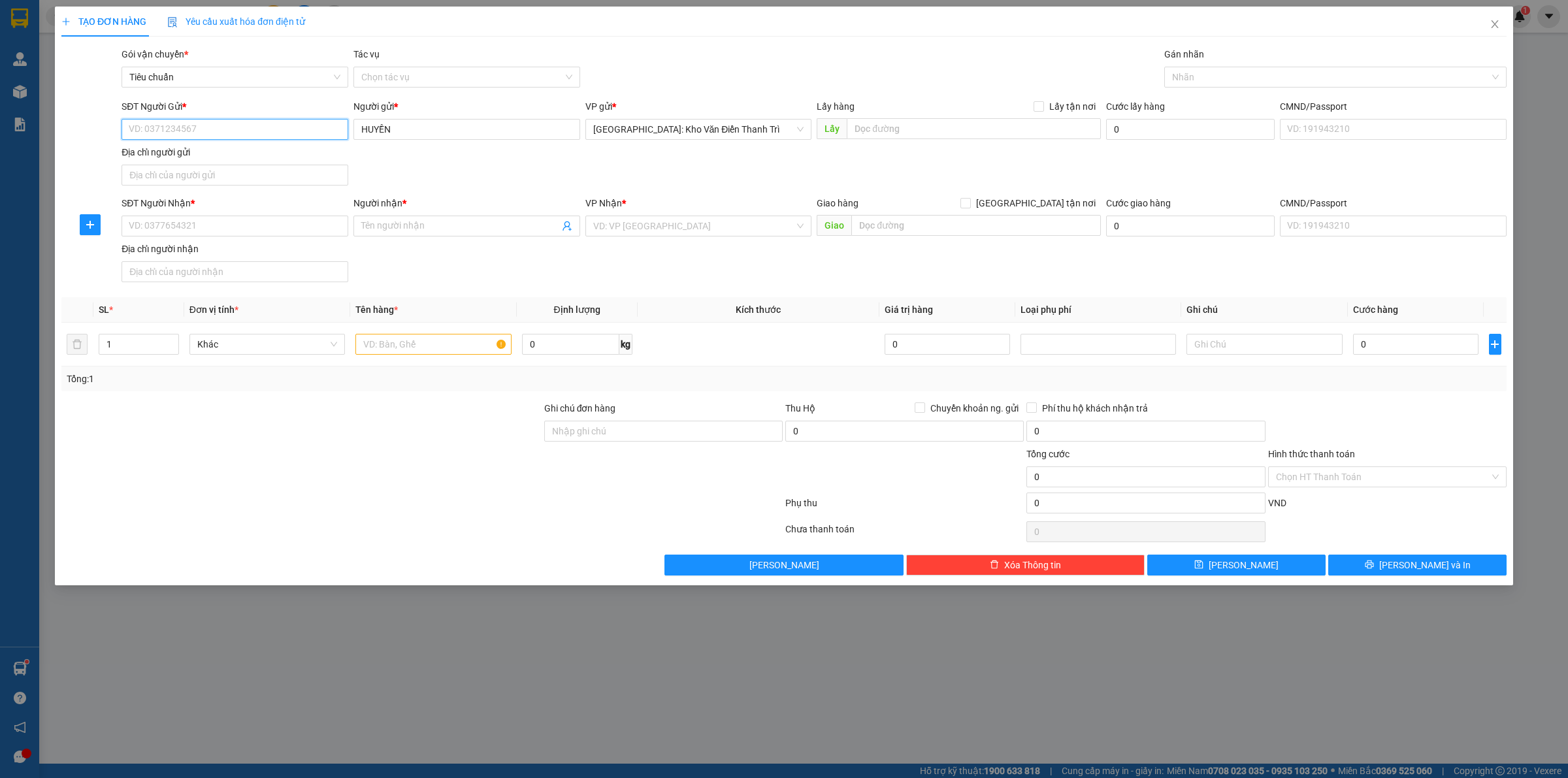
click at [260, 131] on input "SĐT Người Gửi *" at bounding box center [235, 130] width 226 height 21
drag, startPoint x: 284, startPoint y: 149, endPoint x: 273, endPoint y: 142, distance: 13.0
click at [278, 146] on div "Địa chỉ người gửi" at bounding box center [235, 152] width 226 height 15
click at [278, 165] on input "Địa chỉ người gửi" at bounding box center [235, 175] width 226 height 21
click at [261, 135] on input "SĐT Người Gửi *" at bounding box center [235, 130] width 226 height 21
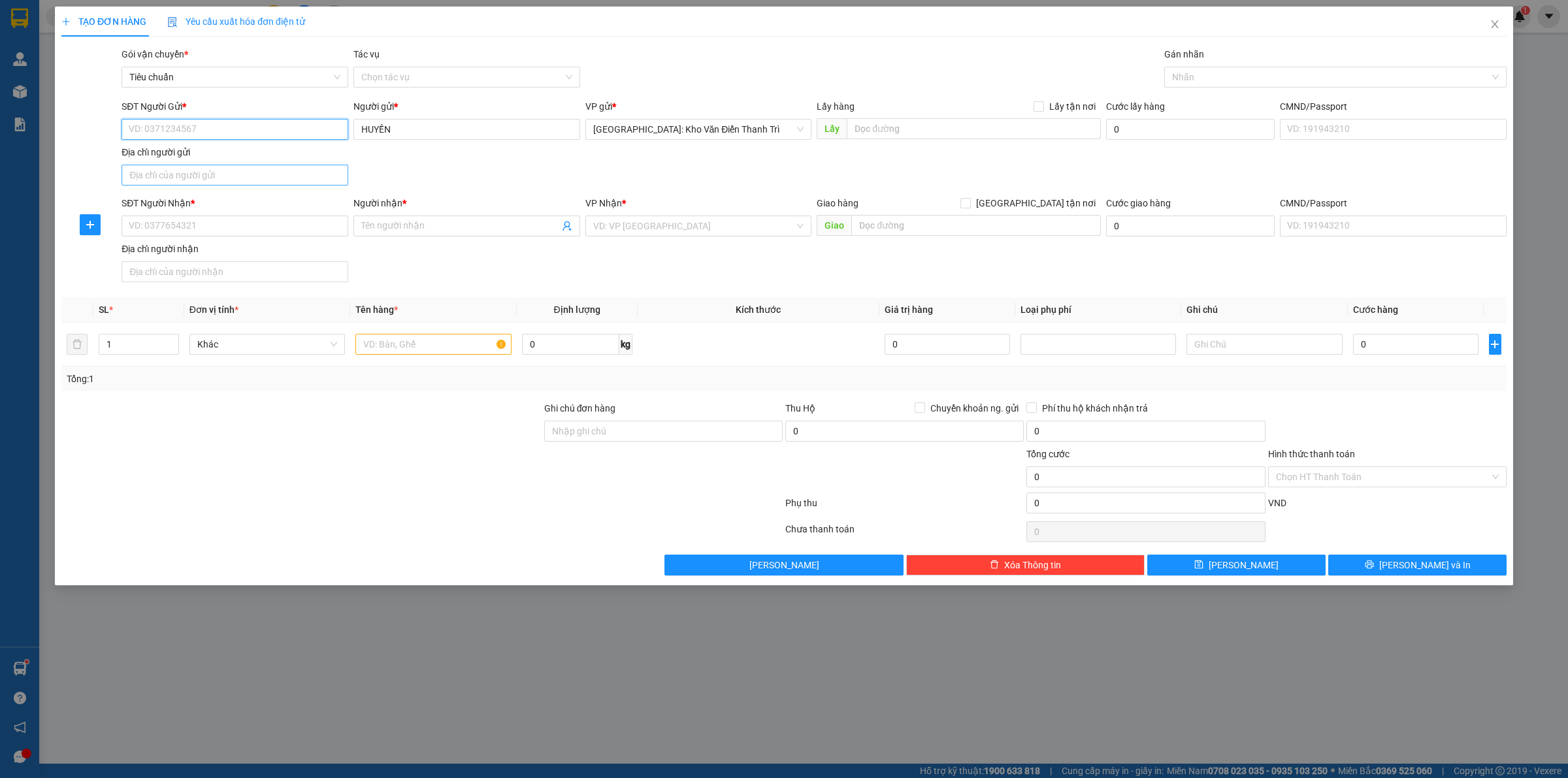
paste input "0982423233"
type input "0982423233"
click at [202, 152] on div "0982423233 - Huyền" at bounding box center [235, 156] width 211 height 15
type input "Huyền"
type input "0982423233"
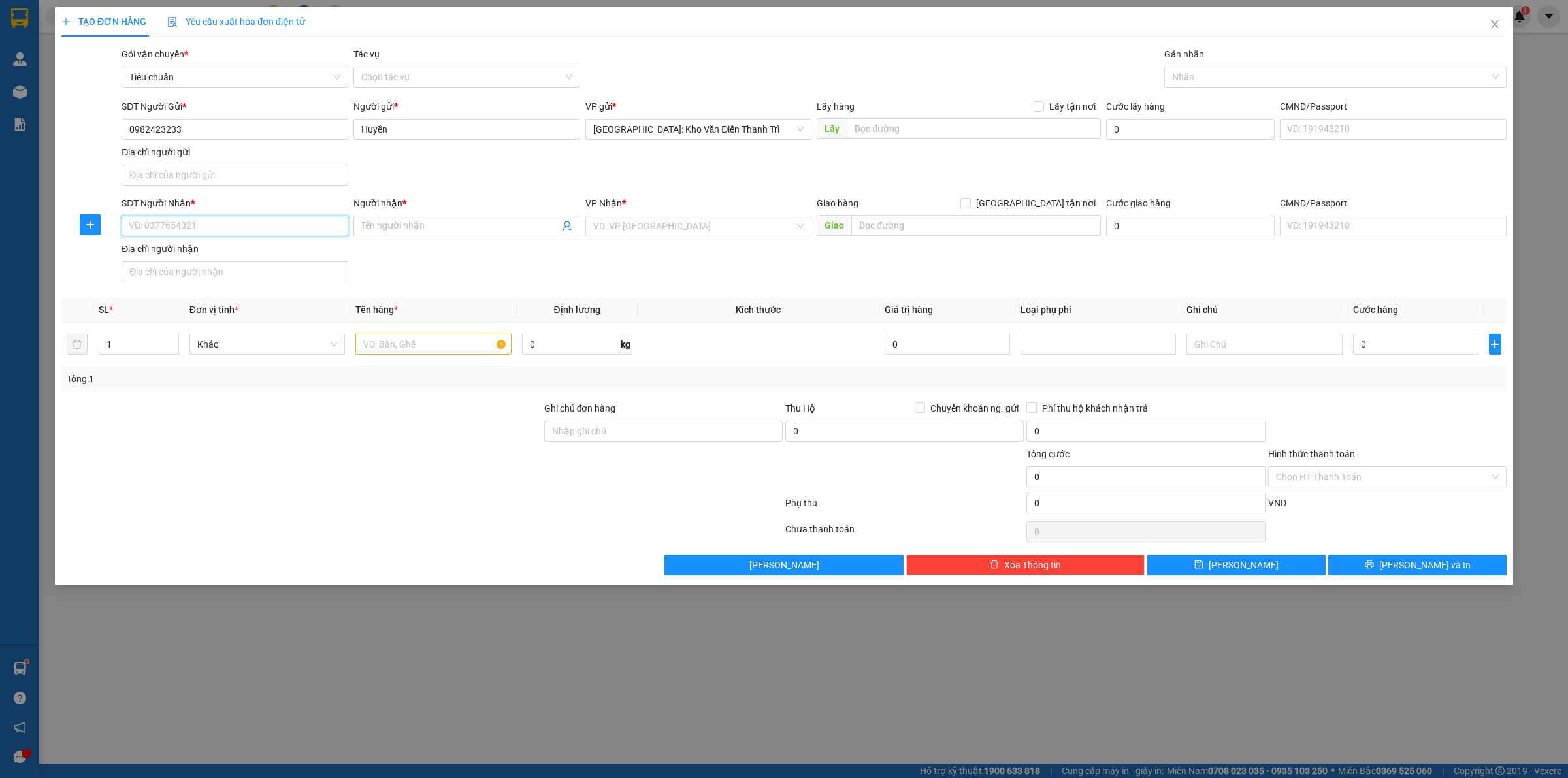
click at [197, 232] on input "SĐT Người Nhận *" at bounding box center [235, 226] width 226 height 21
type input "0913772217"
click at [223, 255] on div "0913772217 - a hoàng" at bounding box center [235, 253] width 211 height 15
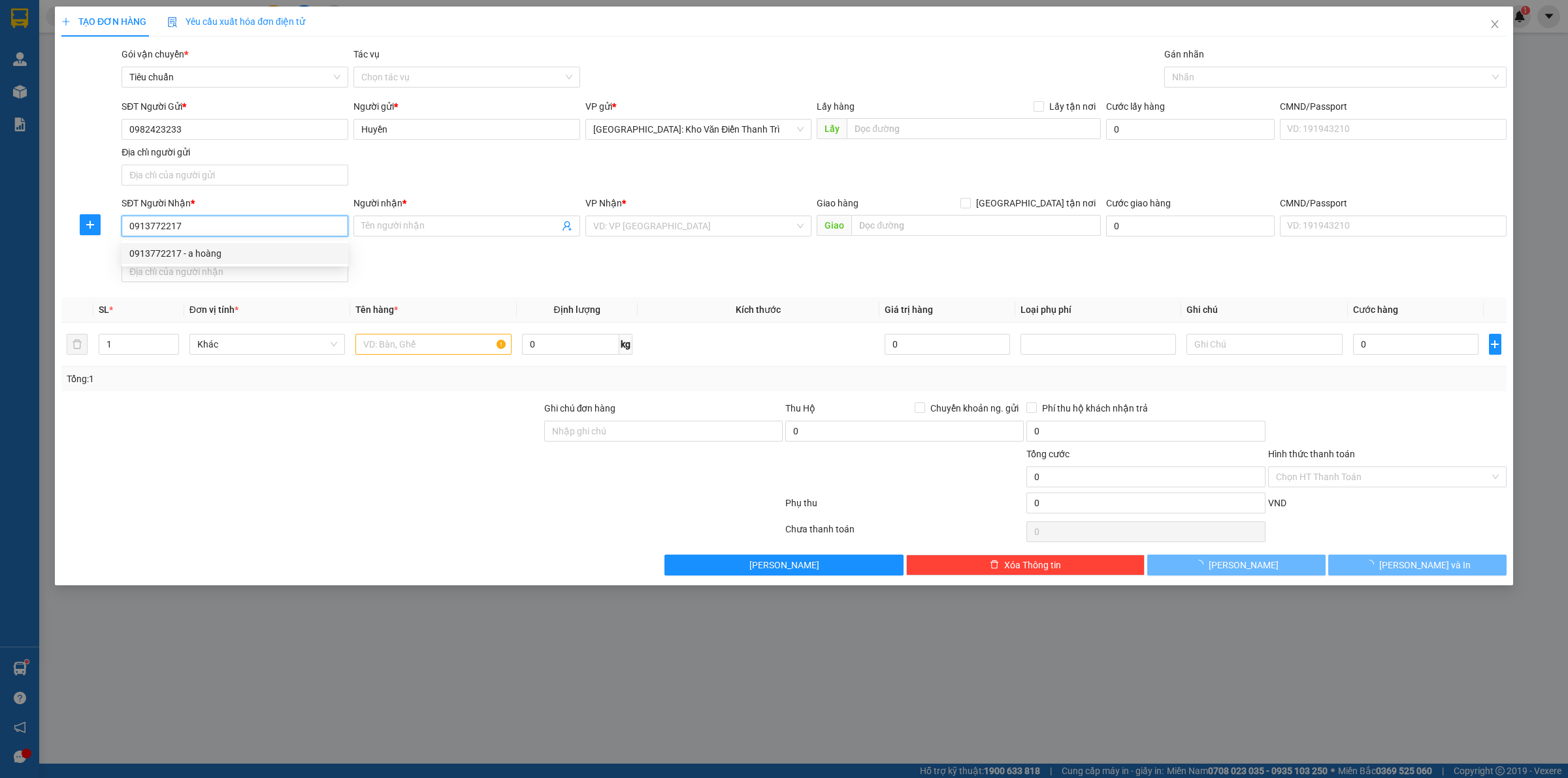
type input "a hoàng"
checkbox input "true"
type input "B13/4/2 ẤP 2 , VĨNH LỘC B , BÌNH CHÁNH , TP HCM"
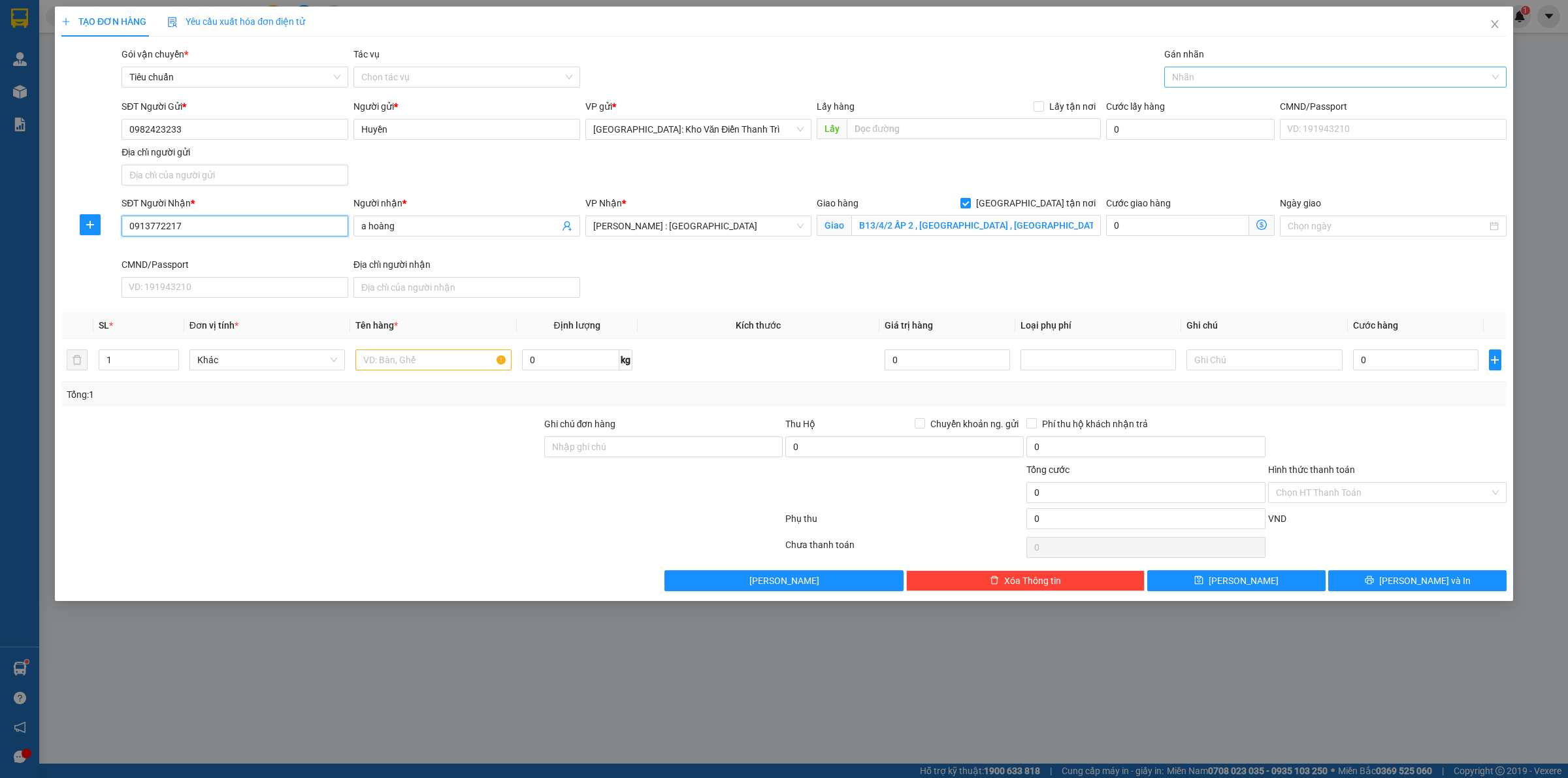
click at [1204, 85] on div at bounding box center [1329, 77] width 322 height 16
type input "0913772217"
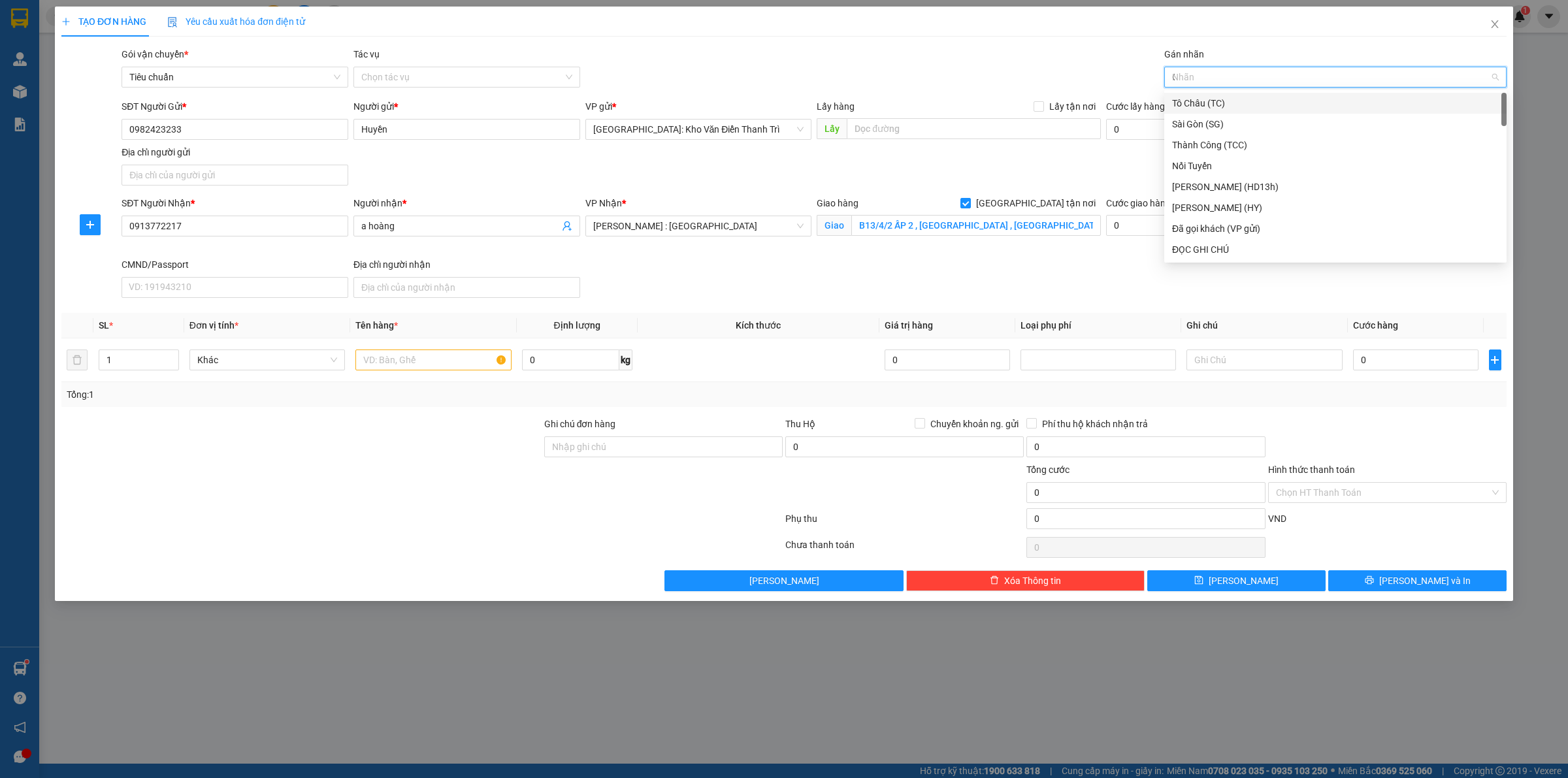
type input "GT"
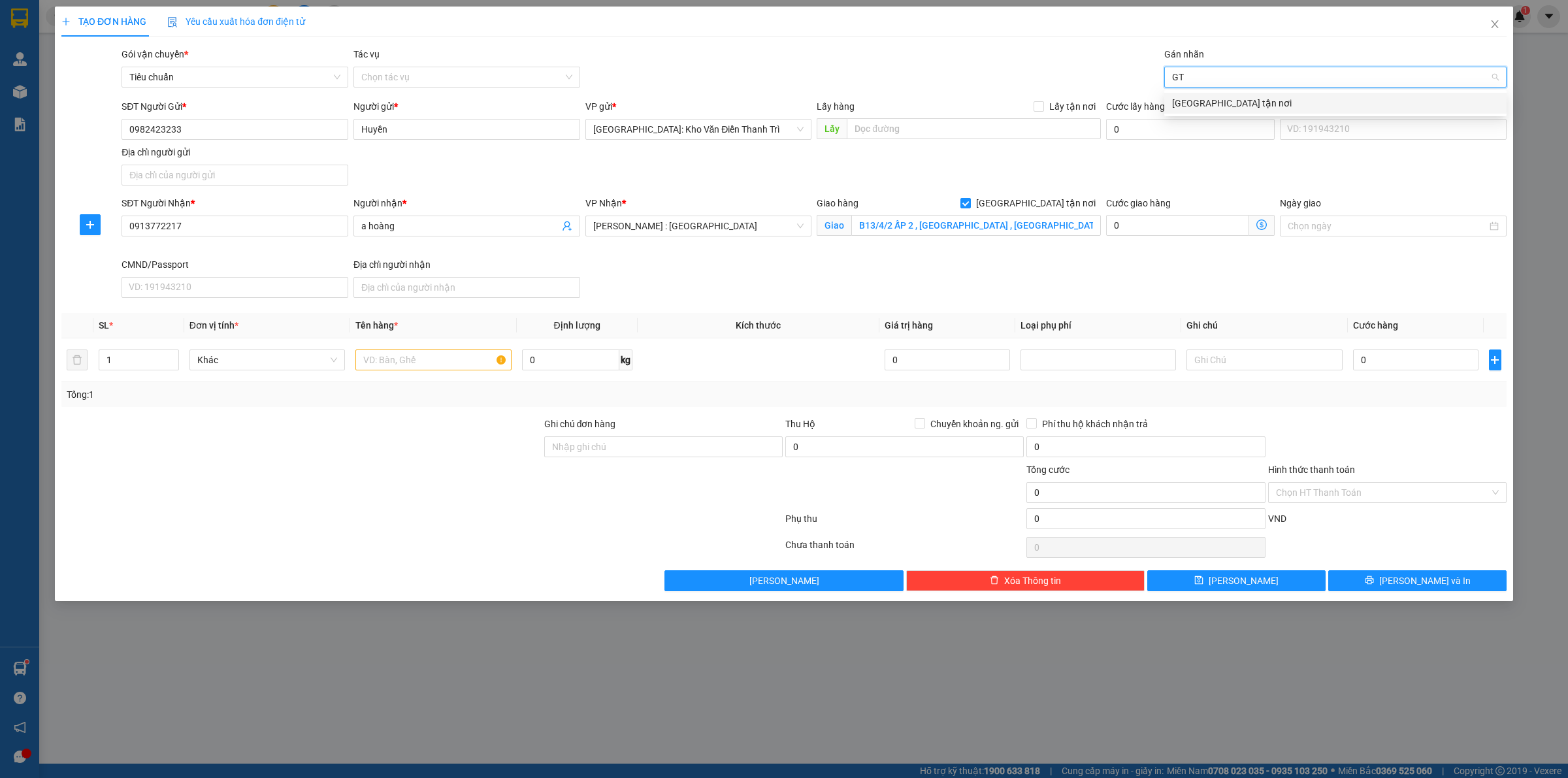
click at [1206, 109] on div "[GEOGRAPHIC_DATA] tận nơi" at bounding box center [1335, 103] width 327 height 15
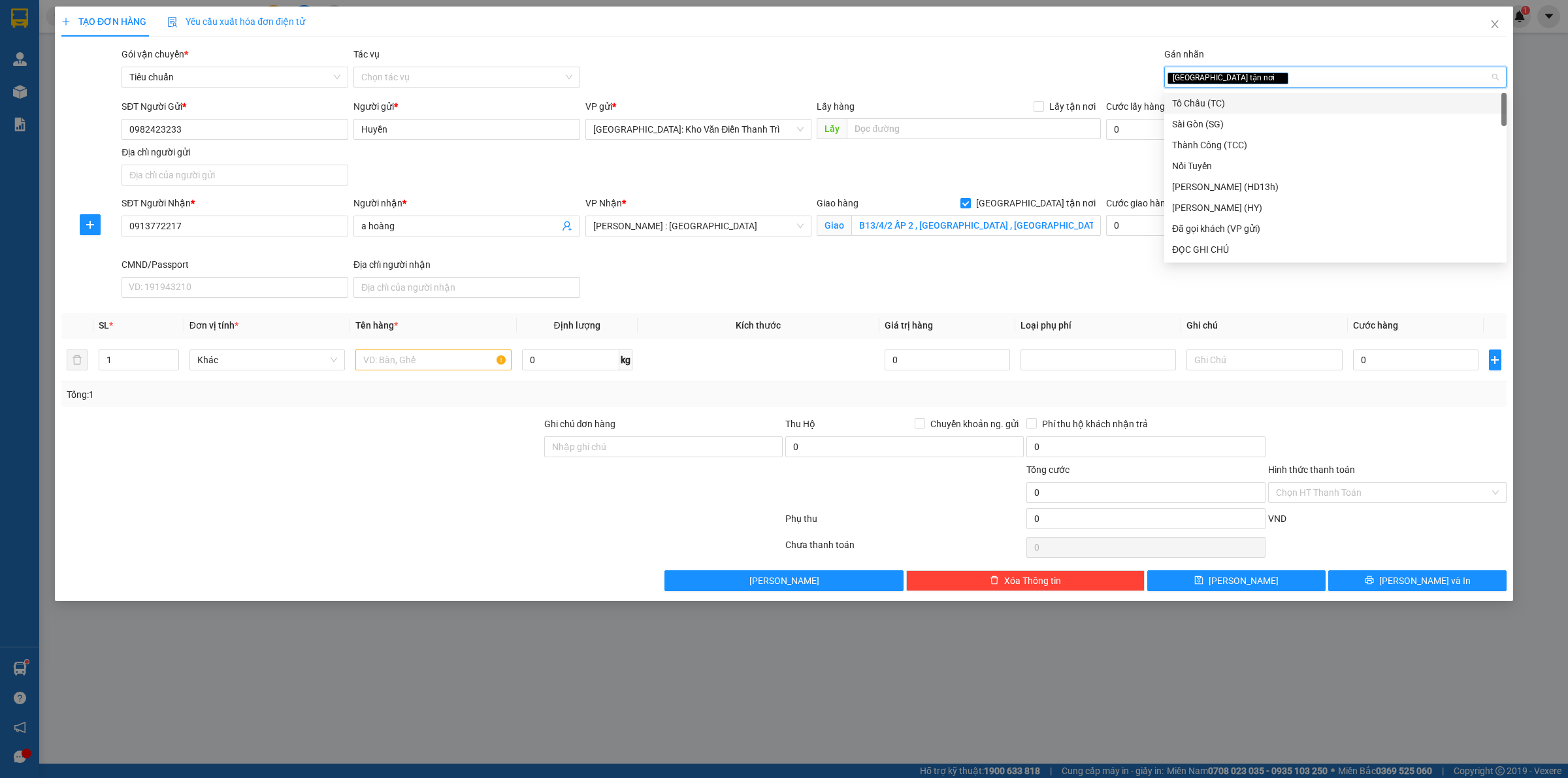
click at [1096, 73] on div "Gói vận chuyển * Tiêu chuẩn Tác vụ Chọn tác vụ Gán nhãn Giao tận nơi" at bounding box center [814, 69] width 1391 height 46
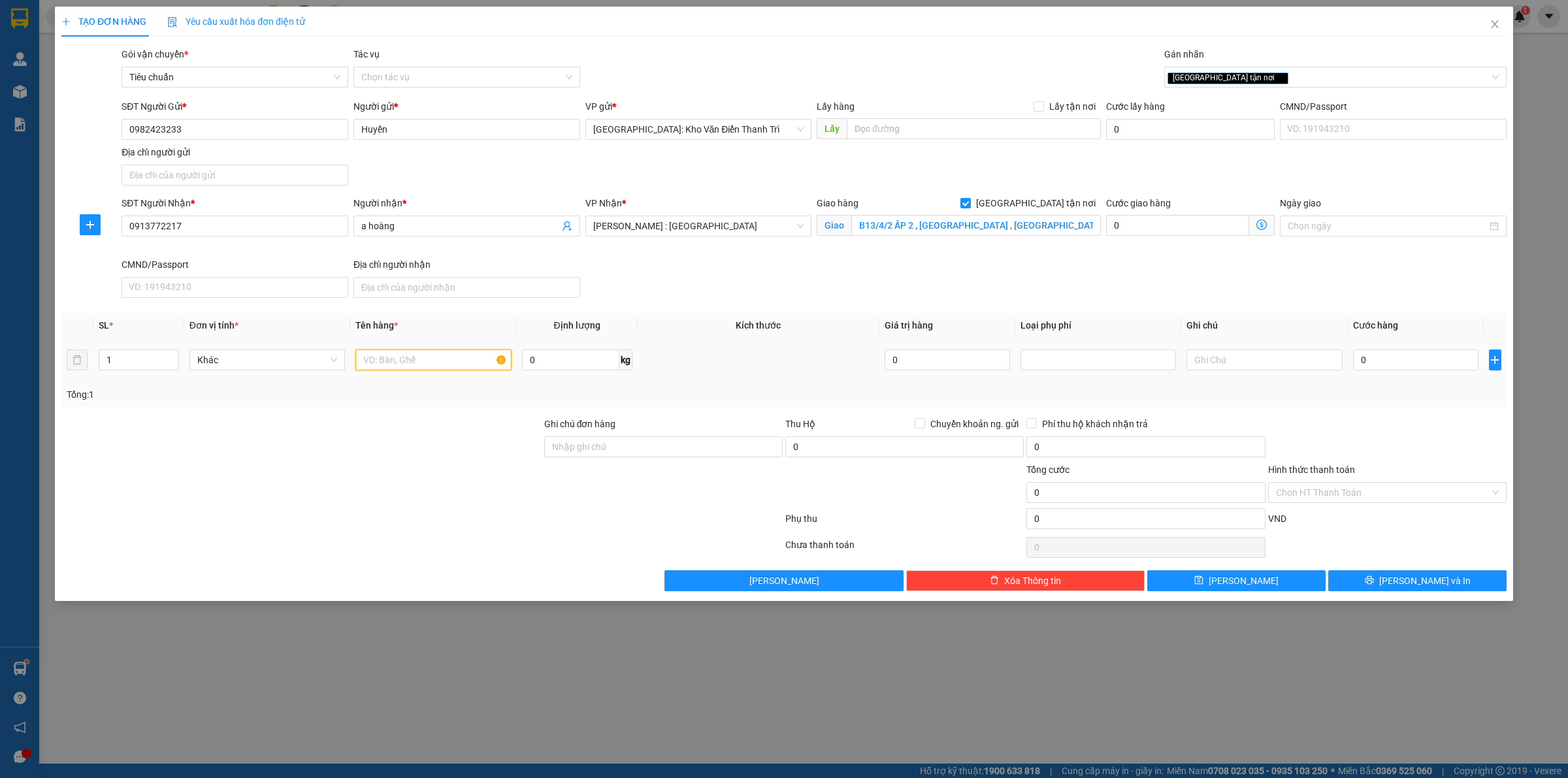
click at [407, 363] on input "text" at bounding box center [433, 360] width 156 height 21
type input "1 KIỆN BỌC XỐP NỔ"
drag, startPoint x: 1496, startPoint y: 405, endPoint x: 1431, endPoint y: 371, distance: 73.4
click at [1483, 398] on div "Tổng: 1" at bounding box center [784, 394] width 1445 height 25
click at [1426, 368] on input "0" at bounding box center [1416, 360] width 125 height 21
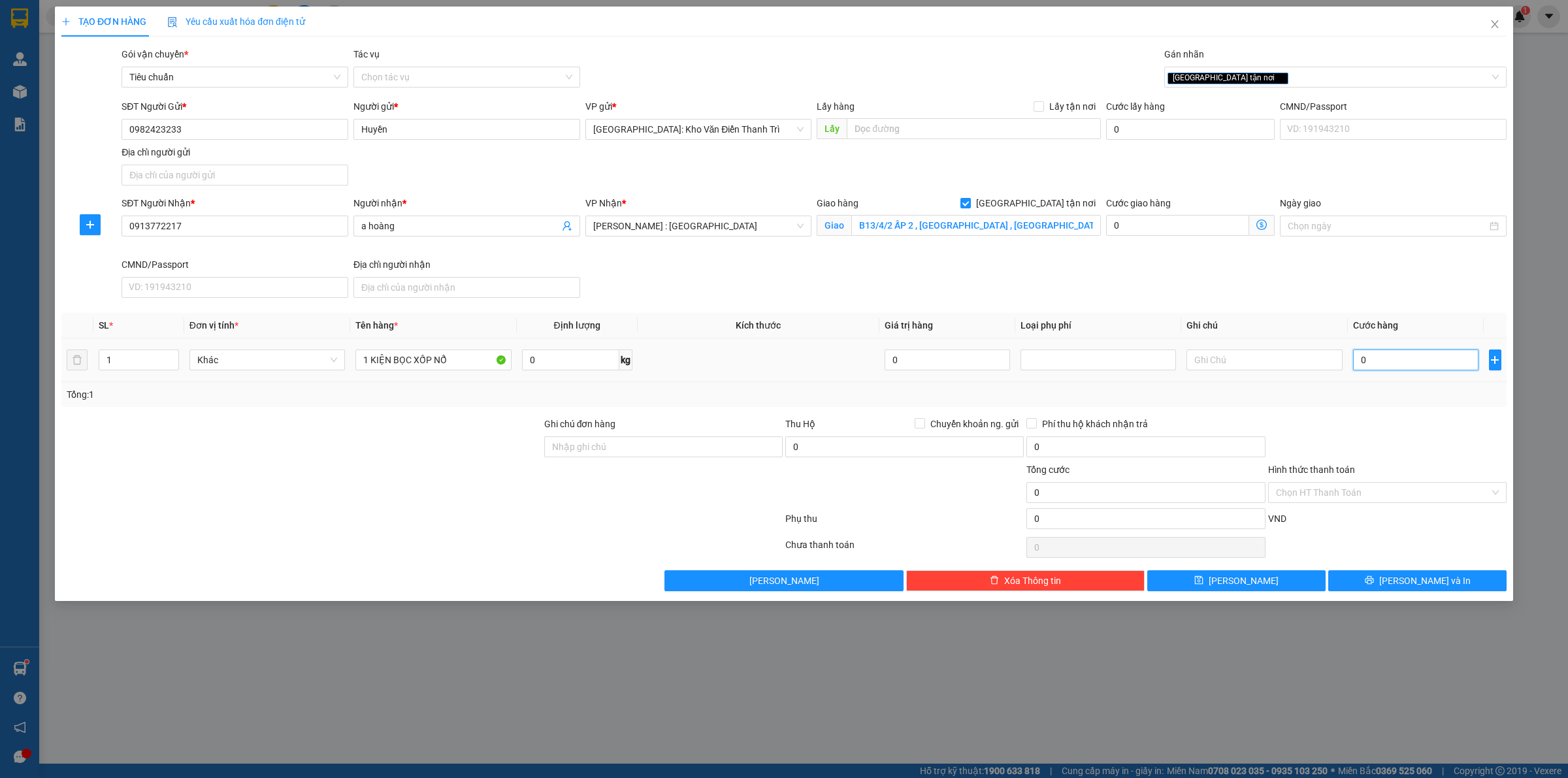
type input "2"
type input "20"
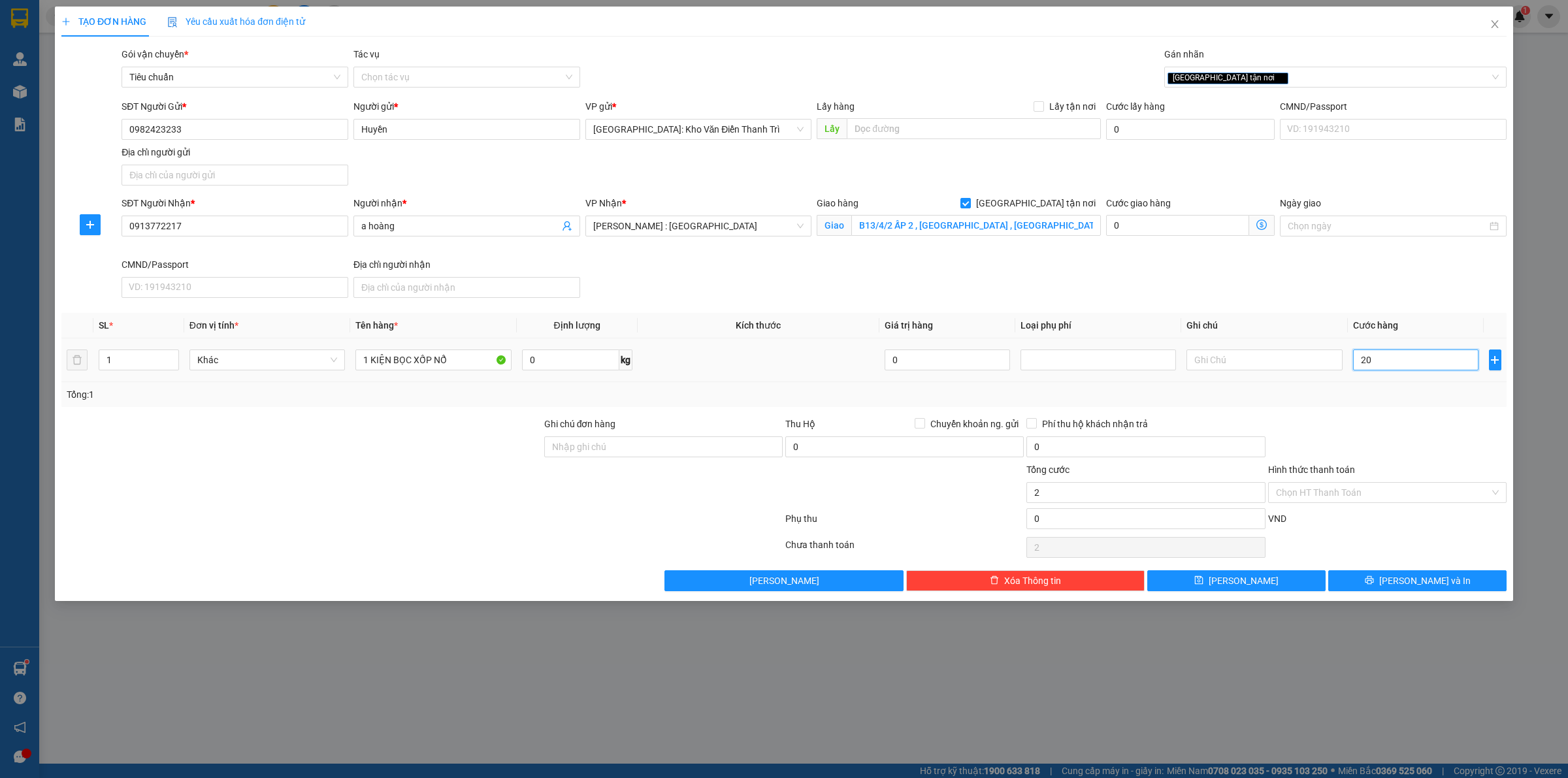
type input "20"
type input "200"
type input "2.000"
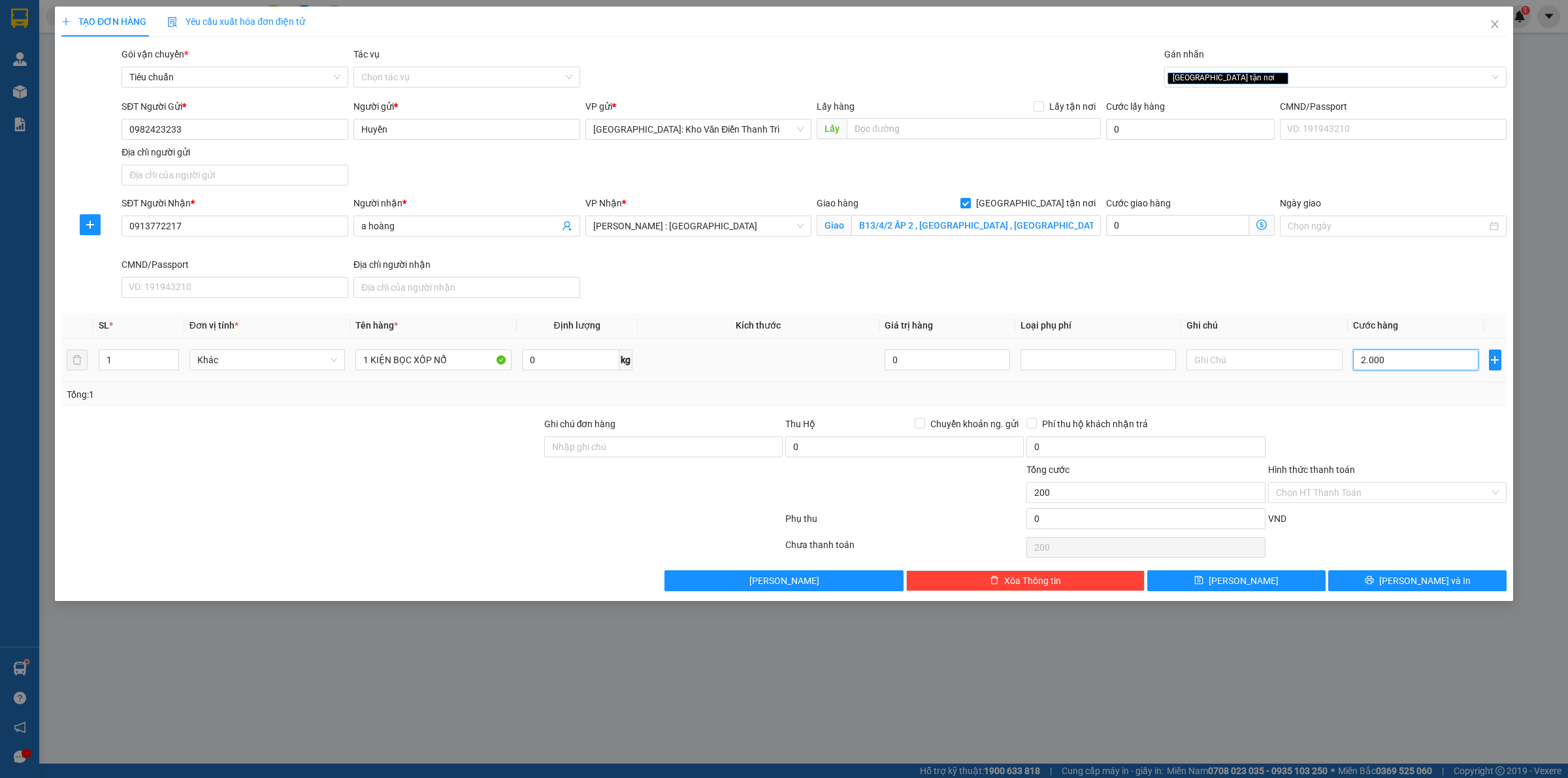
type input "2.000"
type input "20.000"
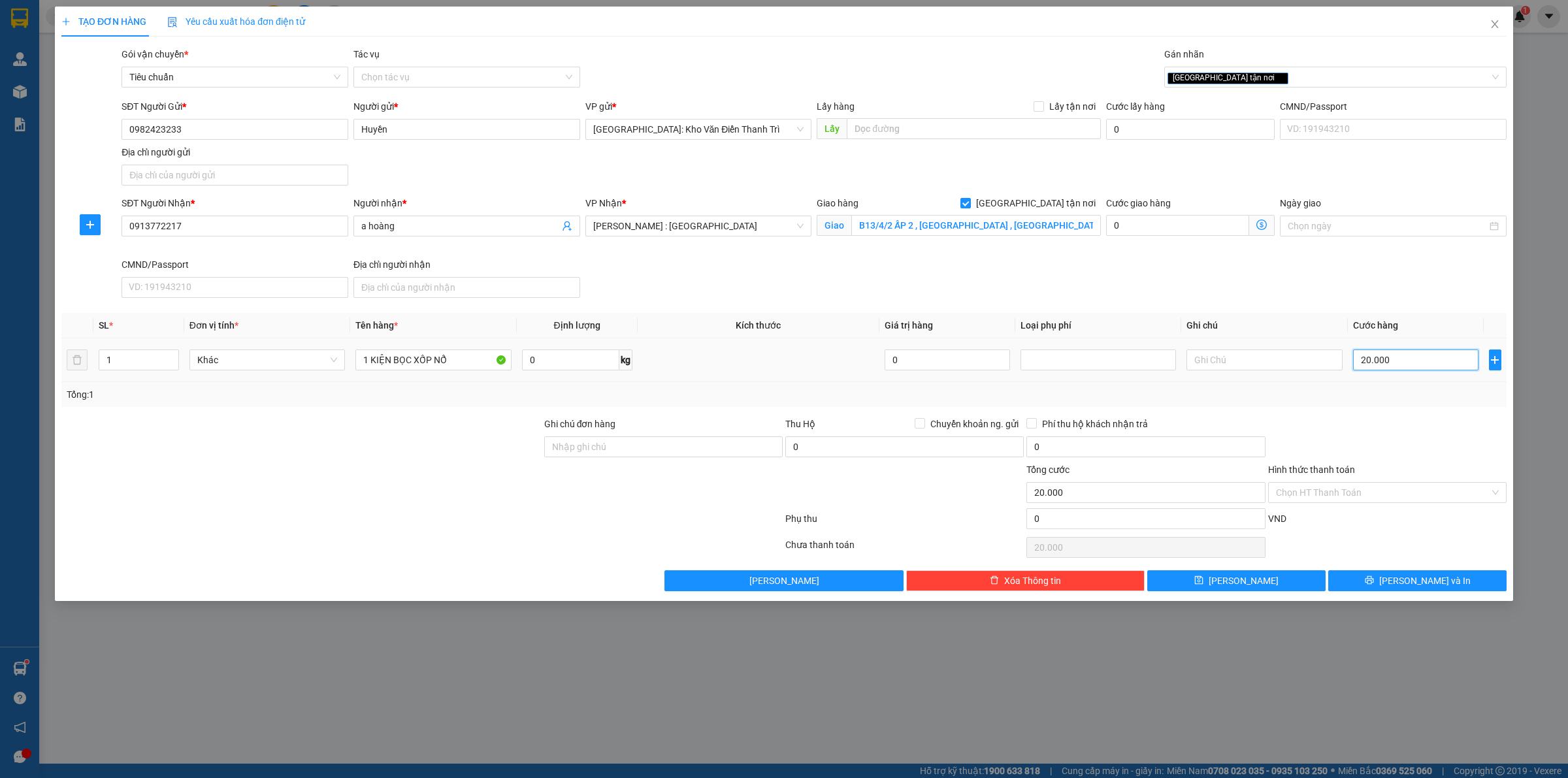
type input "200.000"
drag, startPoint x: 1418, startPoint y: 425, endPoint x: 817, endPoint y: 445, distance: 601.3
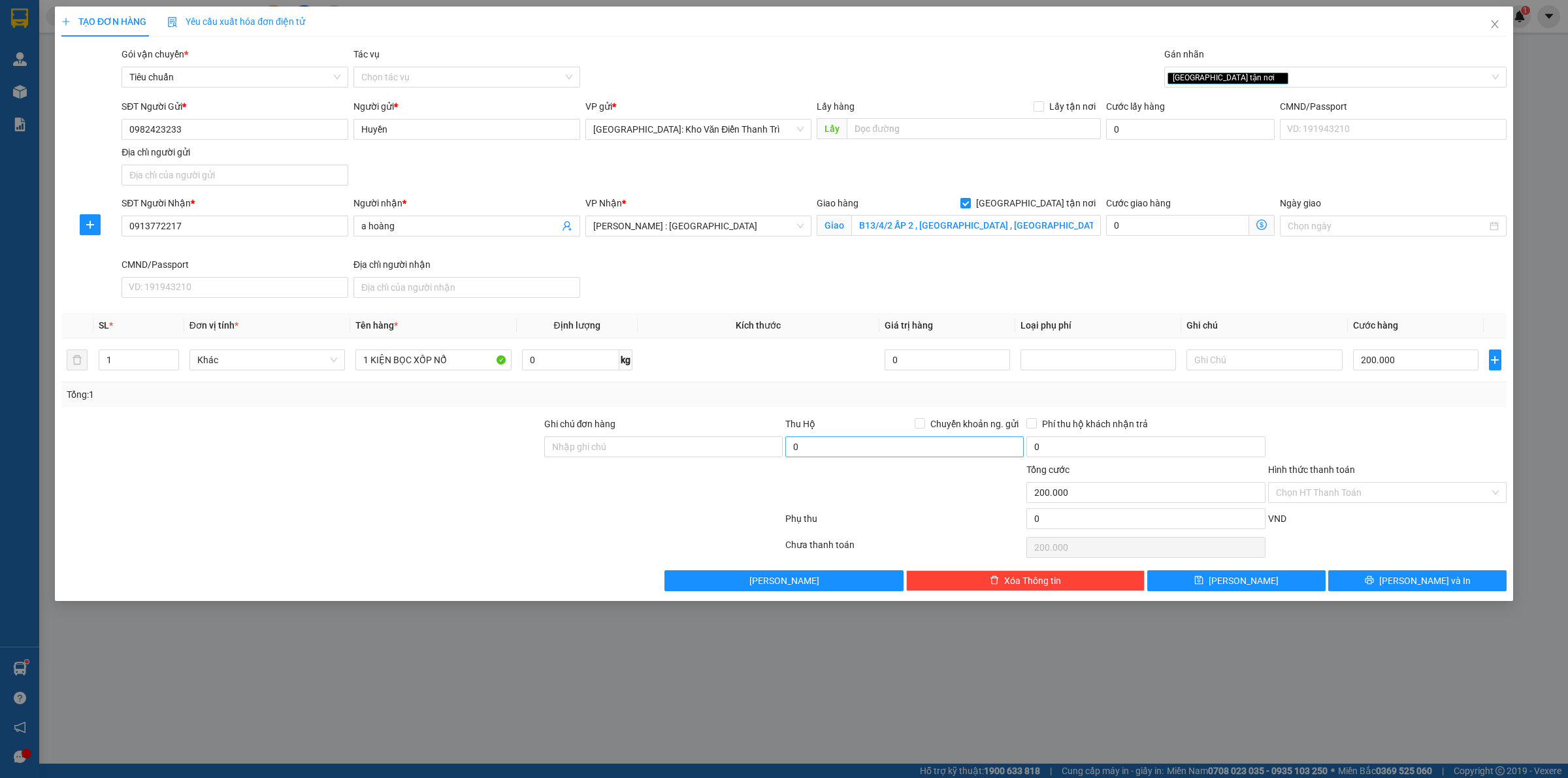
click at [1403, 438] on div at bounding box center [1387, 439] width 241 height 46
click at [681, 451] on input "Ghi chú đơn hàng" at bounding box center [664, 447] width 239 height 21
type input "hàng giao nguyên kiện, hư vỡ ko đền"
click at [945, 423] on span "Chuyển khoản ng. gửi" at bounding box center [974, 424] width 99 height 15
click at [924, 423] on input "Chuyển khoản ng. gửi" at bounding box center [919, 423] width 10 height 10
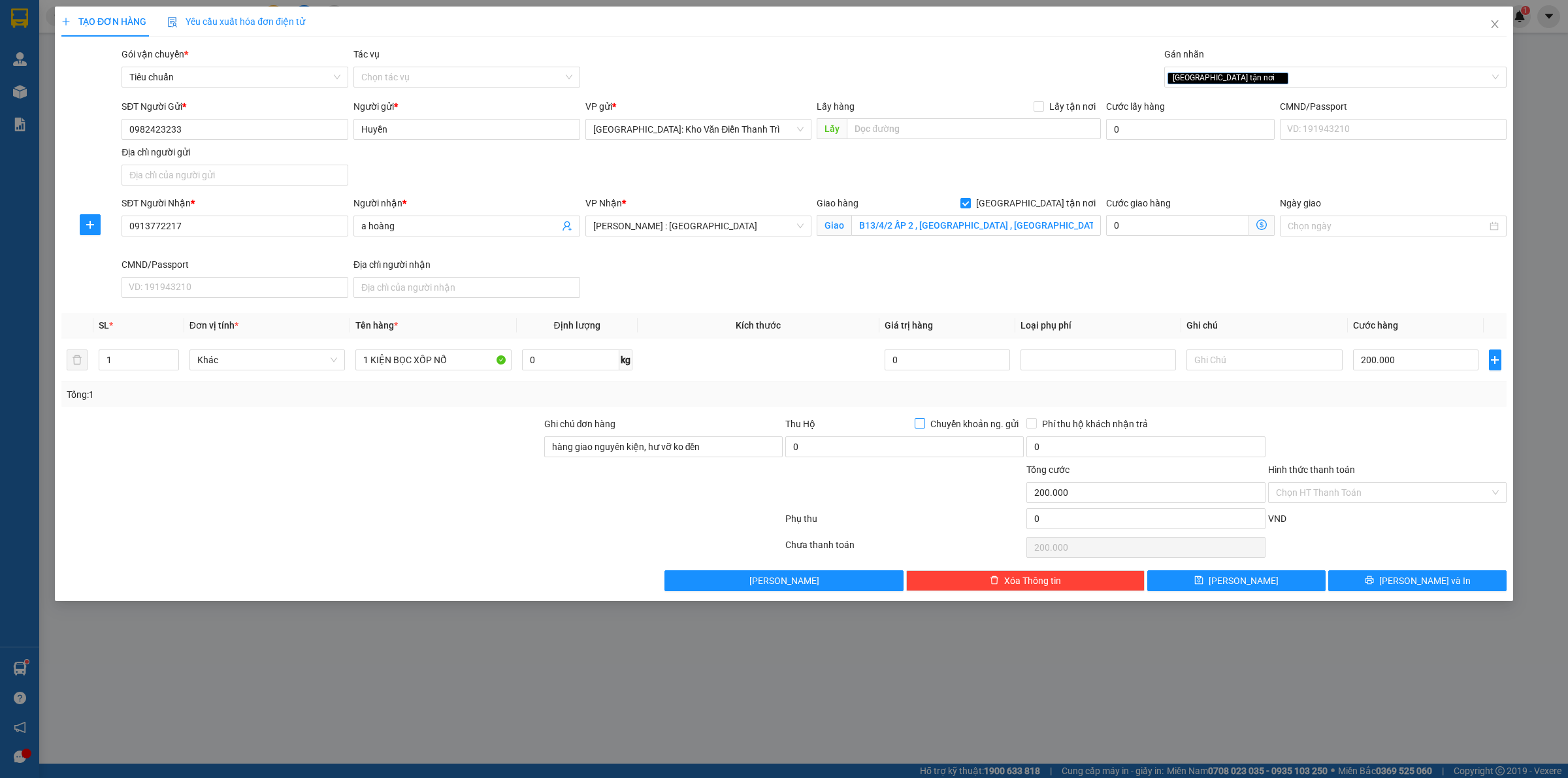
checkbox input "true"
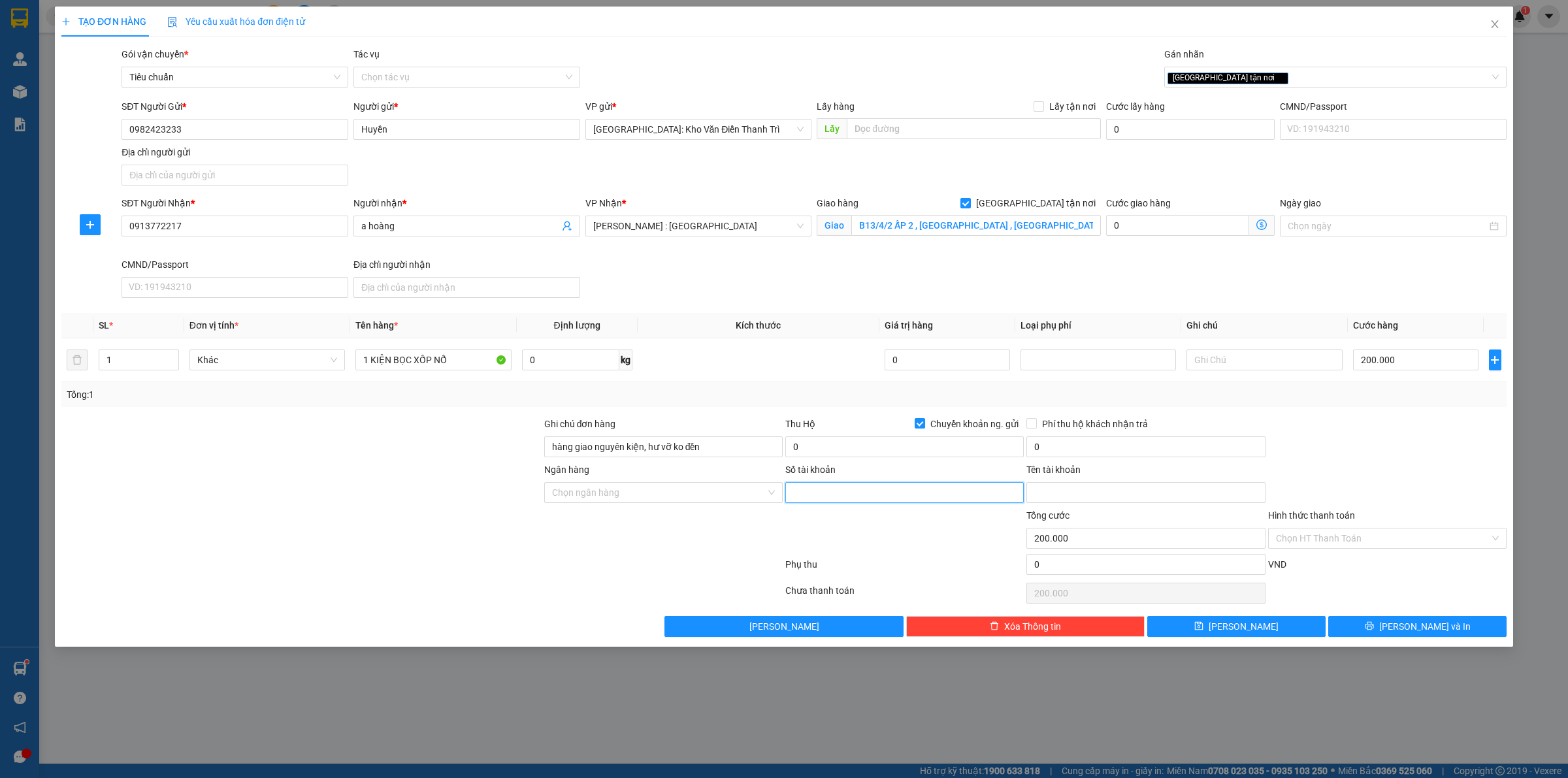
click at [879, 491] on input "Số tài khoản" at bounding box center [905, 493] width 239 height 21
click at [239, 143] on div "SĐT Người Gửi * 0982423233" at bounding box center [235, 122] width 226 height 46
click at [234, 139] on input "0982423233" at bounding box center [235, 130] width 226 height 21
click at [830, 494] on input "Số tài khoản" at bounding box center [905, 493] width 239 height 21
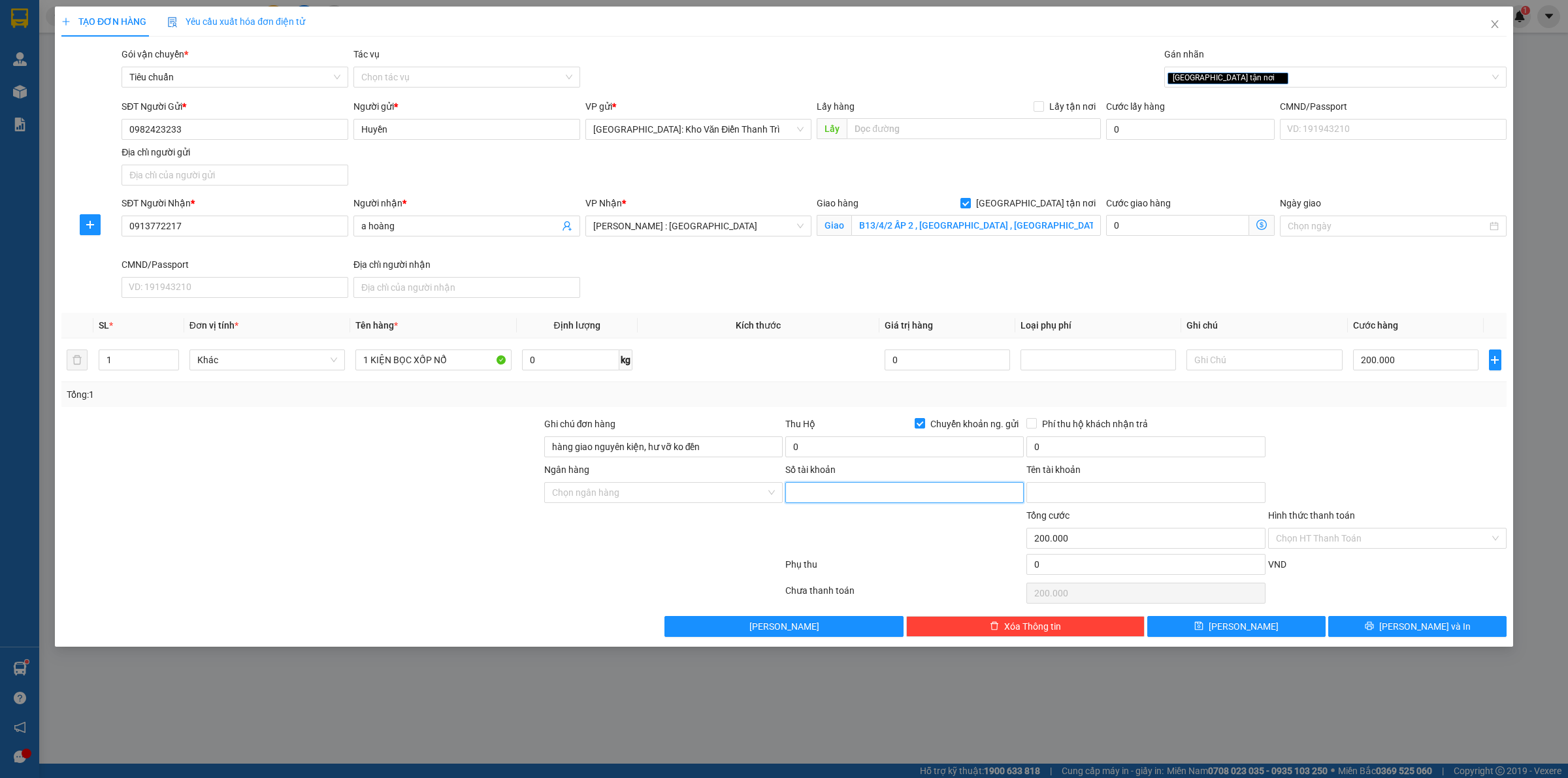
paste input "34133047"
type input "34133047"
drag, startPoint x: 1055, startPoint y: 501, endPoint x: 981, endPoint y: 266, distance: 246.4
click at [1055, 501] on input "Tên tài khoản" at bounding box center [1146, 493] width 239 height 21
paste input "MAI THỊ HUYỀN"
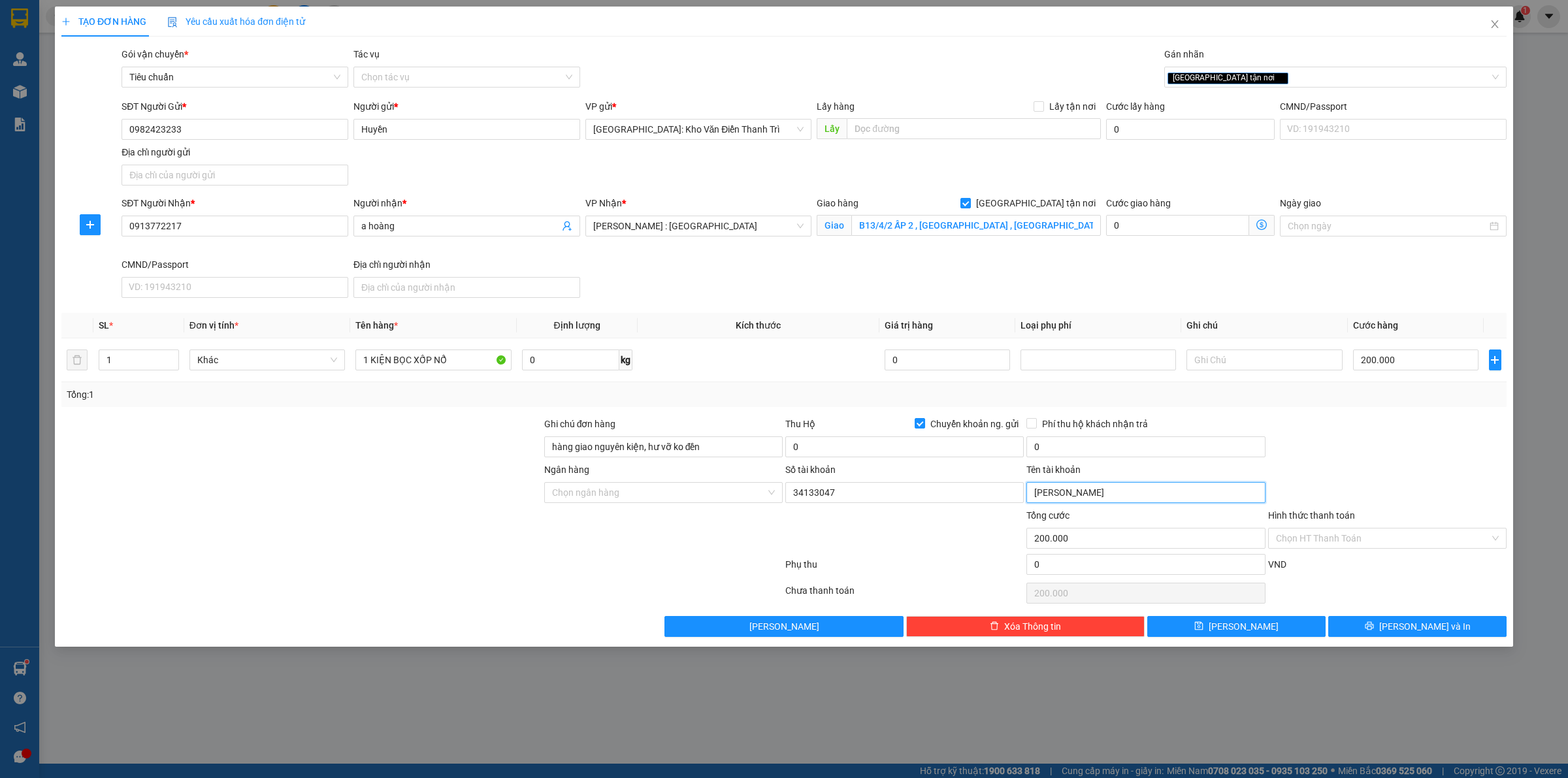
type input "MAI THỊ HUYỀN"
click at [622, 490] on input "Ngân hàng" at bounding box center [659, 493] width 214 height 20
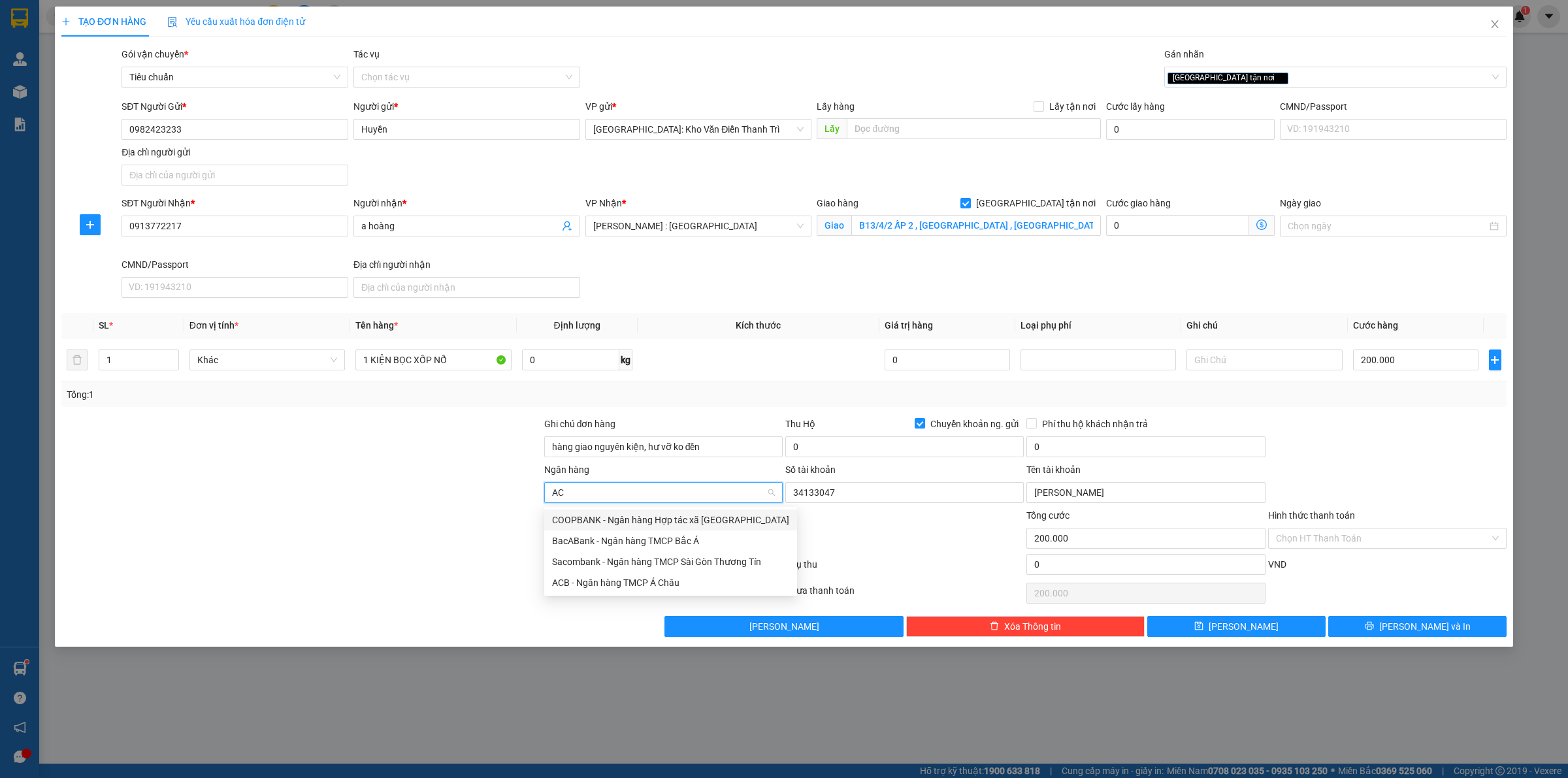
type input "ACB"
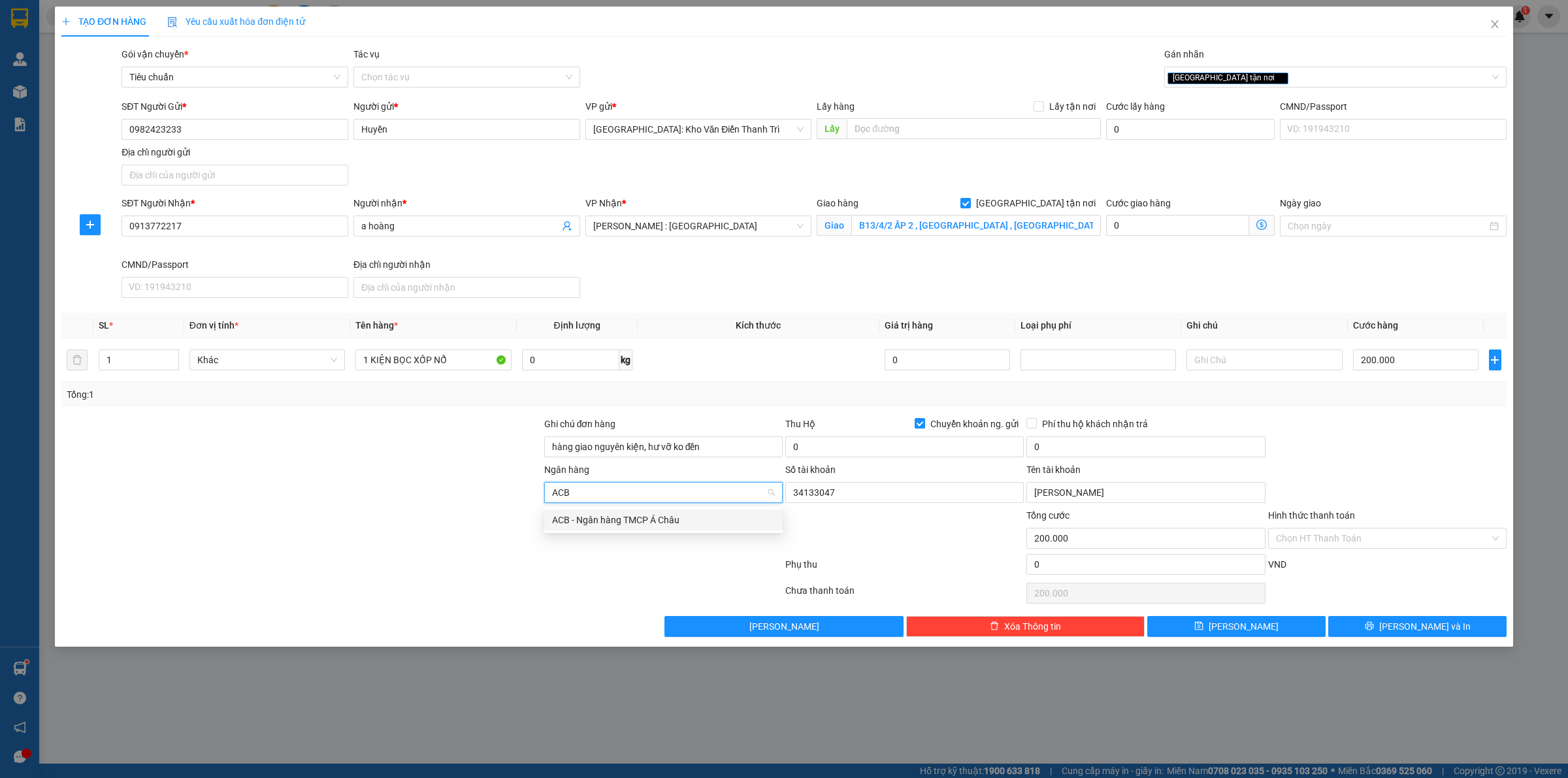
click at [639, 520] on div "ACB - Ngân hàng TMCP Á Châu" at bounding box center [664, 520] width 223 height 15
drag, startPoint x: 896, startPoint y: 566, endPoint x: 978, endPoint y: 448, distance: 143.7
click at [896, 565] on div "Phụ thu" at bounding box center [904, 569] width 241 height 22
click at [931, 442] on input "0" at bounding box center [905, 447] width 239 height 21
type input "150.000"
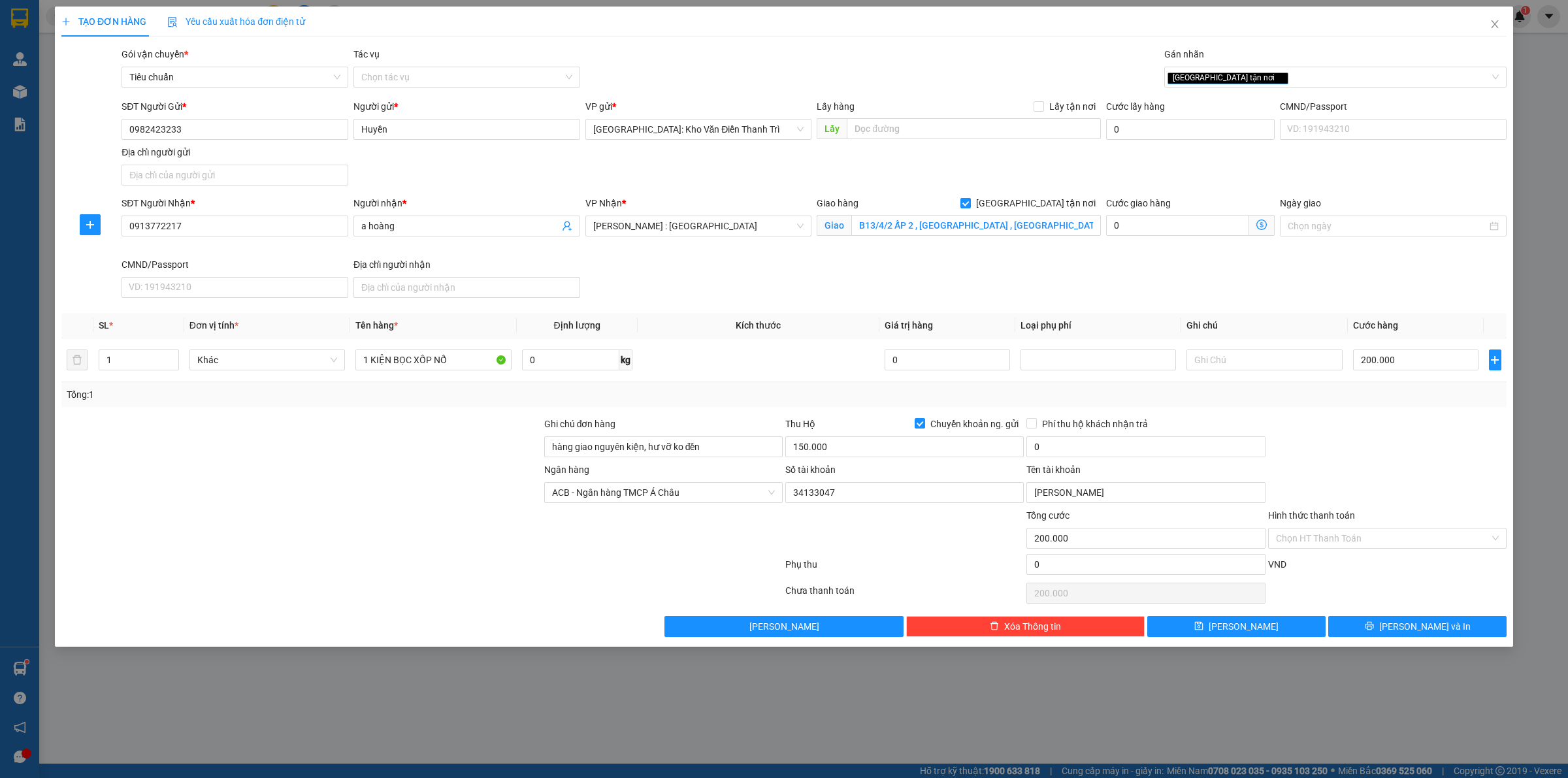
click at [1310, 440] on div at bounding box center [1387, 439] width 241 height 46
click at [1052, 451] on input "0" at bounding box center [1146, 447] width 239 height 21
type input "5.000"
click at [1278, 440] on div at bounding box center [1387, 439] width 241 height 46
click at [1452, 632] on button "[PERSON_NAME] và In" at bounding box center [1418, 627] width 178 height 21
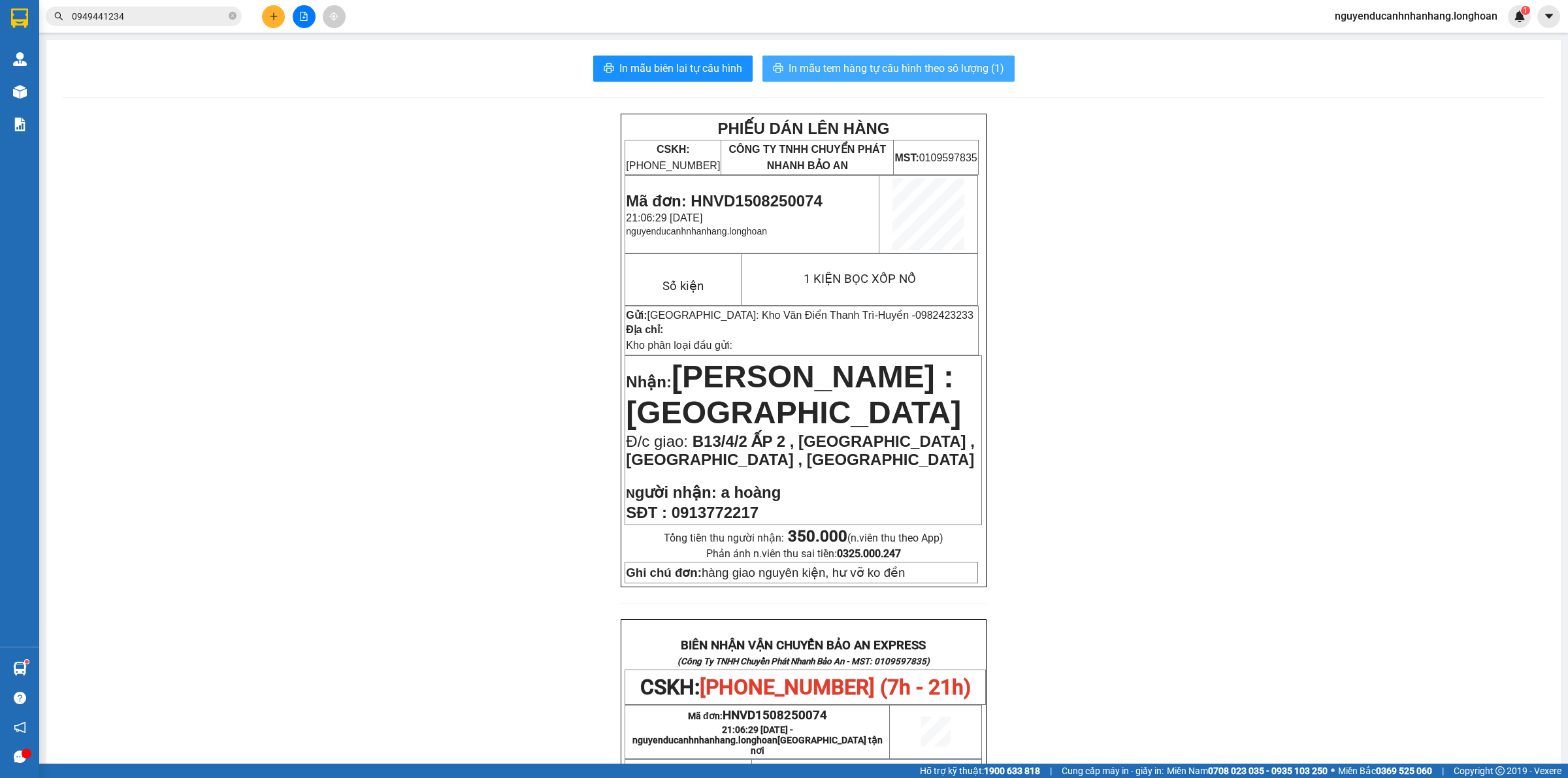
click at [939, 79] on button "In mẫu tem hàng tự cấu hình theo số lượng (1)" at bounding box center [889, 68] width 252 height 26
click at [838, 402] on p "Nhận: Hồ Chí Minh : Kho Quận 12" at bounding box center [803, 394] width 355 height 72
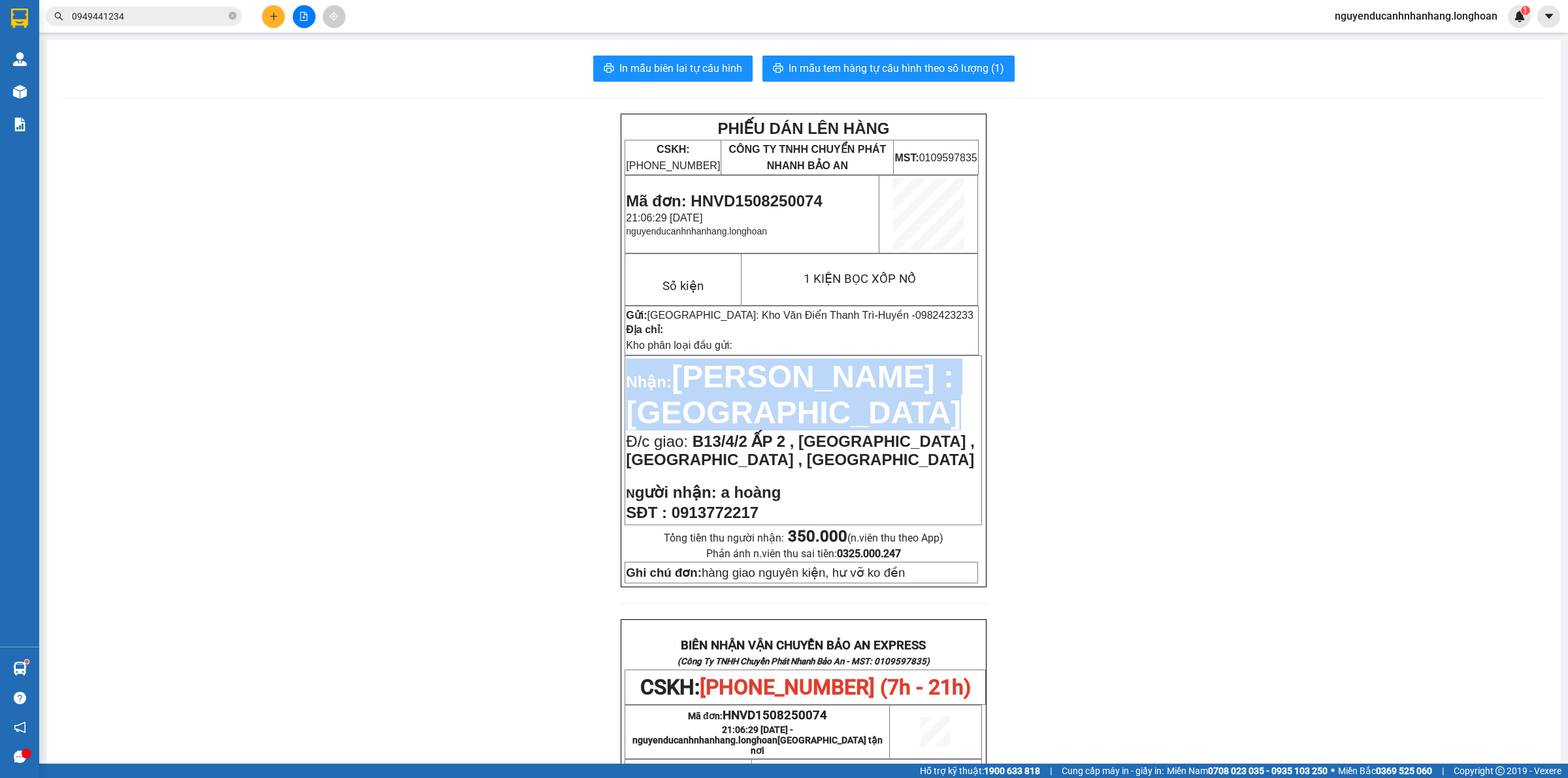
click at [838, 402] on p "Nhận: Hồ Chí Minh : Kho Quận 12" at bounding box center [803, 394] width 355 height 72
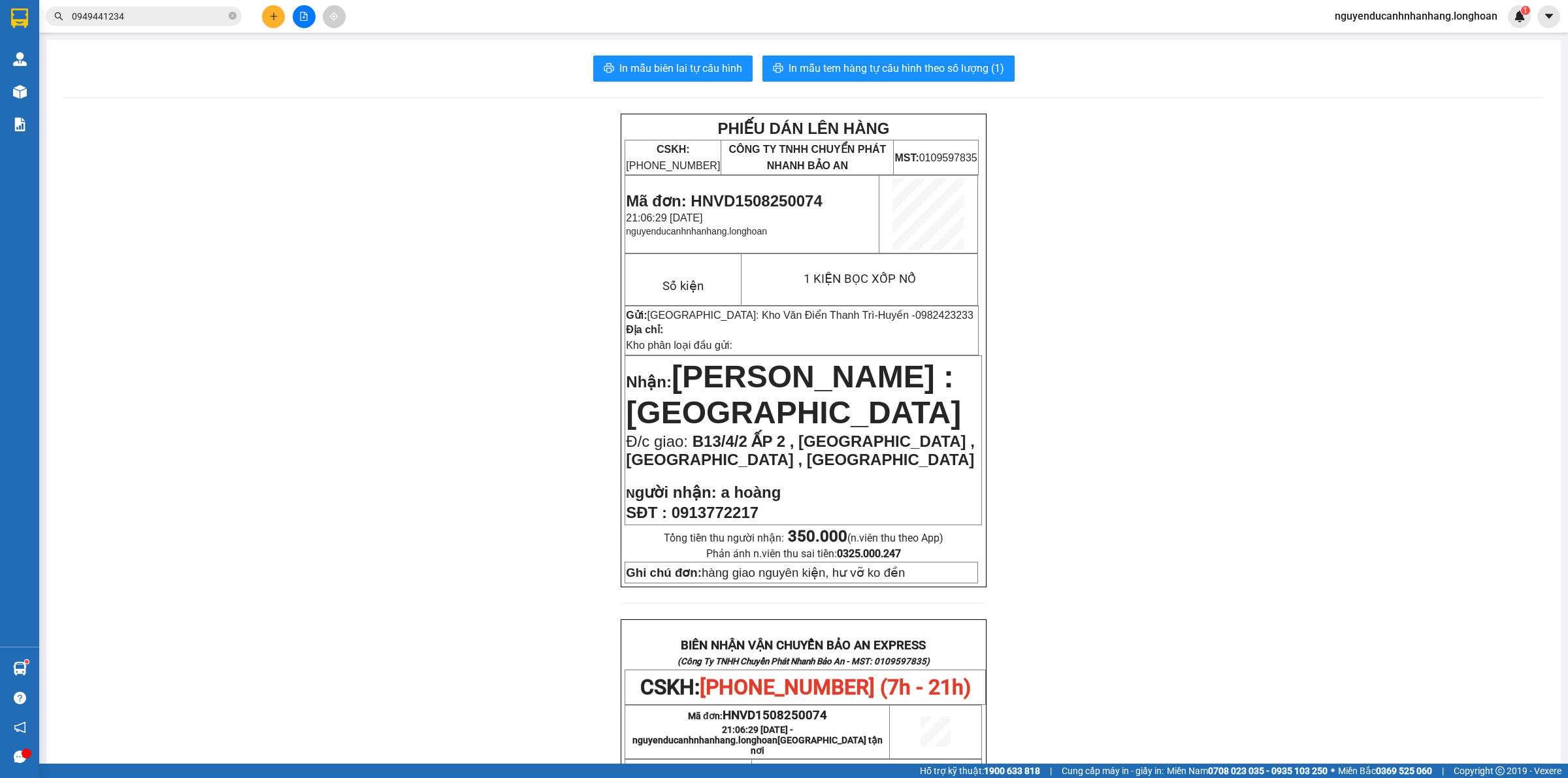
click at [415, 283] on div "PHIẾU DÁN LÊN HÀNG CSKH: 1900.06.88.33 CÔNG TY TNHH CHUYỂN PHÁT NHANH BẢO AN MS…" at bounding box center [804, 730] width 1483 height 1232
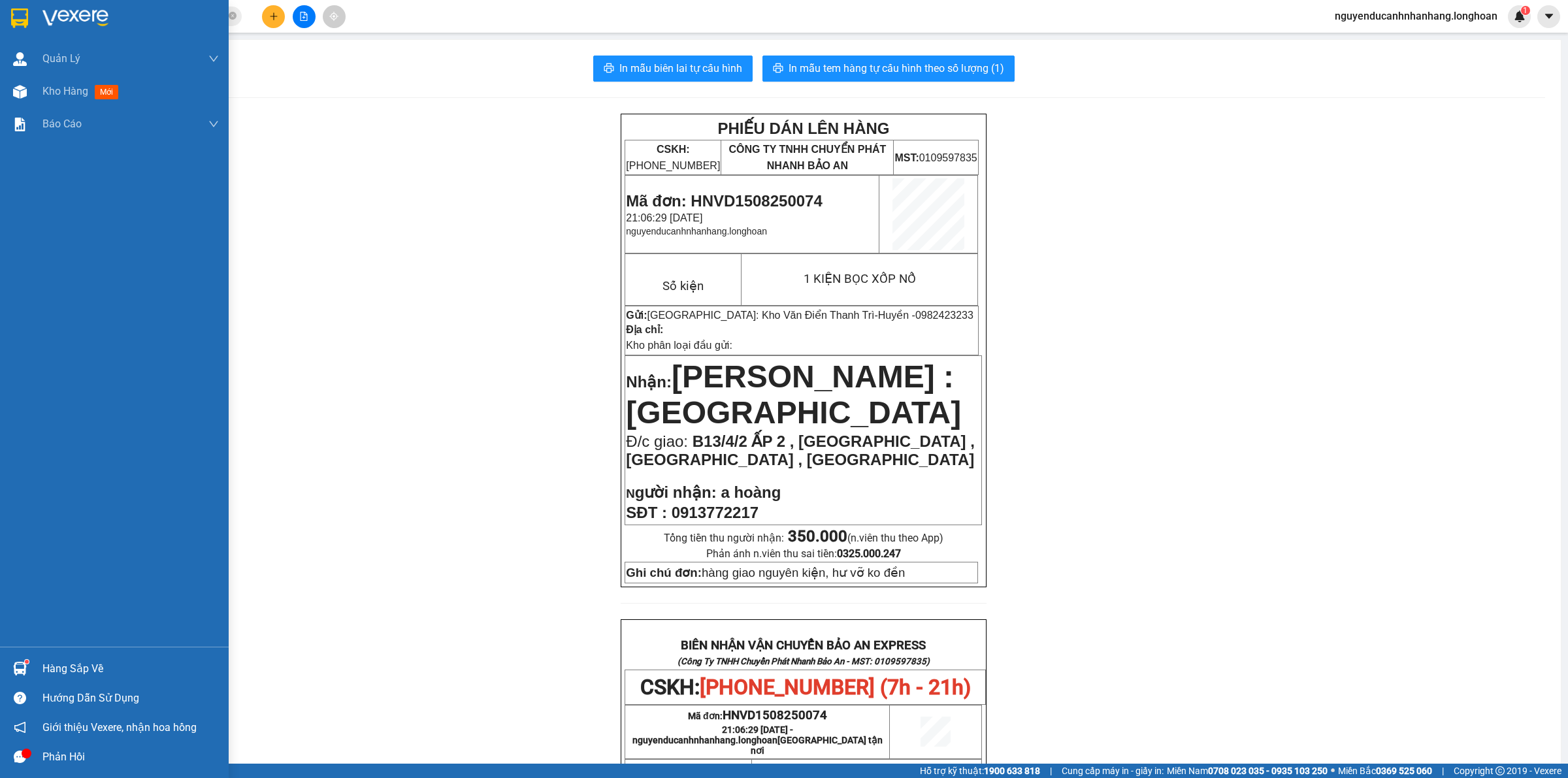
click at [31, 17] on div at bounding box center [114, 21] width 229 height 42
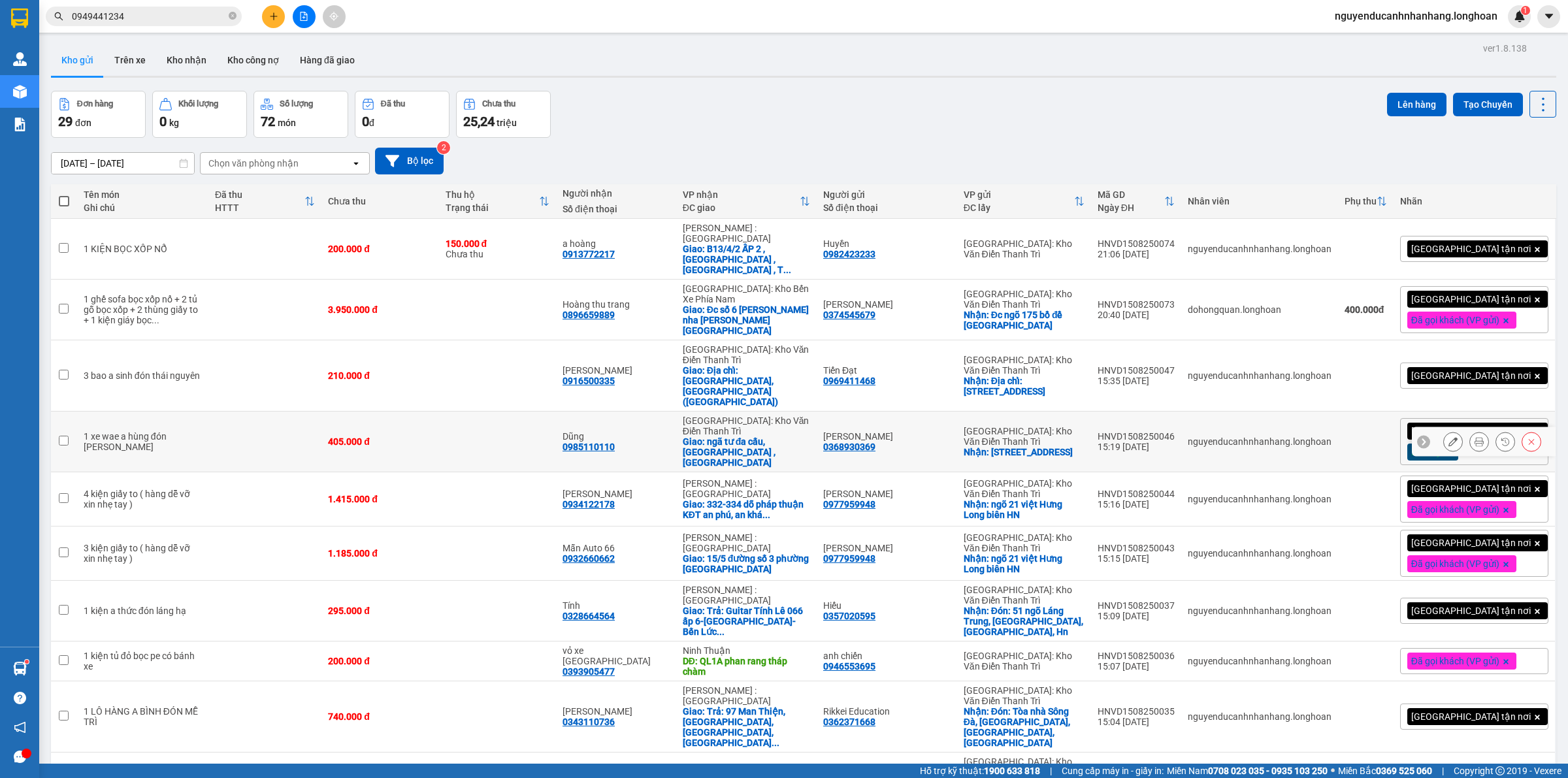
click at [1444, 430] on button at bounding box center [1453, 442] width 18 height 22
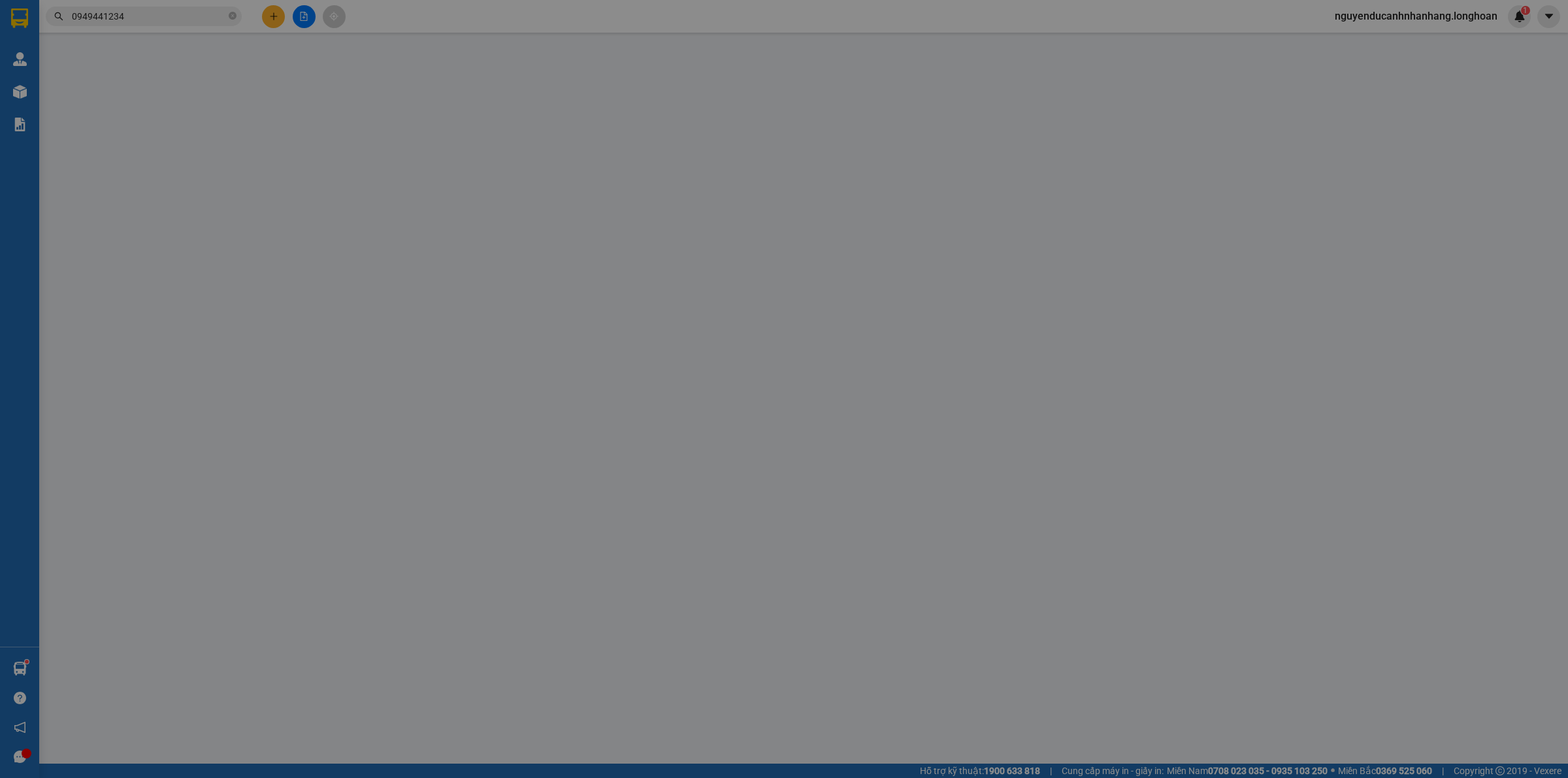
type input "0368930369"
type input "[PERSON_NAME]"
checkbox input "true"
type input "4/36/217, Trần Phú, Phường Văn Quán, Quận Hà Đông, Hà Nội"
type input "0985110110"
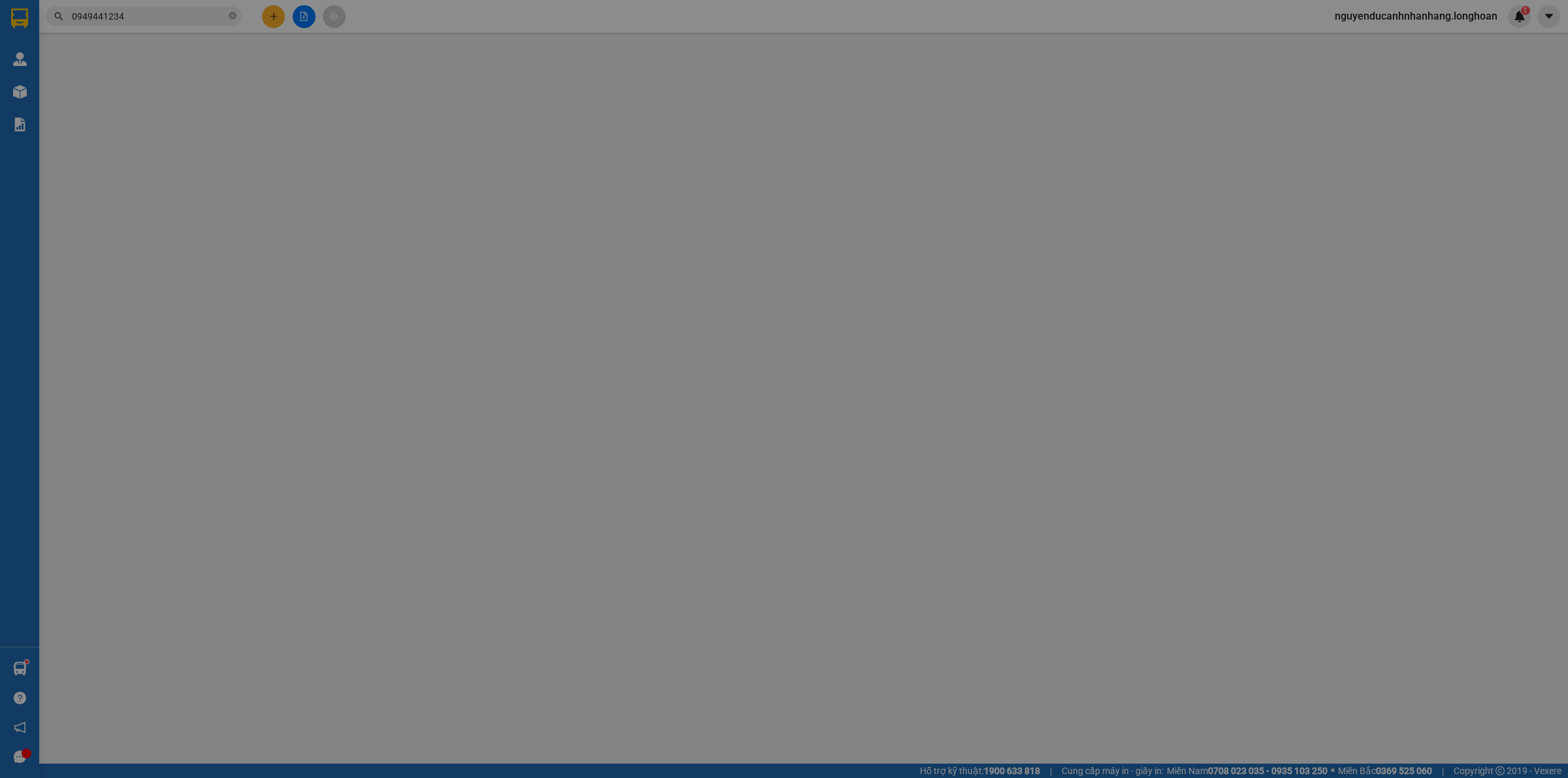
type input "Dũng"
checkbox input "true"
type input "ngã tư đa cấu, quế võ ,bắc ninh"
type input "405.000"
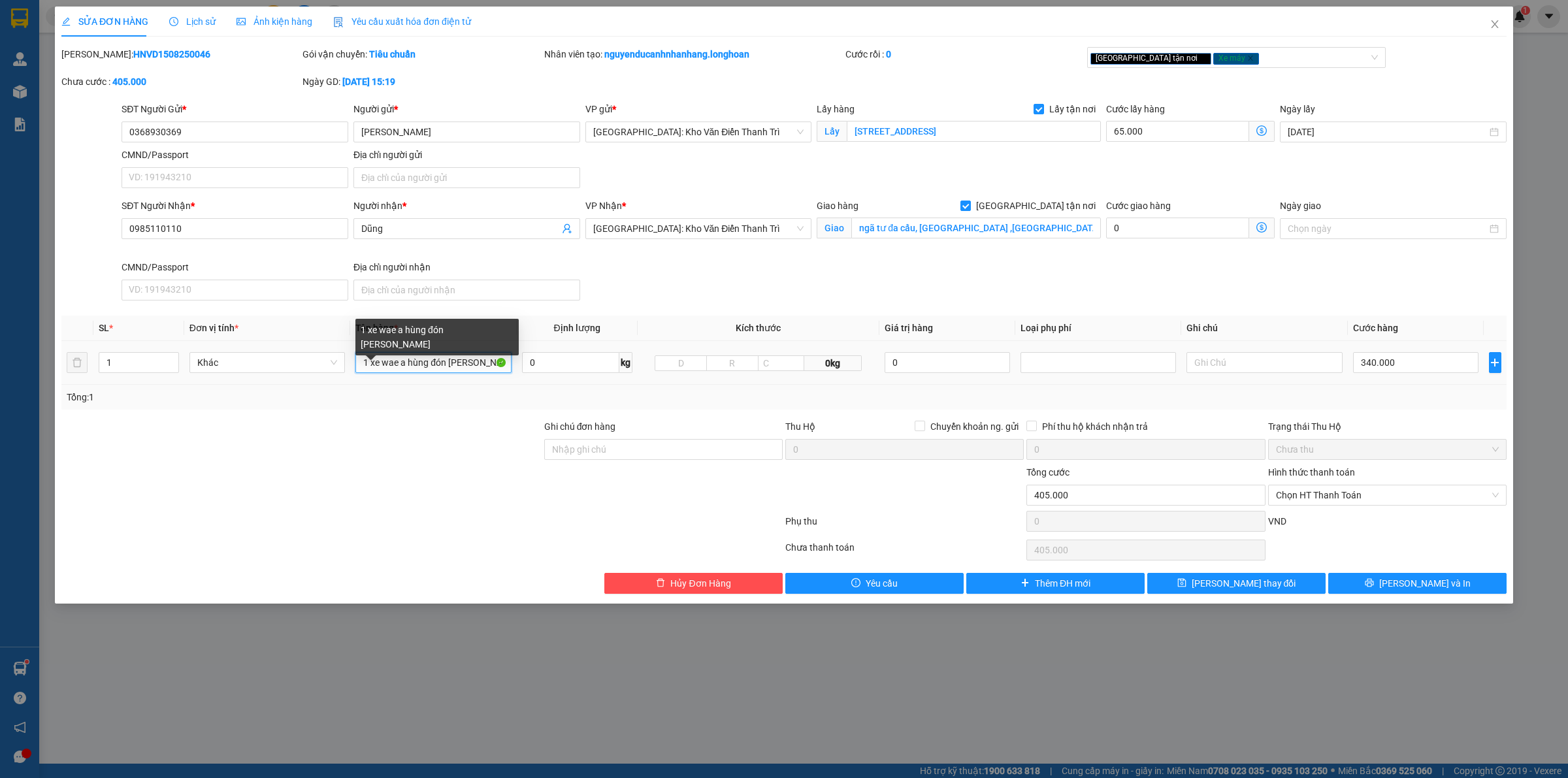
click at [443, 369] on input "1 xe wae a hùng đón [PERSON_NAME]" at bounding box center [433, 362] width 156 height 21
click at [408, 360] on input "1 xe wae a hùng đón [PERSON_NAME]" at bounding box center [433, 362] width 156 height 21
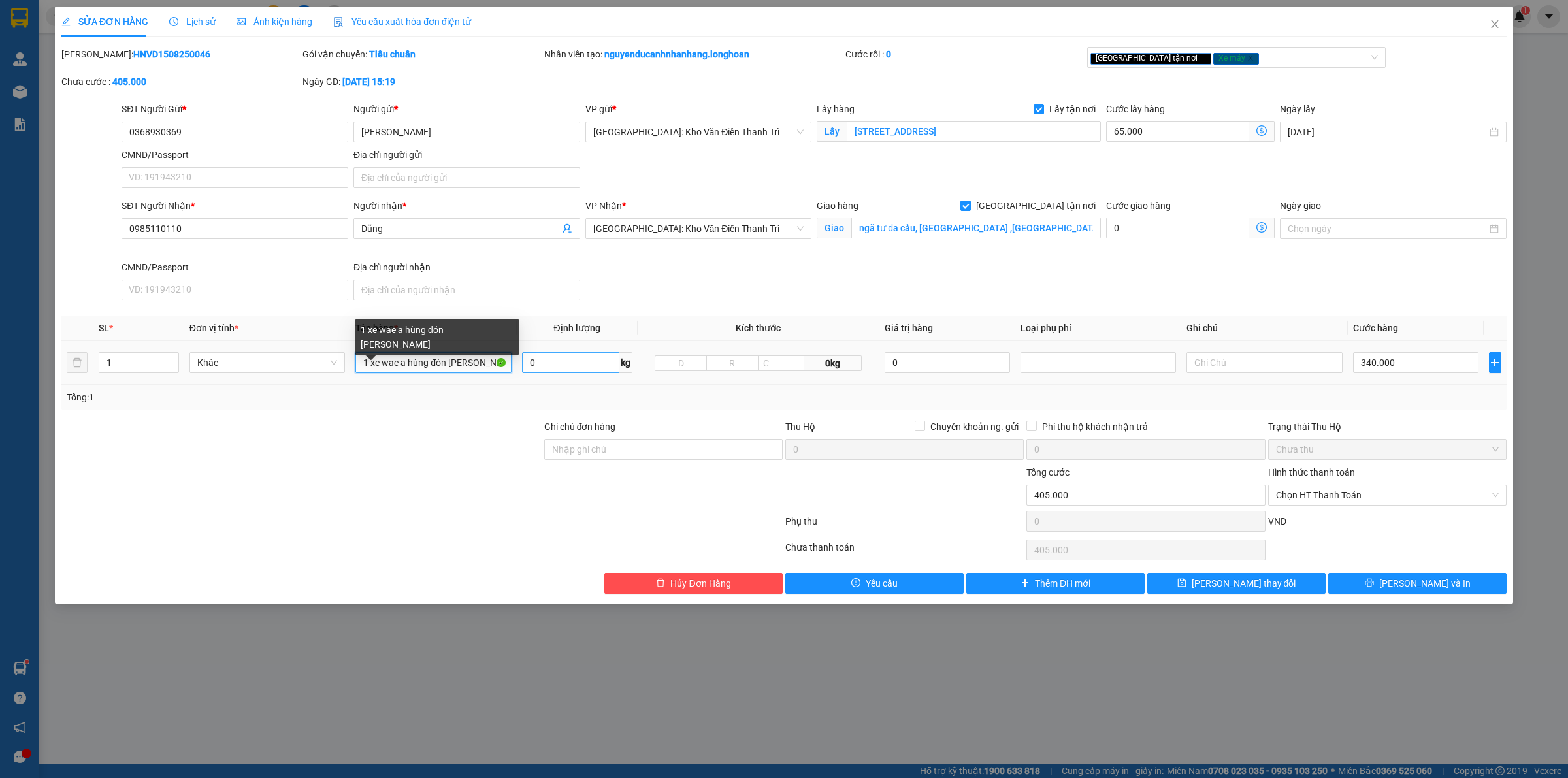
drag, startPoint x: 402, startPoint y: 361, endPoint x: 537, endPoint y: 366, distance: 135.1
click at [537, 366] on tr "1 Khác 1 xe wae a hùng đón văn quán 0 kg 0kg 0 340.000" at bounding box center [784, 363] width 1445 height 44
click at [483, 435] on div at bounding box center [302, 442] width 483 height 46
click at [1402, 393] on div "Tổng: 1" at bounding box center [784, 397] width 1435 height 15
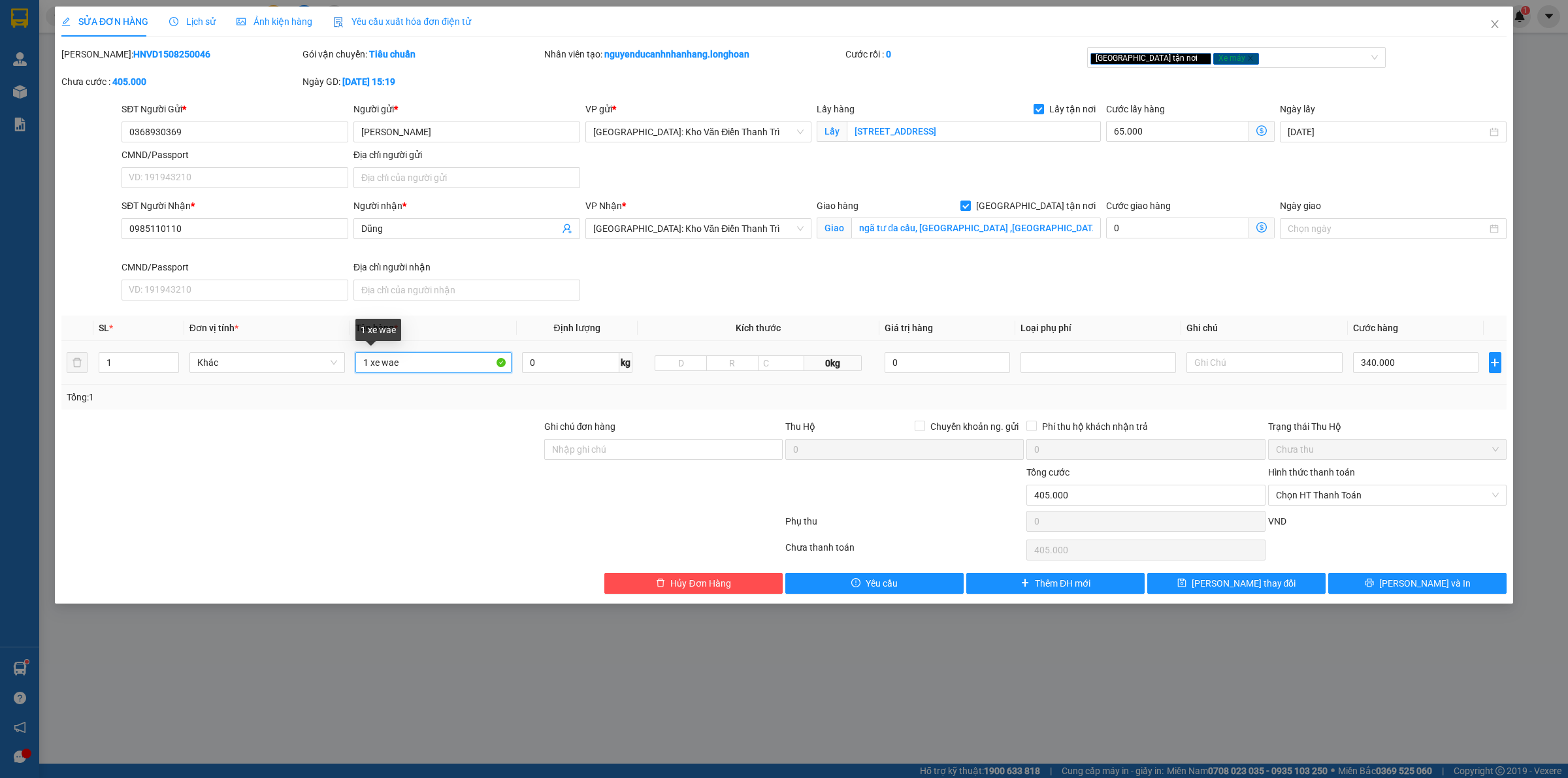
click at [479, 361] on input "1 xe wae" at bounding box center [433, 362] width 156 height 21
type input "1 xe wae 20d1-02742"
click at [433, 446] on div at bounding box center [302, 442] width 483 height 46
click at [664, 458] on input "Ghi chú đơn hàng" at bounding box center [664, 450] width 239 height 21
type input "chìa khóa quấn tay lái ( không giấy tờ )"
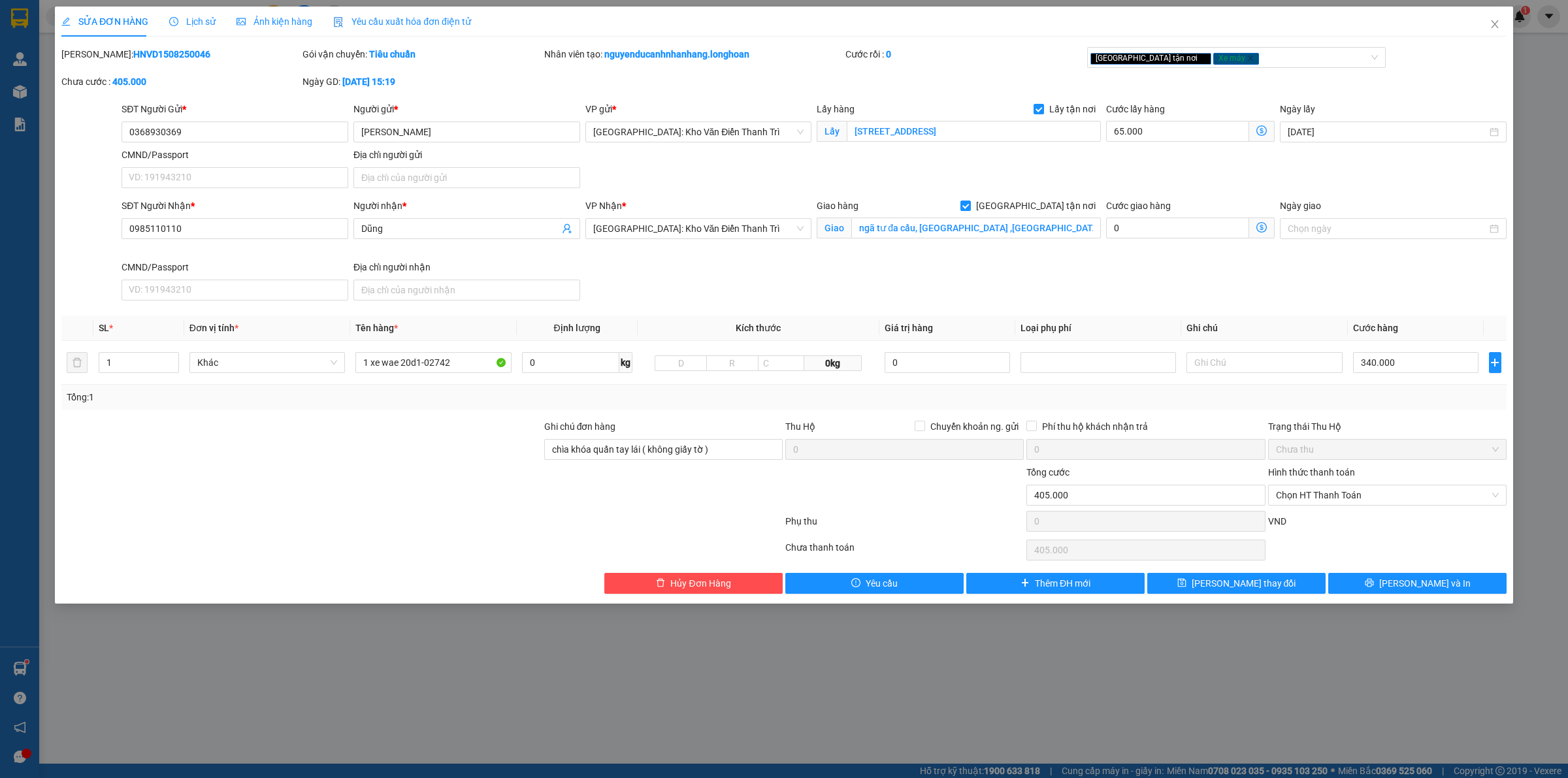
click at [877, 507] on div at bounding box center [904, 488] width 241 height 46
click at [1405, 585] on button "[PERSON_NAME] và In" at bounding box center [1418, 584] width 178 height 21
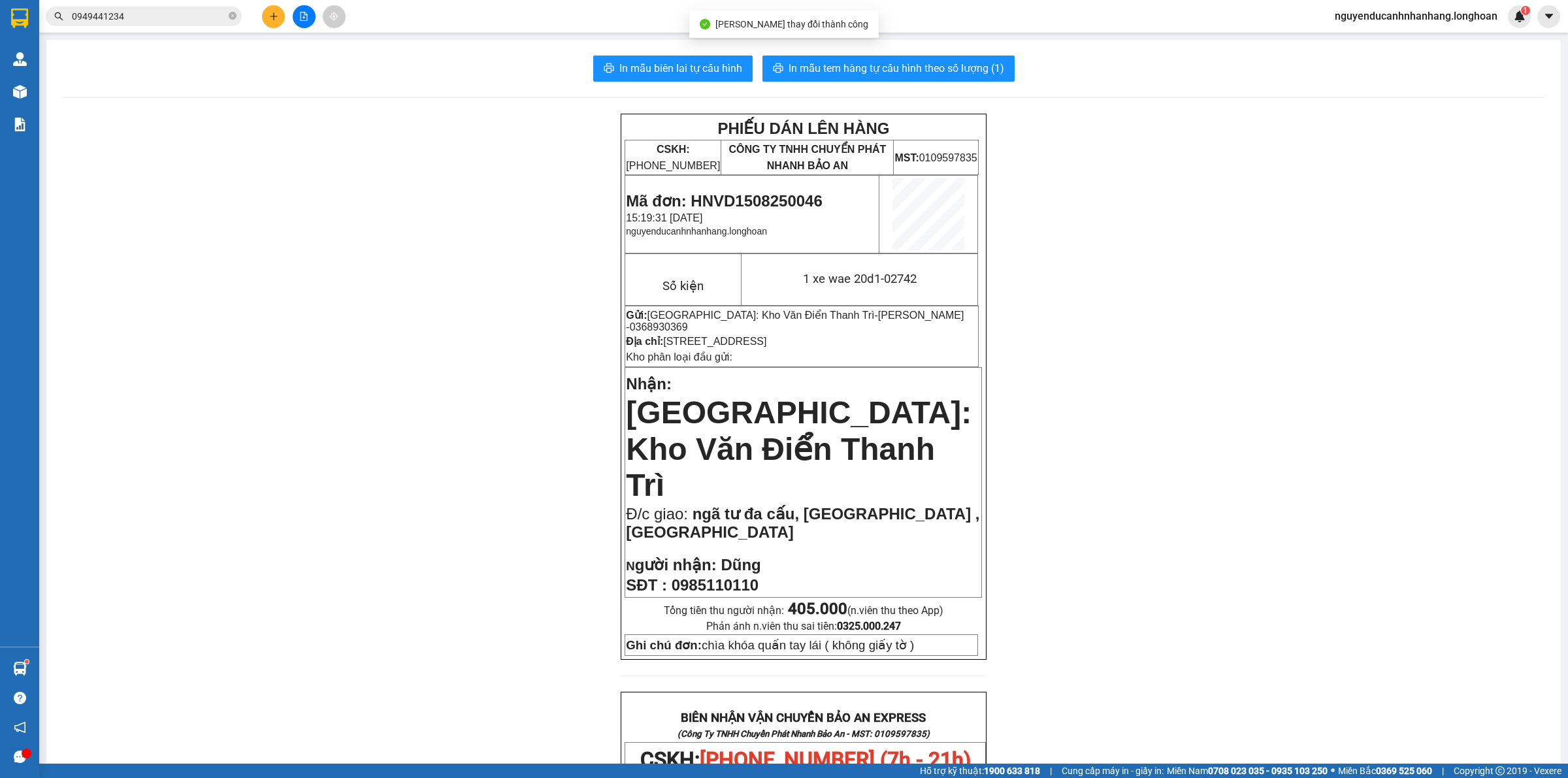
click at [722, 577] on span "0985110110" at bounding box center [715, 585] width 87 height 17
copy span "0985110110"
click at [765, 183] on td "Mã đơn: HNVD1508250046 15:19:31 - 15/08/2025 nguyenducanhnhanhang.longhoan" at bounding box center [752, 214] width 254 height 78
click at [763, 189] on td "Mã đơn: HNVD1508250046 15:19:31 - 15/08/2025 nguyenducanhnhanhang.longhoan" at bounding box center [752, 214] width 254 height 78
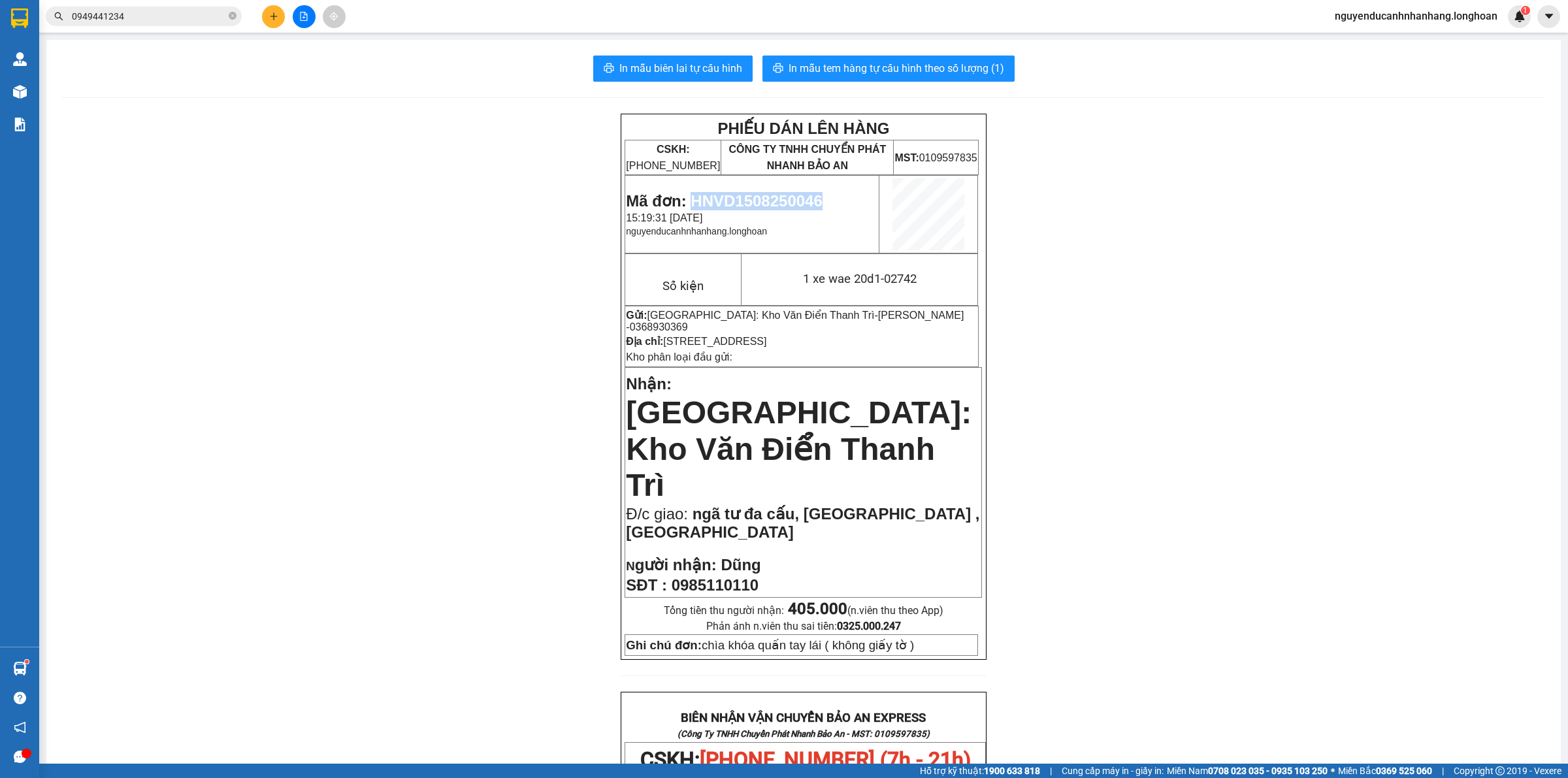
click at [763, 189] on td "Mã đơn: HNVD1508250046 15:19:31 - 15/08/2025 nguyenducanhnhanhang.longhoan" at bounding box center [752, 214] width 254 height 78
copy span "HNVD1508250046"
click at [941, 61] on span "In mẫu tem hàng tự cấu hình theo số lượng (1)" at bounding box center [896, 68] width 215 height 16
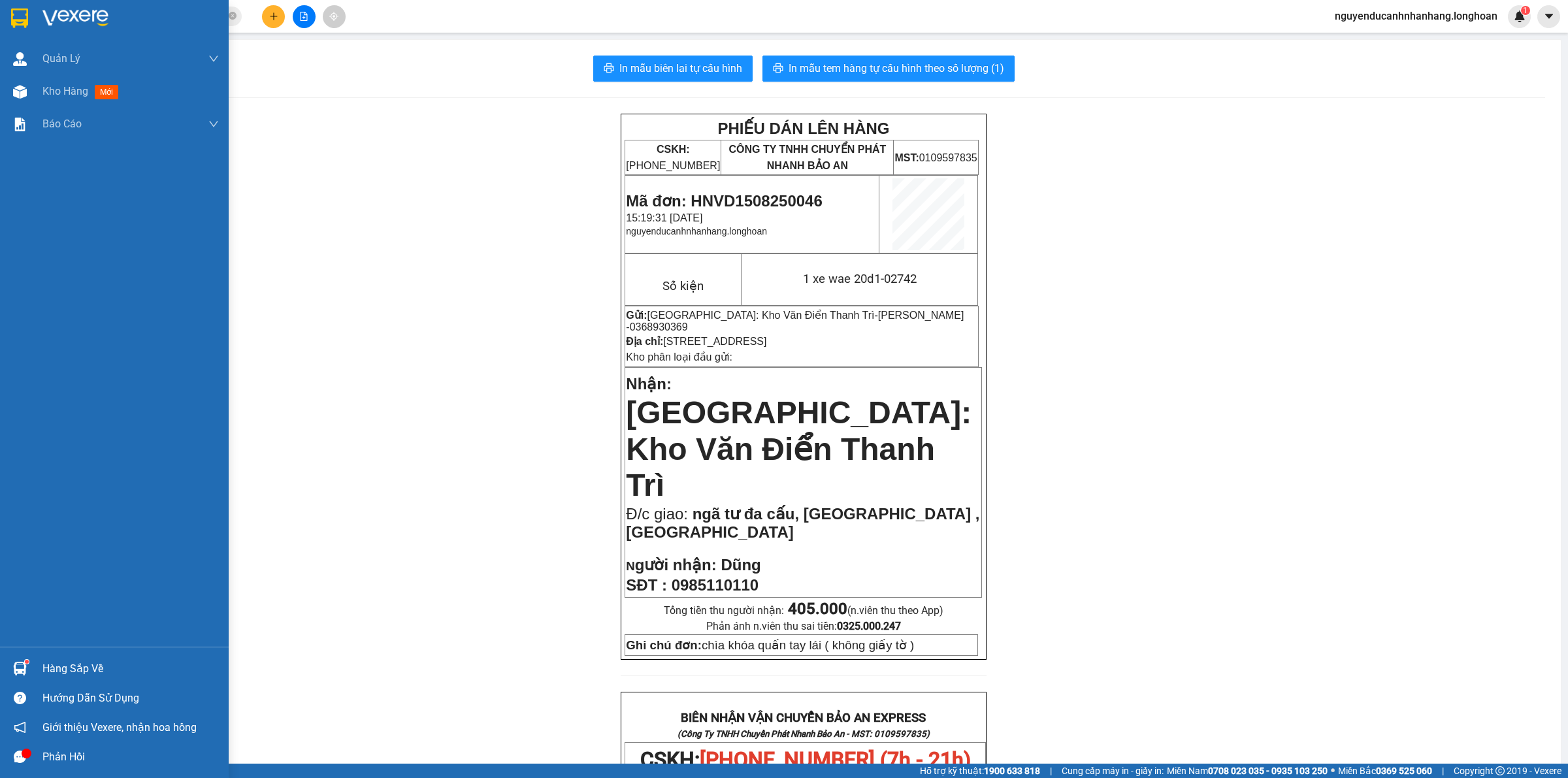
click at [22, 17] on img at bounding box center [20, 18] width 17 height 20
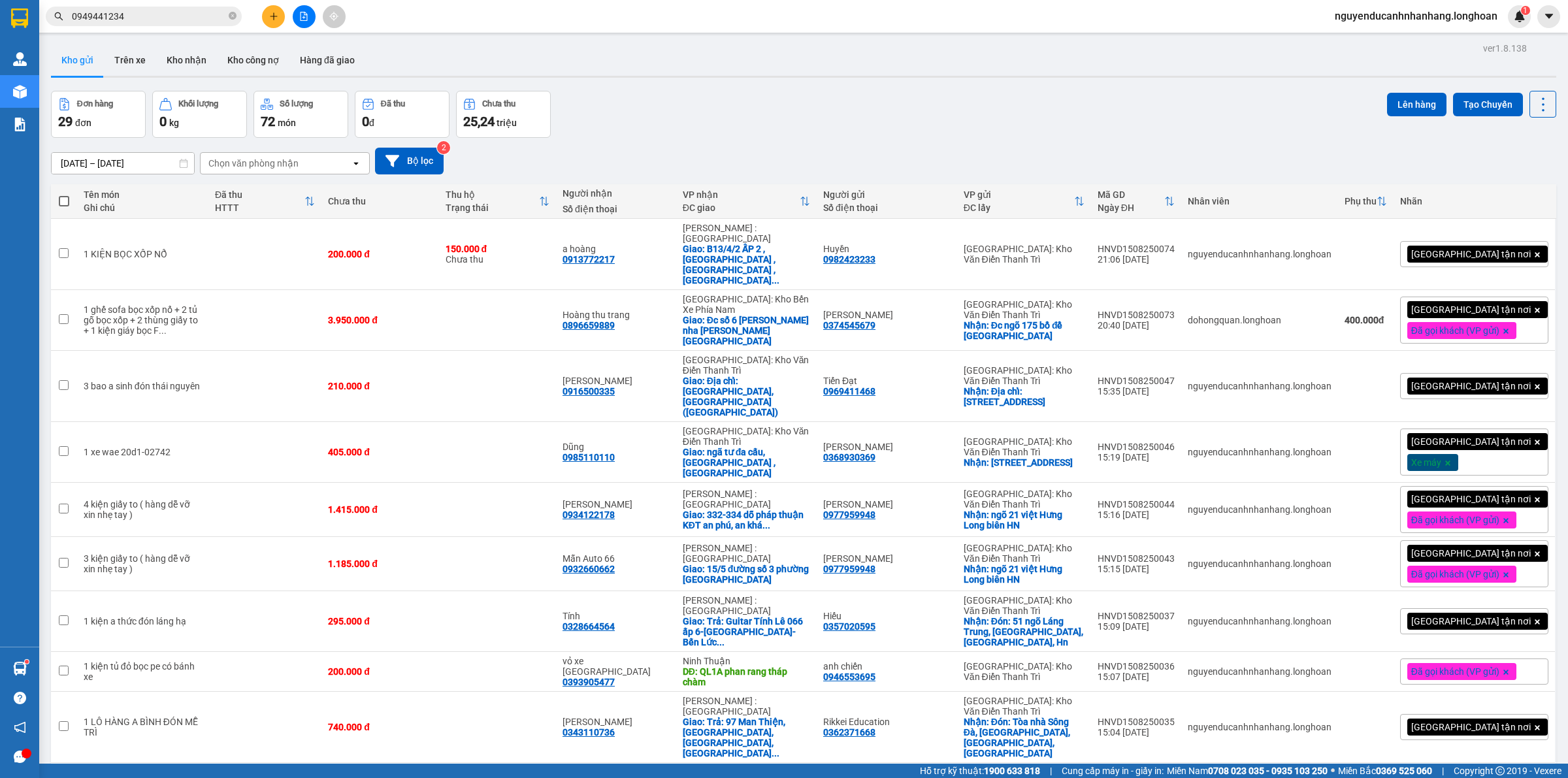
click at [531, 422] on td at bounding box center [497, 452] width 117 height 61
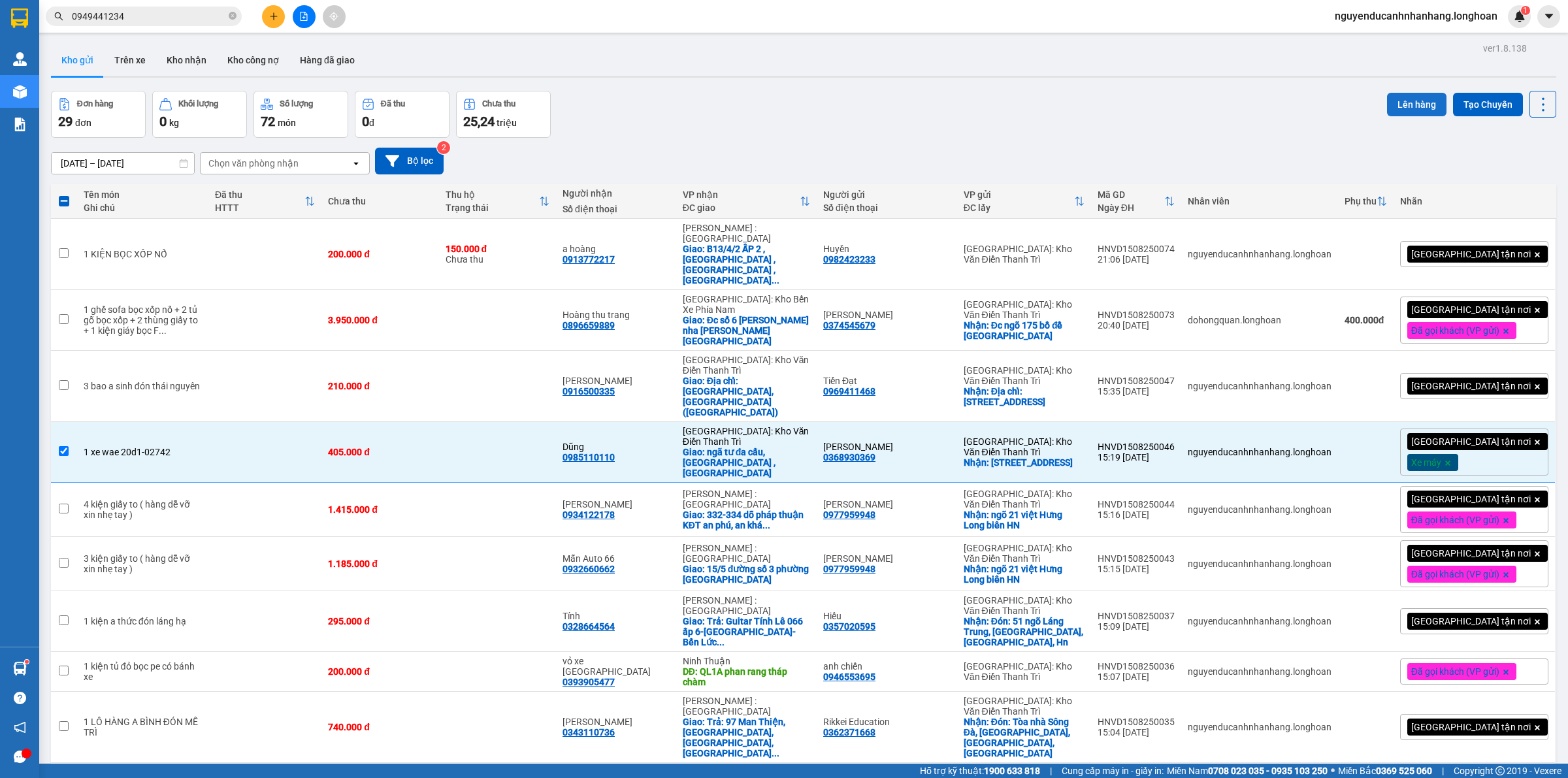
click at [1393, 113] on button "Lên hàng" at bounding box center [1417, 104] width 60 height 23
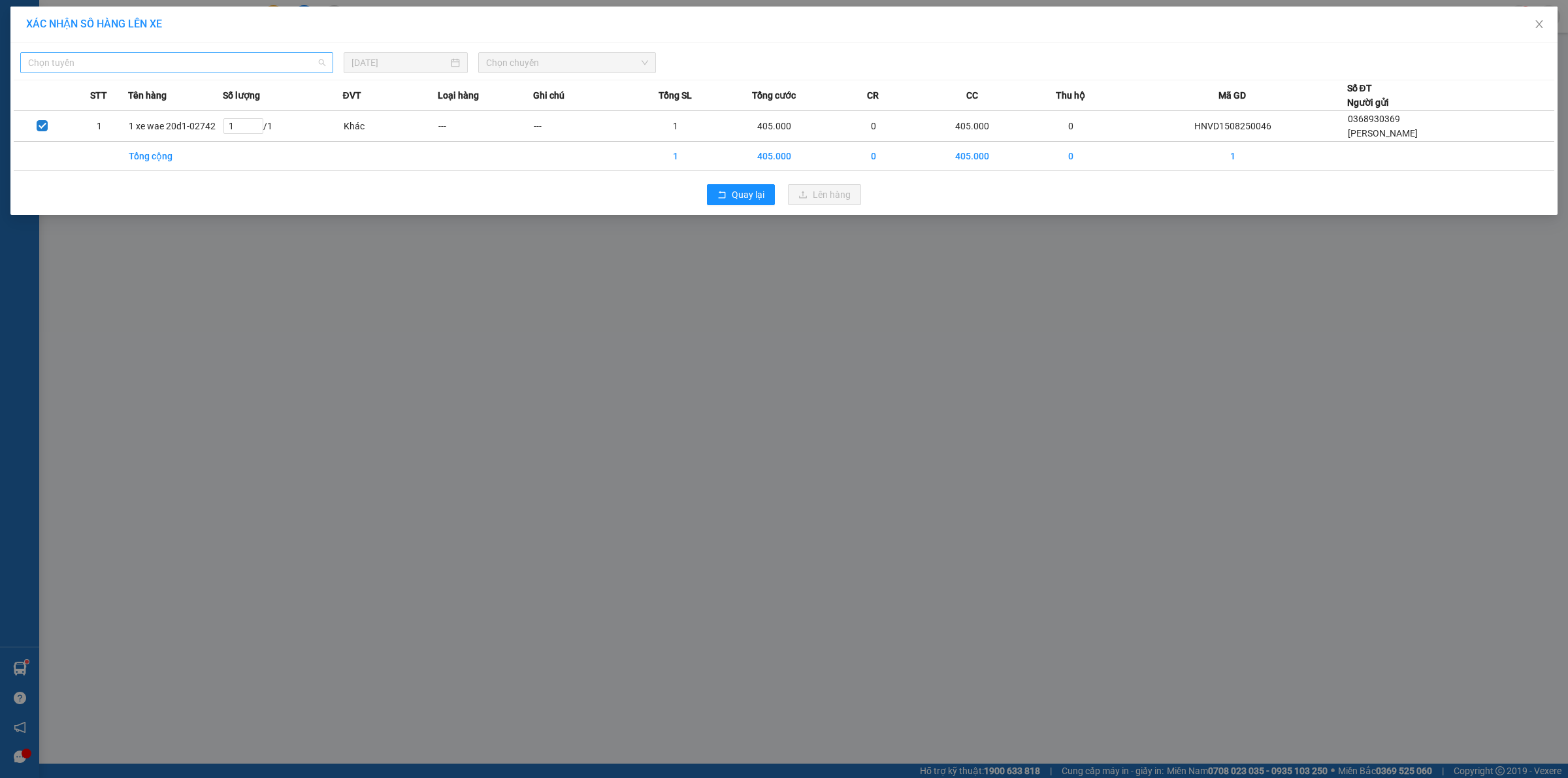
click at [299, 67] on span "Chọn tuyến" at bounding box center [177, 62] width 297 height 20
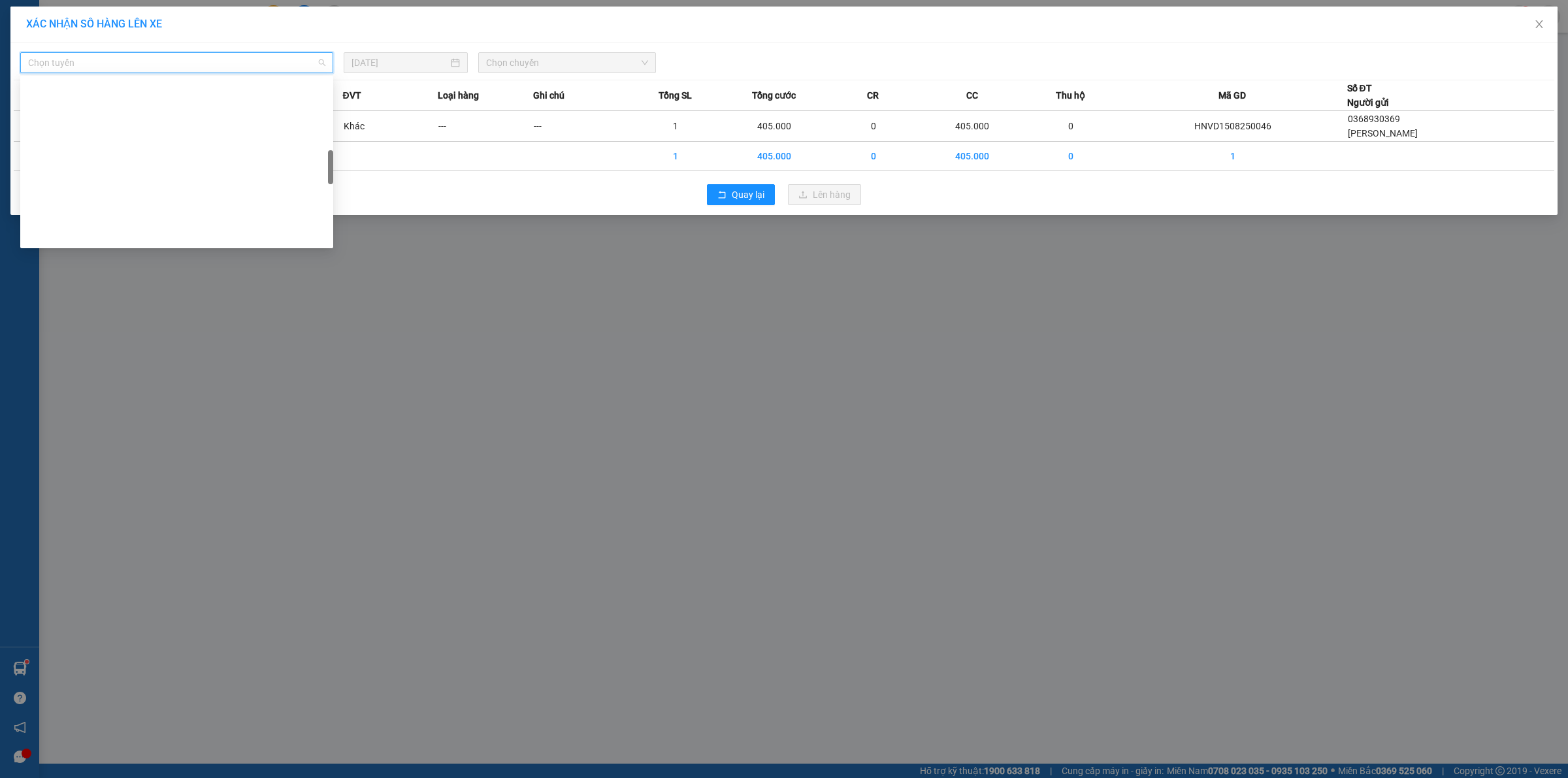
click at [100, 563] on div "Hà Nội - Các tỉnh miền Bắc" at bounding box center [177, 570] width 297 height 15
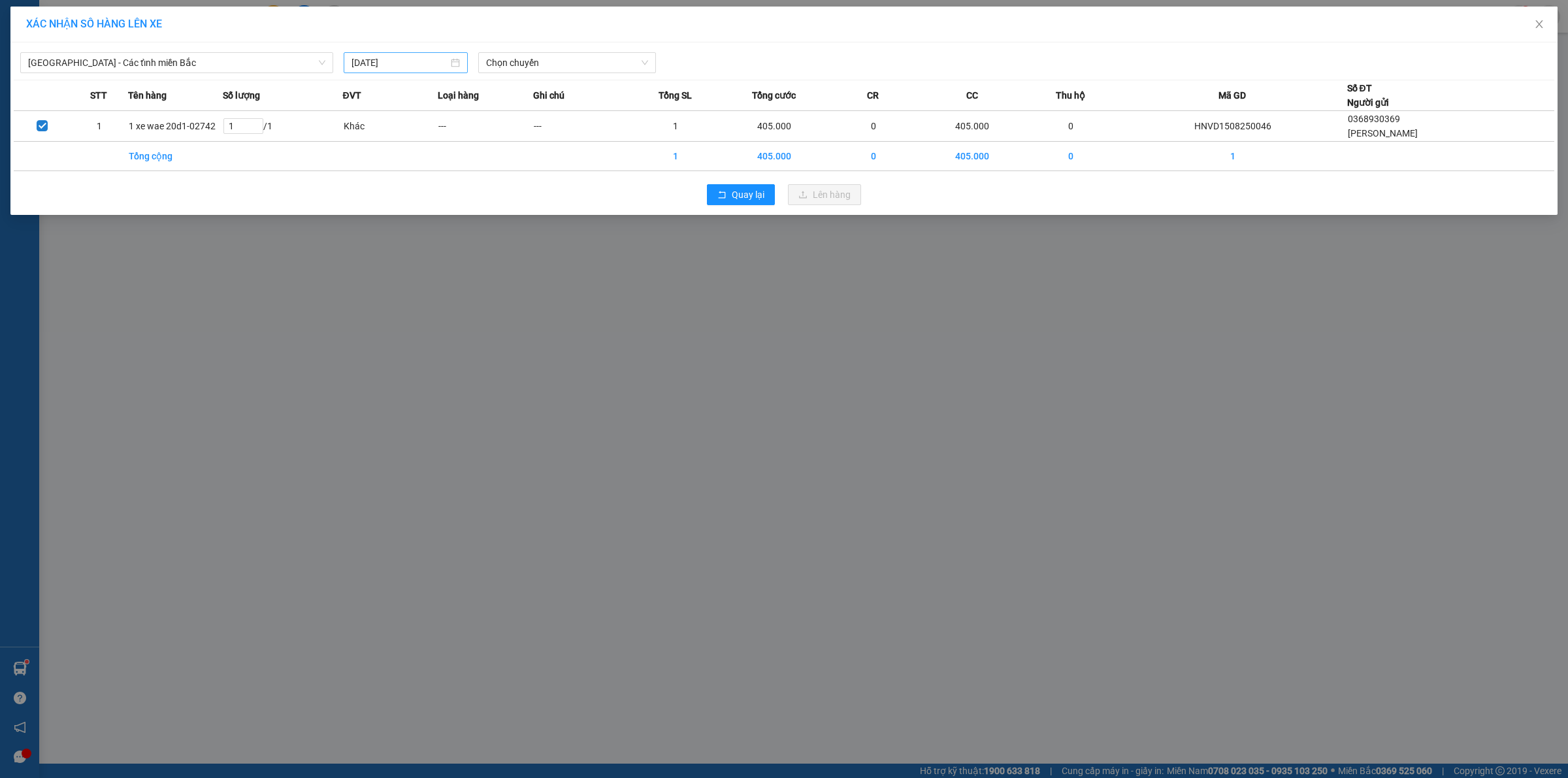
drag, startPoint x: 380, startPoint y: 73, endPoint x: 392, endPoint y: 64, distance: 15.0
click at [380, 72] on div "[DATE]" at bounding box center [406, 62] width 124 height 21
click at [392, 64] on input "[DATE]" at bounding box center [400, 62] width 97 height 15
click at [502, 181] on div "16" at bounding box center [505, 178] width 16 height 16
type input "16/08/2025"
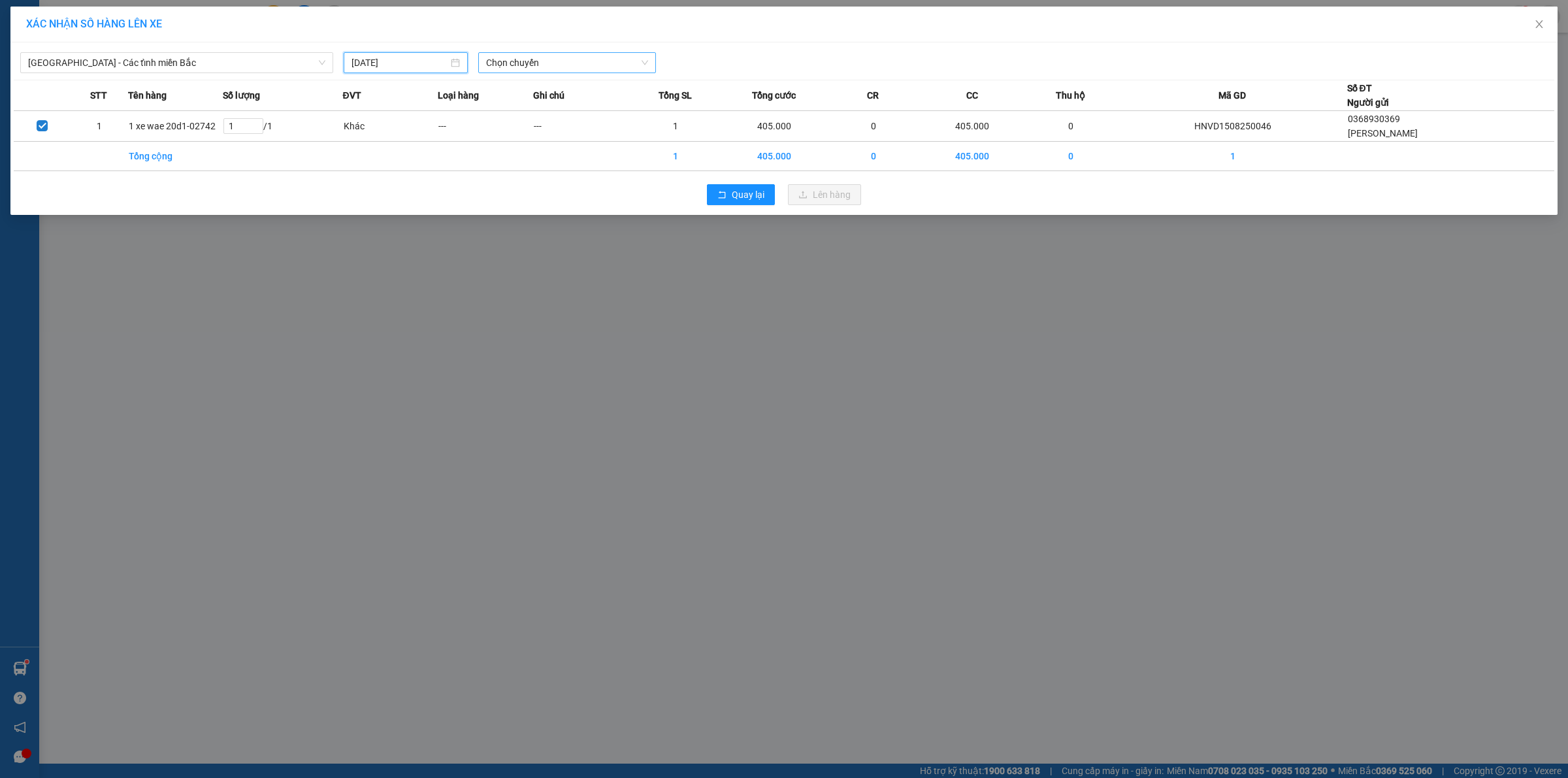
click at [548, 61] on span "Chọn chuyến" at bounding box center [567, 62] width 163 height 20
click at [534, 114] on div "06:00 (TC)" at bounding box center [537, 110] width 102 height 15
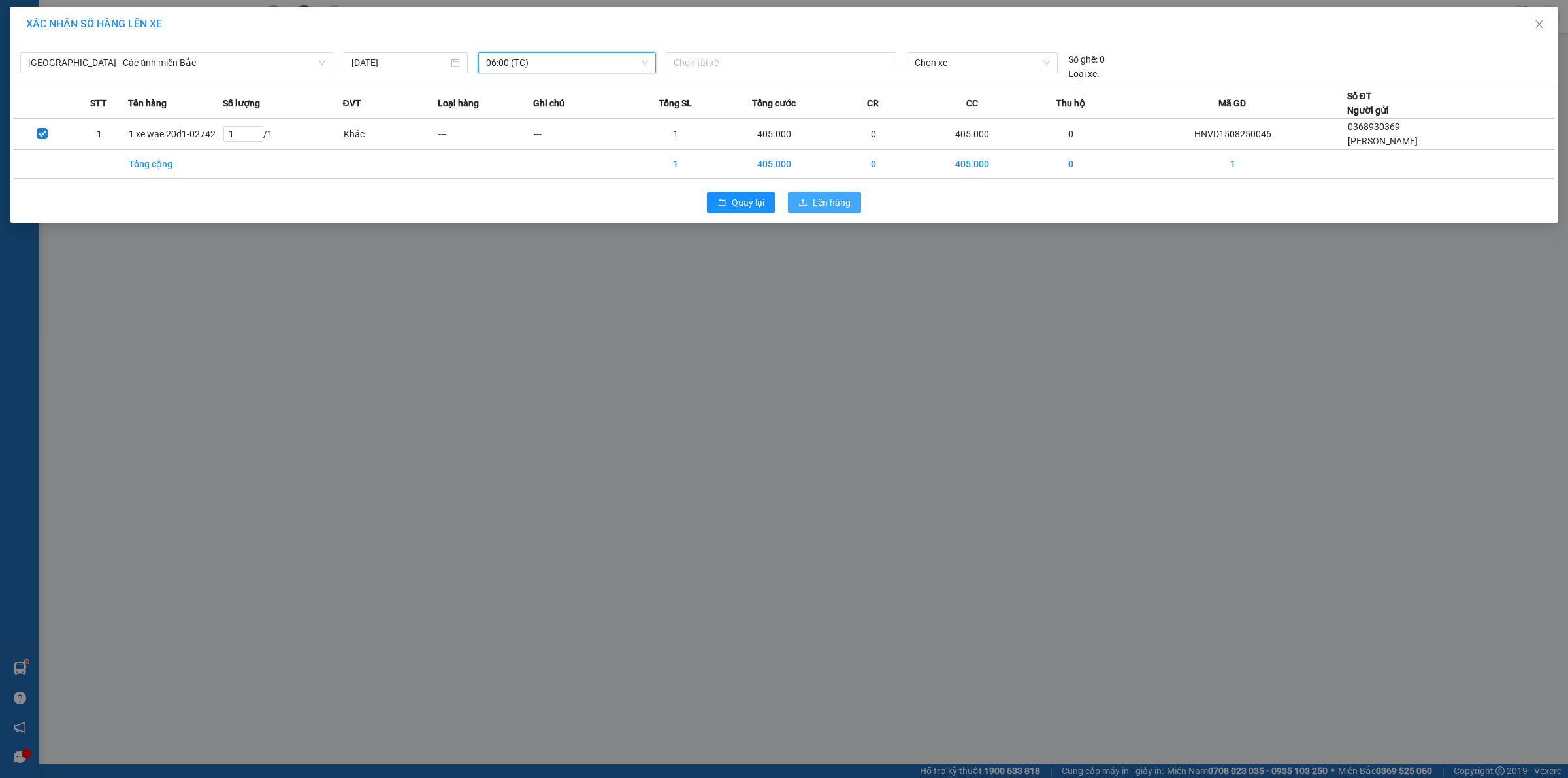
click at [824, 206] on span "Lên hàng" at bounding box center [832, 202] width 38 height 15
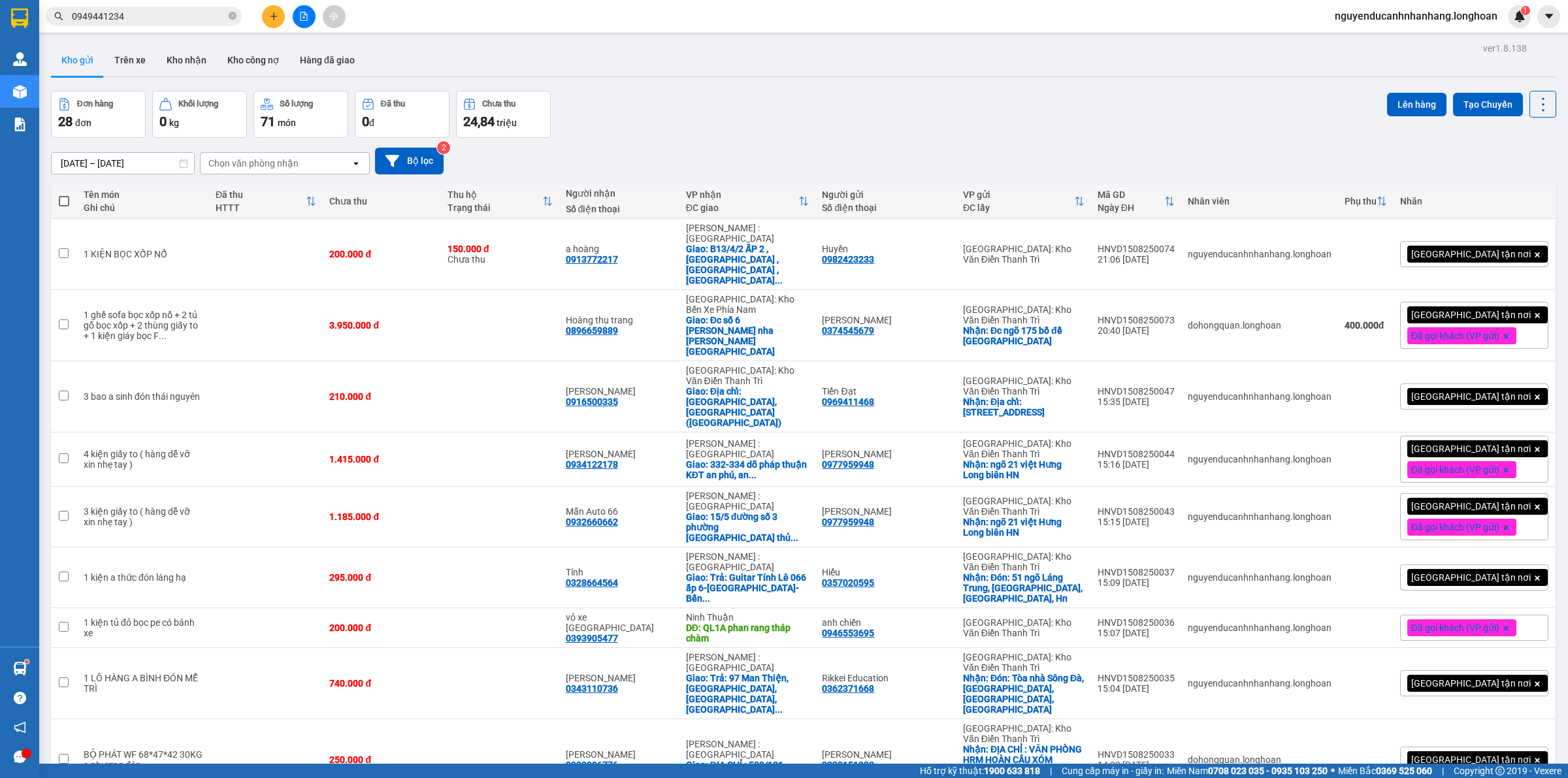
click at [302, 22] on button at bounding box center [304, 16] width 22 height 22
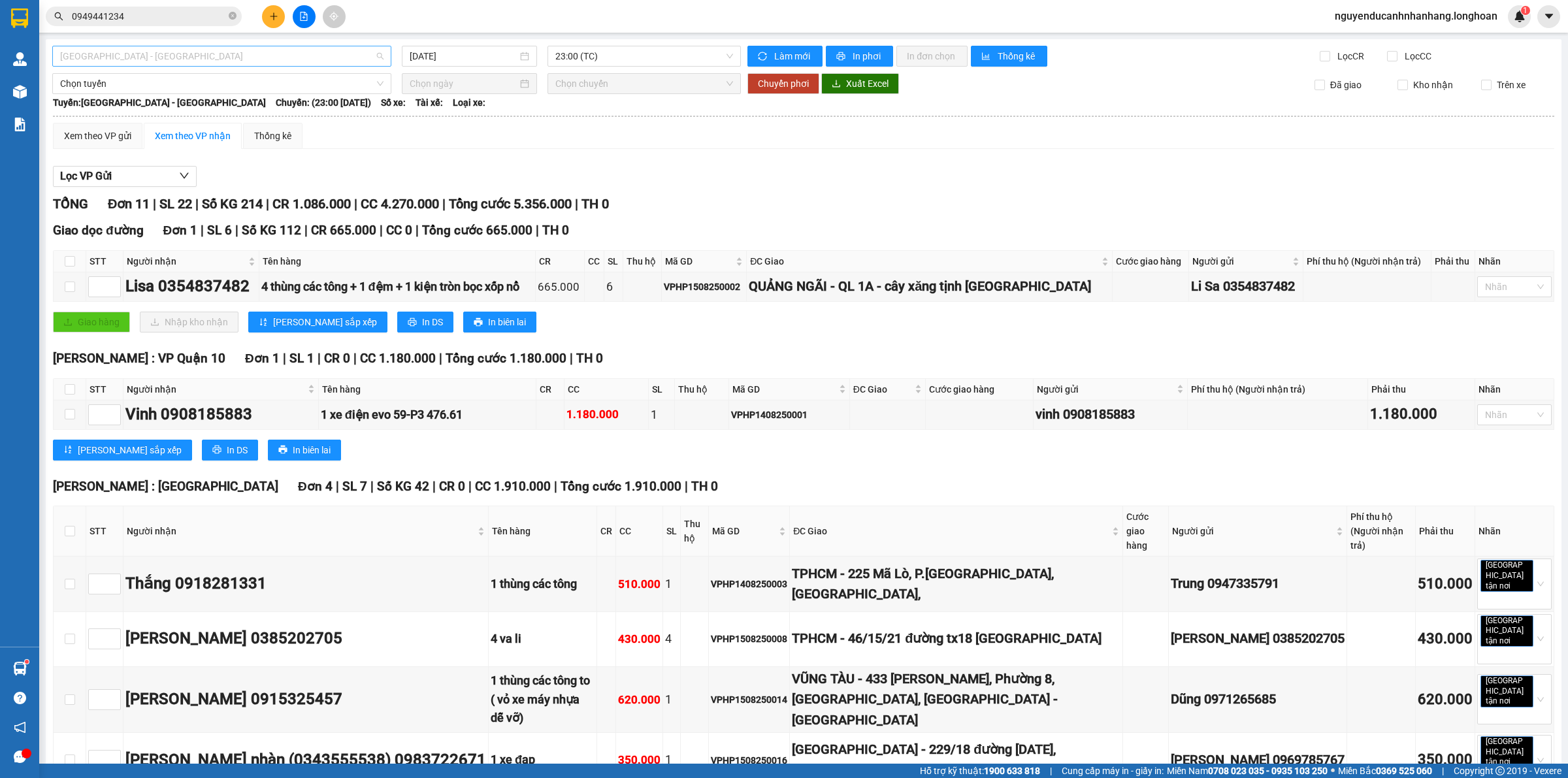
click at [207, 61] on span "Hải Phòng - Hà Nội" at bounding box center [222, 56] width 323 height 20
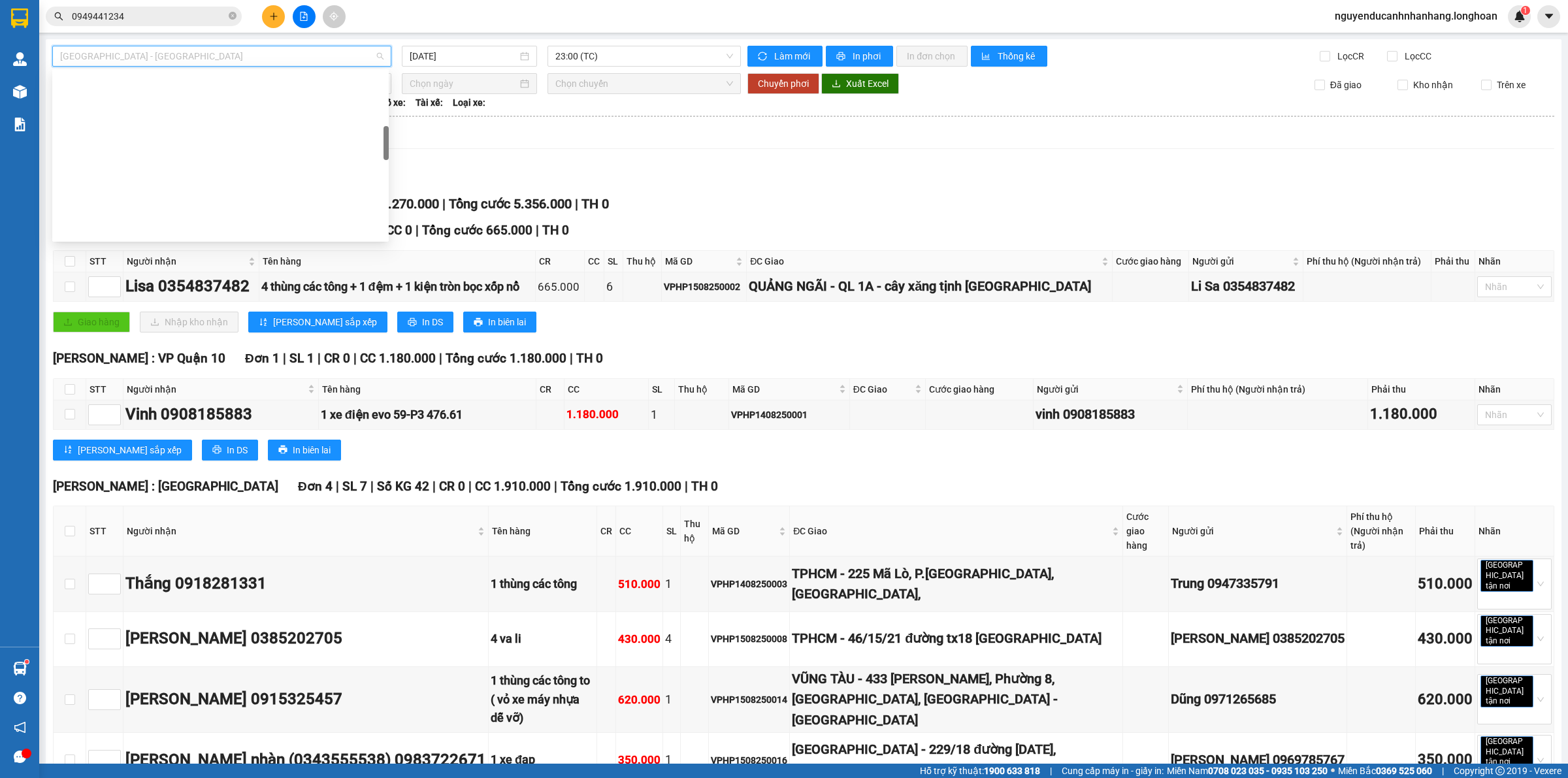
click at [132, 556] on div "Hà Nội - Các tỉnh miền Bắc" at bounding box center [220, 563] width 321 height 15
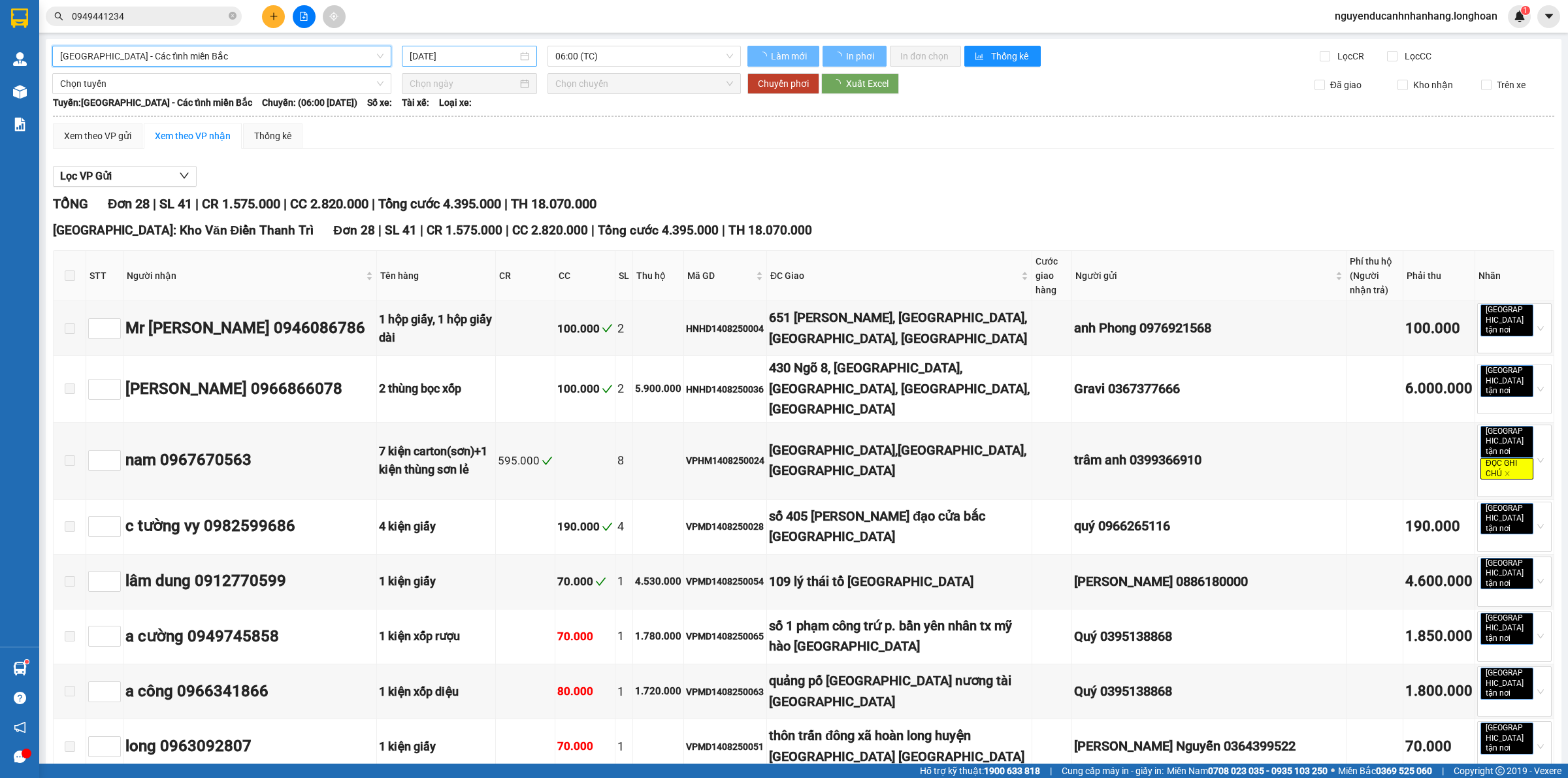
click at [462, 49] on input "[DATE]" at bounding box center [463, 56] width 108 height 15
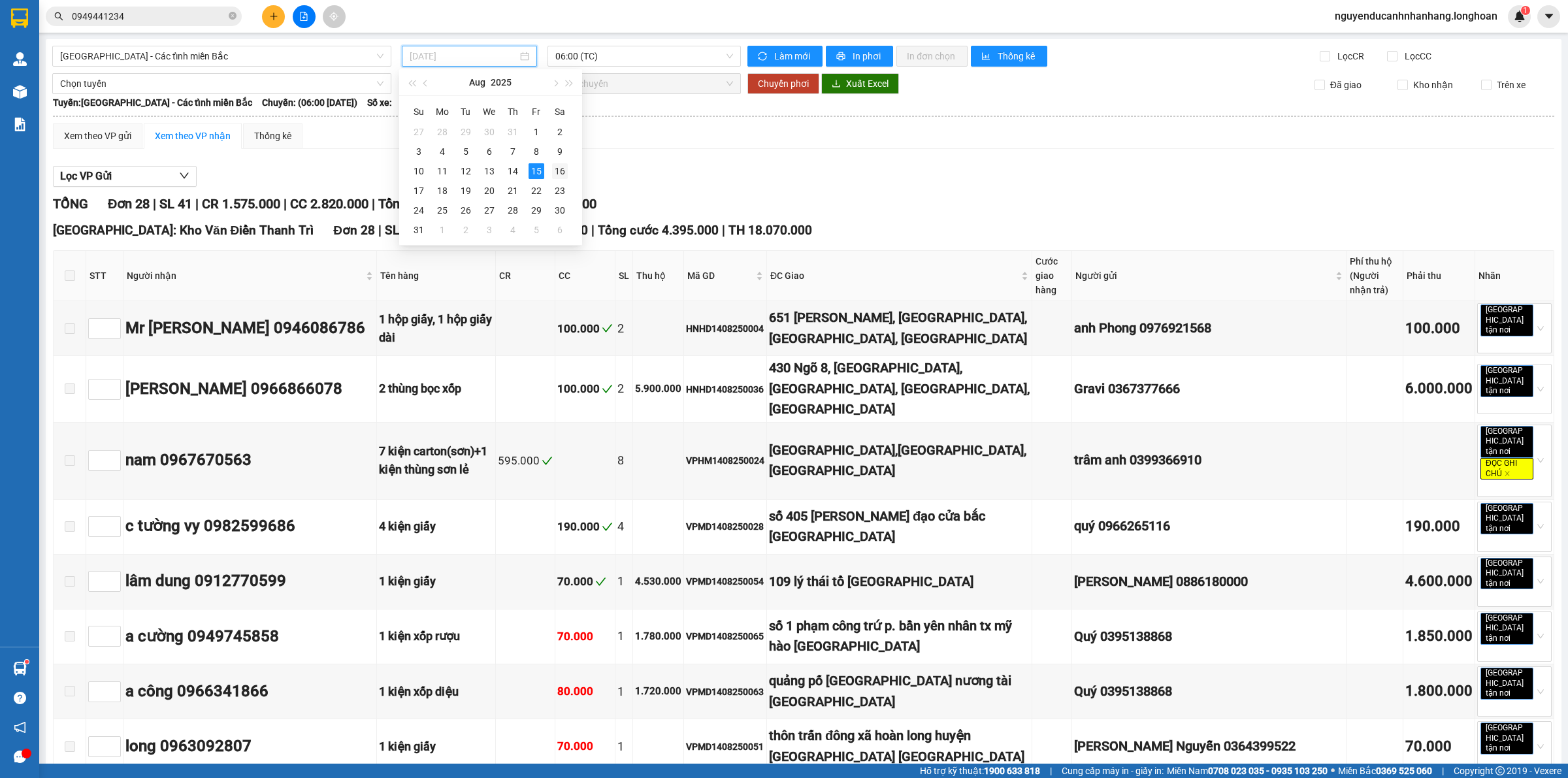
click at [556, 170] on div "16" at bounding box center [560, 171] width 16 height 16
type input "16/08/2025"
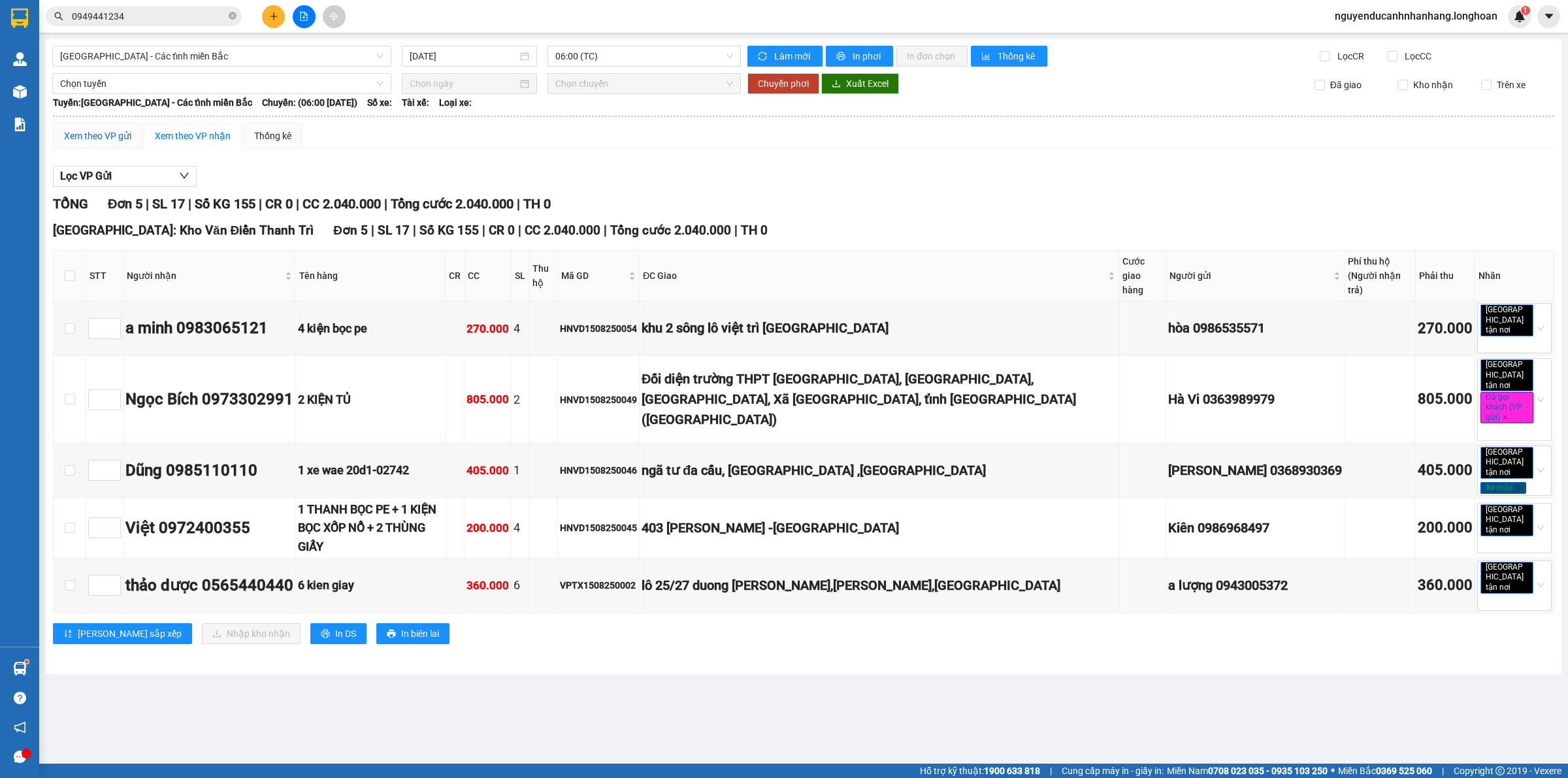
click at [125, 141] on div "Xem theo VP gửi" at bounding box center [98, 136] width 67 height 15
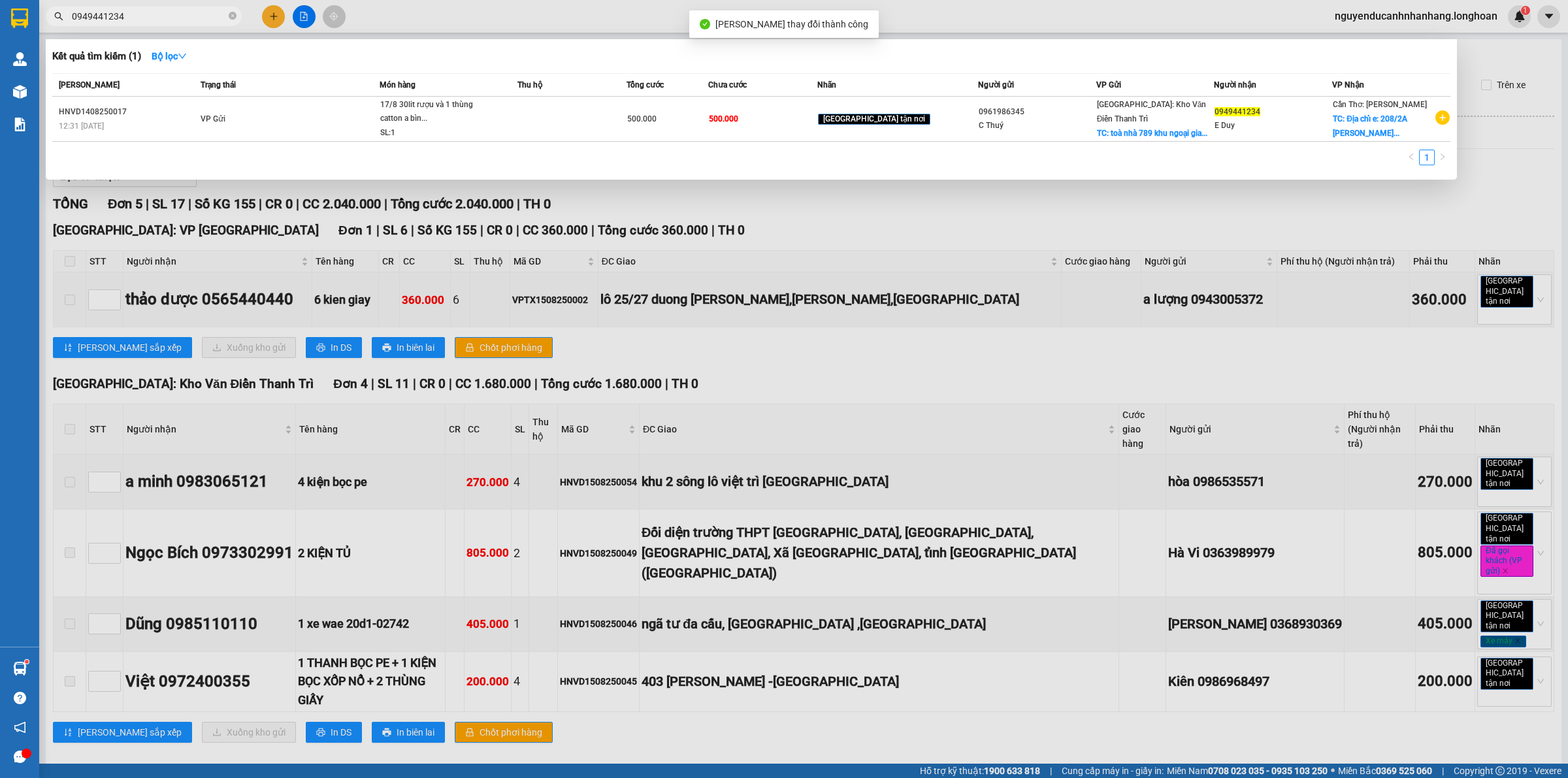
click at [802, 232] on div at bounding box center [784, 389] width 1568 height 778
click at [766, 201] on div at bounding box center [784, 389] width 1568 height 778
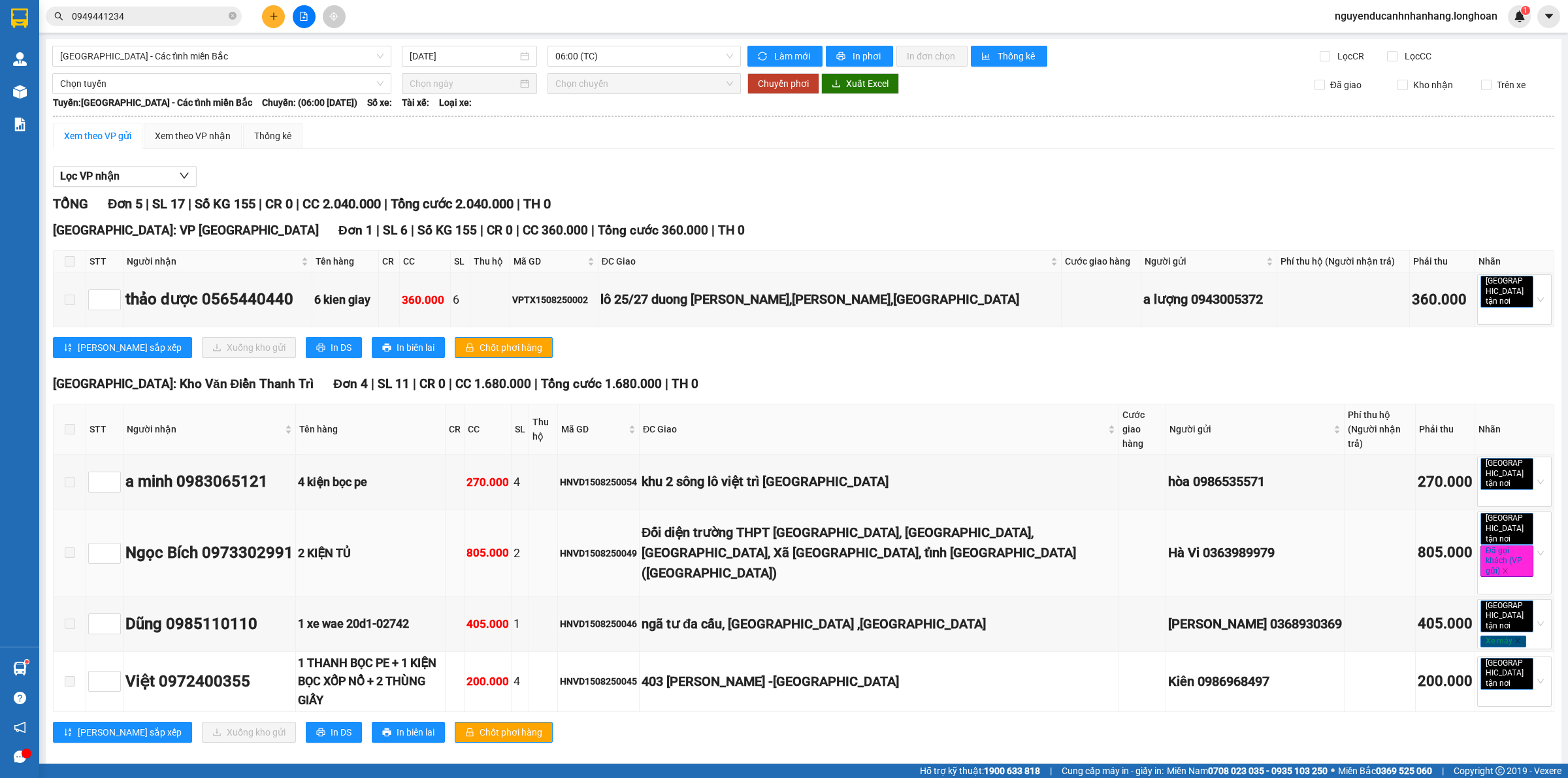
click at [354, 545] on div "2 KIỆN TỦ" at bounding box center [371, 553] width 145 height 18
click at [880, 524] on div "Đối diện trường THPT Hiệp Hoà 1, Đường Hoàng Văn Thái, Thôn 2, Xã Hiệp Hoà, tỉn…" at bounding box center [879, 553] width 475 height 61
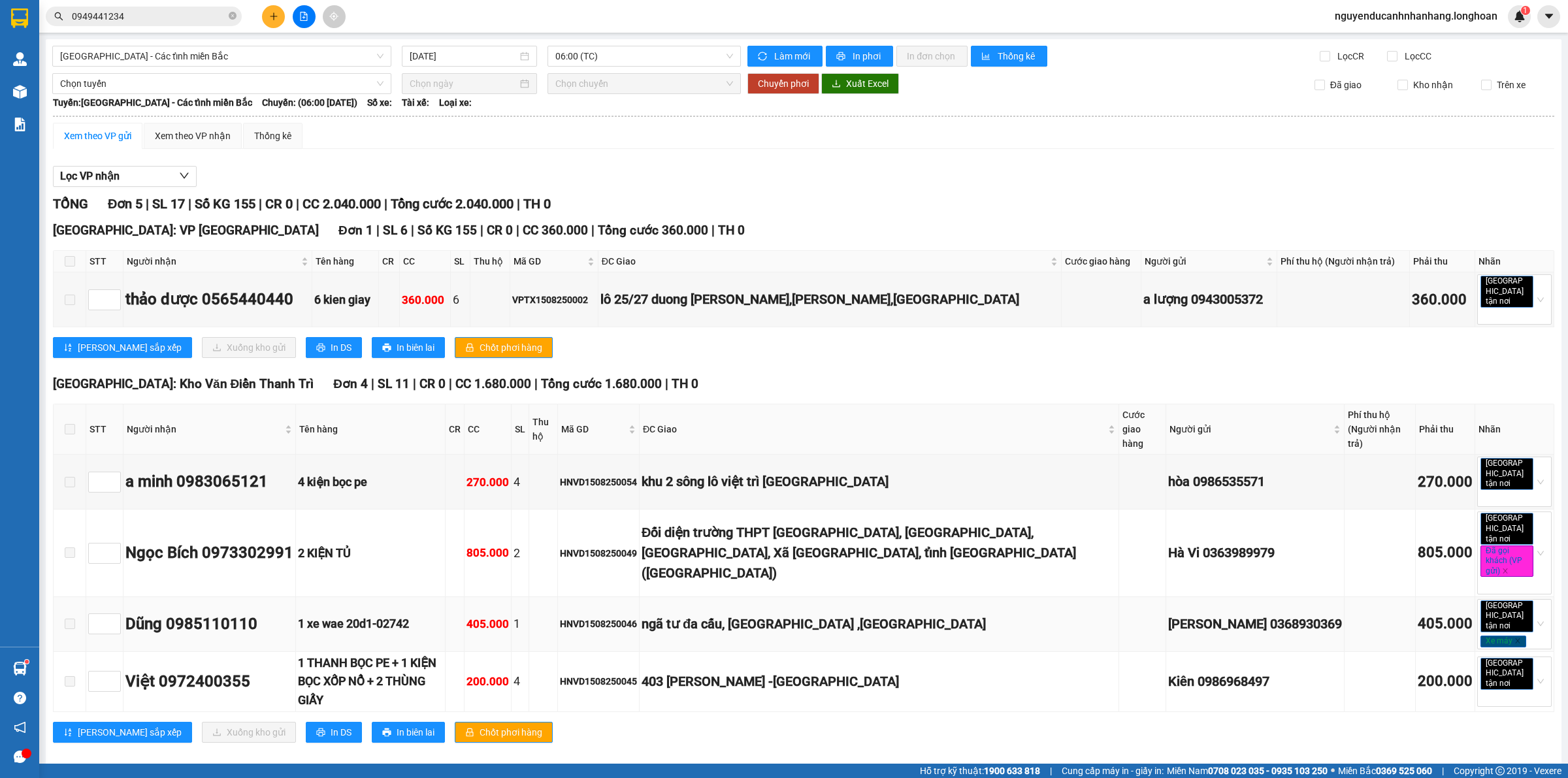
click at [868, 615] on div "ngã tư đa cấu, quế võ ,bắc ninh" at bounding box center [879, 624] width 475 height 20
click at [776, 652] on td "403 Lê quý đôn -tp thái bình" at bounding box center [879, 682] width 480 height 61
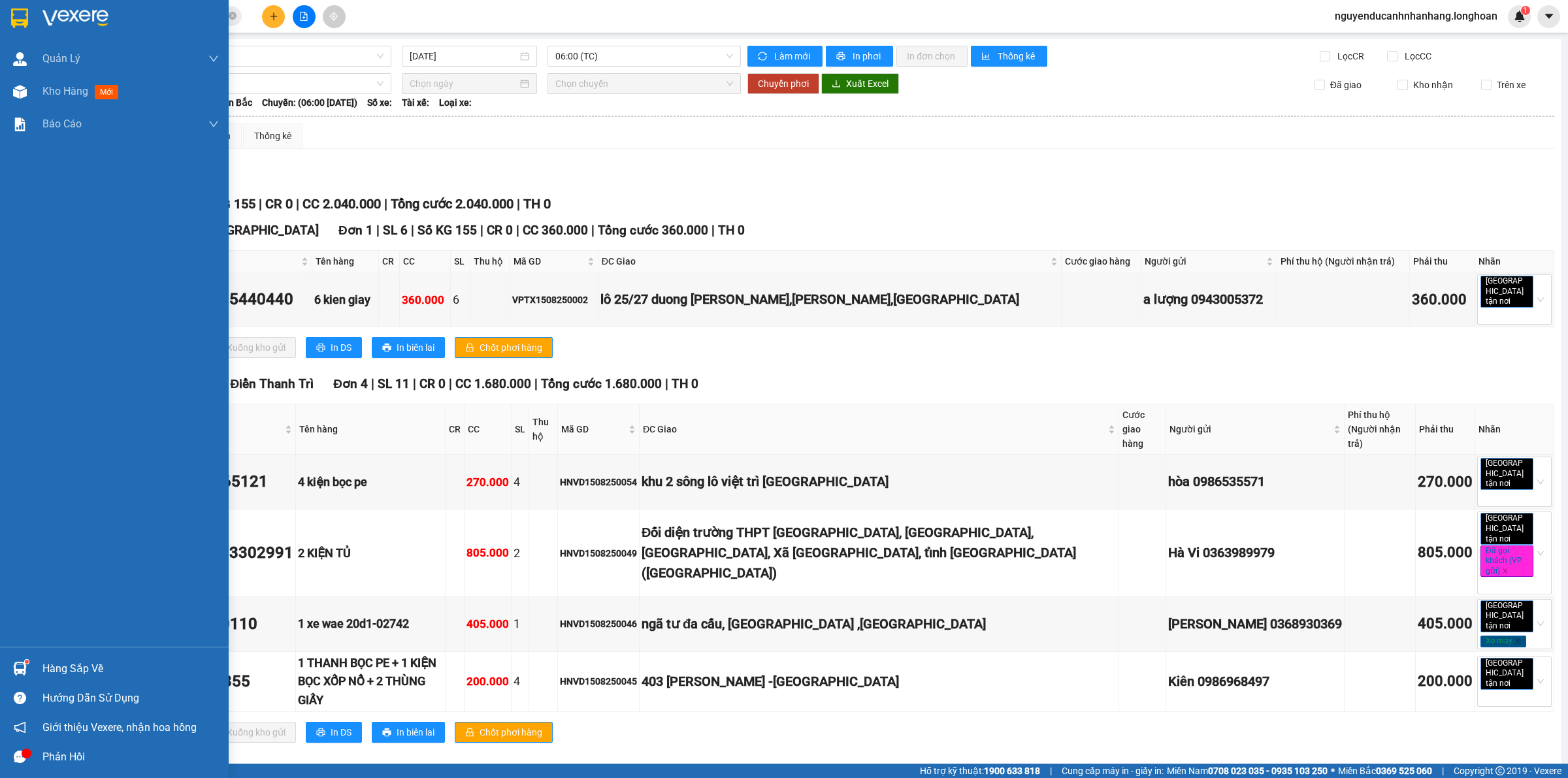
click at [11, 17] on img at bounding box center [20, 18] width 17 height 20
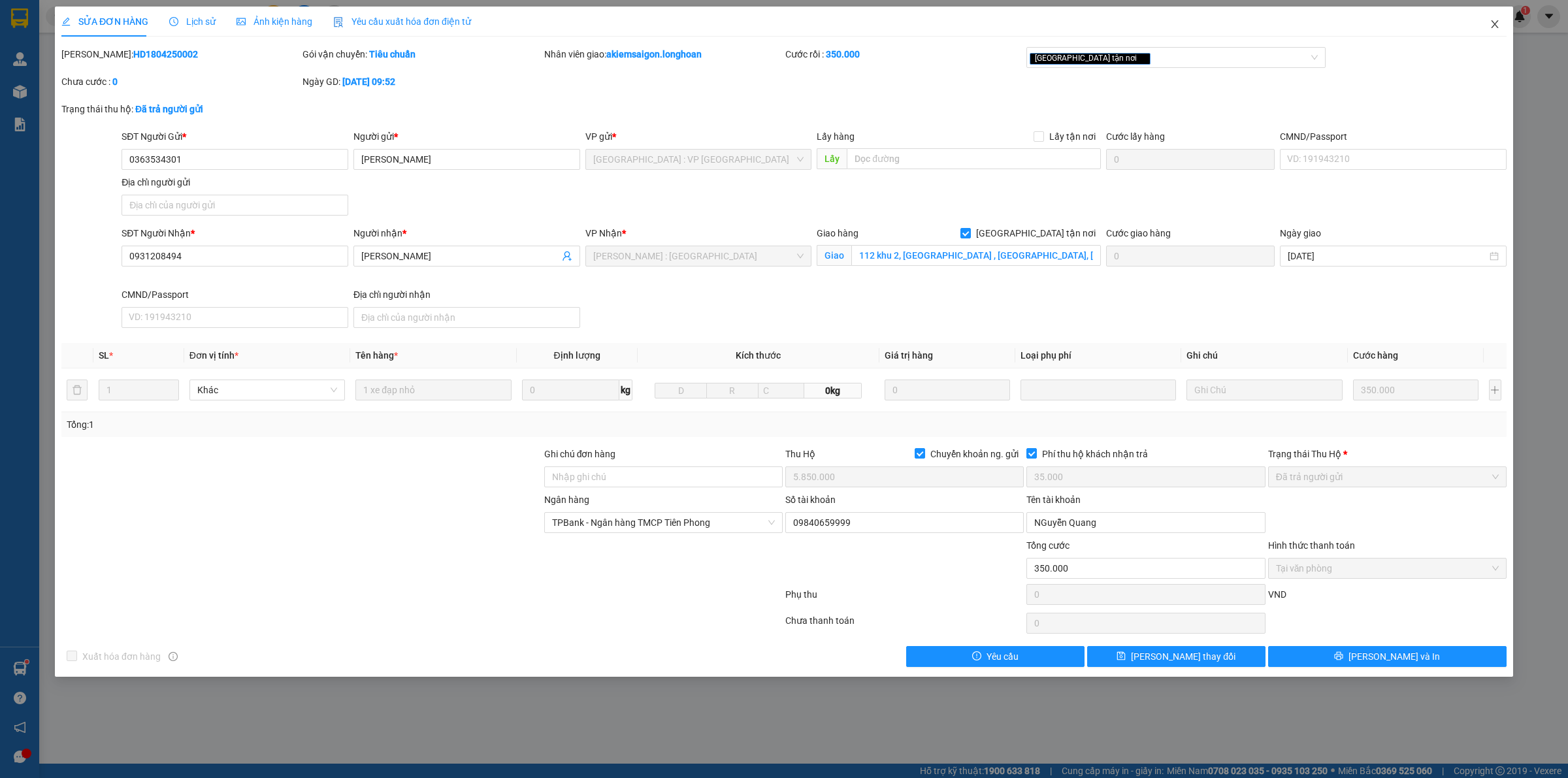
click at [1495, 22] on icon "close" at bounding box center [1495, 24] width 10 height 10
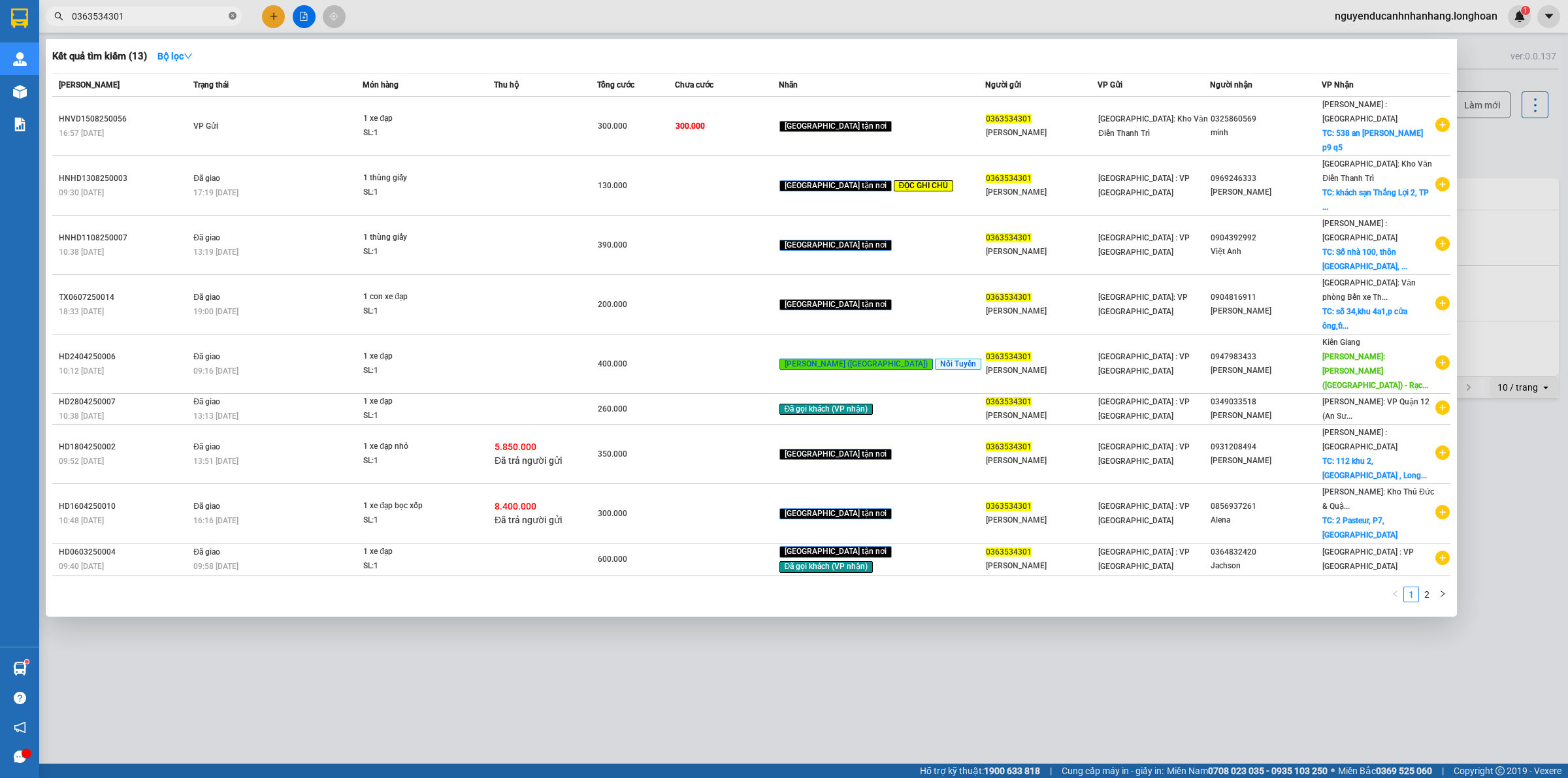
click at [232, 17] on icon "close-circle" at bounding box center [233, 16] width 8 height 8
click at [176, 21] on input "text" at bounding box center [149, 16] width 154 height 15
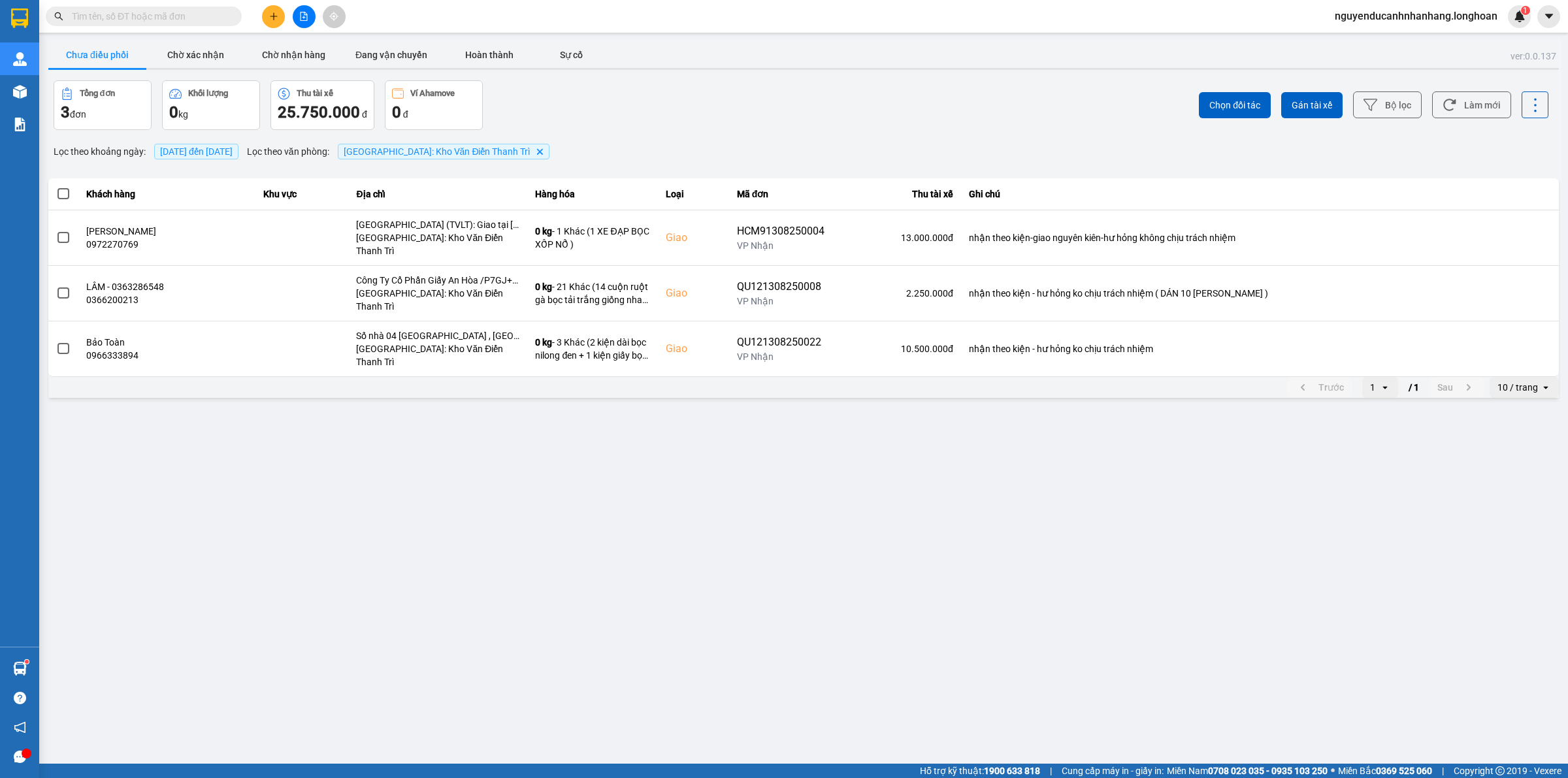
paste input "0982423233"
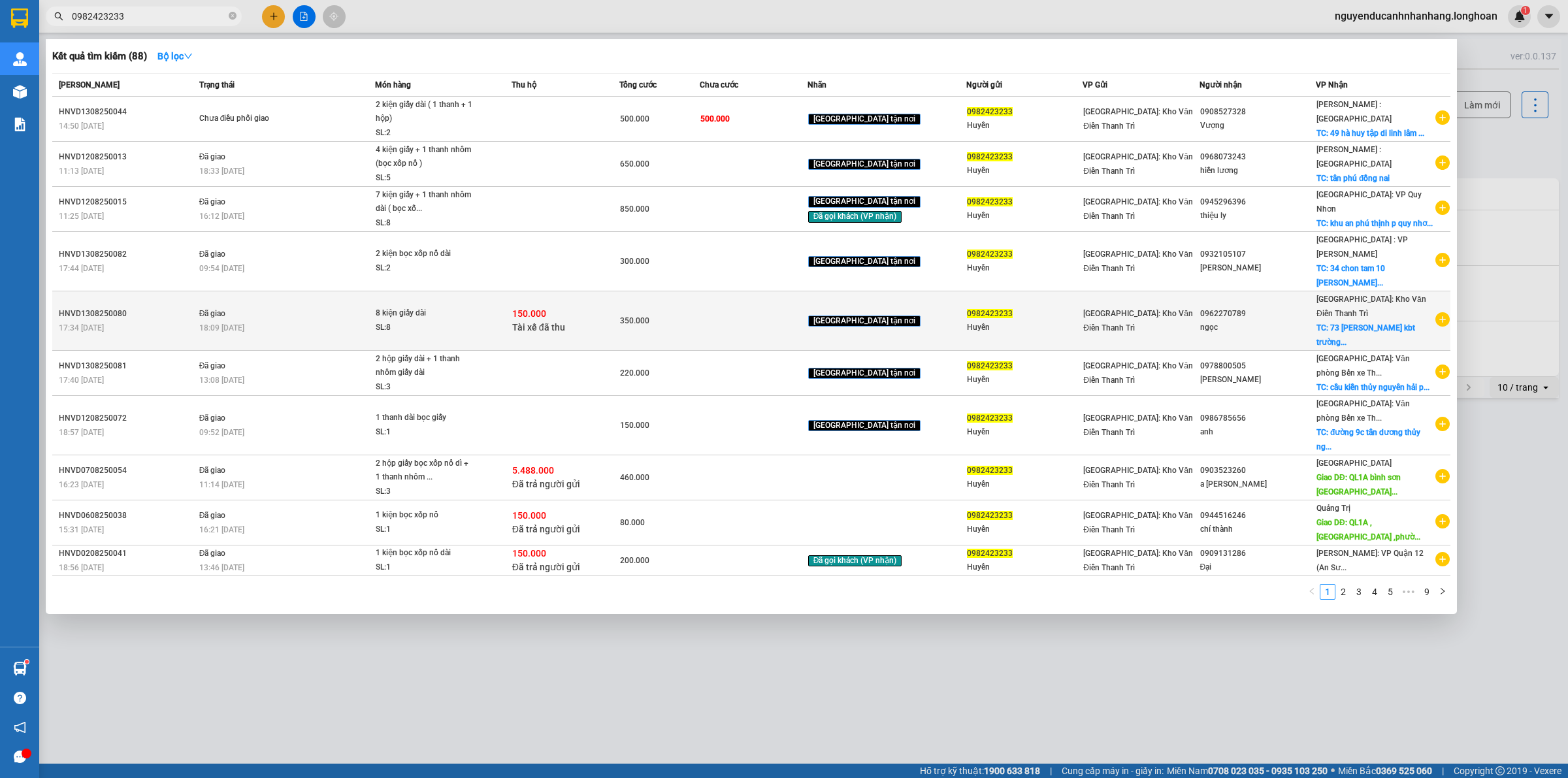
type input "0982423233"
click at [484, 307] on span "8 kiện giấy dài SL: 8" at bounding box center [443, 321] width 135 height 29
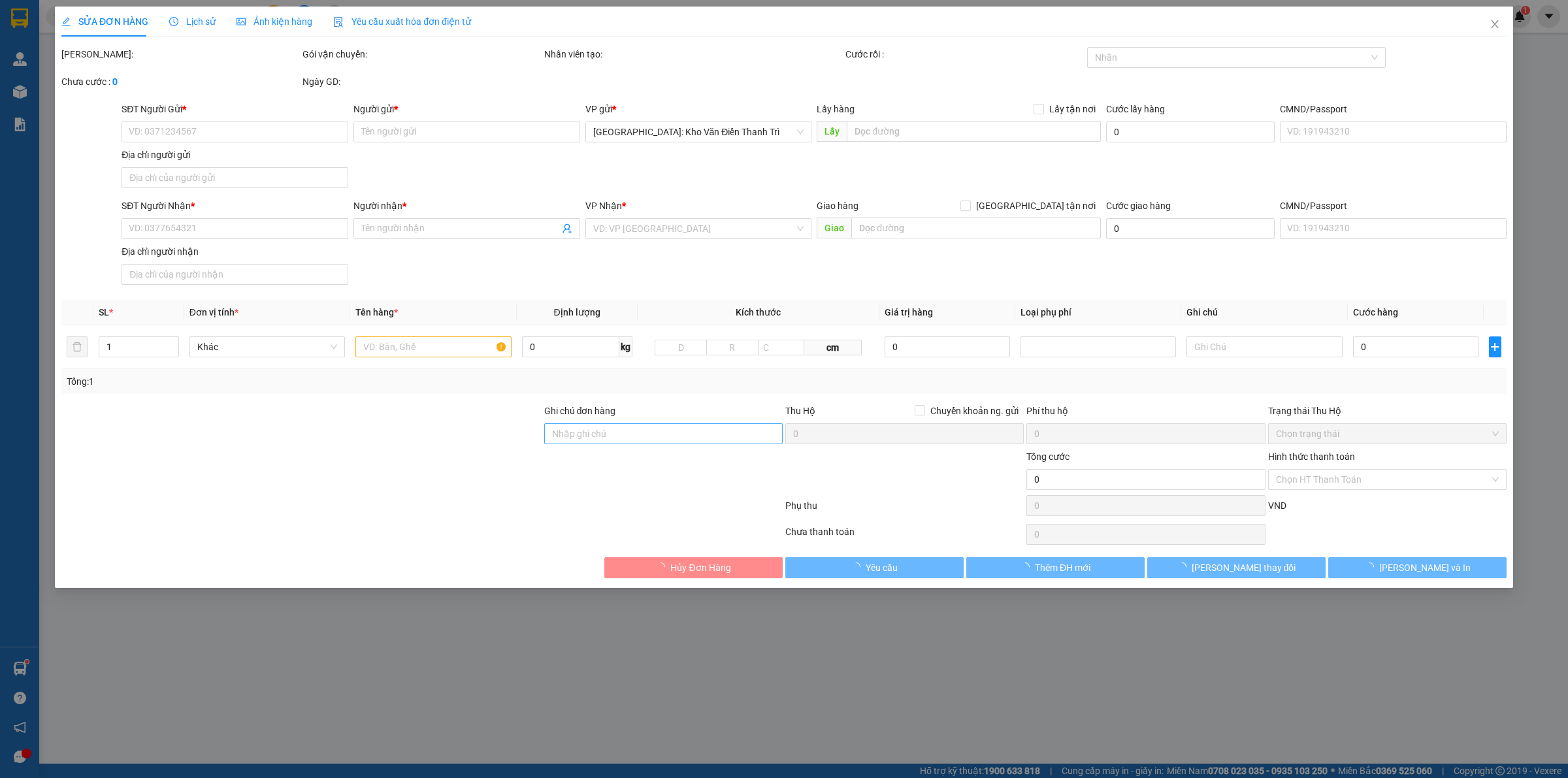
type input "0982423233"
type input "Huyền"
type input "0962270789"
type input "ngọc"
checkbox input "true"
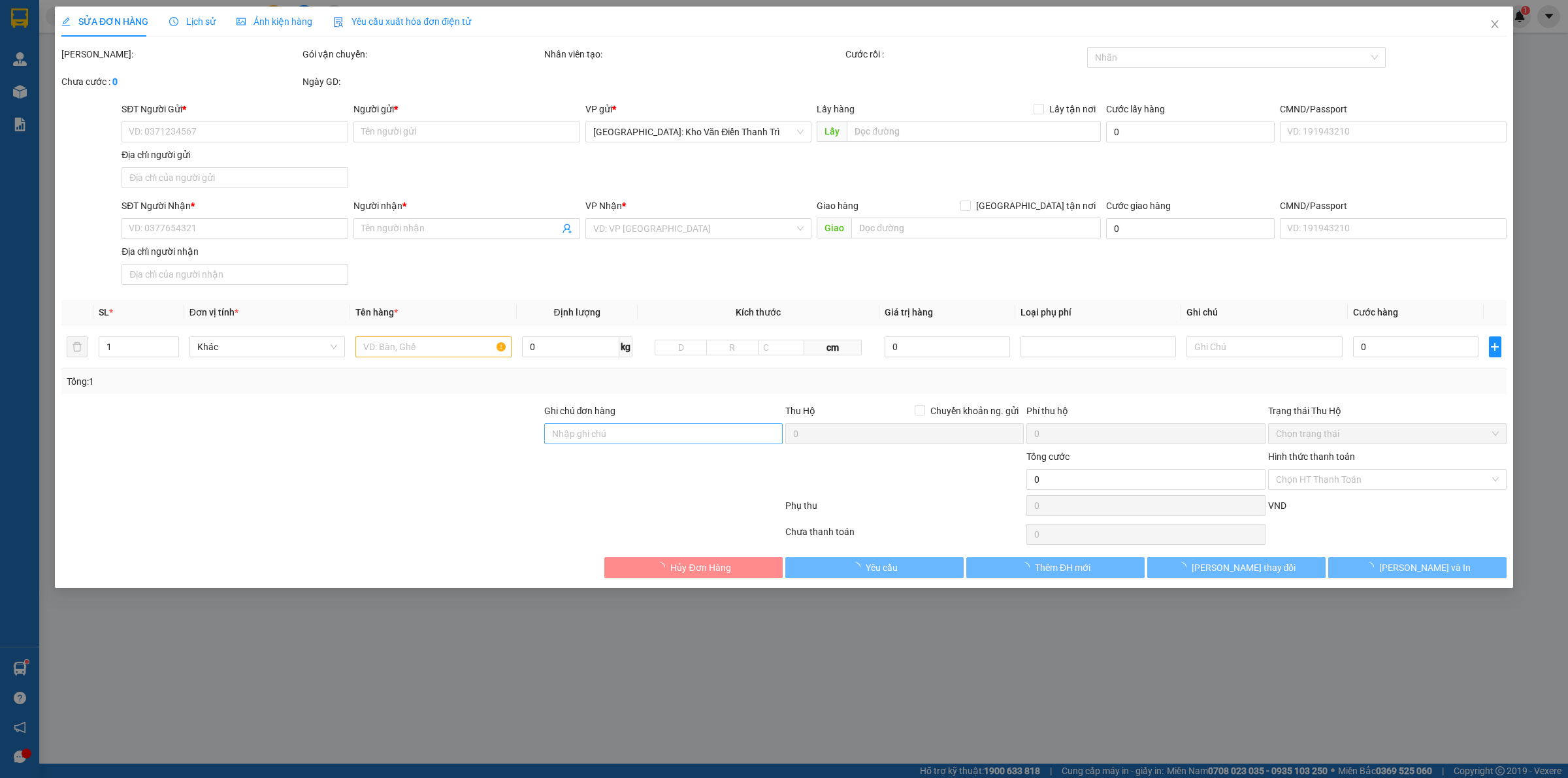
type input "73 lê ngọc hân kbt trường an Thanh Bình - TP Hải Dương"
checkbox input "true"
type input "150.000"
type input "5.000"
type input "350.000"
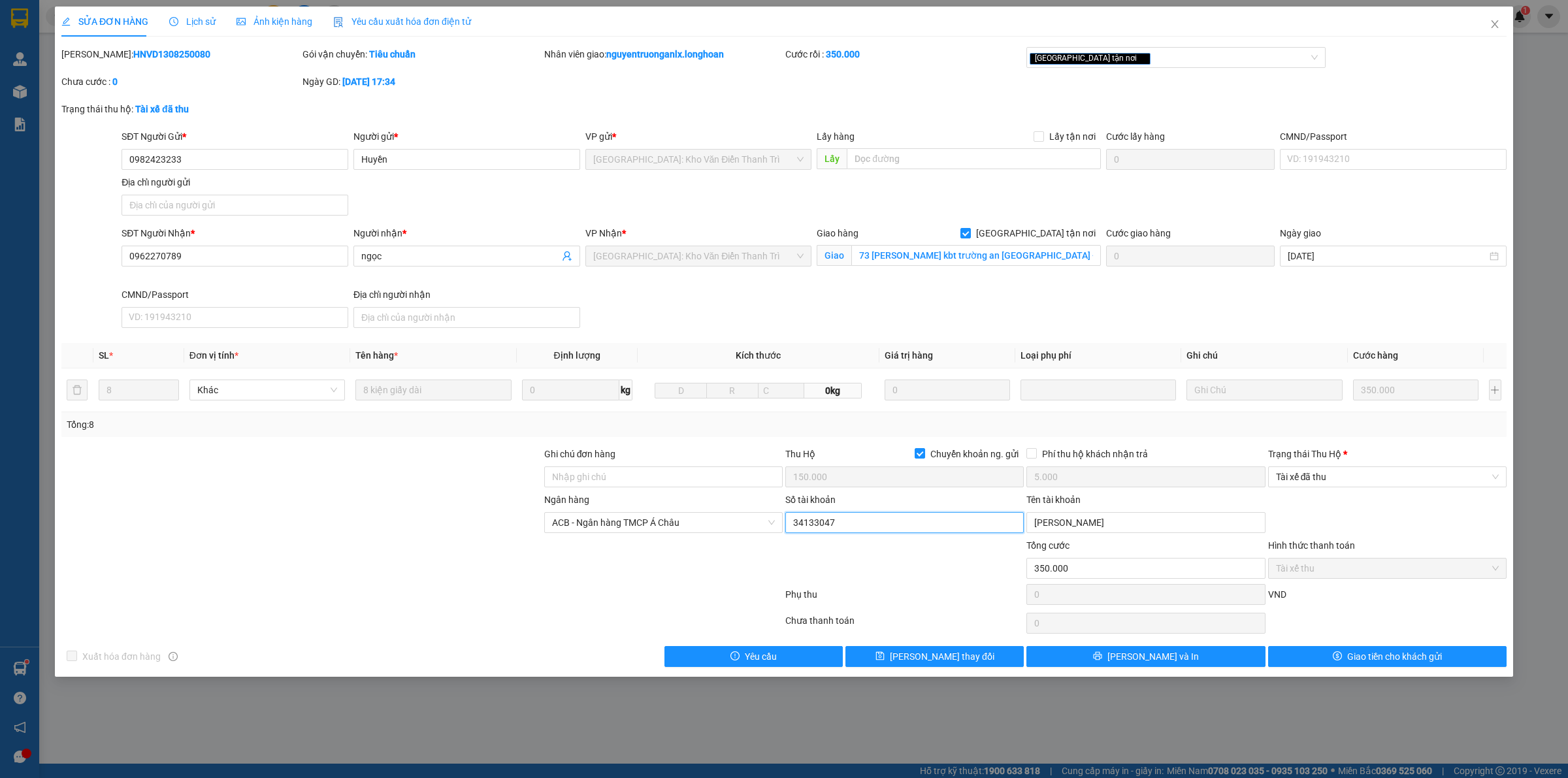
click at [845, 524] on input "34133047" at bounding box center [905, 523] width 239 height 21
click at [1075, 531] on input "MAI THỊ HUYỀN" at bounding box center [1146, 523] width 239 height 21
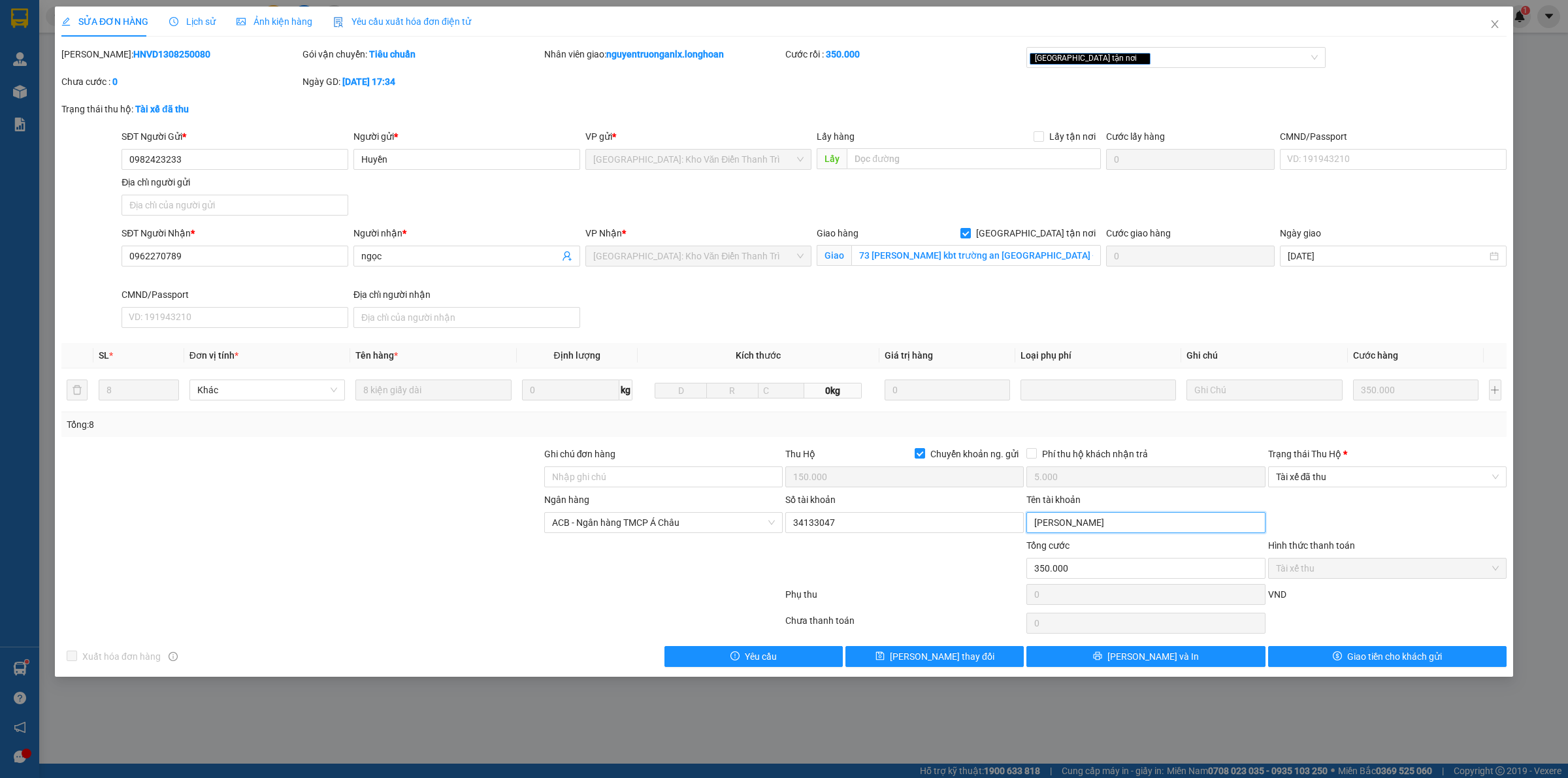
click at [1075, 531] on input "MAI THỊ HUYỀN" at bounding box center [1146, 523] width 239 height 21
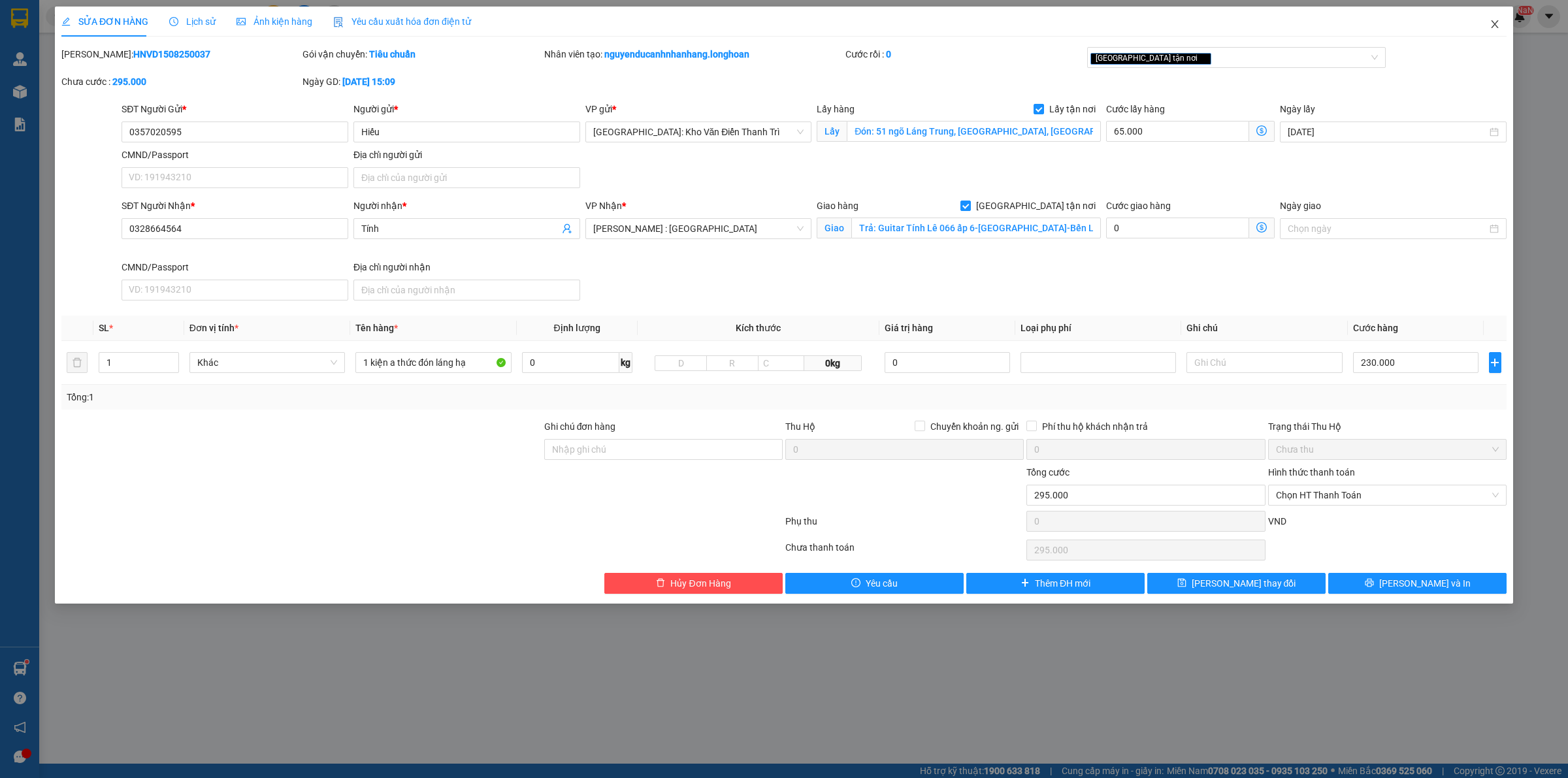
click at [1498, 29] on icon "close" at bounding box center [1495, 24] width 10 height 10
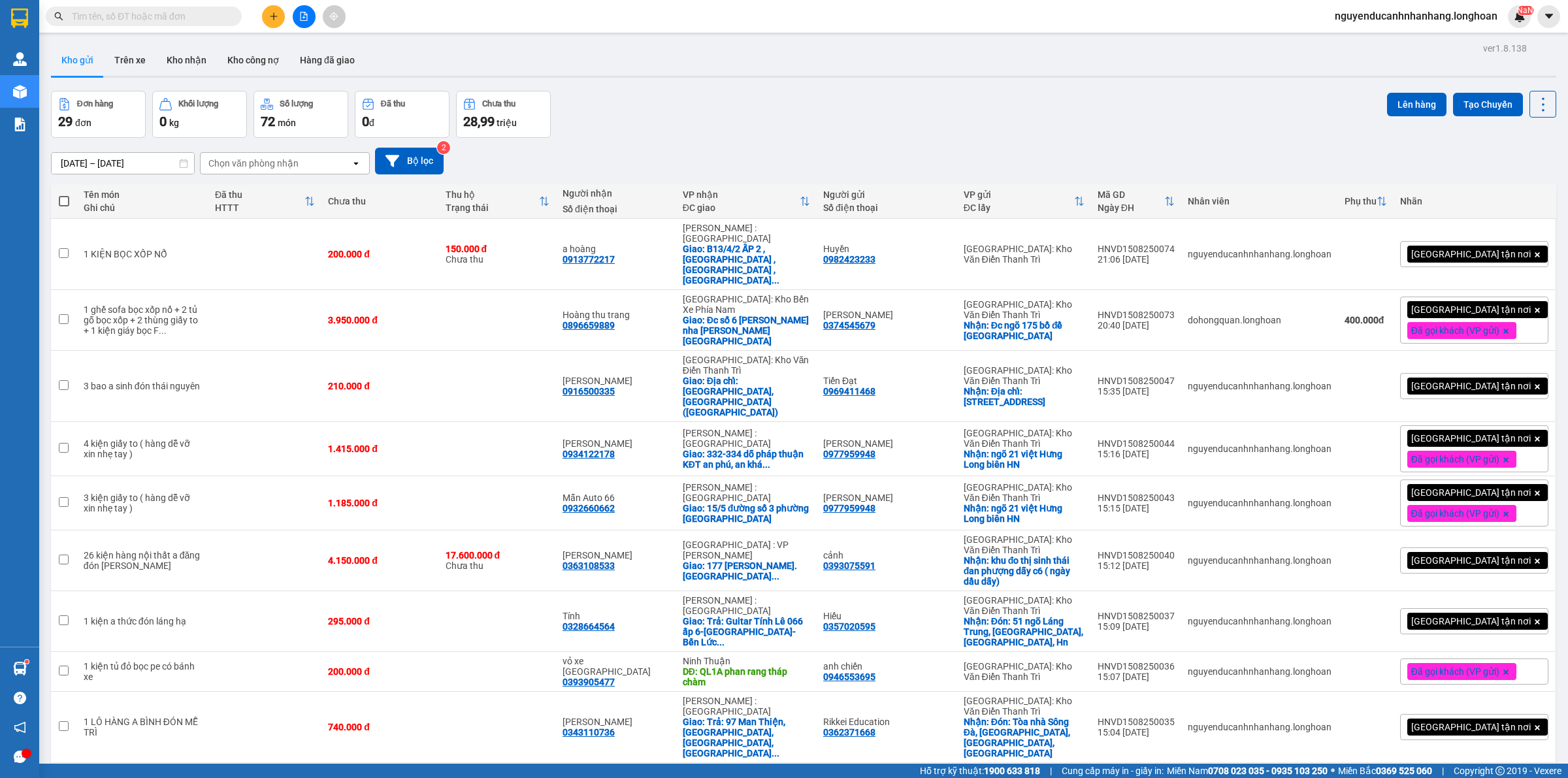
click at [108, 12] on input "text" at bounding box center [149, 16] width 154 height 15
click at [152, 16] on input "text" at bounding box center [149, 16] width 154 height 15
click at [161, 21] on input "text" at bounding box center [149, 16] width 154 height 15
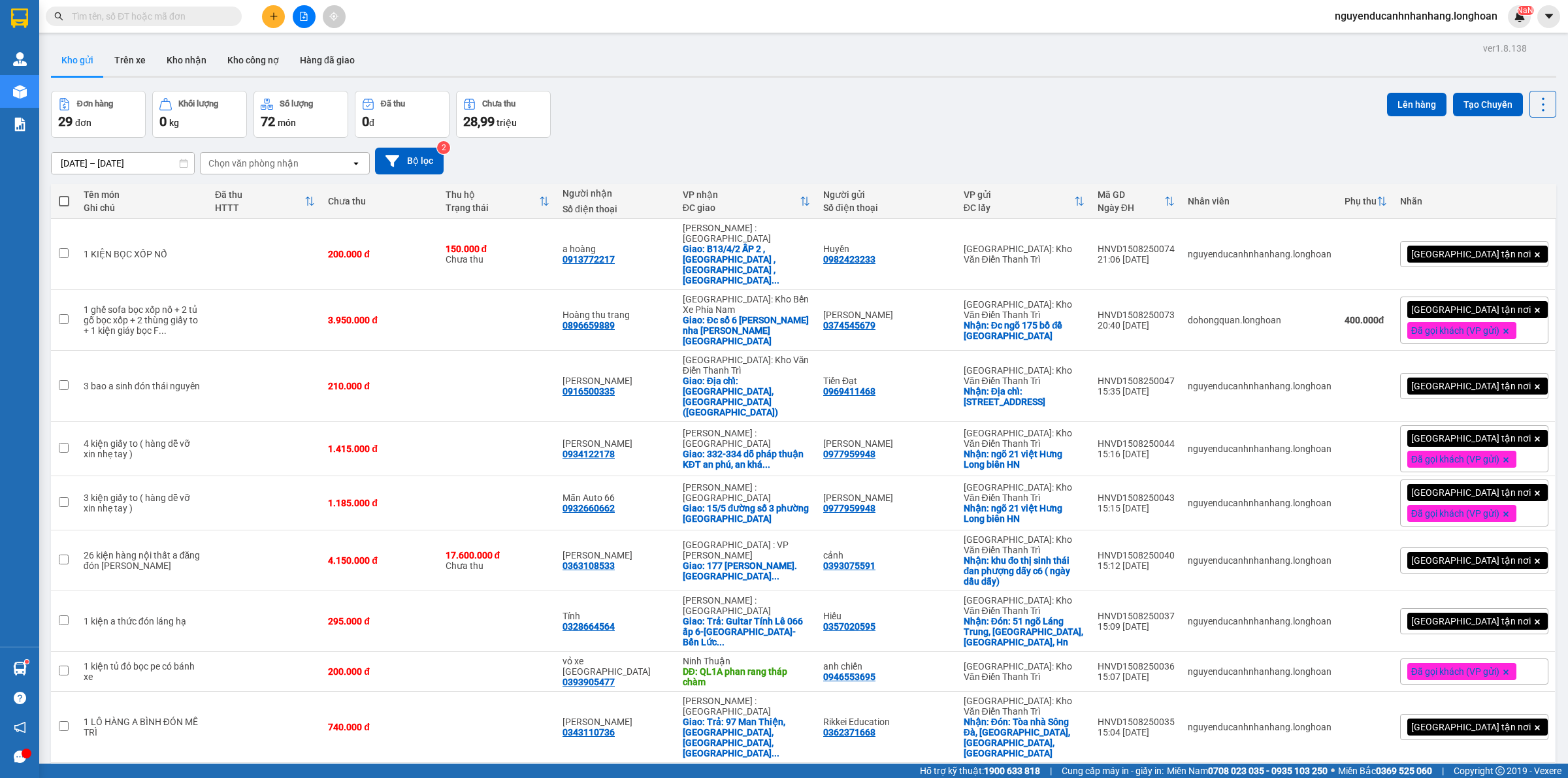
click at [161, 21] on input "text" at bounding box center [149, 16] width 154 height 15
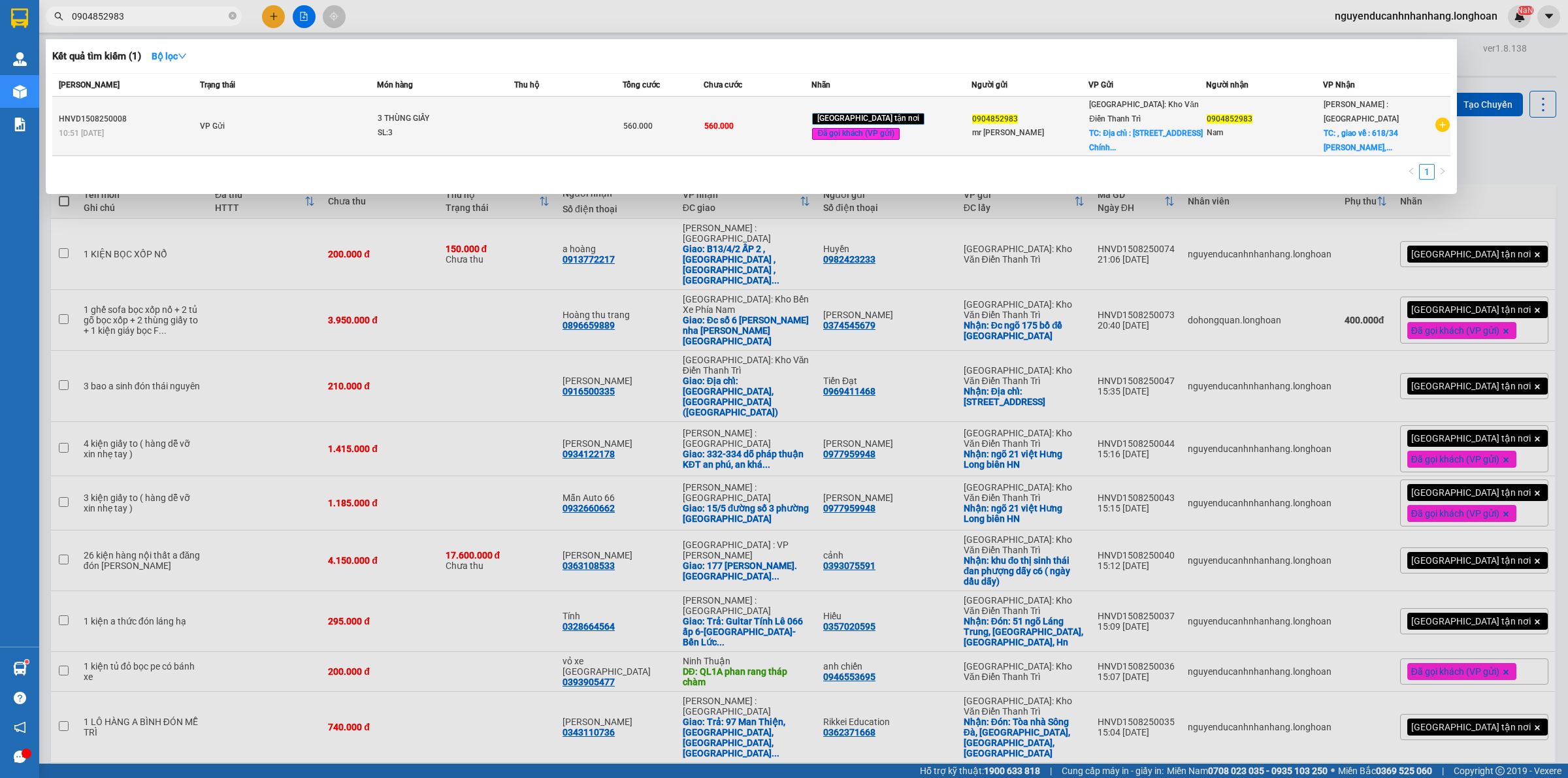
type input "0904852983"
click at [281, 113] on td "VP Gửi" at bounding box center [287, 126] width 181 height 60
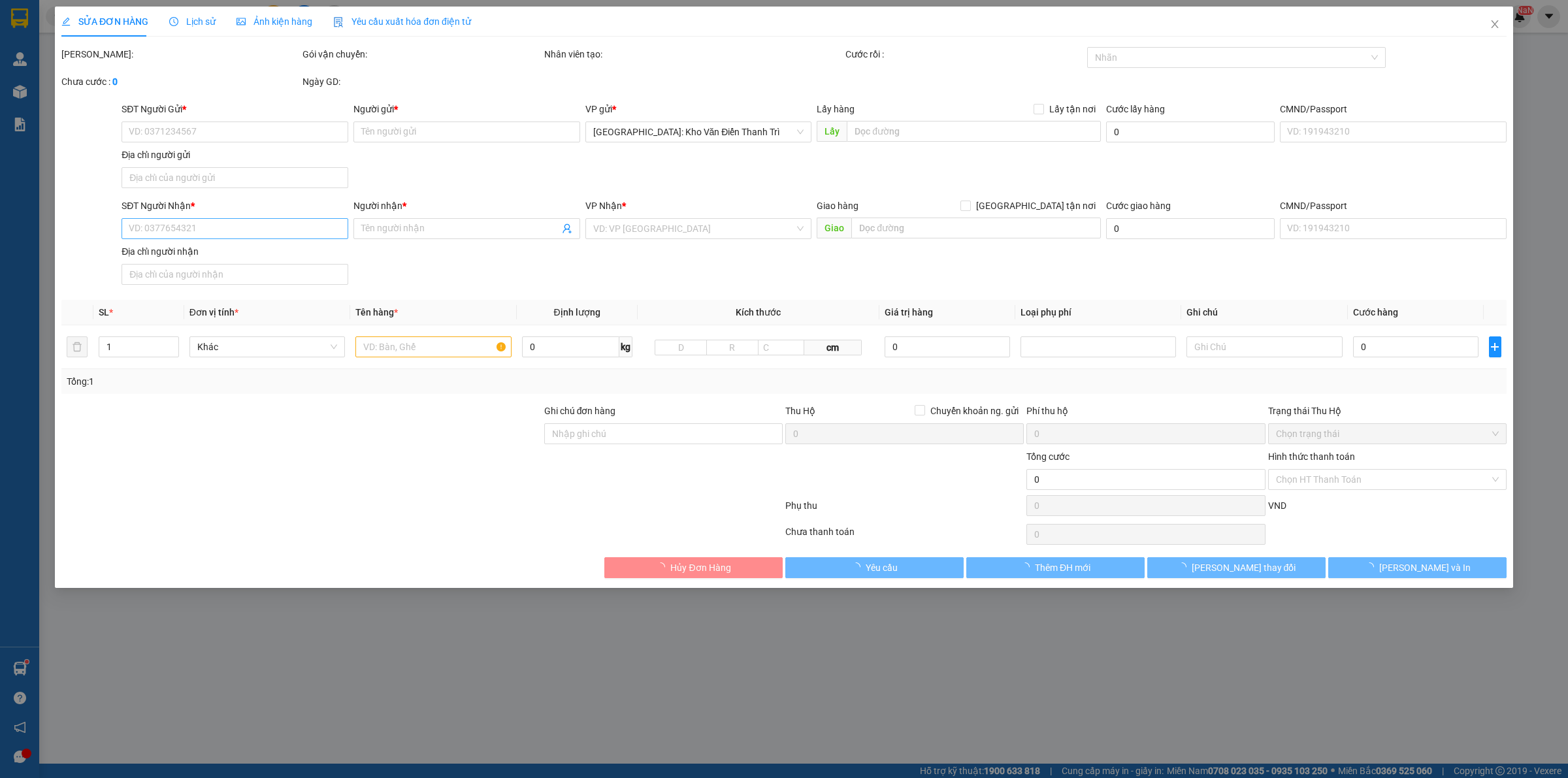
type input "0904852983"
type input "mr [PERSON_NAME]"
checkbox input "true"
type input "Địa chỉ : [STREET_ADDRESS] Khương Mai, Q. [GEOGRAPHIC_DATA], [GEOGRAPHIC_DATA]"
type input "0904852983"
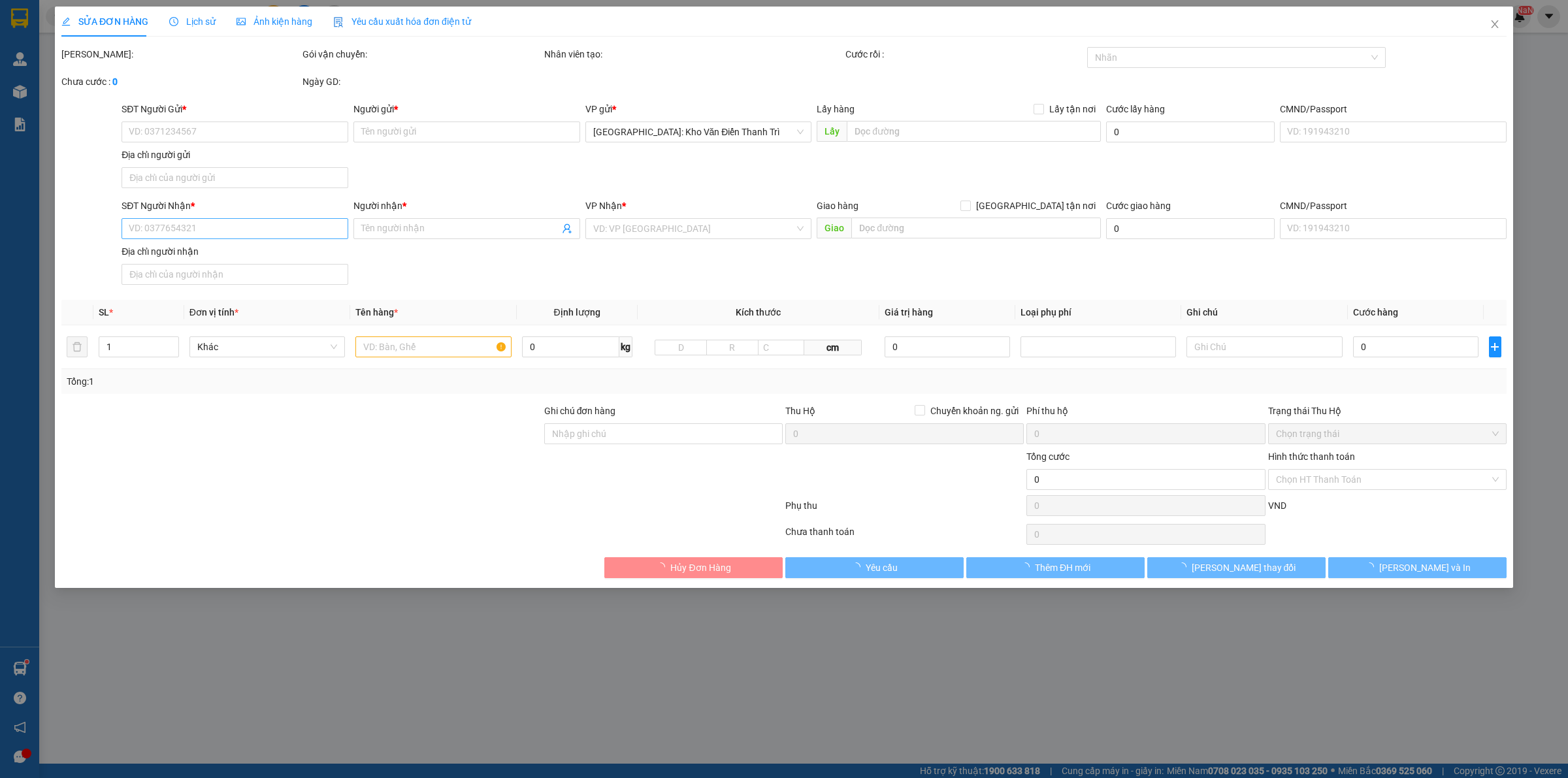
type input "Nam"
checkbox input "true"
type input ", giao về : [STREET_ADDRESS][PERSON_NAME]"
type input "hàng giao nguyên kiện, hư vỡ ko đền"
type input "560.000"
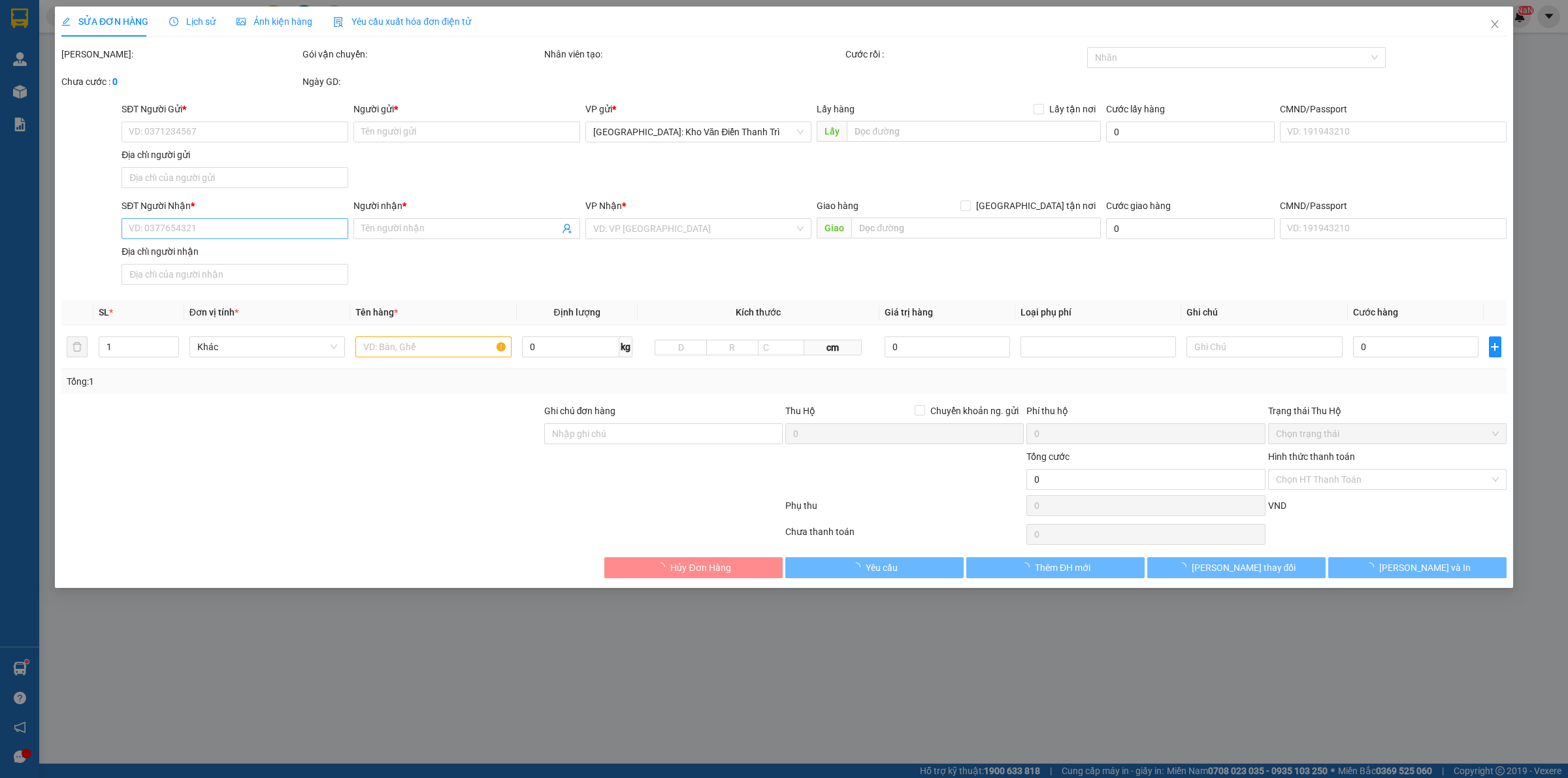
type input "560.000"
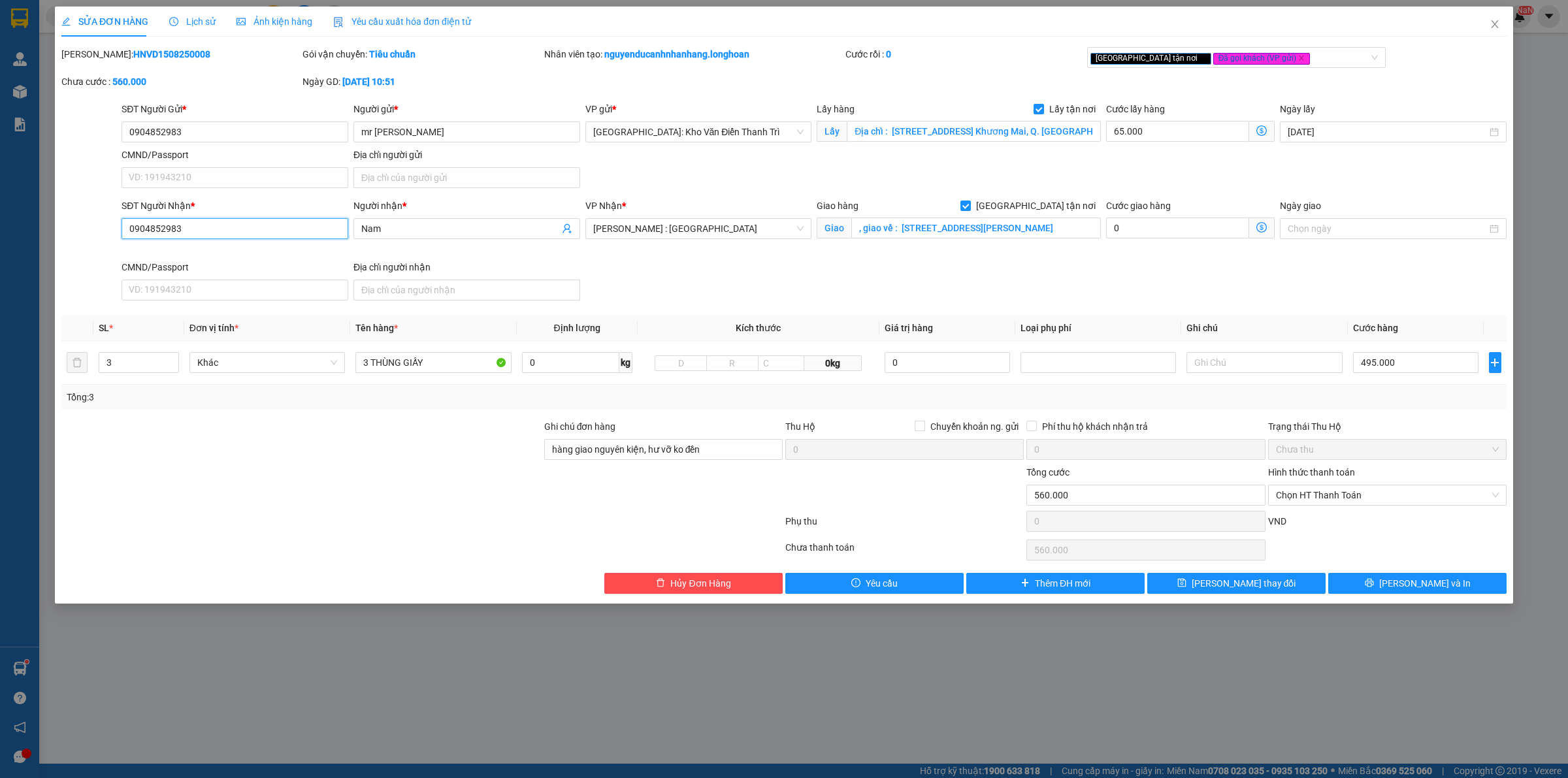
click at [265, 237] on input "0904852983" at bounding box center [235, 228] width 226 height 21
paste input "823636667"
type input "0823636667"
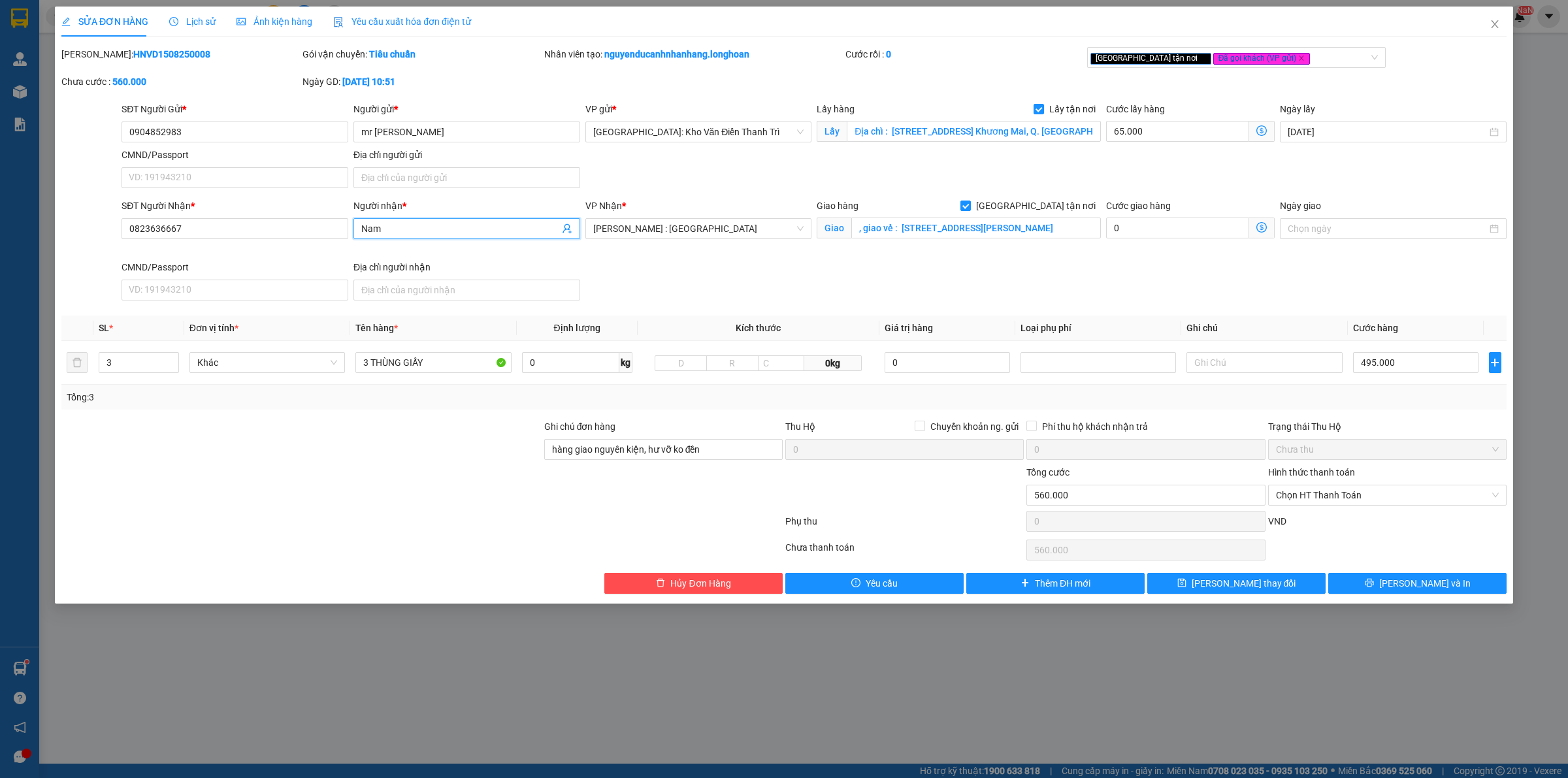
click at [456, 237] on span "Nam" at bounding box center [467, 228] width 226 height 21
click at [444, 223] on input "Nam" at bounding box center [460, 228] width 198 height 15
paste input "Hưng"
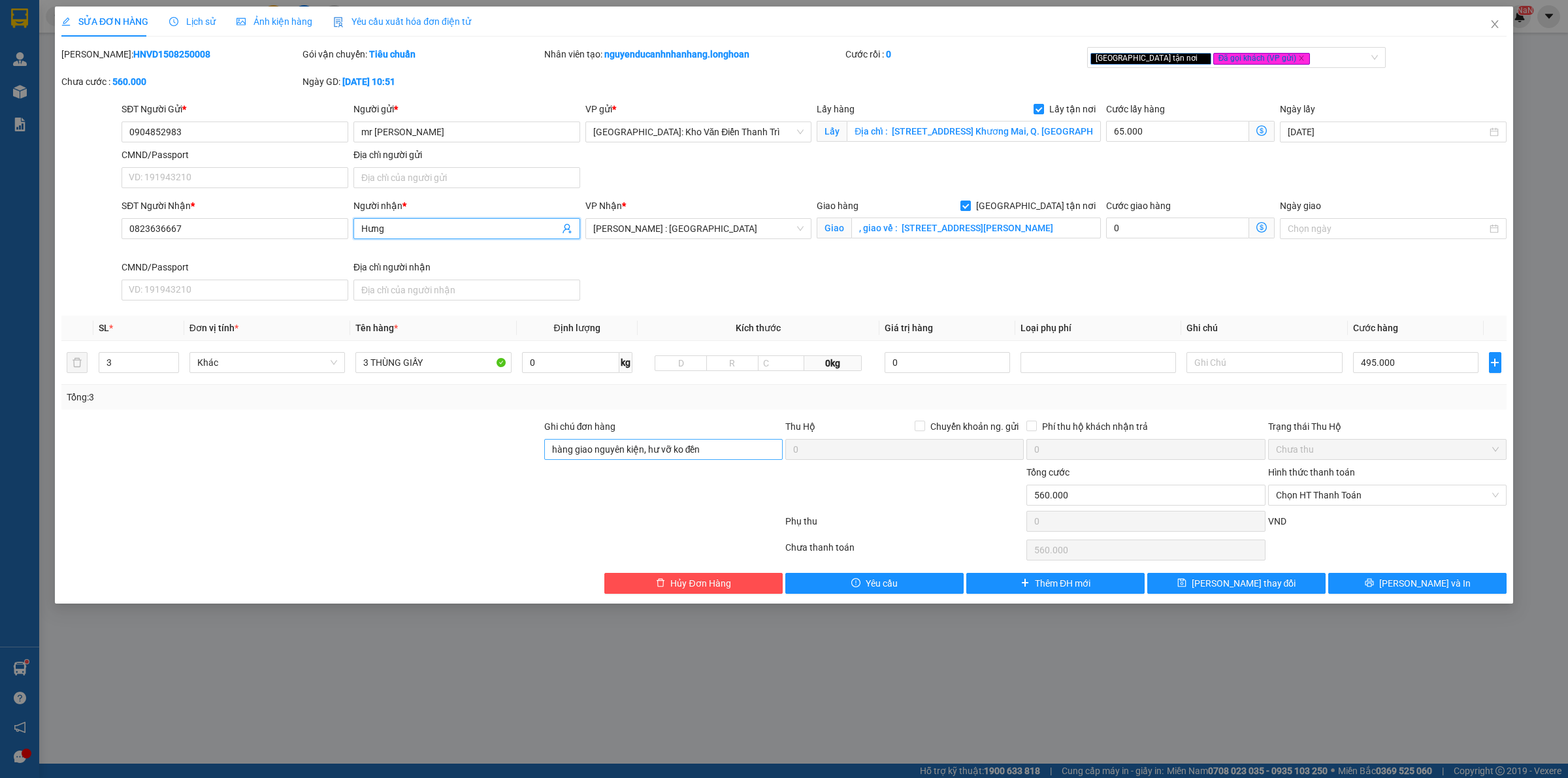
type input "Hưng"
click at [1259, 583] on span "[PERSON_NAME] thay đổi" at bounding box center [1244, 584] width 105 height 15
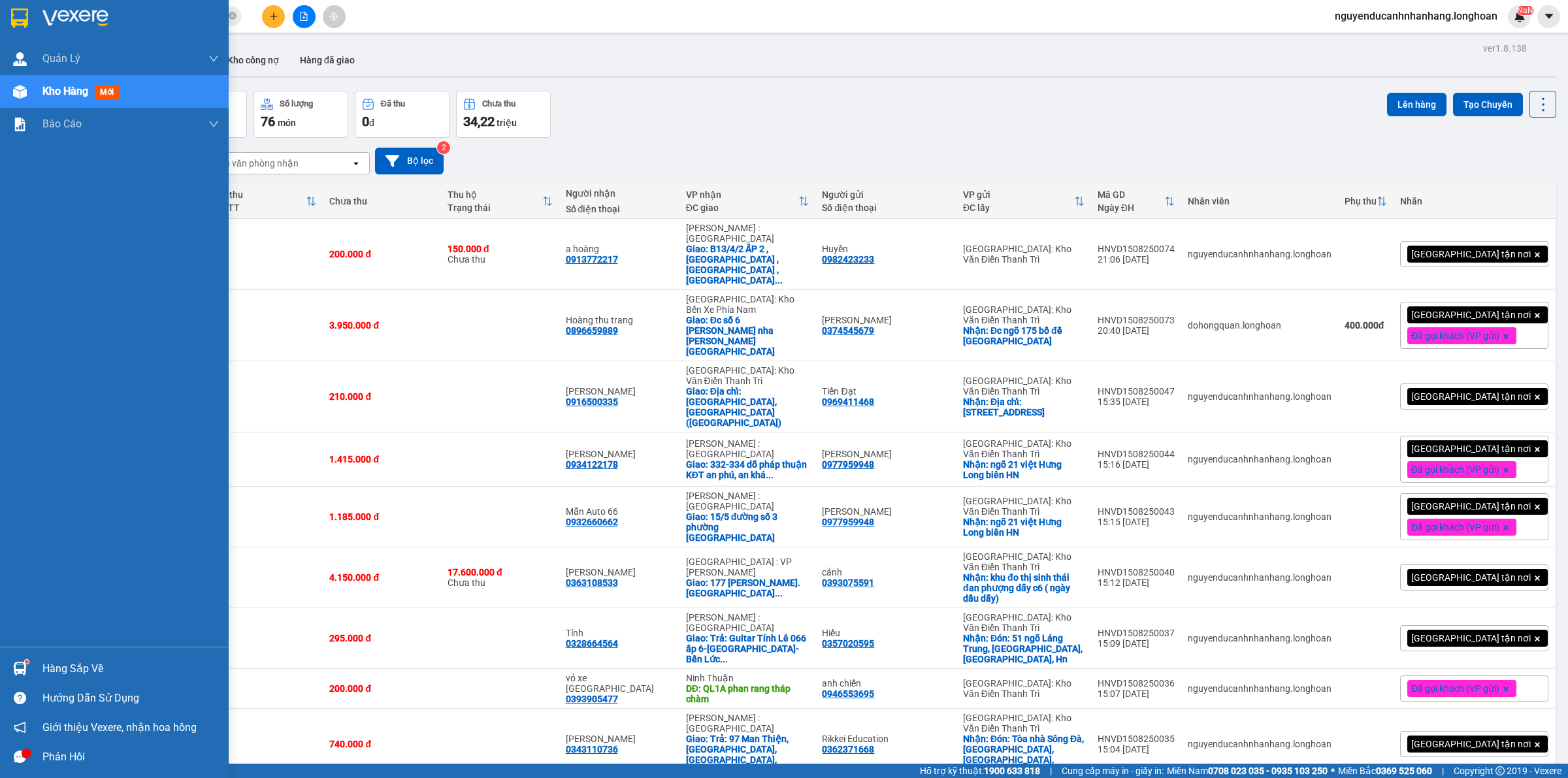
click at [25, 11] on img at bounding box center [20, 18] width 17 height 20
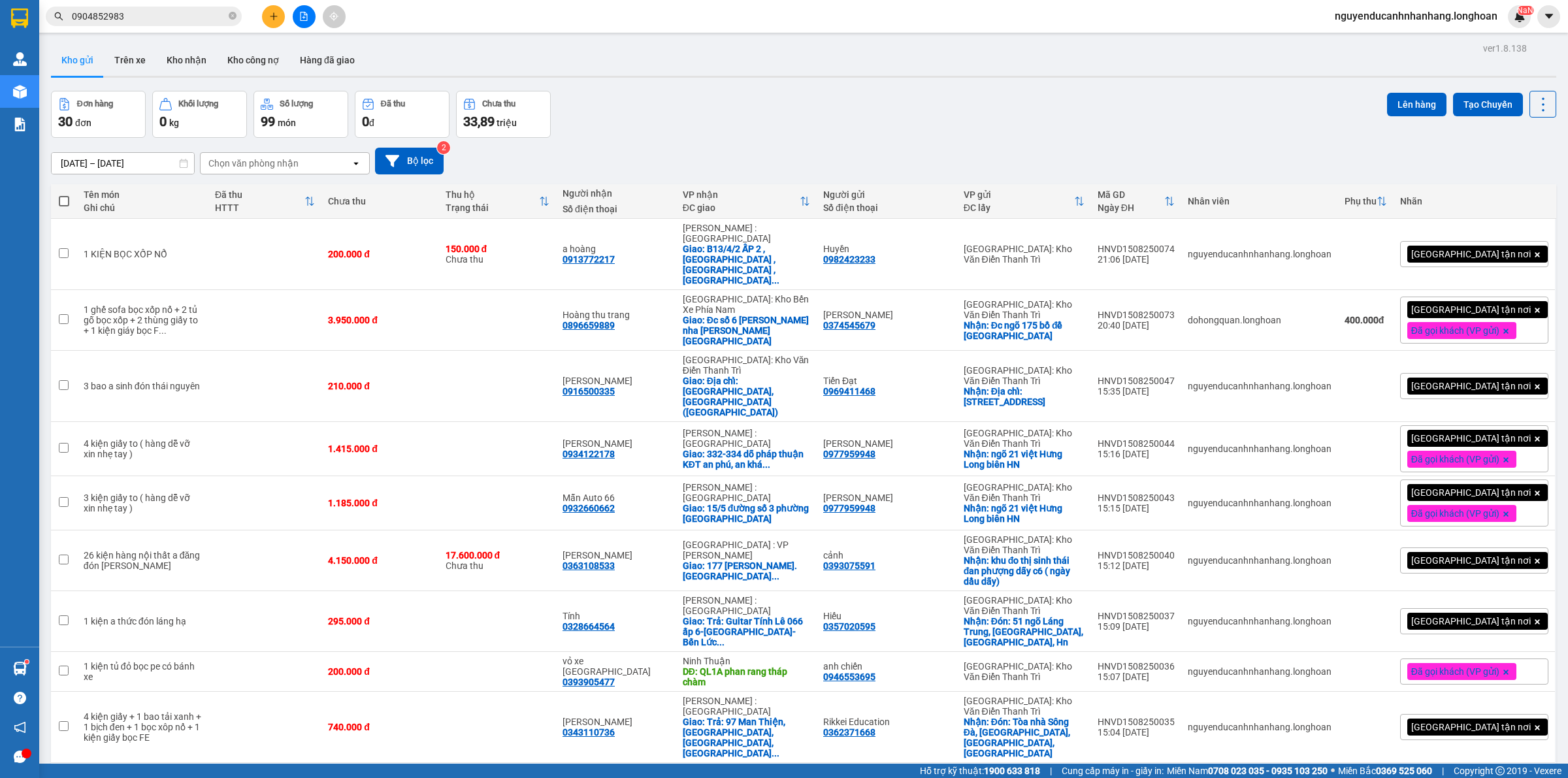
click at [1513, 243] on div "[GEOGRAPHIC_DATA] tận nơi" at bounding box center [1475, 254] width 149 height 26
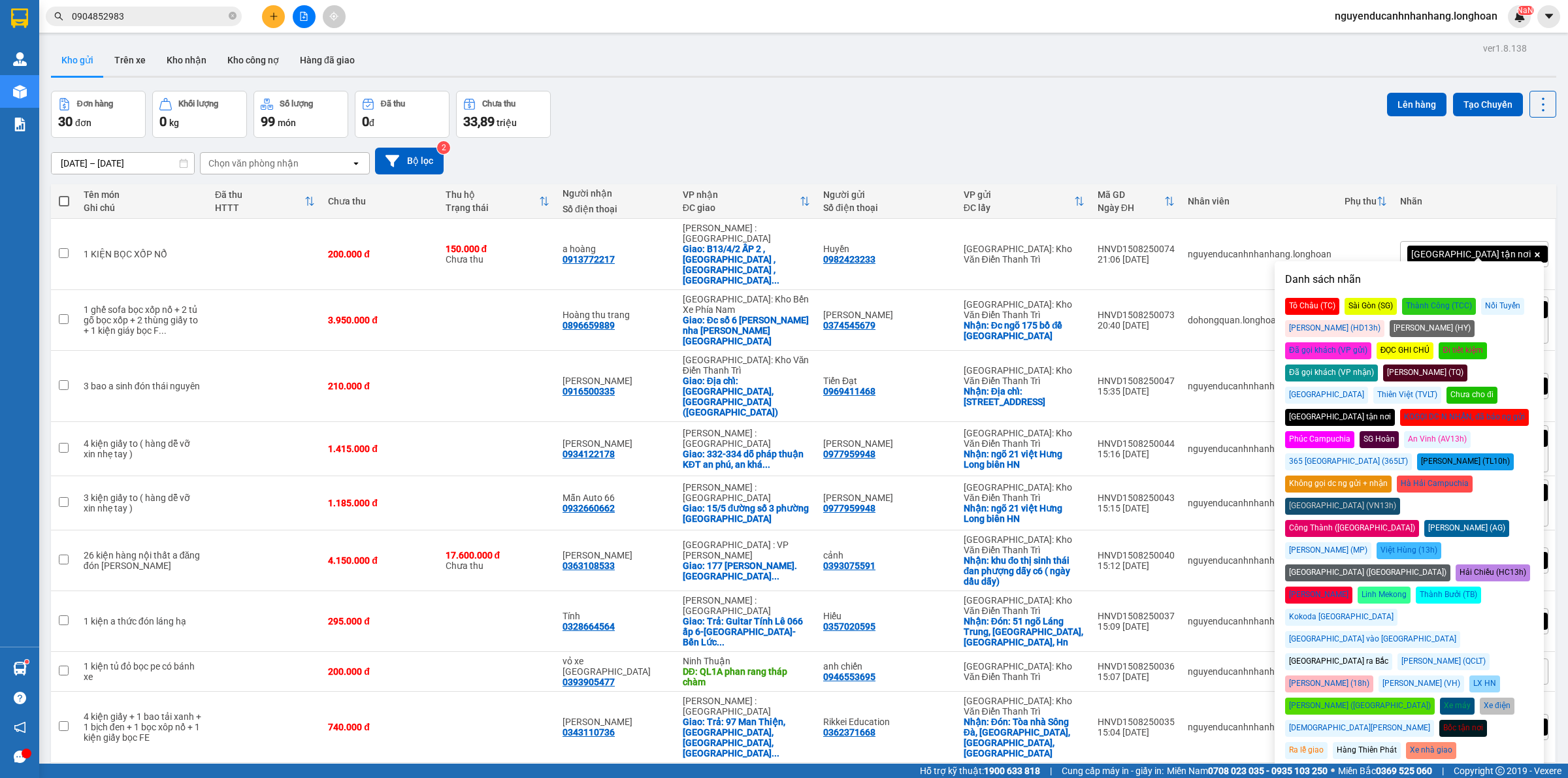
click at [1372, 342] on div "Đã gọi khách (VP gửi)" at bounding box center [1329, 351] width 86 height 17
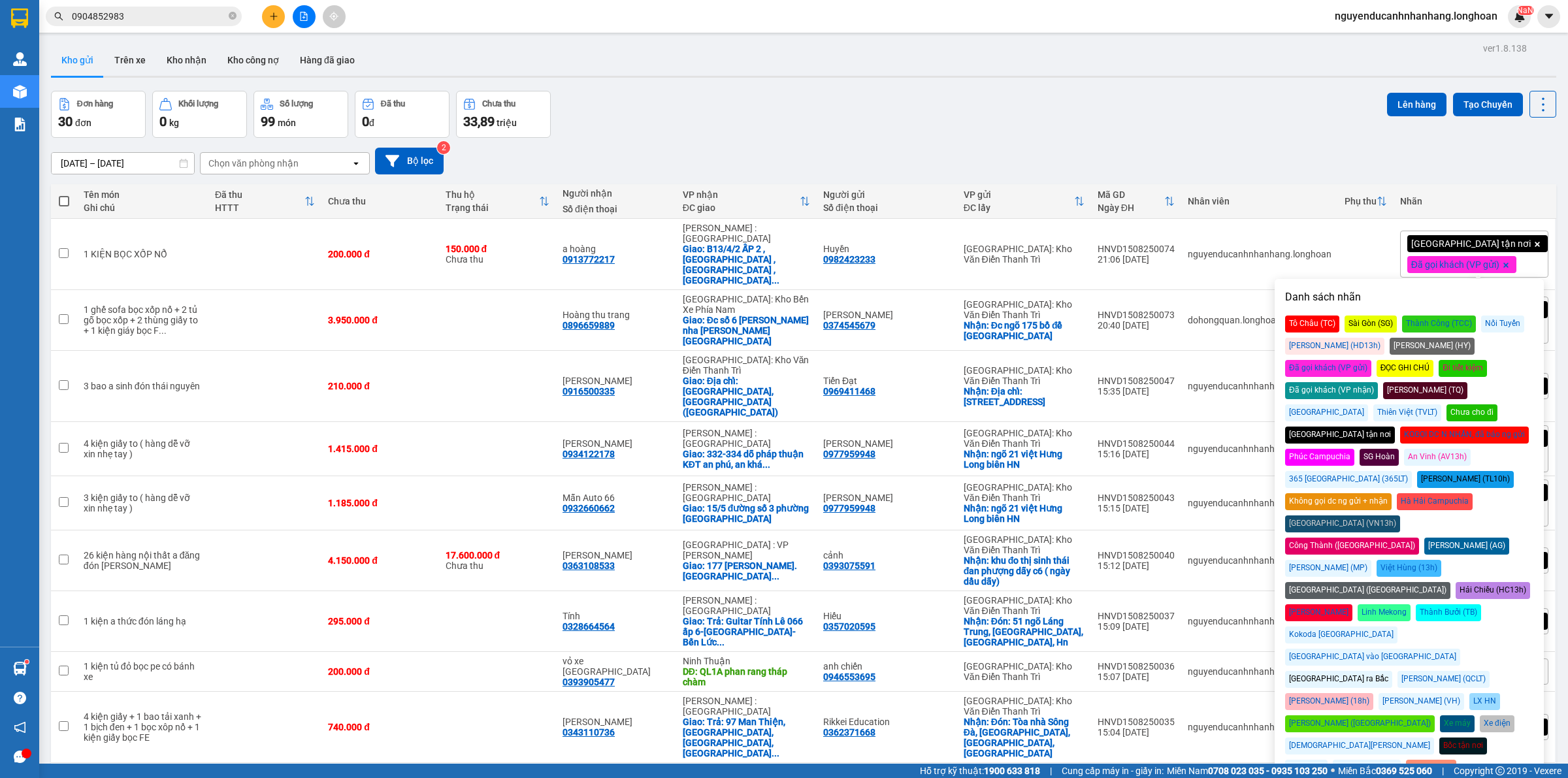
click at [1482, 165] on div "17/07/2025 – 15/08/2025 Press the down arrow key to interact with the calendar …" at bounding box center [804, 161] width 1506 height 27
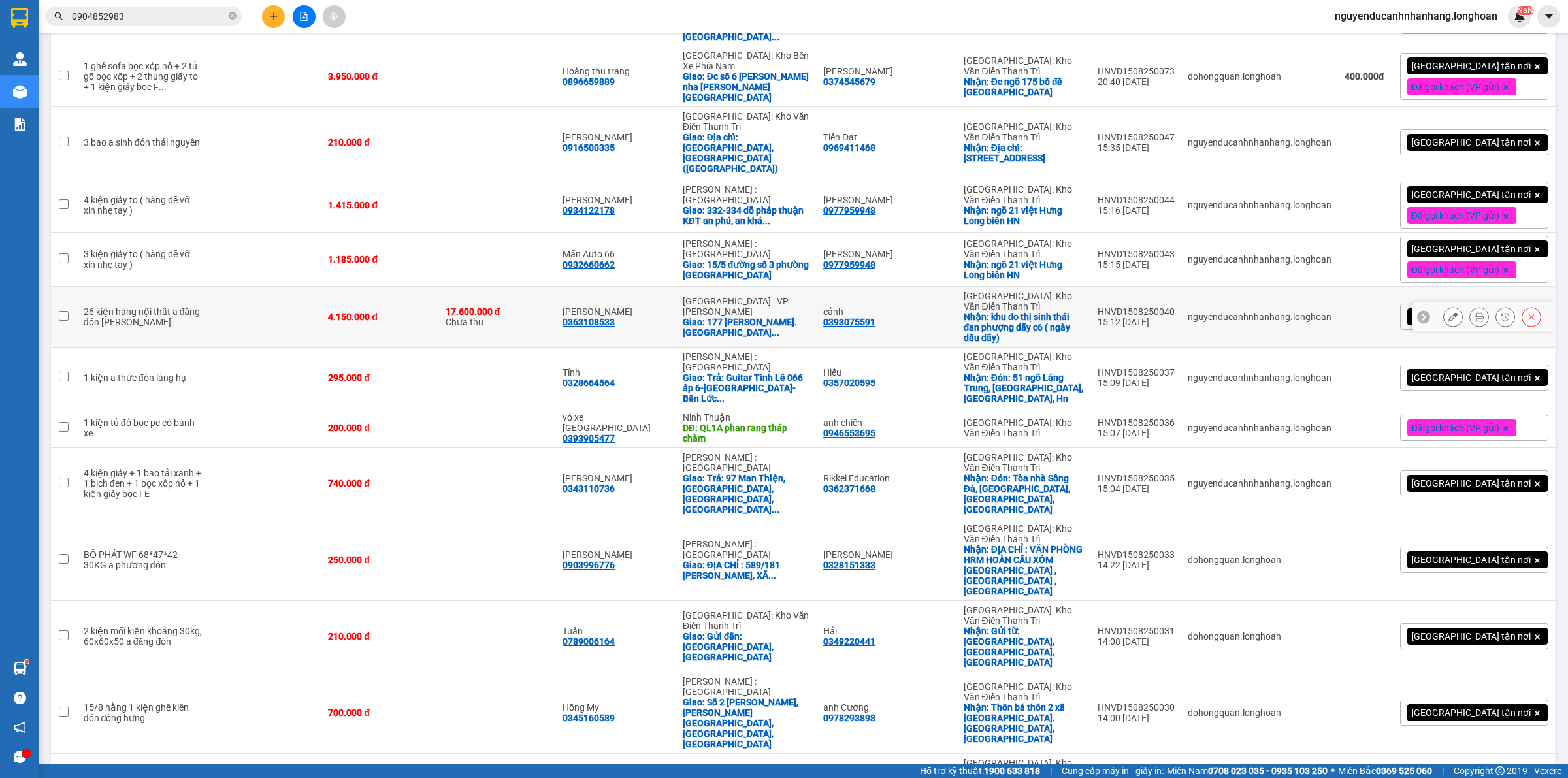
scroll to position [245, 0]
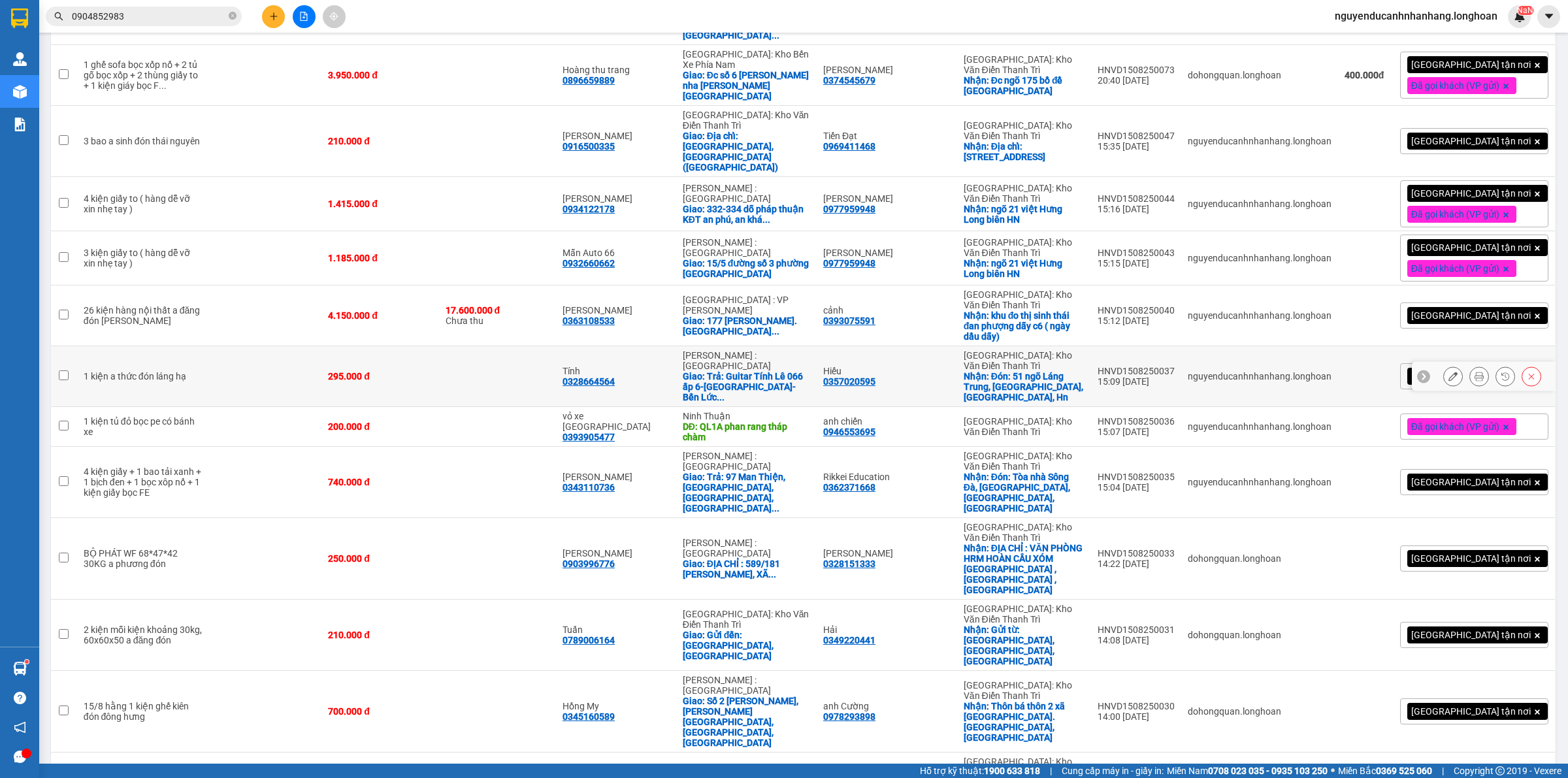
click at [1419, 372] on icon at bounding box center [1424, 376] width 10 height 10
click at [1507, 363] on div "[GEOGRAPHIC_DATA] tận nơi" at bounding box center [1475, 376] width 149 height 26
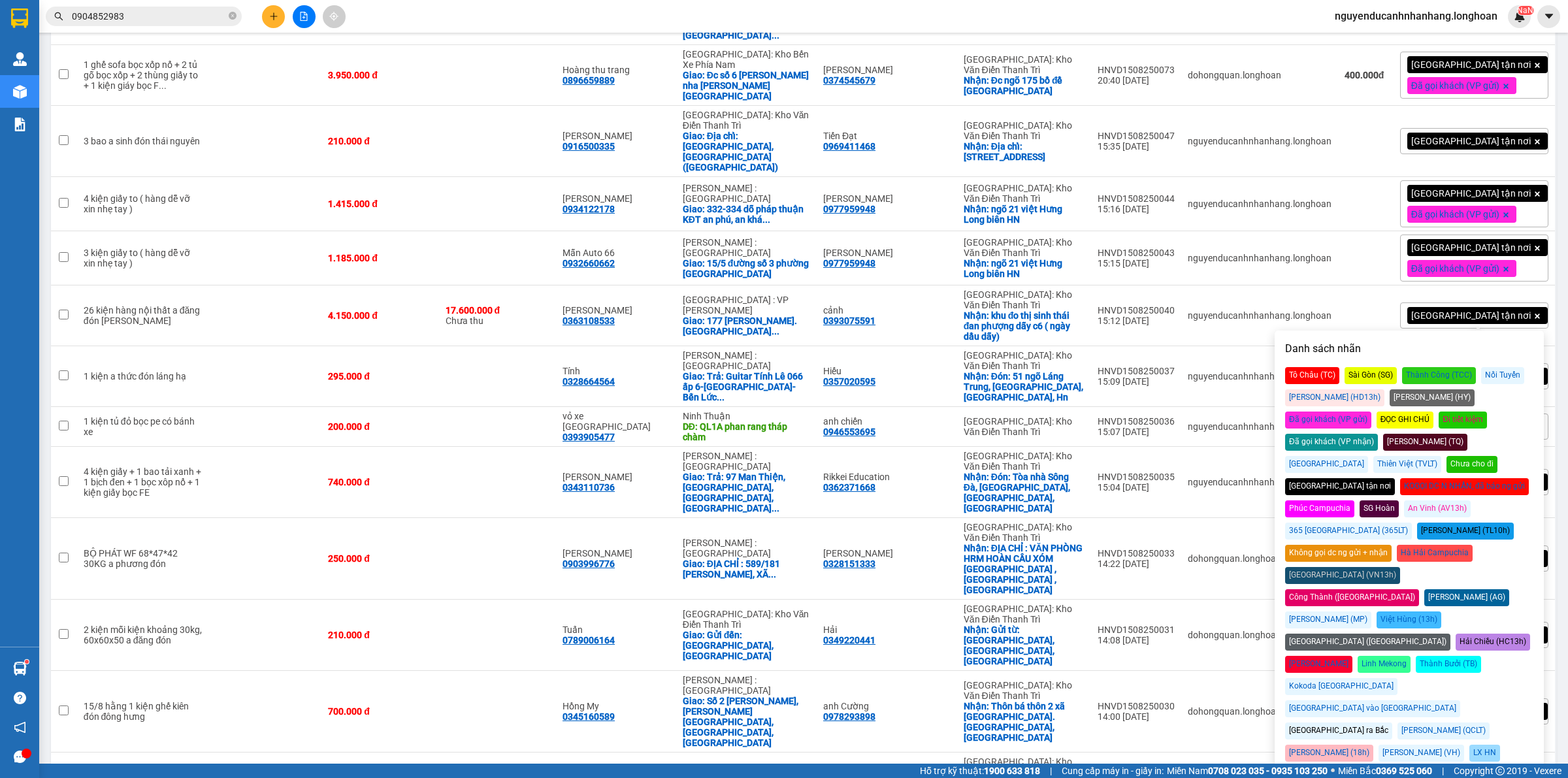
click at [1495, 456] on div "Chưa cho đi" at bounding box center [1472, 465] width 51 height 17
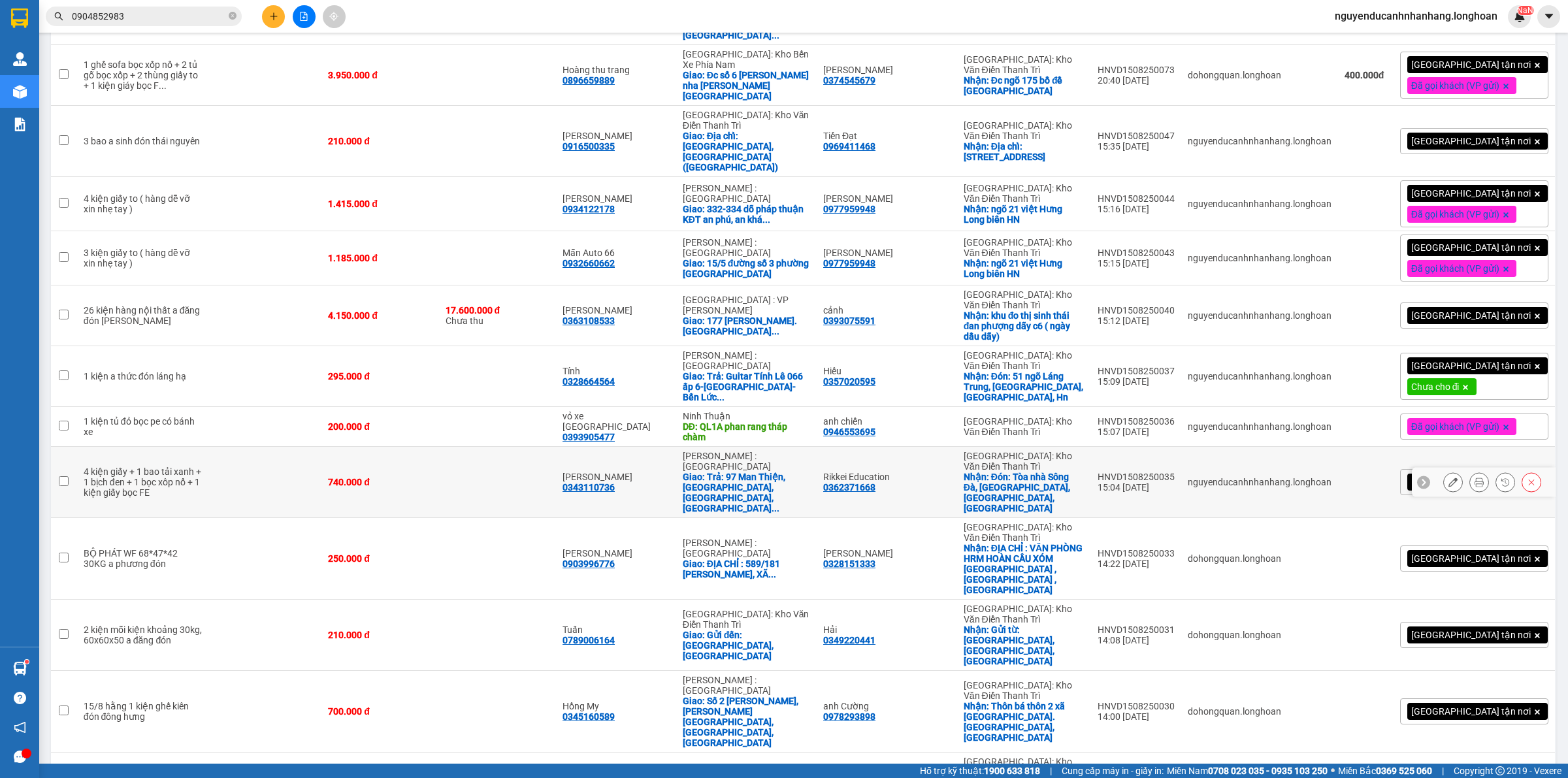
click at [1422, 479] on icon at bounding box center [1424, 482] width 4 height 7
click at [1507, 469] on div "[GEOGRAPHIC_DATA] tận nơi" at bounding box center [1475, 482] width 149 height 26
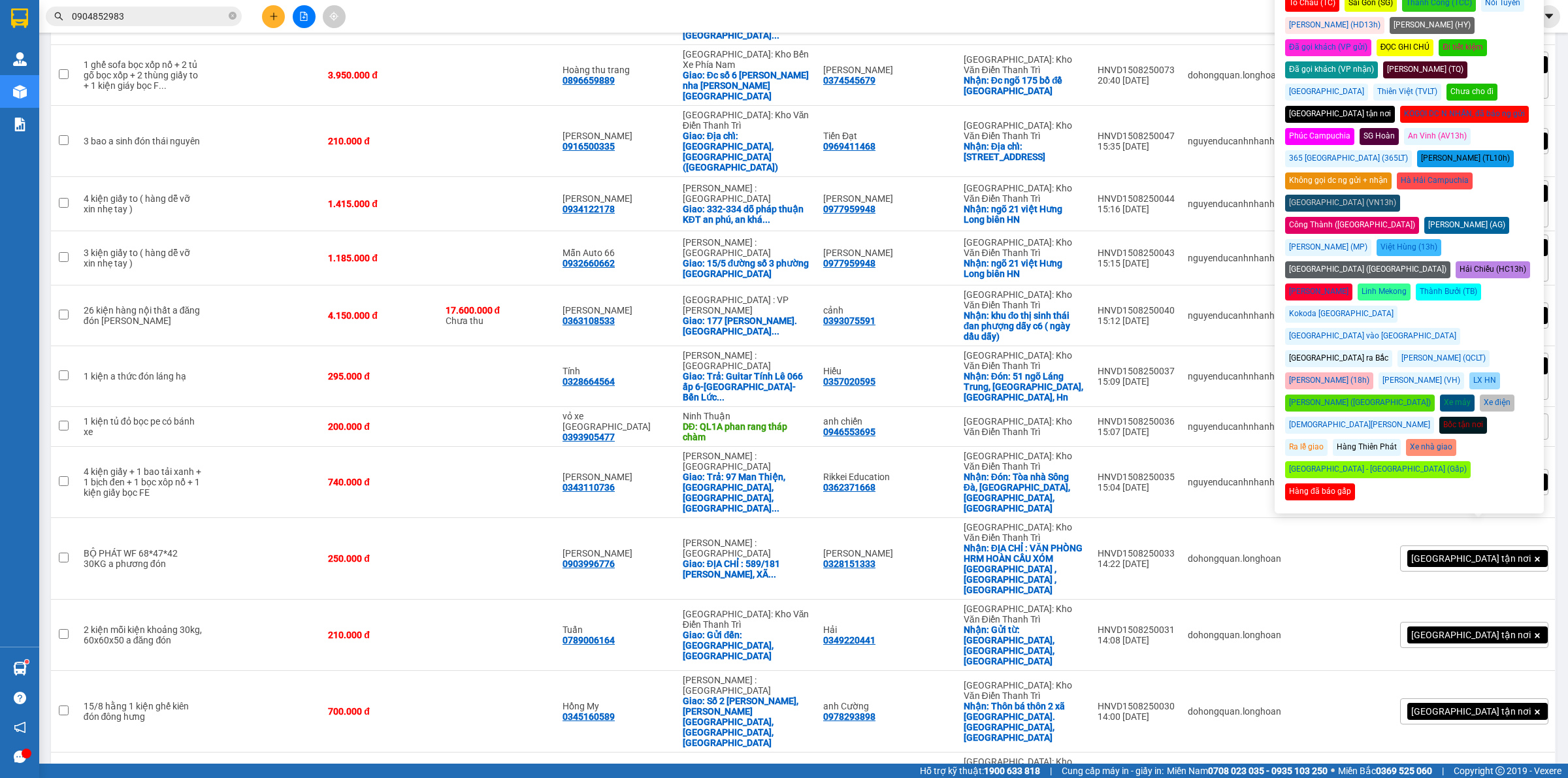
click at [1372, 39] on div "Đã gọi khách (VP gửi)" at bounding box center [1329, 48] width 86 height 17
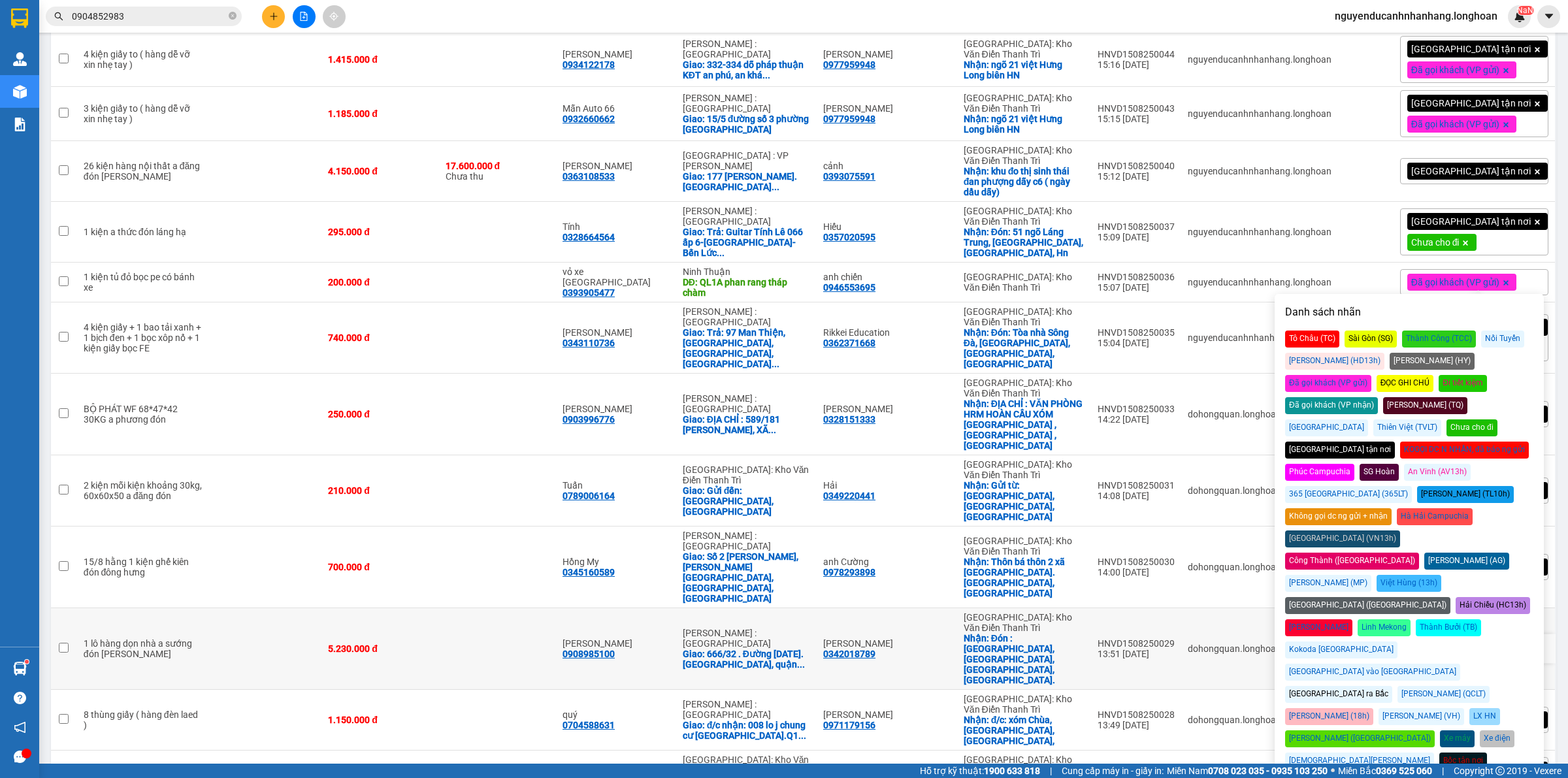
scroll to position [408, 0]
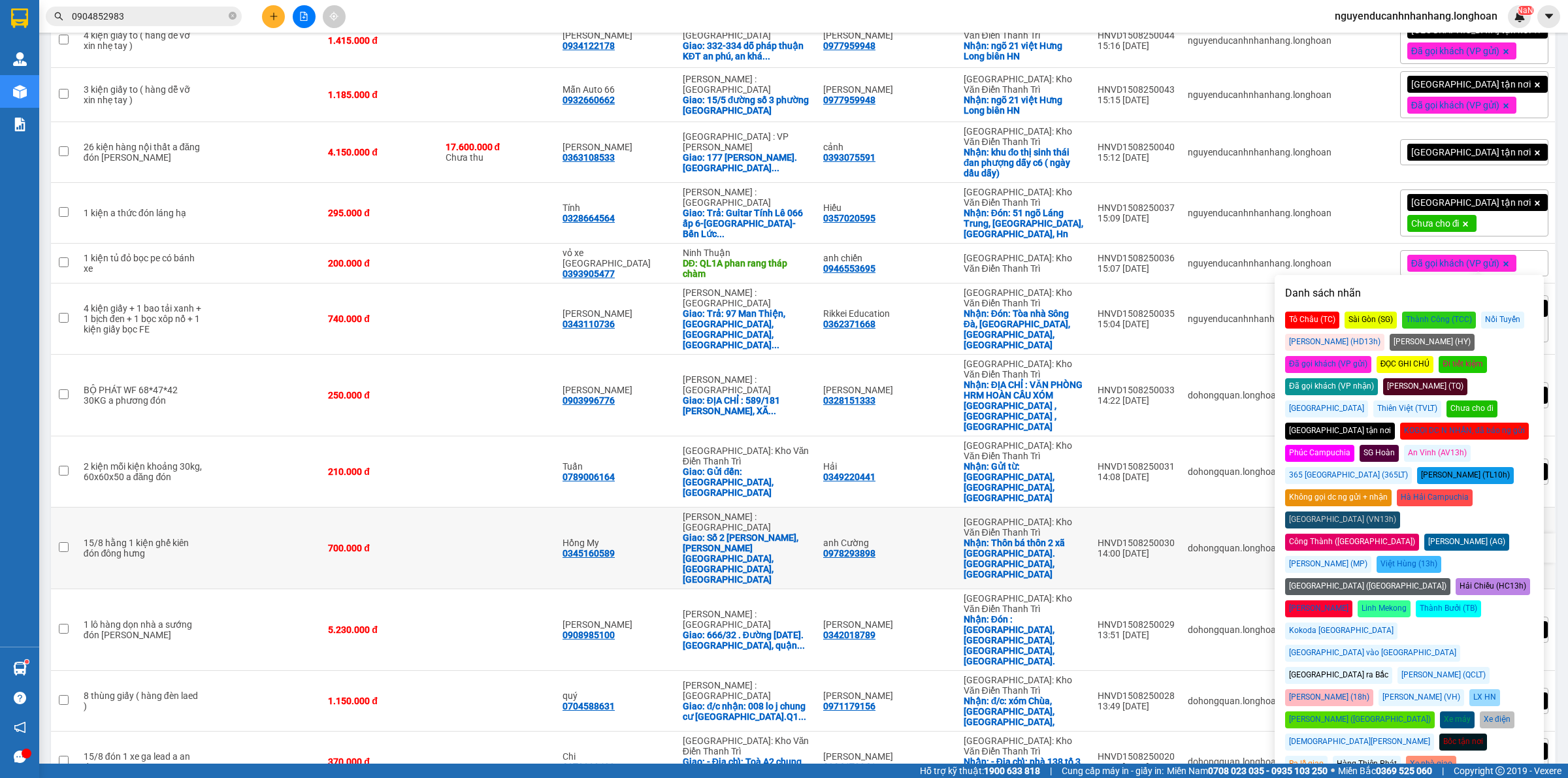
click at [474, 507] on td at bounding box center [497, 548] width 117 height 81
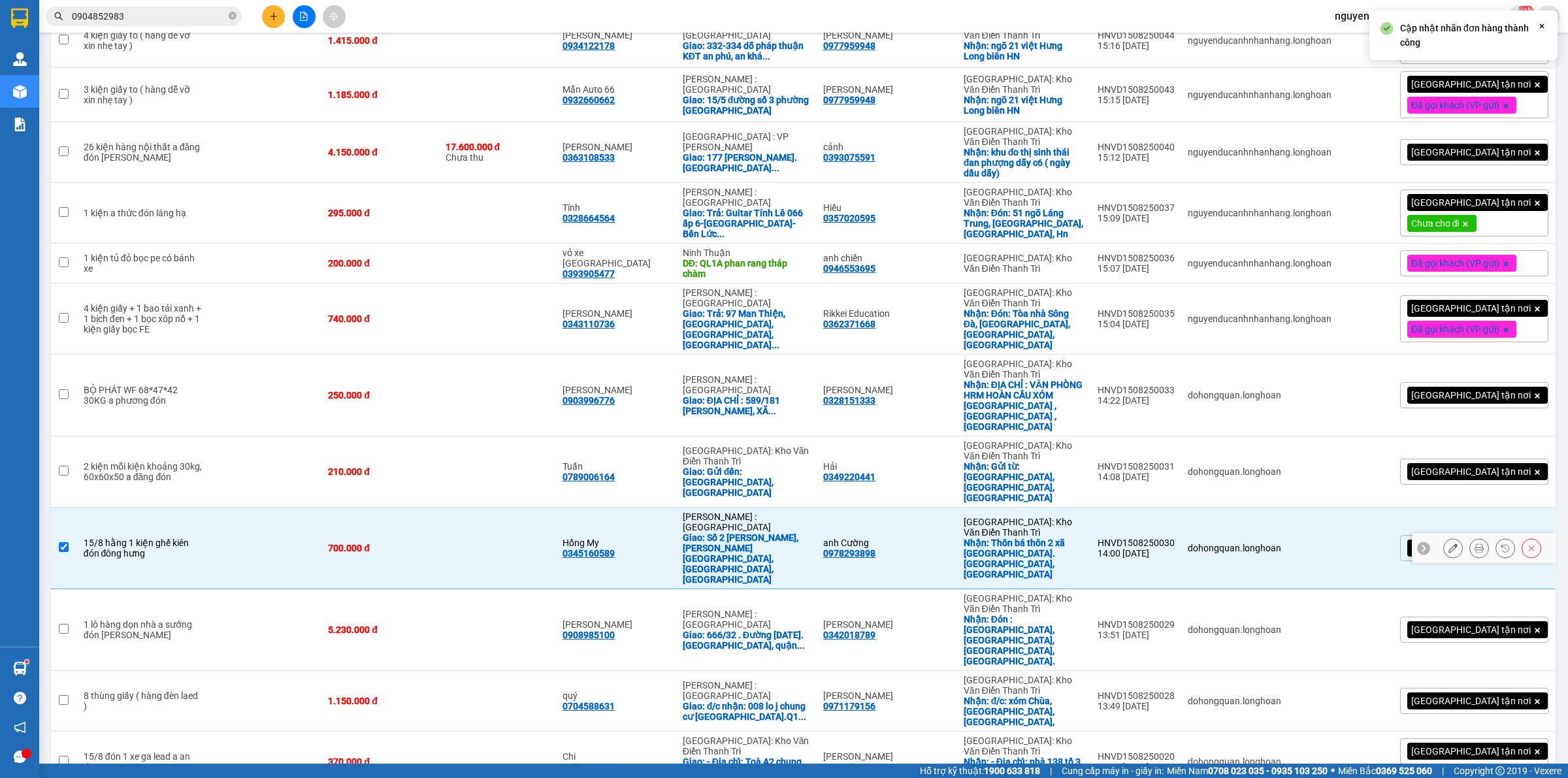
click at [474, 507] on td at bounding box center [497, 548] width 117 height 81
checkbox input "false"
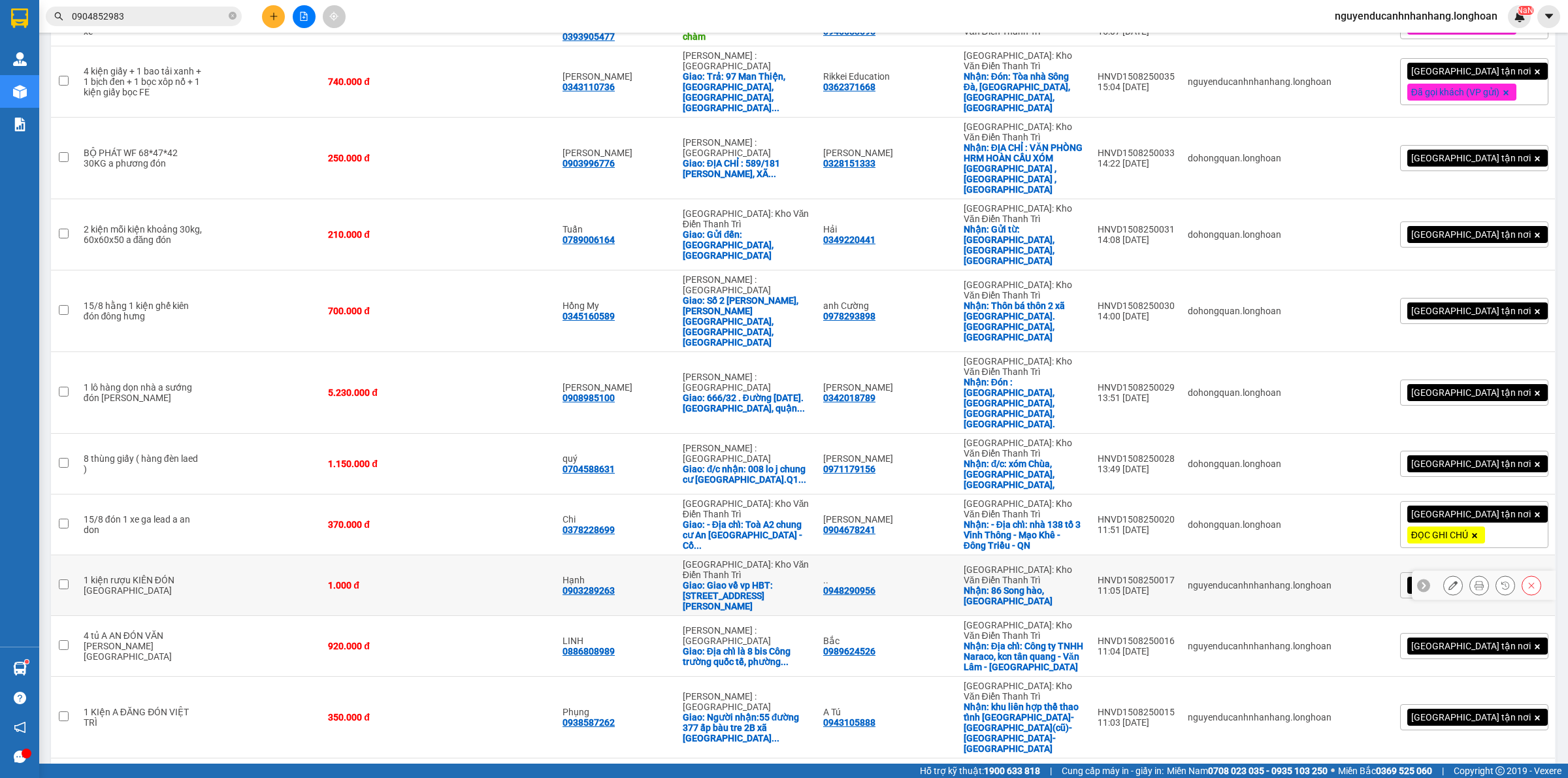
scroll to position [609, 0]
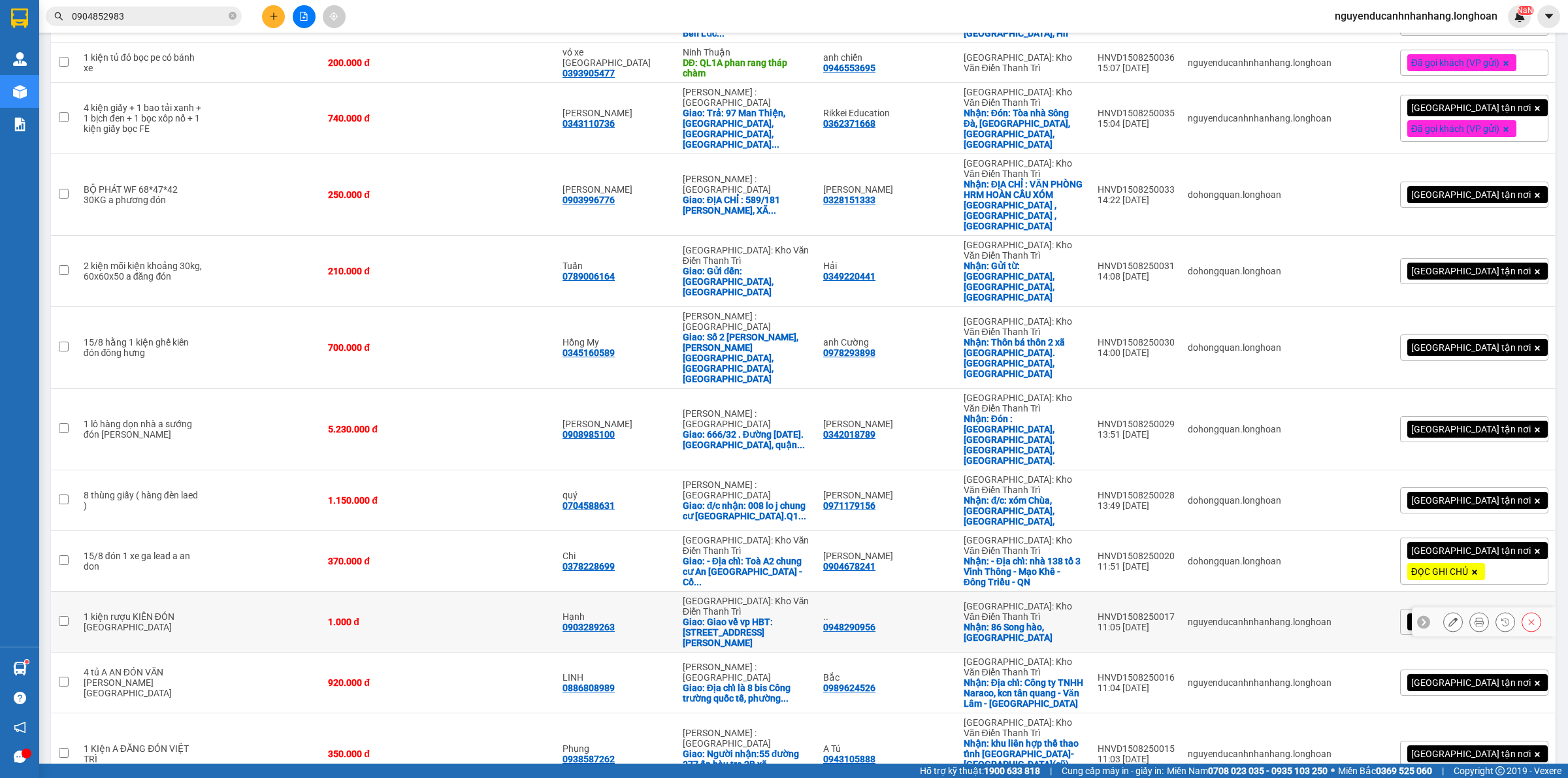
click at [1449, 617] on icon at bounding box center [1453, 622] width 10 height 10
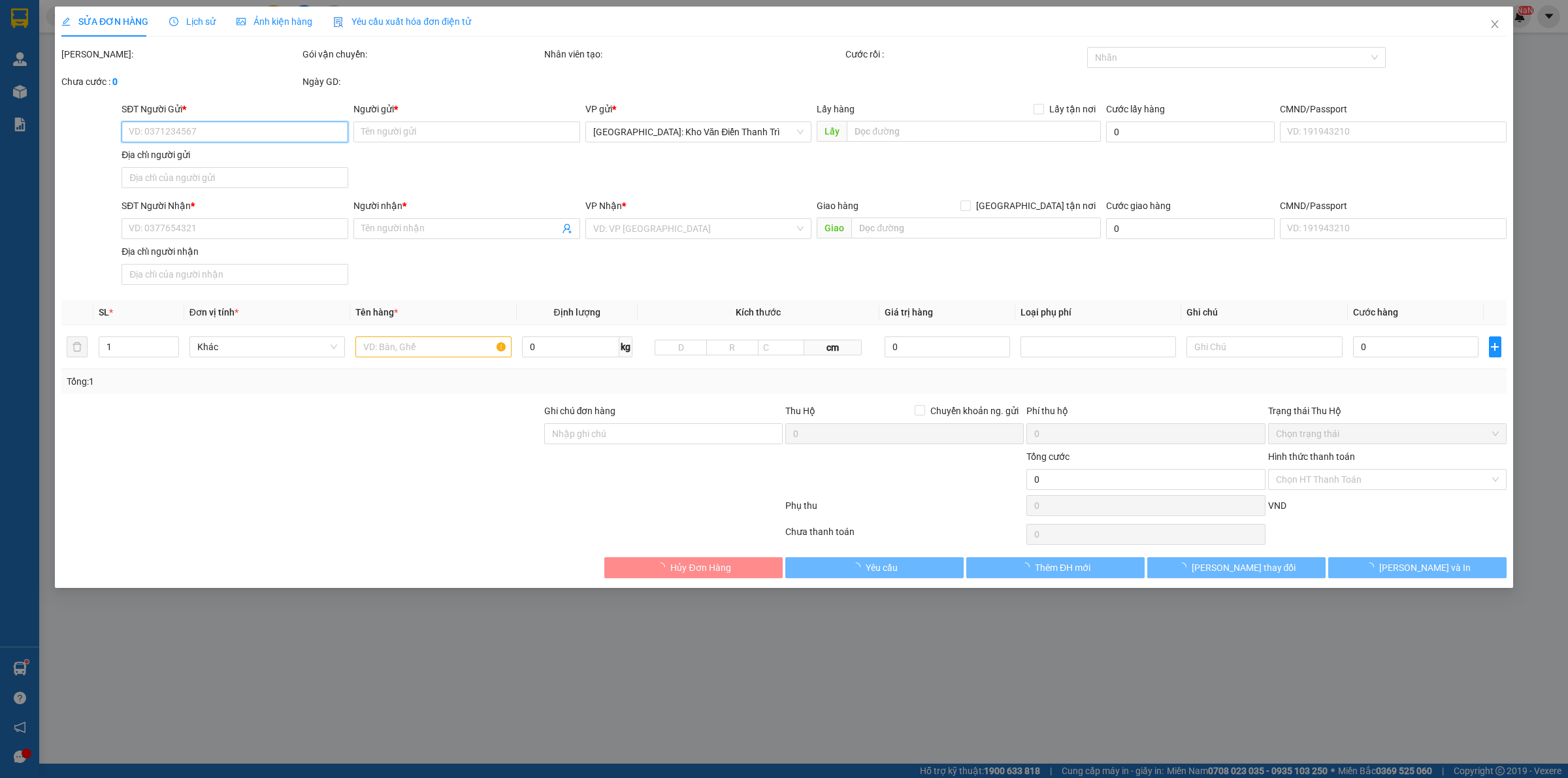
type input "0948290956"
type input ".."
checkbox input "true"
type input "86 Song hào, tp Nam định"
type input "0903289263"
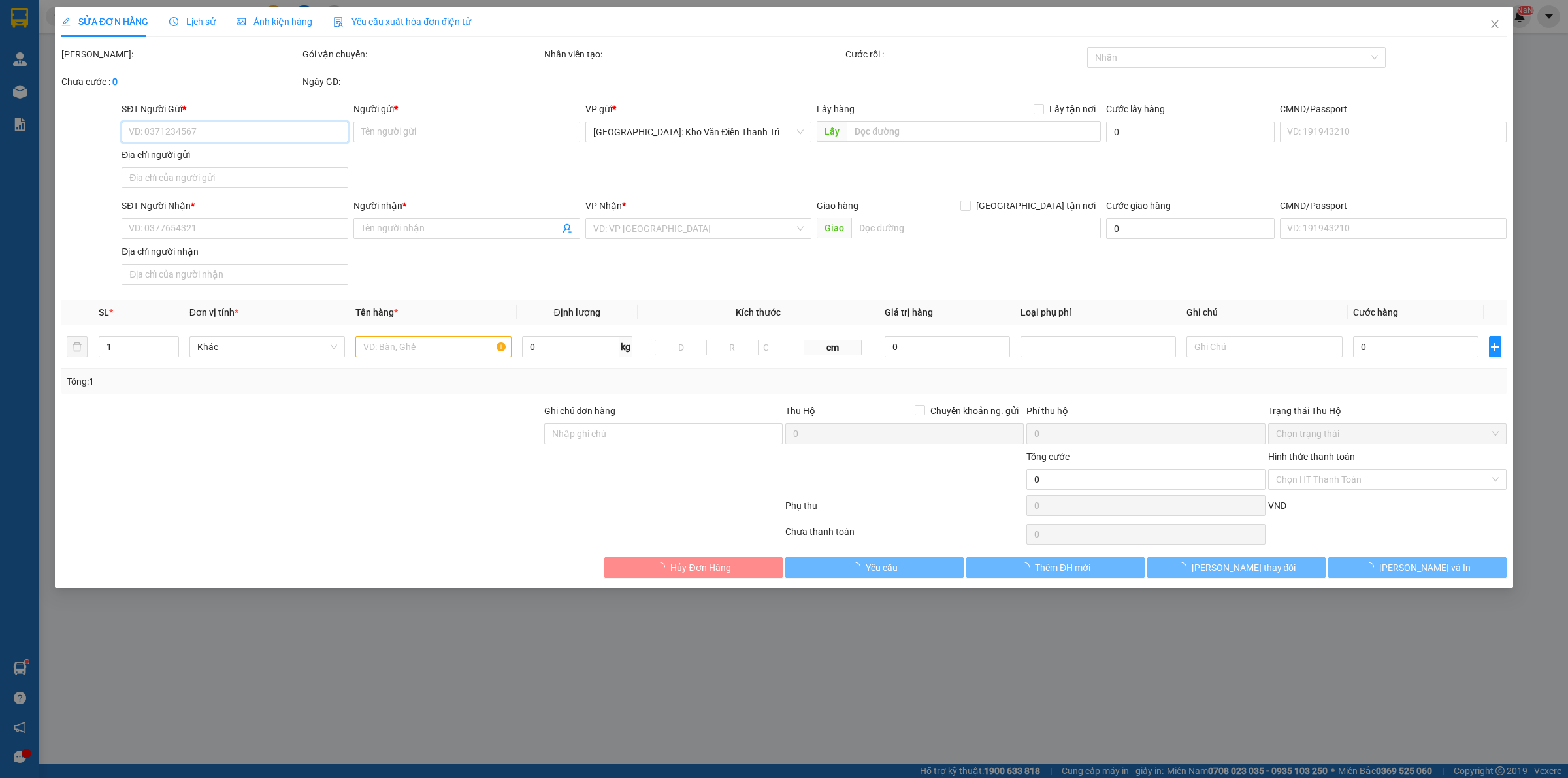
type input "Hạnh"
checkbox input "true"
type input "Giao về vp HBT: 327 Trần khát chân, Hà nội"
type input "có VAT"
type input "1.000"
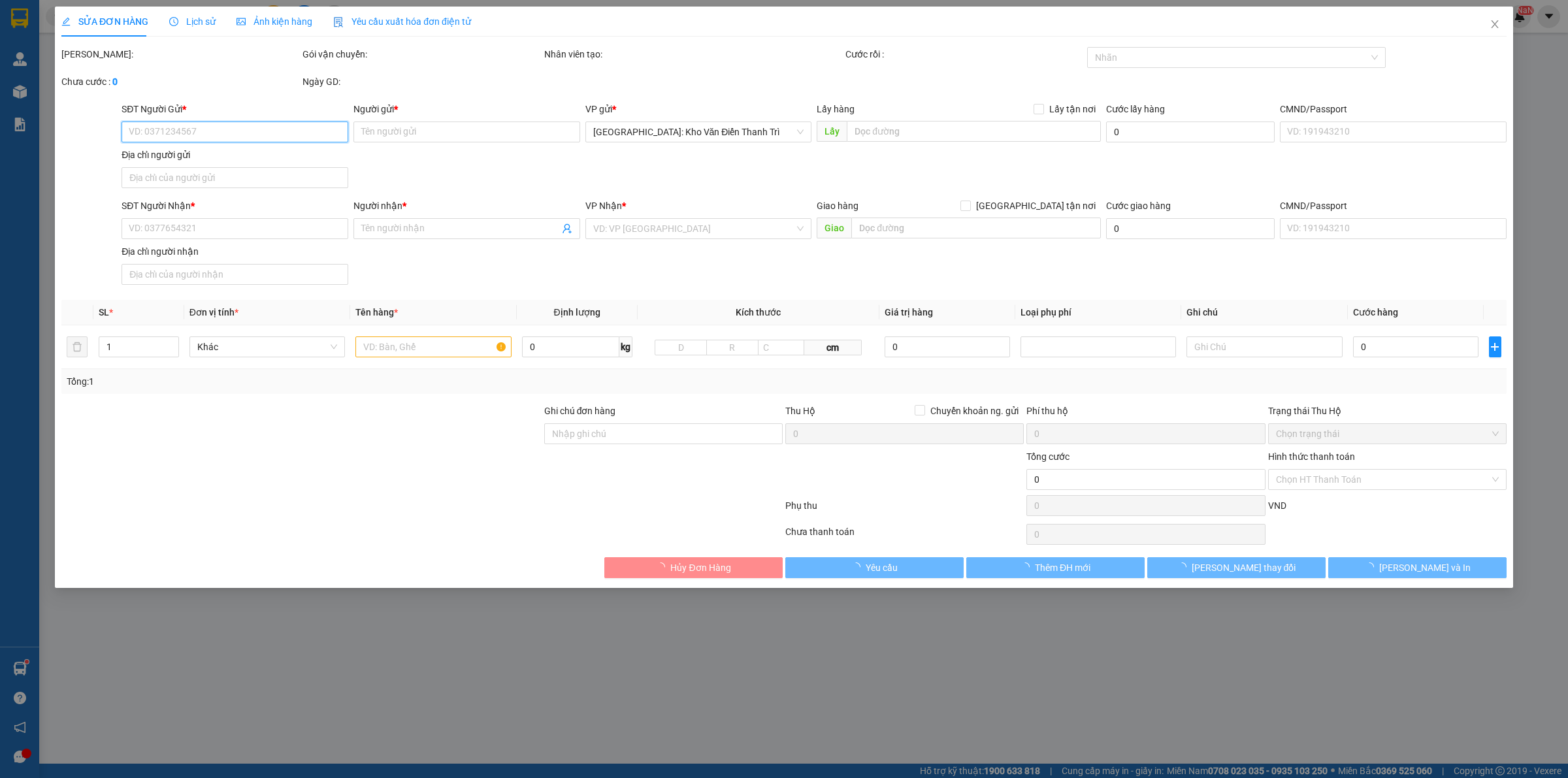
type input "1.000"
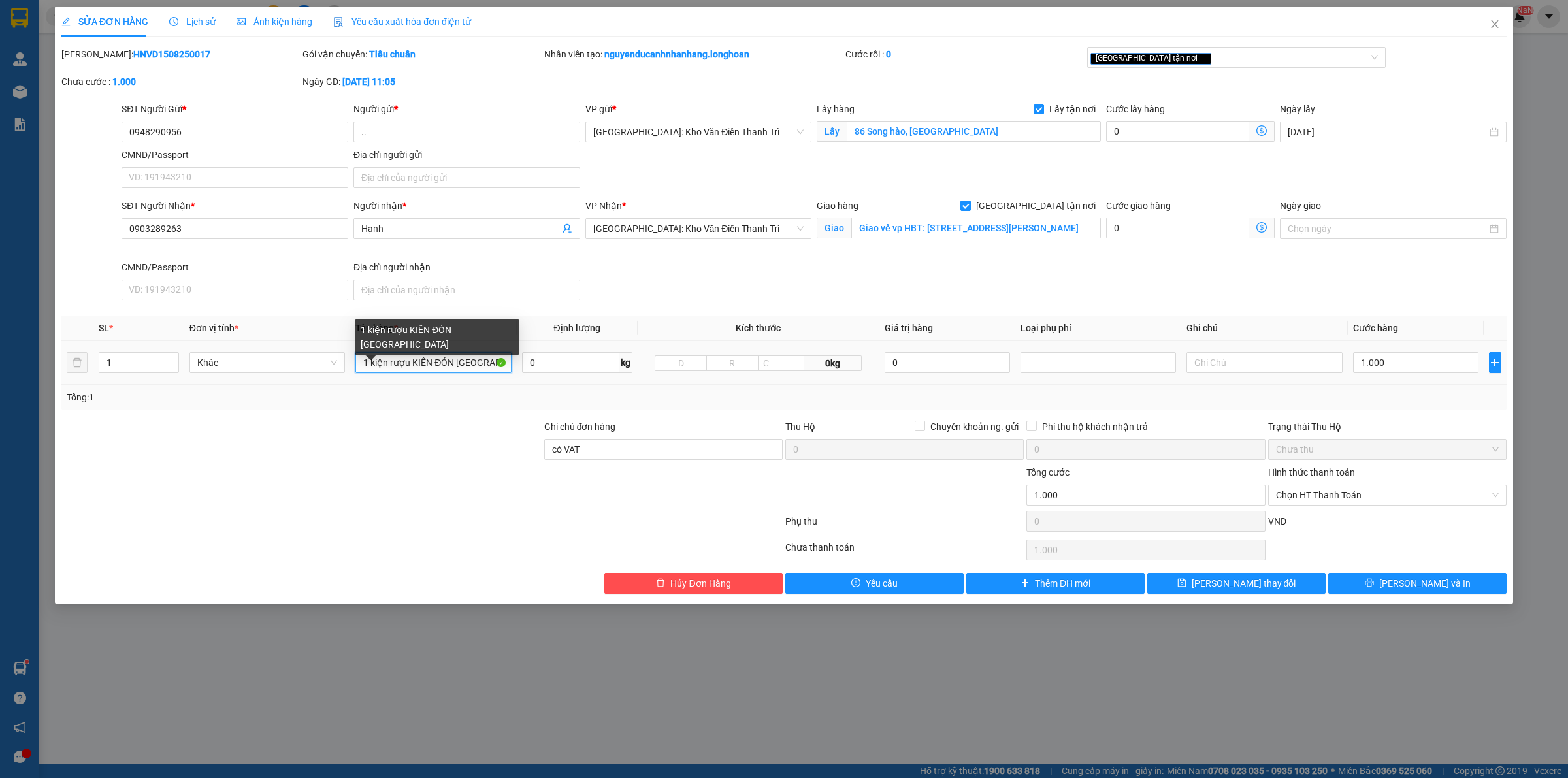
click at [417, 358] on input "1 kiện rượu KIÊN ĐÓN TP NAM ĐỊNH" at bounding box center [433, 362] width 156 height 21
type input "1 THÙNG CATON NHỎ"
click at [1406, 366] on input "1.000" at bounding box center [1416, 362] width 125 height 21
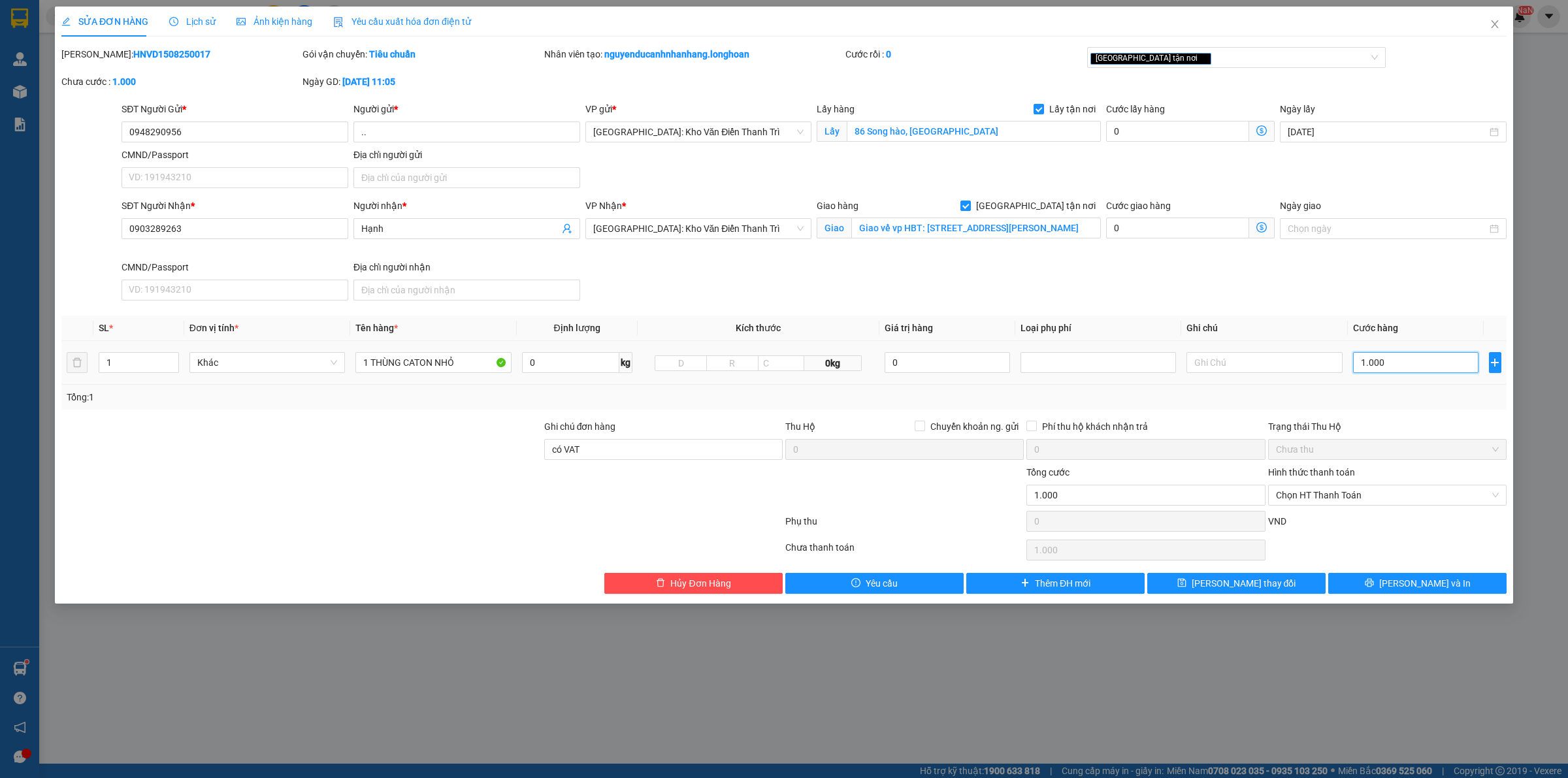
click at [1406, 366] on input "1.000" at bounding box center [1416, 362] width 125 height 21
type input "1.000.000"
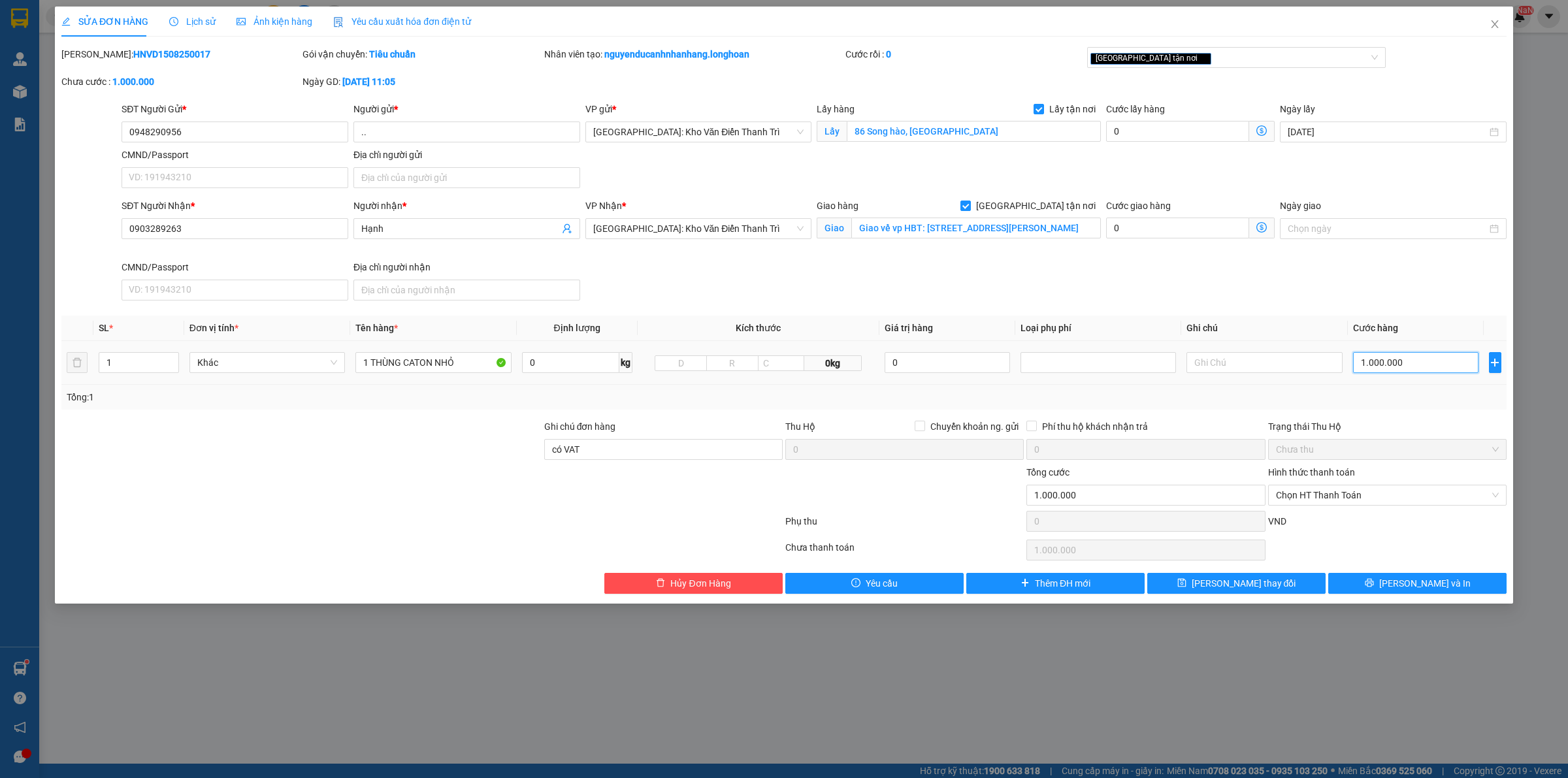
type input "8"
type input "80"
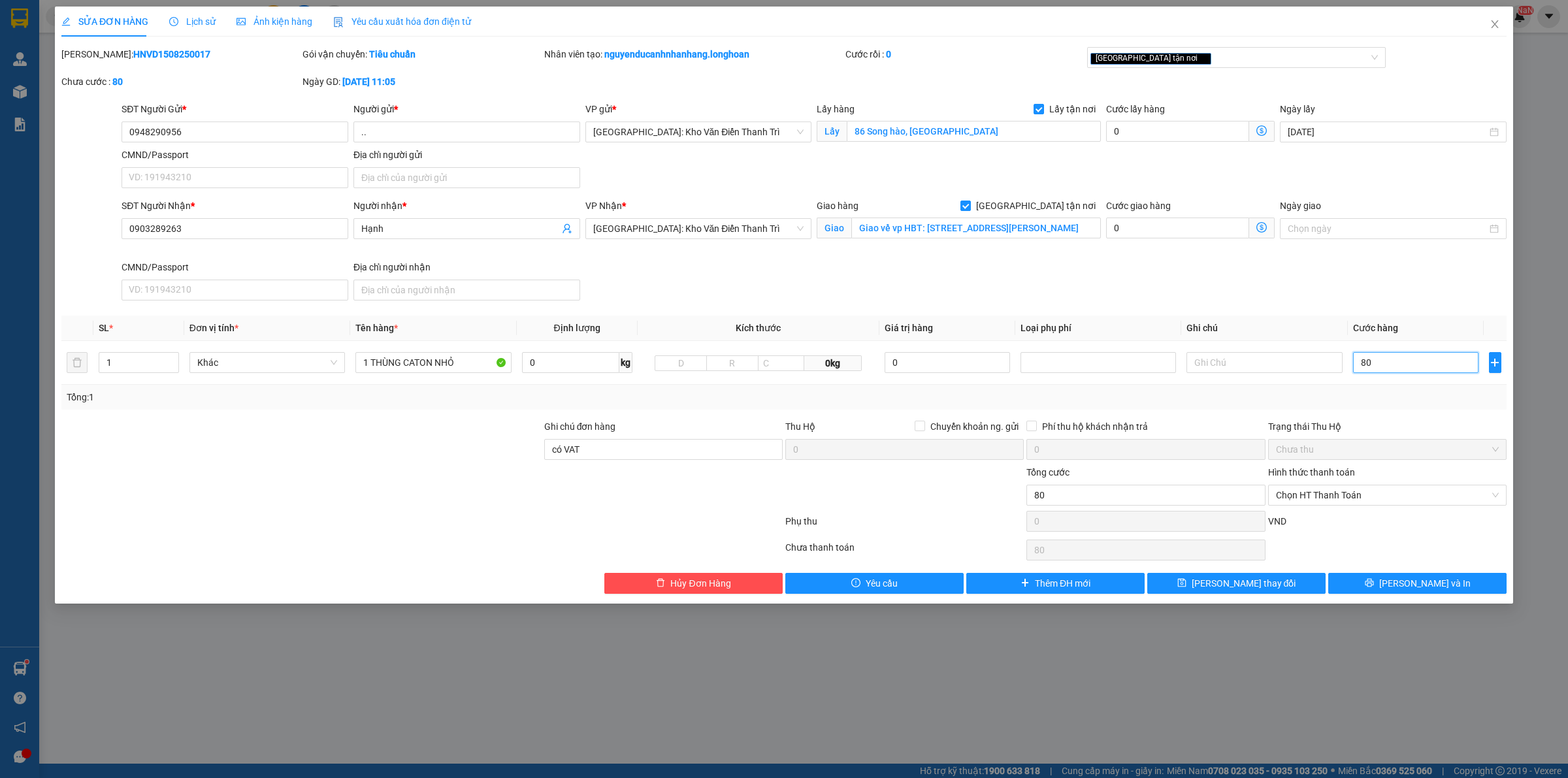
type input "80"
type input "80.000"
click at [902, 500] on div at bounding box center [904, 488] width 241 height 46
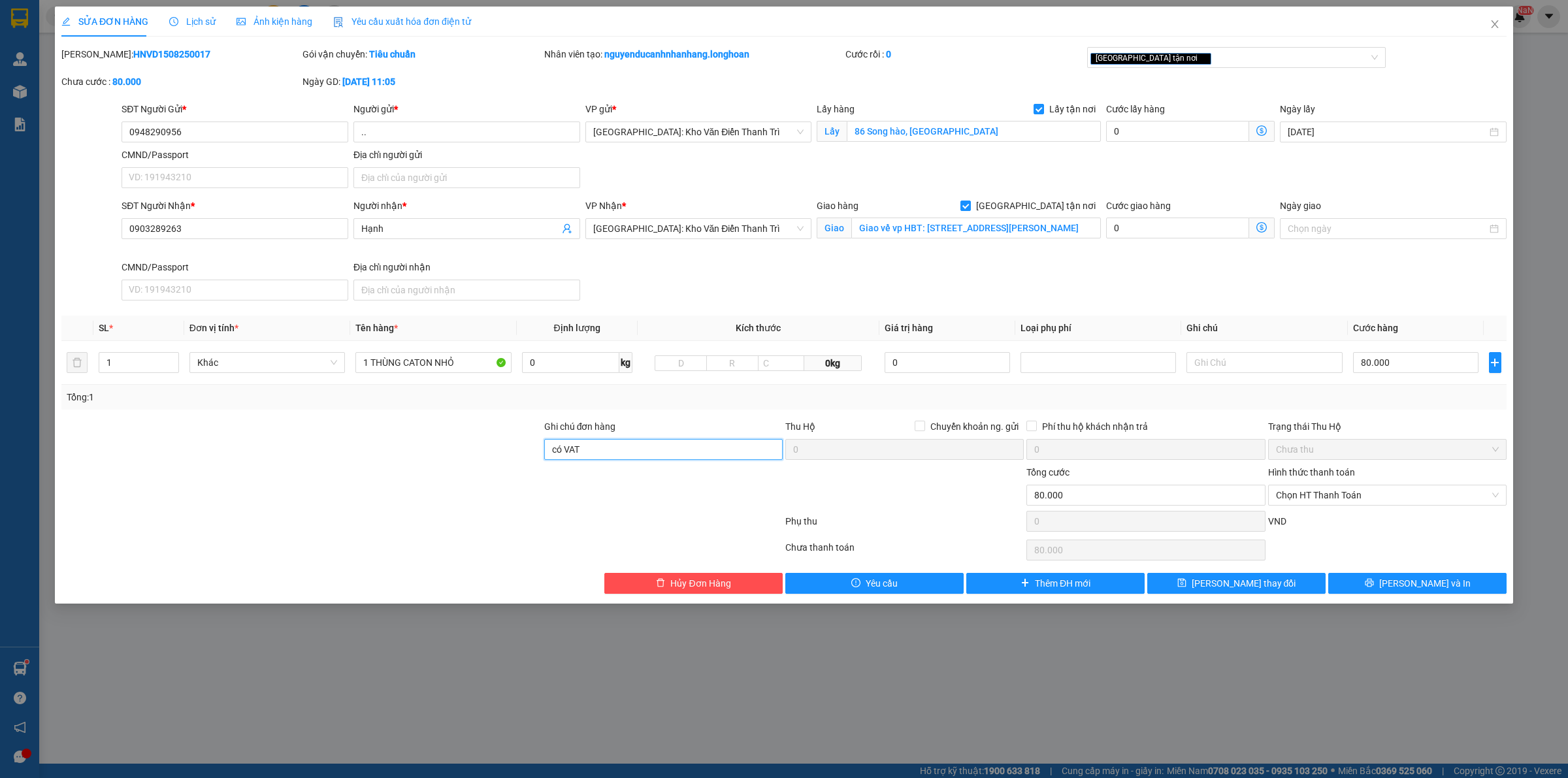
click at [647, 454] on input "có VAT" at bounding box center [664, 450] width 239 height 21
click at [251, 132] on input "0948290956" at bounding box center [235, 132] width 226 height 21
click at [621, 446] on input "có VAT" at bounding box center [664, 450] width 239 height 21
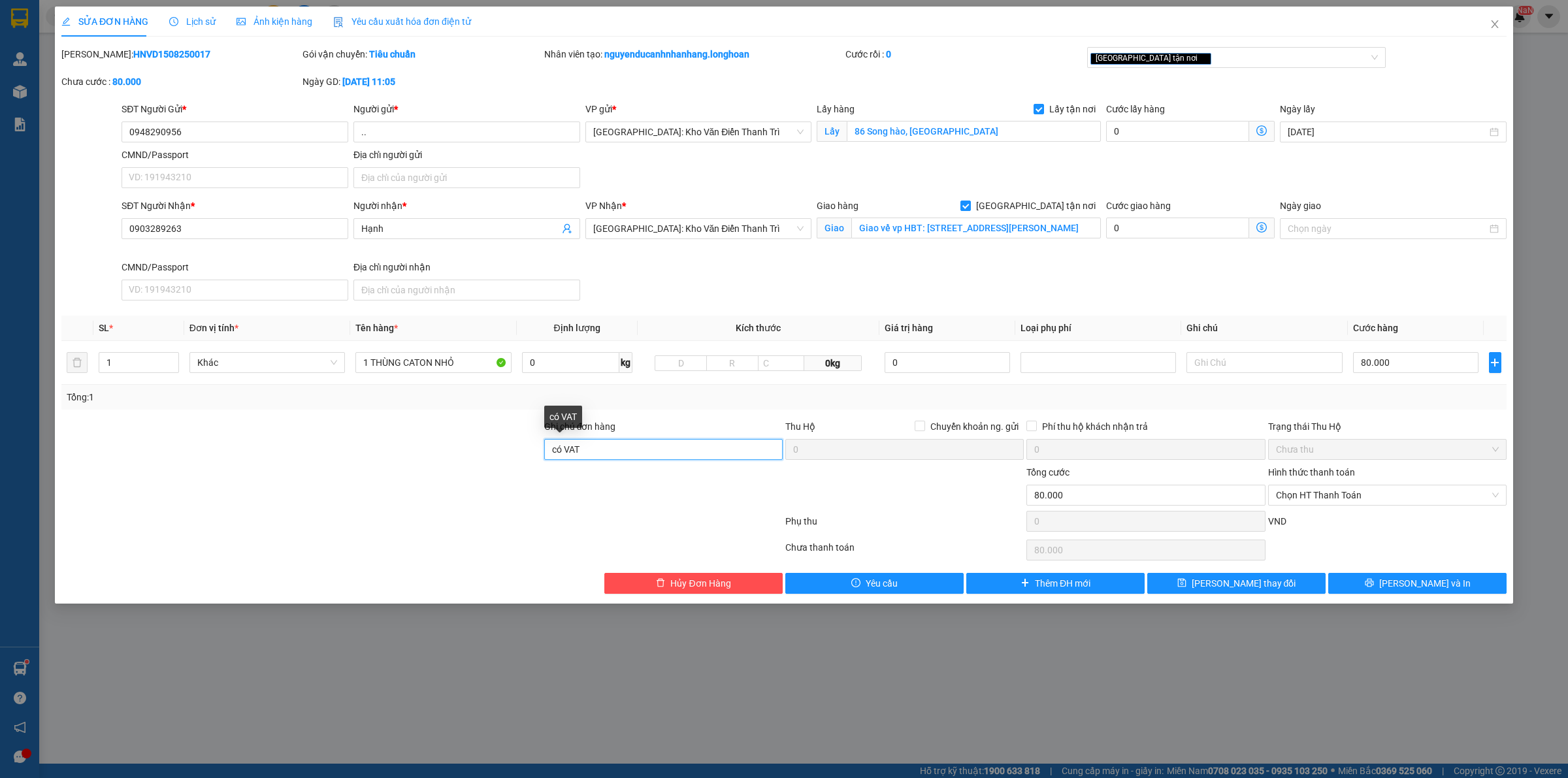
click at [621, 446] on input "có VAT" at bounding box center [664, 450] width 239 height 21
click at [547, 517] on div at bounding box center [423, 524] width 724 height 26
click at [1374, 588] on icon "printer" at bounding box center [1369, 584] width 9 height 9
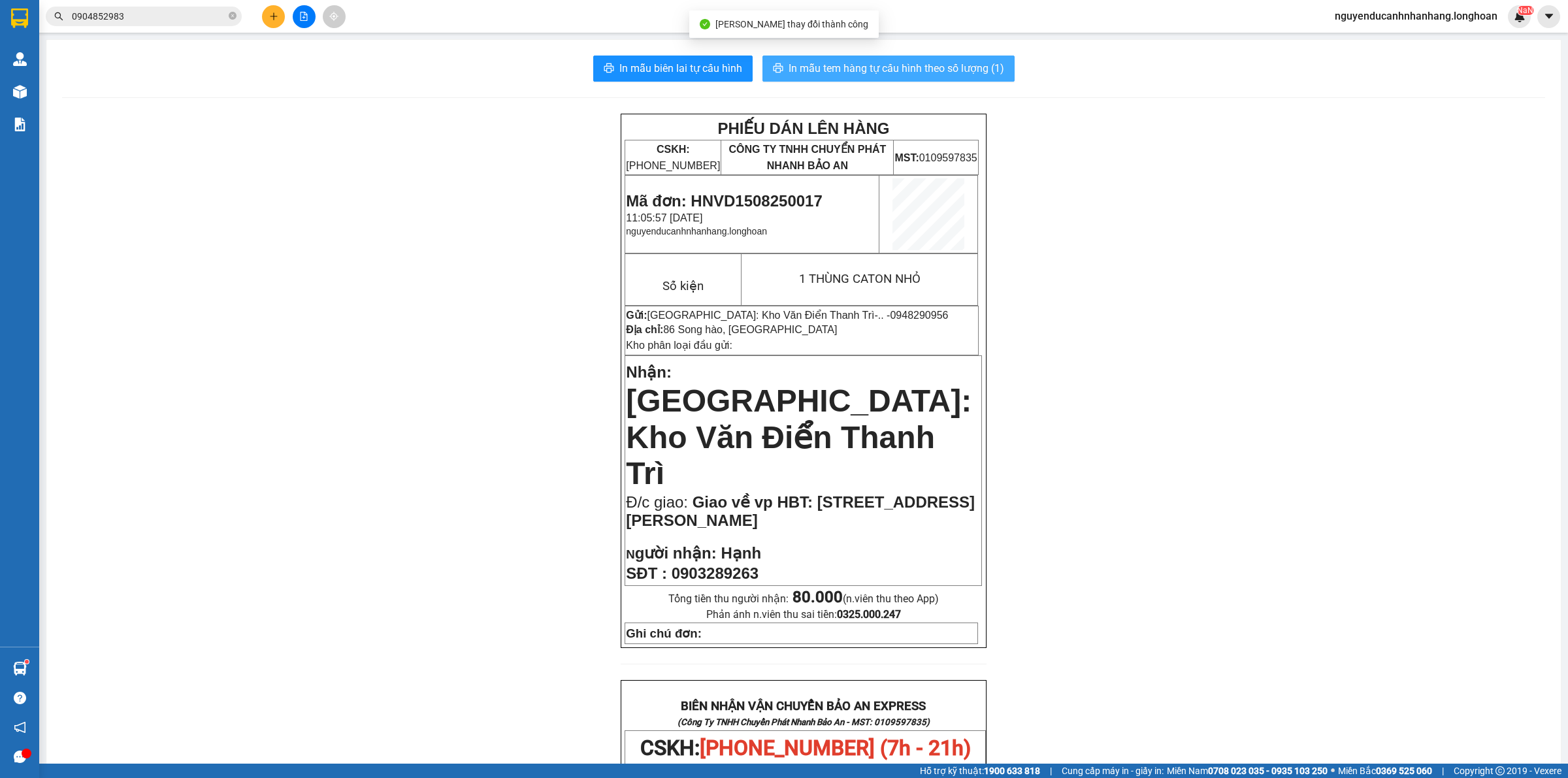
click at [936, 73] on span "In mẫu tem hàng tự cấu hình theo số lượng (1)" at bounding box center [896, 68] width 215 height 16
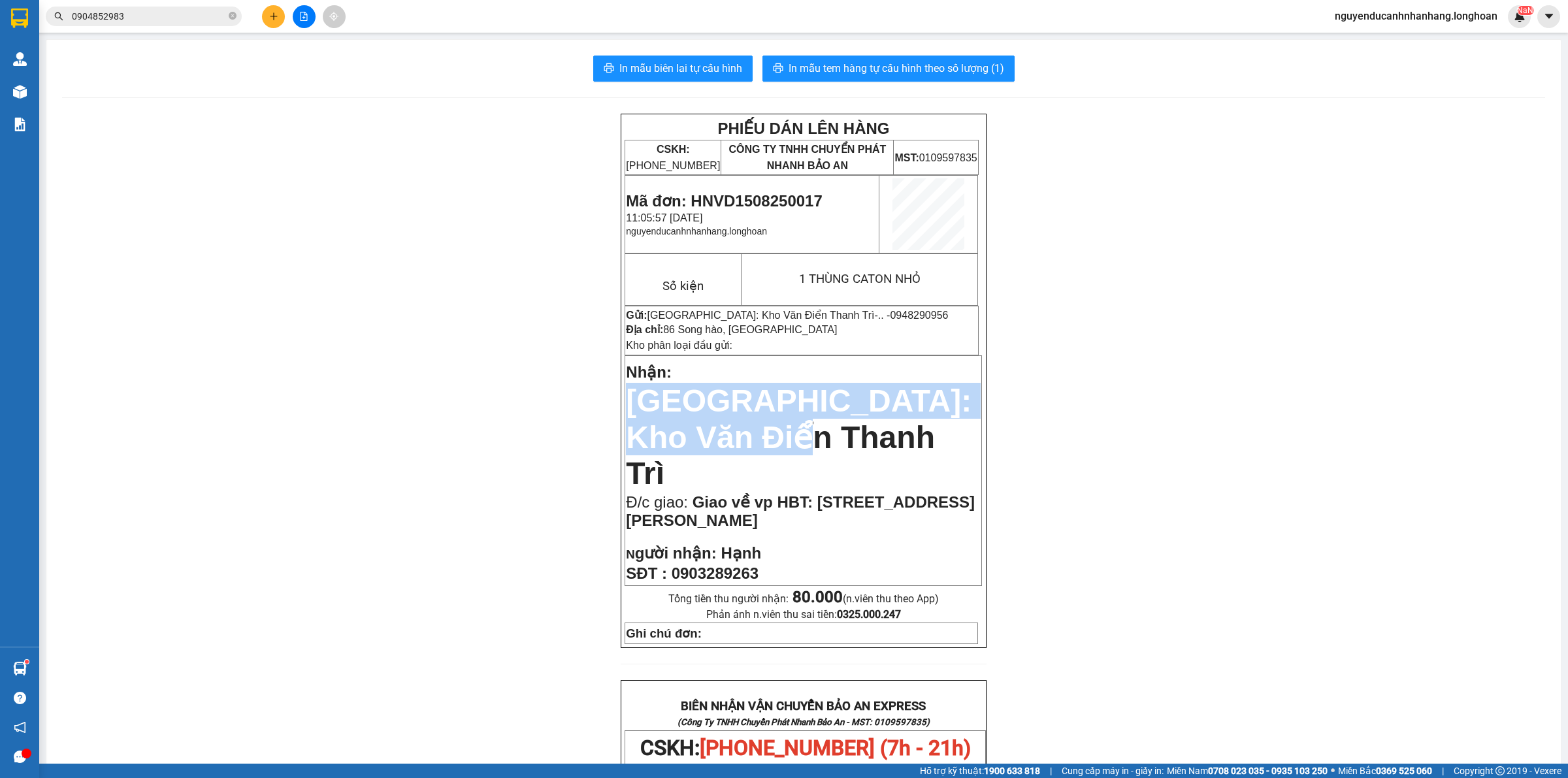
drag, startPoint x: 845, startPoint y: 418, endPoint x: 675, endPoint y: 380, distance: 174.2
click at [675, 380] on p "Nhận: Hà Nội: Kho Văn Điển Thanh Trì" at bounding box center [803, 424] width 355 height 132
click at [675, 384] on span "[GEOGRAPHIC_DATA]: Kho Văn Điển Thanh Trì" at bounding box center [799, 437] width 346 height 107
drag, startPoint x: 675, startPoint y: 380, endPoint x: 874, endPoint y: 422, distance: 203.4
click at [874, 422] on p "Nhận: Hà Nội: Kho Văn Điển Thanh Trì" at bounding box center [803, 424] width 355 height 132
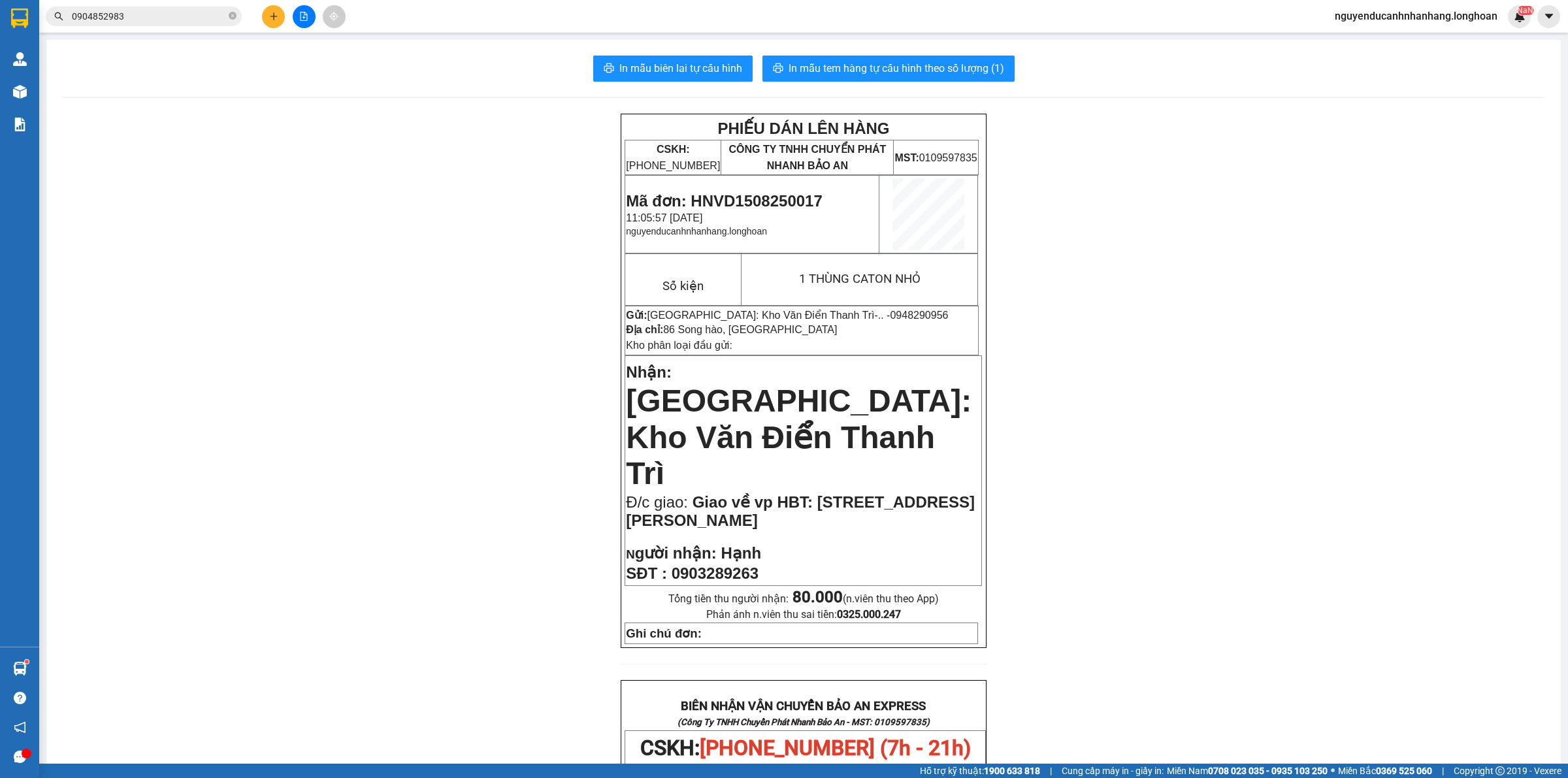
click at [873, 494] on span "Giao về vp HBT: 327 Trần khát chân, Hà nội" at bounding box center [800, 512] width 349 height 36
click at [758, 231] on span "nguyenducanhnhanhang.longhoan" at bounding box center [696, 232] width 141 height 10
click at [743, 231] on span "nguyenducanhnhanhang.longhoan" at bounding box center [696, 232] width 141 height 10
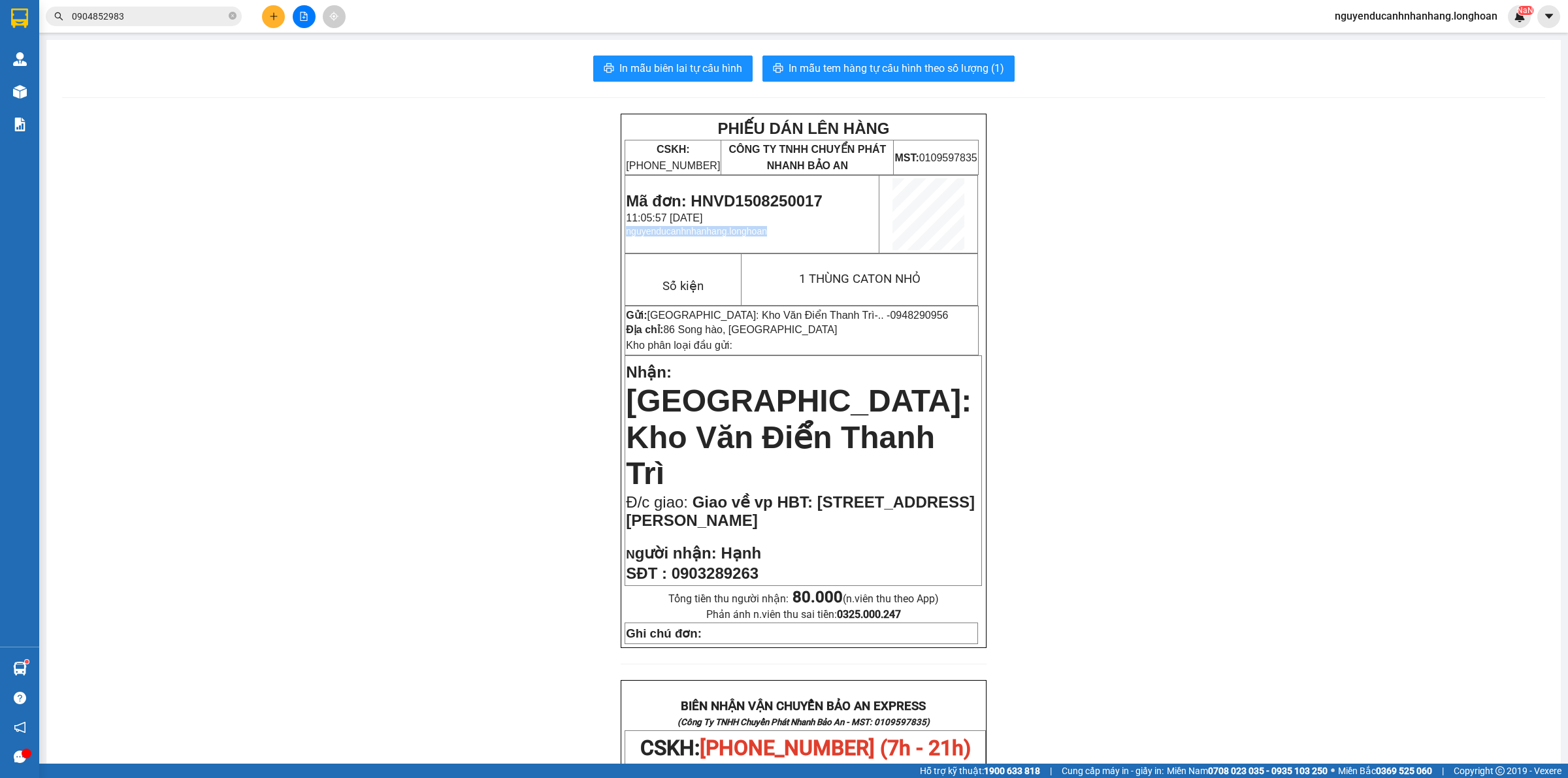
click at [743, 231] on span "nguyenducanhnhanhang.longhoan" at bounding box center [696, 232] width 141 height 10
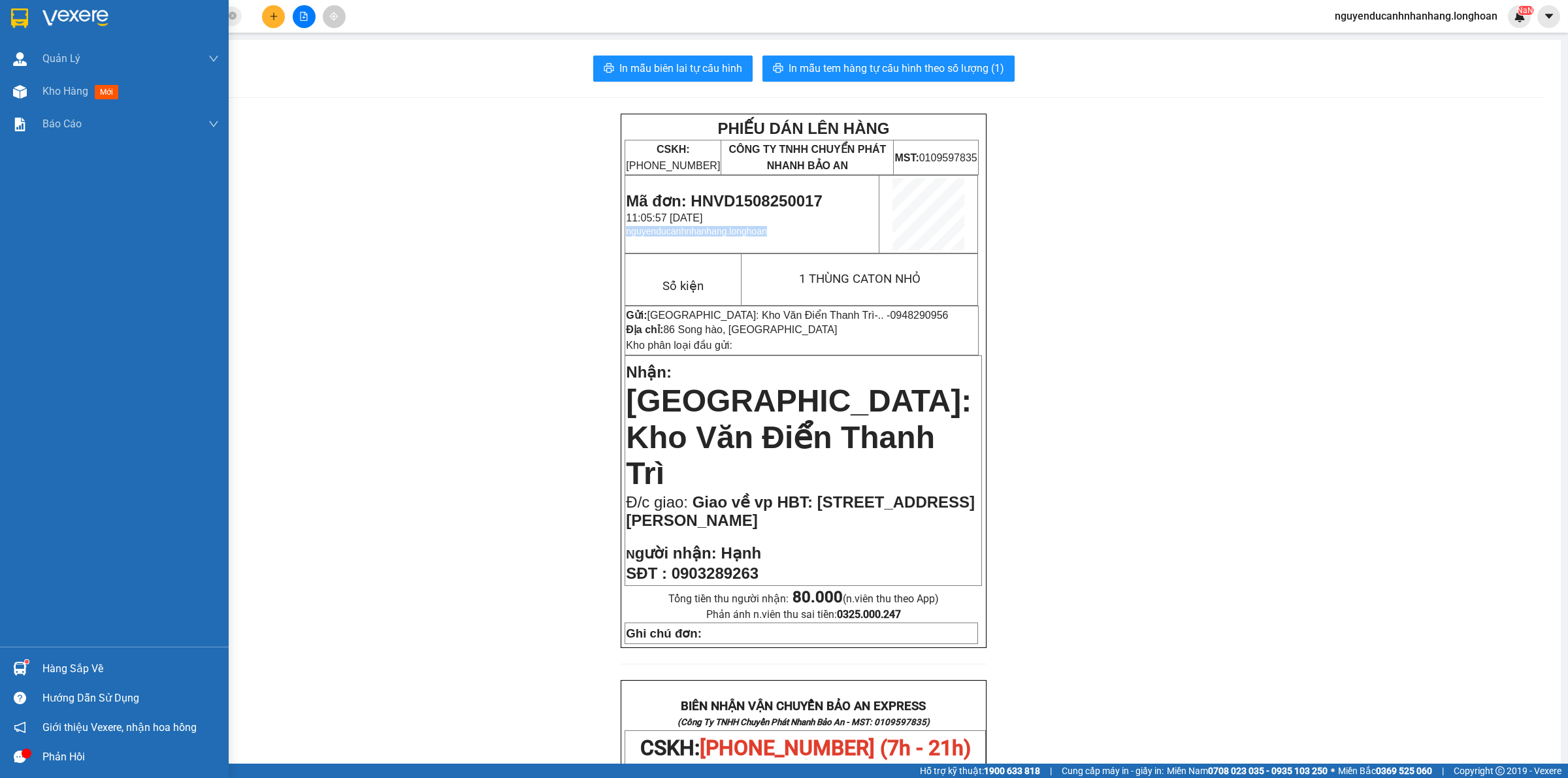
click at [17, 10] on img at bounding box center [20, 18] width 17 height 20
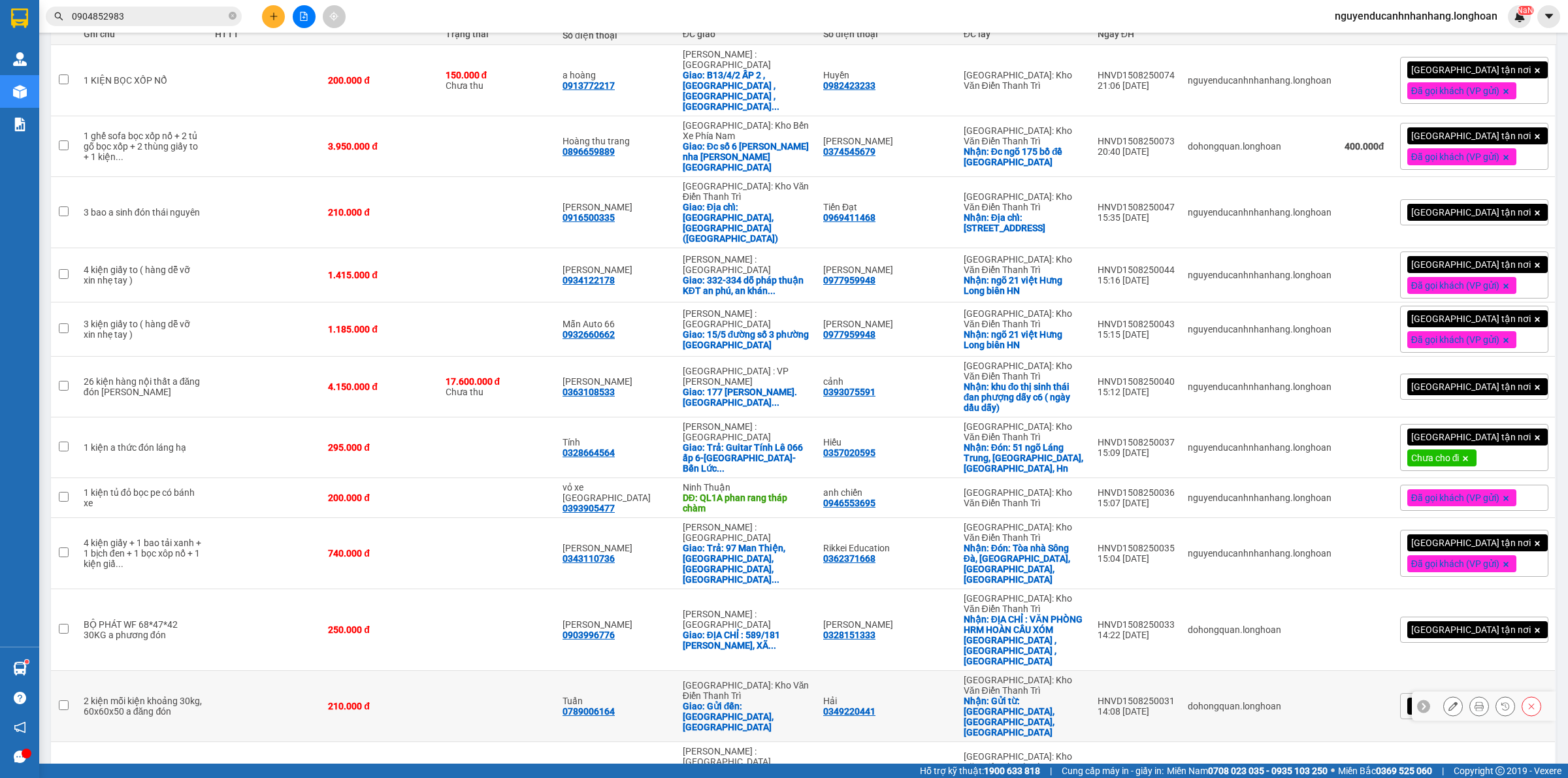
scroll to position [211, 0]
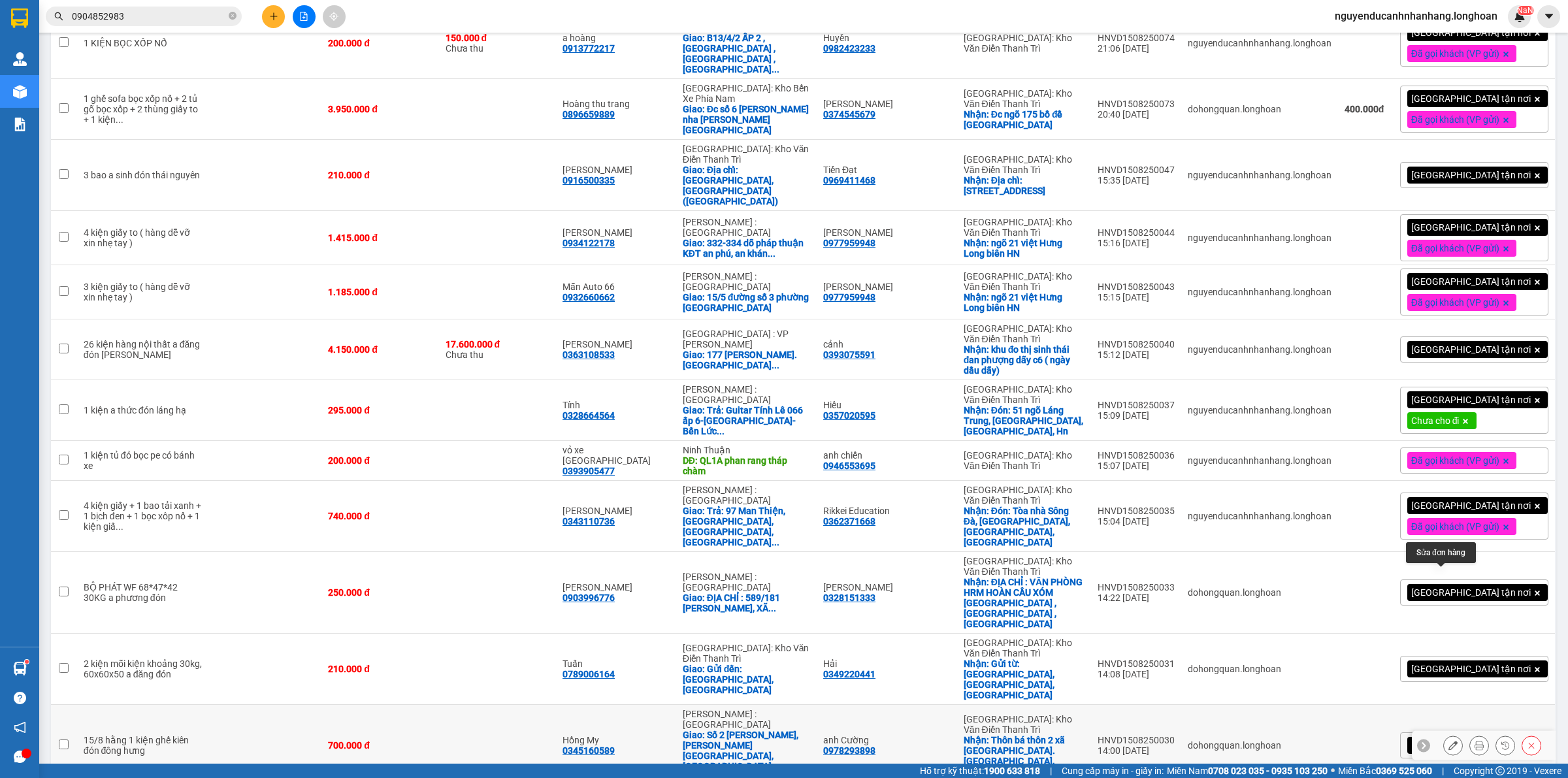
click at [1449, 741] on icon at bounding box center [1453, 745] width 10 height 10
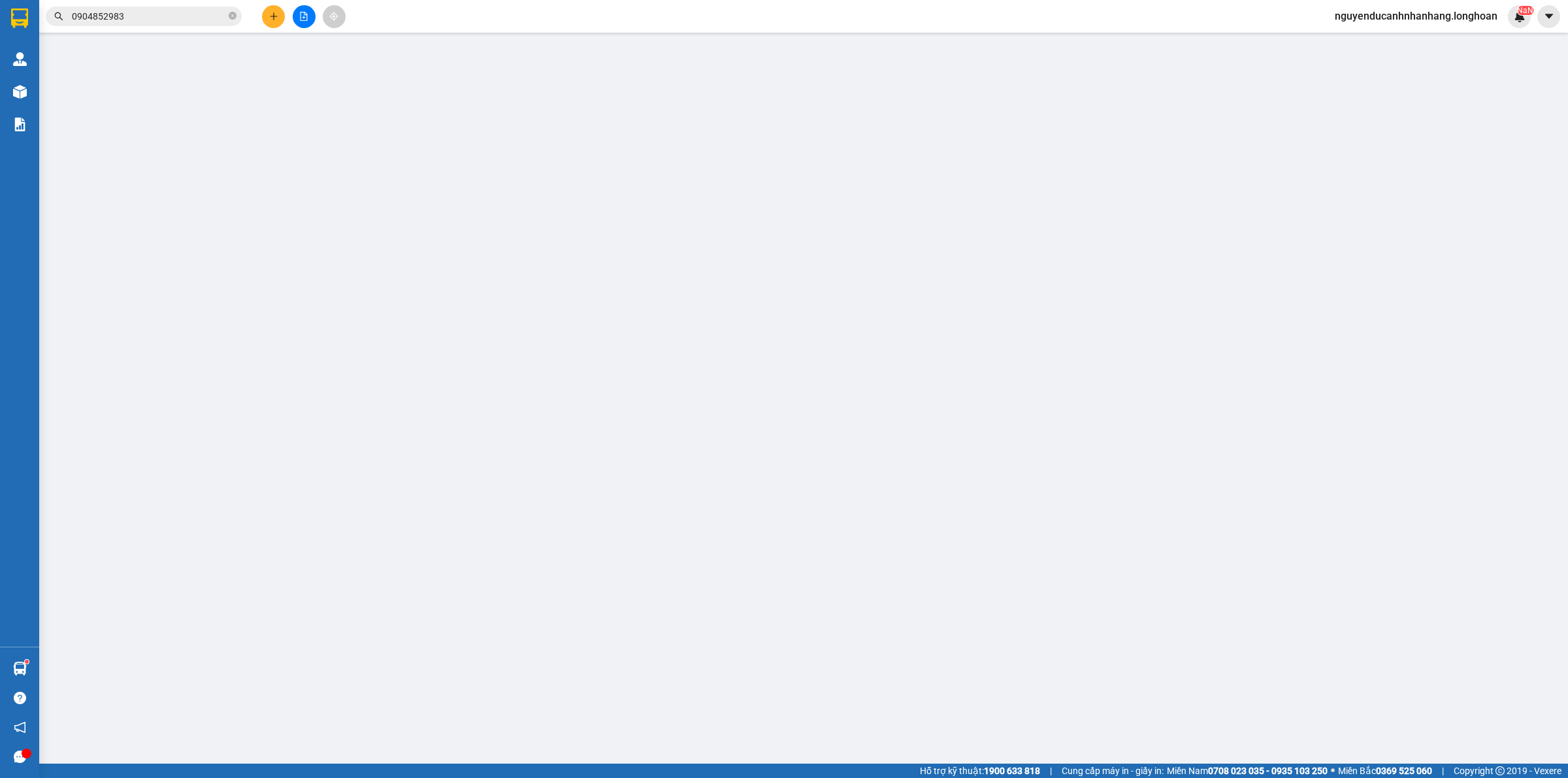
type input "0978293898"
type input "anh Cường"
checkbox input "true"
type input "Thôn bá thôn 2 xã hồng Việt. Huyên đông hưng, thái bình"
type input "0345160589"
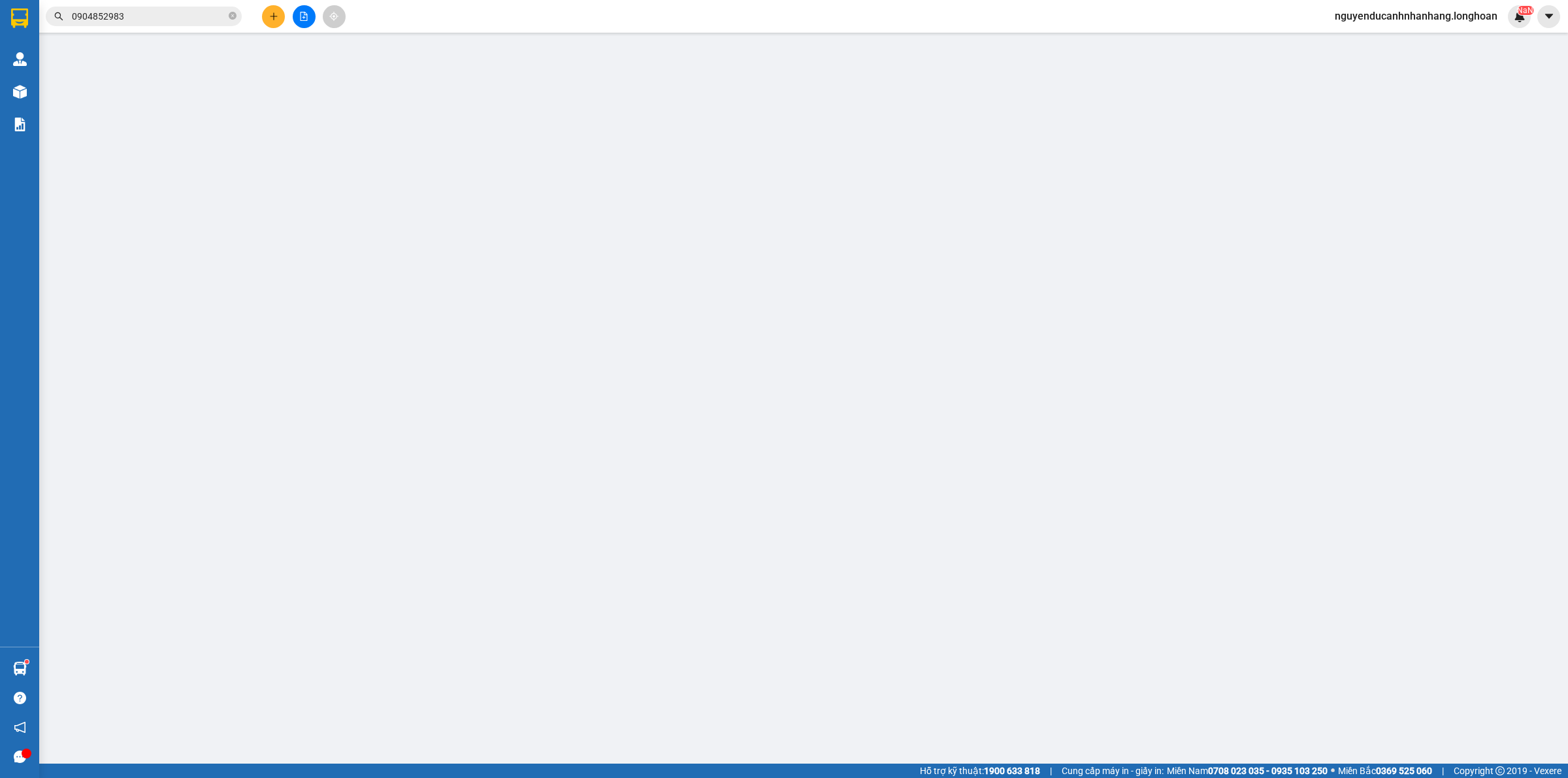
type input "Hồng My"
checkbox input "true"
type input "Số 2 Phổ Quang, tân sơn hoà, tân bình, hcm"
type input "700.000"
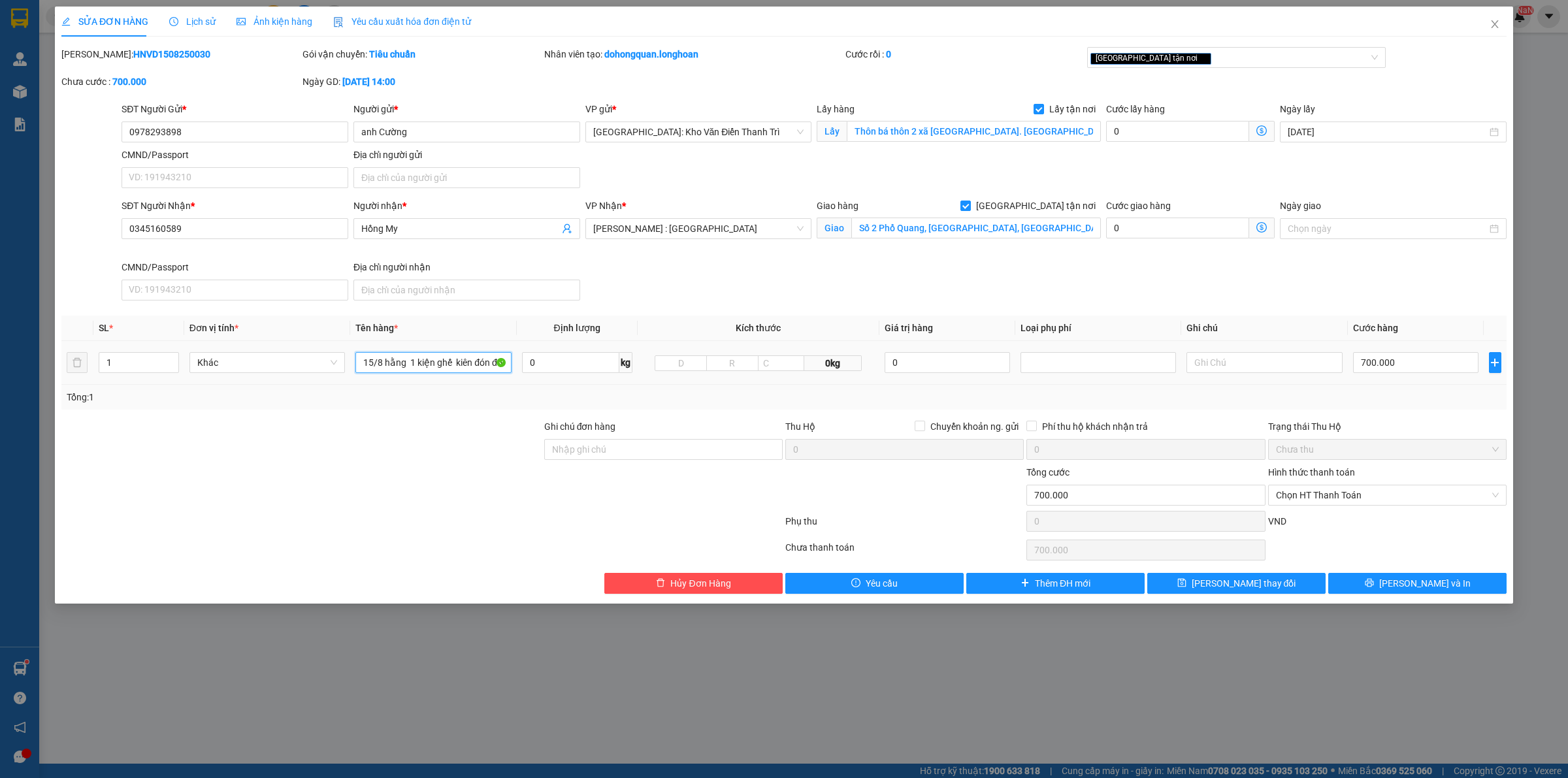
click at [419, 366] on input "15/8 hằng 1 kiện ghế kiên đón đông hưng" at bounding box center [433, 362] width 156 height 21
type input "1 KIỆN GIẤY BỌC PE ( GHẾ )"
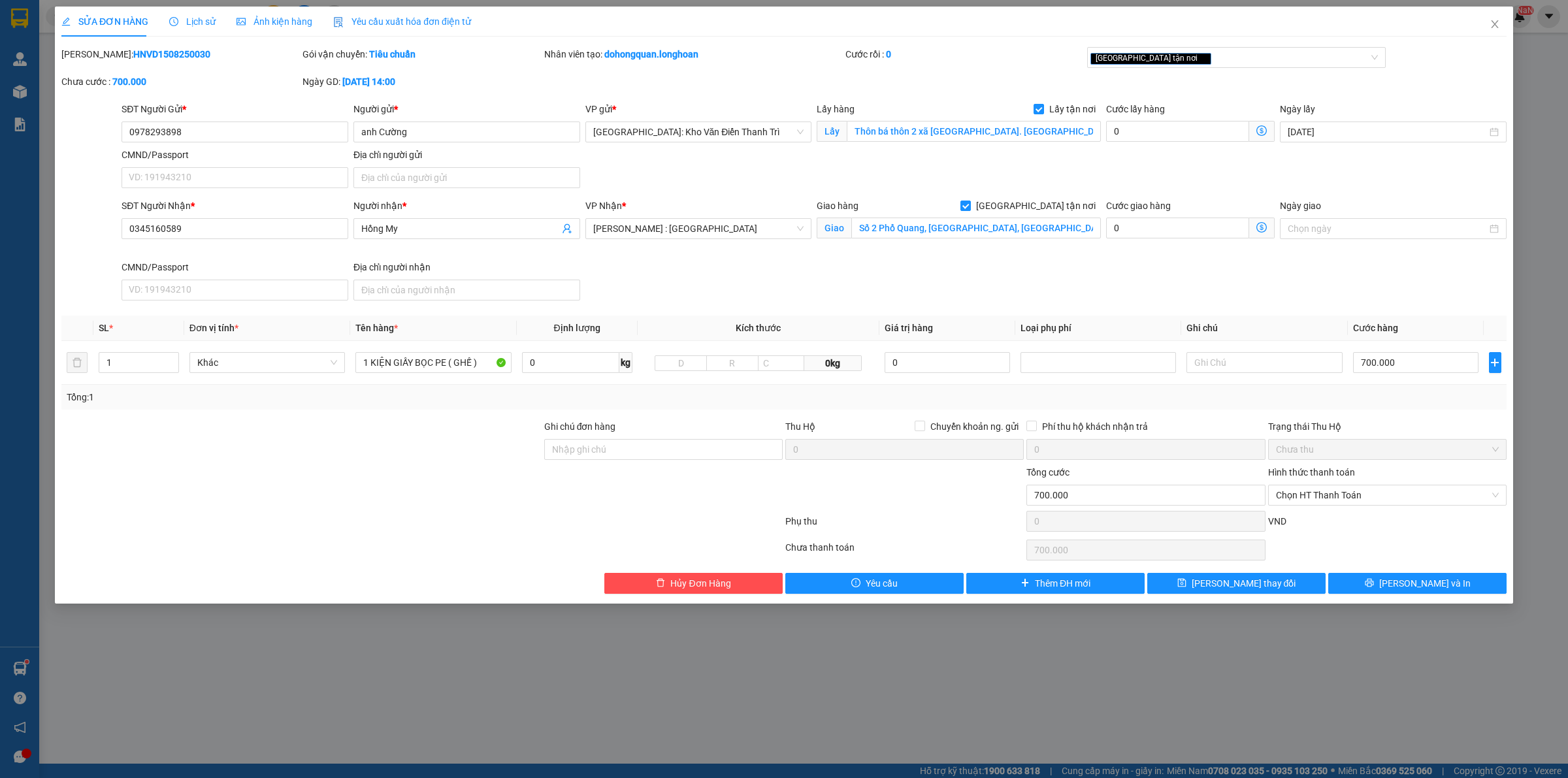
click at [1359, 398] on div "Tổng: 1" at bounding box center [784, 397] width 1435 height 15
click at [679, 459] on input "Ghi chú đơn hàng" at bounding box center [664, 450] width 239 height 21
type input "hàng giao nguyên kiện, hư vỡ ko đền"
click at [598, 494] on div at bounding box center [663, 488] width 241 height 46
click at [1083, 392] on div "Tổng: 1" at bounding box center [784, 397] width 1435 height 15
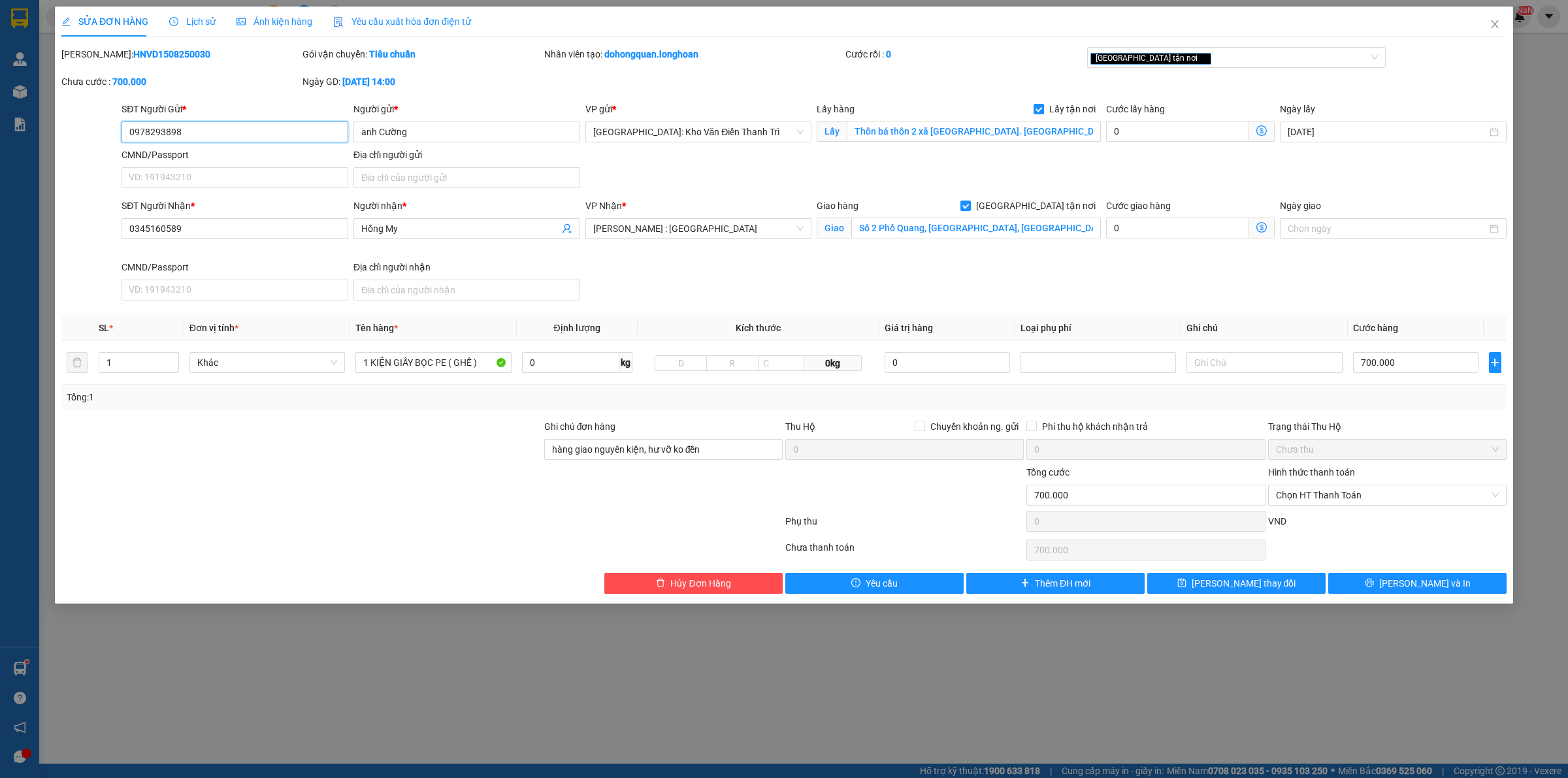
click at [273, 124] on input "0978293898" at bounding box center [235, 132] width 226 height 21
click at [1236, 62] on div "[GEOGRAPHIC_DATA] tận nơi" at bounding box center [1231, 57] width 280 height 16
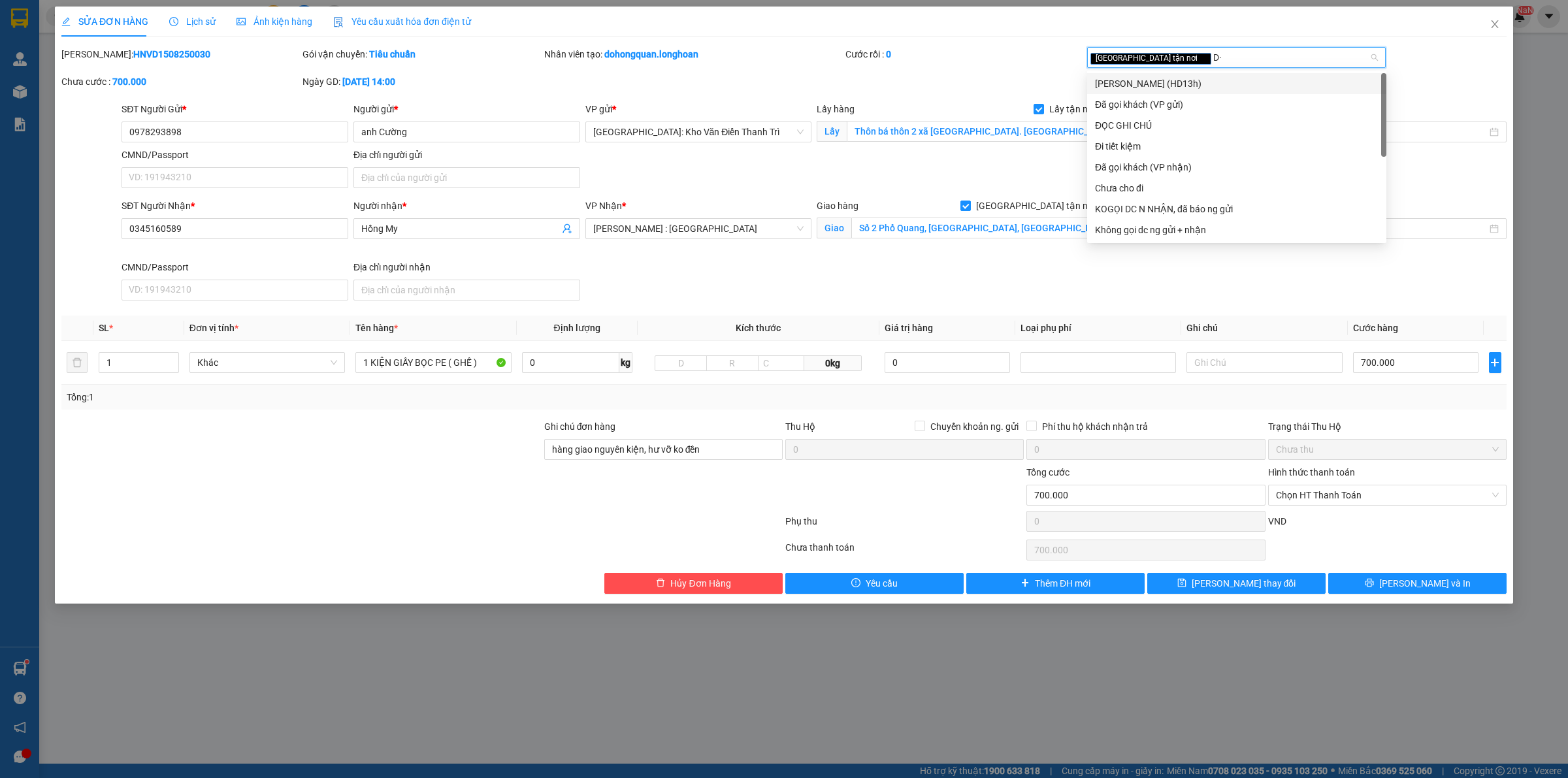
type input "D"
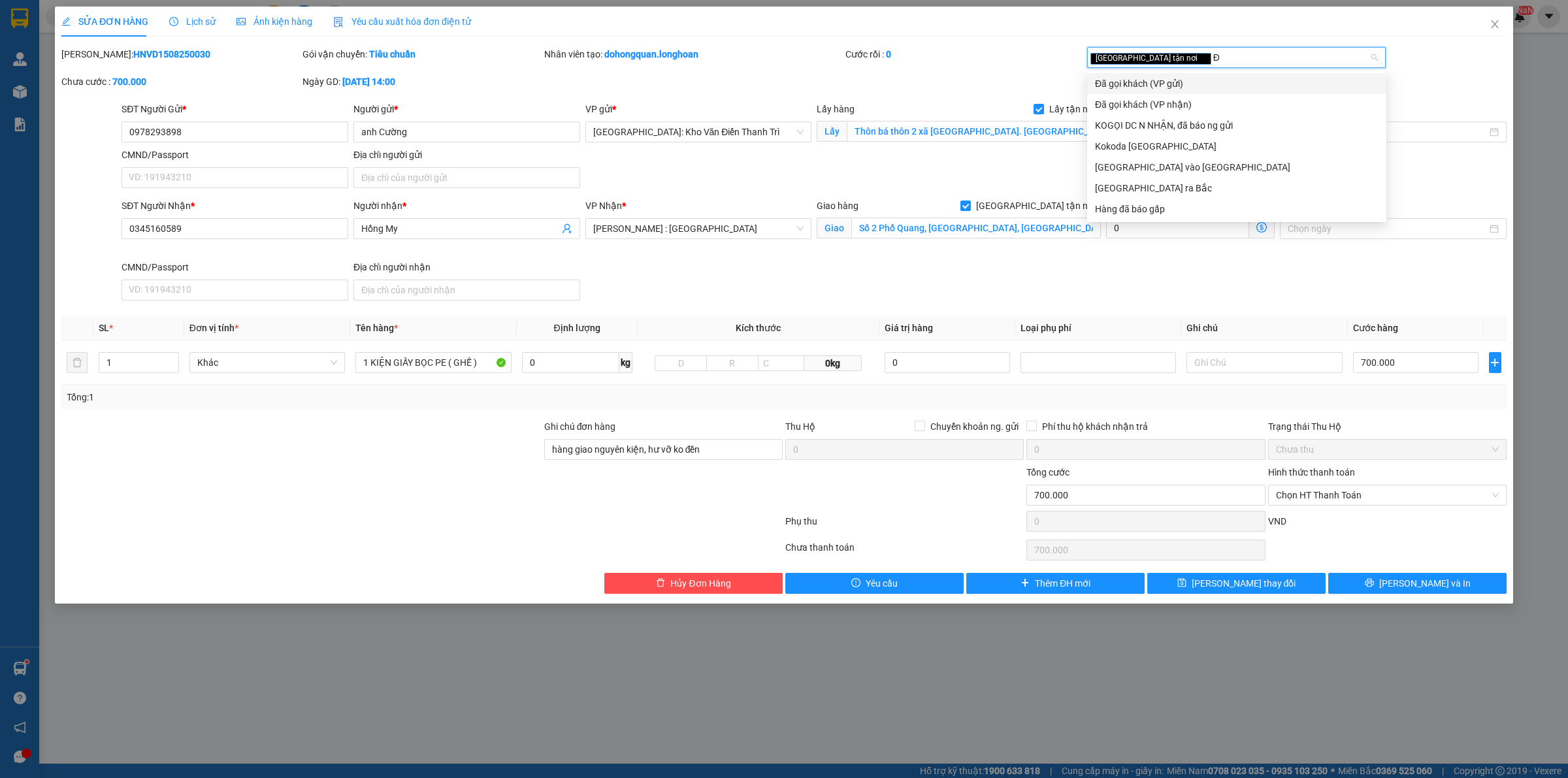
type input "ĐÃ"
click at [1186, 79] on div "Đã gọi khách (VP gửi)" at bounding box center [1237, 83] width 284 height 15
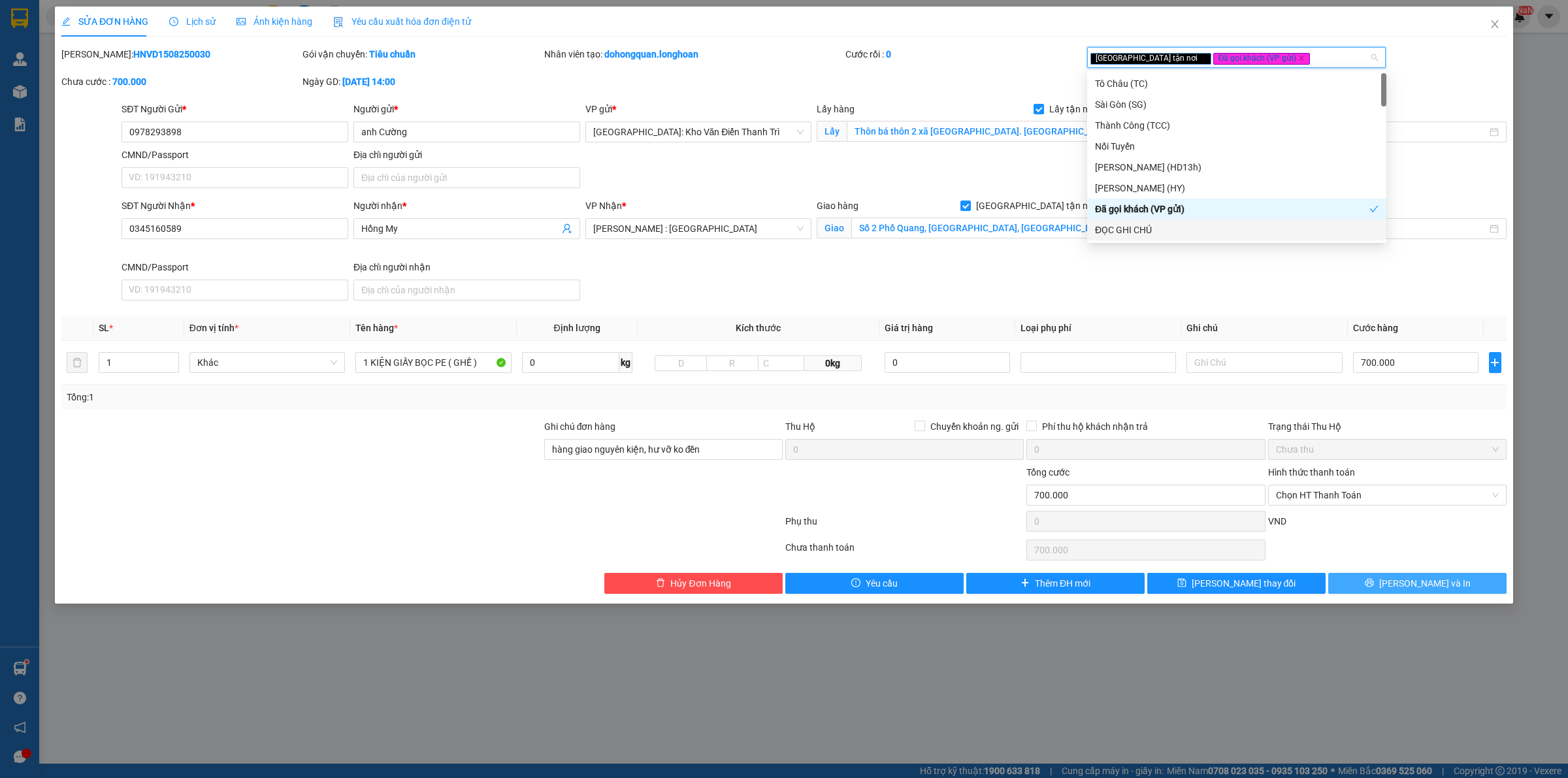
click at [1429, 589] on span "[PERSON_NAME] và In" at bounding box center [1425, 584] width 92 height 15
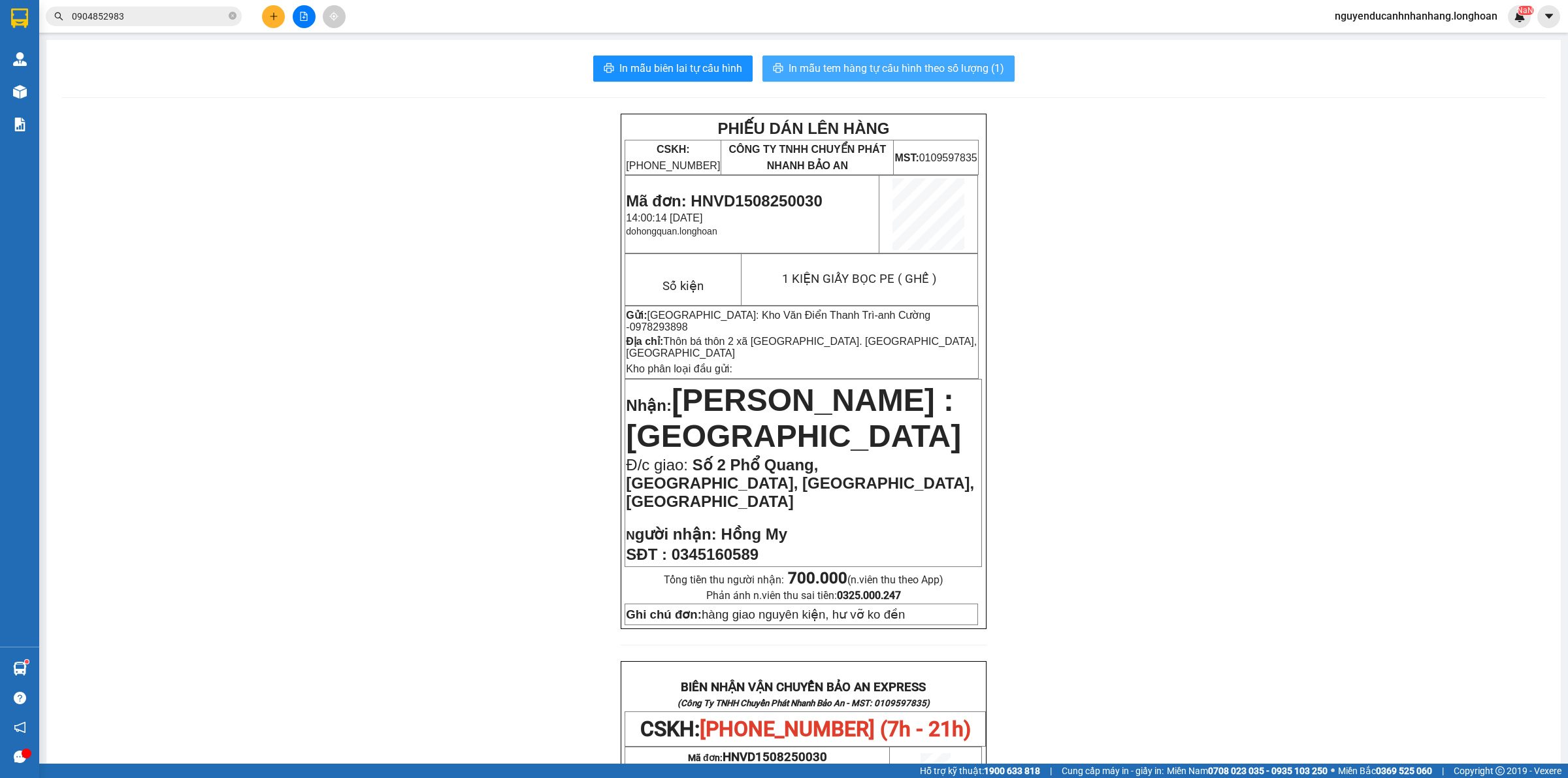
click at [902, 73] on span "In mẫu tem hàng tự cấu hình theo số lượng (1)" at bounding box center [896, 68] width 215 height 16
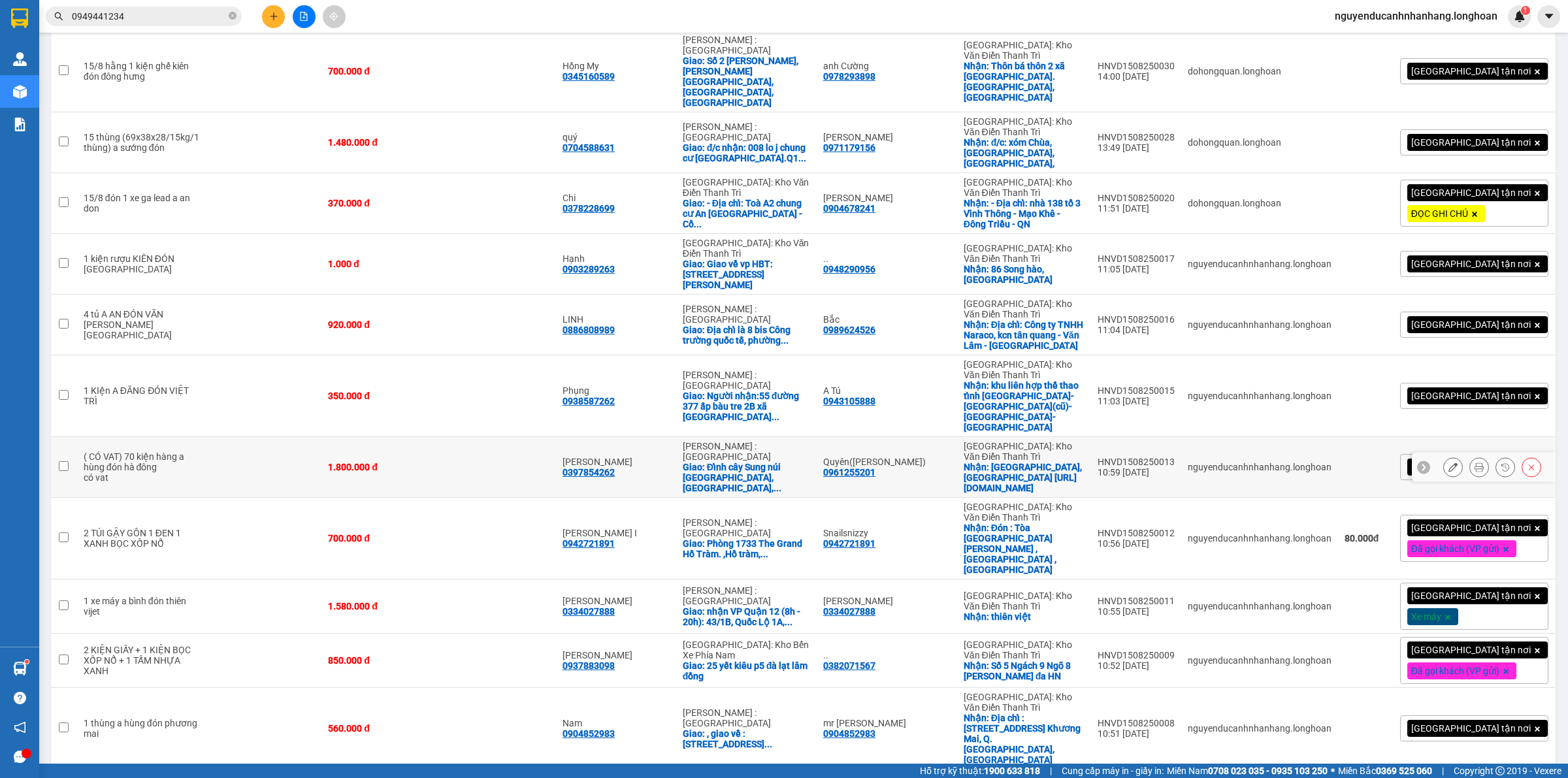
scroll to position [900, 0]
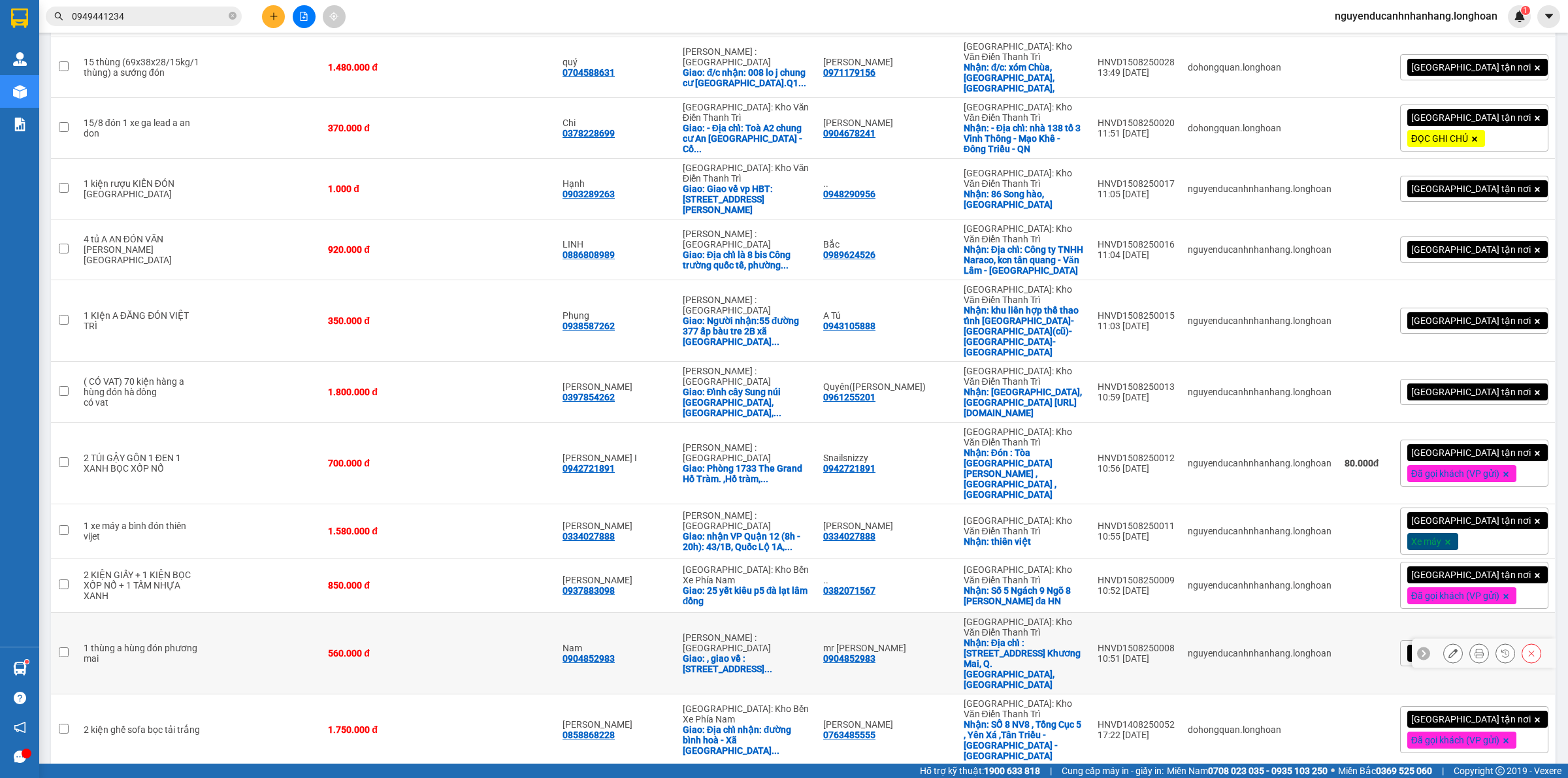
click at [1444, 644] on div at bounding box center [1453, 654] width 20 height 20
click at [1449, 649] on icon at bounding box center [1453, 654] width 10 height 10
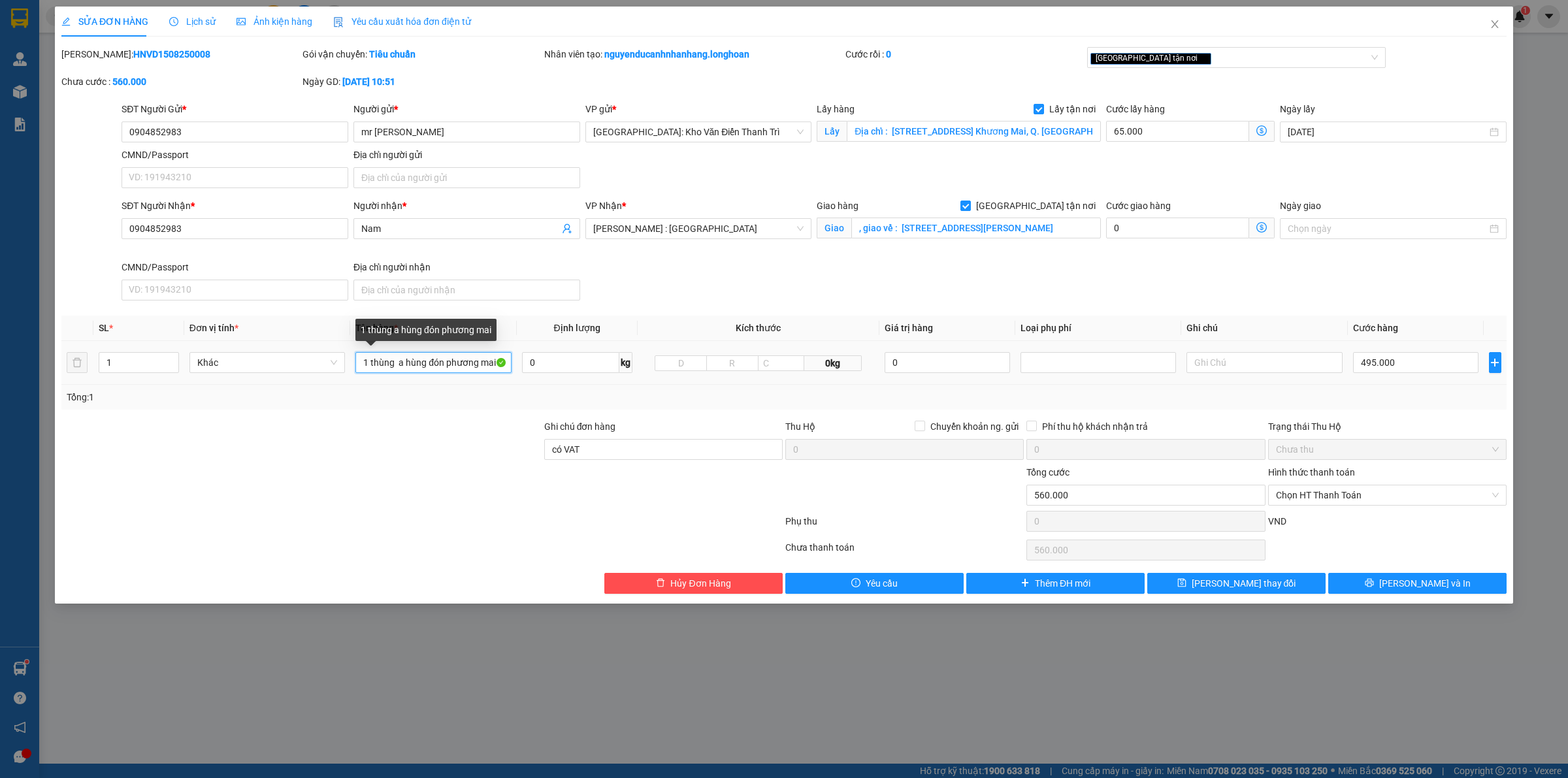
click at [475, 358] on input "1 thùng a hùng đón phương mai" at bounding box center [433, 362] width 156 height 21
click at [468, 407] on div "Tổng: 1" at bounding box center [784, 397] width 1445 height 25
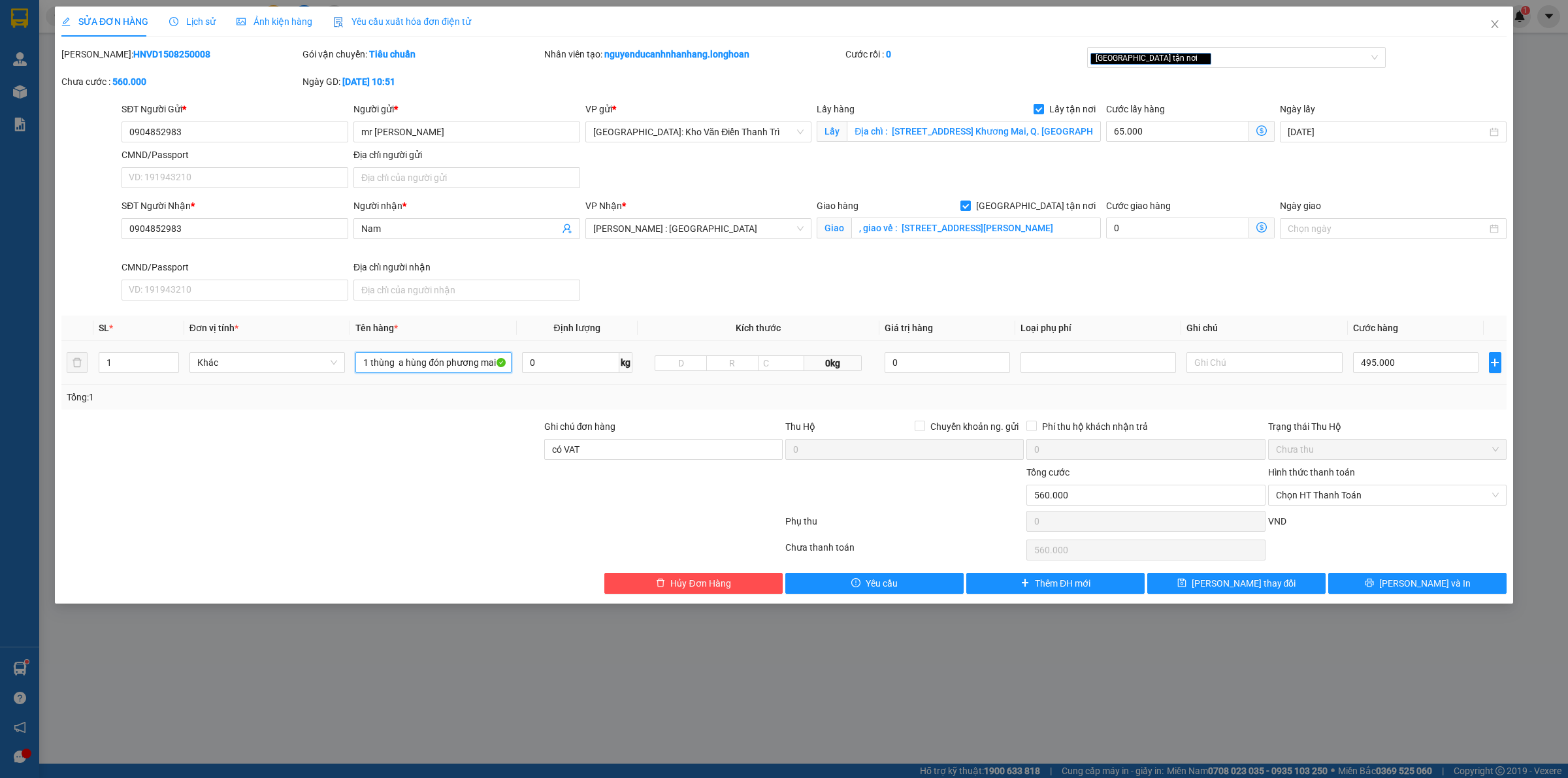
click at [445, 368] on input "1 thùng a hùng đón phương mai" at bounding box center [433, 362] width 156 height 21
type input "3 THÙNG GIẤY"
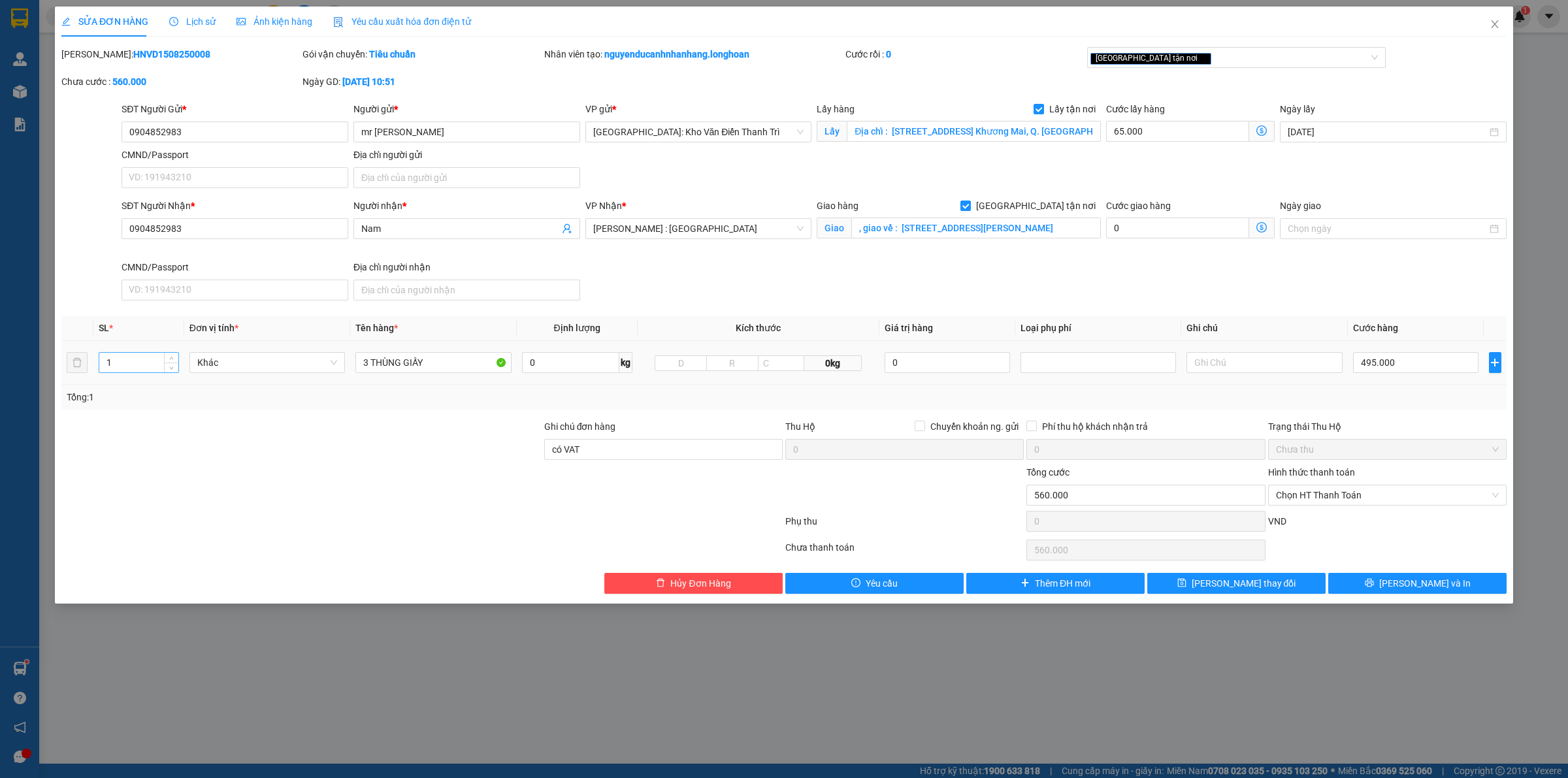
click at [160, 363] on input "1" at bounding box center [138, 362] width 79 height 20
type input "3"
drag, startPoint x: 220, startPoint y: 462, endPoint x: 1206, endPoint y: 426, distance: 986.7
click at [221, 464] on div at bounding box center [302, 442] width 483 height 46
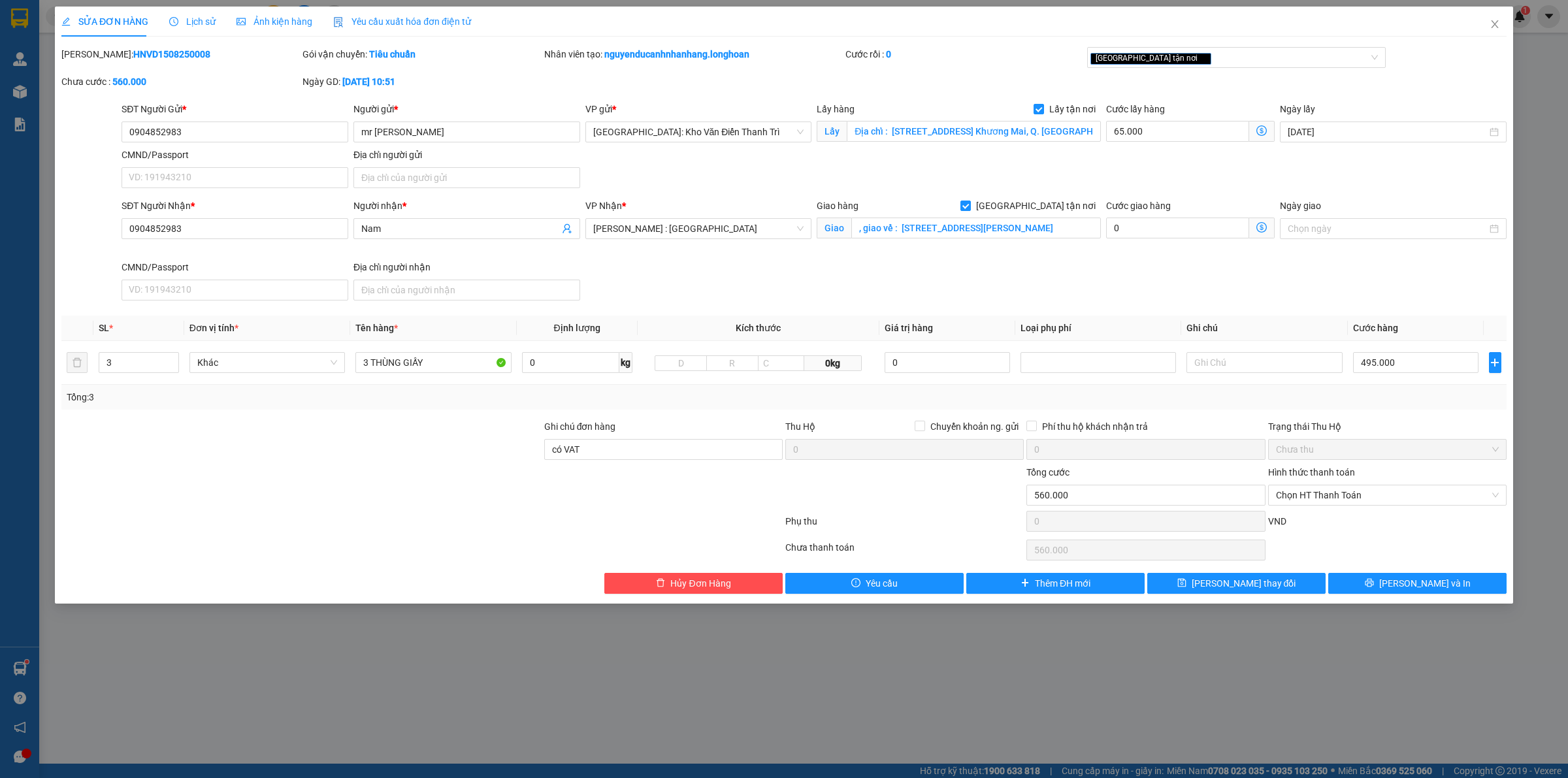
click at [1437, 392] on div "Tổng: 3" at bounding box center [784, 397] width 1435 height 15
click at [621, 454] on input "có VAT" at bounding box center [664, 450] width 239 height 21
click at [240, 125] on input "0904852983" at bounding box center [235, 132] width 226 height 21
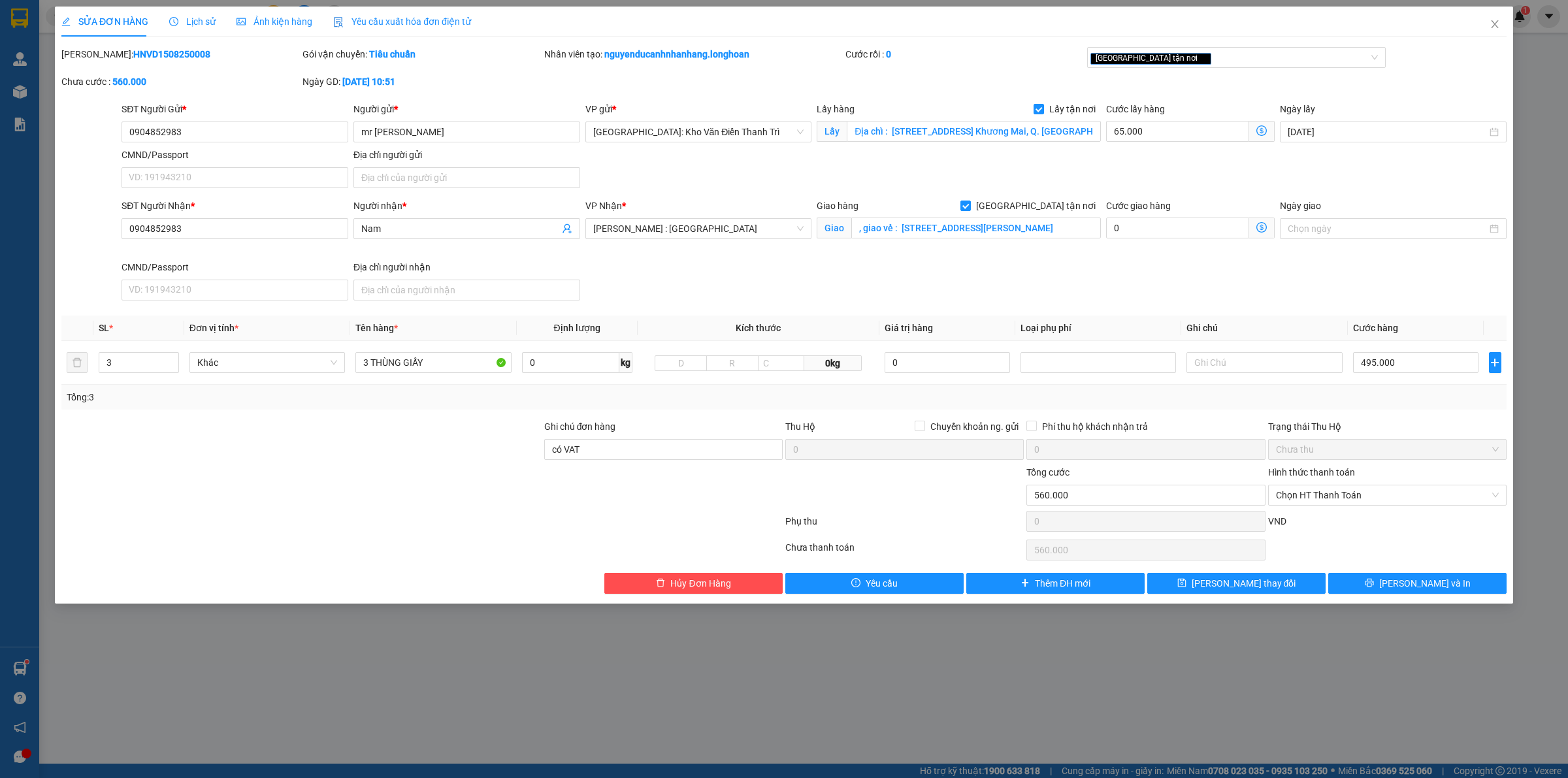
click at [154, 56] on b "HNVD1508250008" at bounding box center [171, 54] width 77 height 10
copy b "HNVD1508250008"
click at [634, 459] on input "có VAT" at bounding box center [664, 450] width 239 height 21
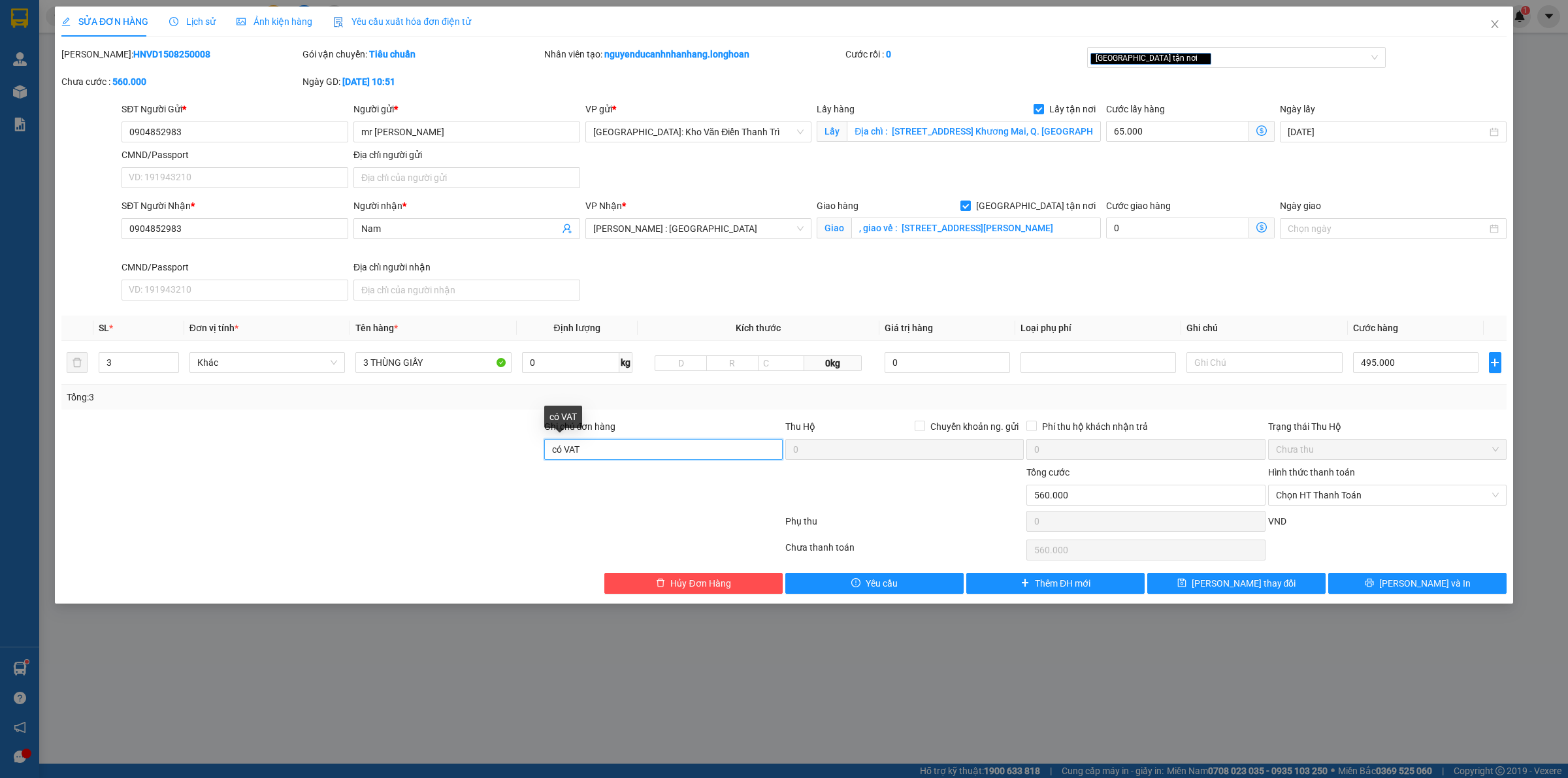
click at [634, 459] on input "có VAT" at bounding box center [664, 450] width 239 height 21
click at [641, 459] on input "Ghi chú đơn hàng" at bounding box center [664, 450] width 239 height 21
type input "hàng giao nguyên kiện, hư vỡ ko đền"
click at [576, 507] on div at bounding box center [663, 488] width 241 height 46
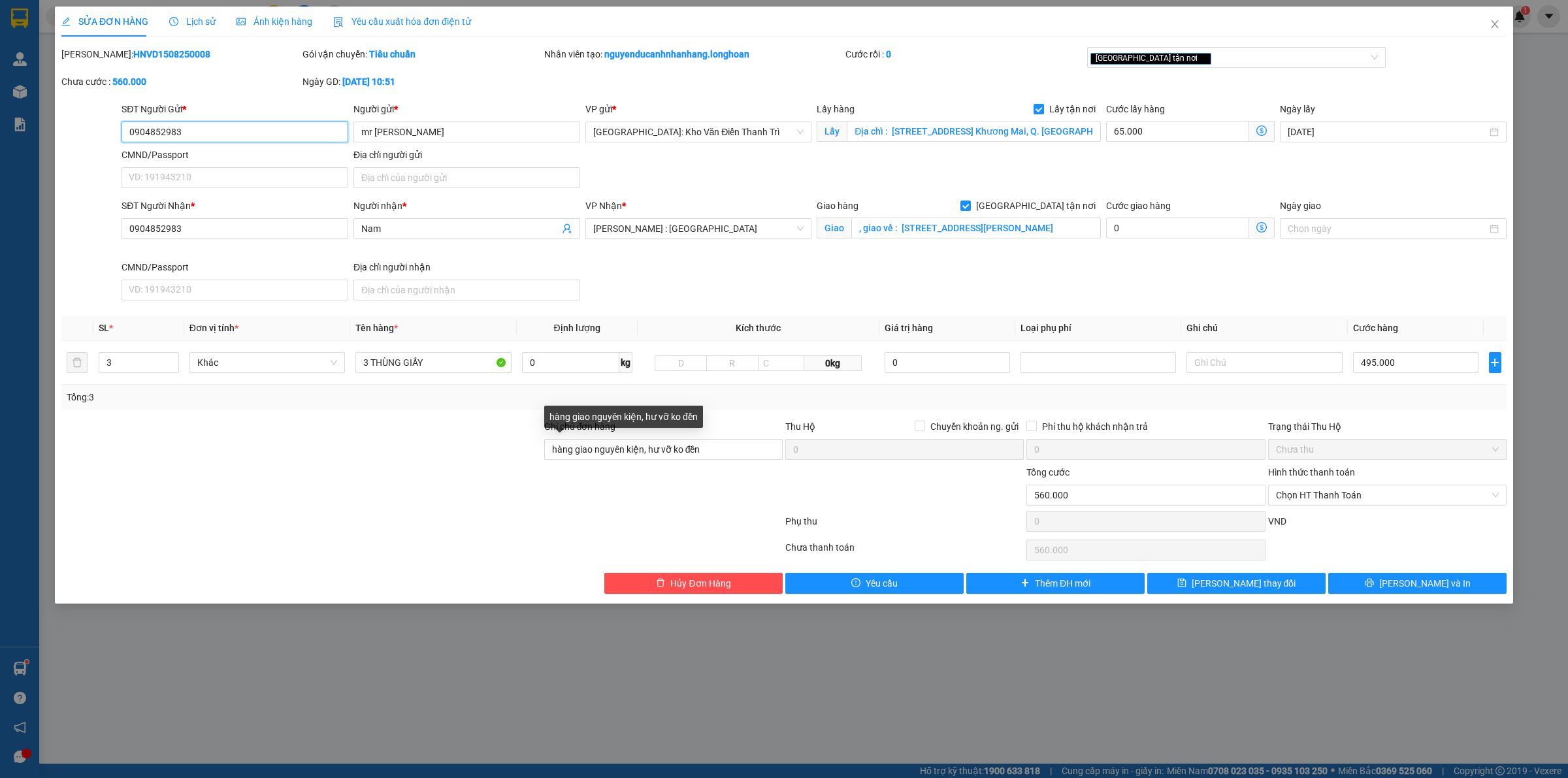
click at [268, 132] on input "0904852983" at bounding box center [235, 132] width 226 height 21
click at [1428, 585] on span "[PERSON_NAME] và In" at bounding box center [1425, 584] width 92 height 15
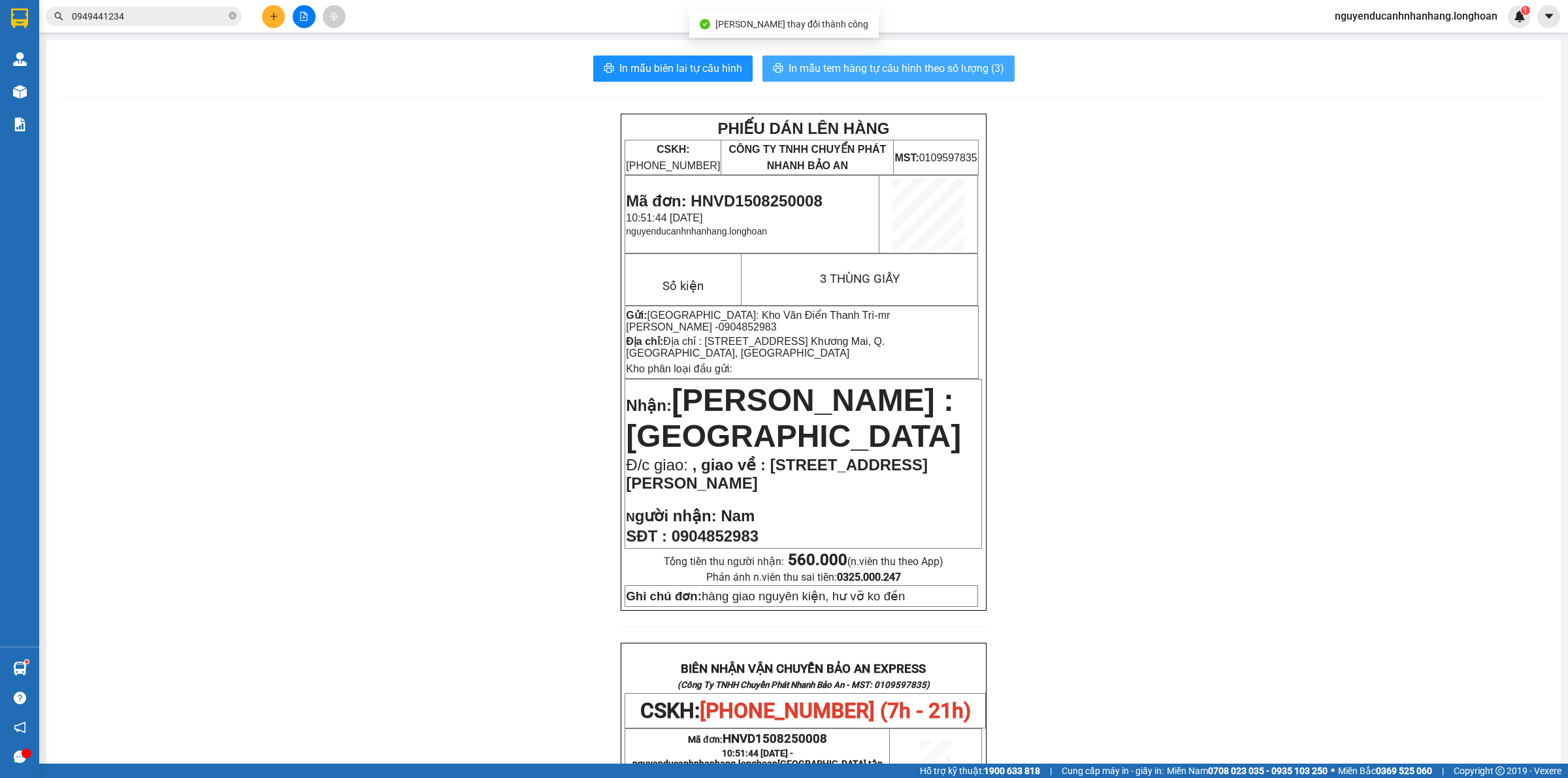
click at [815, 73] on span "In mẫu tem hàng tự cấu hình theo số lượng (3)" at bounding box center [896, 68] width 215 height 16
click at [752, 205] on span "Mã đơn: HNVD1508250008" at bounding box center [723, 201] width 196 height 17
copy span "HNVD1508250008"
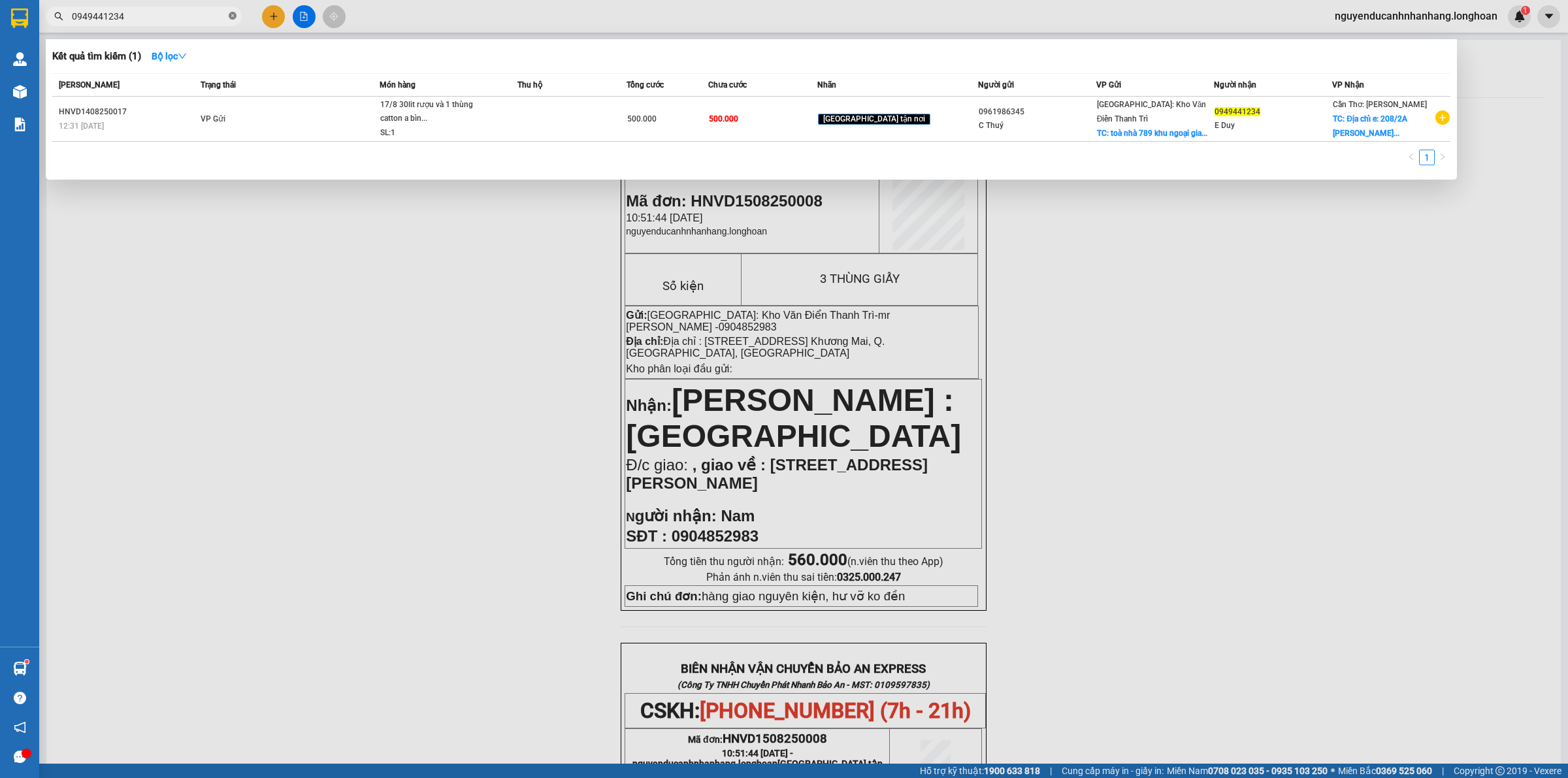
click at [235, 18] on icon "close-circle" at bounding box center [233, 16] width 8 height 8
click at [201, 17] on input "text" at bounding box center [149, 16] width 154 height 15
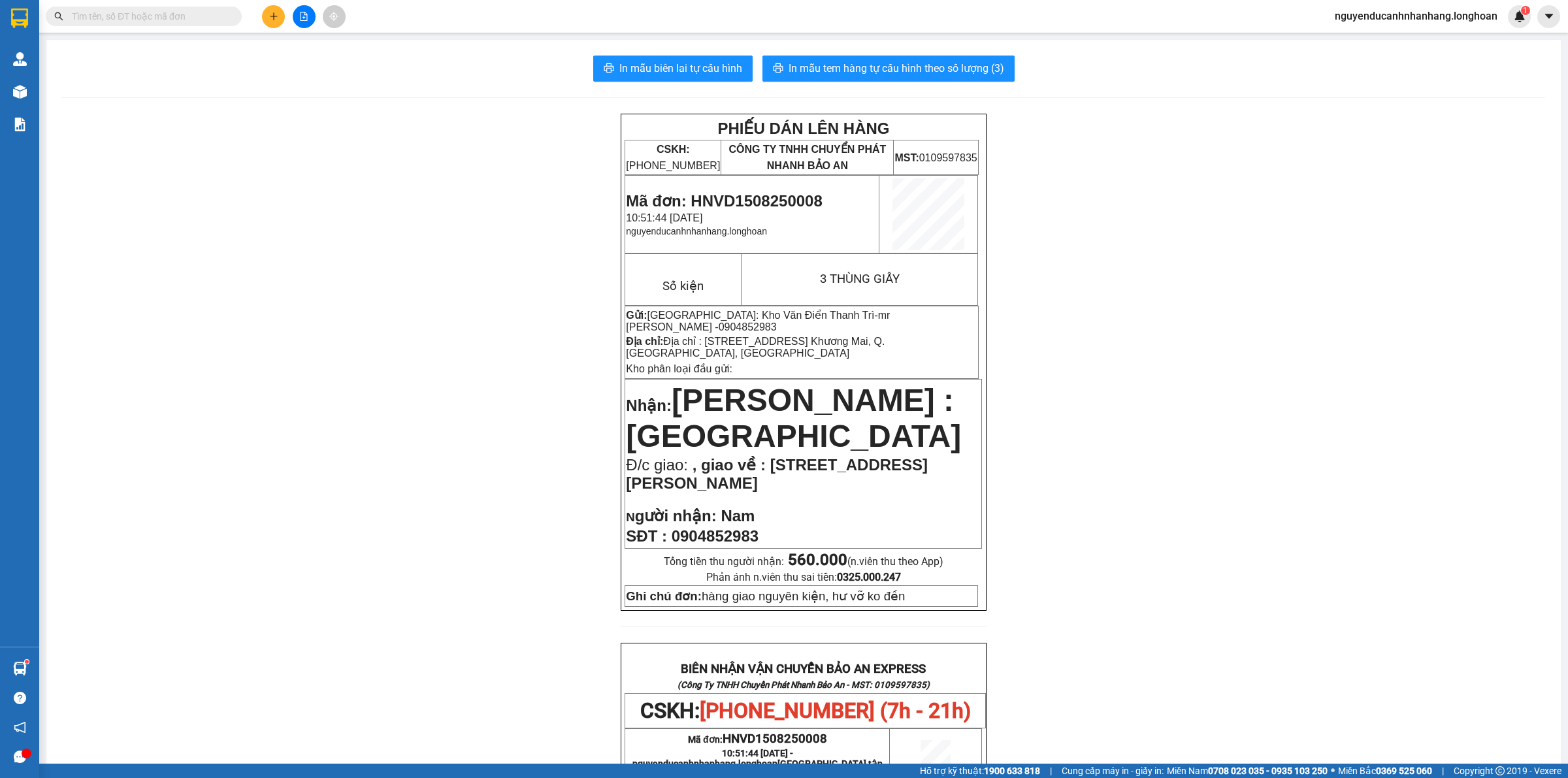
paste input "HNVD1508250008"
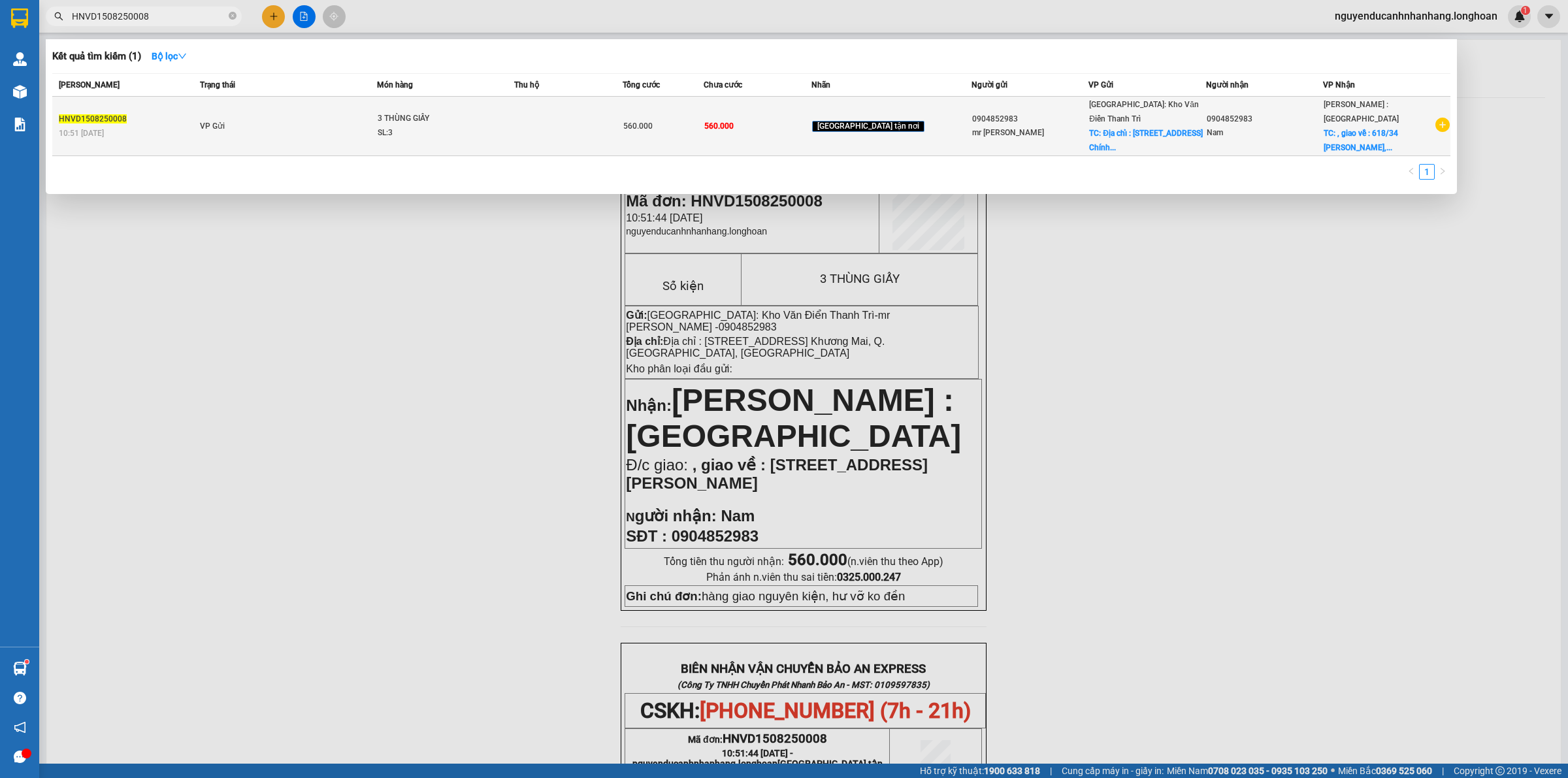
type input "HNVD1508250008"
click at [449, 126] on div "SL: 3" at bounding box center [426, 133] width 98 height 15
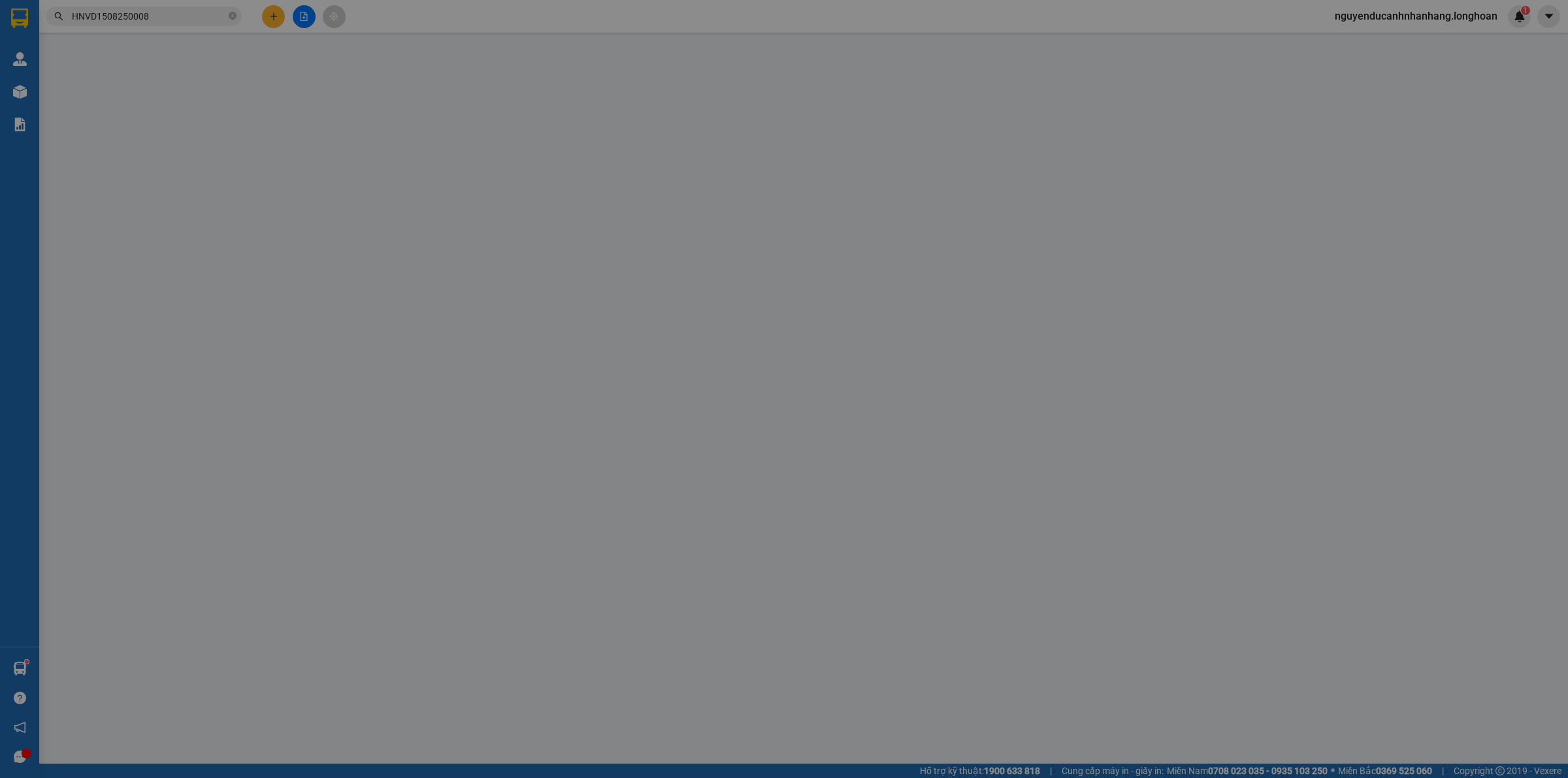
type input "0904852983"
type input "mr [PERSON_NAME]"
checkbox input "true"
type input "Địa chỉ : [STREET_ADDRESS] Khương Mai, Q. [GEOGRAPHIC_DATA], [GEOGRAPHIC_DATA]"
type input "0904852983"
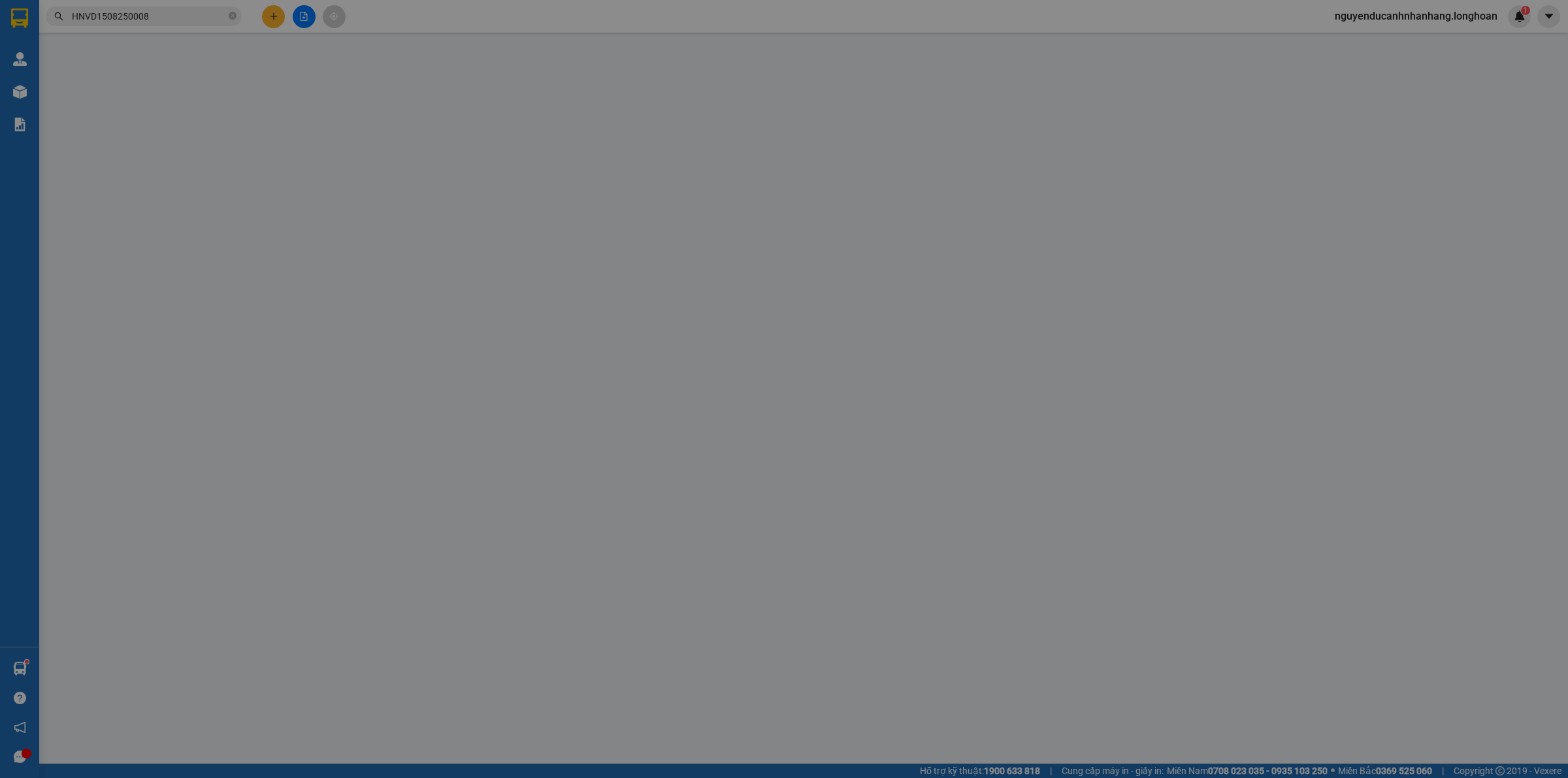
type input "Nam"
checkbox input "true"
type input ", giao về : [STREET_ADDRESS][PERSON_NAME]"
type input "hàng giao nguyên kiện, hư vỡ ko đền"
type input "560.000"
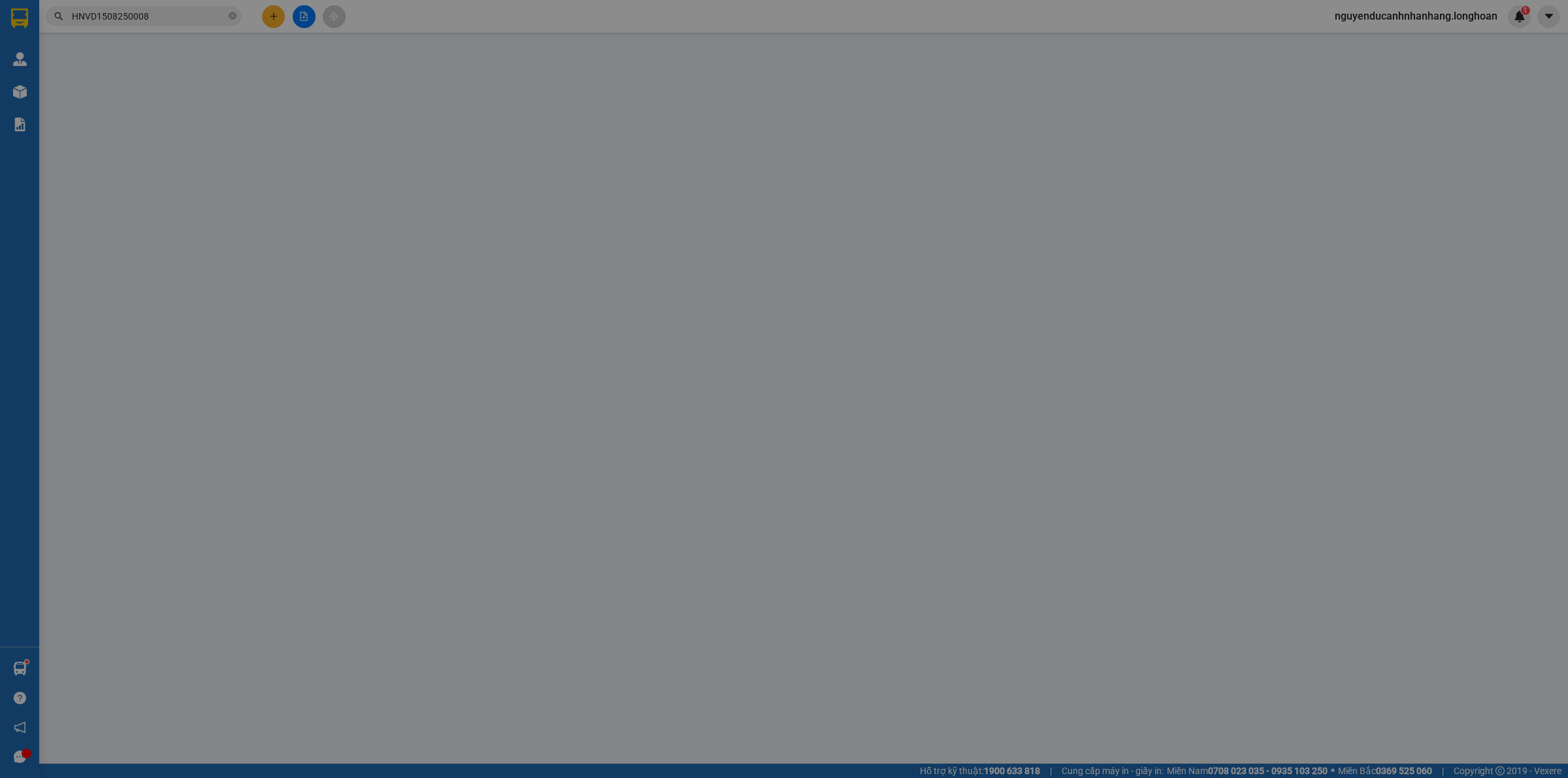
type input "560.000"
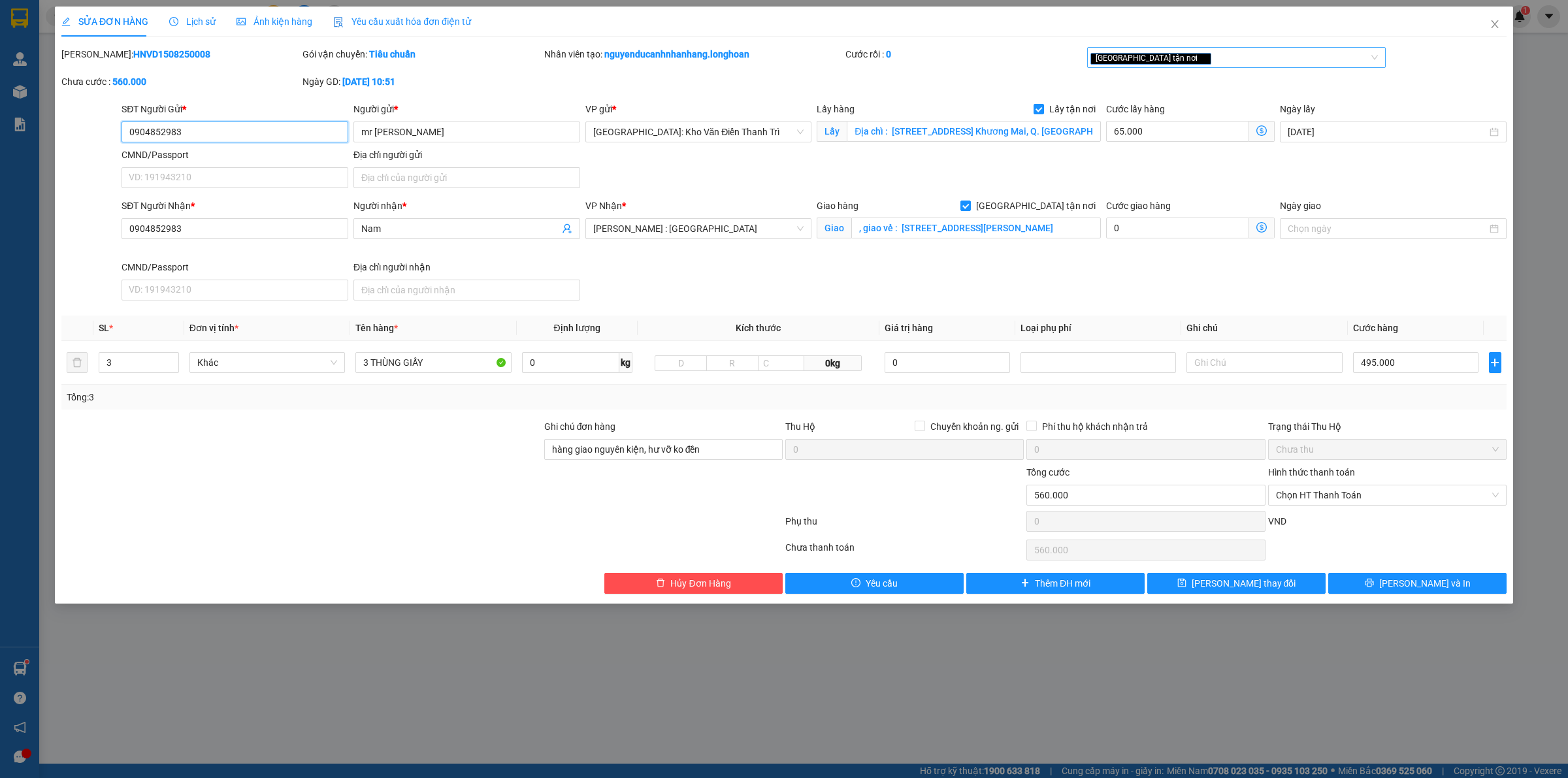
click at [1226, 61] on div "[GEOGRAPHIC_DATA] tận nơi" at bounding box center [1231, 57] width 280 height 16
type input "D"
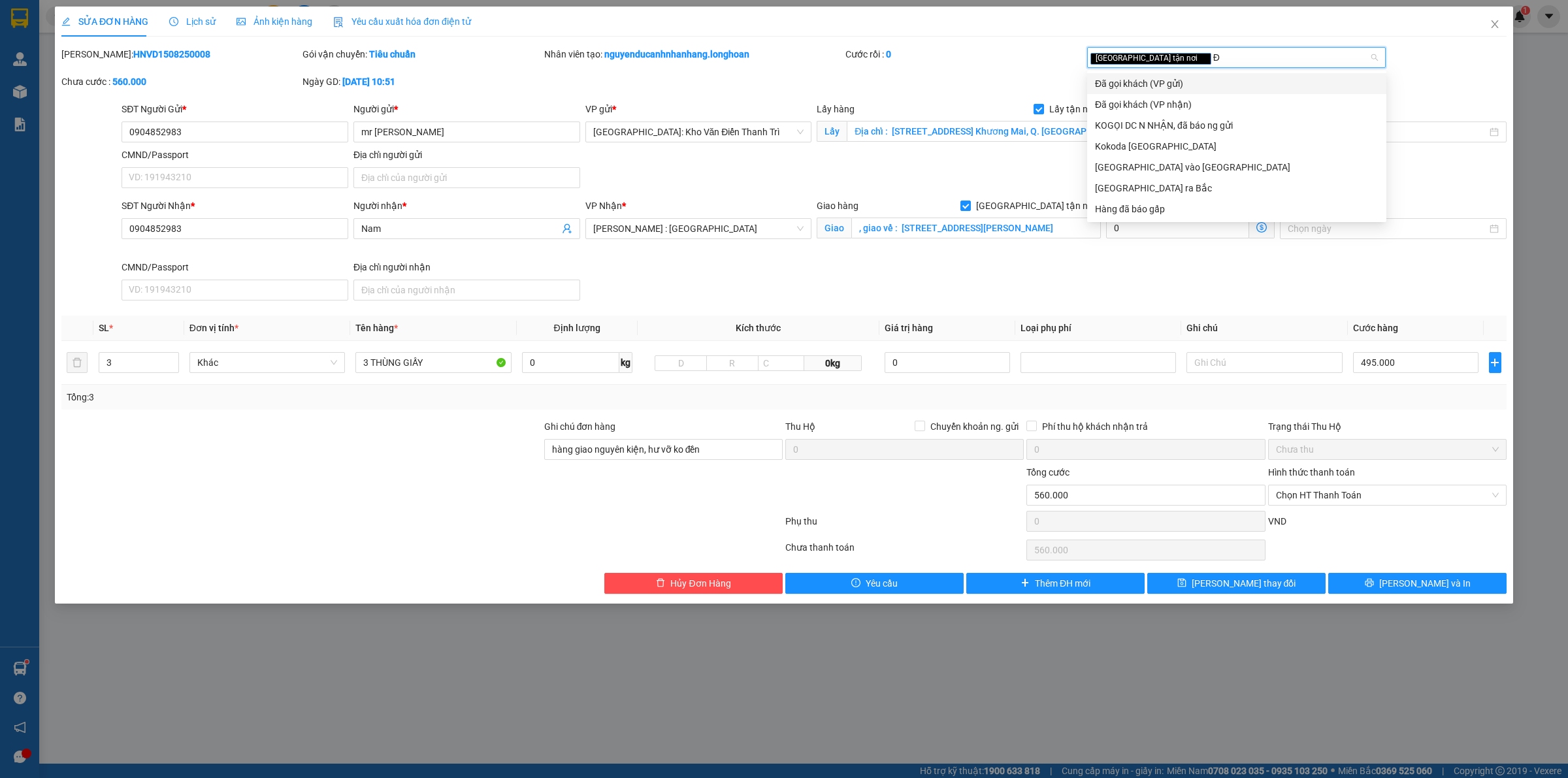
type input "ĐÃ"
click at [1196, 77] on div "Đã gọi khách (VP gửi)" at bounding box center [1237, 83] width 284 height 15
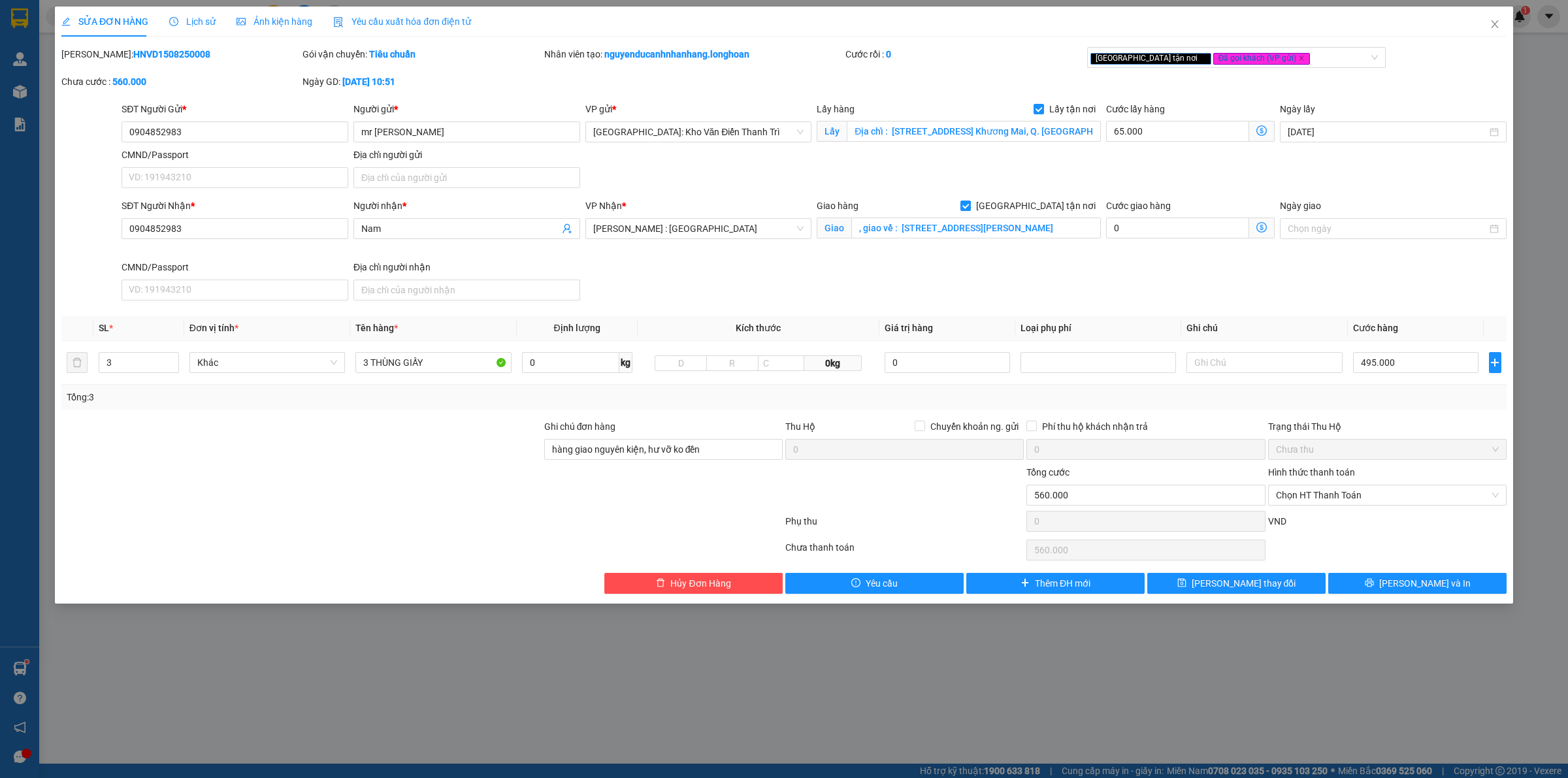
click at [1015, 77] on div "[PERSON_NAME]: HNVD1508250008 Gói vận chuyển: Tiêu chuẩn Nhân viên tạo: nguyend…" at bounding box center [784, 74] width 1448 height 55
click at [1259, 587] on span "[PERSON_NAME] thay đổi" at bounding box center [1244, 584] width 105 height 15
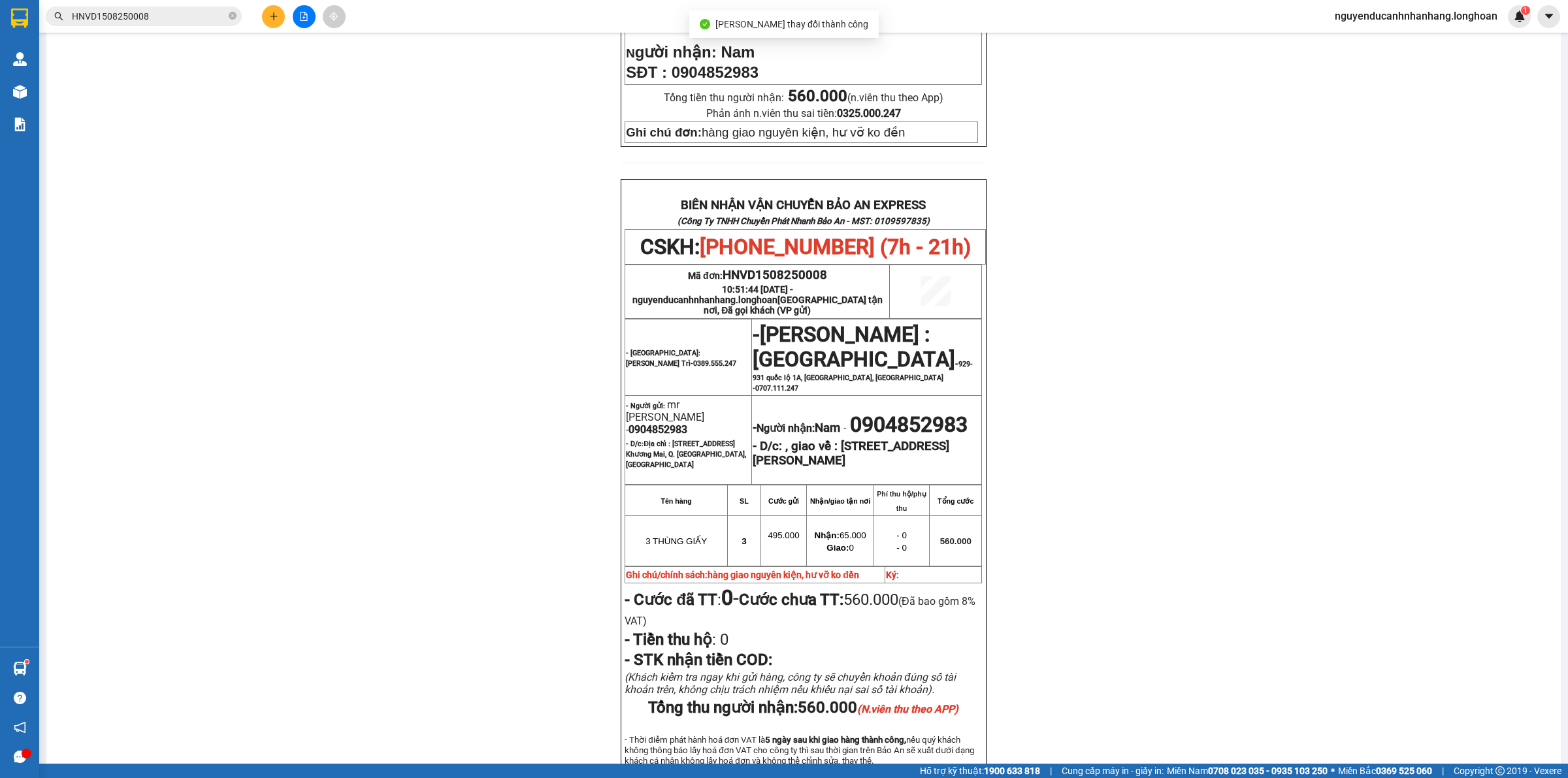
scroll to position [490, 0]
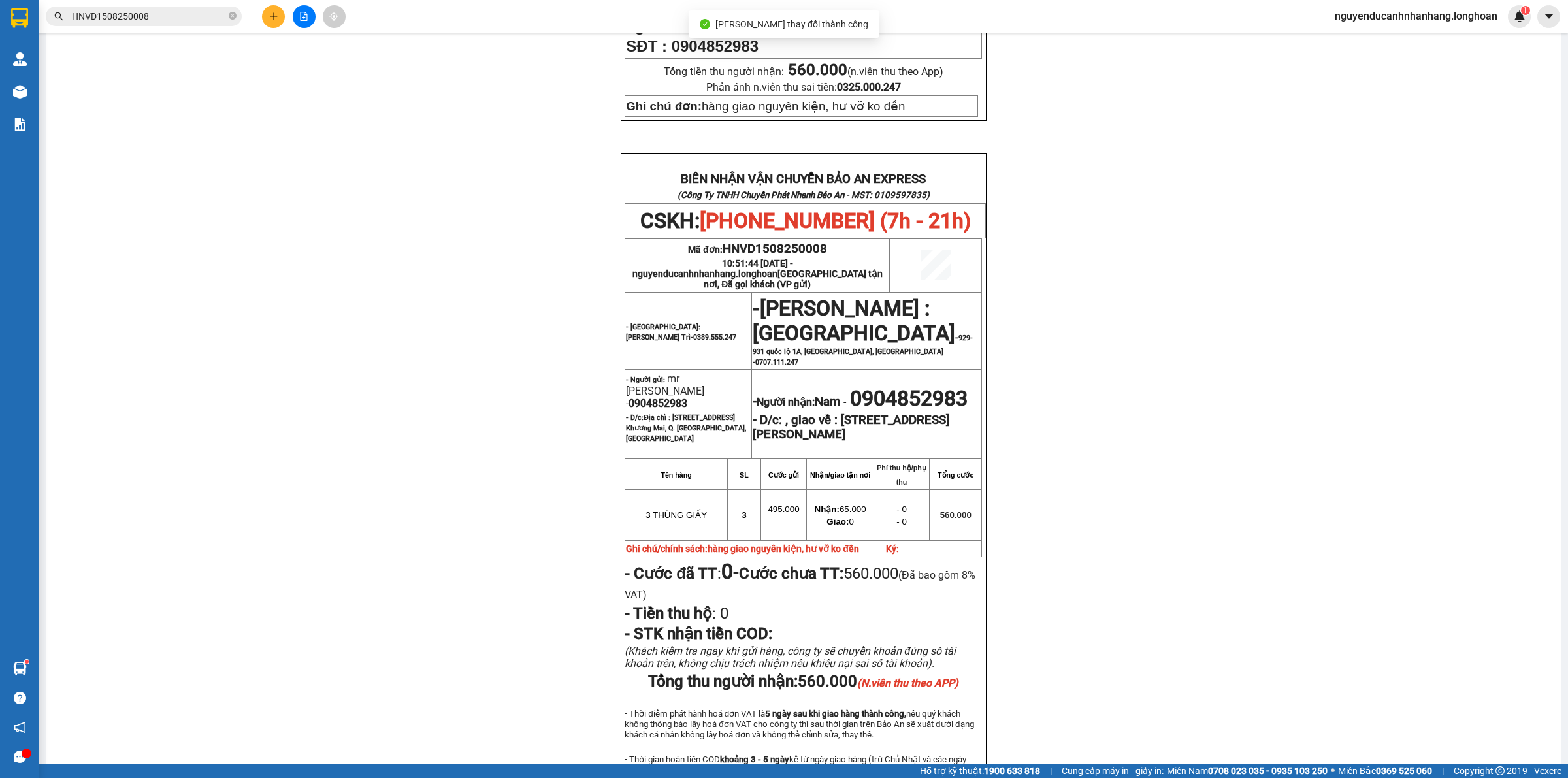
click at [851, 396] on span "0904852983" at bounding box center [909, 399] width 118 height 25
copy span "0904852983"
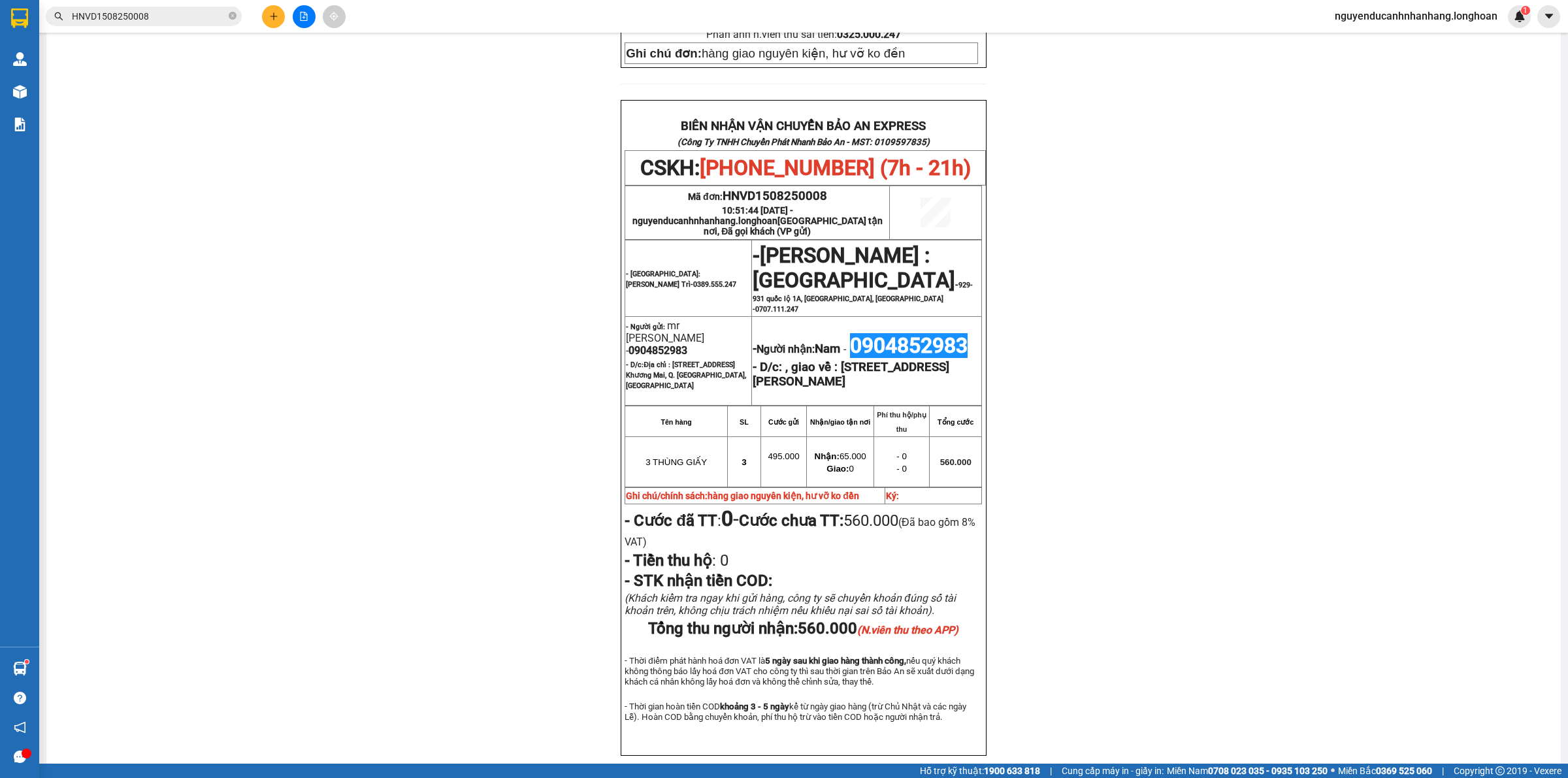
scroll to position [571, 0]
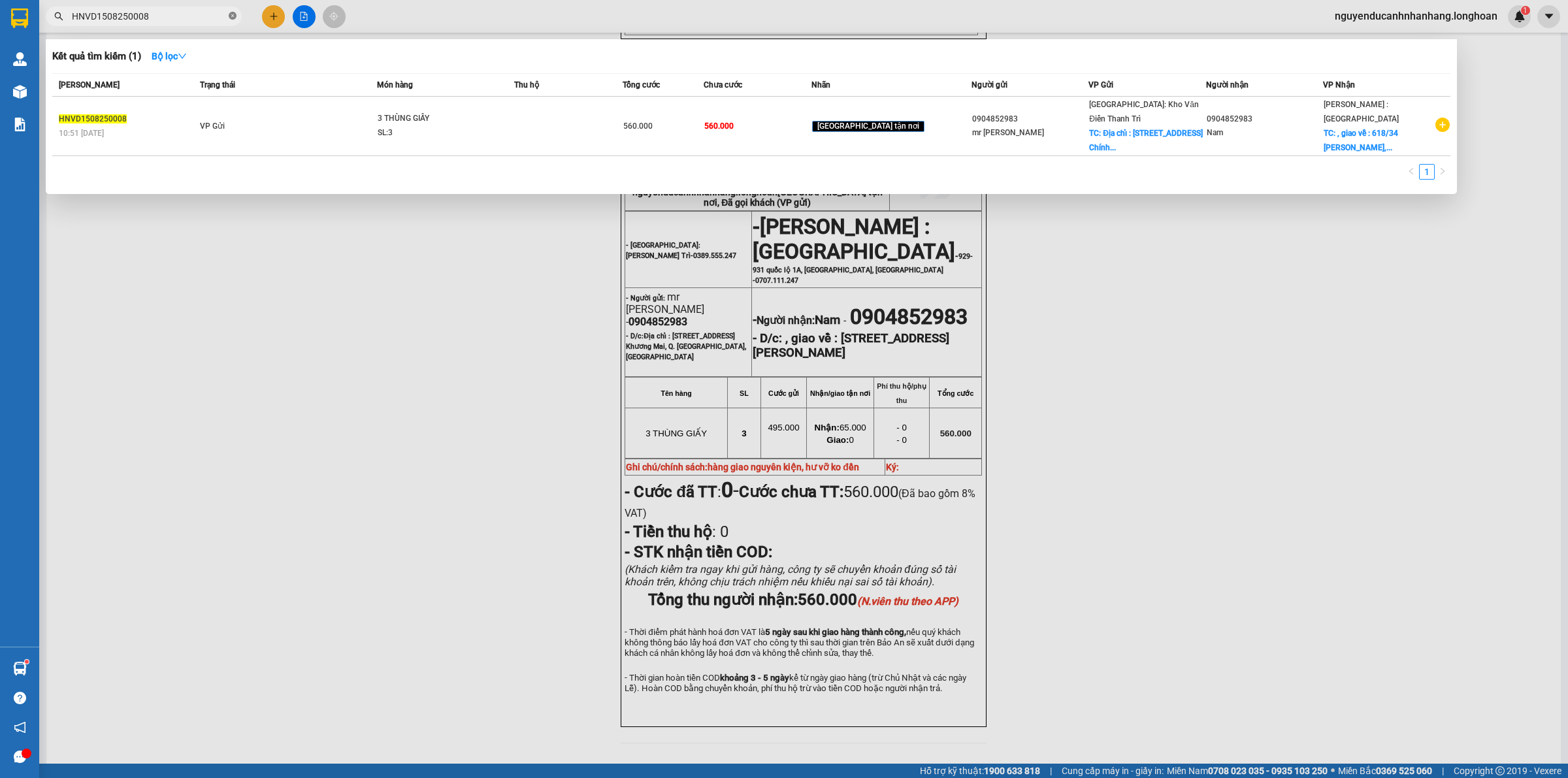
click at [236, 17] on icon "close-circle" at bounding box center [233, 16] width 8 height 8
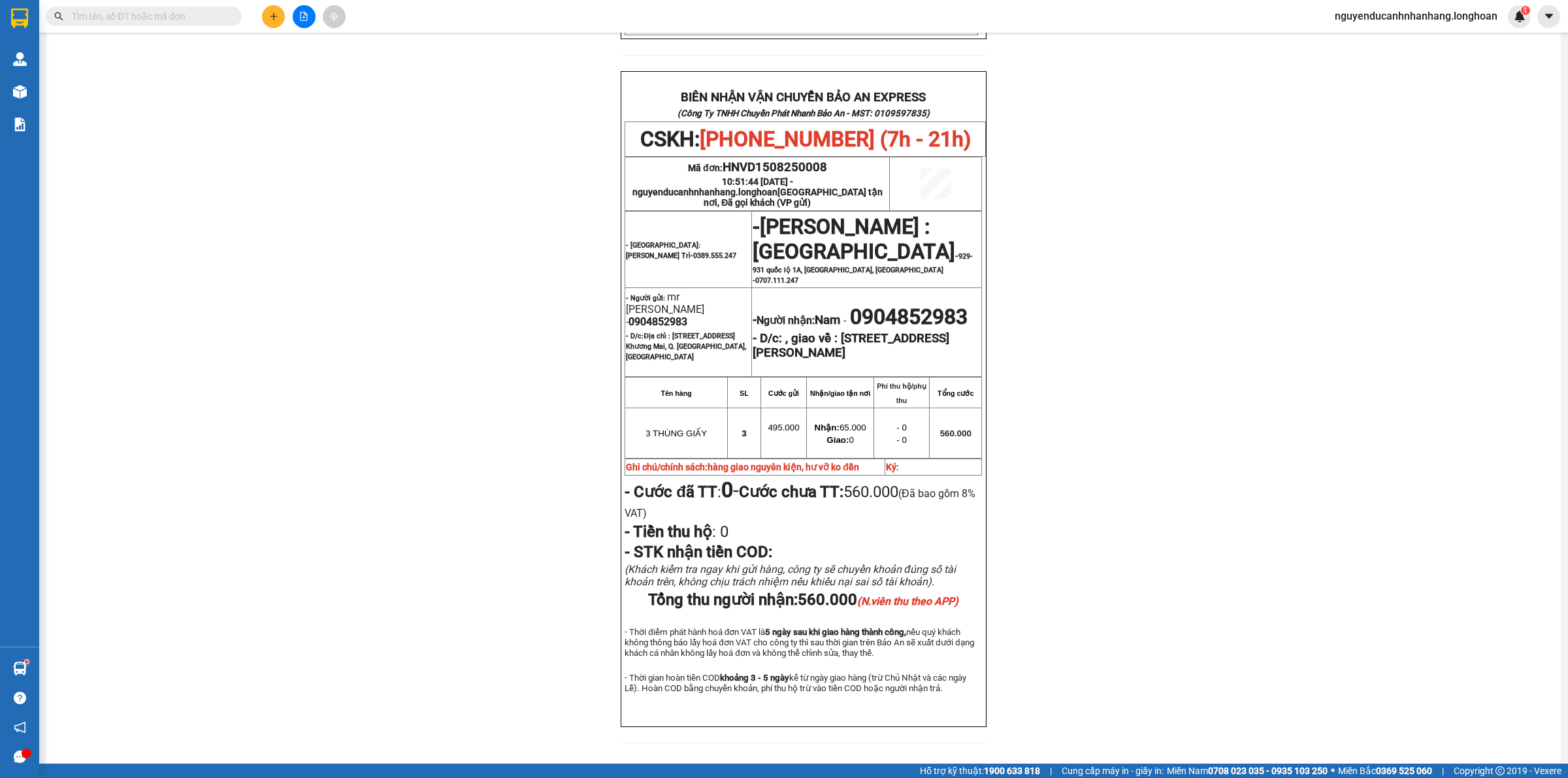
click at [233, 15] on span at bounding box center [233, 16] width 8 height 15
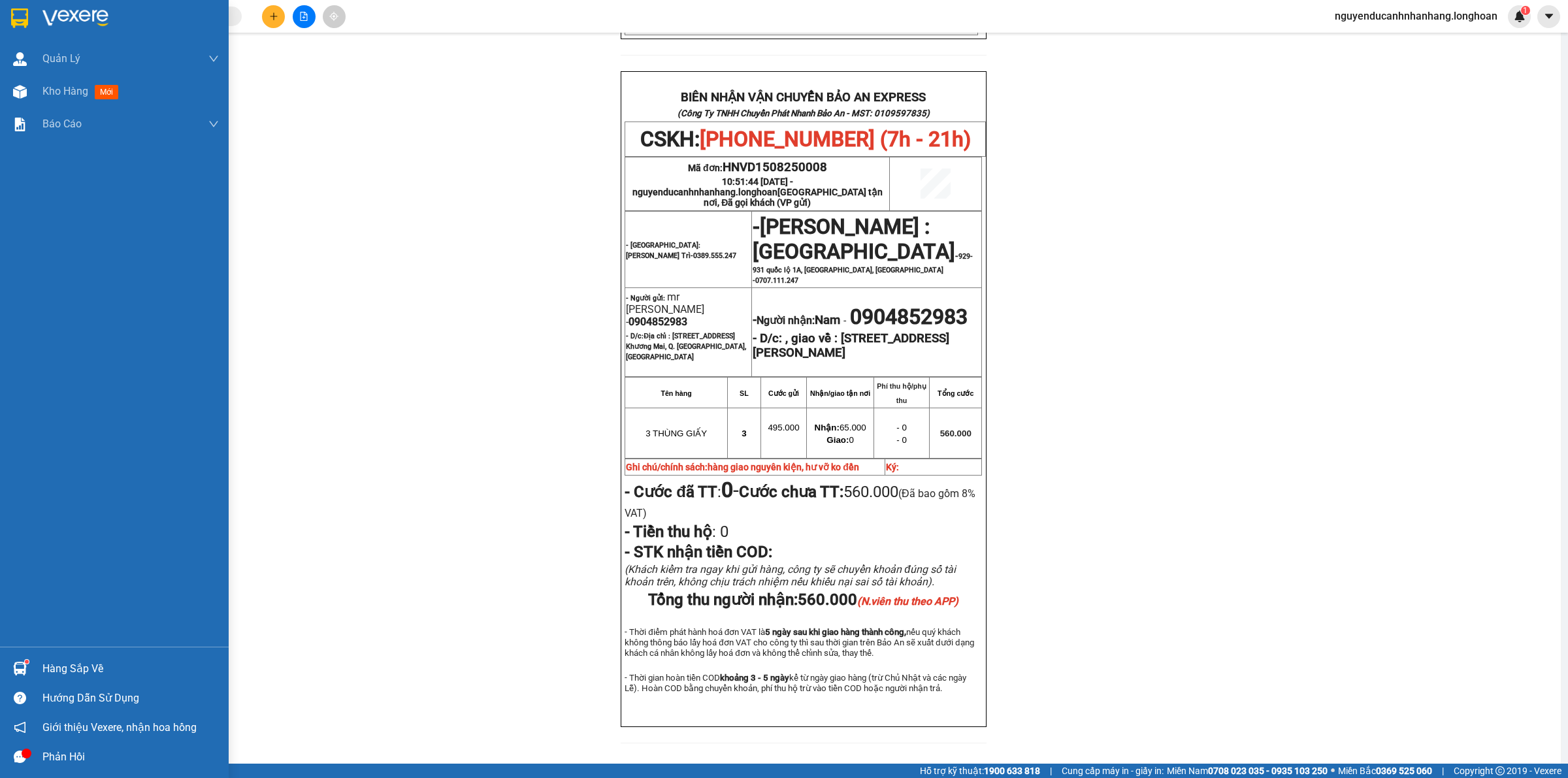
click at [23, 27] on img at bounding box center [20, 18] width 17 height 20
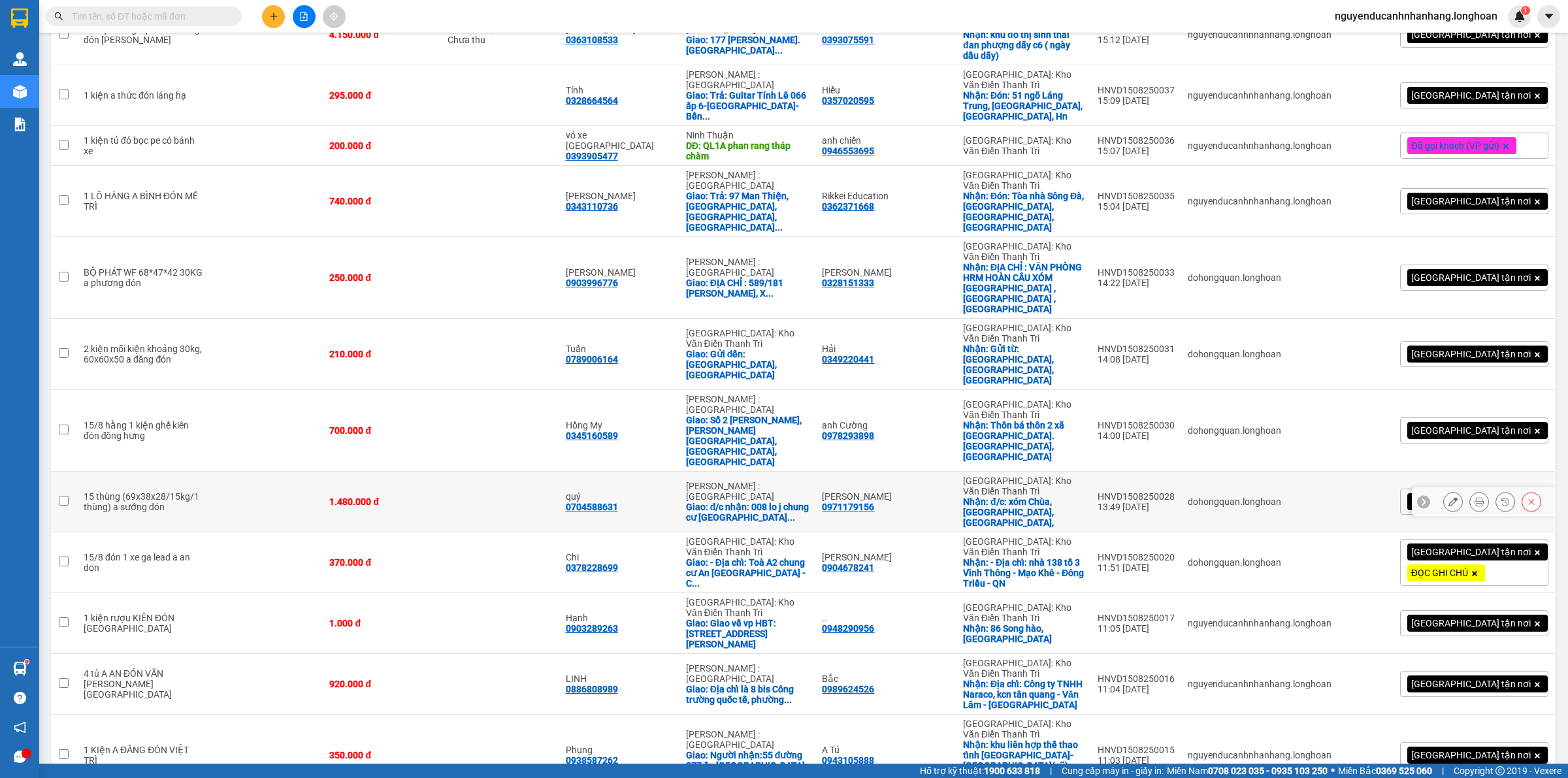
scroll to position [571, 0]
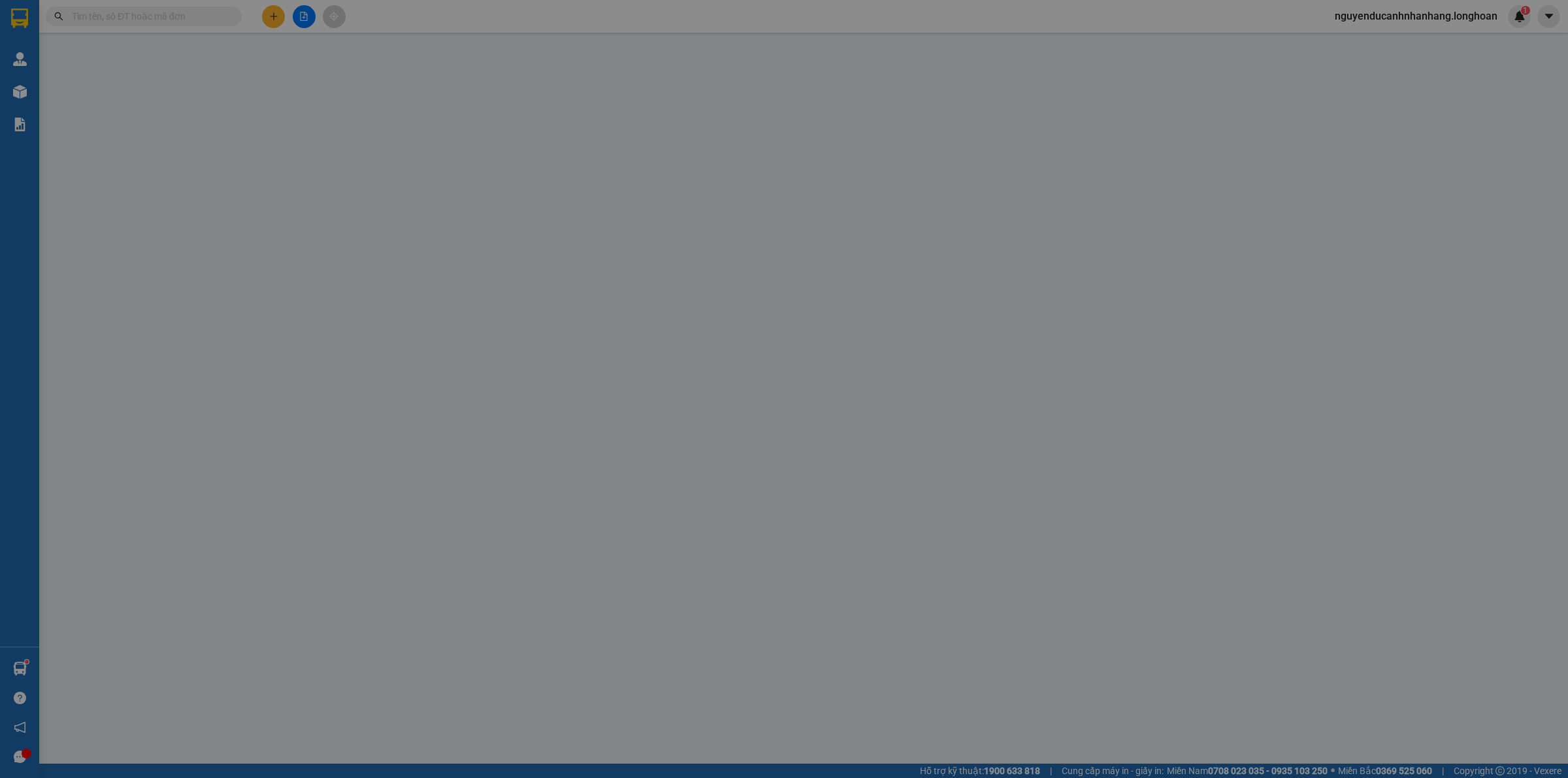
type input "0961255201"
type input "Quyên([PERSON_NAME])"
checkbox input "true"
type input "[GEOGRAPHIC_DATA], [GEOGRAPHIC_DATA] [URL][DOMAIN_NAME]"
type input "0397854262"
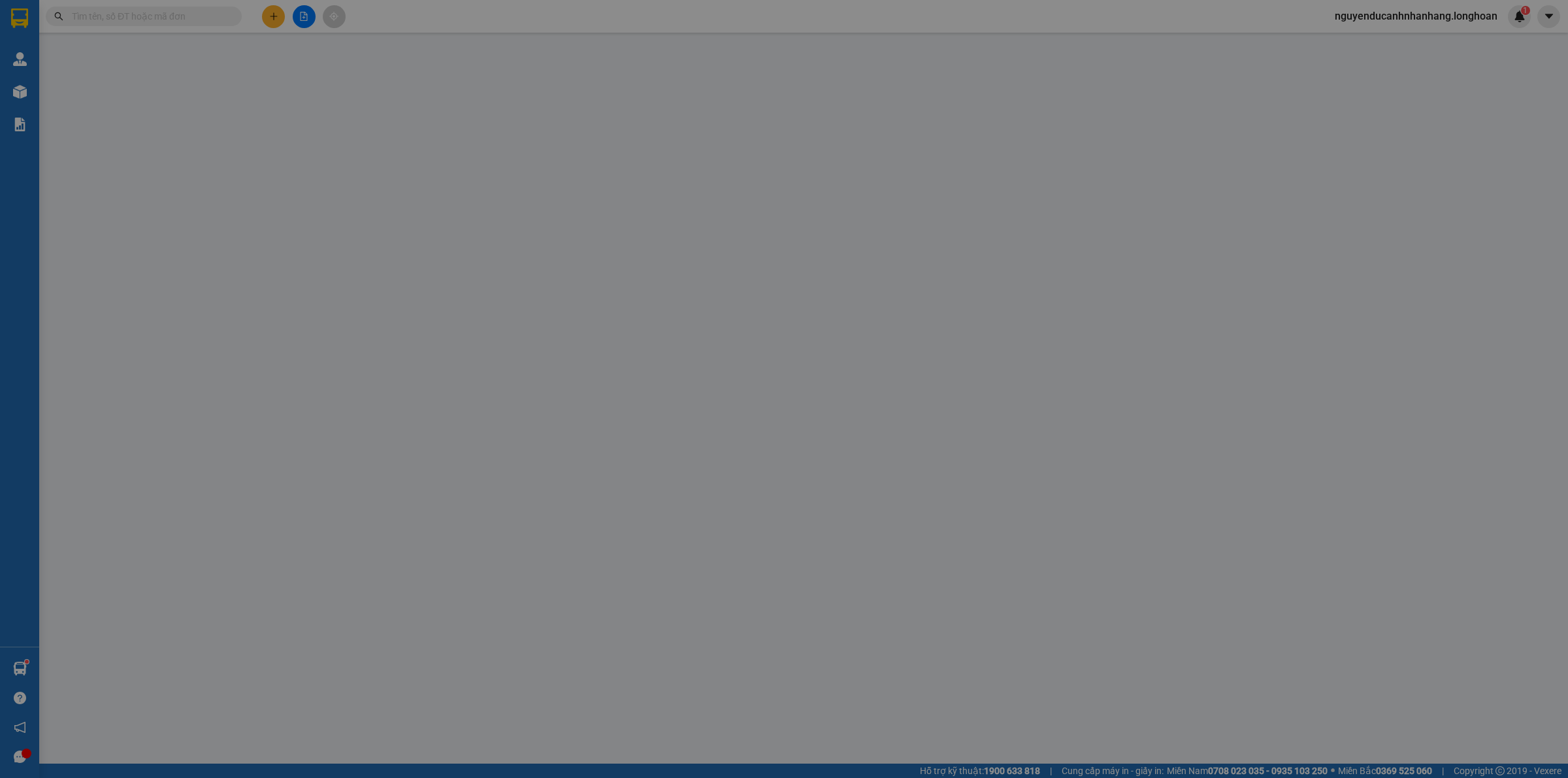
type input "[PERSON_NAME]"
checkbox input "true"
type input "Đỉnh cây Sung [GEOGRAPHIC_DATA], [GEOGRAPHIC_DATA], [GEOGRAPHIC_DATA], Tỉnh [GE…"
type input "- đón báo lấy hàng đi núi bà đen tây ninh - gọi hẹn trước bên gửi xuất hàng - t…"
type input "1.800.000"
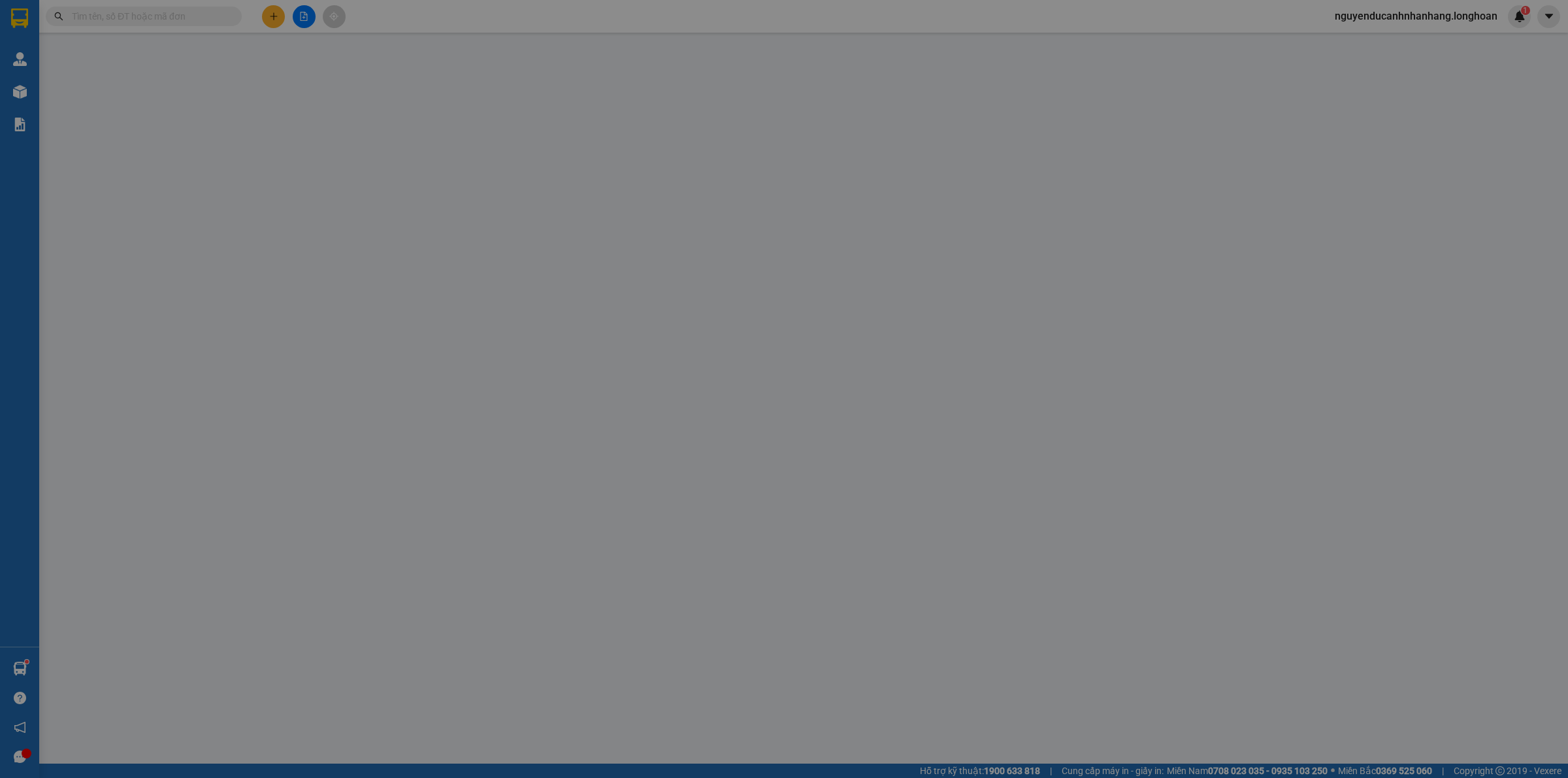
type input "1.800.000"
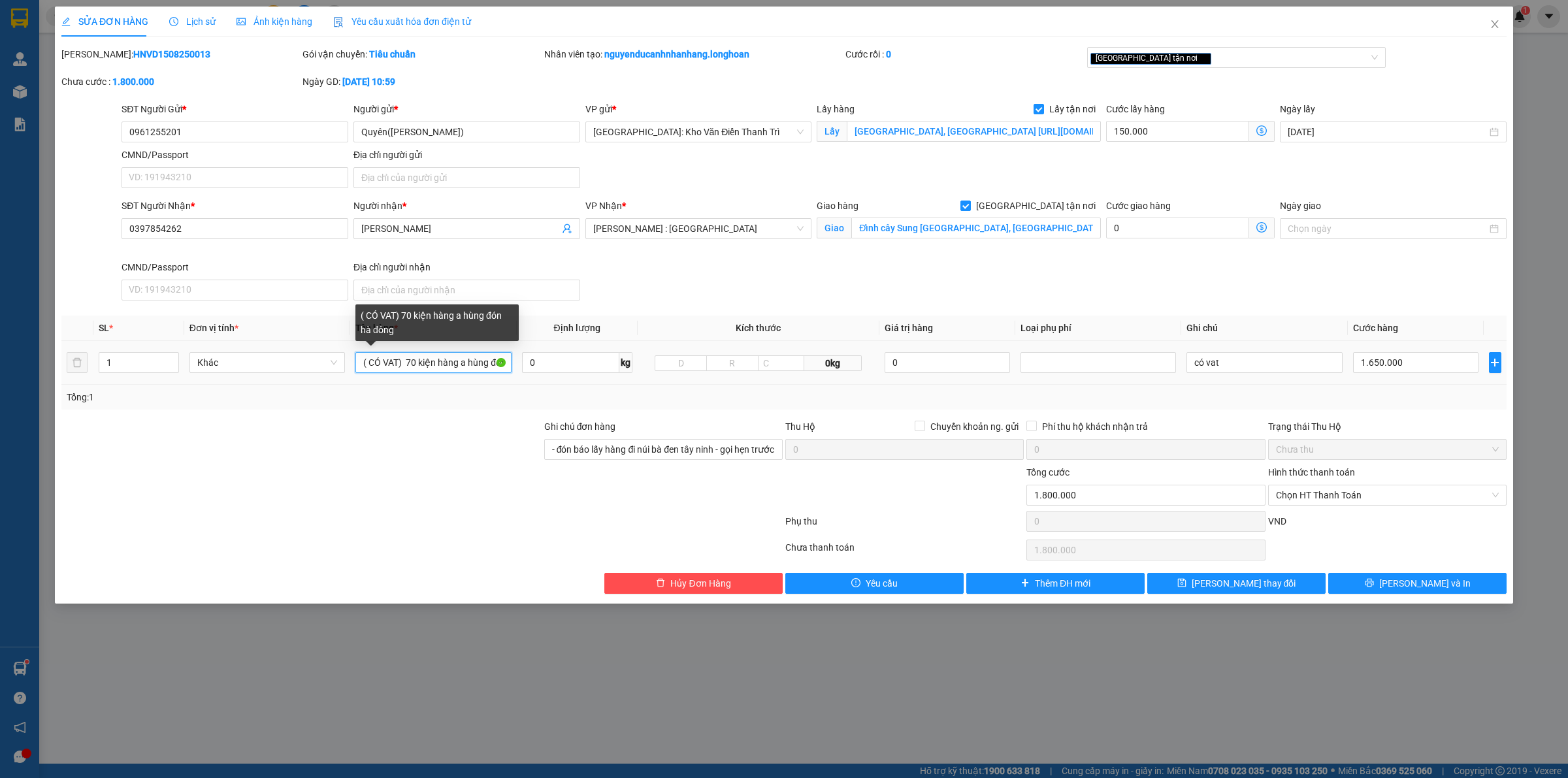
click at [417, 368] on input "( CÓ VAT) 70 kiện hàng a hùng đón hà đông" at bounding box center [433, 362] width 156 height 21
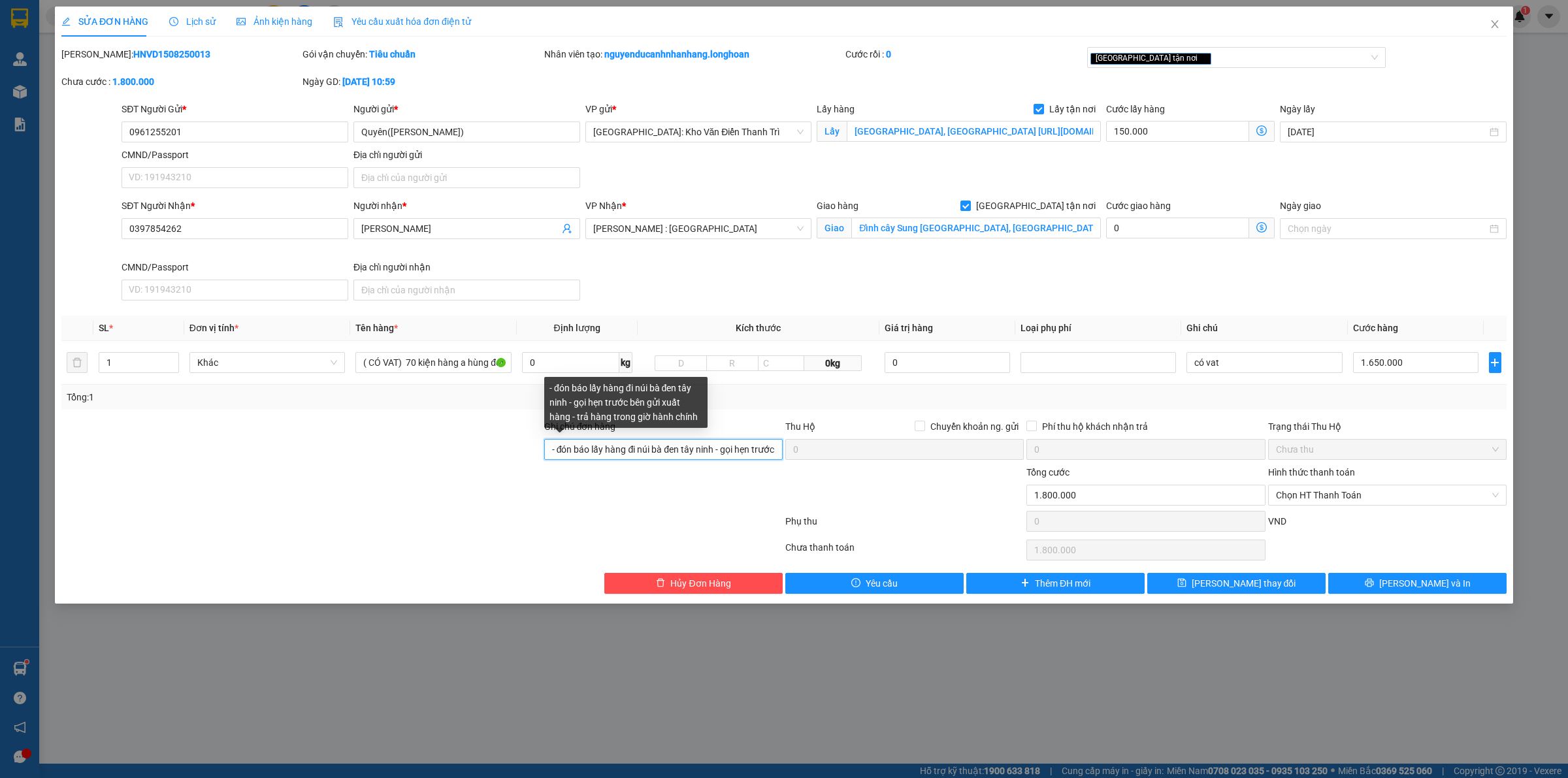
click at [622, 451] on input "- đón báo lấy hàng đi núi bà đen tây ninh - gọi hẹn trước bên gửi xuất hàng - t…" at bounding box center [664, 450] width 239 height 21
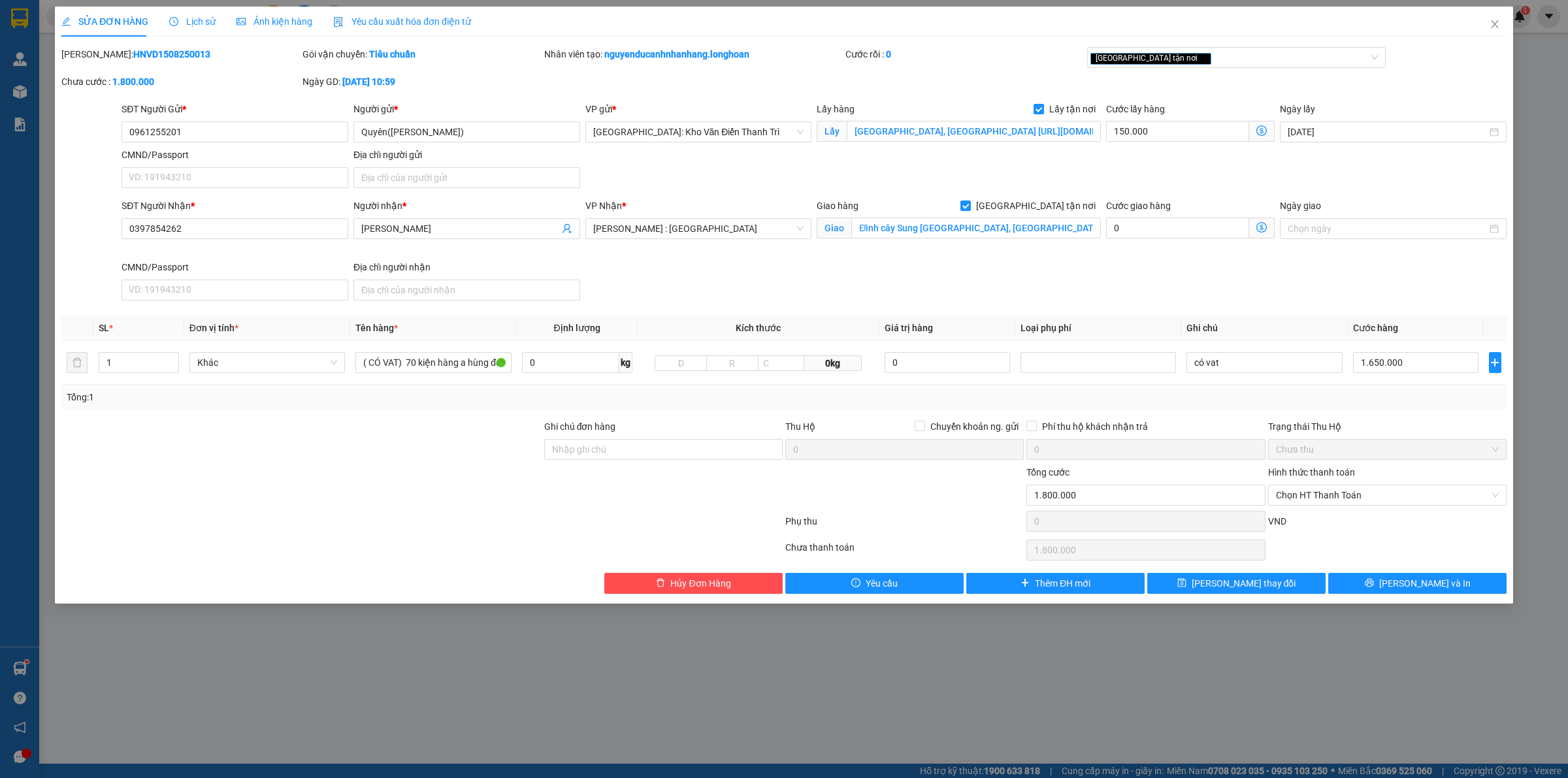
click at [619, 425] on div "Ghi chú đơn hàng" at bounding box center [664, 429] width 239 height 20
click at [416, 363] on input "( CÓ VAT) 70 kiện hàng a hùng đón hà đông" at bounding box center [433, 362] width 156 height 21
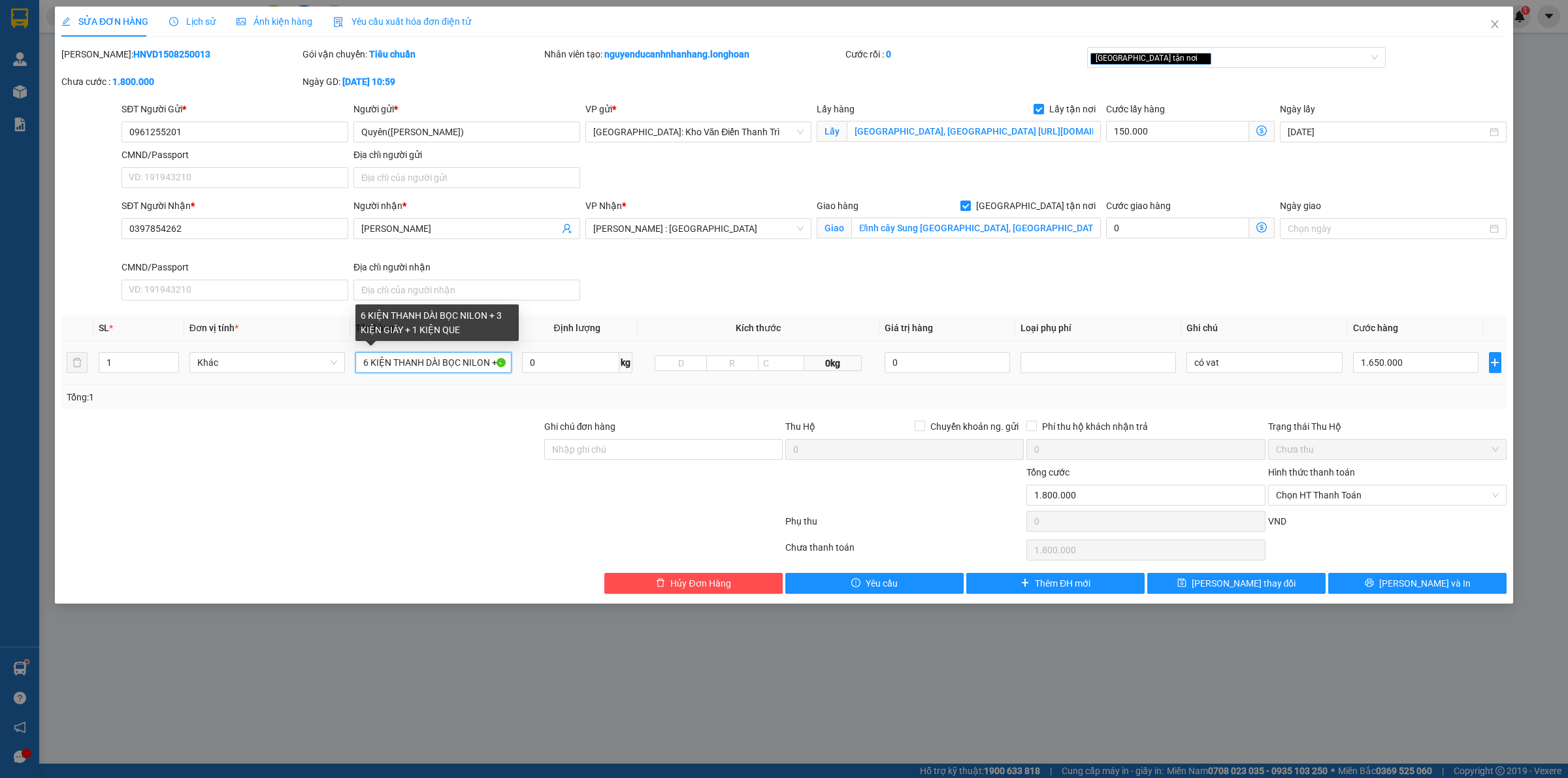
click at [491, 367] on input "6 KIỆN THANH DÀI BỌC NILON + 3 KIỆN GIẤY + 1 KIỆN QUE" at bounding box center [433, 362] width 156 height 21
type input "6 KIỆN THANH DÀI BỌC NILON + 3 KIỆN GIẤY + 1 THANH MÀU XANH DƯƠNG"
click at [237, 479] on div at bounding box center [302, 488] width 483 height 46
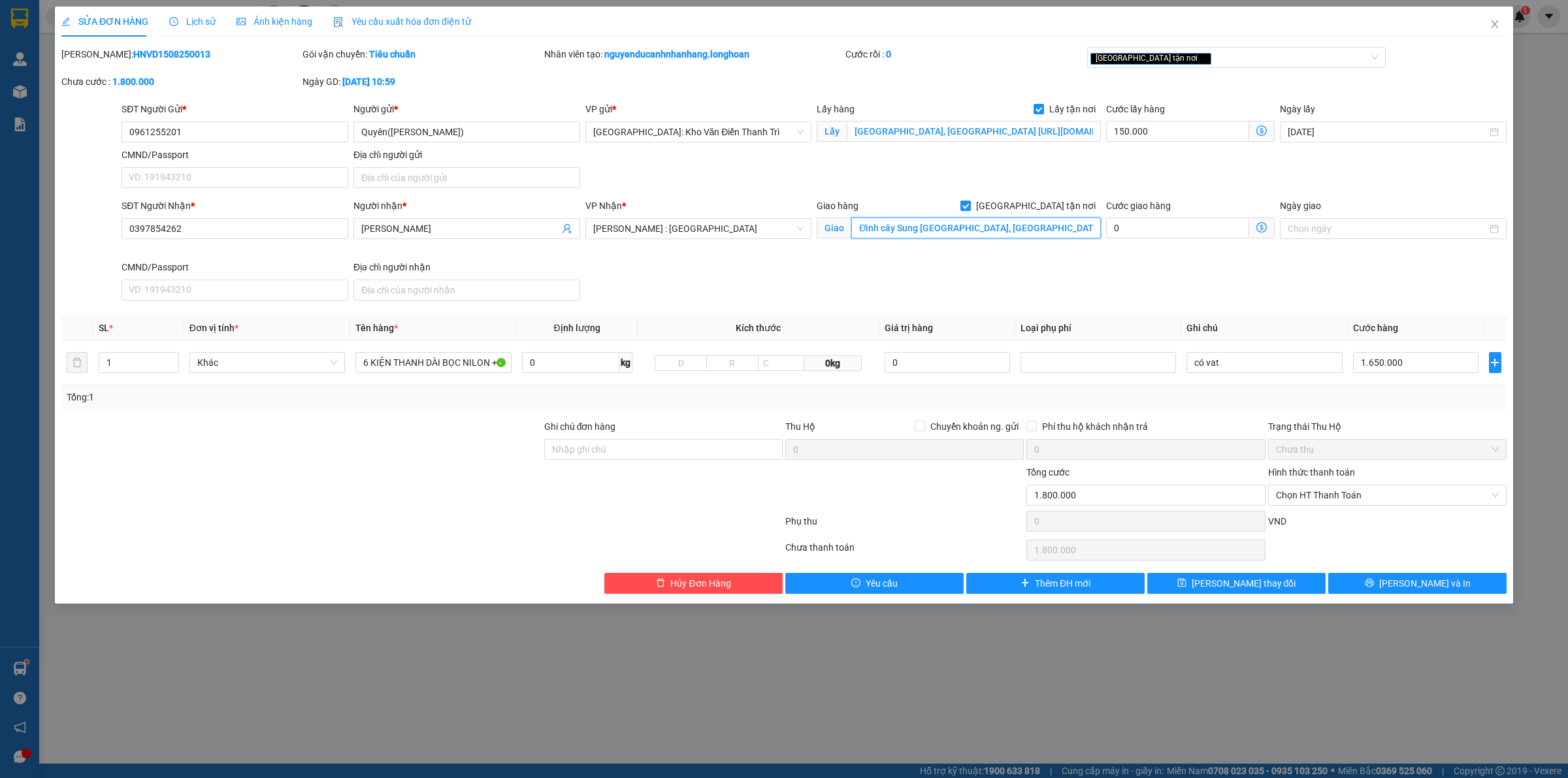
click at [1030, 233] on input "Đỉnh cây Sung núi Bà Đen, Khu phố Ninh Phú, Phường Ninh Sơn, Tỉnh Tây Ninh." at bounding box center [976, 228] width 250 height 21
click at [1095, 266] on div "SĐT Người Nhận * 0397854262 Người nhận * Anh Quốc Huy VP Nhận * Hồ Chí Minh : K…" at bounding box center [814, 252] width 1391 height 107
click at [127, 356] on input "1" at bounding box center [138, 362] width 79 height 20
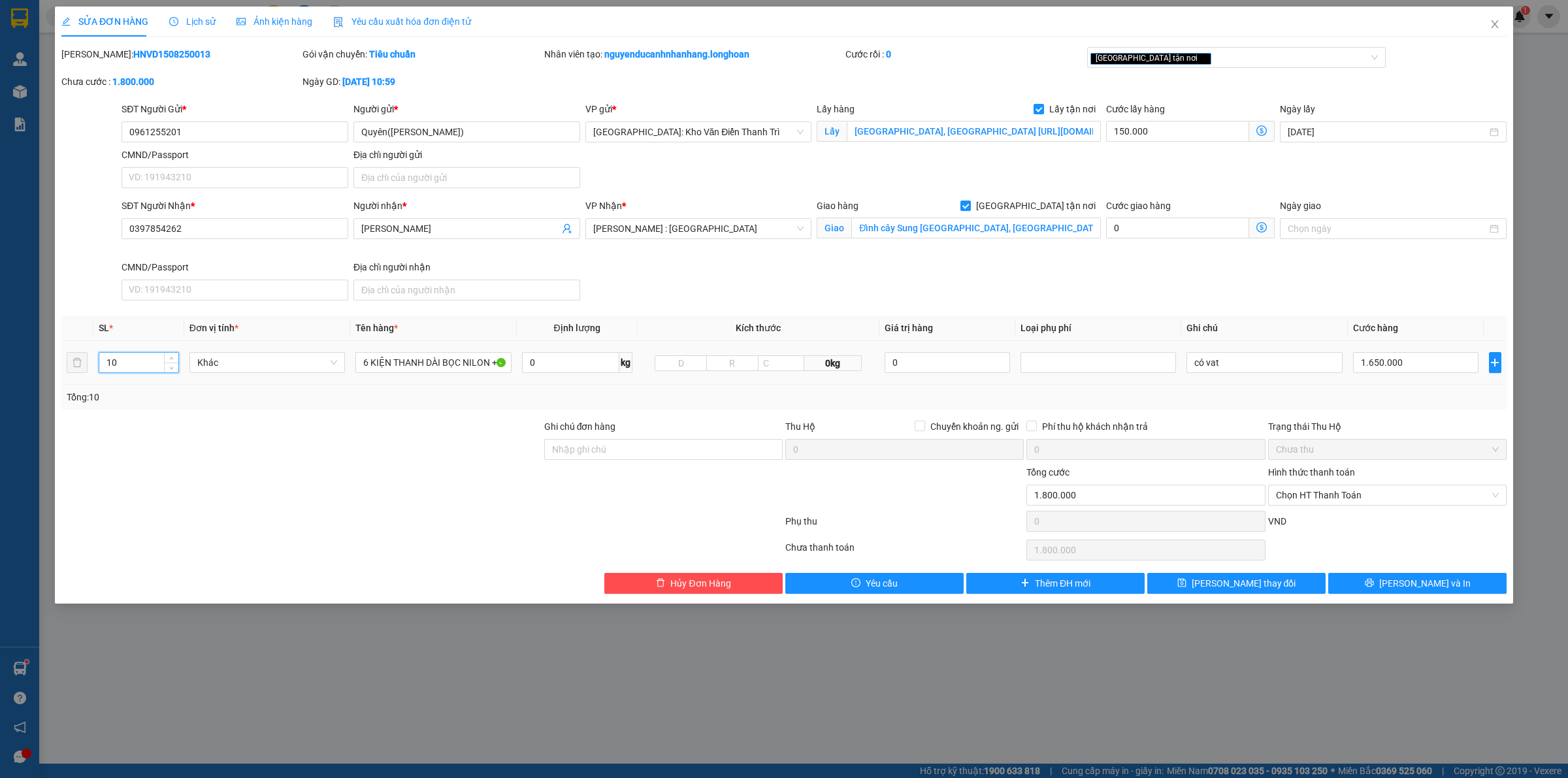
type input "10"
click at [245, 431] on div at bounding box center [302, 442] width 483 height 46
click at [738, 449] on input "Ghi chú đơn hàng" at bounding box center [664, 450] width 239 height 21
drag, startPoint x: 864, startPoint y: 490, endPoint x: 897, endPoint y: 490, distance: 33.0
click at [868, 490] on div at bounding box center [904, 488] width 241 height 46
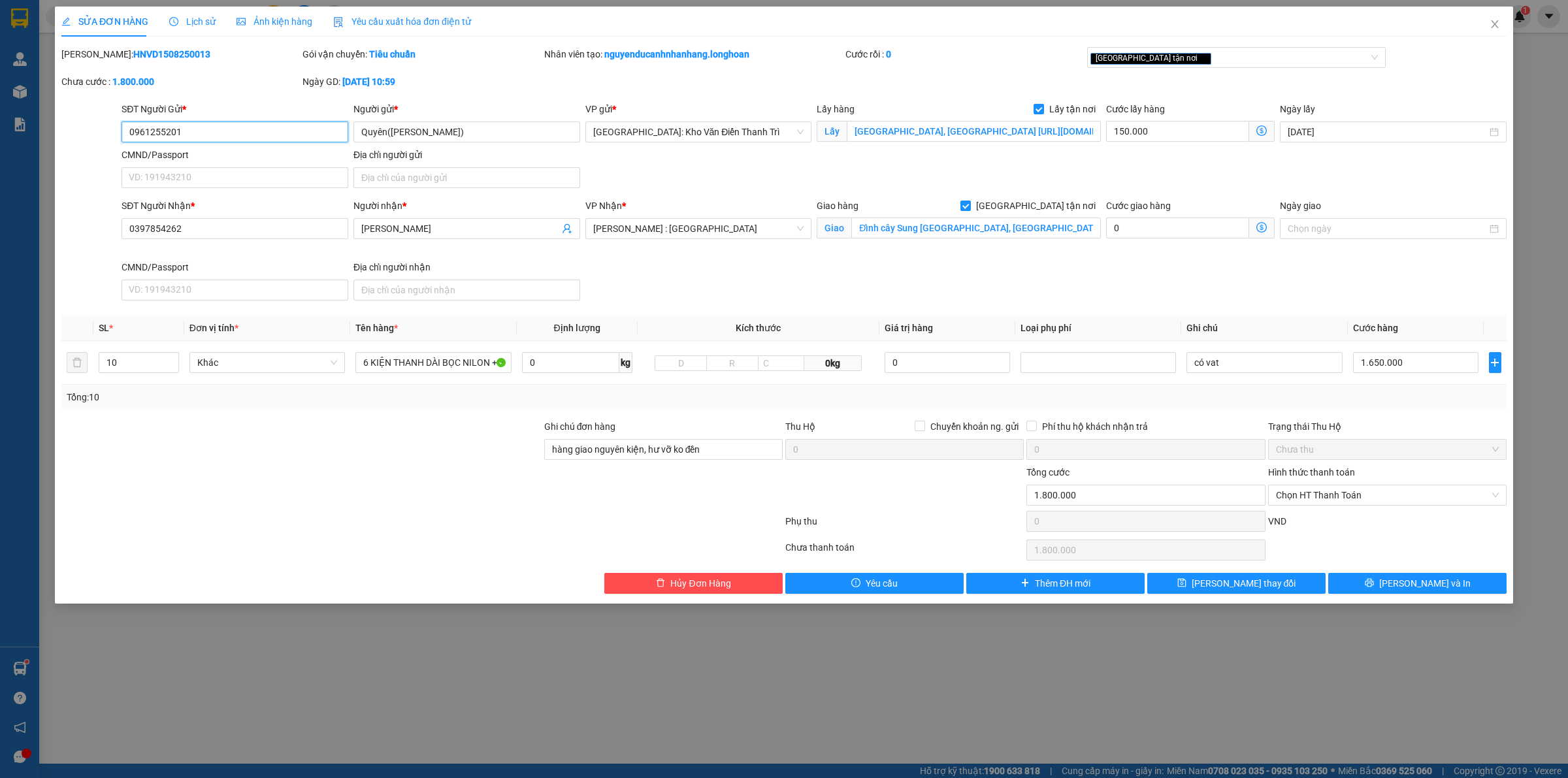
click at [207, 131] on input "0961255201" at bounding box center [235, 132] width 226 height 21
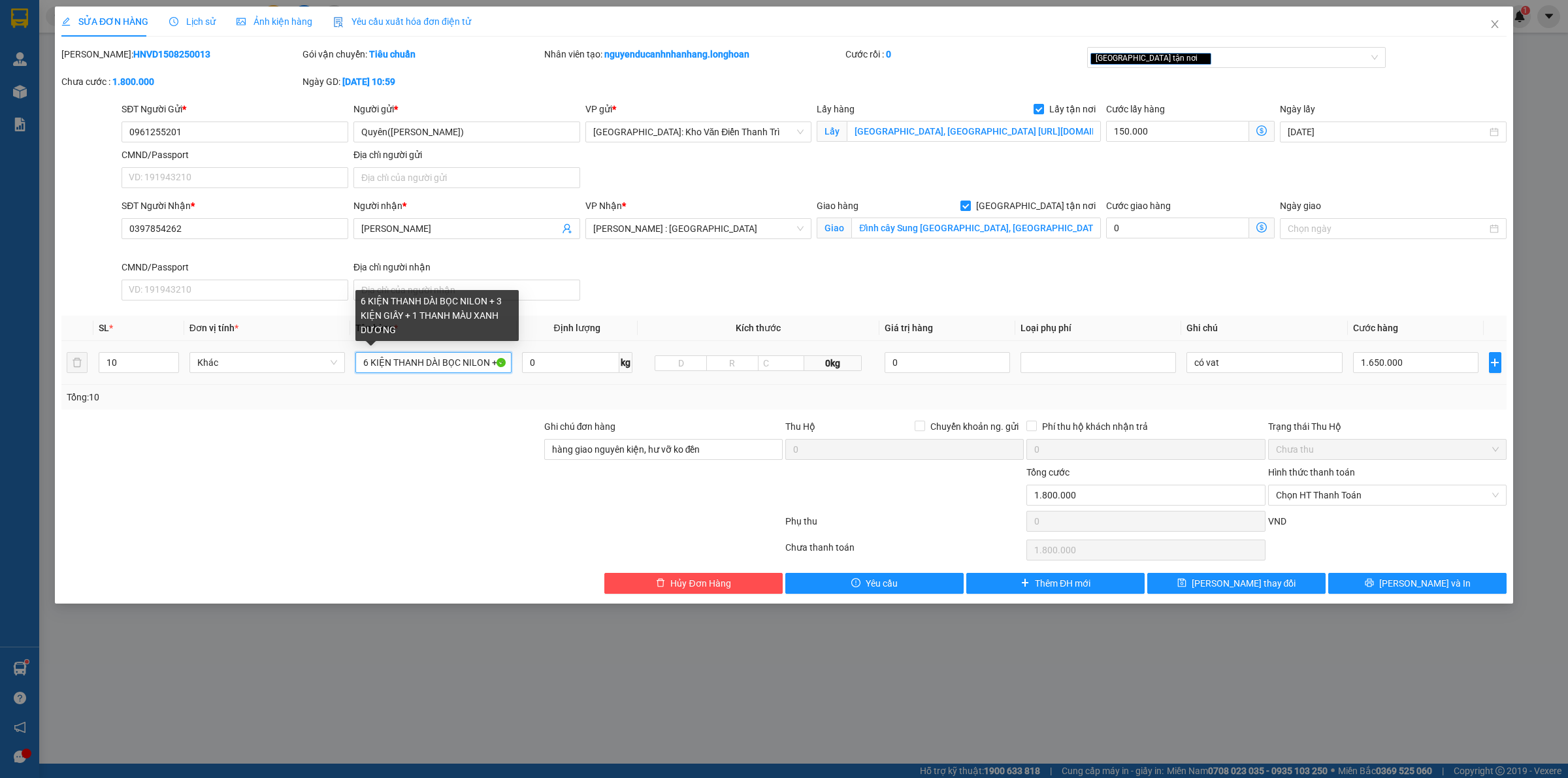
click at [487, 360] on input "6 KIỆN THANH DÀI BỌC NILON + 3 KIỆN GIẤY + 1 THANH MÀU XANH DƯƠNG" at bounding box center [433, 362] width 156 height 21
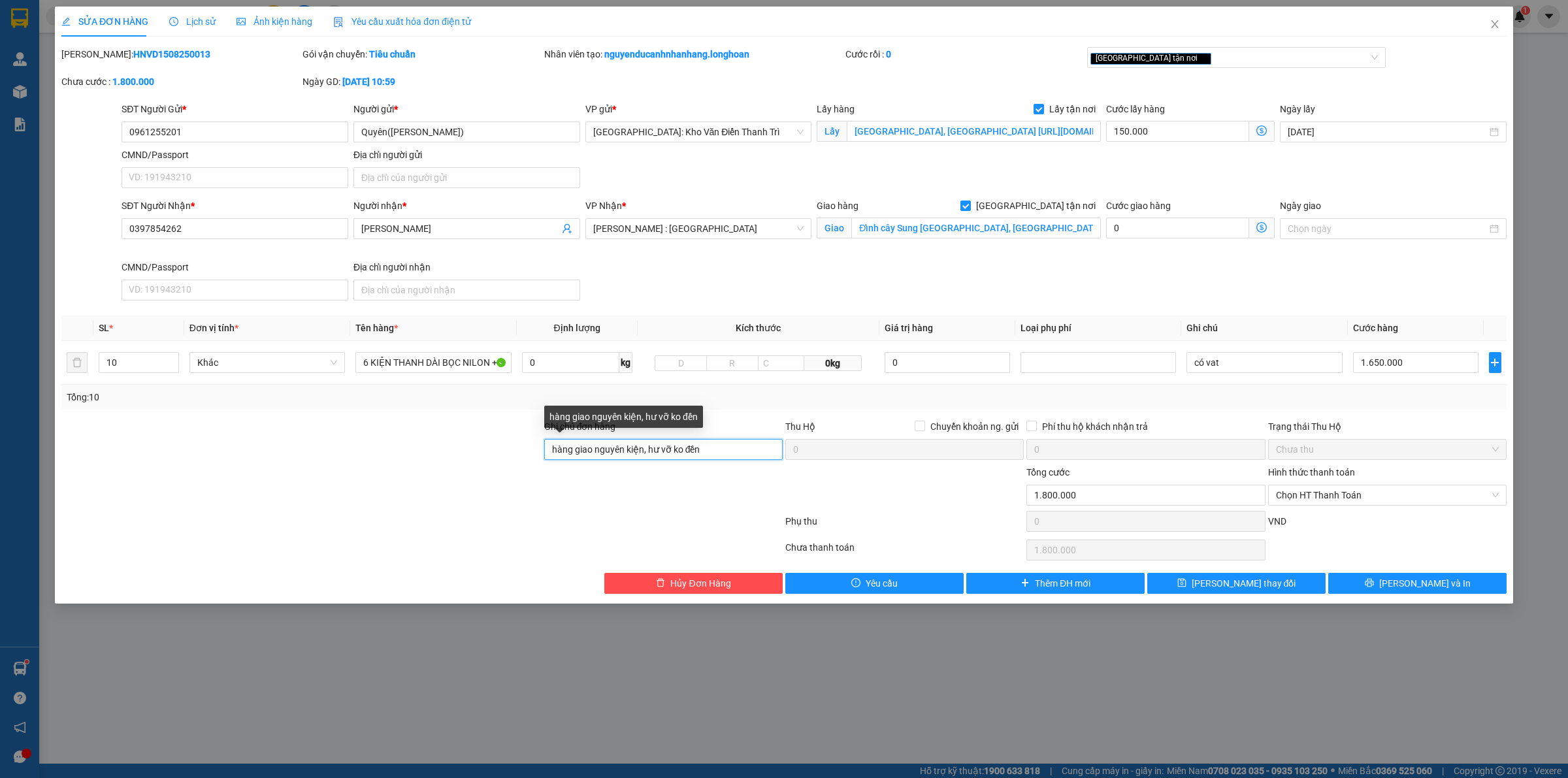
click at [711, 452] on input "hàng giao nguyên kiện, hư vỡ ko đền" at bounding box center [664, 450] width 239 height 21
type input "hàng giao nguyên kiện, hư vỡ ko đền ( 1 TỆP HỒ SƠ GIAO NHẬN DÁN TRÊN THÙNG CATO…"
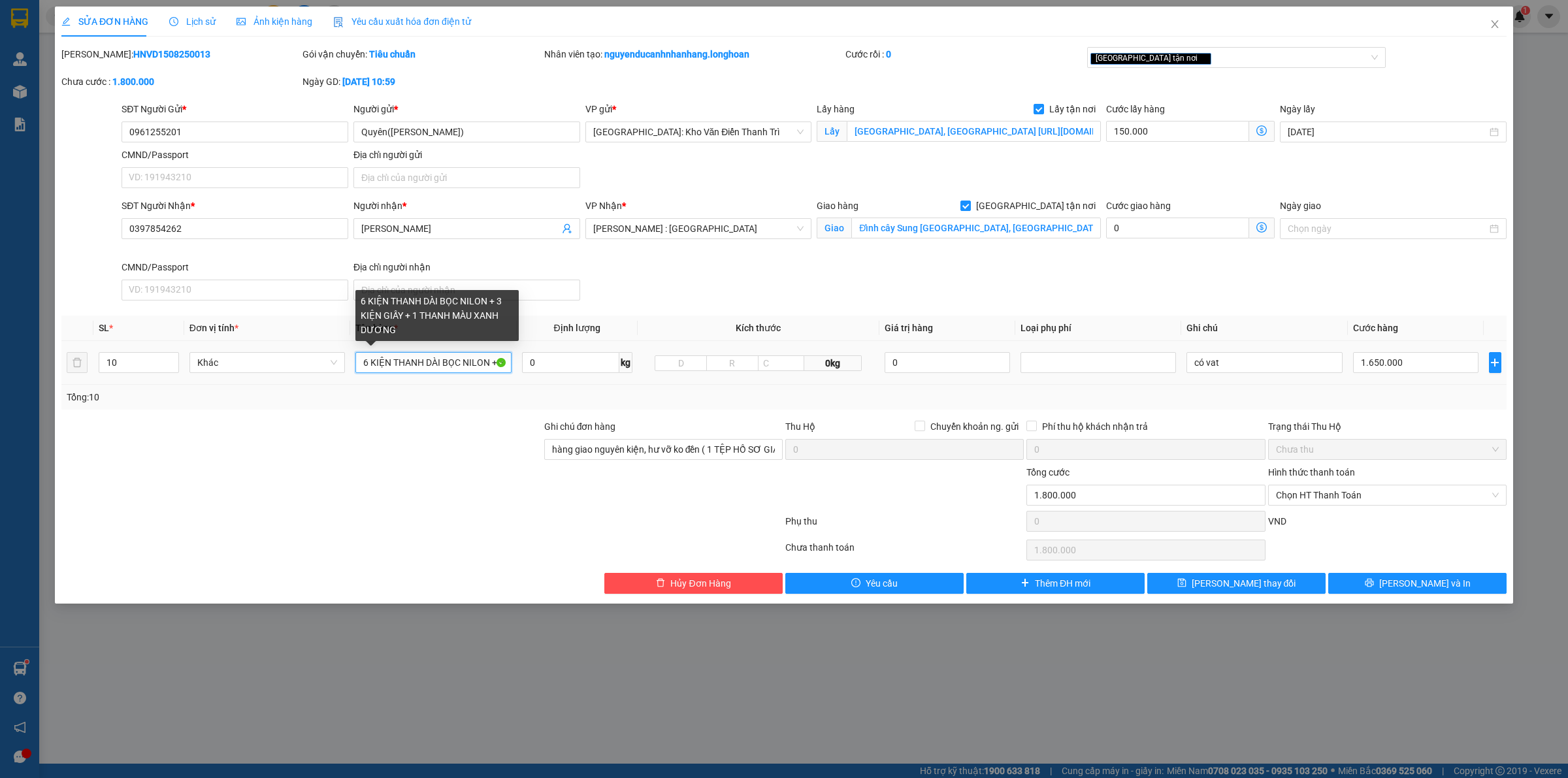
click at [423, 364] on input "6 KIỆN THANH DÀI BỌC NILON + 3 KIỆN GIẤY + 1 THANH MÀU XANH DƯƠNG" at bounding box center [433, 362] width 156 height 21
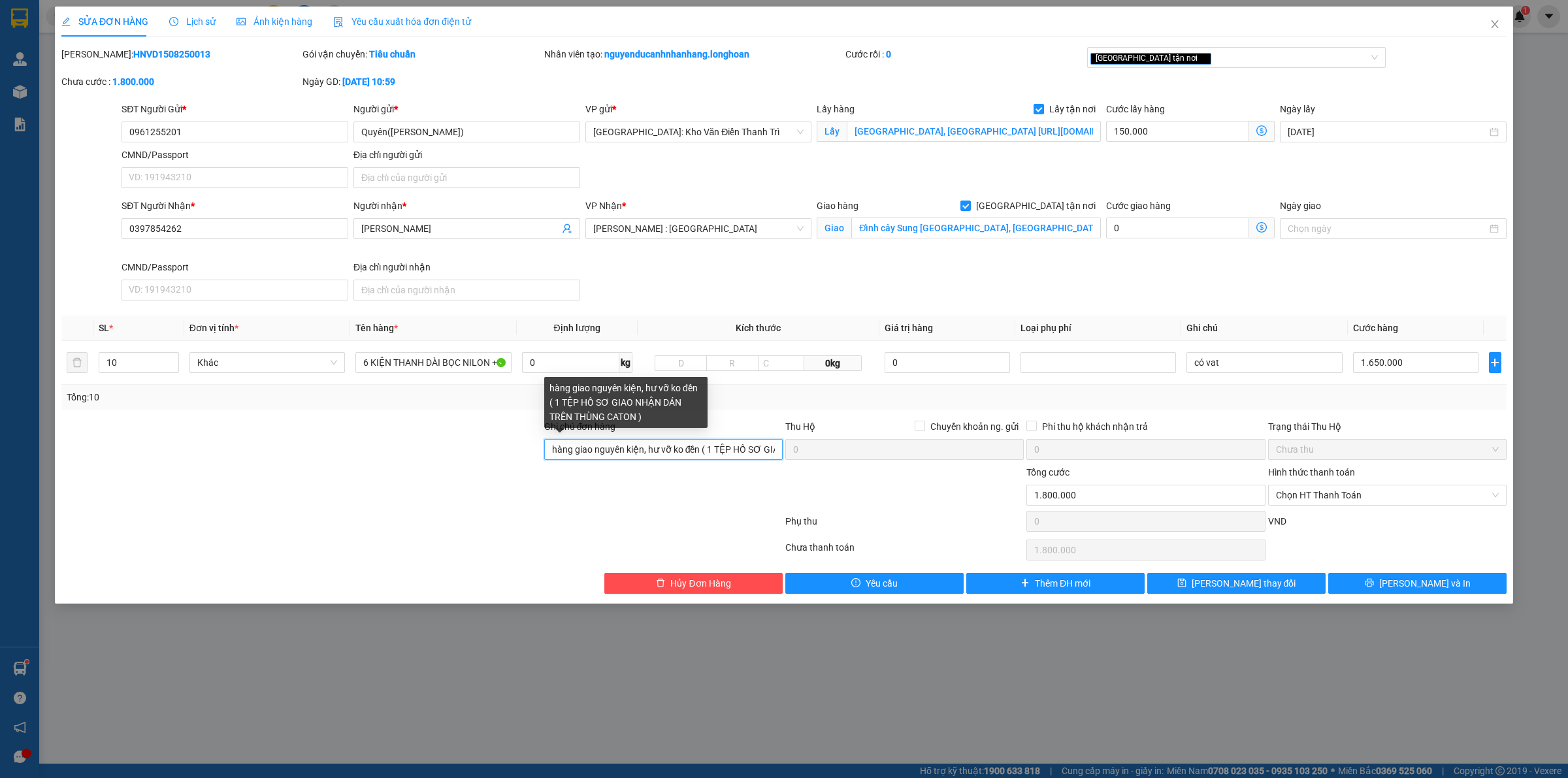
click at [706, 452] on input "hàng giao nguyên kiện, hư vỡ ko đền ( 1 TỆP HỒ SƠ GIAO NHẬN DÁN TRÊN THÙNG CATO…" at bounding box center [664, 450] width 239 height 21
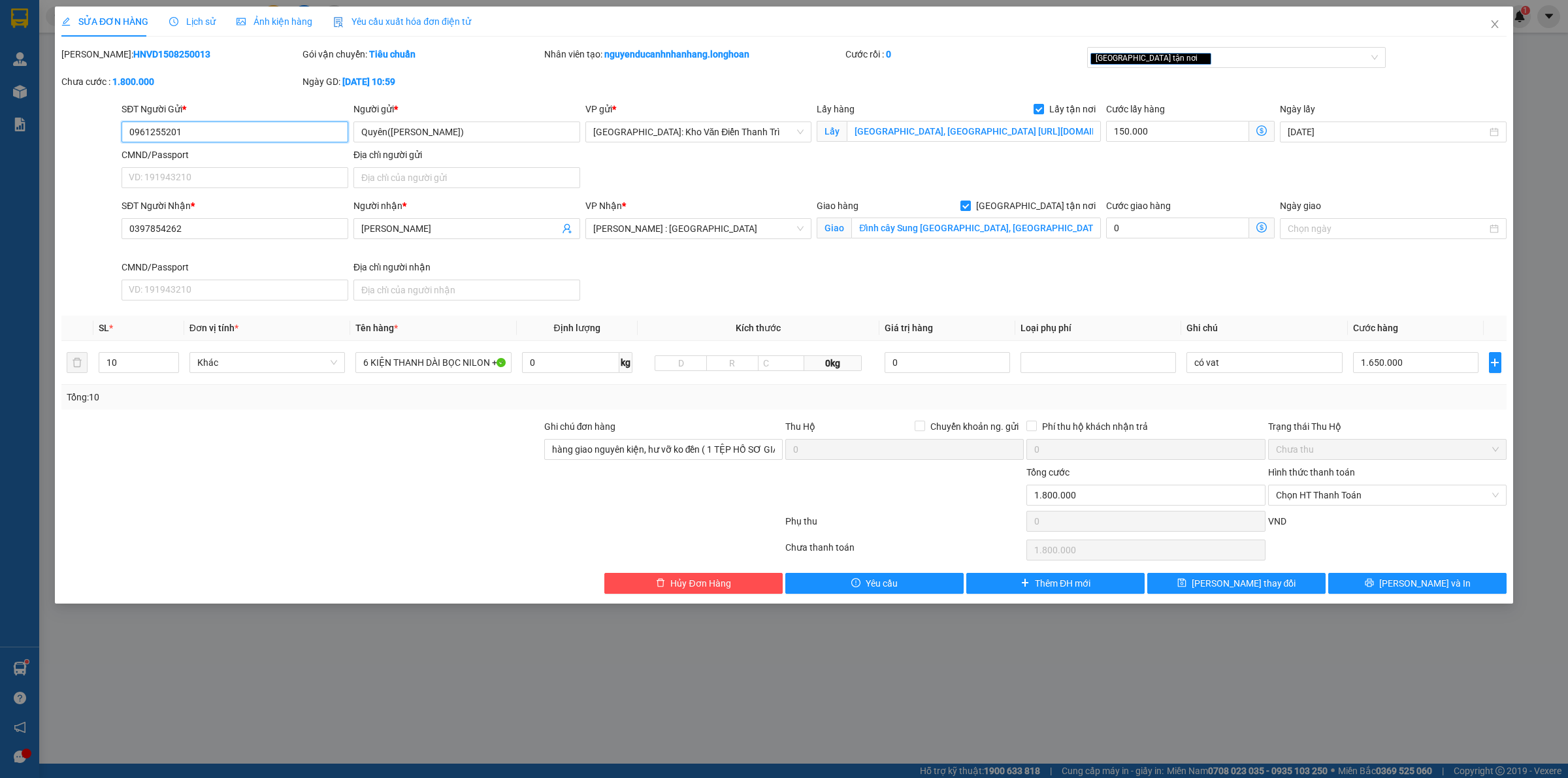
click at [248, 138] on input "0961255201" at bounding box center [235, 132] width 226 height 21
click at [157, 55] on b "HNVD1508250013" at bounding box center [171, 54] width 77 height 10
copy b "HNVD1508250013"
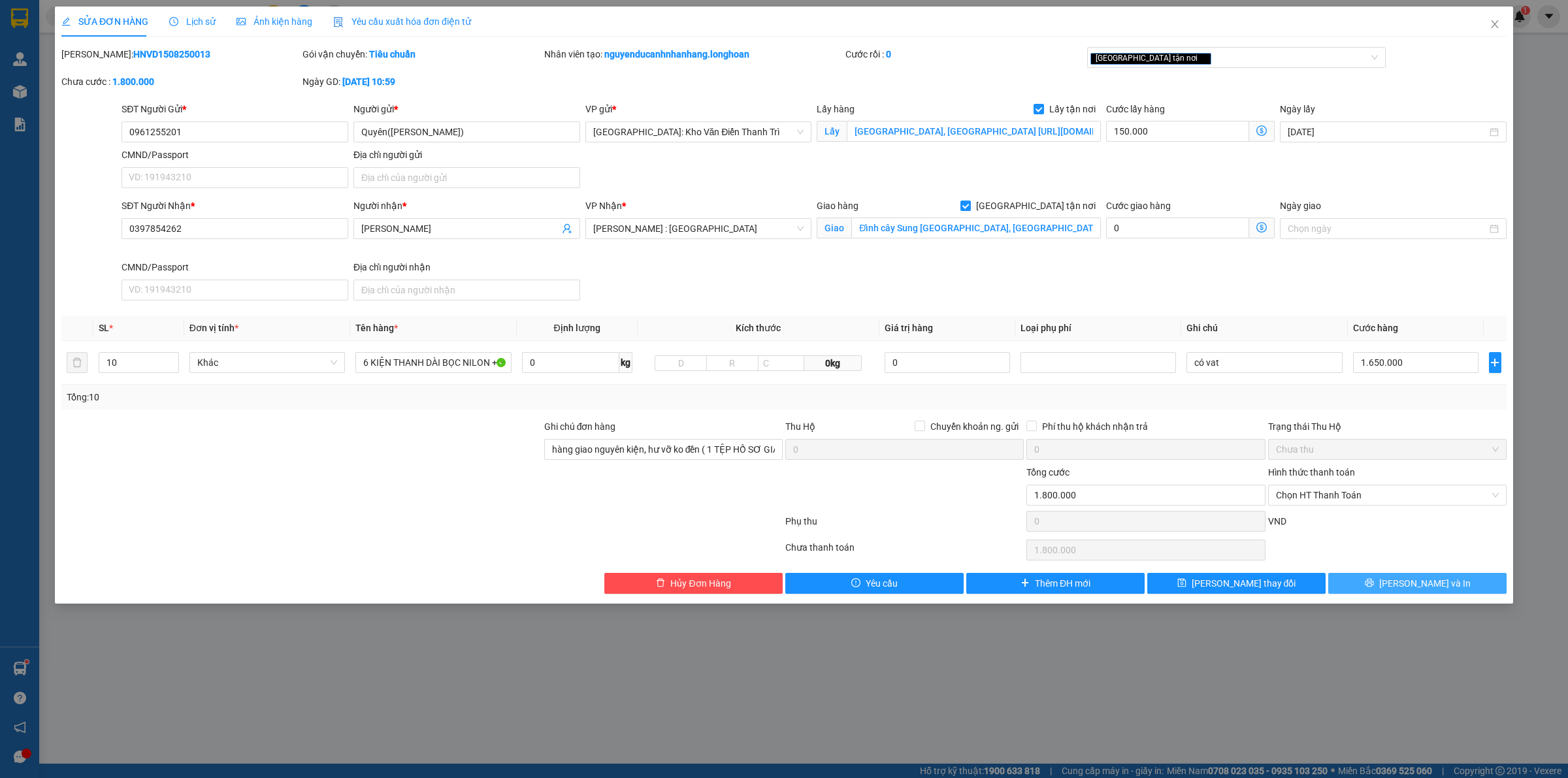
click at [1415, 585] on span "[PERSON_NAME] và In" at bounding box center [1425, 584] width 92 height 15
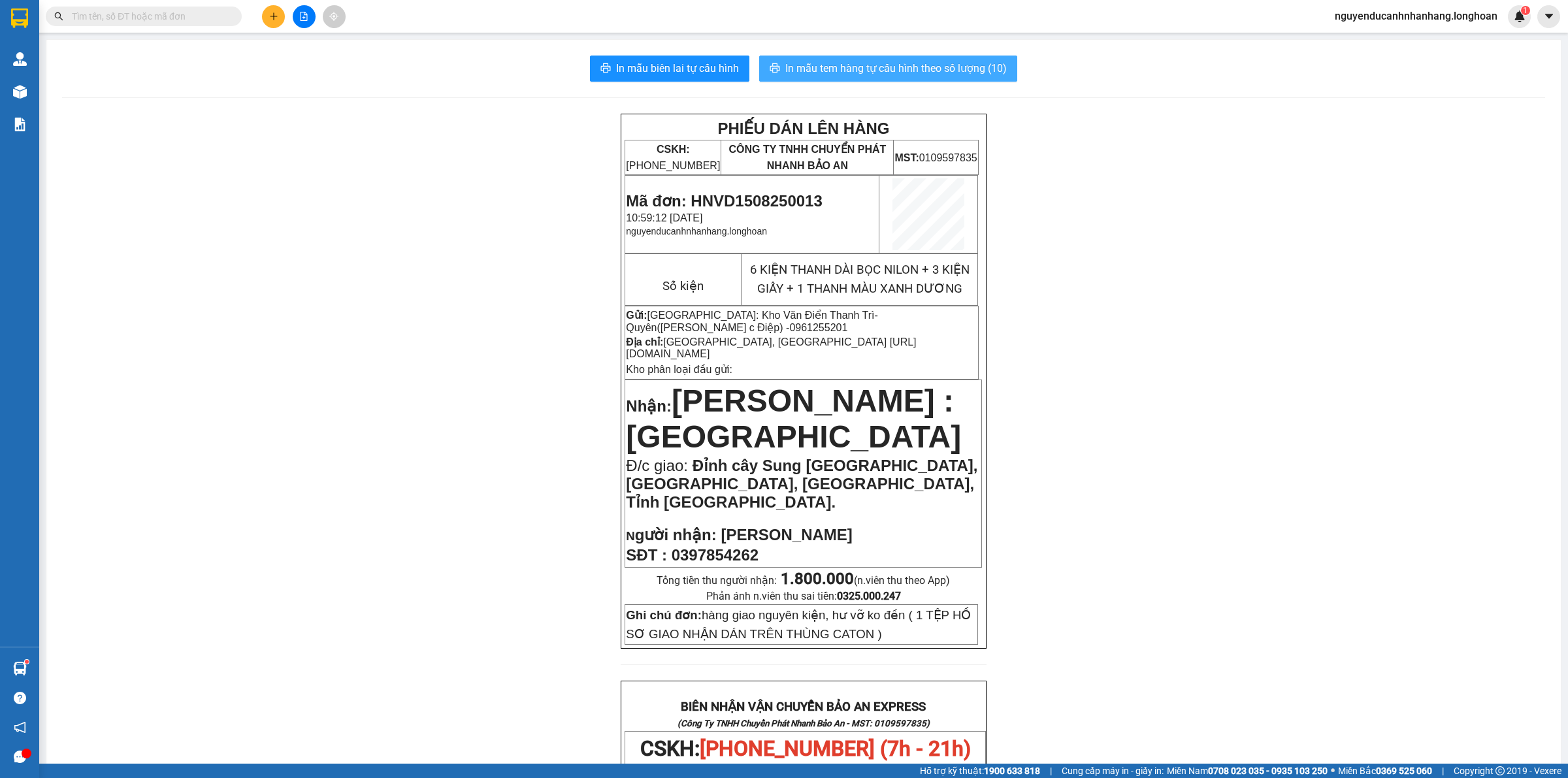
click at [889, 79] on button "In mẫu tem hàng tự cấu hình theo số lượng (10)" at bounding box center [888, 68] width 258 height 26
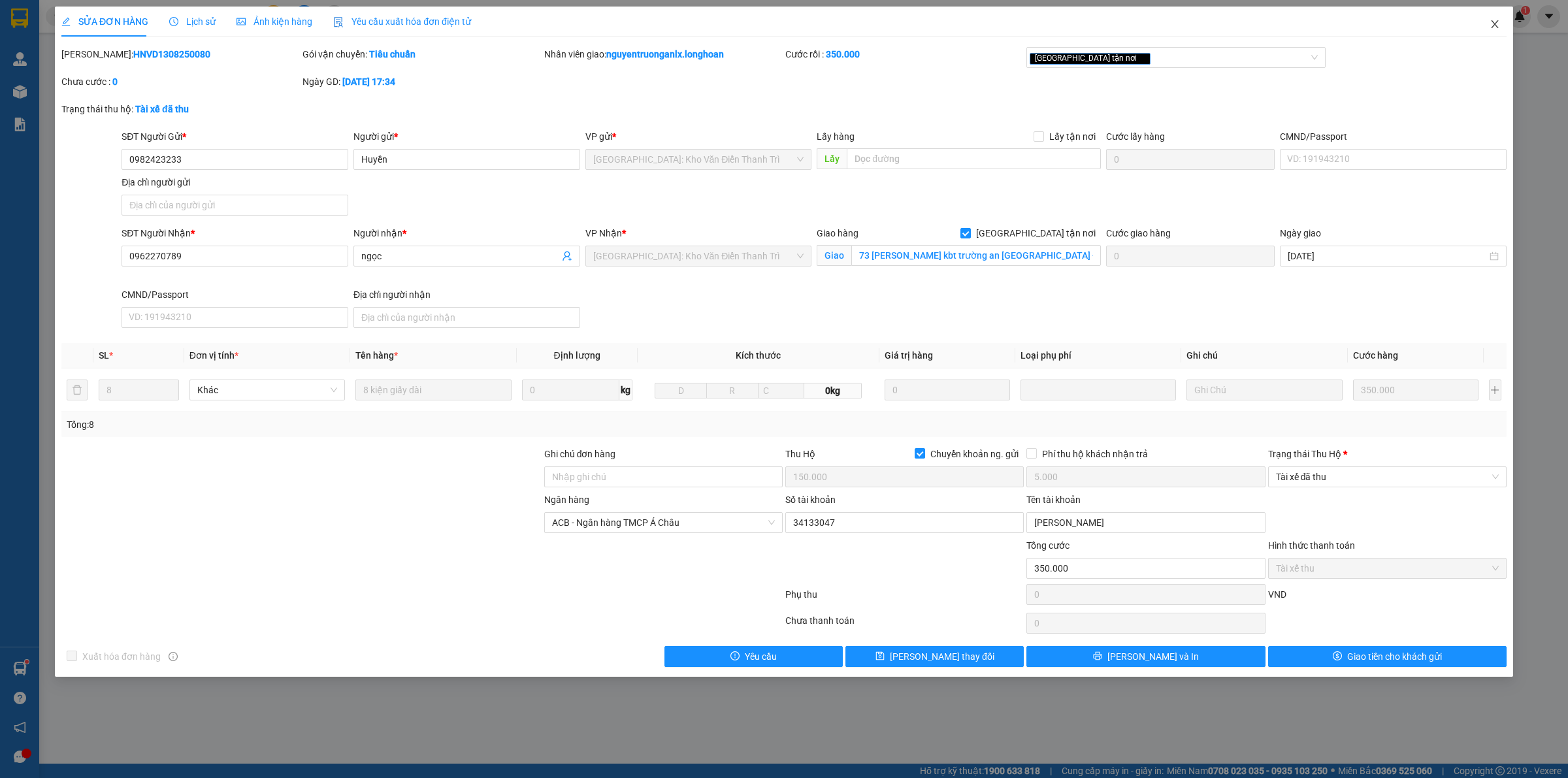
click at [1495, 26] on icon "close" at bounding box center [1495, 24] width 10 height 10
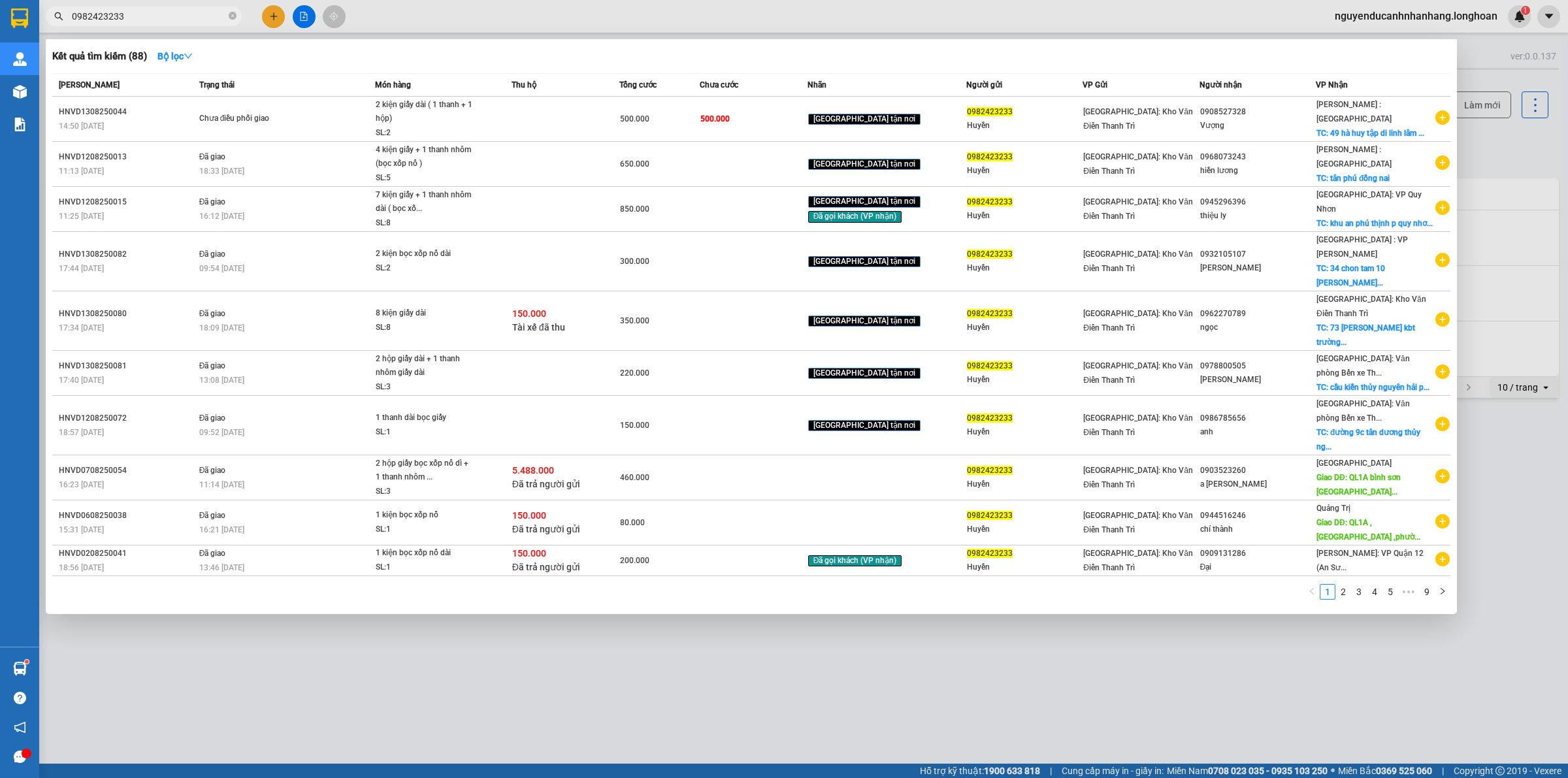
drag, startPoint x: 237, startPoint y: 17, endPoint x: 229, endPoint y: 17, distance: 8.0
click at [235, 17] on span "0982423233" at bounding box center [143, 16] width 196 height 20
click at [229, 17] on icon "close-circle" at bounding box center [233, 16] width 8 height 8
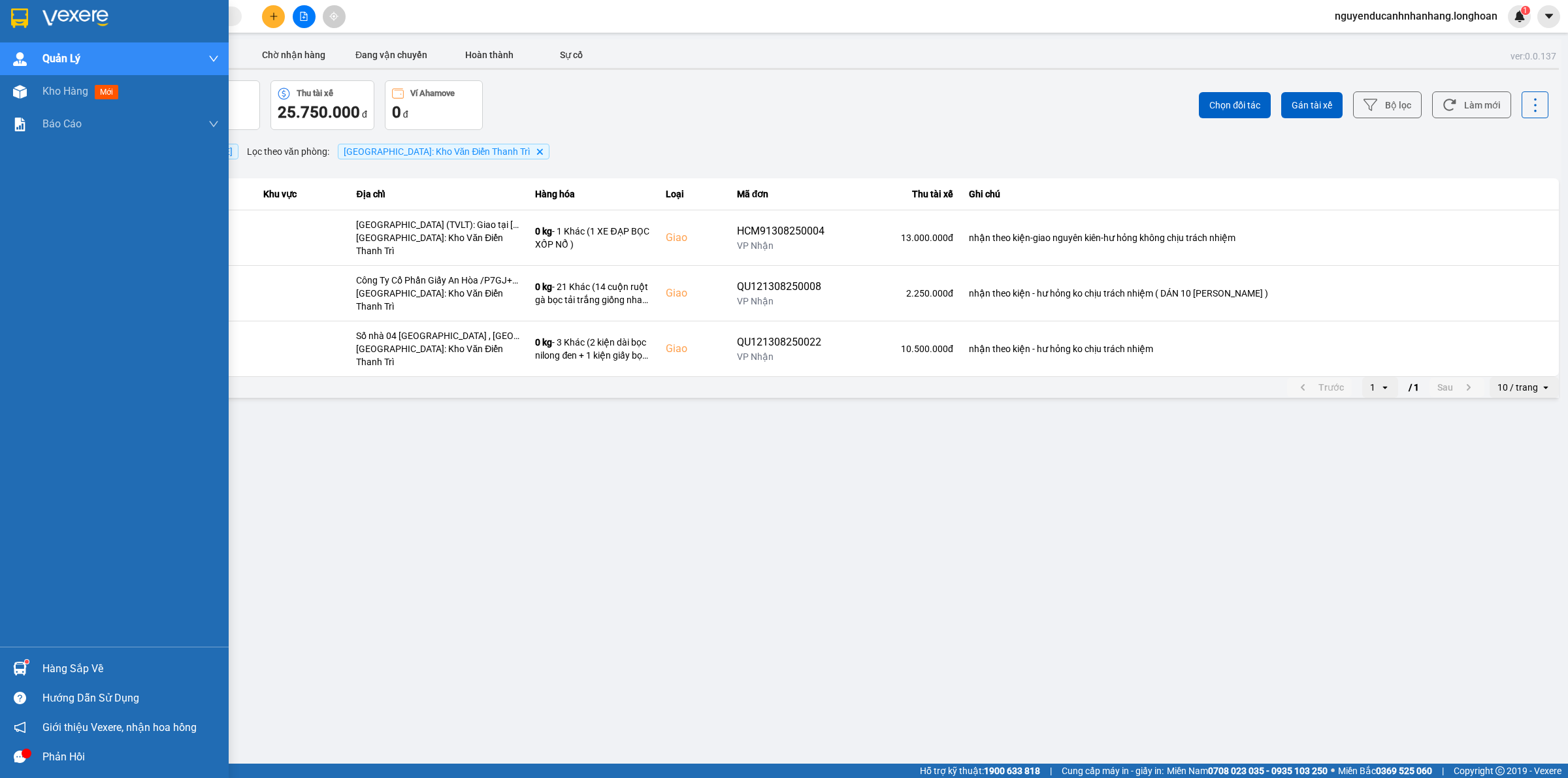
click at [24, 23] on img at bounding box center [20, 18] width 17 height 20
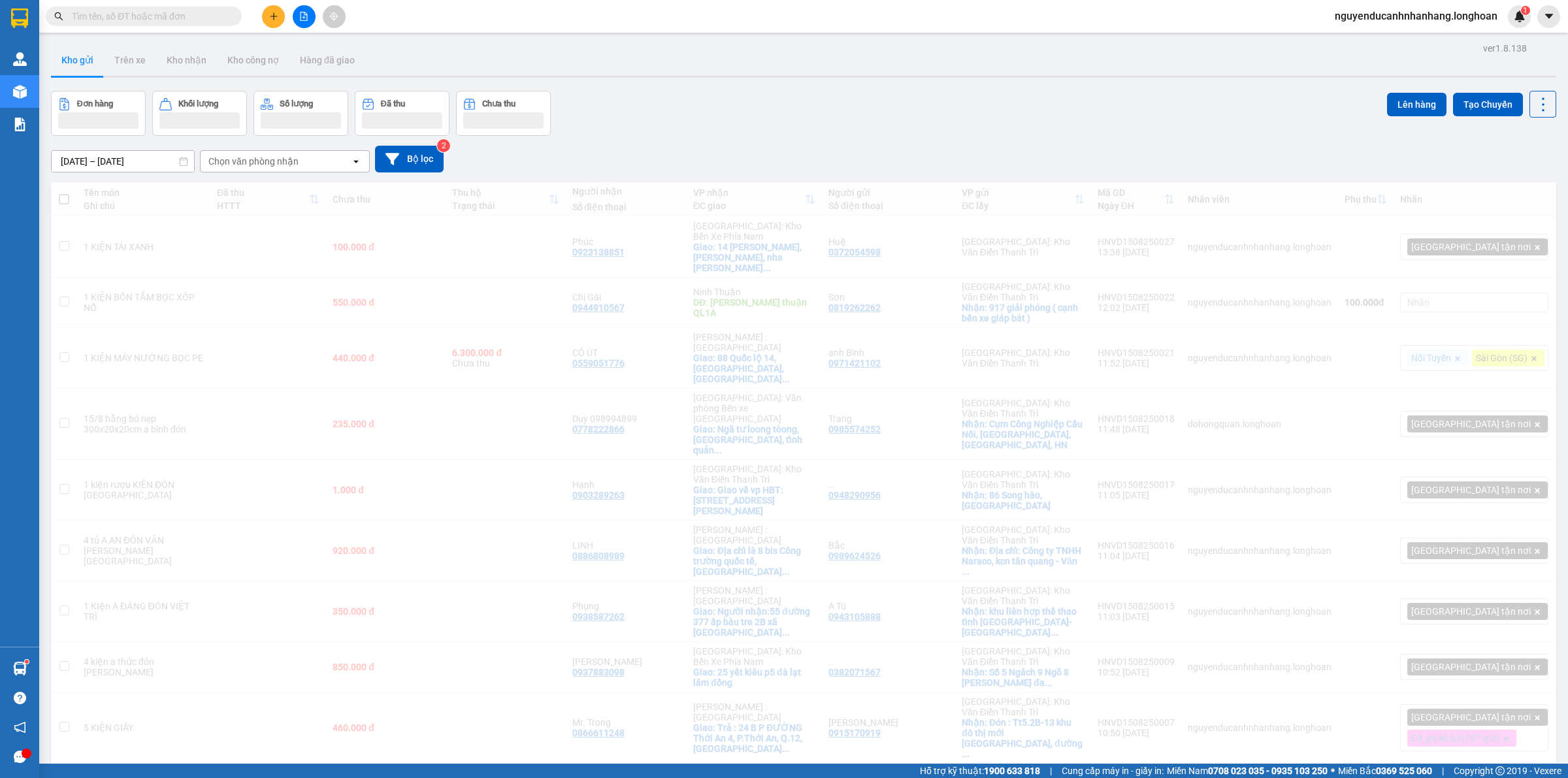
click at [304, 18] on icon "file-add" at bounding box center [303, 16] width 10 height 10
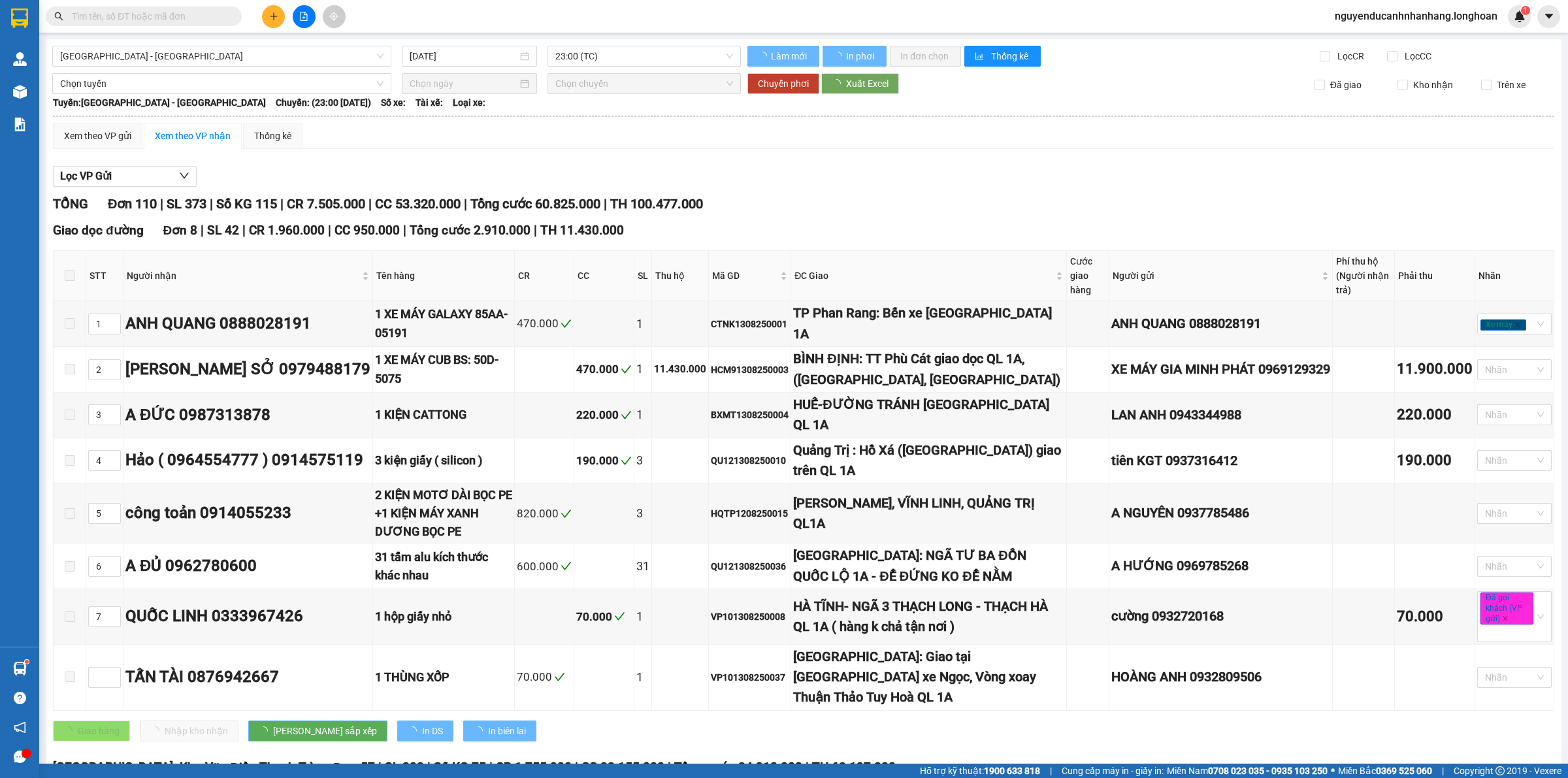
type input "[DATE]"
click at [220, 49] on span "Hải Phòng - Hà Nội" at bounding box center [222, 56] width 323 height 20
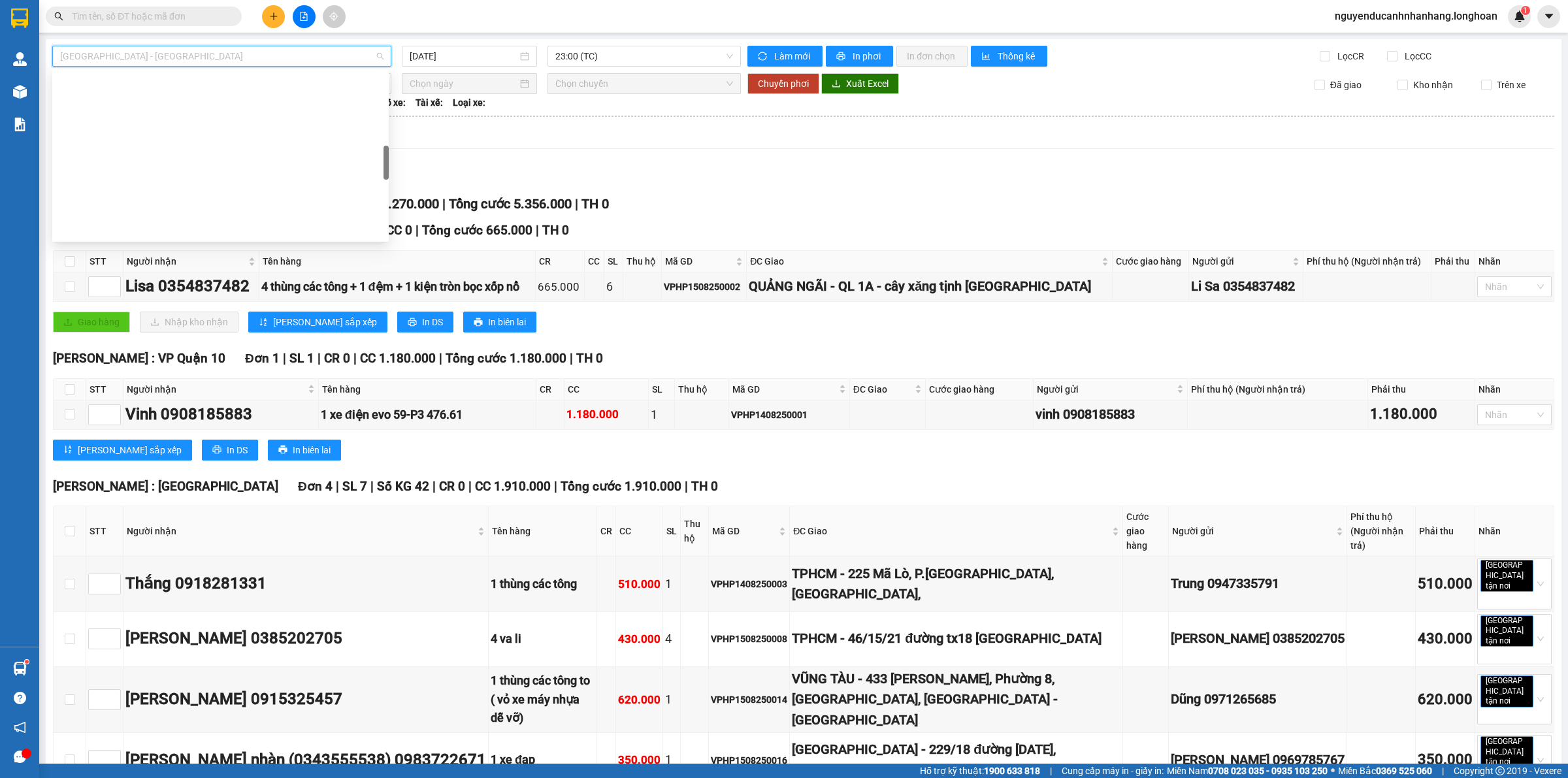
scroll to position [408, 0]
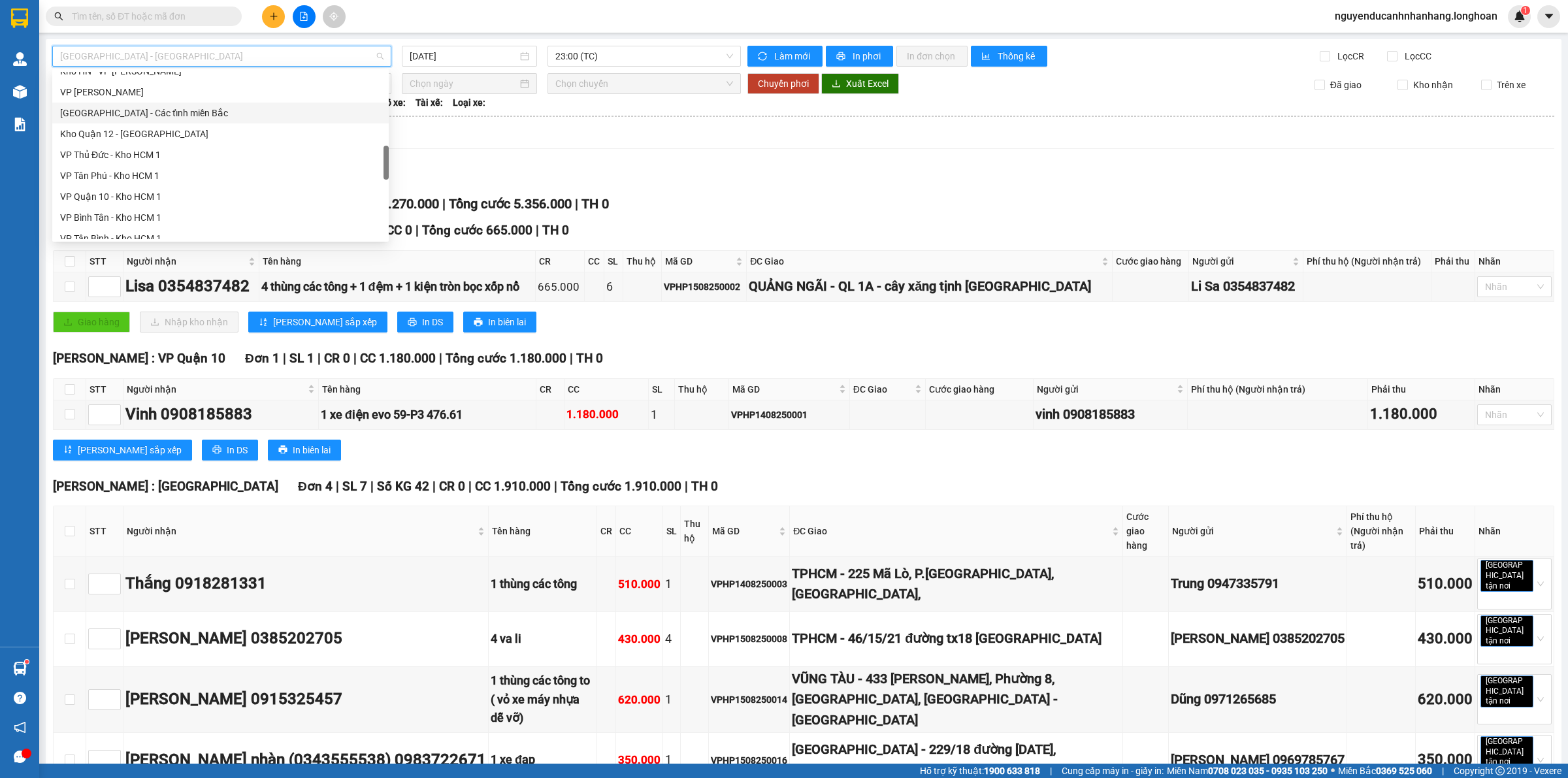
click at [148, 112] on div "[GEOGRAPHIC_DATA] - Các tỉnh miền Bắc" at bounding box center [220, 112] width 321 height 15
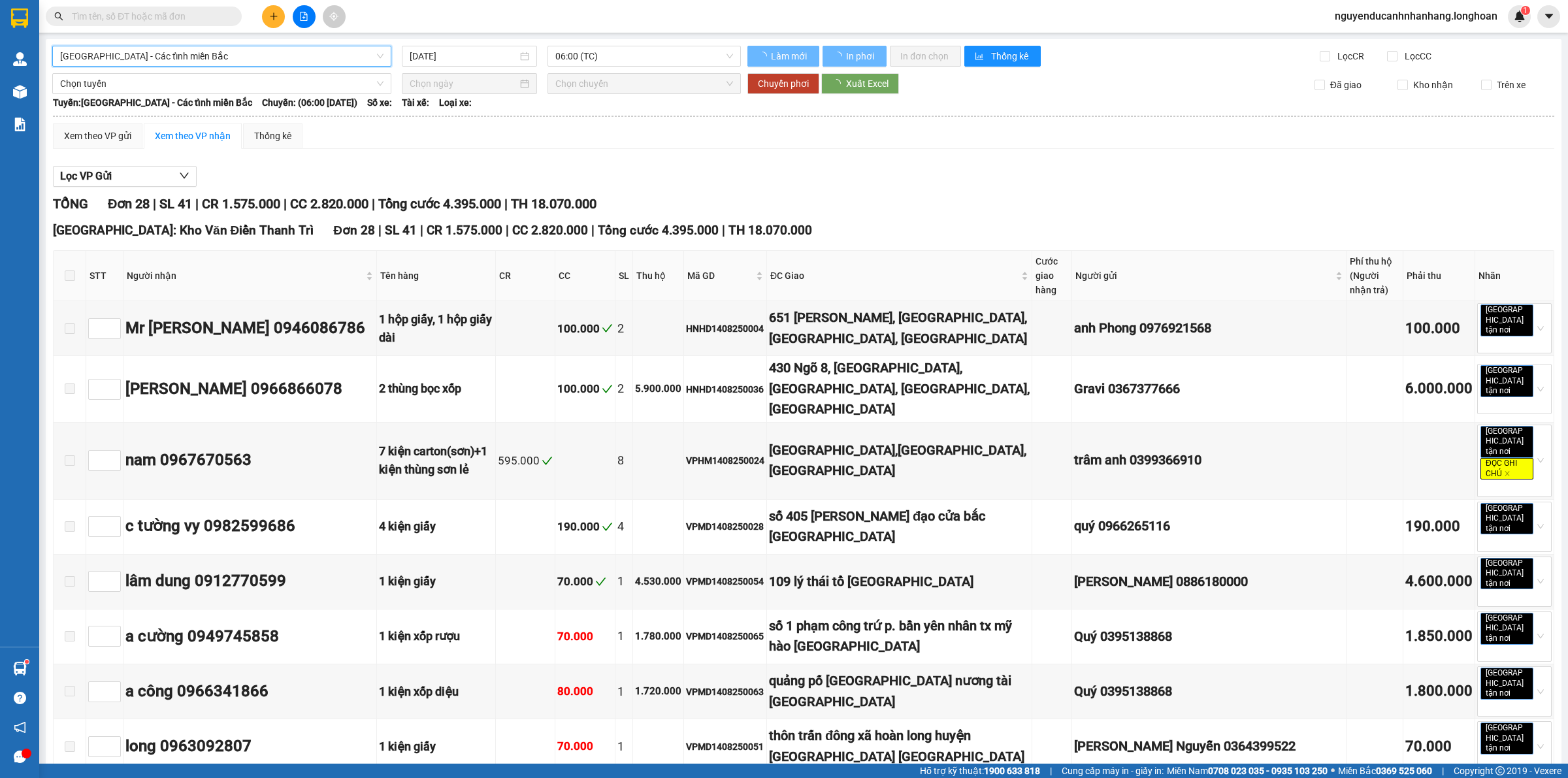
click at [475, 61] on input "[DATE]" at bounding box center [463, 56] width 108 height 15
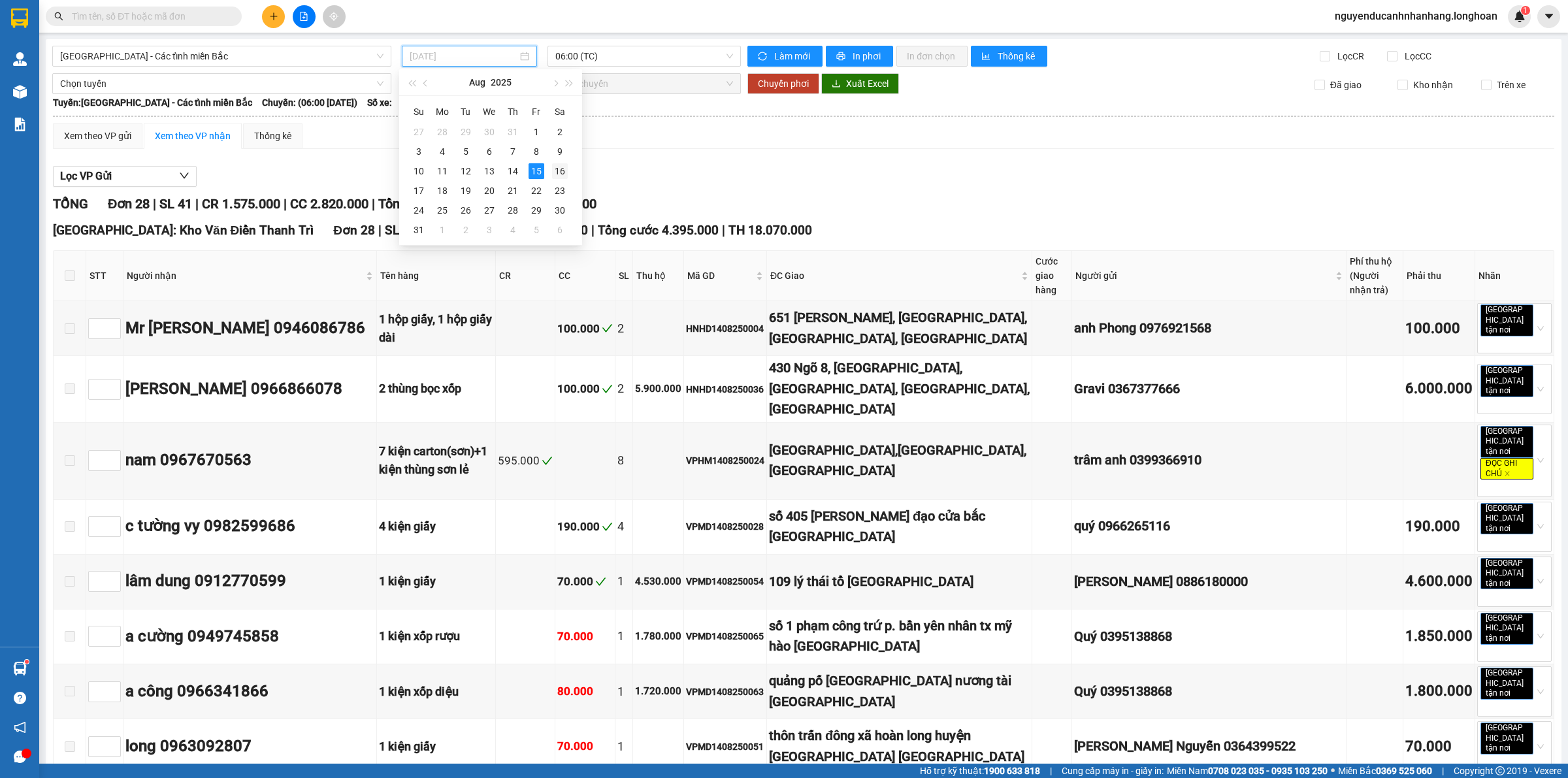
click at [551, 175] on td "16" at bounding box center [559, 171] width 23 height 20
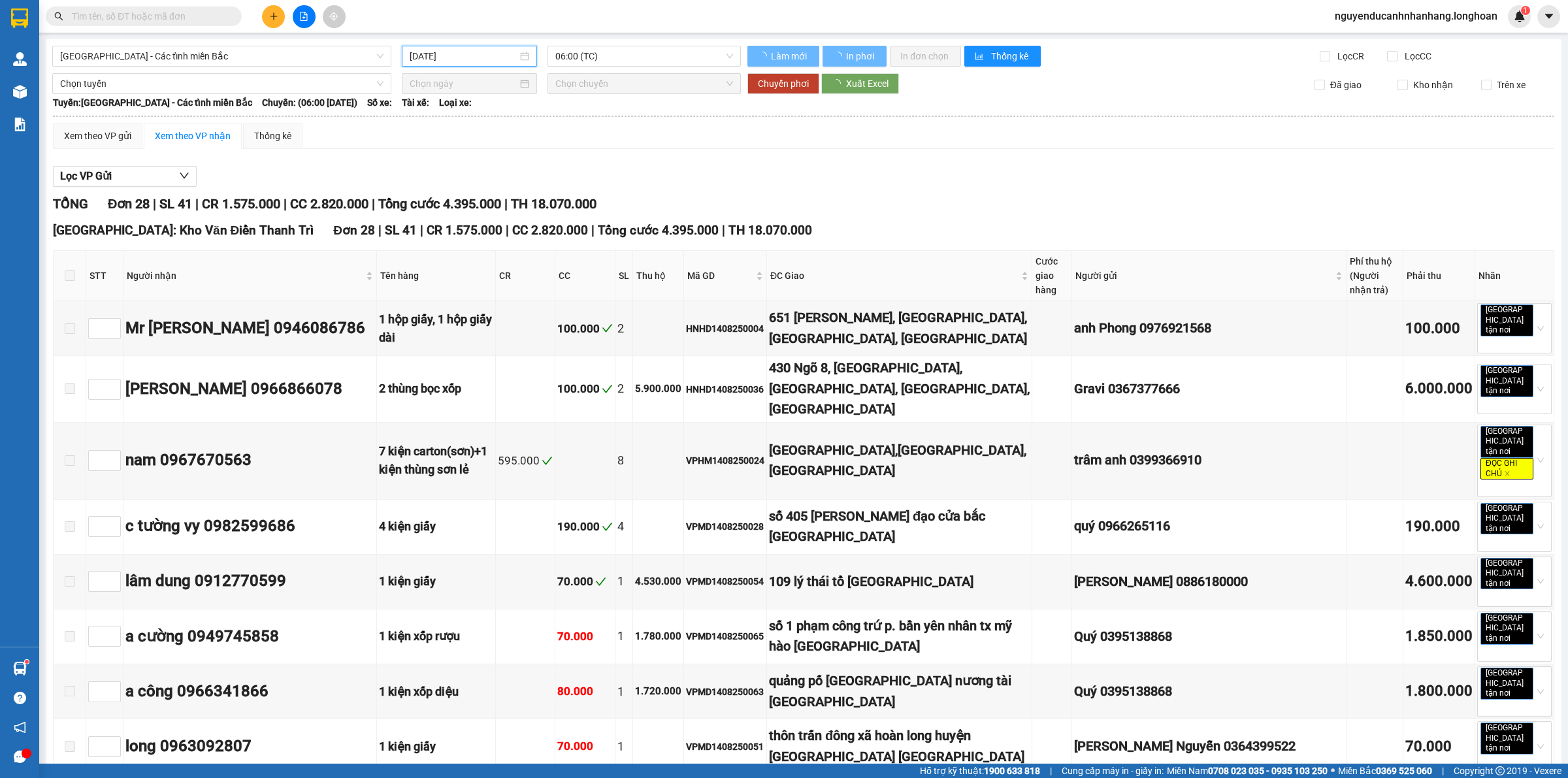
type input "16/08/2025"
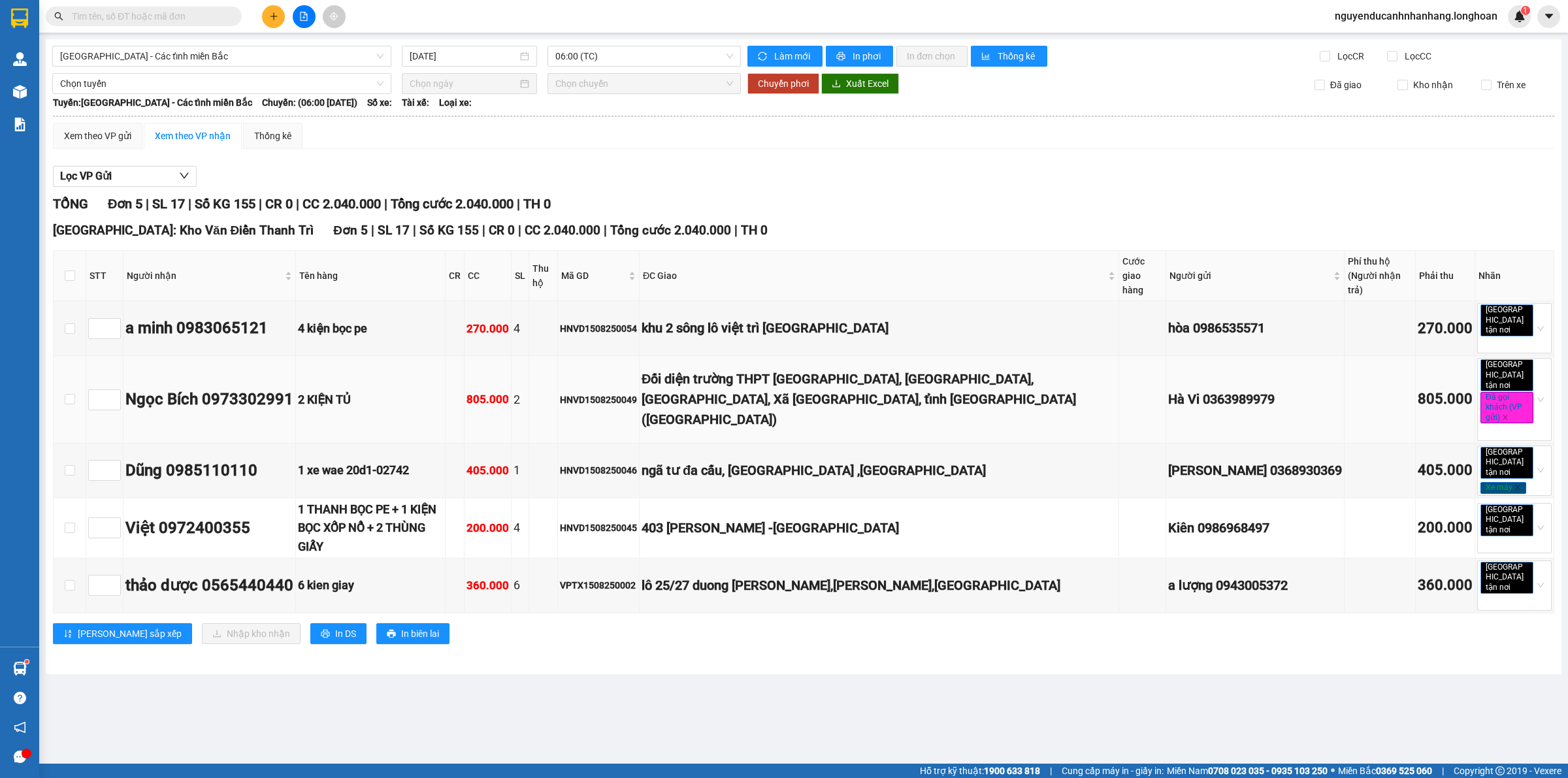
click at [220, 387] on div "Ngọc Bích 0973302991" at bounding box center [209, 399] width 168 height 25
copy div "0973302991"
click at [178, 16] on input "text" at bounding box center [149, 16] width 154 height 15
paste input "0973302991"
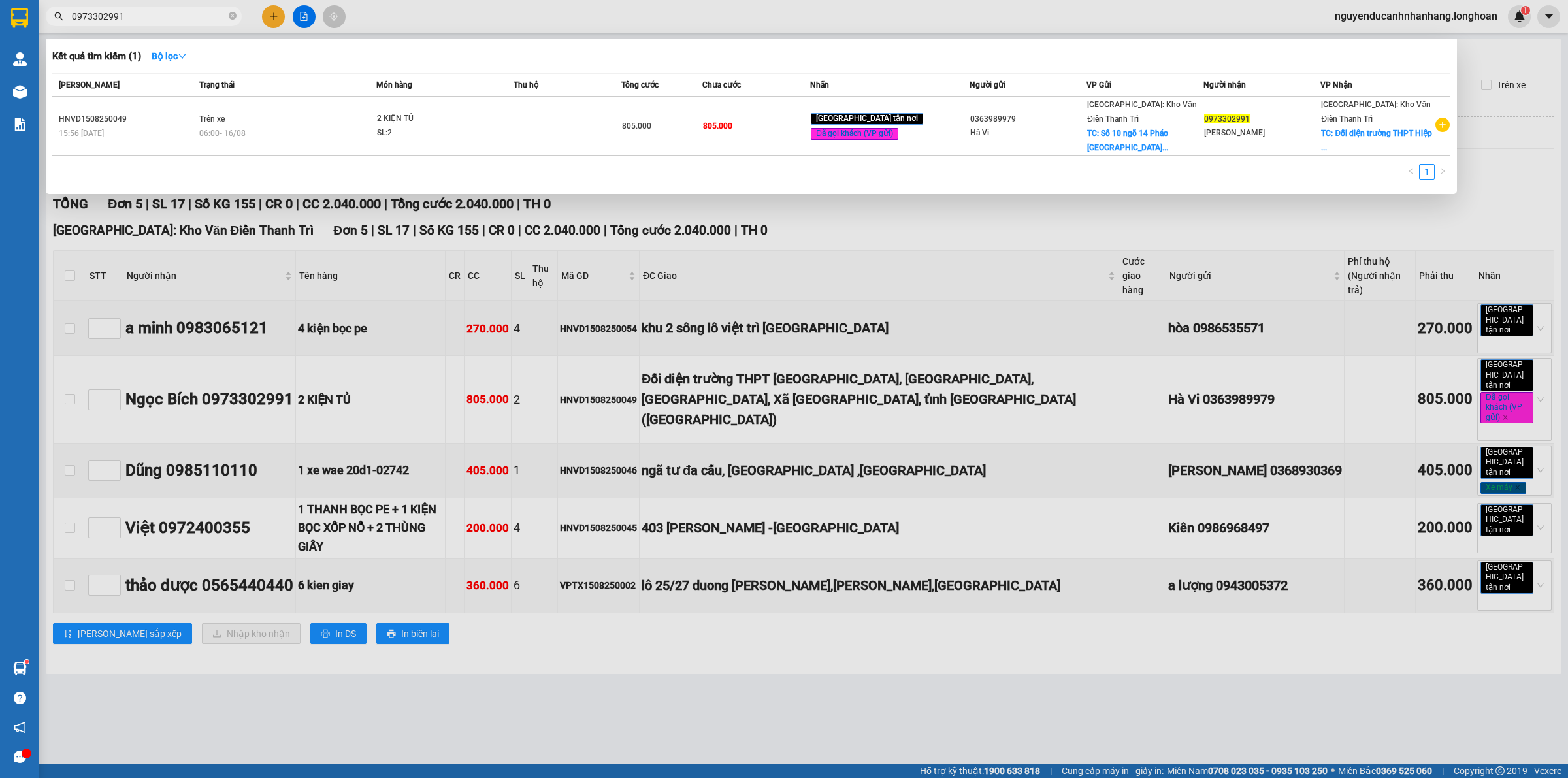
type input "0973302991"
click at [411, 115] on div "2 KIỆN TỦ" at bounding box center [425, 118] width 98 height 15
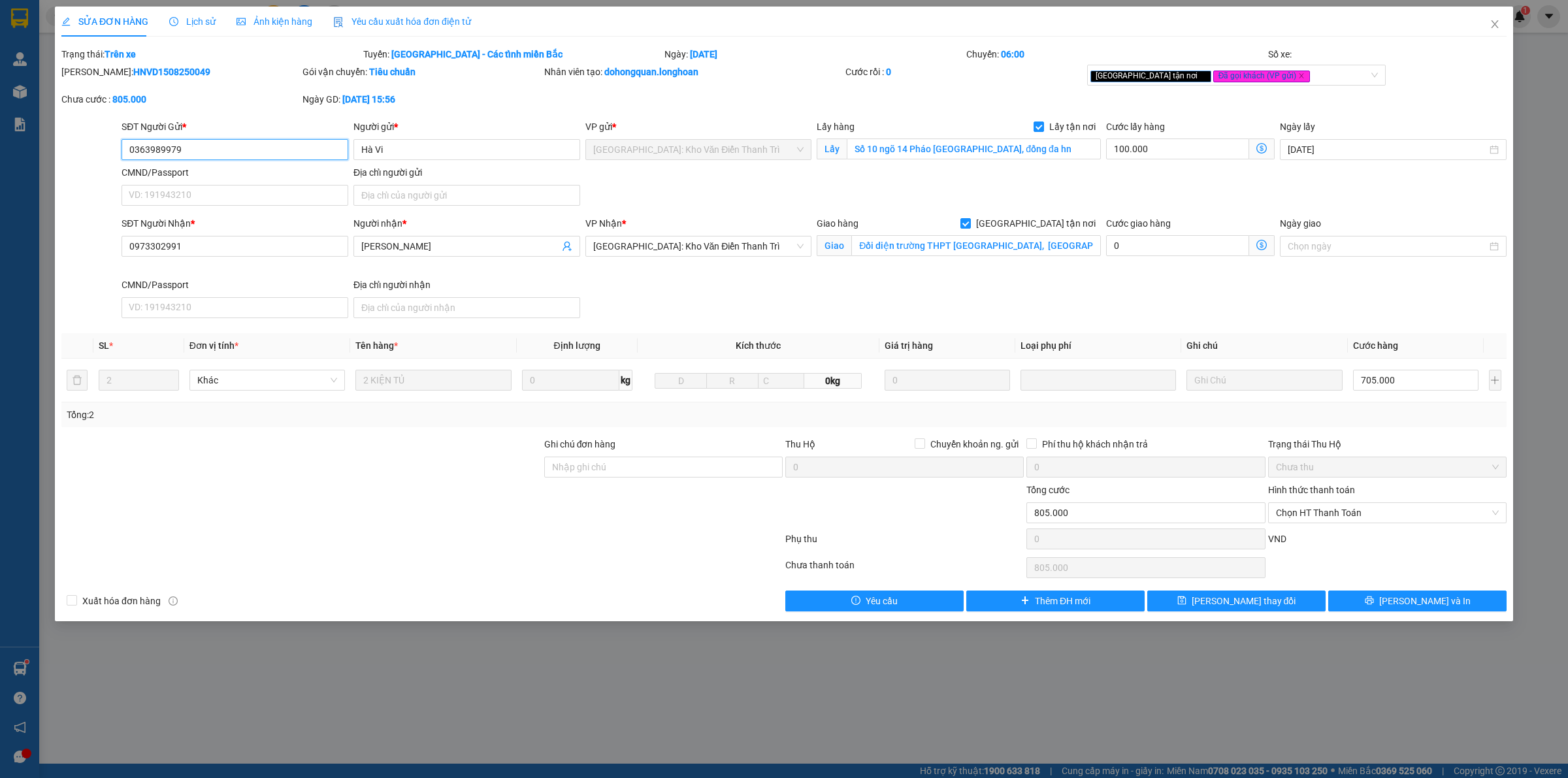
click at [273, 154] on input "0363989979" at bounding box center [235, 150] width 226 height 21
click at [1498, 29] on icon "close" at bounding box center [1495, 24] width 10 height 10
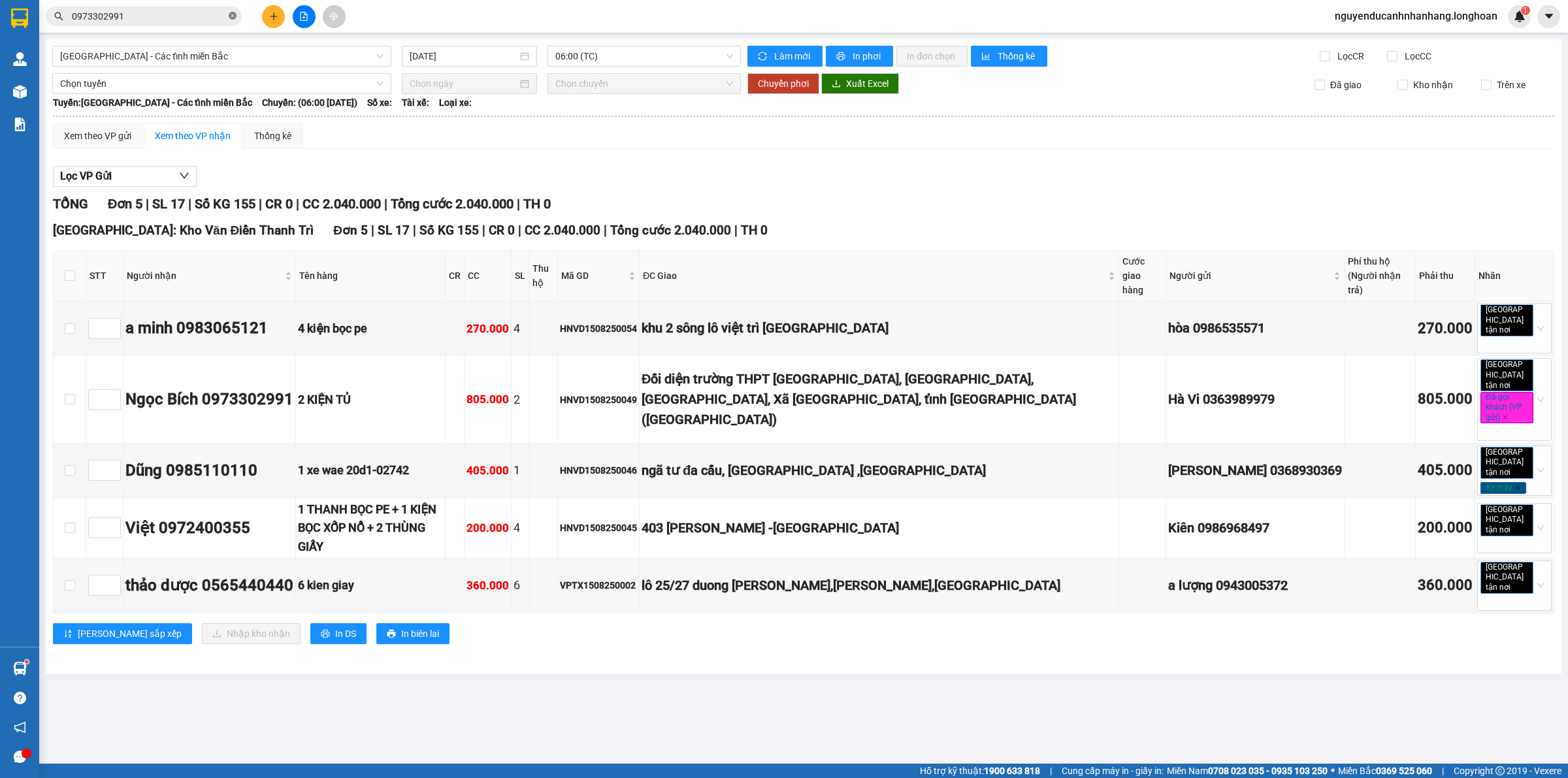
click at [233, 15] on icon "close-circle" at bounding box center [233, 16] width 8 height 8
